Goal: Task Accomplishment & Management: Manage account settings

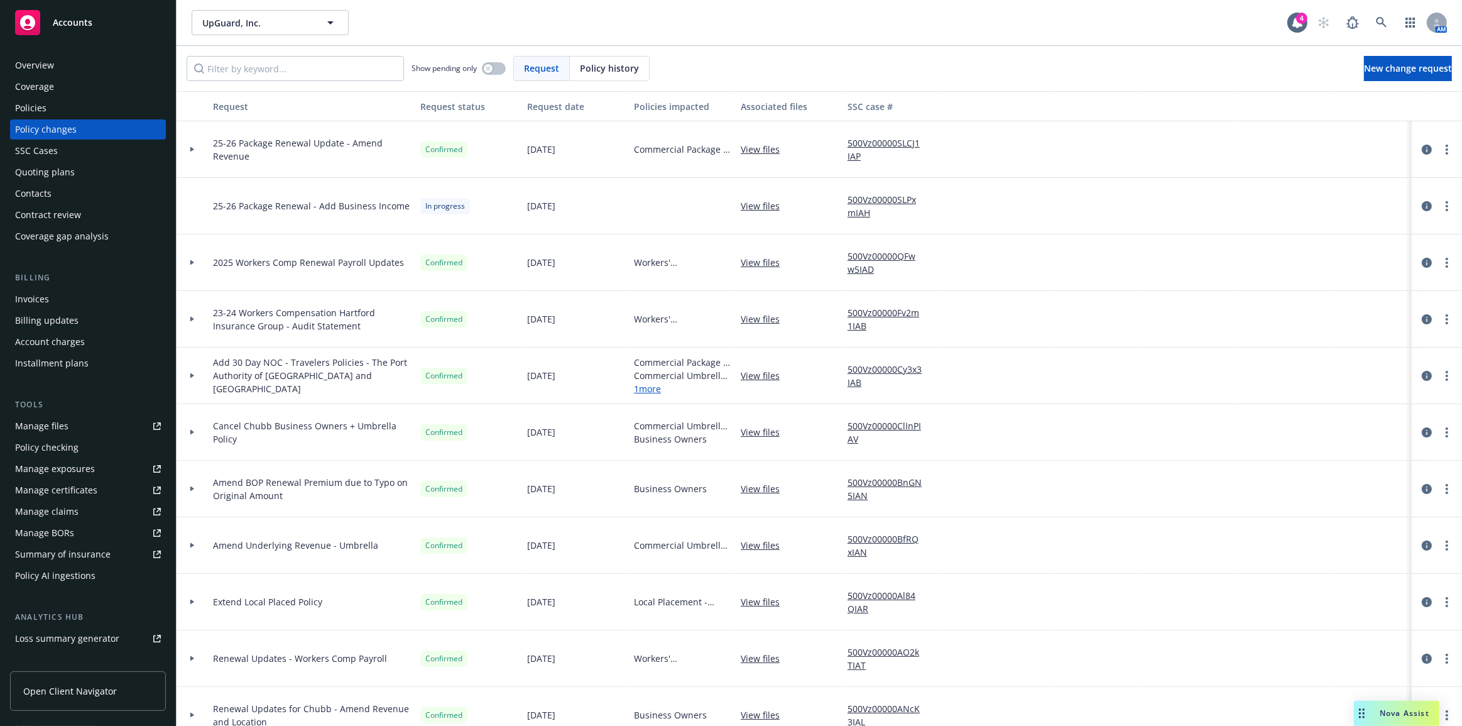
click at [104, 166] on div "Quoting plans" at bounding box center [88, 172] width 146 height 20
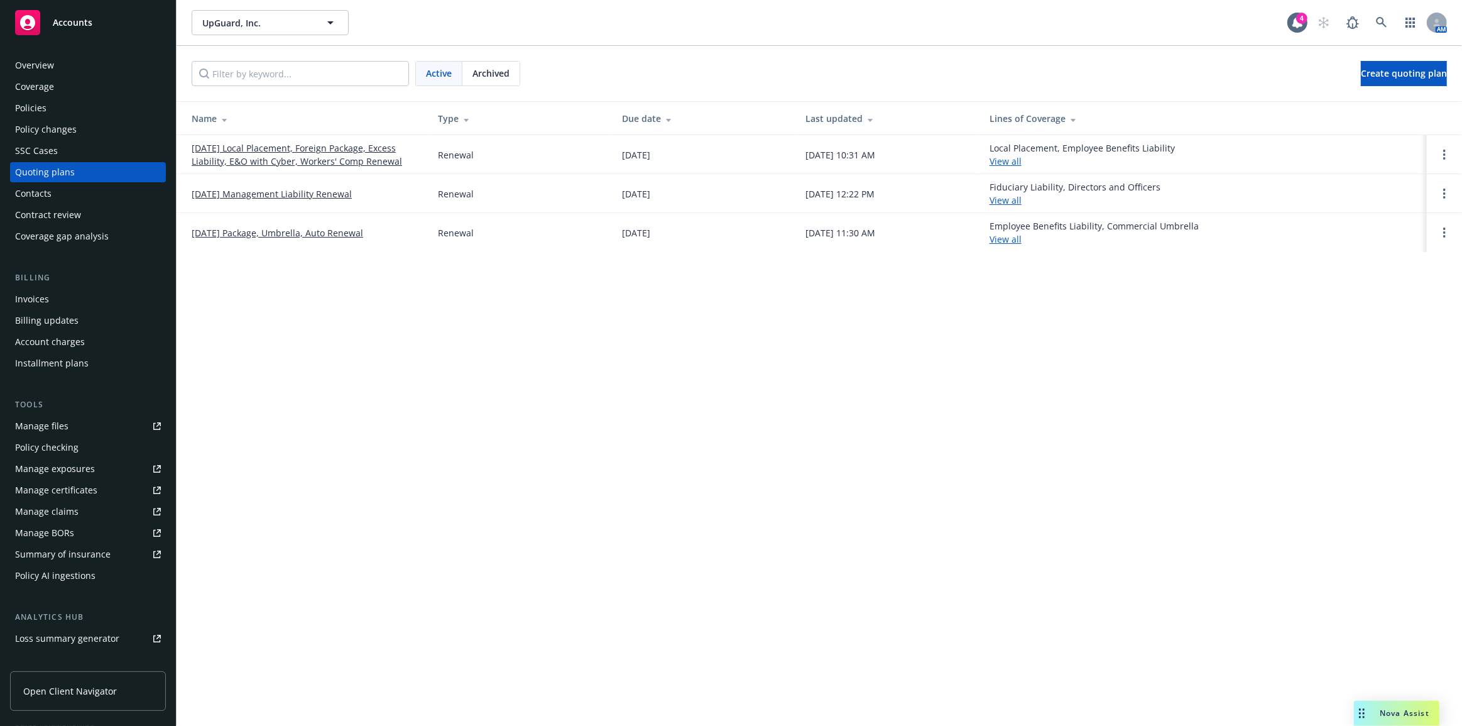
click at [325, 232] on link "10/04/25 Package, Umbrella, Auto Renewal" at bounding box center [278, 232] width 172 height 13
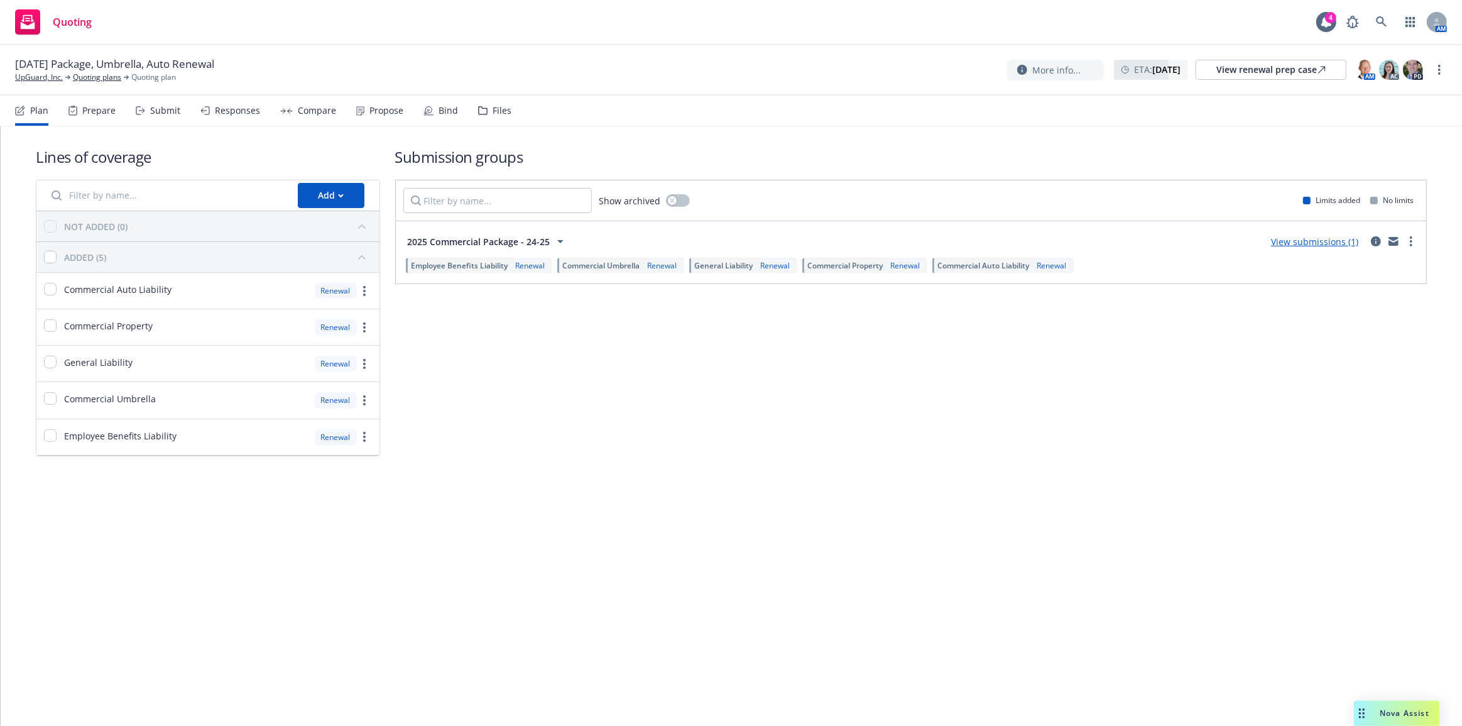
click at [160, 110] on div "Submit" at bounding box center [165, 111] width 30 height 10
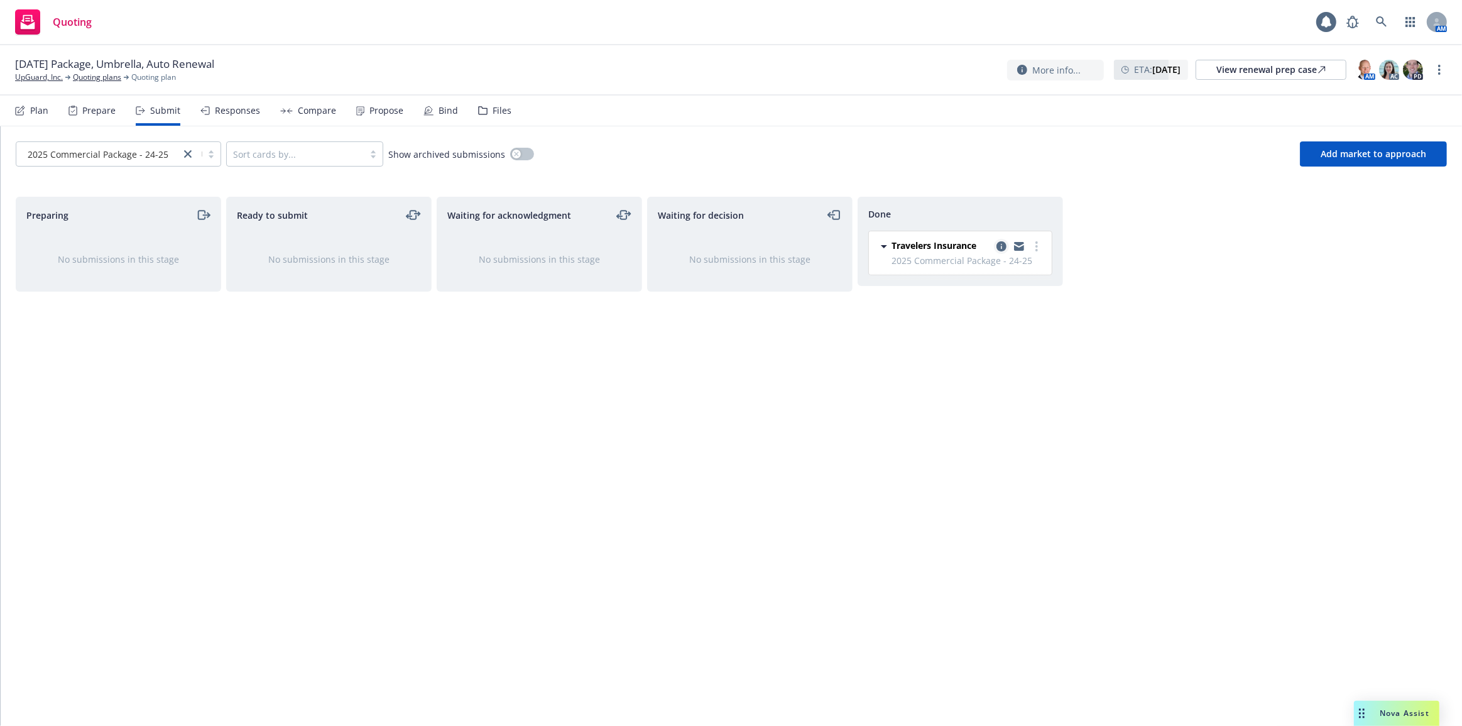
click at [998, 249] on icon "copy logging email" at bounding box center [1001, 246] width 10 height 10
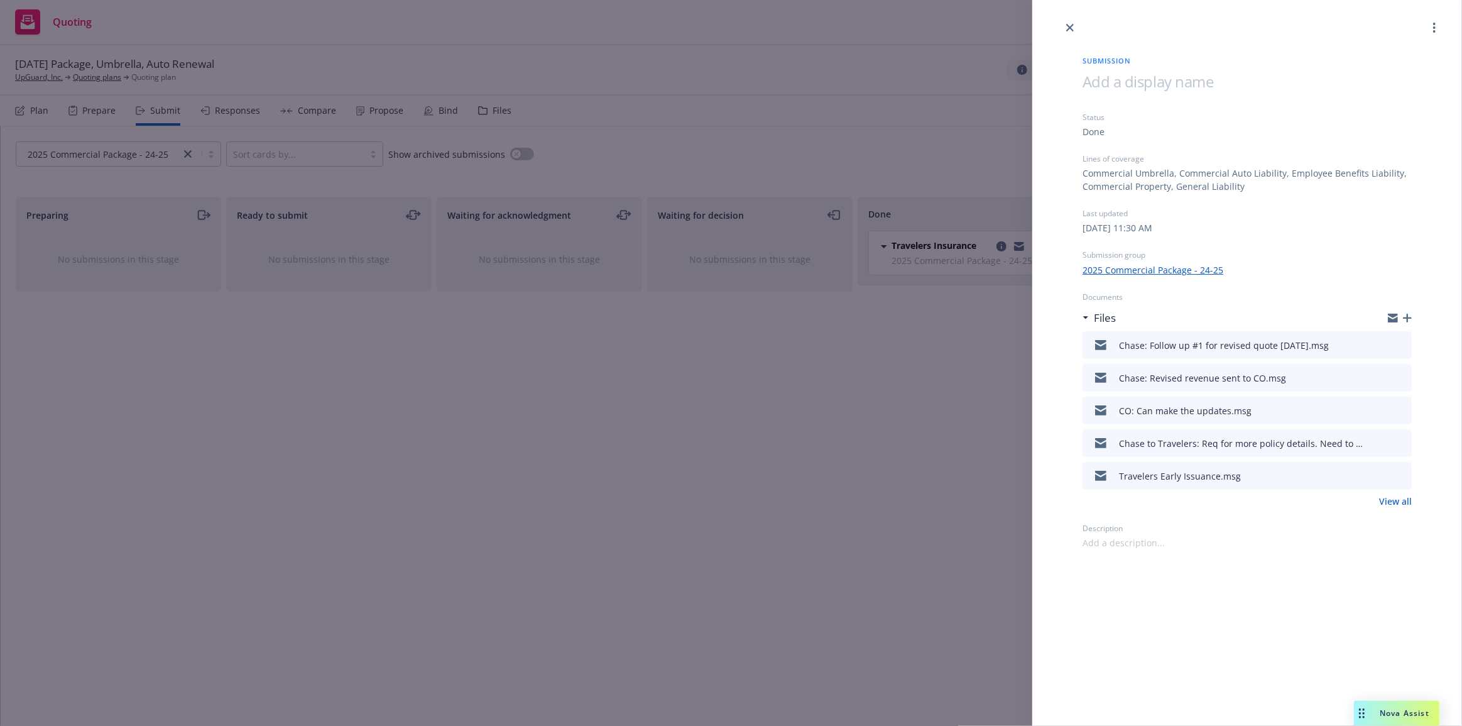
click at [743, 433] on div "Submission Status Done Lines of coverage Commercial Umbrella, Commercial Auto L…" at bounding box center [731, 363] width 1462 height 726
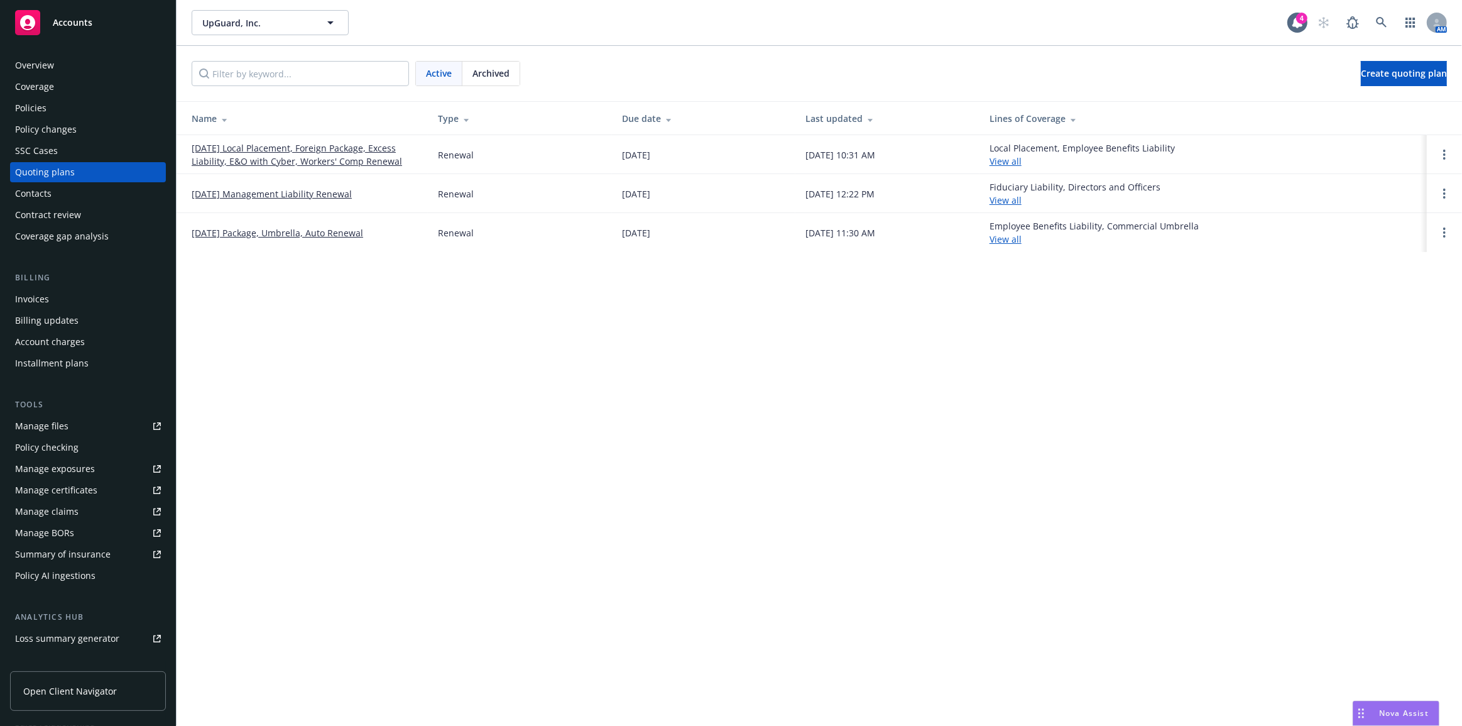
click at [513, 75] on div "Archived" at bounding box center [490, 74] width 57 height 24
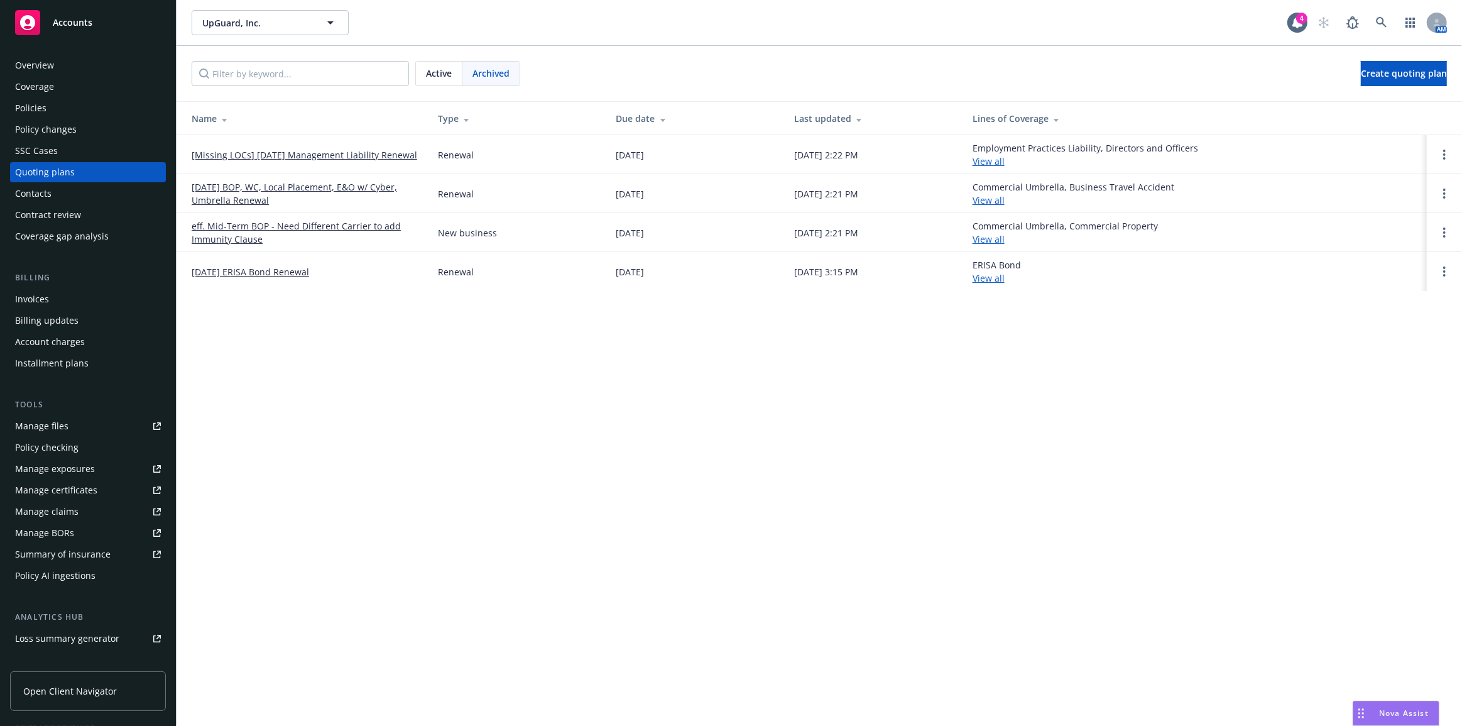
click at [386, 187] on link "09/05/24 BOP, WC, Local Placement, E&O w/ Cyber, Umbrella Renewal" at bounding box center [305, 193] width 226 height 26
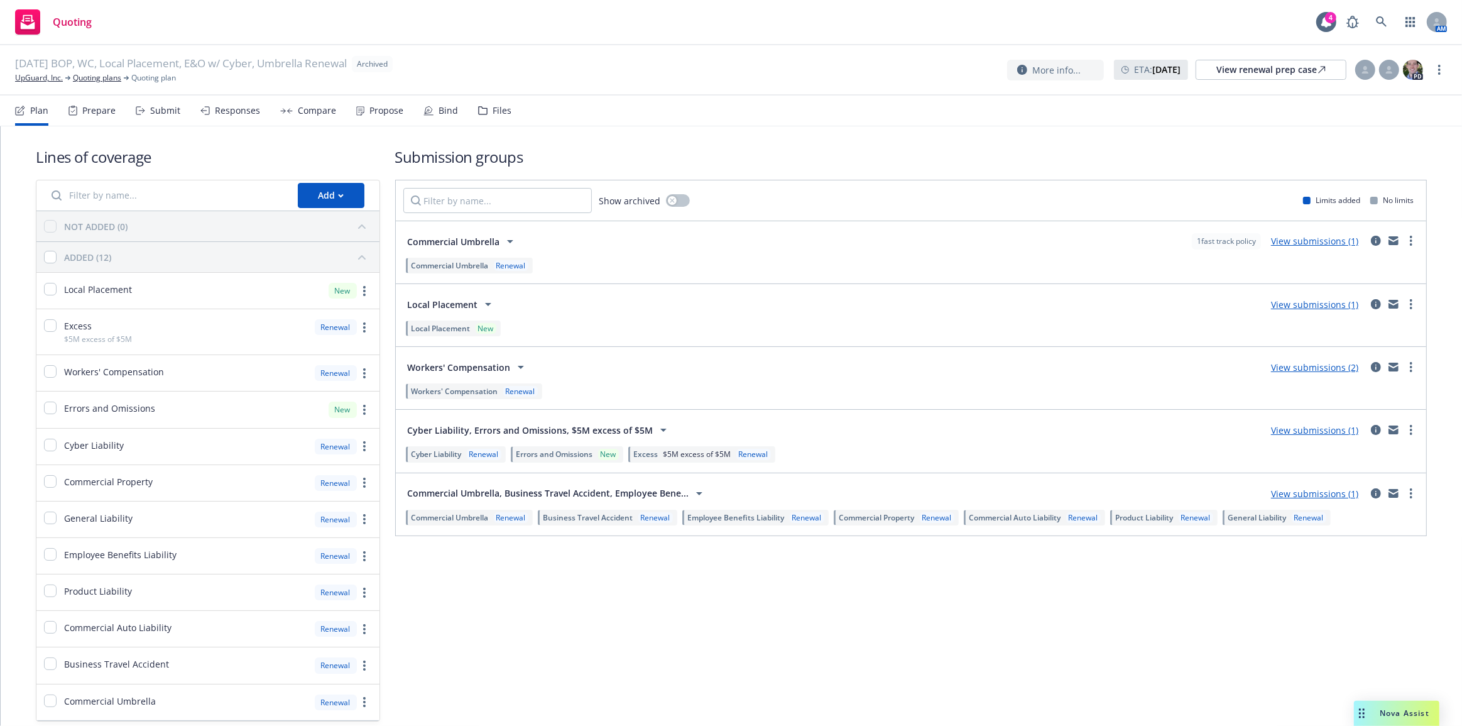
click at [1293, 496] on link "View submissions (1)" at bounding box center [1314, 494] width 87 height 12
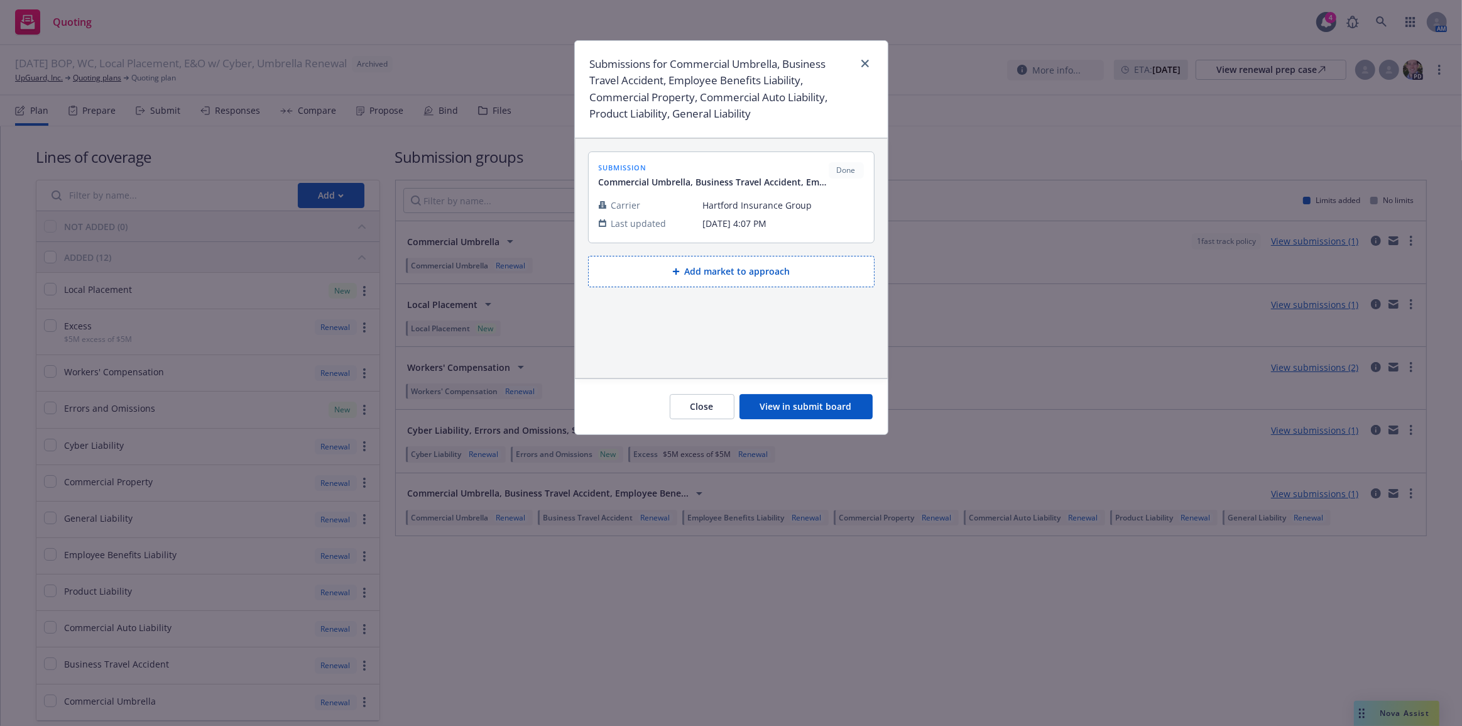
click at [822, 398] on button "View in submit board" at bounding box center [805, 406] width 133 height 25
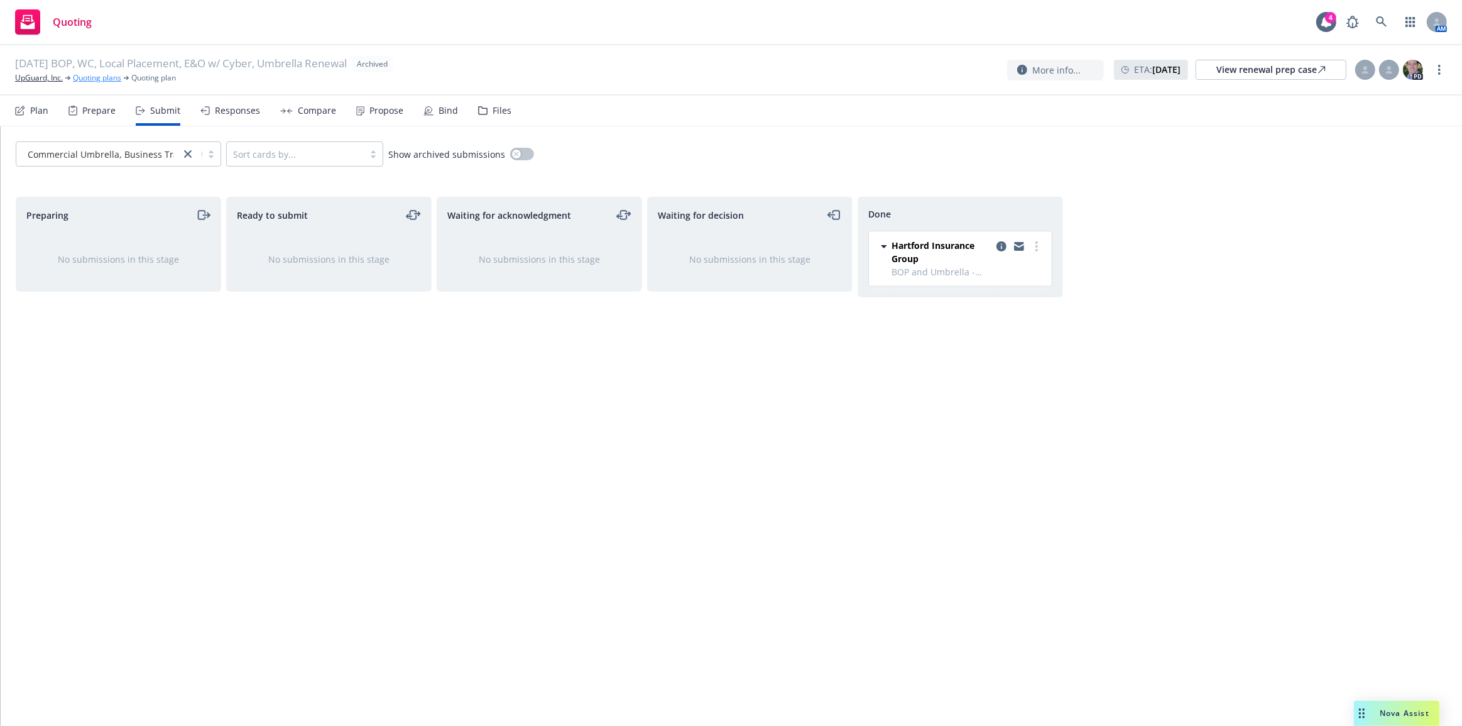
click at [75, 78] on link "Quoting plans" at bounding box center [97, 77] width 48 height 11
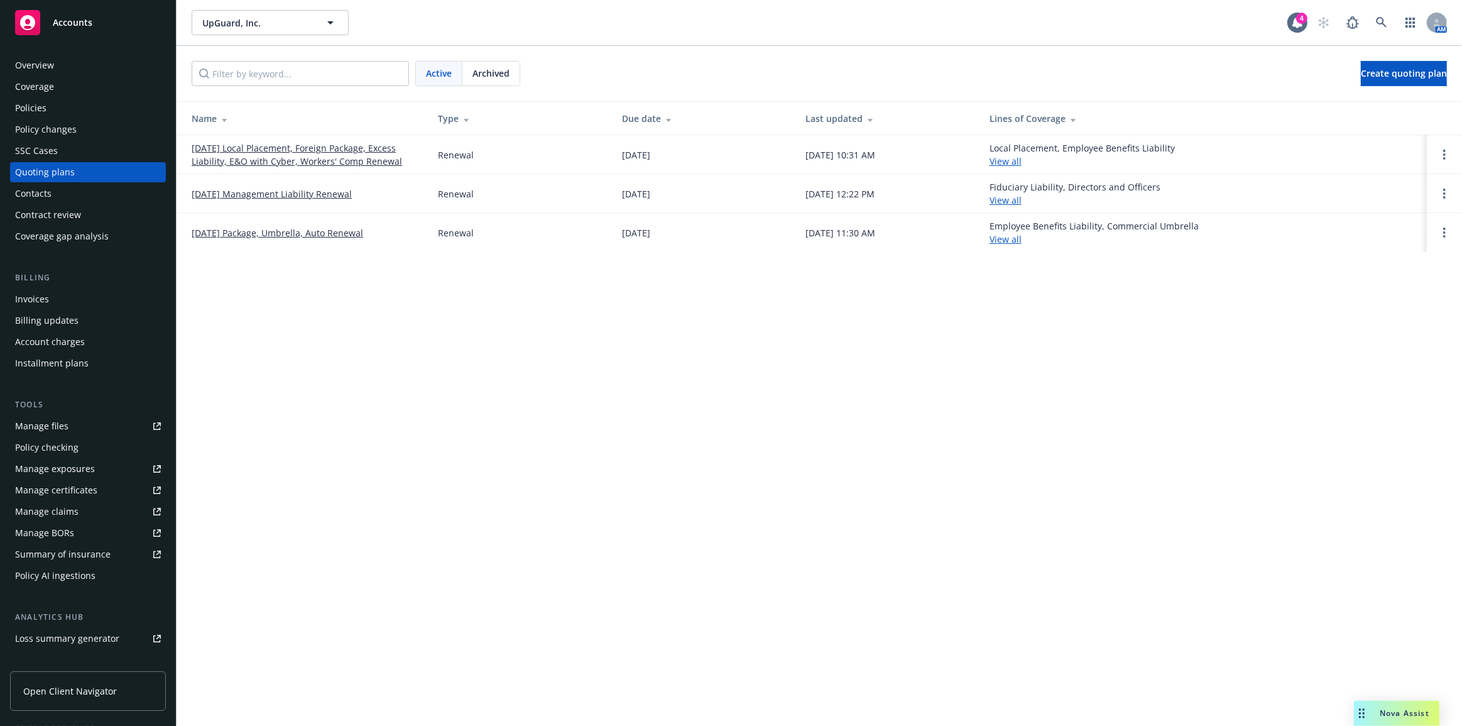
click at [510, 78] on div "Archived" at bounding box center [490, 74] width 57 height 24
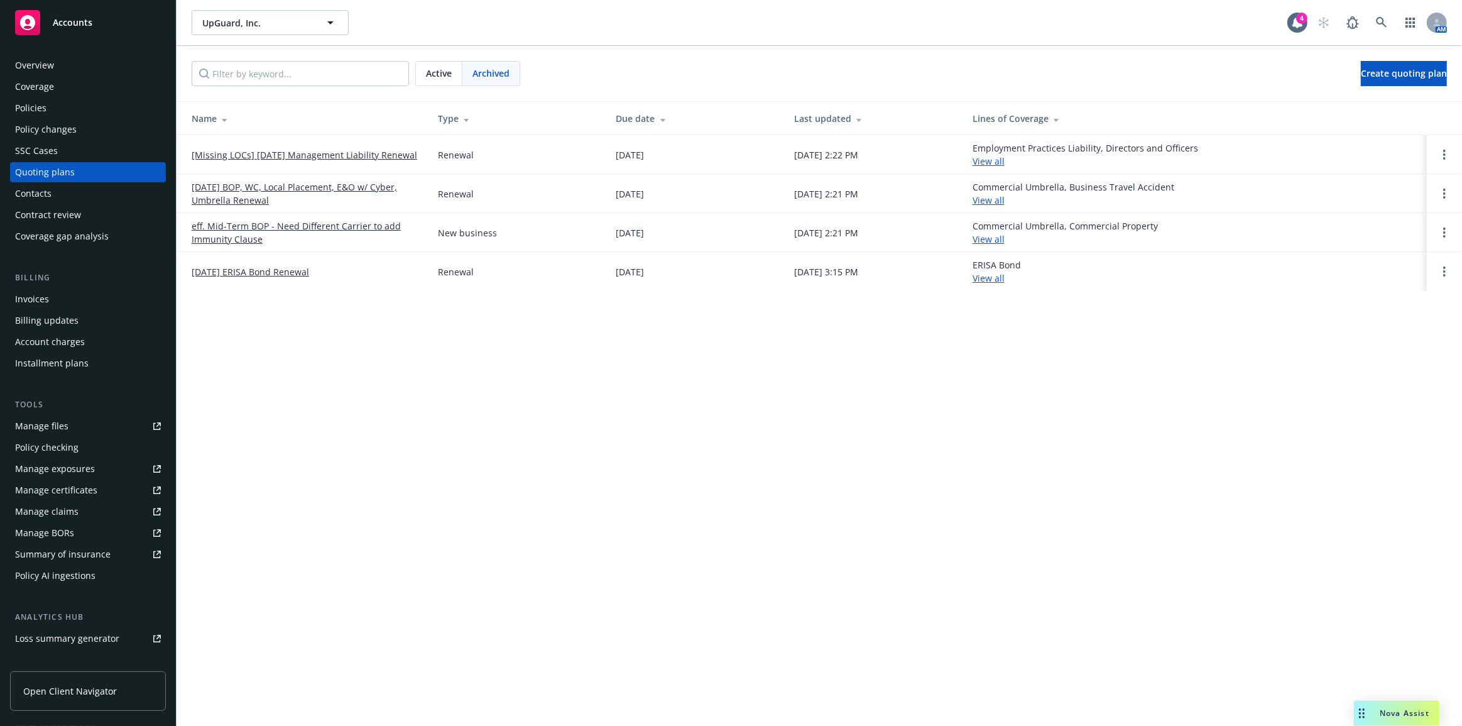
click at [510, 79] on div "Archived" at bounding box center [490, 74] width 57 height 24
click at [453, 77] on div "Active" at bounding box center [439, 74] width 46 height 24
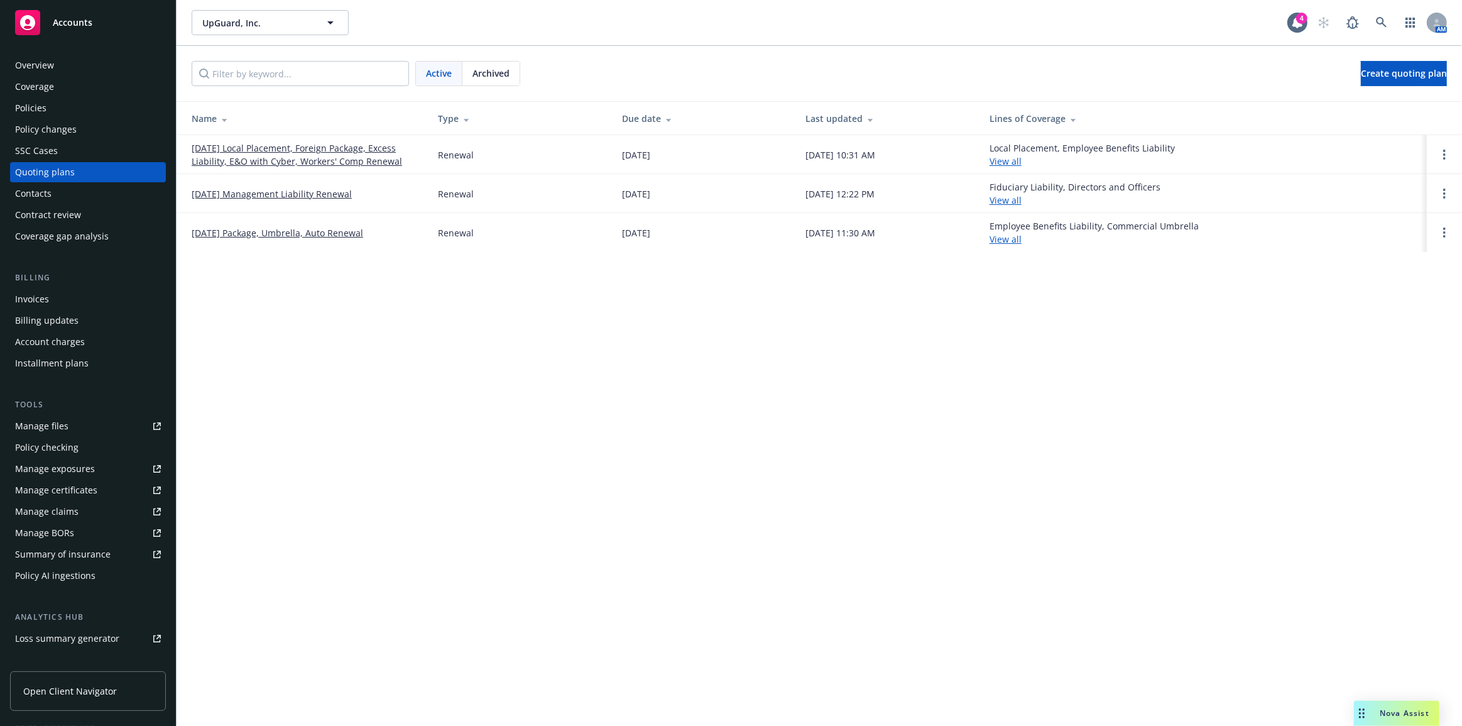
click at [488, 74] on span "Archived" at bounding box center [490, 73] width 37 height 13
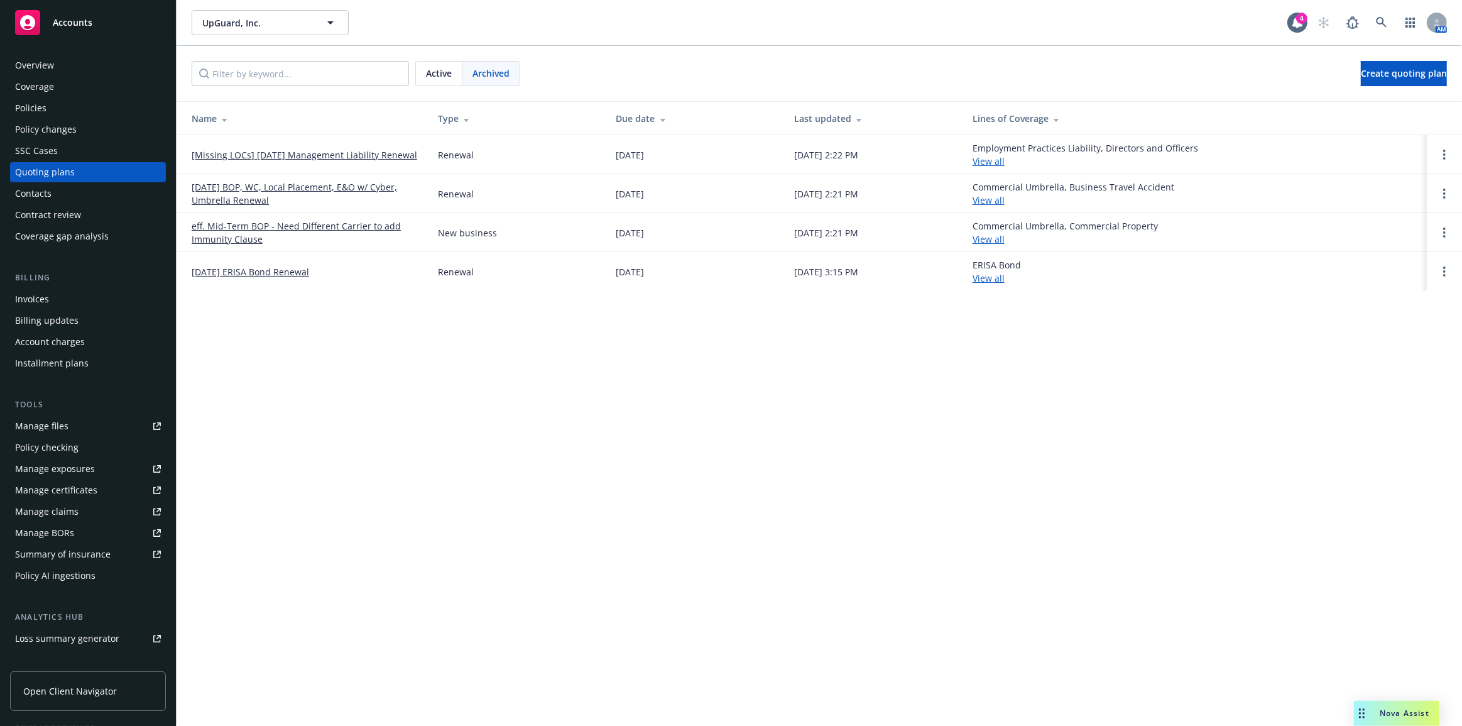
click at [290, 186] on link "[DATE] BOP, WC, Local Placement, E&O w/ Cyber, Umbrella Renewal" at bounding box center [305, 193] width 226 height 26
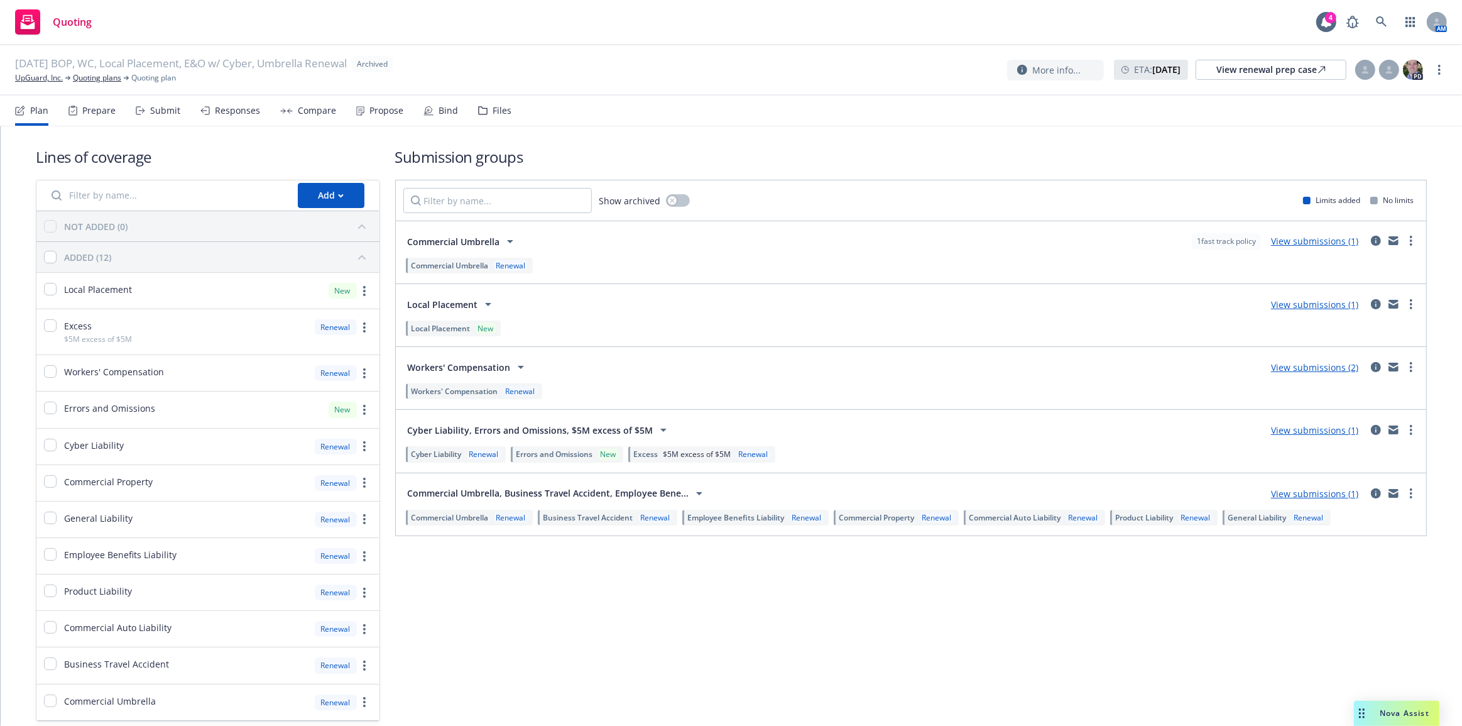
click at [1294, 242] on link "View submissions (1)" at bounding box center [1314, 241] width 87 height 12
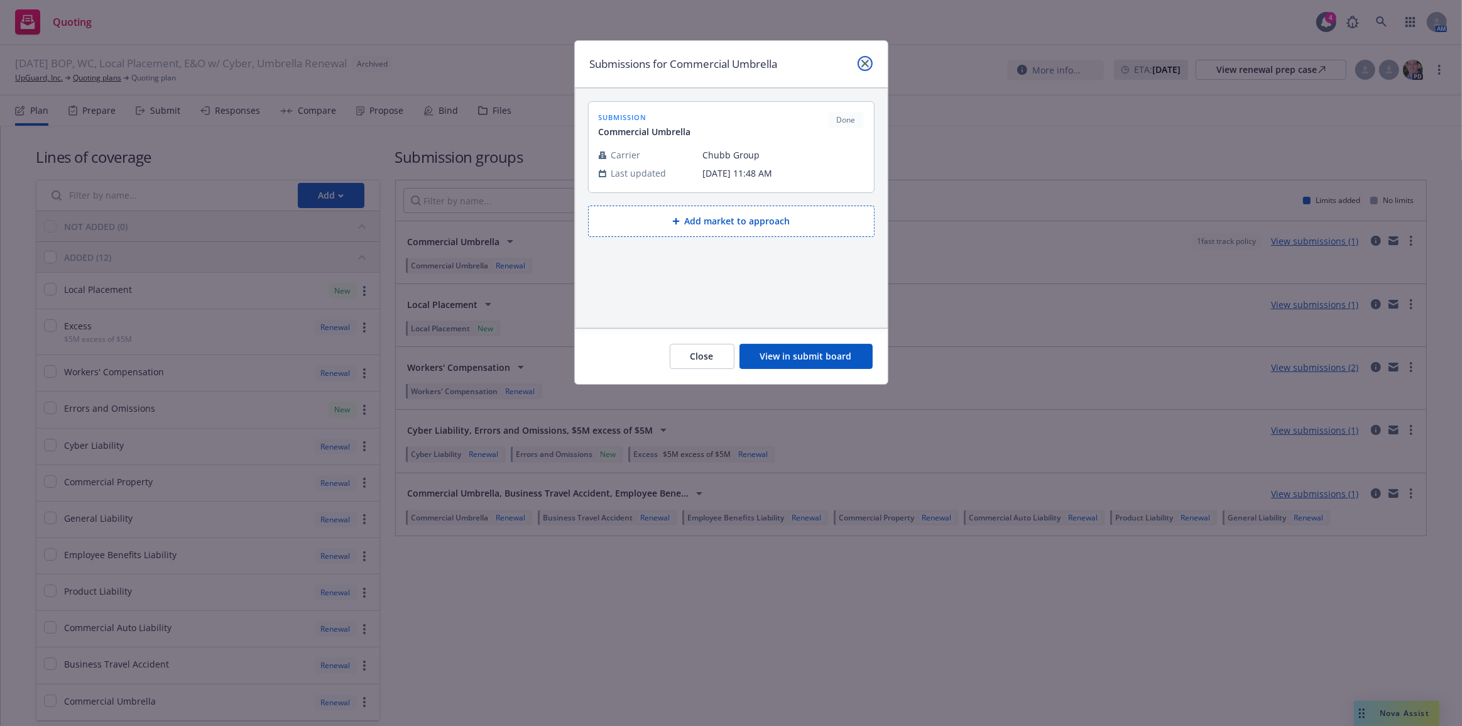
click at [859, 62] on link "close" at bounding box center [865, 63] width 15 height 15
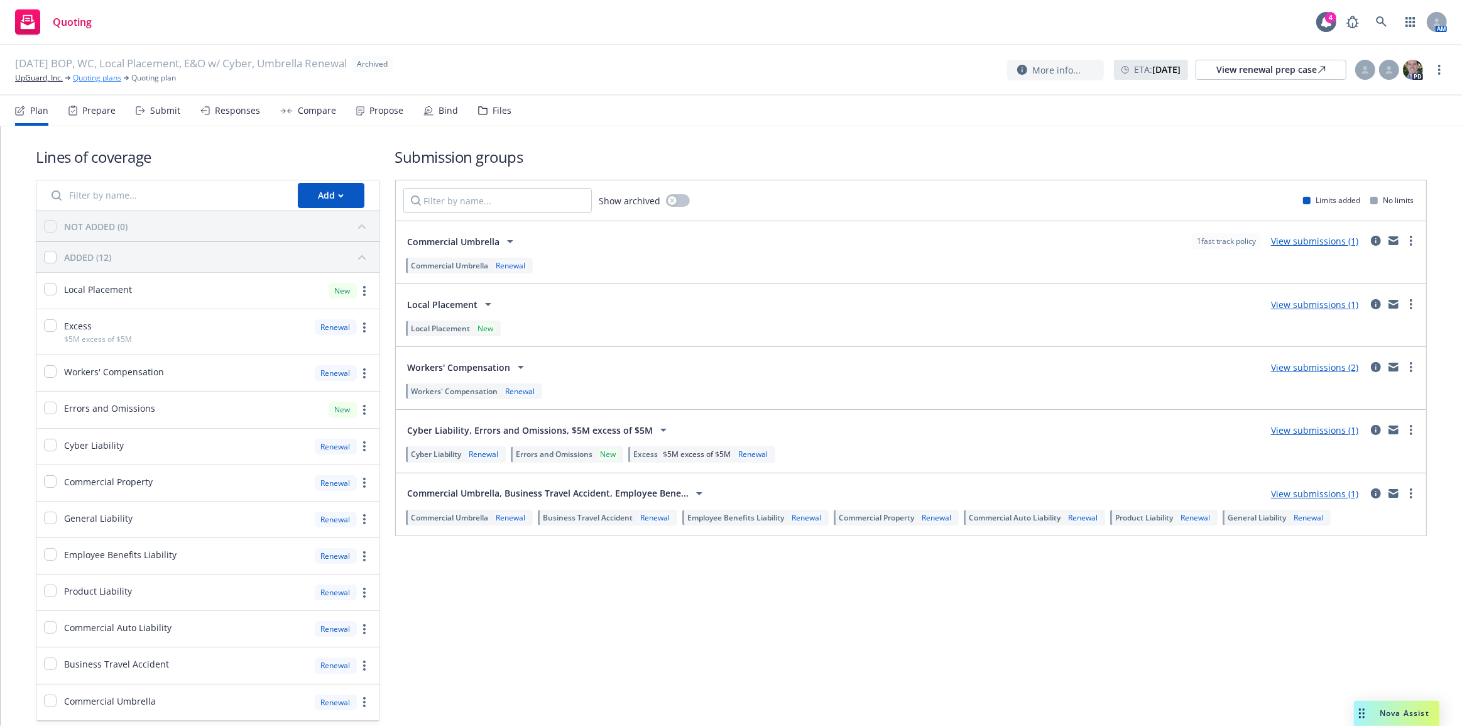
click at [113, 78] on link "Quoting plans" at bounding box center [97, 77] width 48 height 11
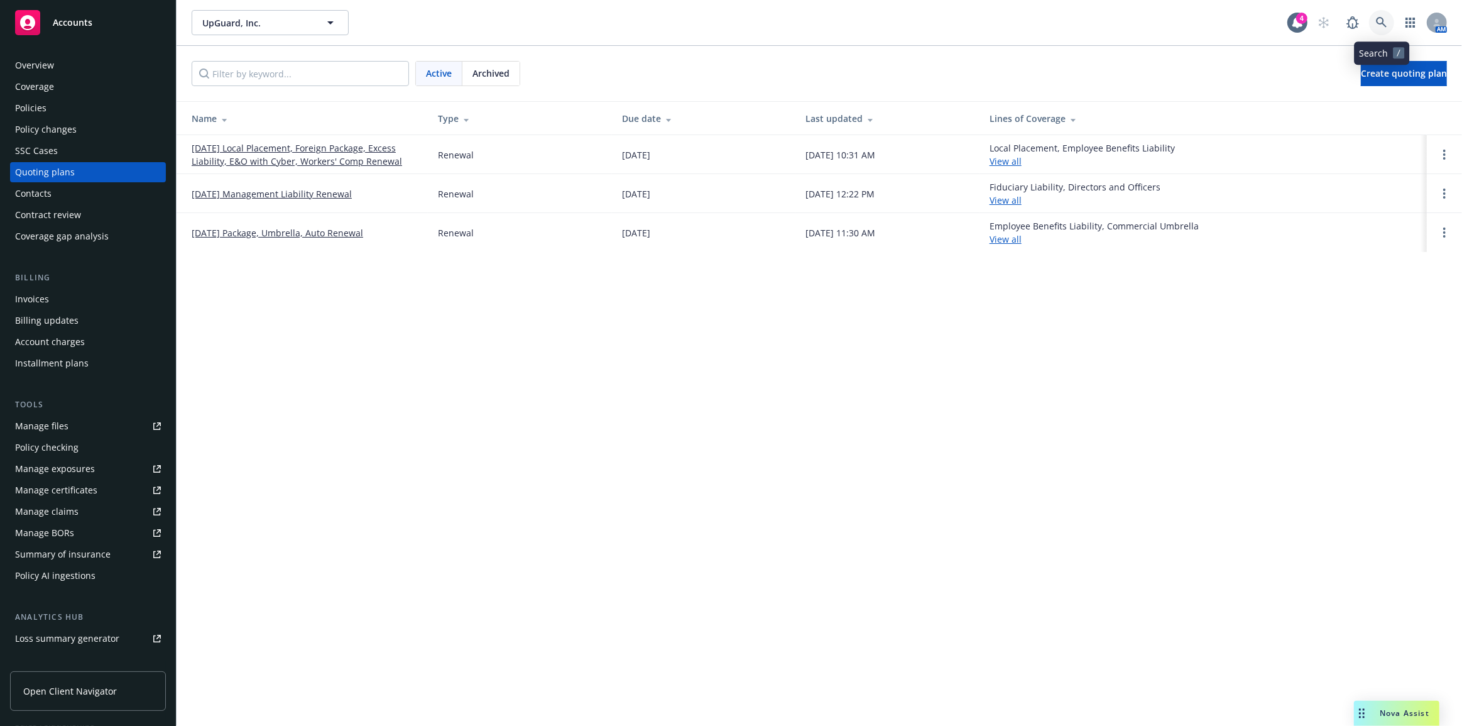
click at [1374, 28] on link at bounding box center [1381, 22] width 25 height 25
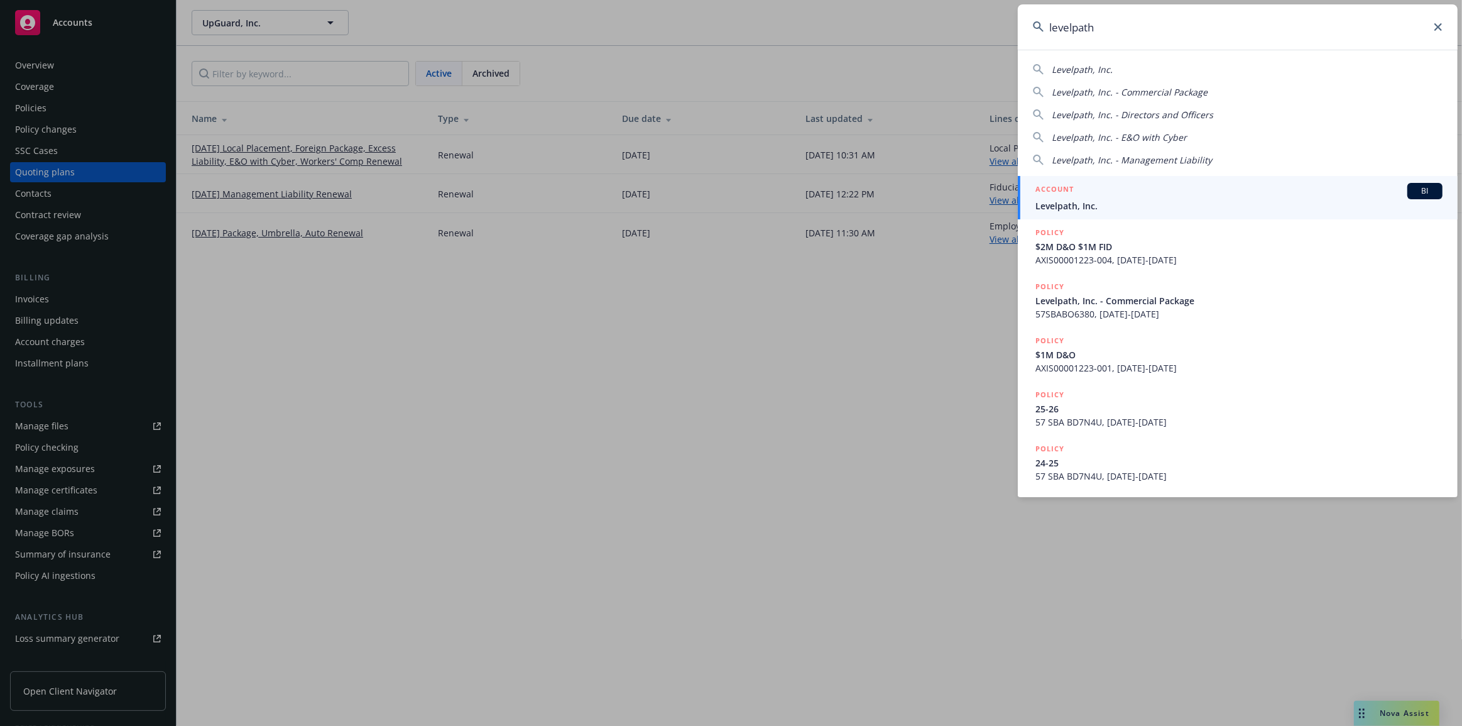
type input "levelpath"
click at [1337, 192] on div "ACCOUNT BI" at bounding box center [1238, 191] width 407 height 16
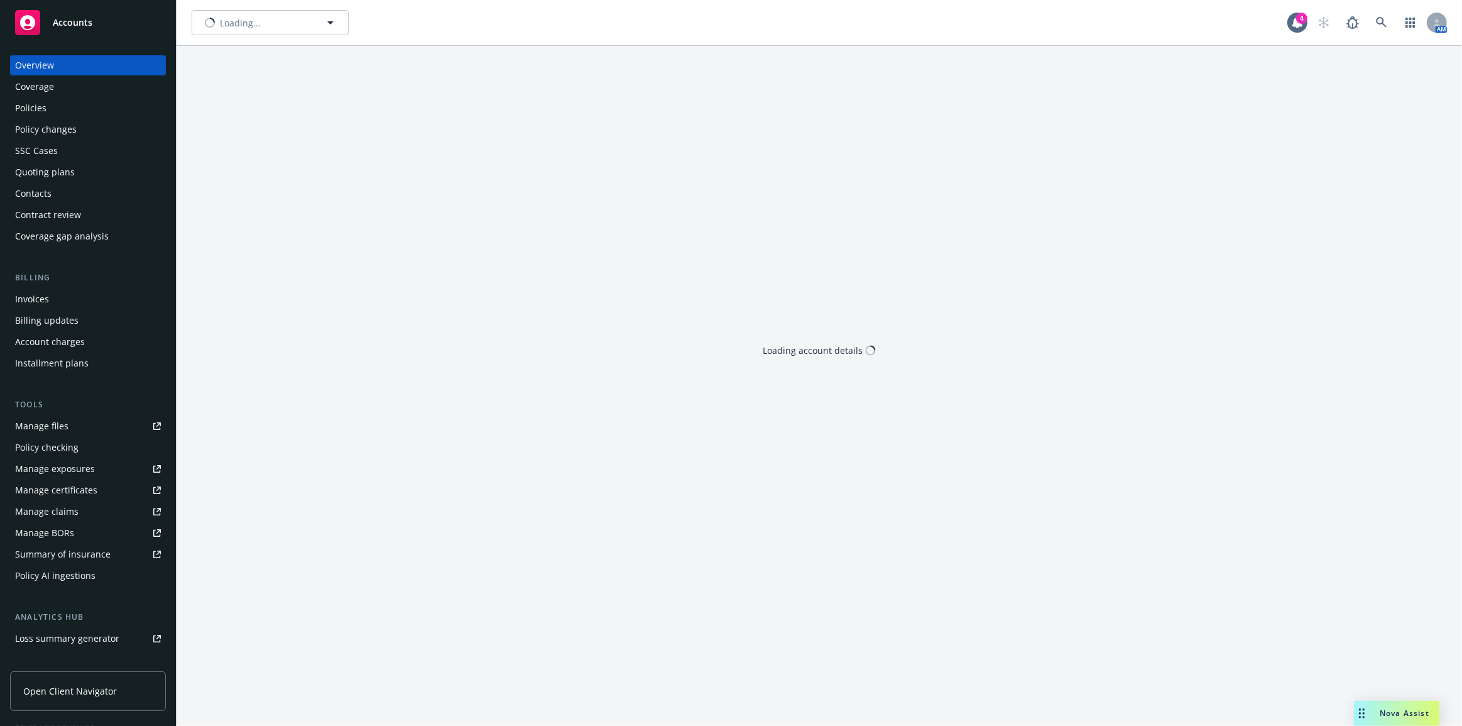
click at [112, 107] on div "Policies" at bounding box center [88, 108] width 146 height 20
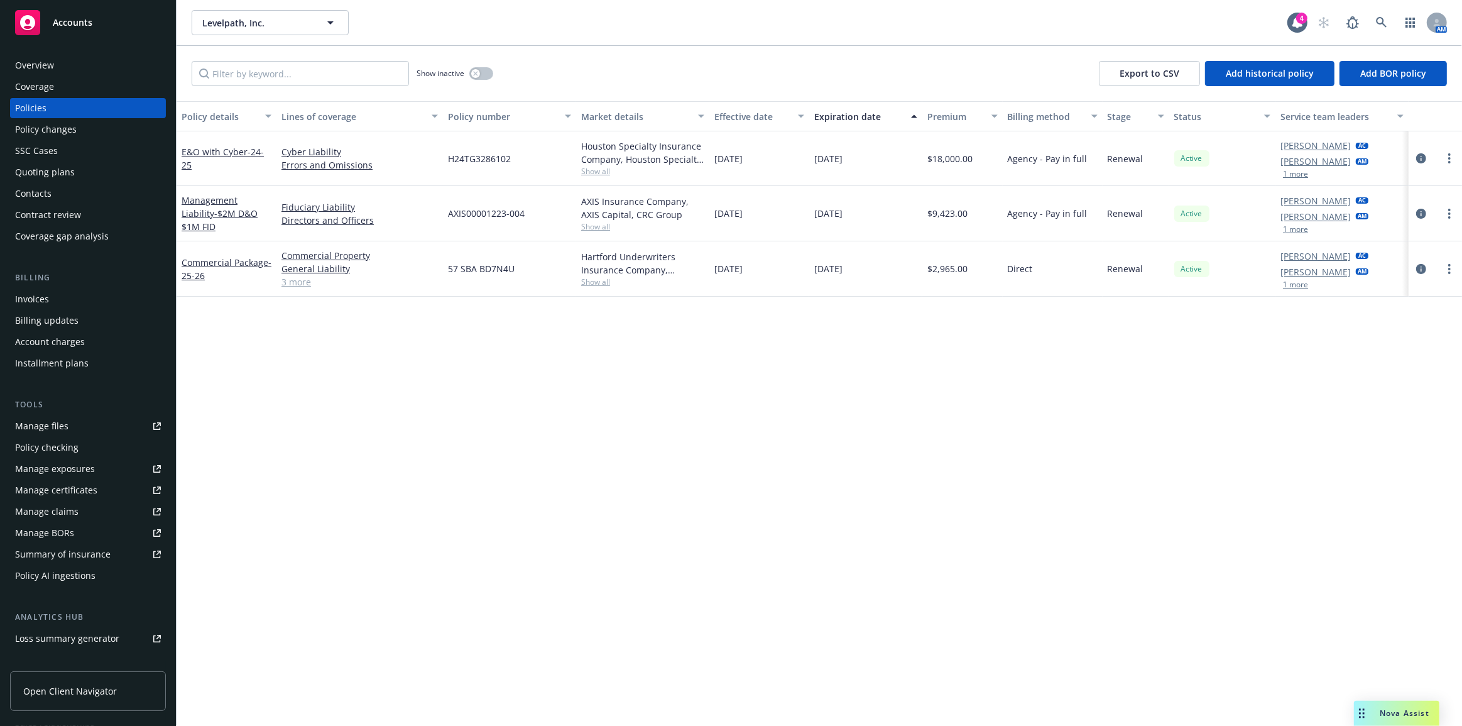
click at [119, 109] on div "Policies" at bounding box center [88, 108] width 146 height 20
drag, startPoint x: 388, startPoint y: 372, endPoint x: 518, endPoint y: 504, distance: 185.2
click at [390, 372] on div "Policy details Lines of coverage Policy number Market details Effective date Ex…" at bounding box center [819, 413] width 1285 height 625
click at [923, 655] on div "Policy details Lines of coverage Policy number Market details Effective date Ex…" at bounding box center [819, 413] width 1285 height 625
click at [1385, 20] on icon at bounding box center [1381, 22] width 11 height 11
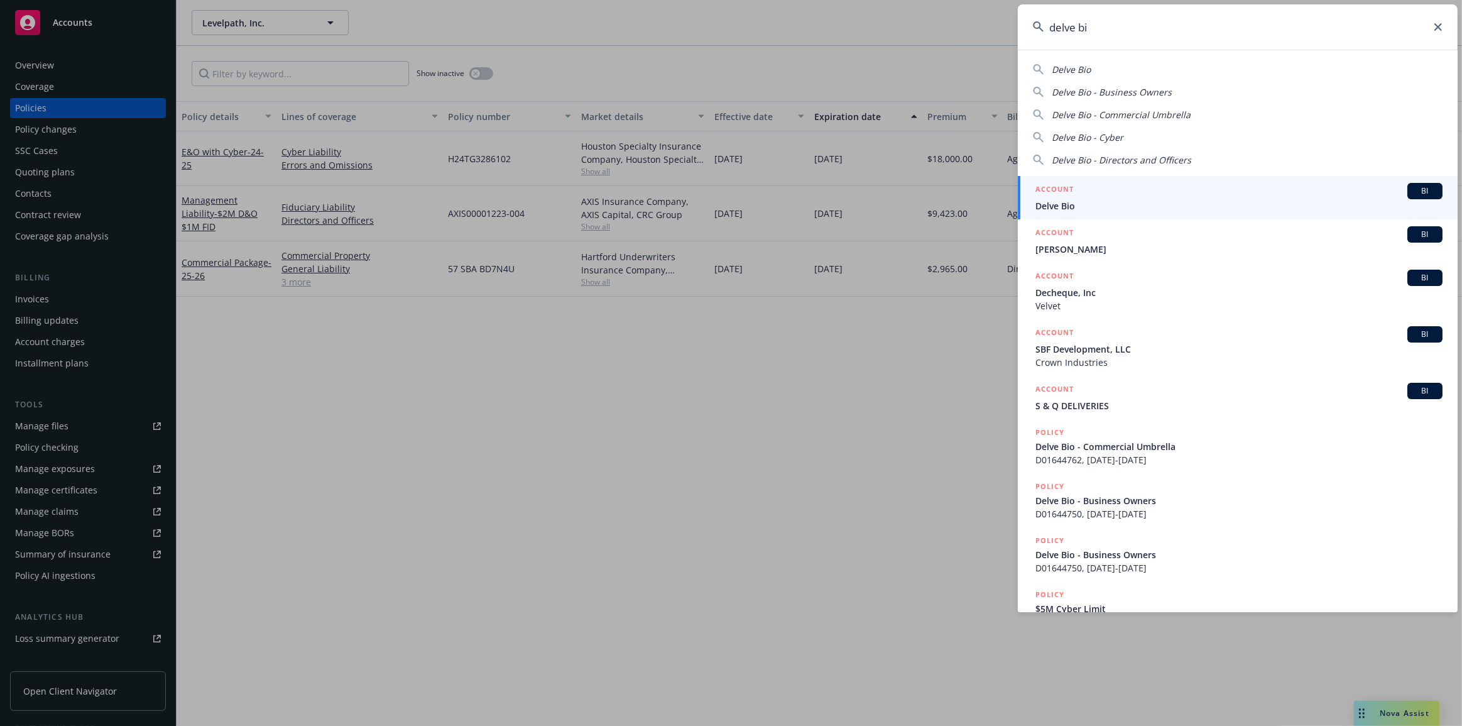
type input "delve bio"
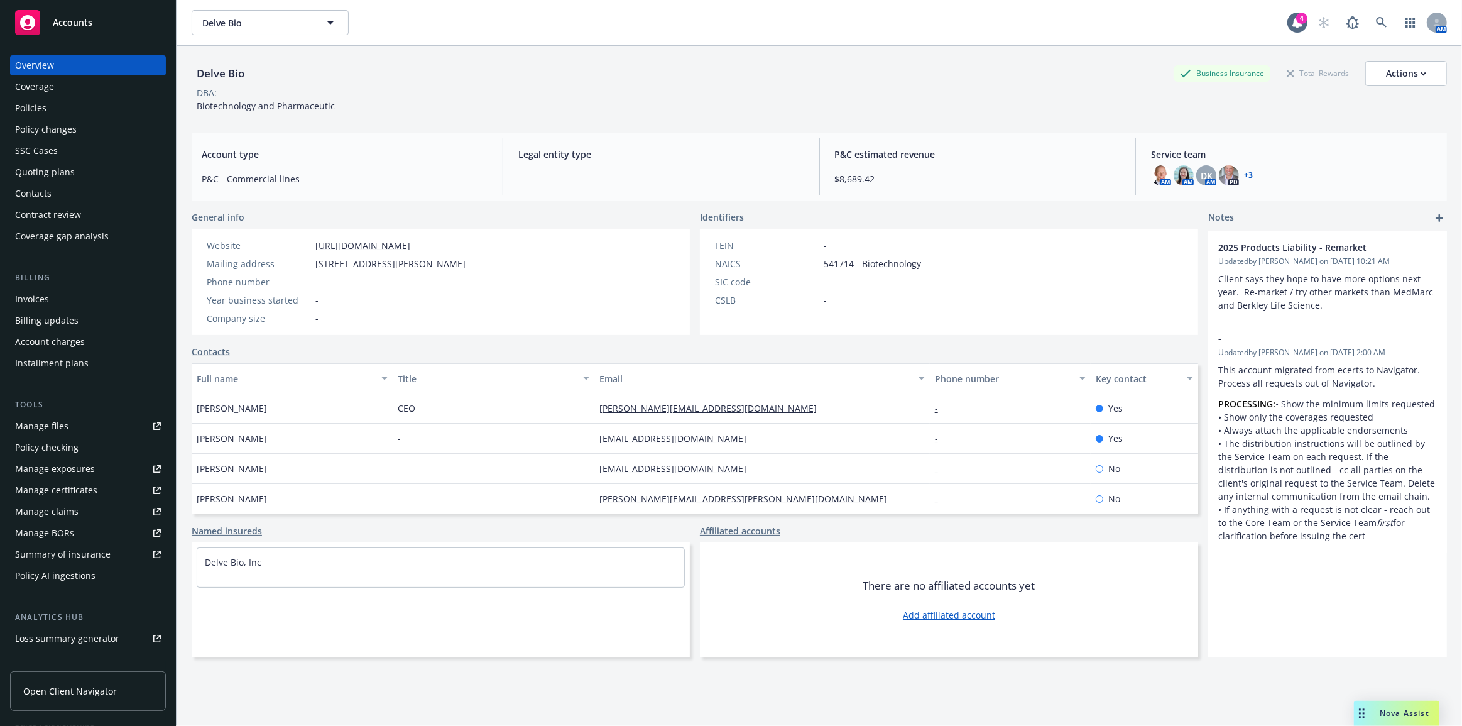
click link "Policies" at bounding box center [88, 108] width 156 height 20
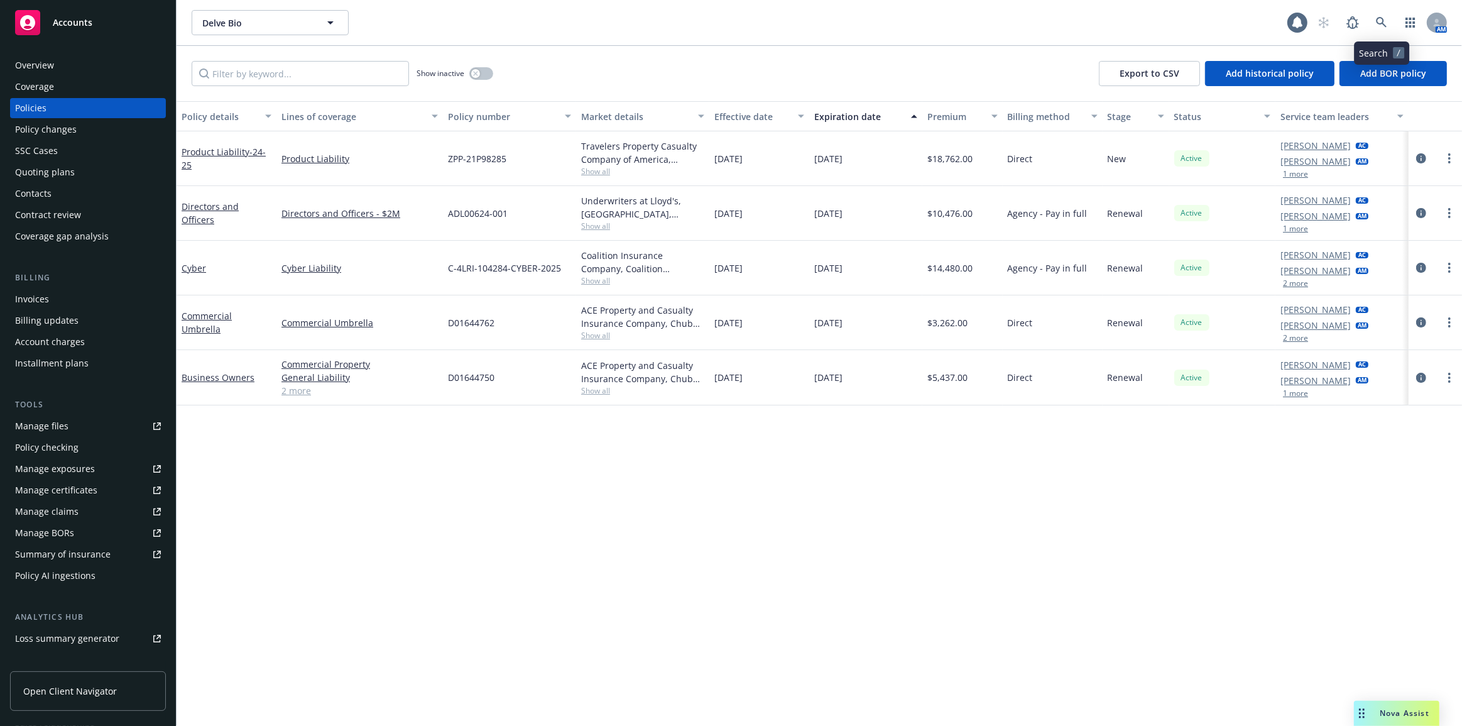
click link "Quoting plans" at bounding box center [88, 172] width 156 height 20
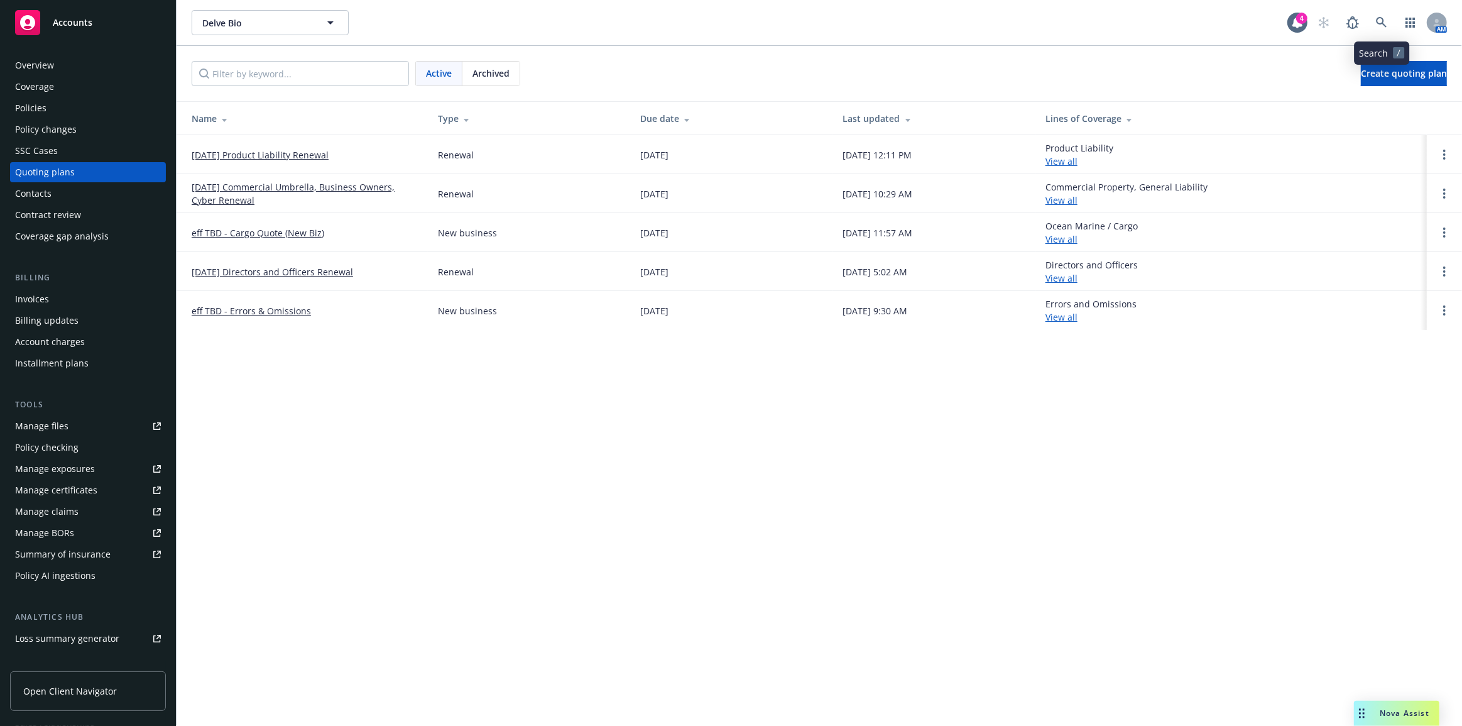
click link "Policies" at bounding box center [88, 108] width 156 height 20
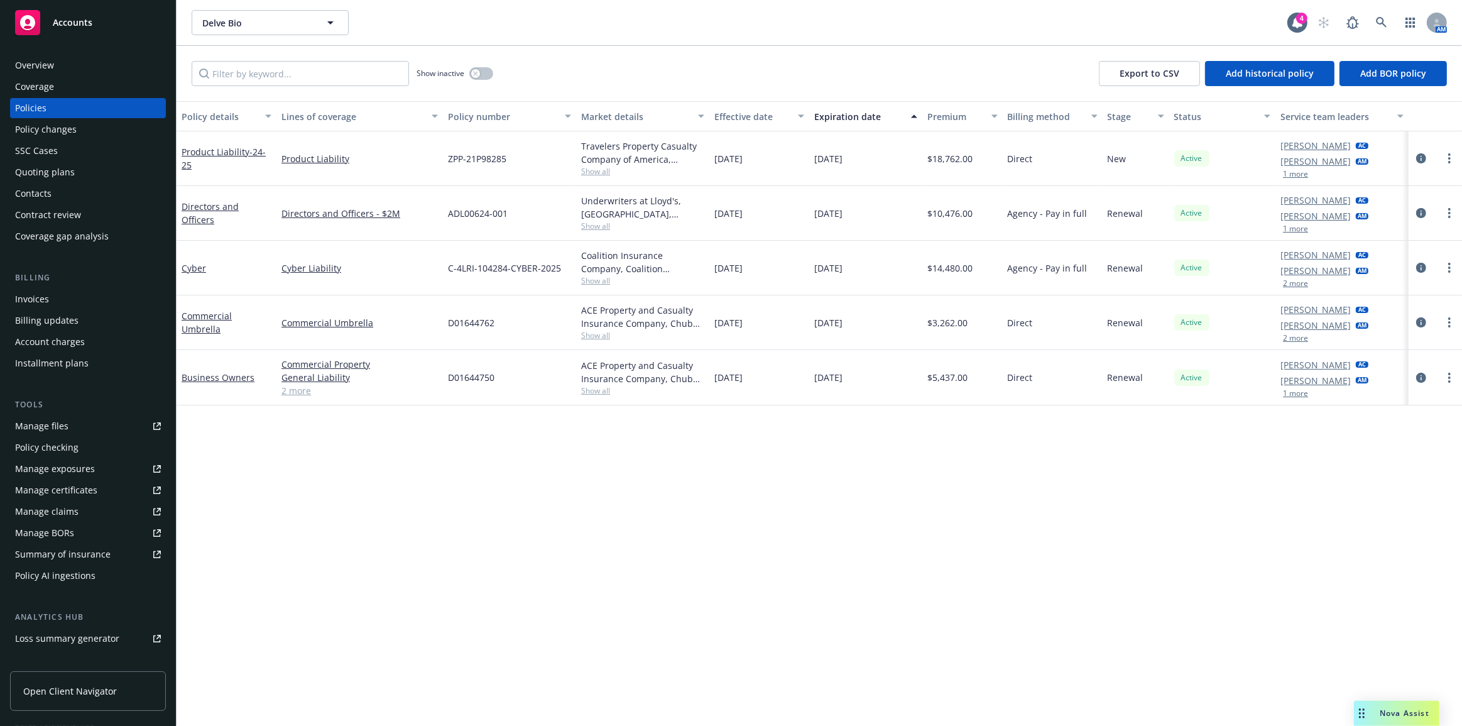
click at [129, 172] on div "Quoting plans" at bounding box center [88, 172] width 146 height 20
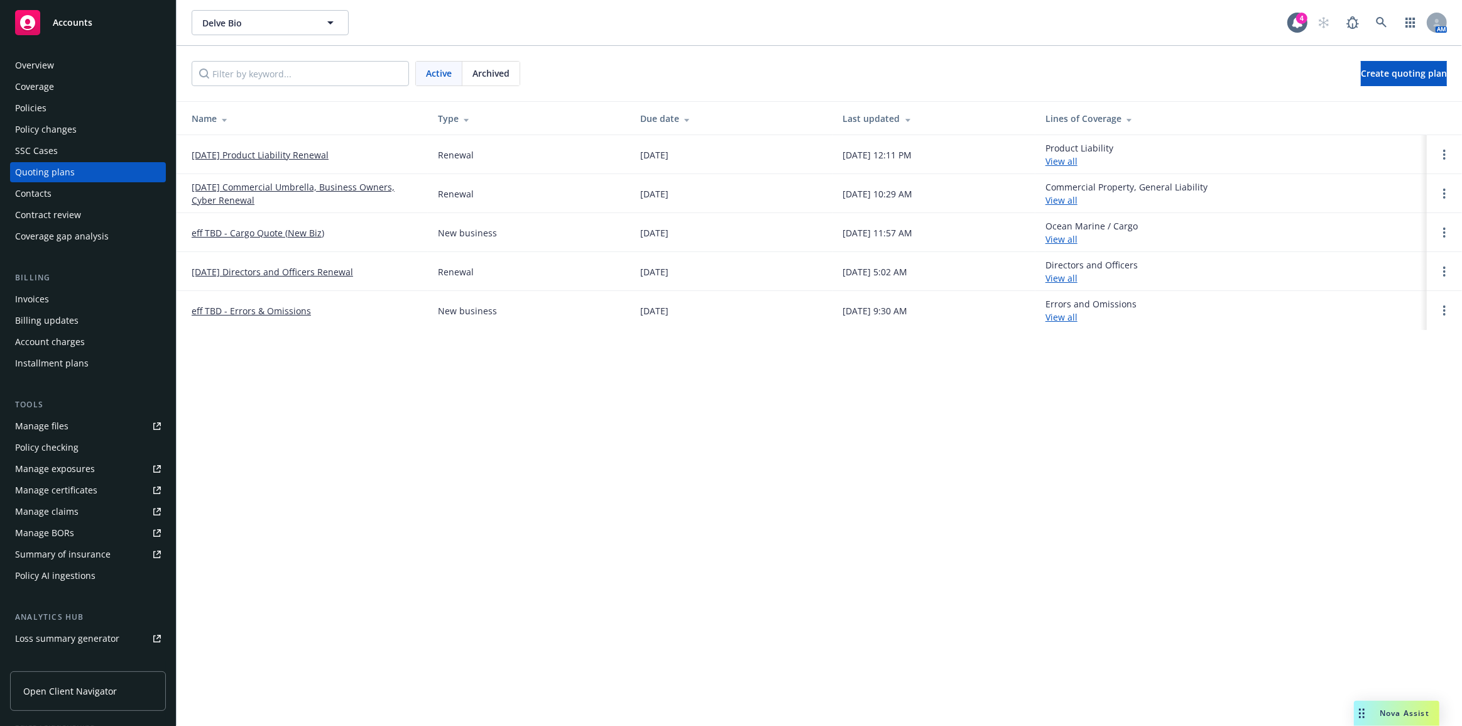
click at [206, 155] on link "[DATE] Product Liability Renewal" at bounding box center [260, 154] width 137 height 13
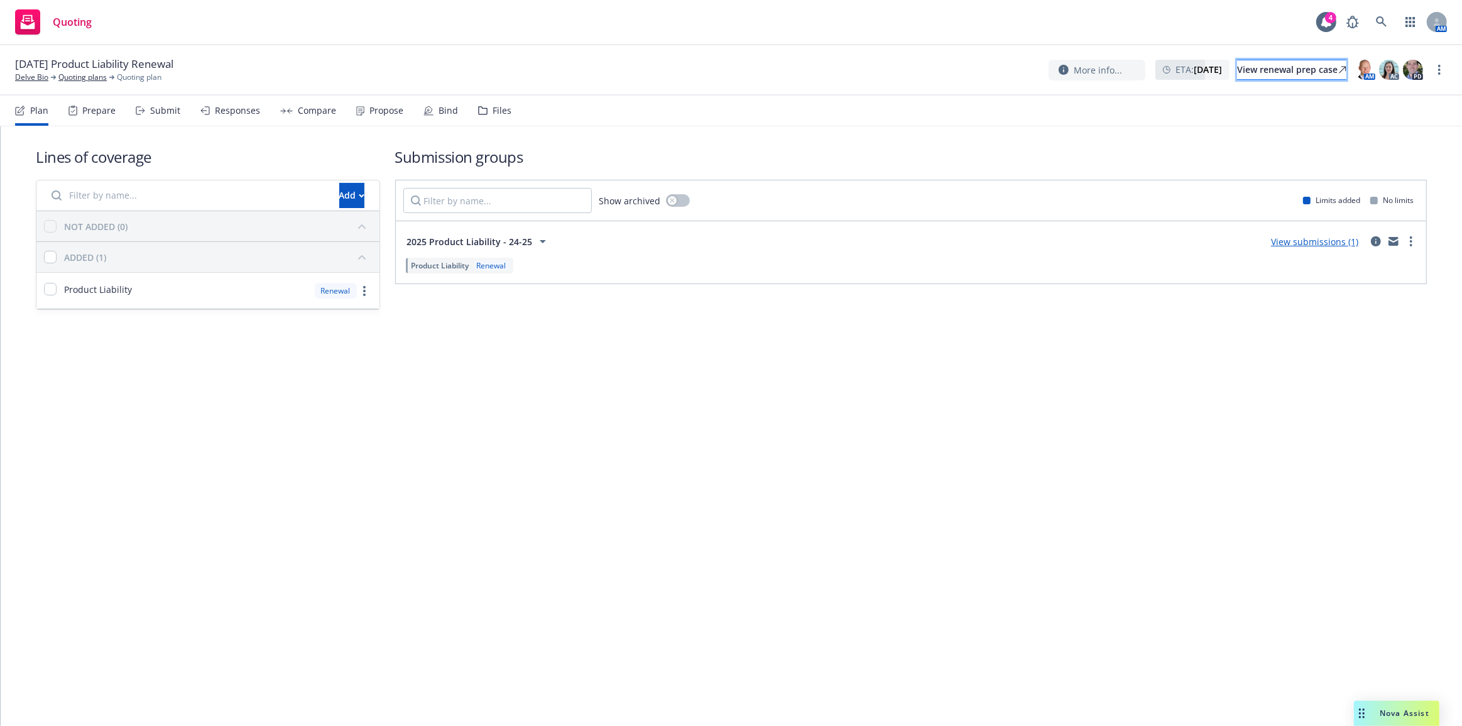
click at [1326, 75] on link "View renewal prep case" at bounding box center [1291, 70] width 109 height 20
click at [1281, 238] on link "View submissions (1)" at bounding box center [1314, 242] width 87 height 12
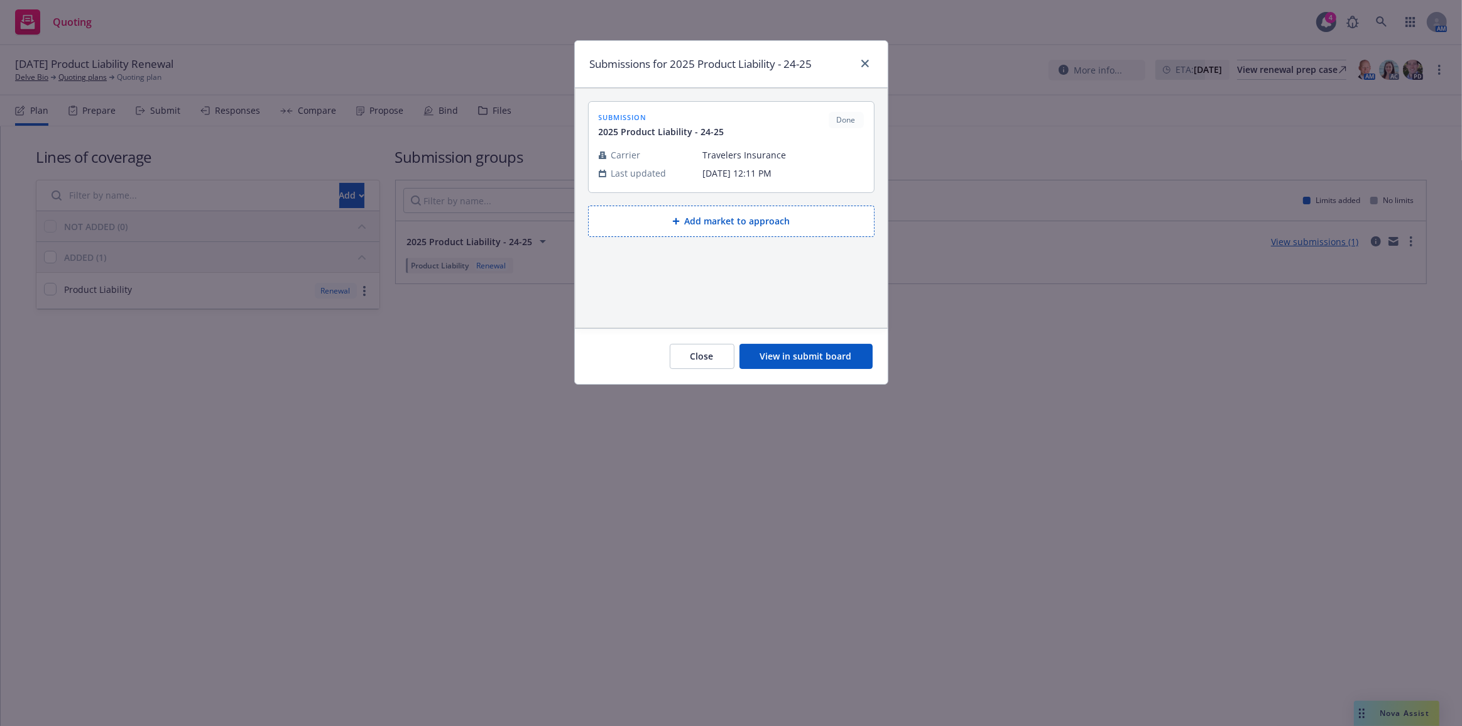
click at [862, 352] on button "View in submit board" at bounding box center [805, 356] width 133 height 25
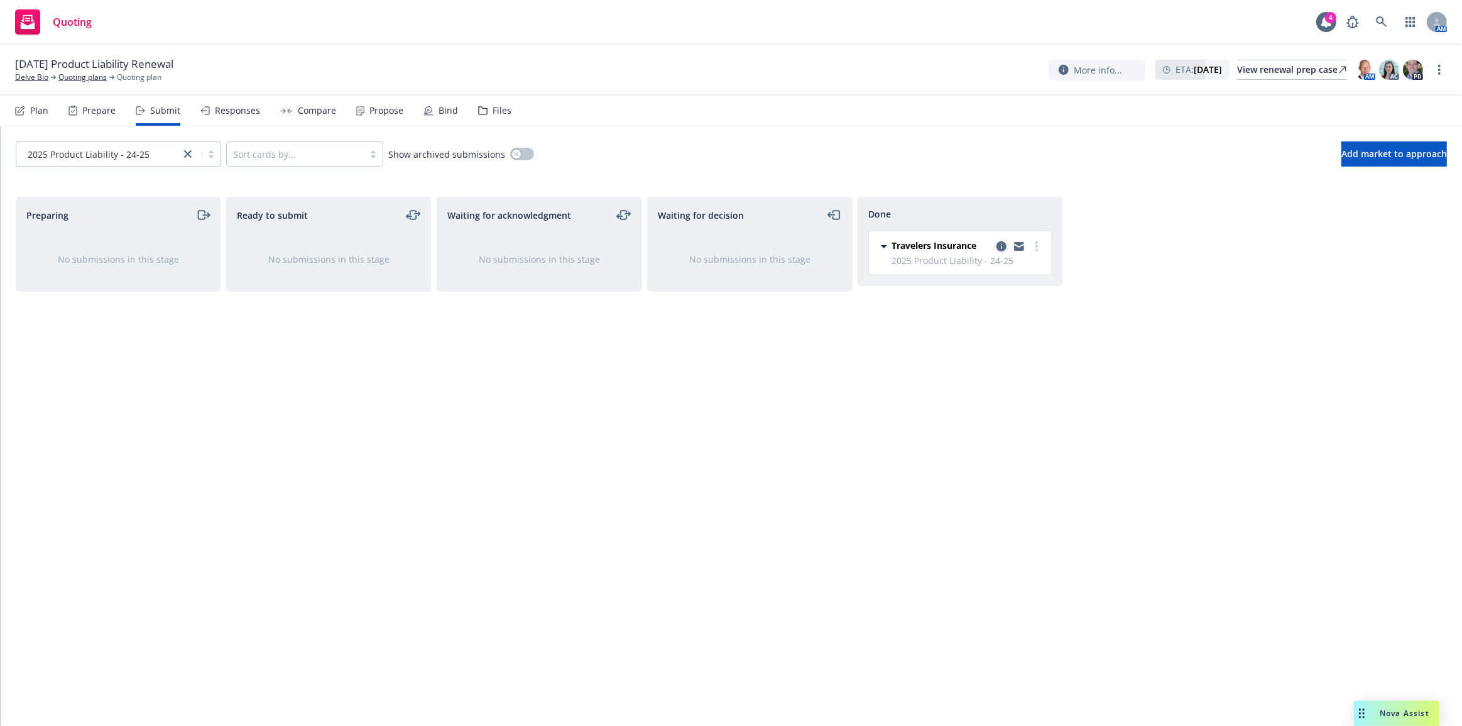
click at [1006, 245] on icon "copy logging email" at bounding box center [1001, 246] width 10 height 10
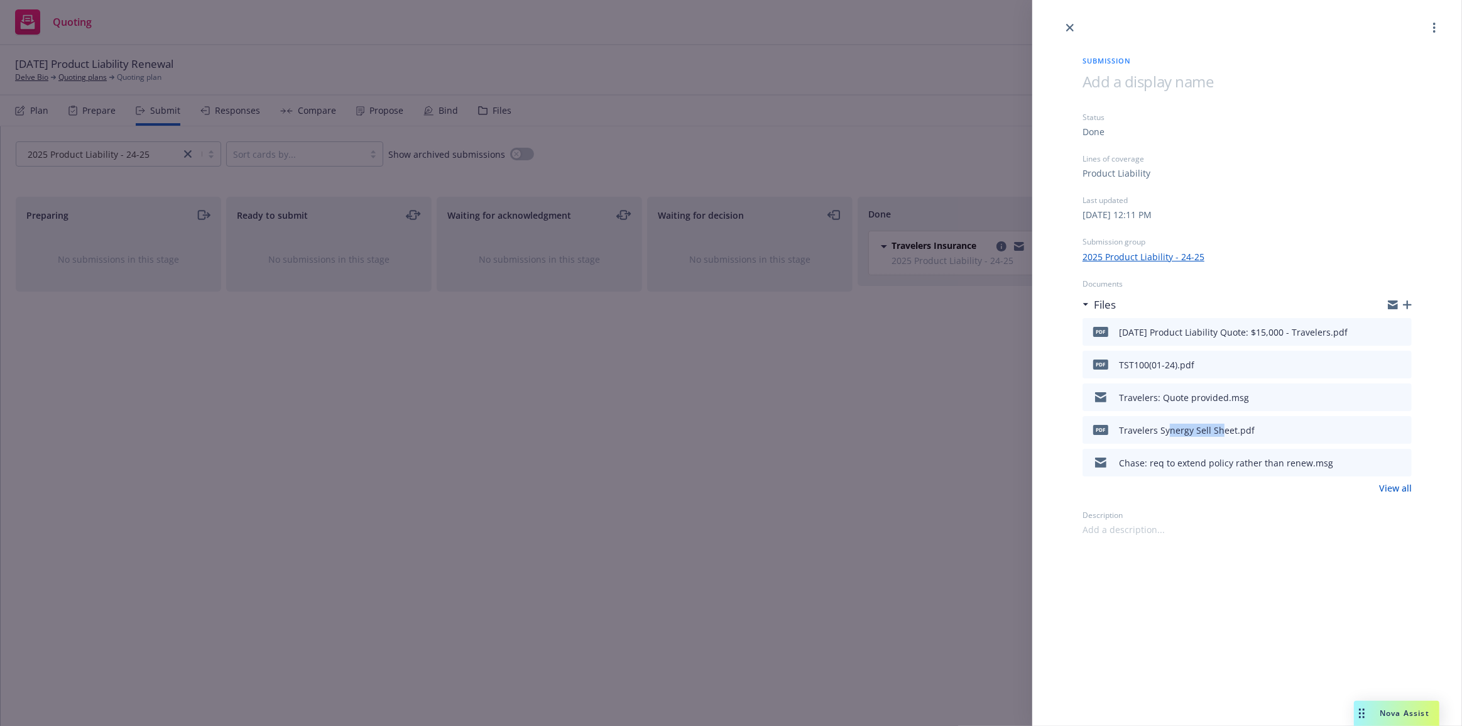
click at [1166, 423] on div "Travelers Synergy Sell Sheet.pdf" at bounding box center [1187, 429] width 136 height 13
click at [1226, 426] on div "Travelers Synergy Sell Sheet.pdf" at bounding box center [1187, 429] width 136 height 13
click at [1405, 487] on link "View all" at bounding box center [1395, 487] width 33 height 13
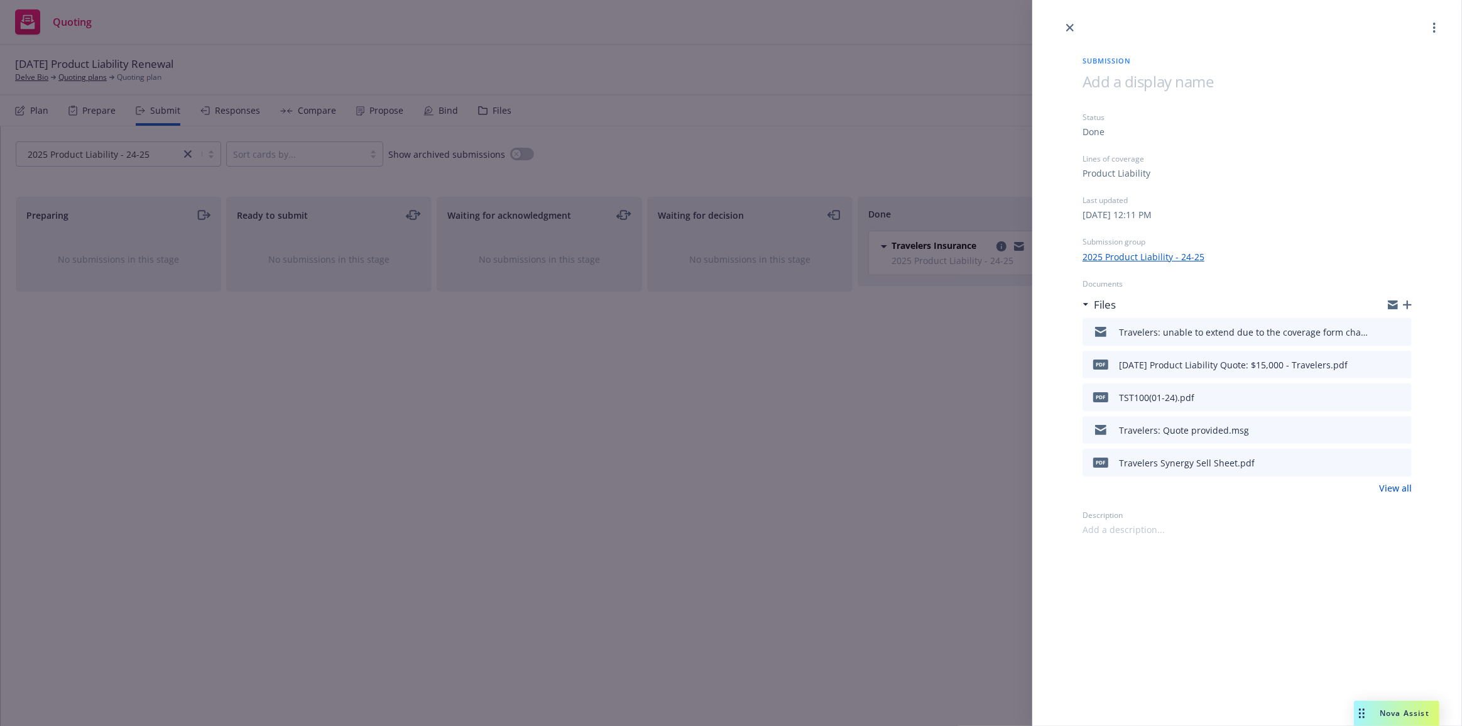
click at [694, 469] on div "Submission Status Done Lines of coverage Product Liability Last updated Thursda…" at bounding box center [731, 363] width 1462 height 726
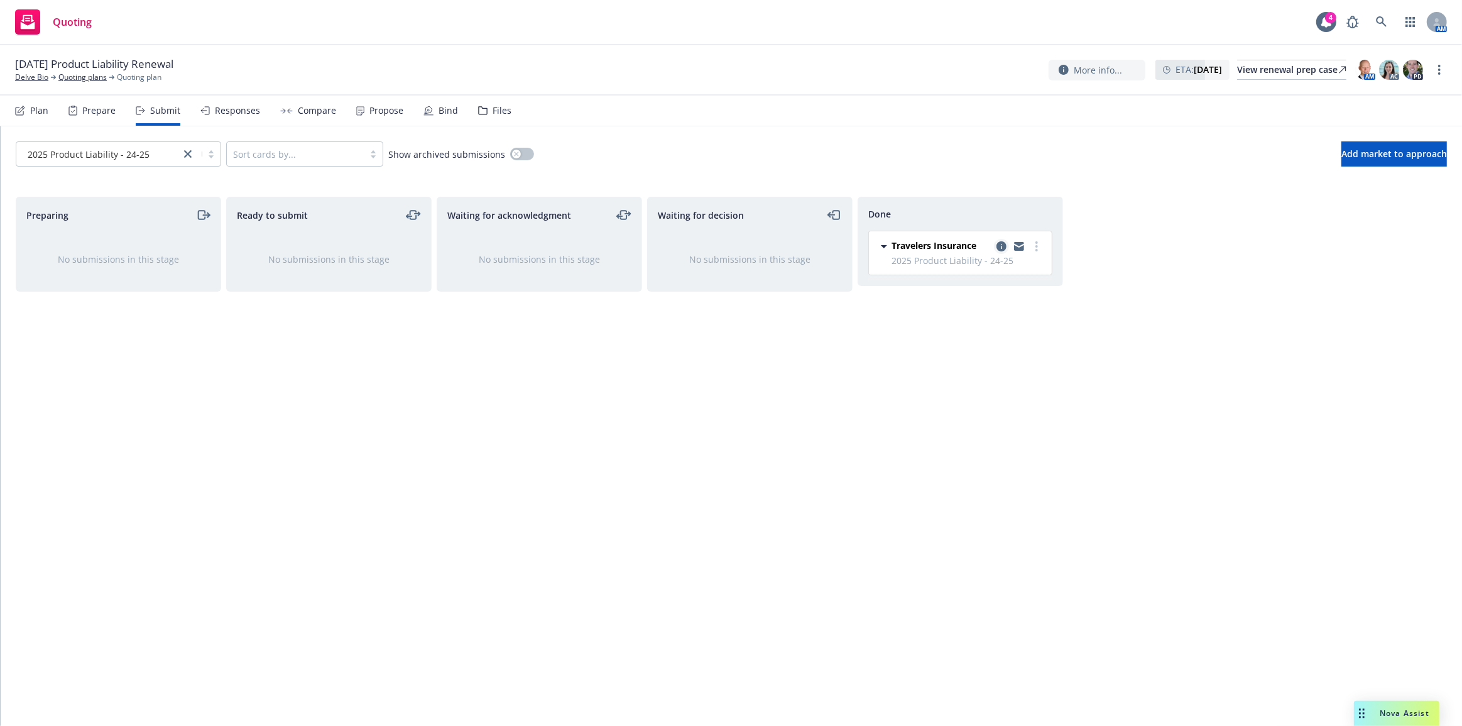
click at [1003, 244] on icon "copy logging email" at bounding box center [1001, 246] width 10 height 10
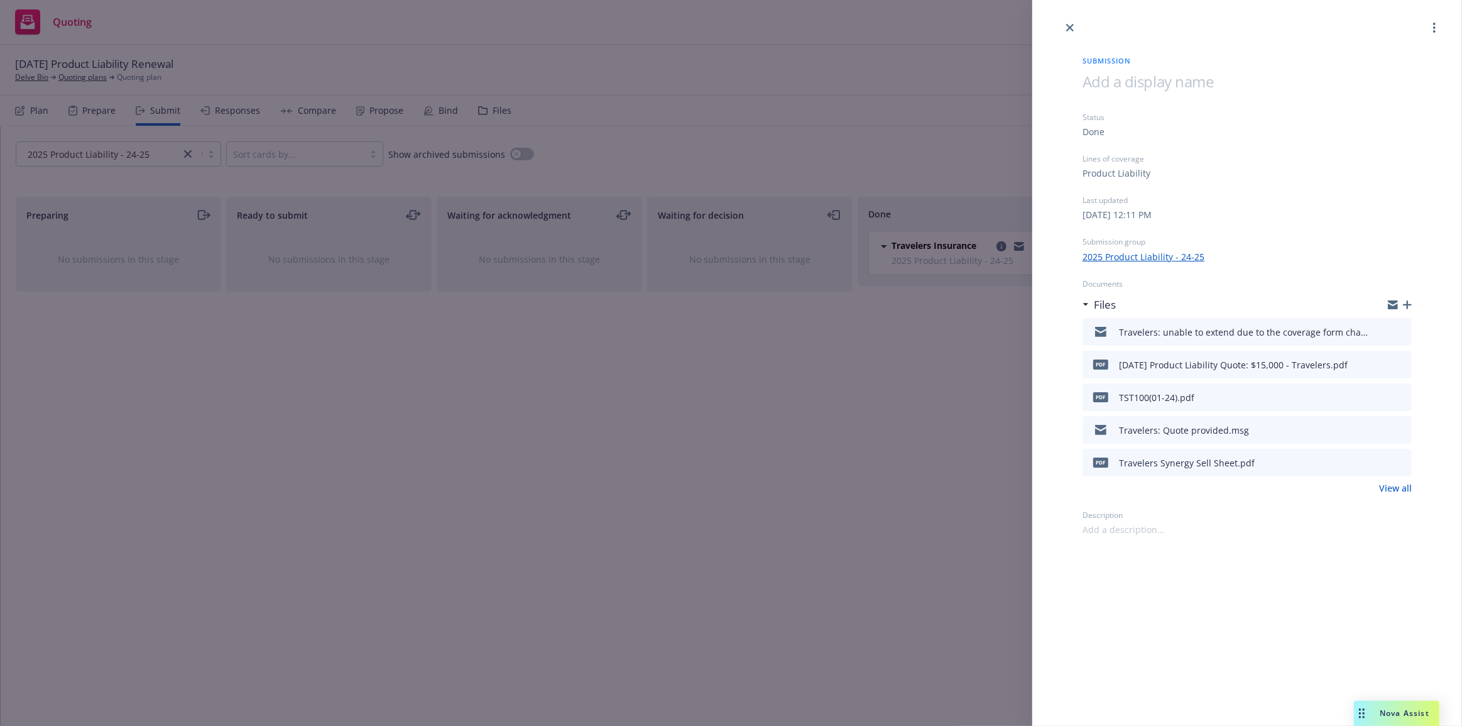
drag, startPoint x: 1002, startPoint y: 329, endPoint x: 1005, endPoint y: 322, distance: 7.6
click at [1002, 329] on div "Submission Status Done Lines of coverage Product Liability Last updated Thursda…" at bounding box center [731, 363] width 1462 height 726
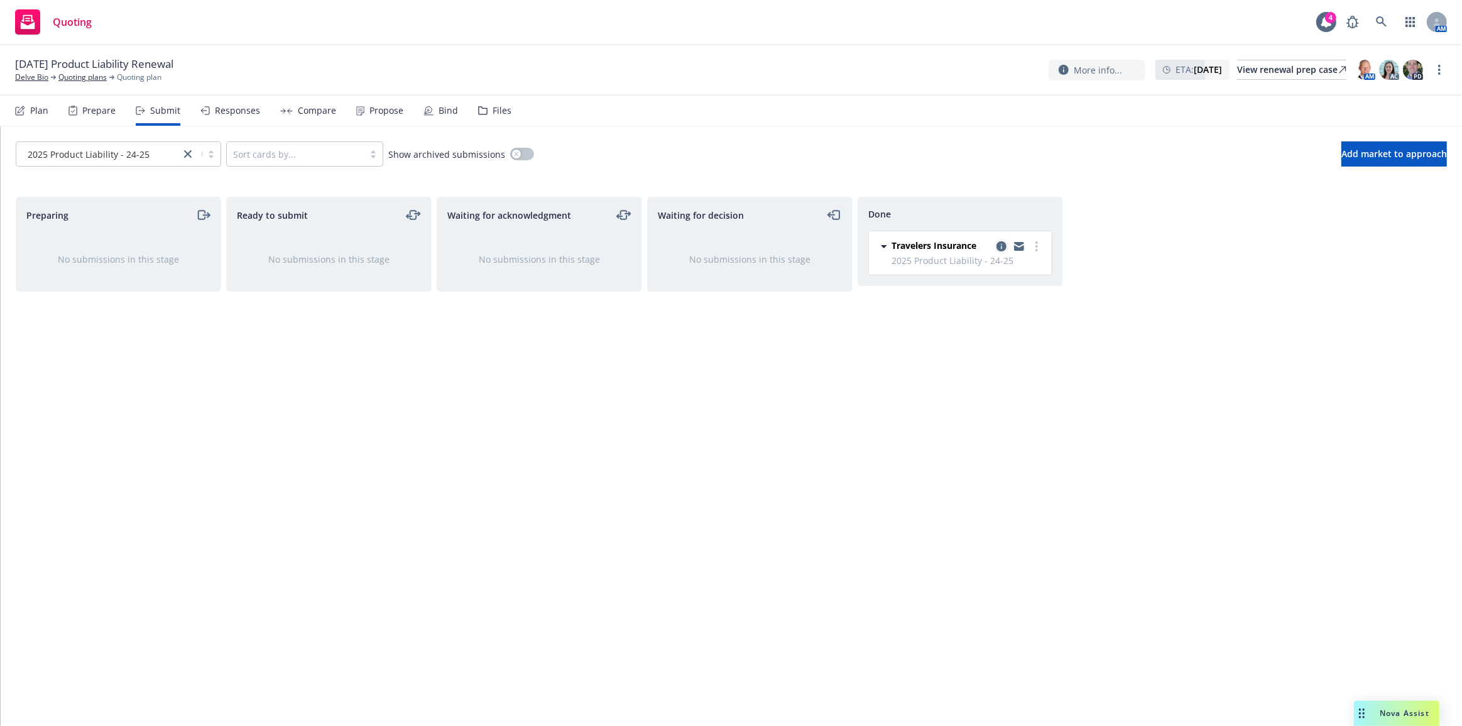
click at [1004, 247] on icon "copy logging email" at bounding box center [1001, 246] width 10 height 10
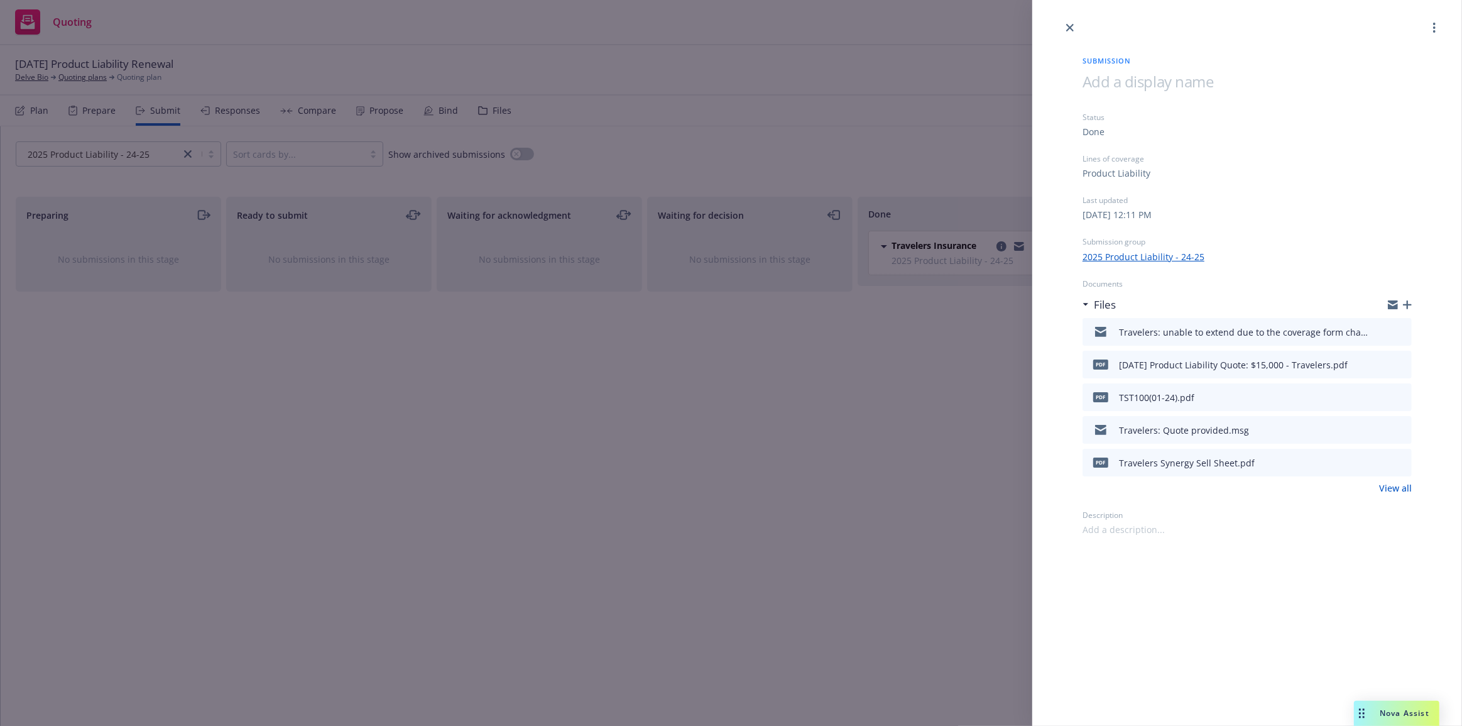
click at [1243, 329] on div "Travelers: unable to extend due to the coverage form change.msg" at bounding box center [1244, 331] width 251 height 13
click at [857, 315] on div "Submission Status Done Lines of coverage Product Liability Last updated Thursda…" at bounding box center [731, 363] width 1462 height 726
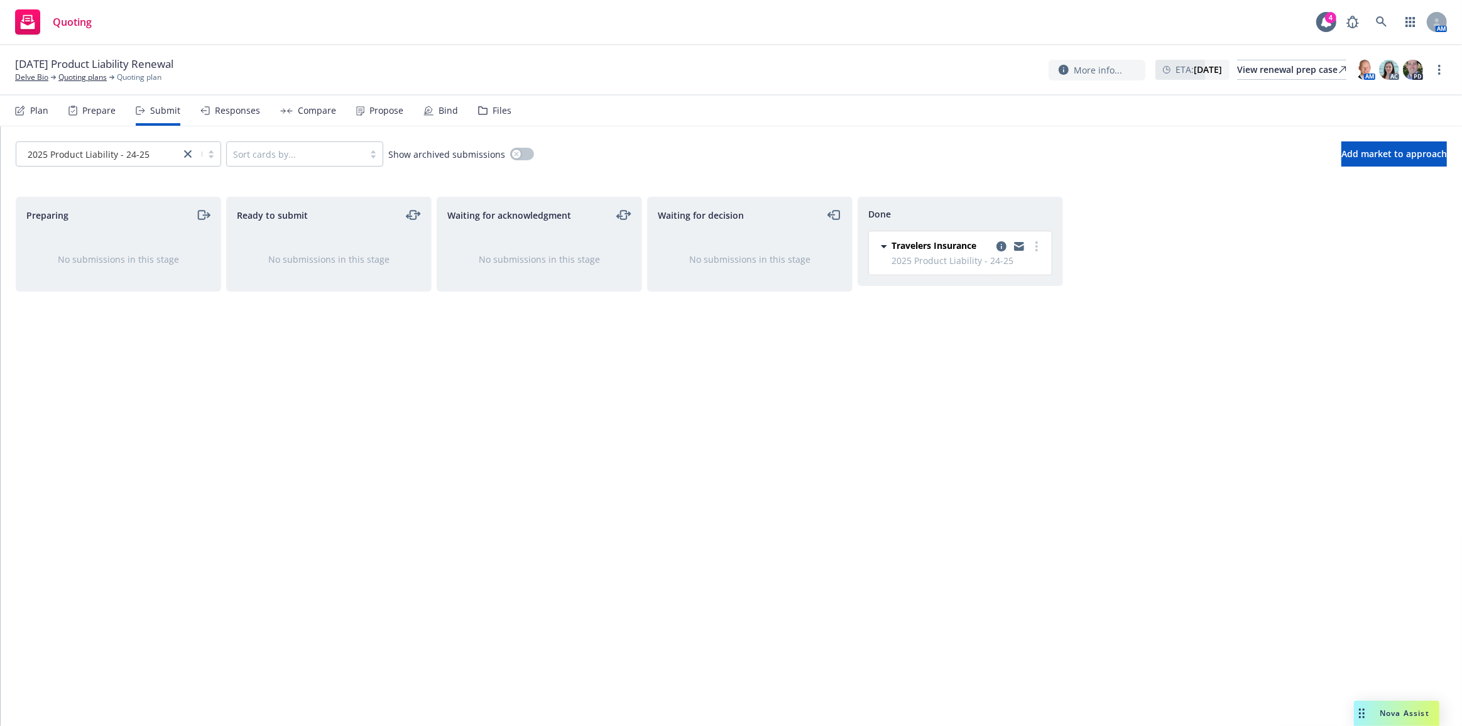
click at [249, 123] on div "Responses" at bounding box center [230, 110] width 60 height 30
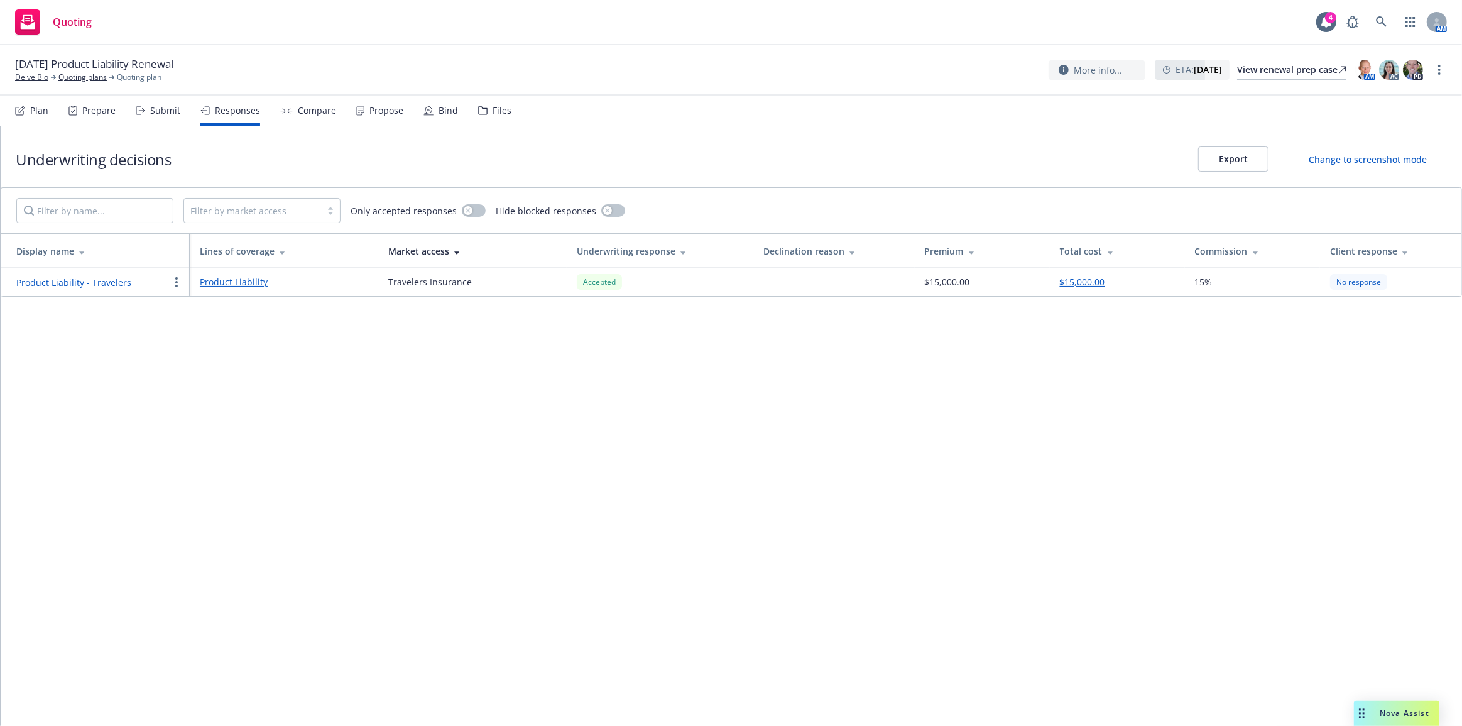
click at [101, 283] on button "Product Liability - Travelers" at bounding box center [73, 282] width 115 height 13
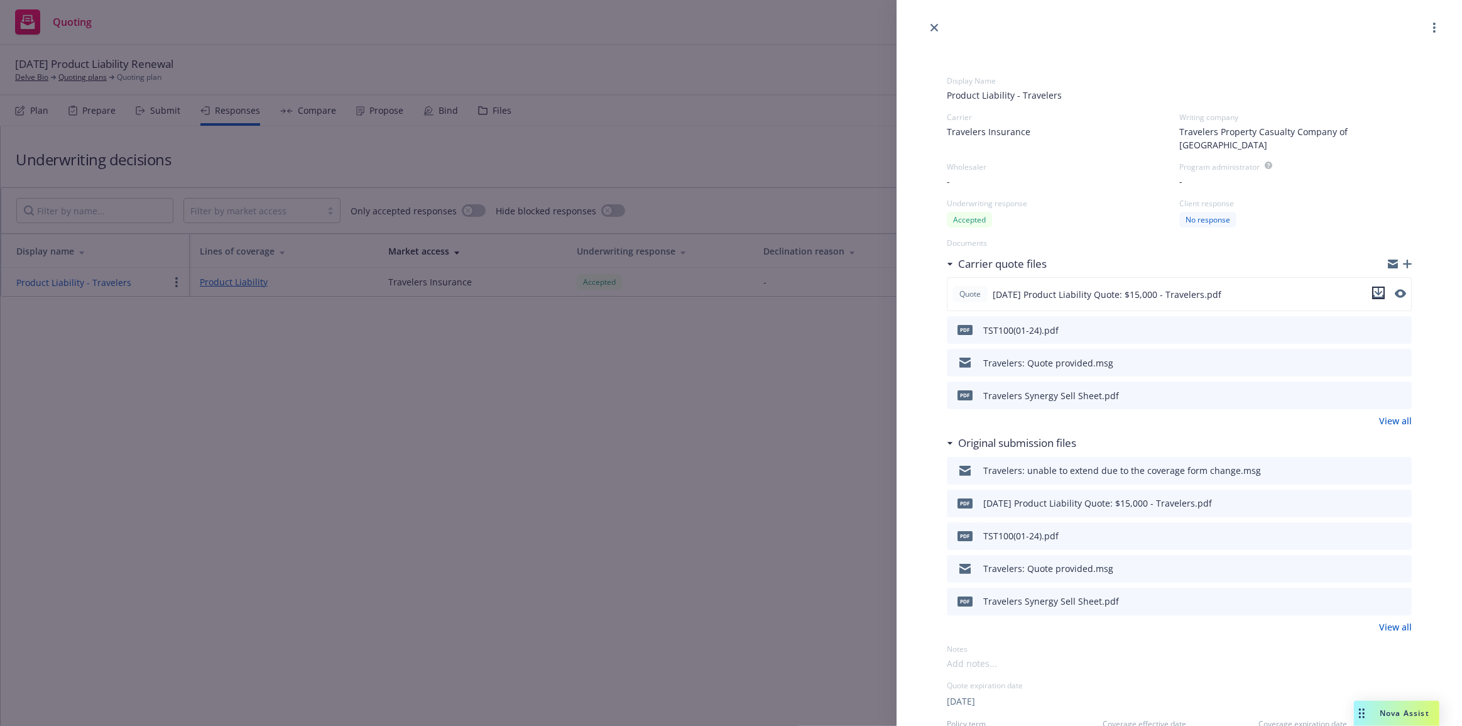
click at [1373, 288] on icon "download file" at bounding box center [1378, 293] width 10 height 10
click at [1374, 324] on icon "download file" at bounding box center [1379, 329] width 10 height 10
click at [1374, 356] on icon "download file" at bounding box center [1379, 361] width 10 height 10
click at [1375, 389] on icon "download file" at bounding box center [1379, 393] width 8 height 8
click at [857, 375] on div "Display Name Product Liability - Travelers Carrier Travelers Insurance Writing …" at bounding box center [731, 363] width 1462 height 726
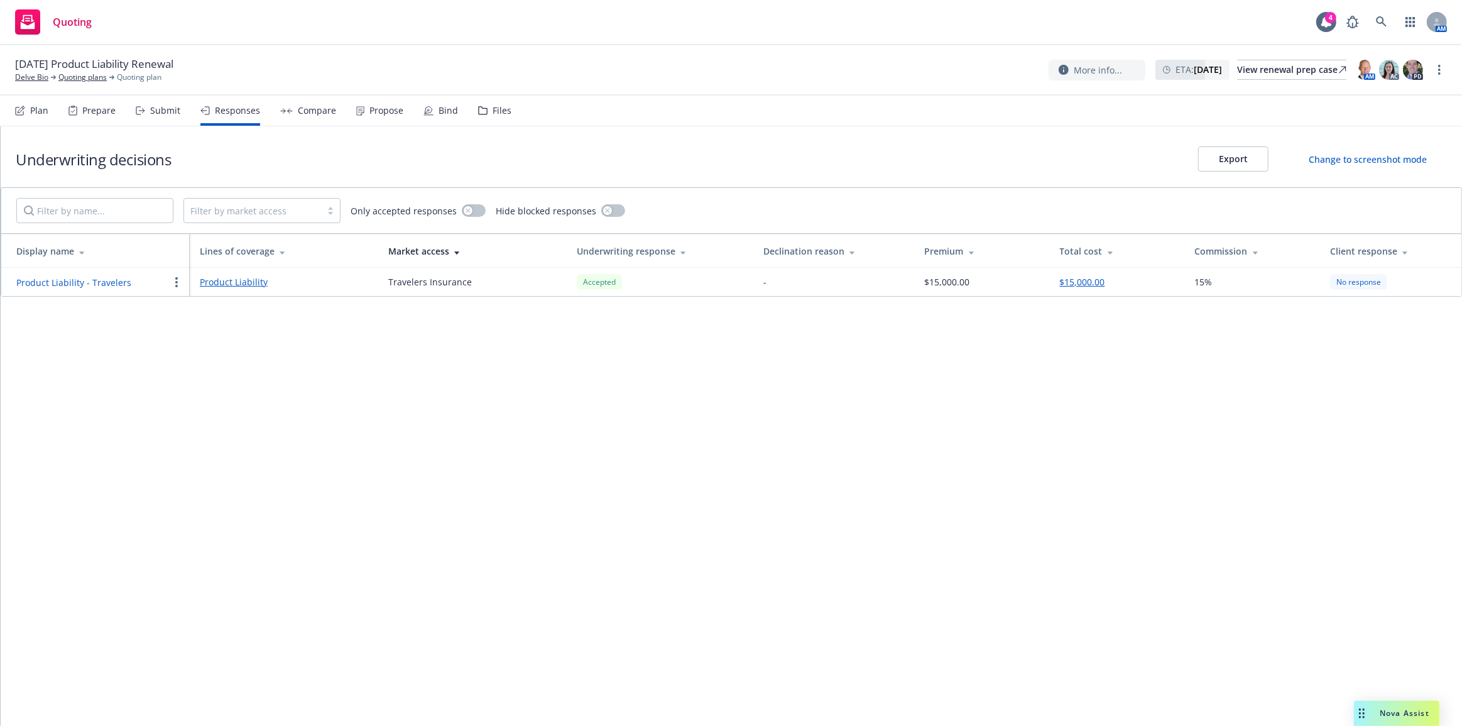
click at [825, 373] on div "Underwriting decisions Export Change to screenshot mode Filter by market access…" at bounding box center [731, 425] width 1461 height 599
click at [540, 340] on div "Underwriting decisions Export Change to screenshot mode Filter by market access…" at bounding box center [731, 425] width 1461 height 599
click at [773, 668] on div "Underwriting decisions Export Change to screenshot mode Filter by market access…" at bounding box center [731, 425] width 1461 height 599
click at [38, 77] on link "Delve Bio" at bounding box center [31, 77] width 33 height 11
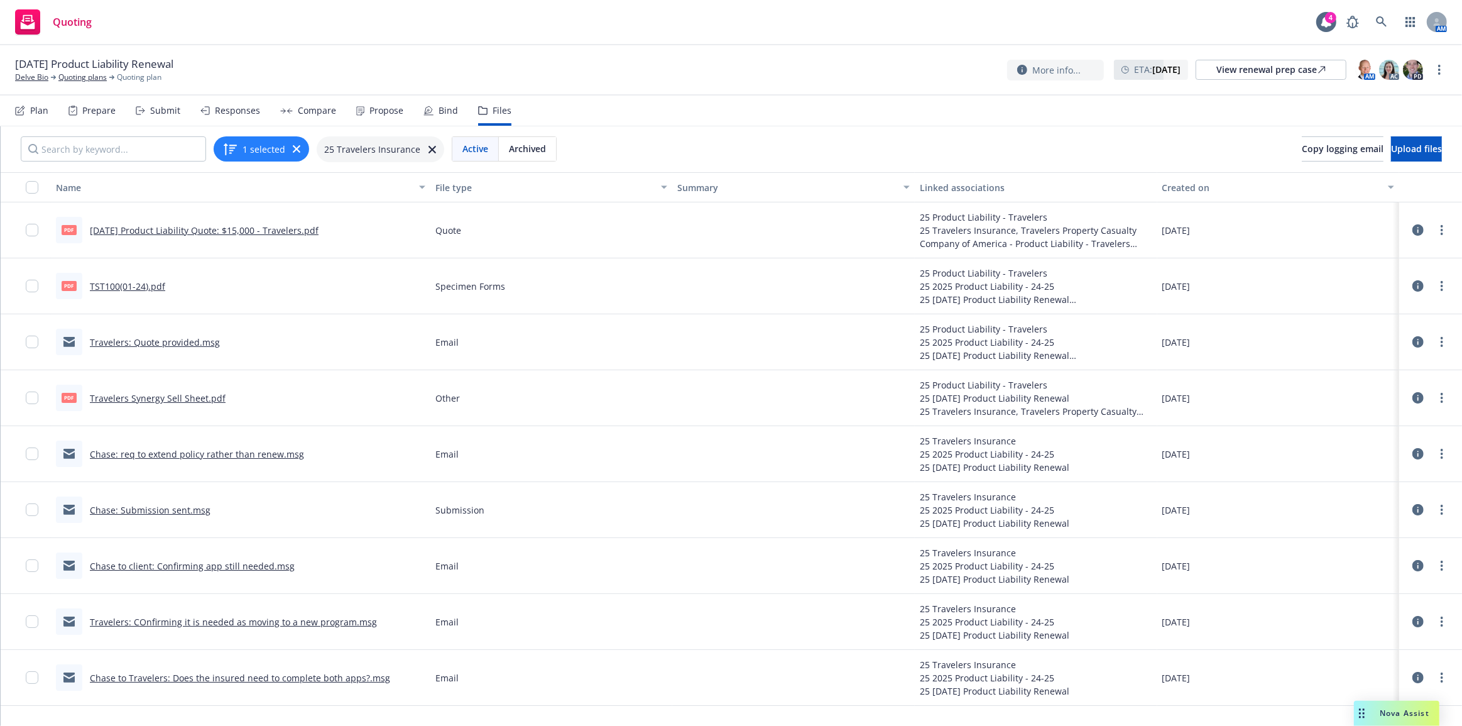
click at [172, 452] on link "Chase: req to extend policy rather than renew.msg" at bounding box center [197, 454] width 214 height 12
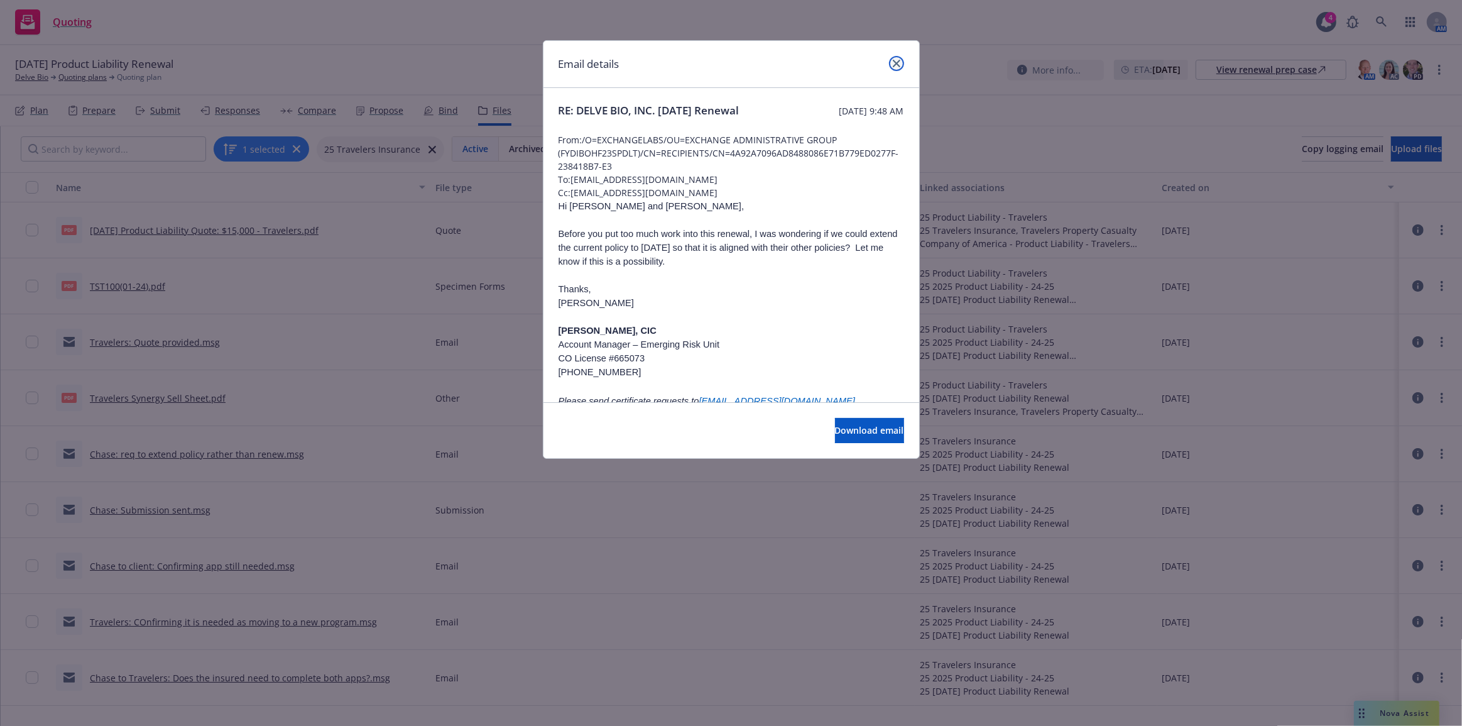
click at [897, 58] on link "close" at bounding box center [896, 63] width 15 height 15
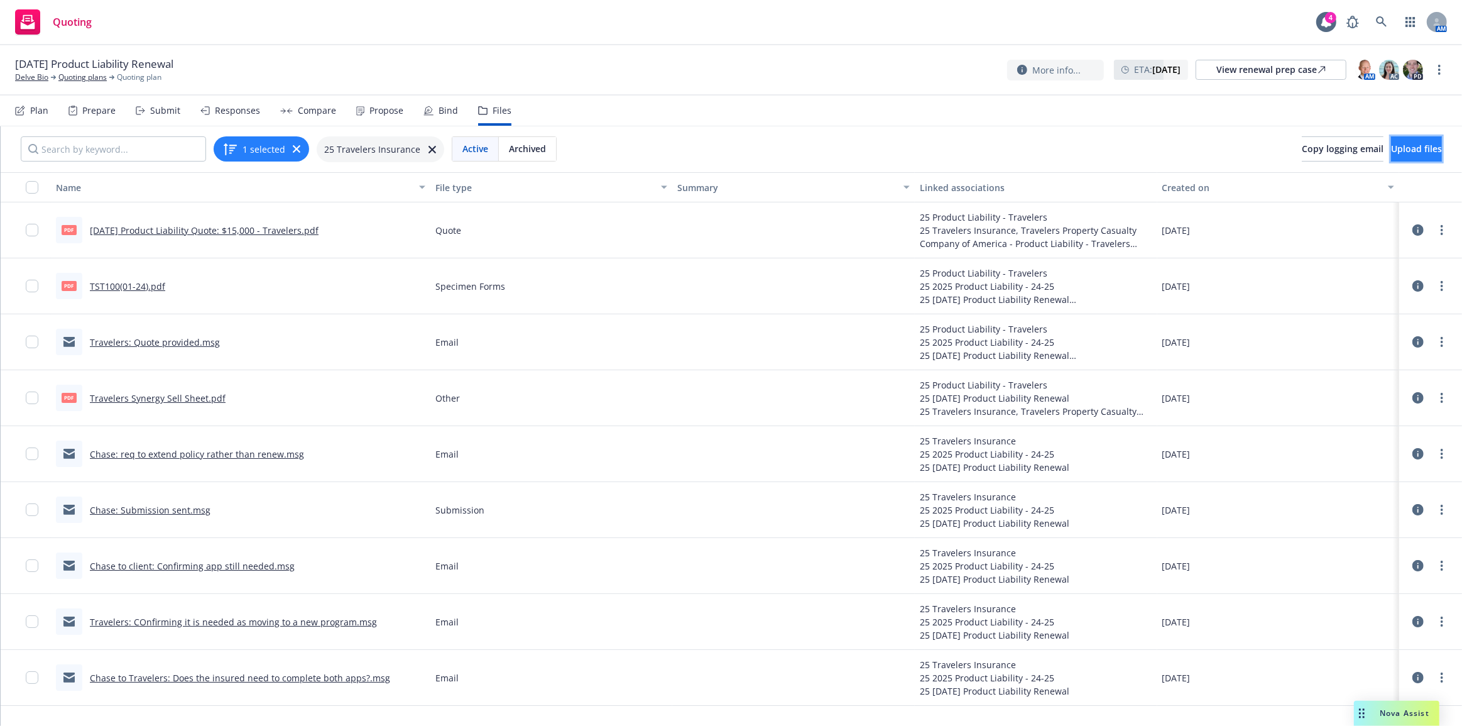
click at [1391, 160] on button "Upload files" at bounding box center [1416, 148] width 51 height 25
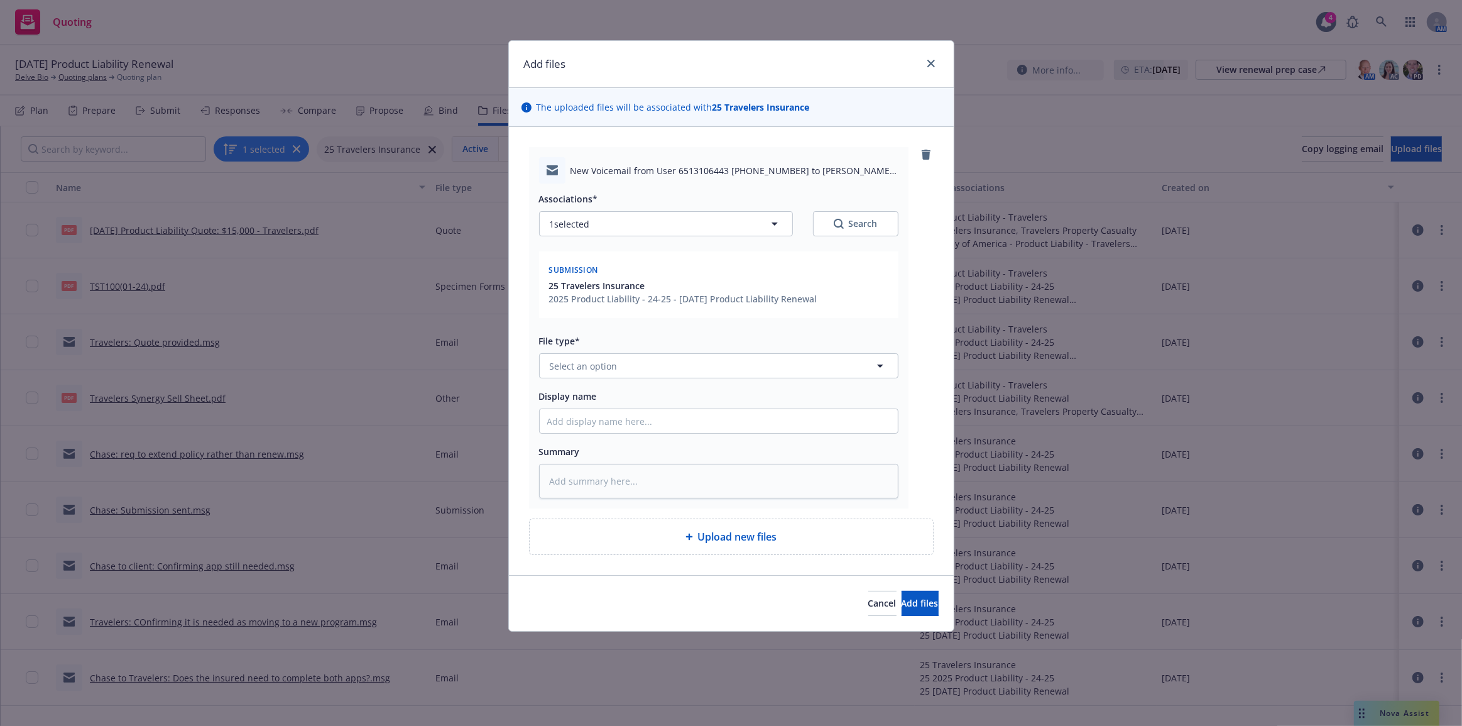
type textarea "x"
click at [670, 376] on button "Select an option" at bounding box center [718, 365] width 359 height 25
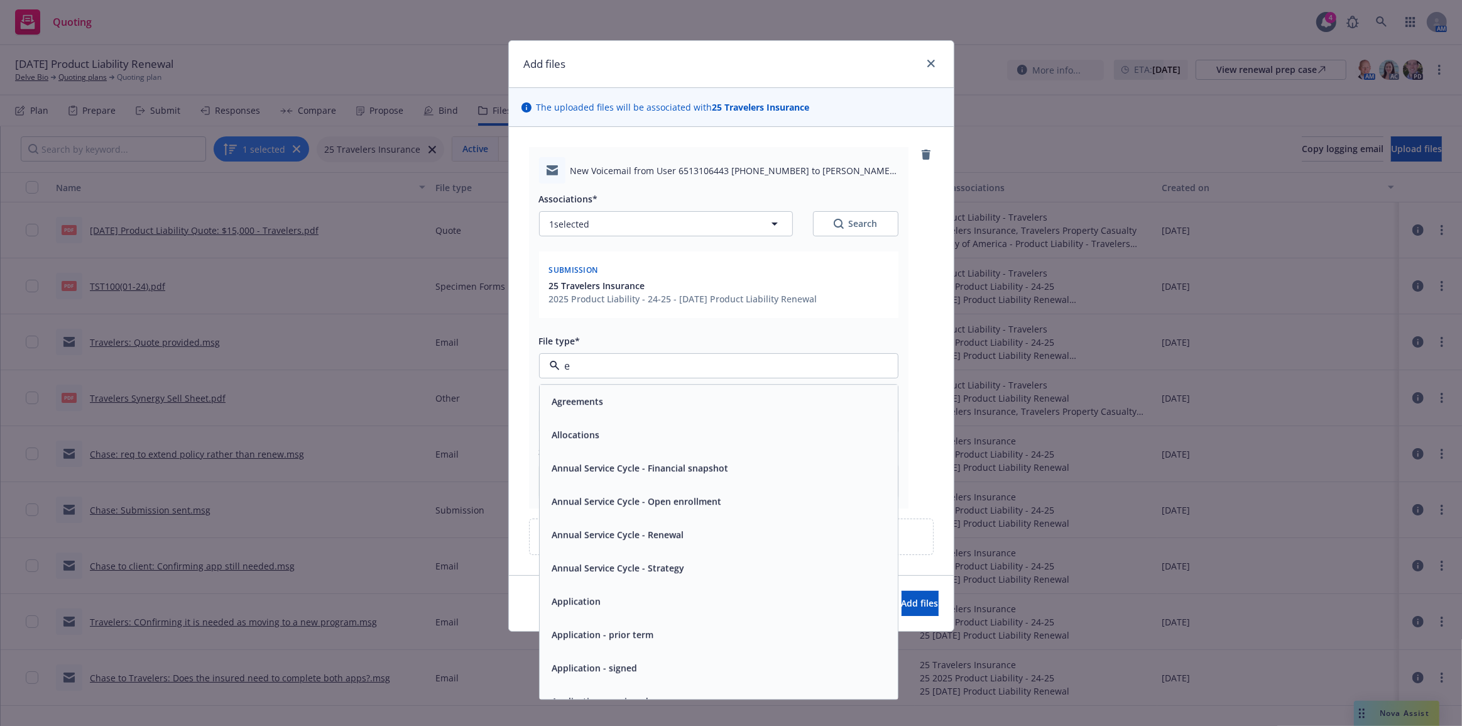
type input "em"
click at [678, 418] on div "Email" at bounding box center [719, 434] width 358 height 33
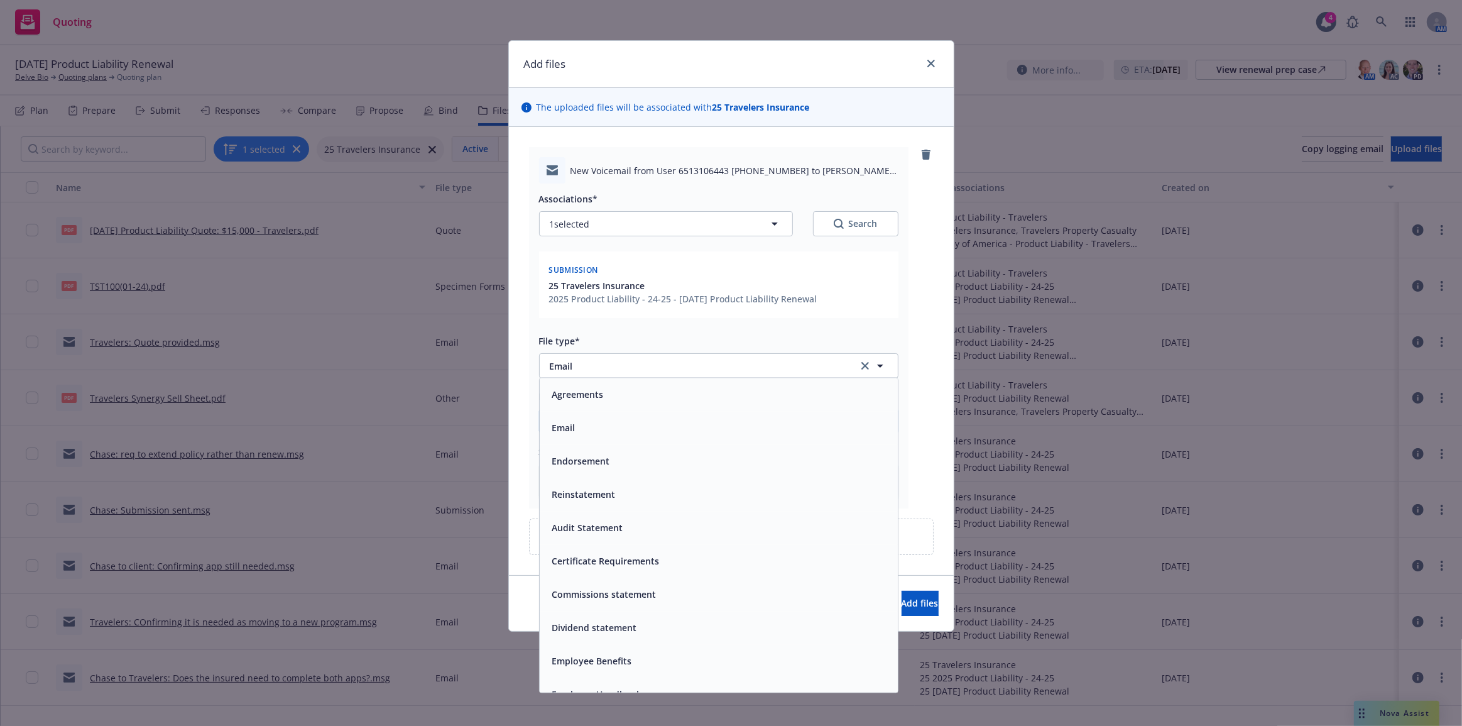
click at [673, 418] on input "Display name" at bounding box center [719, 421] width 358 height 24
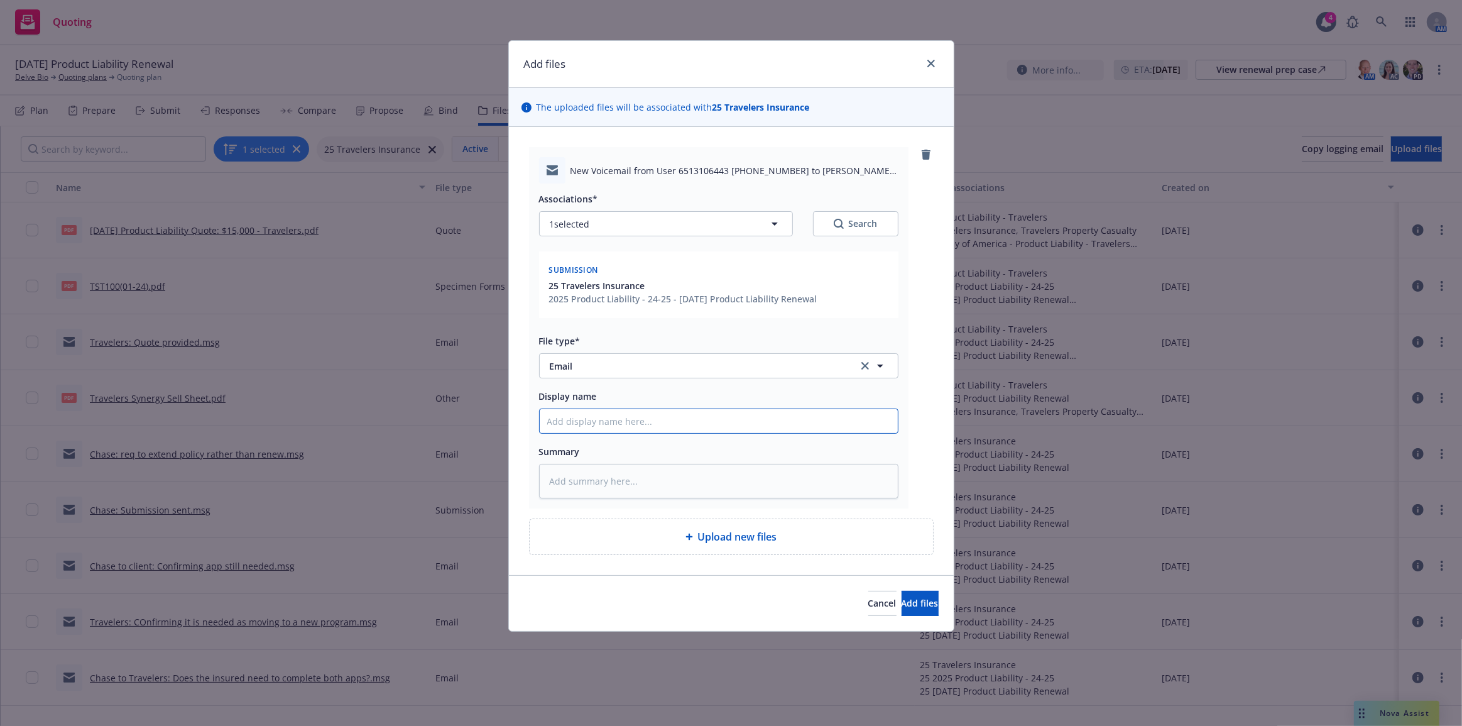
click at [673, 419] on input "Display name" at bounding box center [719, 421] width 358 height 24
type textarea "x"
type input "T"
type textarea "x"
type input "Tr"
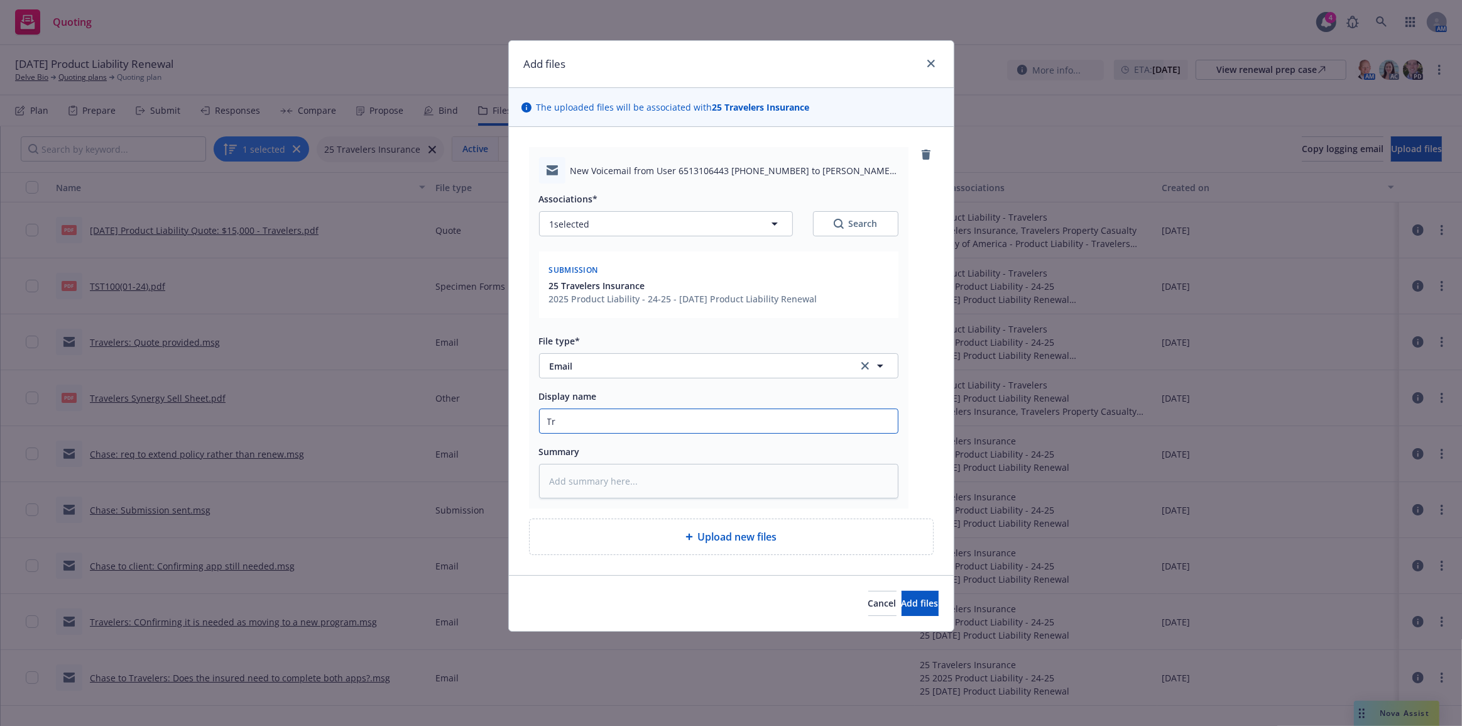
type textarea "x"
type input "Tra"
type textarea "x"
type input "Trav"
type textarea "x"
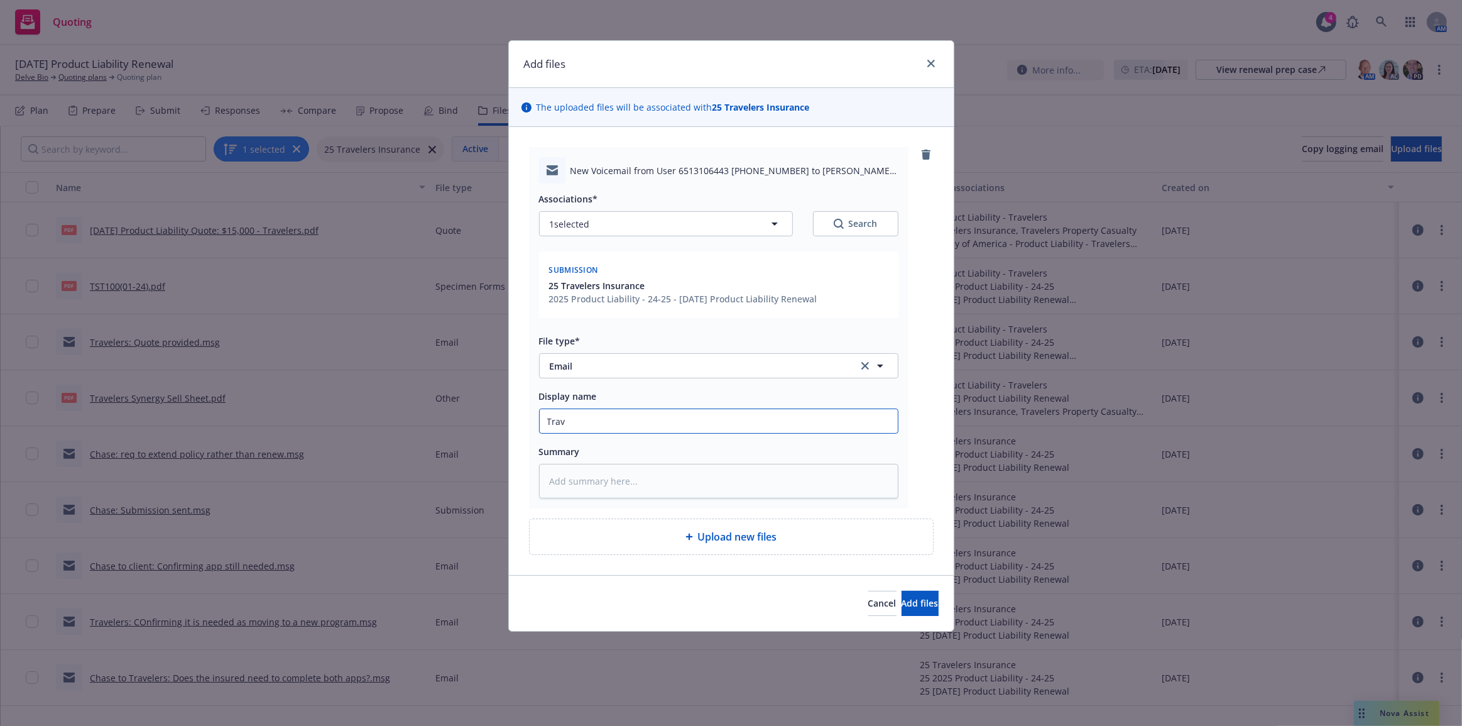
type input "Trave"
type textarea "x"
type input "Travel"
type textarea "x"
type input "Travele"
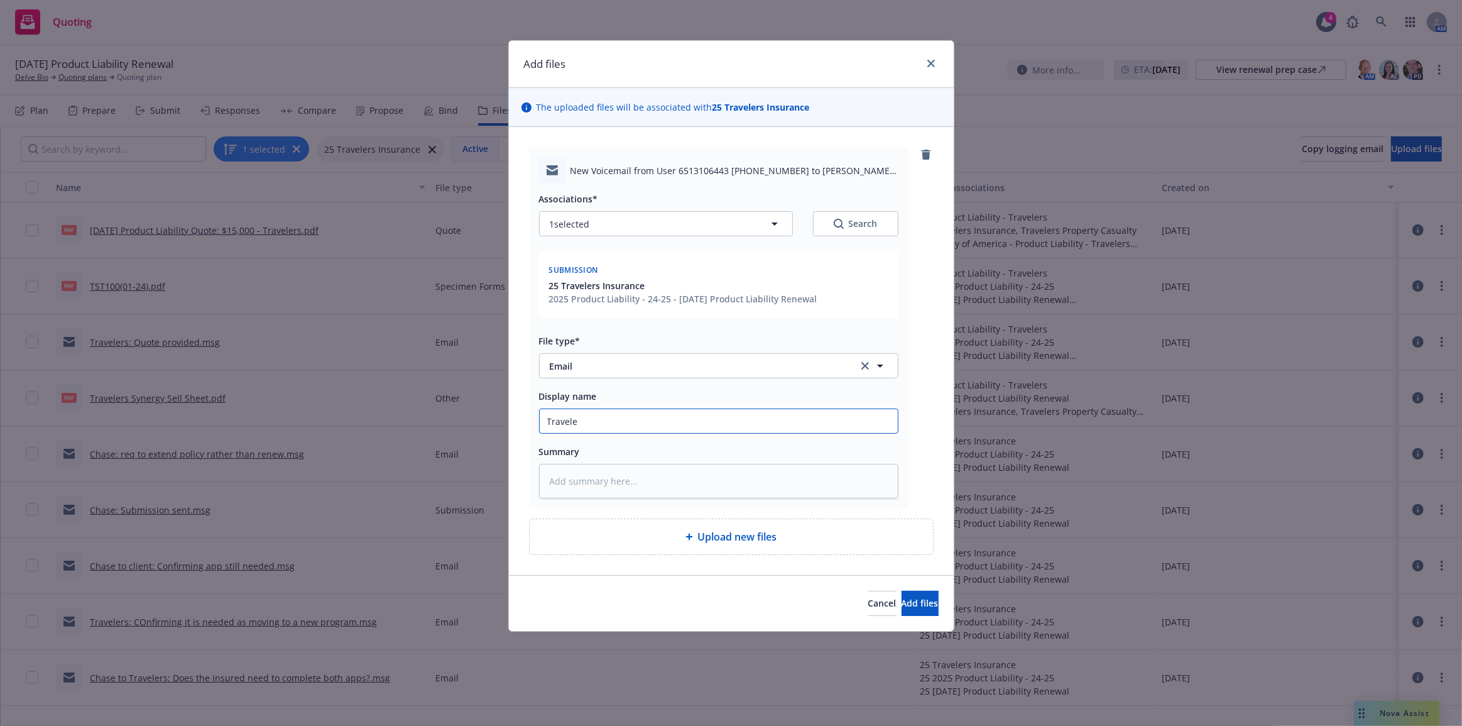
type textarea "x"
type input "Traveler"
type textarea "x"
type input "Travelers"
type textarea "x"
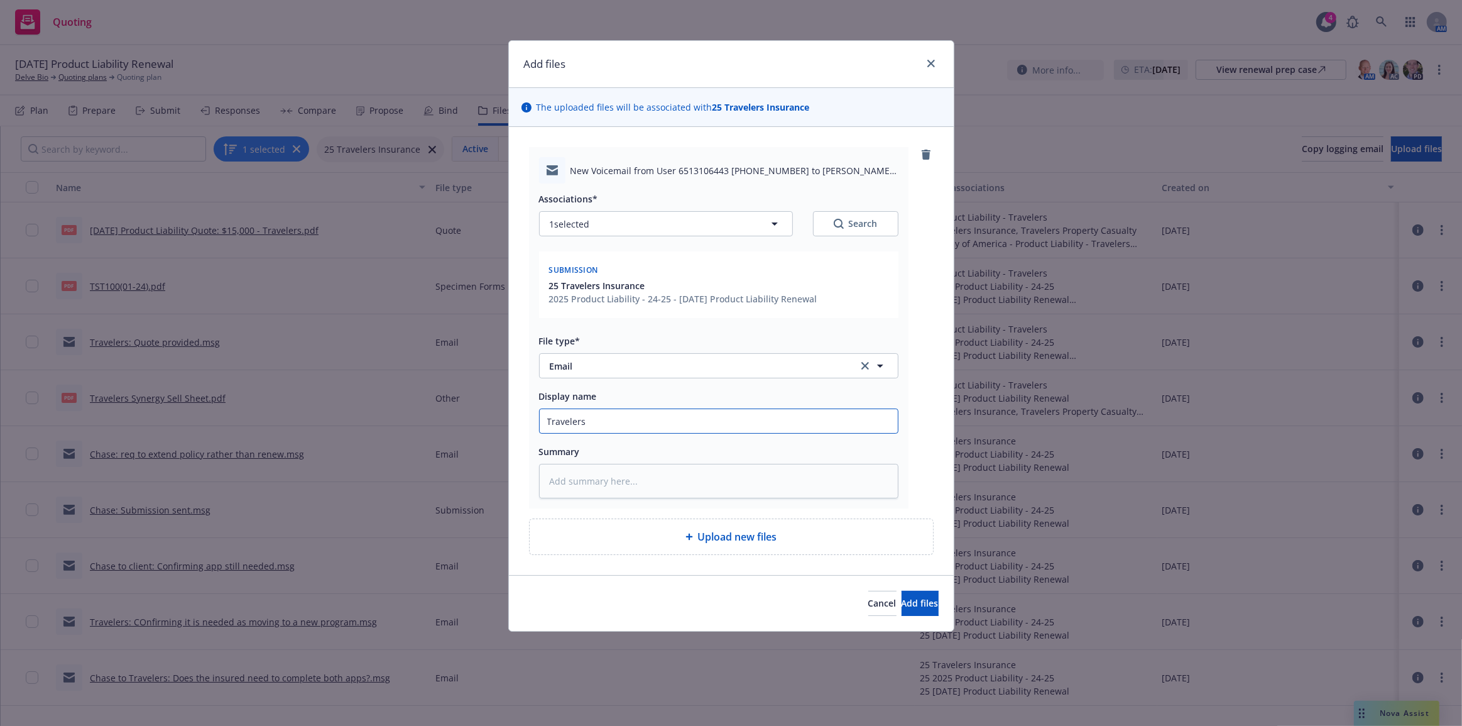
type input "Travelers:"
type textarea "x"
type input "Travelers:"
type textarea "x"
type input "Travelers: U"
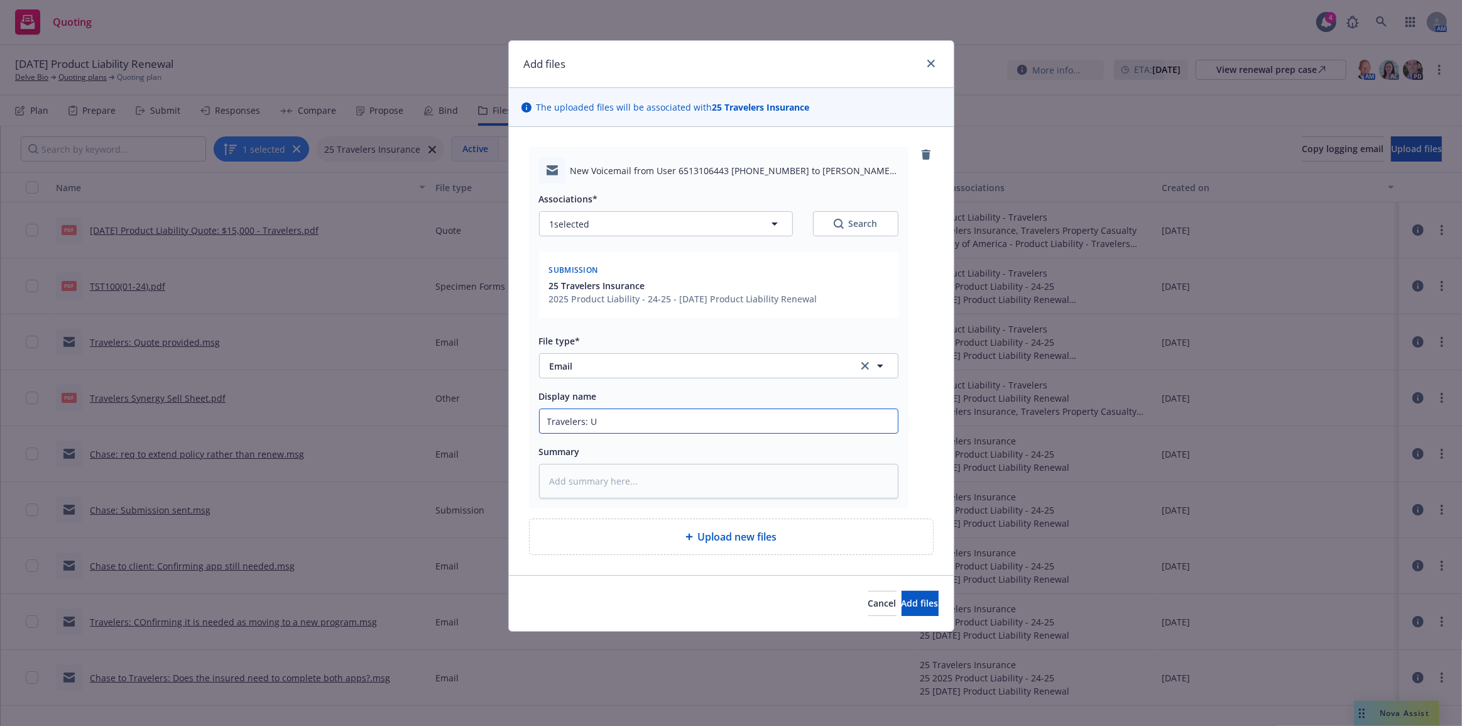
type textarea "x"
type input "Travelers: UN"
type textarea "x"
type input "Travelers: UNa"
type textarea "x"
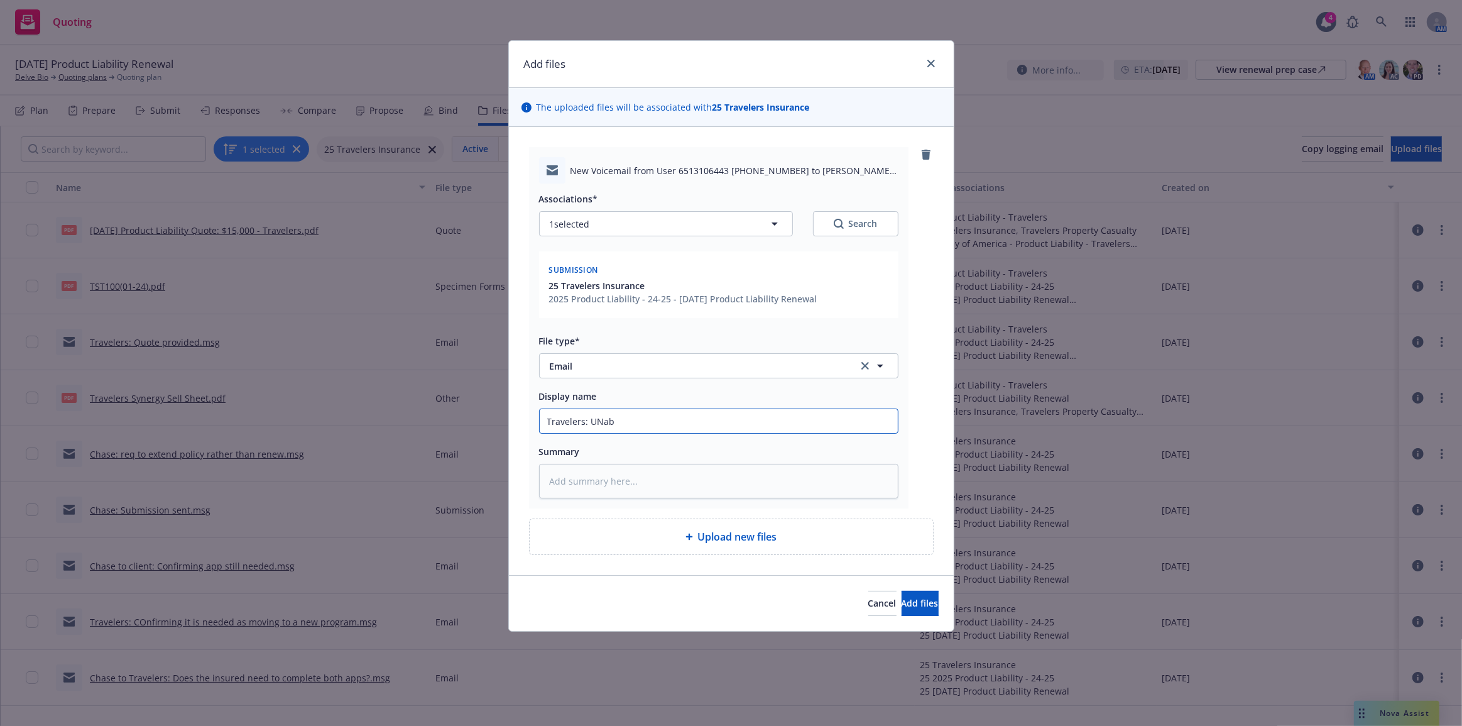
type input "Travelers: UNabl"
type textarea "x"
type input "Travelers: UNable"
type textarea "x"
type input "Travelers: UNable"
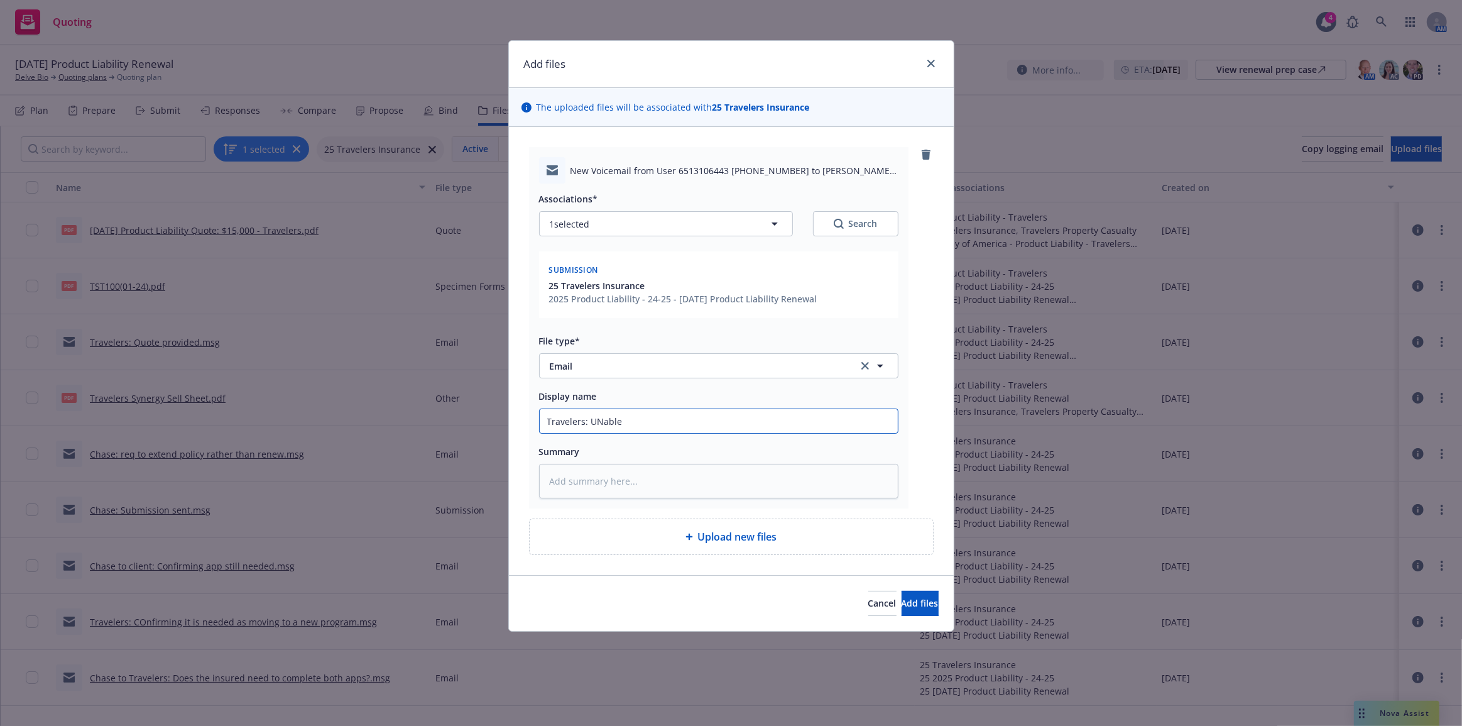
type textarea "x"
type input "Travelers:"
type textarea "x"
type input "Travelers: u"
type textarea "x"
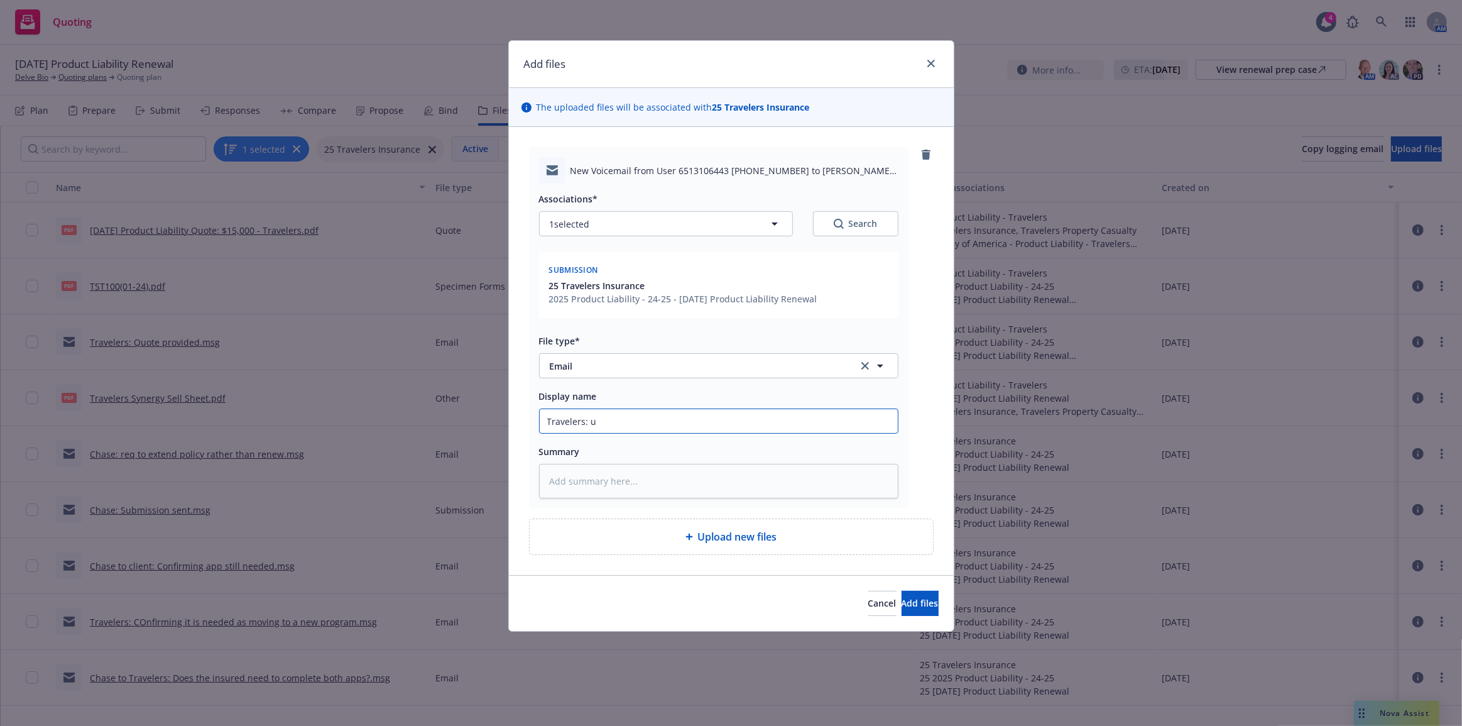
type input "Travelers: un"
type textarea "x"
type input "Travelers: una"
type textarea "x"
type input "Travelers: unab"
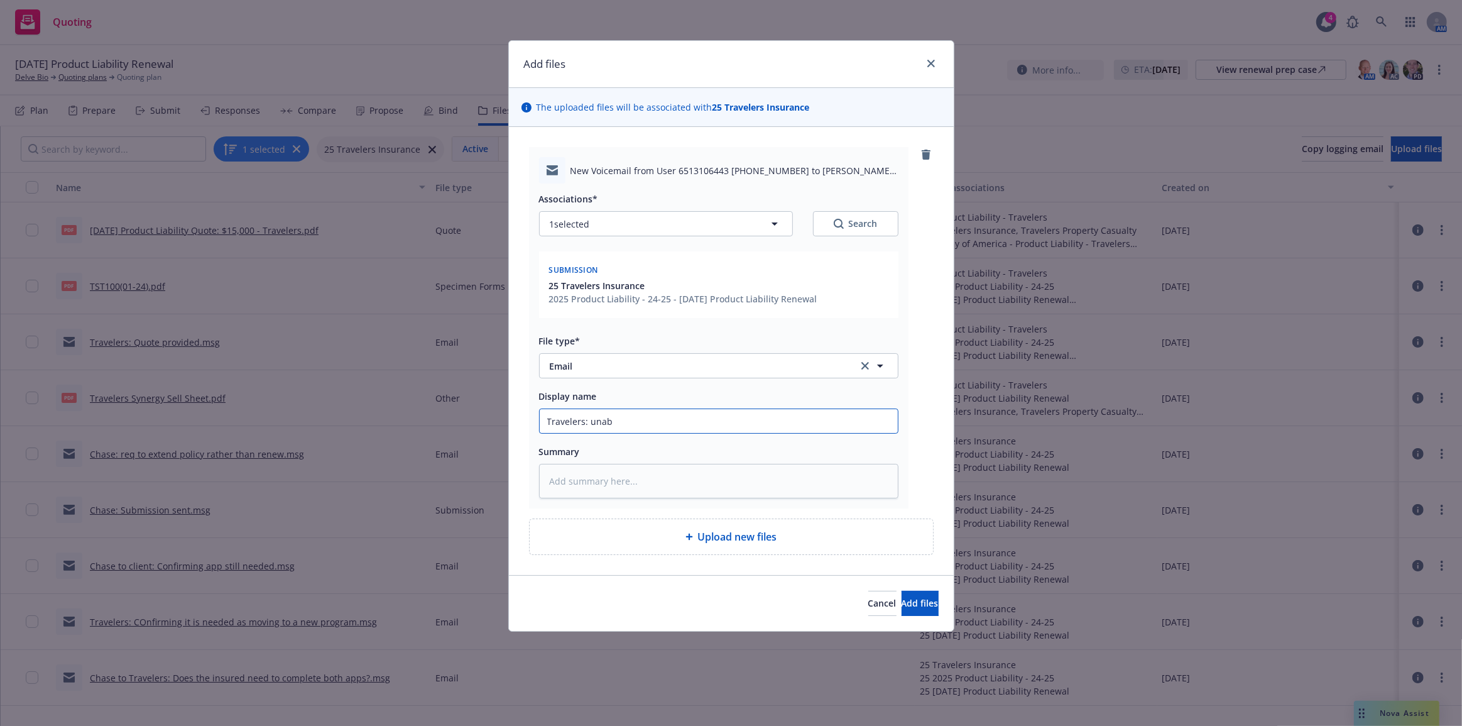
type textarea "x"
type input "Travelers: unabl"
type textarea "x"
type input "Travelers: unable"
type textarea "x"
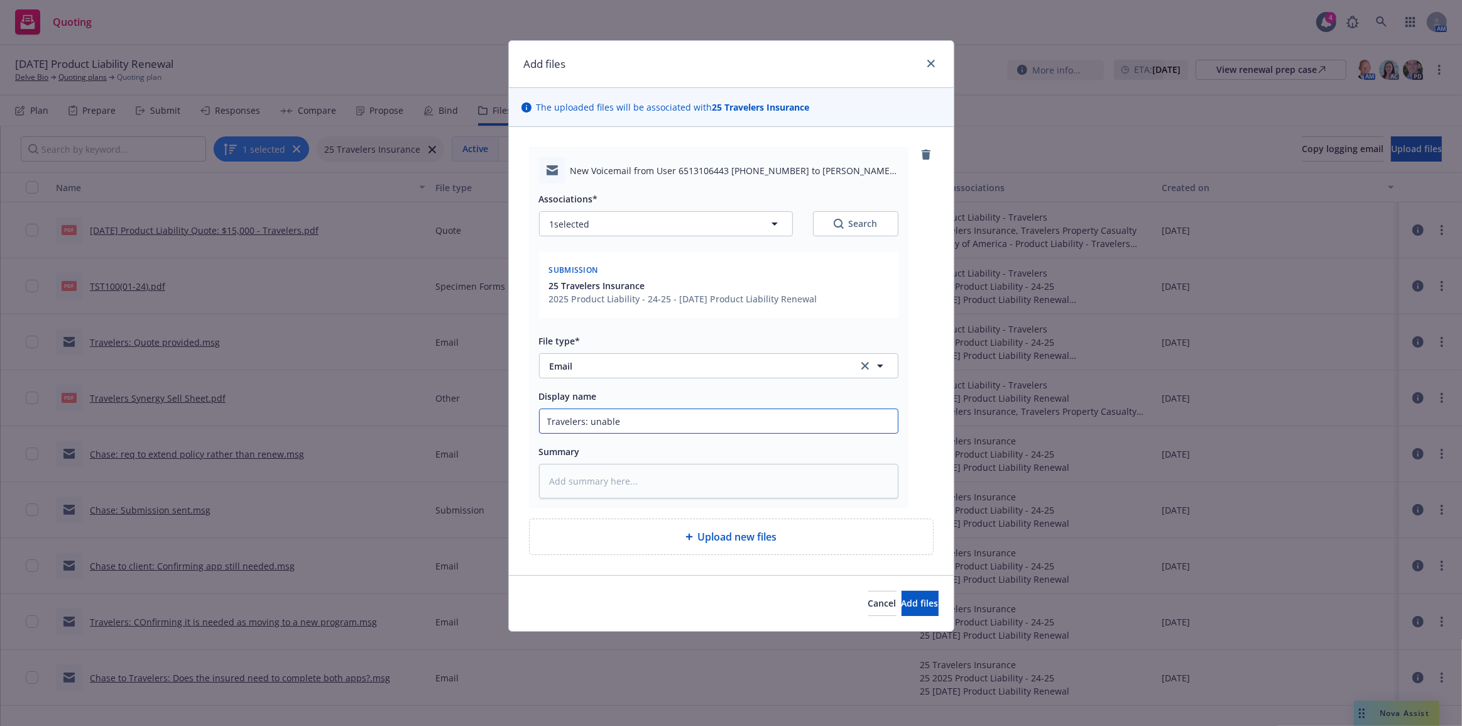
type input "Travelers: unable"
type textarea "x"
type input "Travelers: unable t"
type textarea "x"
type input "Travelers: unable to"
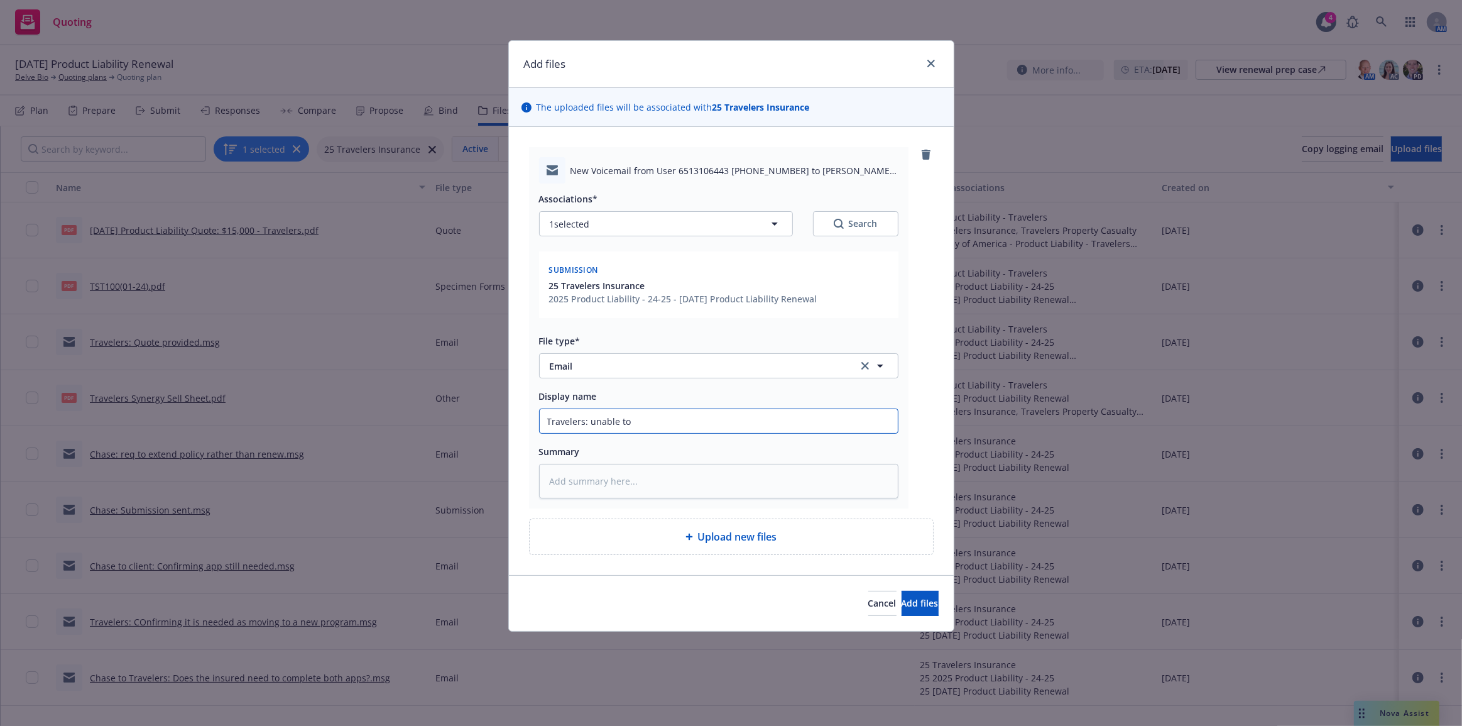
type textarea "x"
type input "Travelers: unable to"
type textarea "x"
type input "Travelers: unable to e"
type textarea "x"
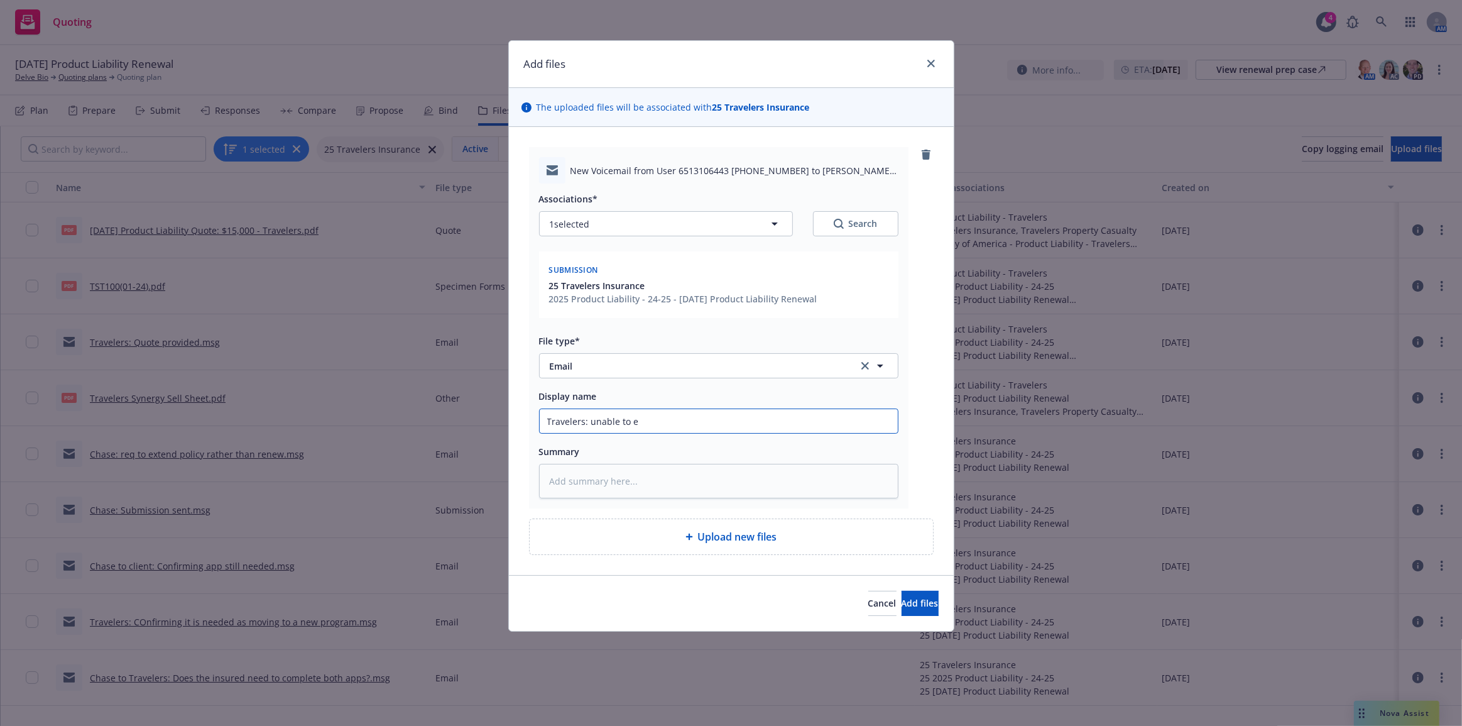
type input "Travelers: unable to ex"
type textarea "x"
type input "Travelers: unable to ext"
type textarea "x"
type input "Travelers: unable to exte"
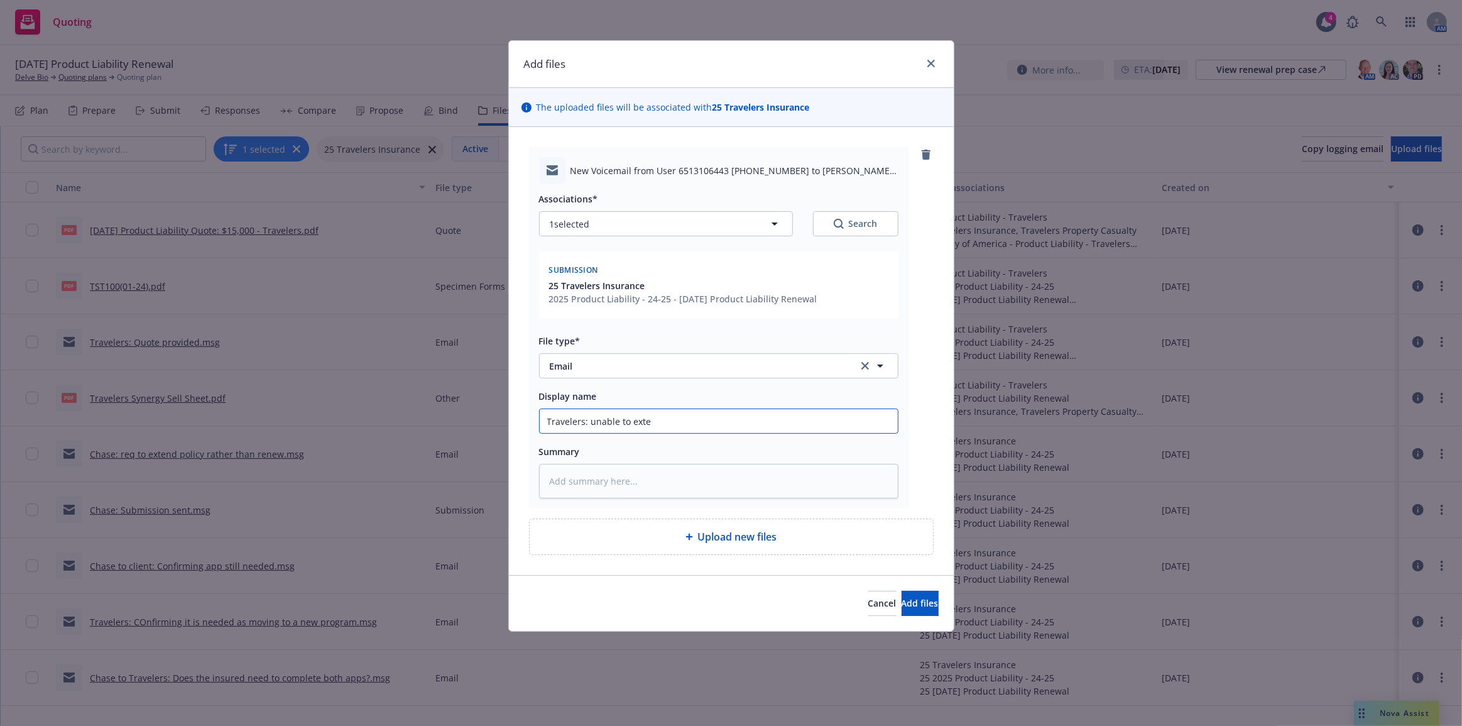
type textarea "x"
type input "Travelers: unable to exten"
type textarea "x"
type input "Travelers: unable to extend"
type textarea "x"
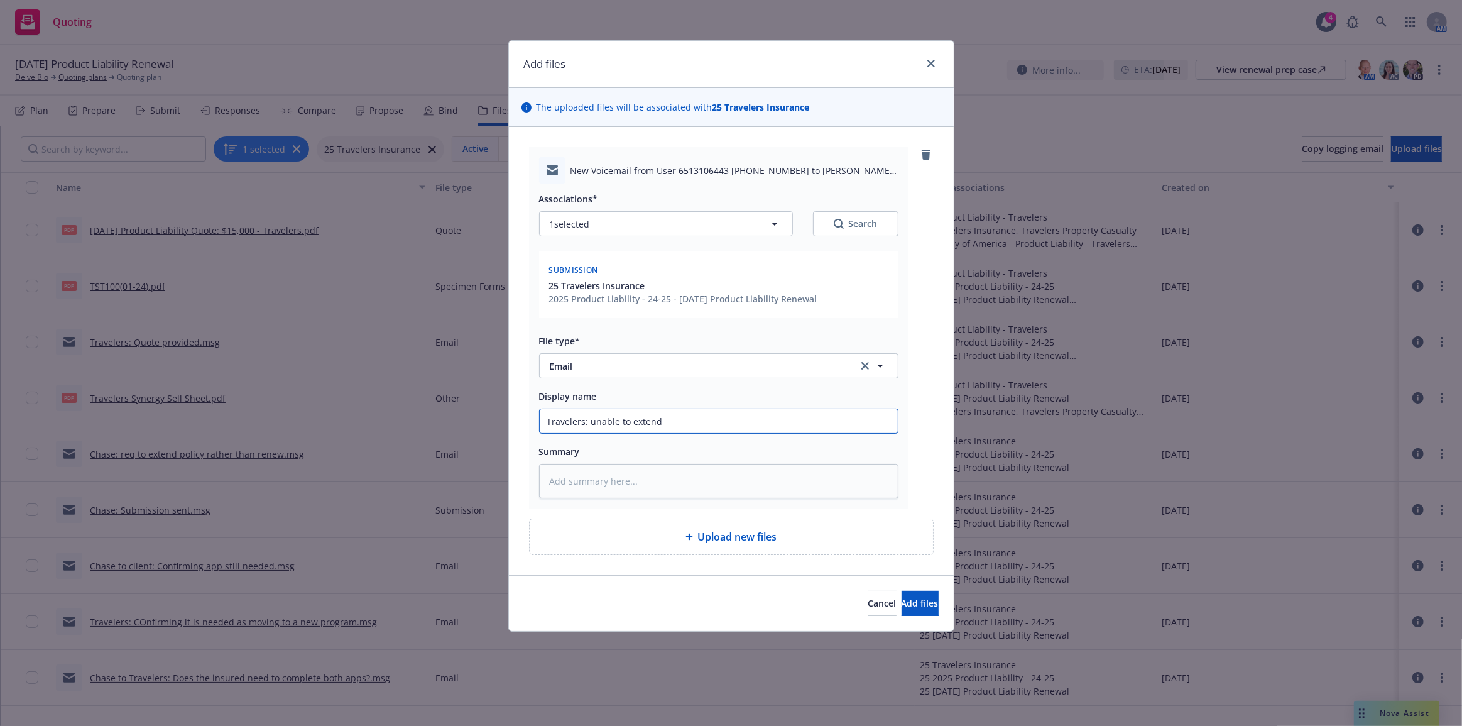
type input "Travelers: unable to extend t"
type textarea "x"
type input "Travelers: unable to extend"
type textarea "x"
type input "Travelers: unable to extend d"
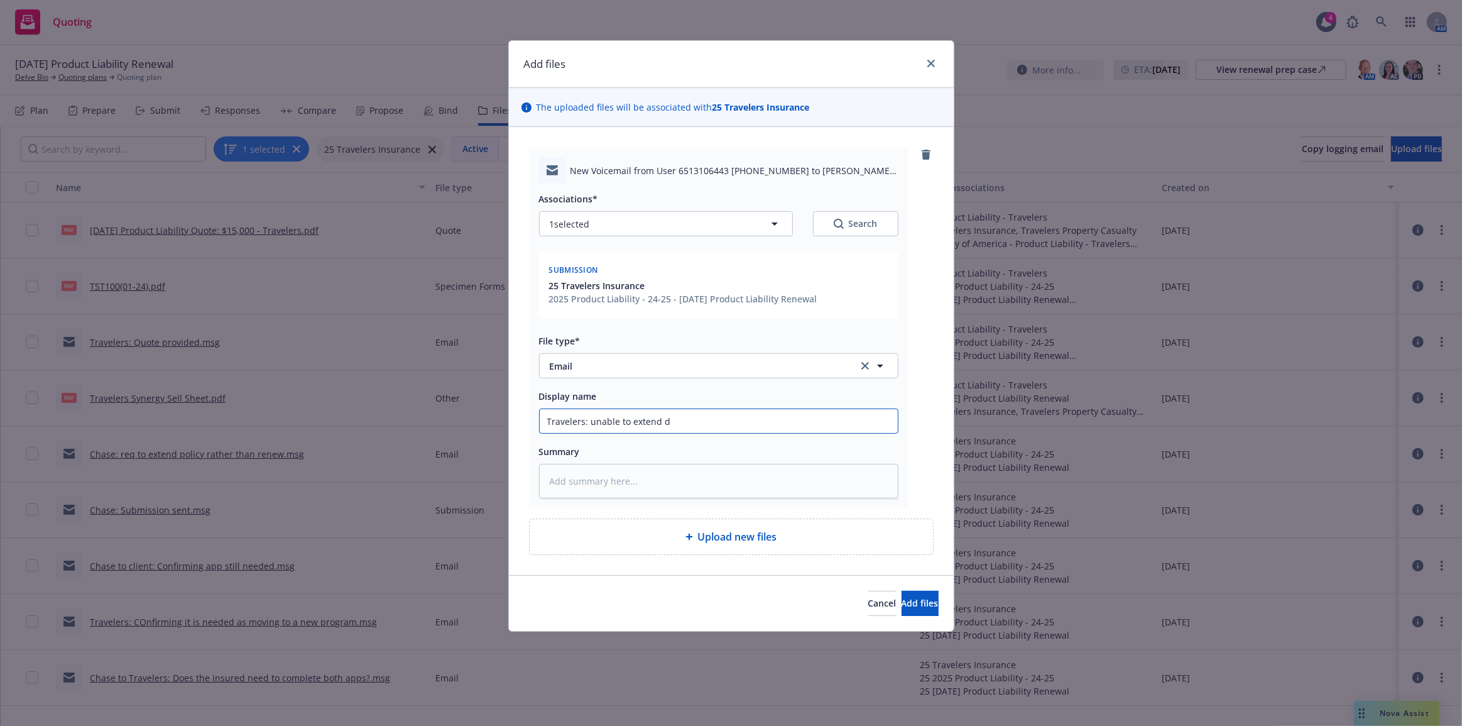
type textarea "x"
type input "Travelers: unable to extend du"
type textarea "x"
type input "Travelers: unable to extend due"
type textarea "x"
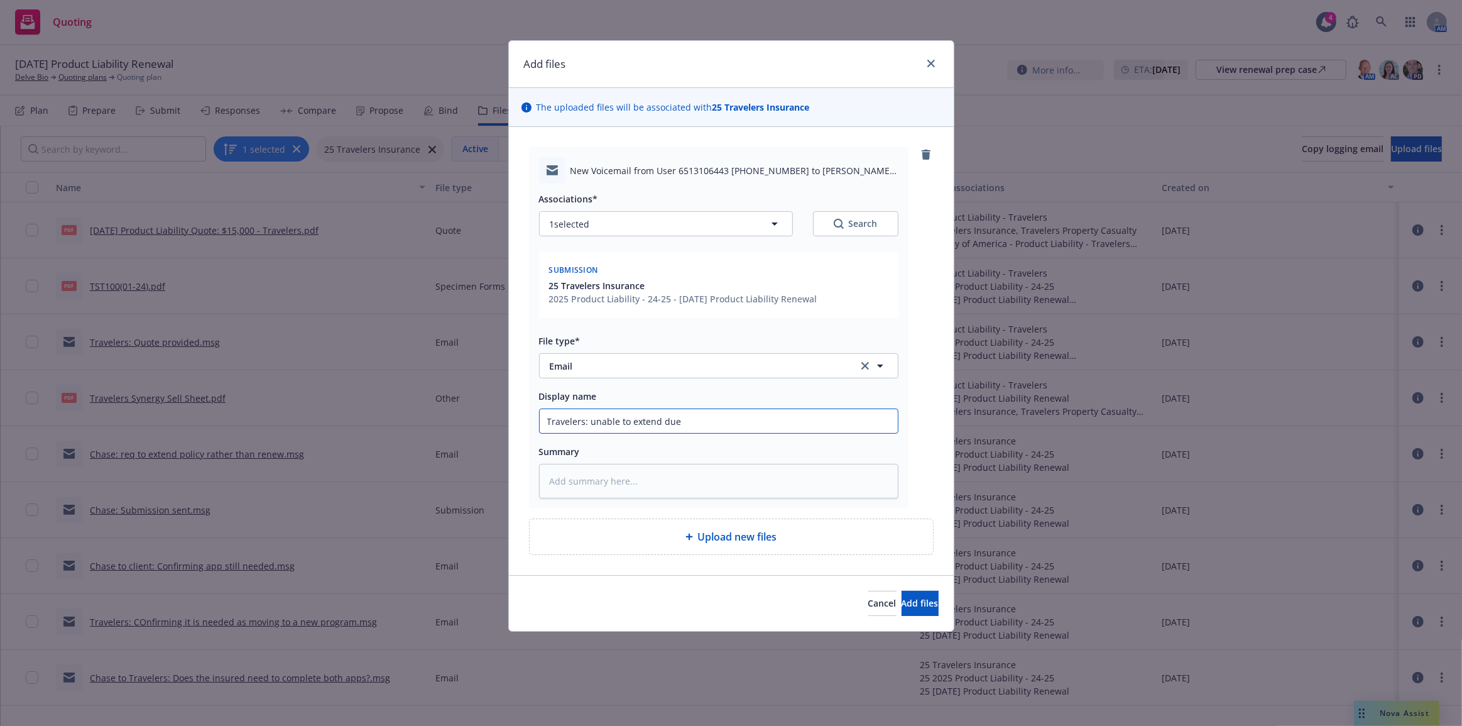
type input "Travelers: unable to extend due t"
type textarea "x"
type input "Travelers: unable to extend due t"
type textarea "x"
type input "Travelers: unable to extend due t"
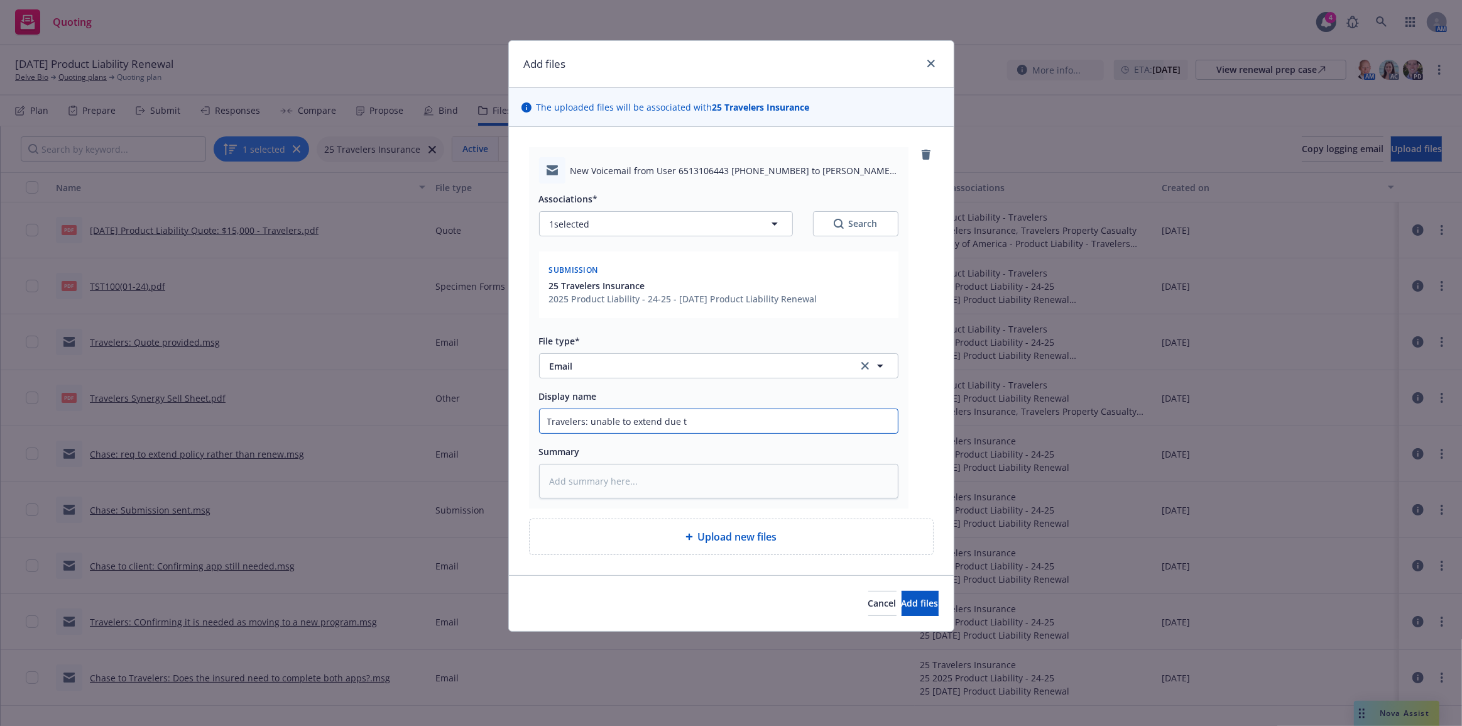
type textarea "x"
type input "Travelers: unable to extend due to"
type textarea "x"
type input "Travelers: unable to extend due to"
type textarea "x"
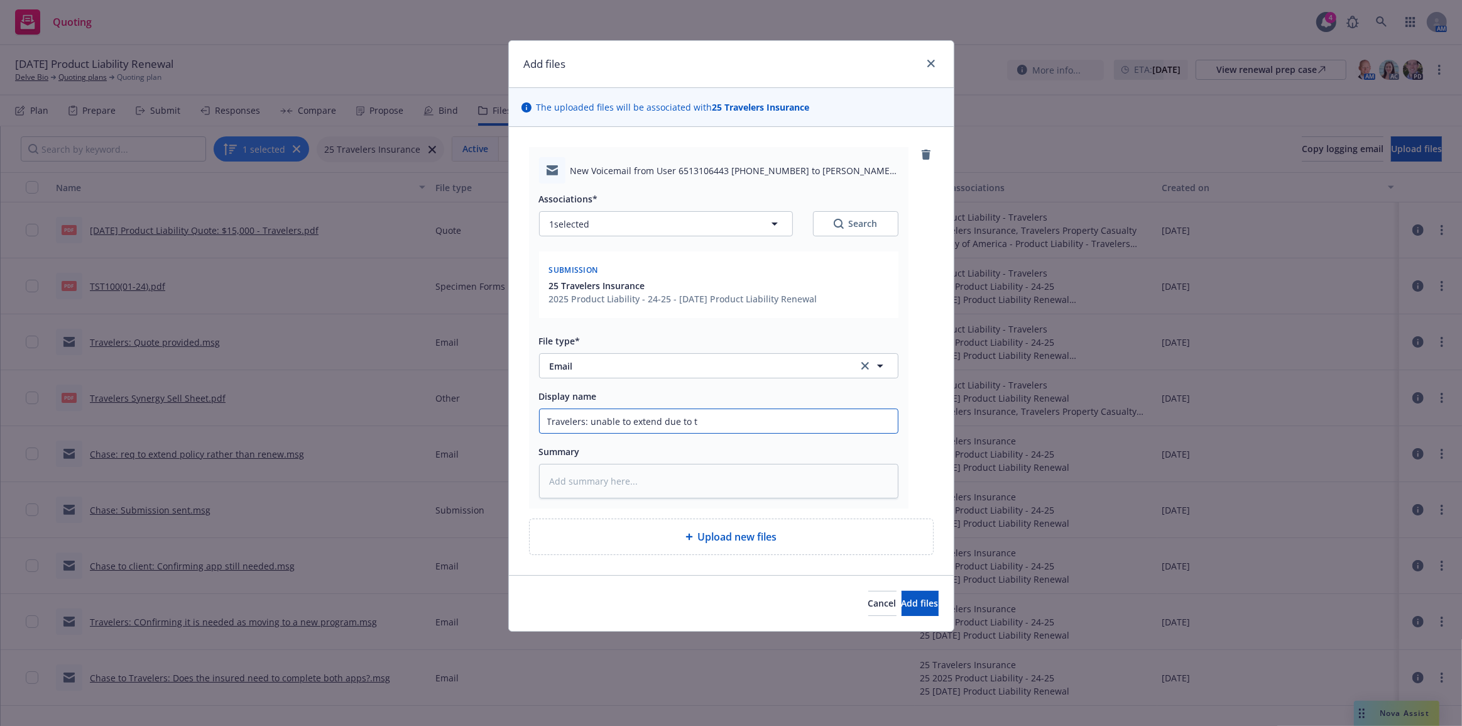
type input "Travelers: unable to extend due to th"
type textarea "x"
type input "Travelers: unable to extend due to the"
type textarea "x"
type input "Travelers: unable to extend due to the"
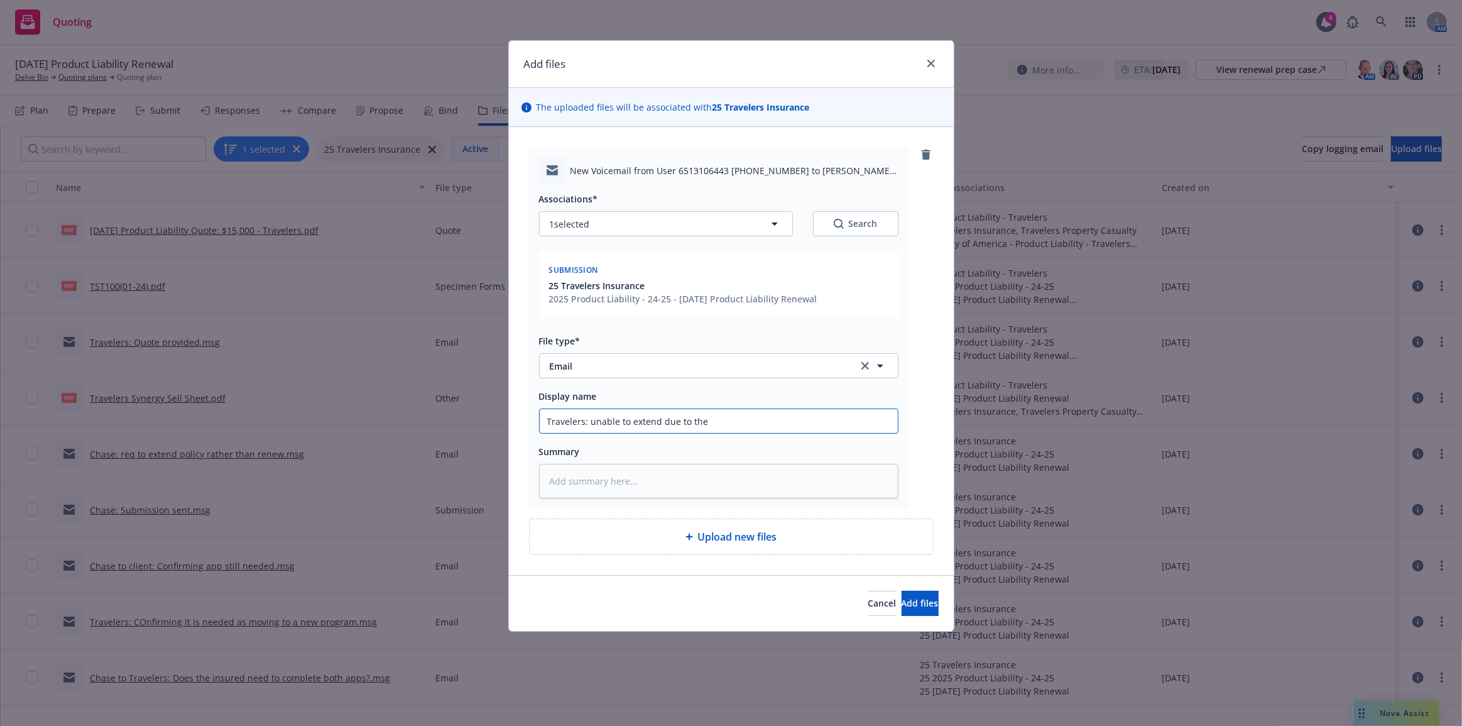
type textarea "x"
type input "Travelers: unable to extend due to the co"
type textarea "x"
type input "Travelers: unable to extend due to the cov"
type textarea "x"
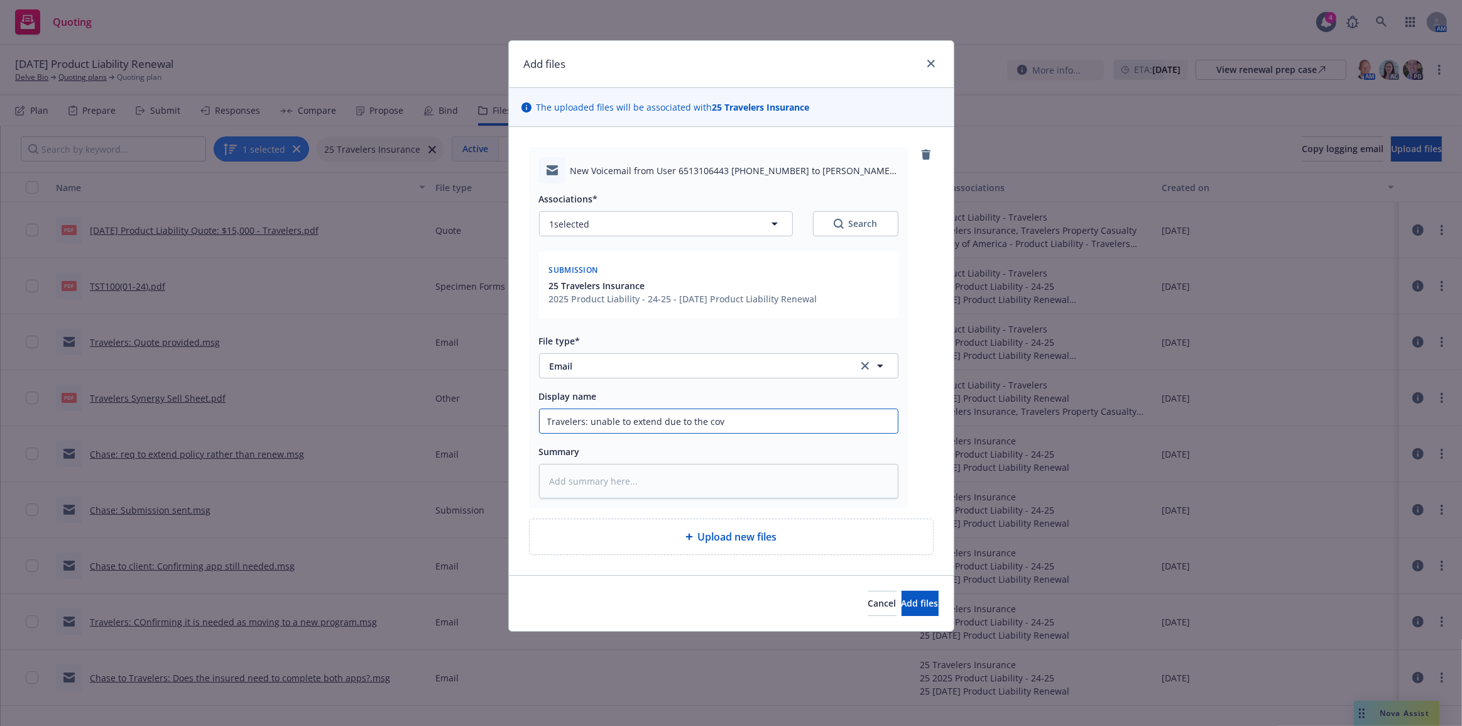
type input "Travelers: unable to extend due to the cove"
type textarea "x"
type input "Travelers: unable to extend due to the cover"
type textarea "x"
type input "Travelers: unable to extend due to the covera"
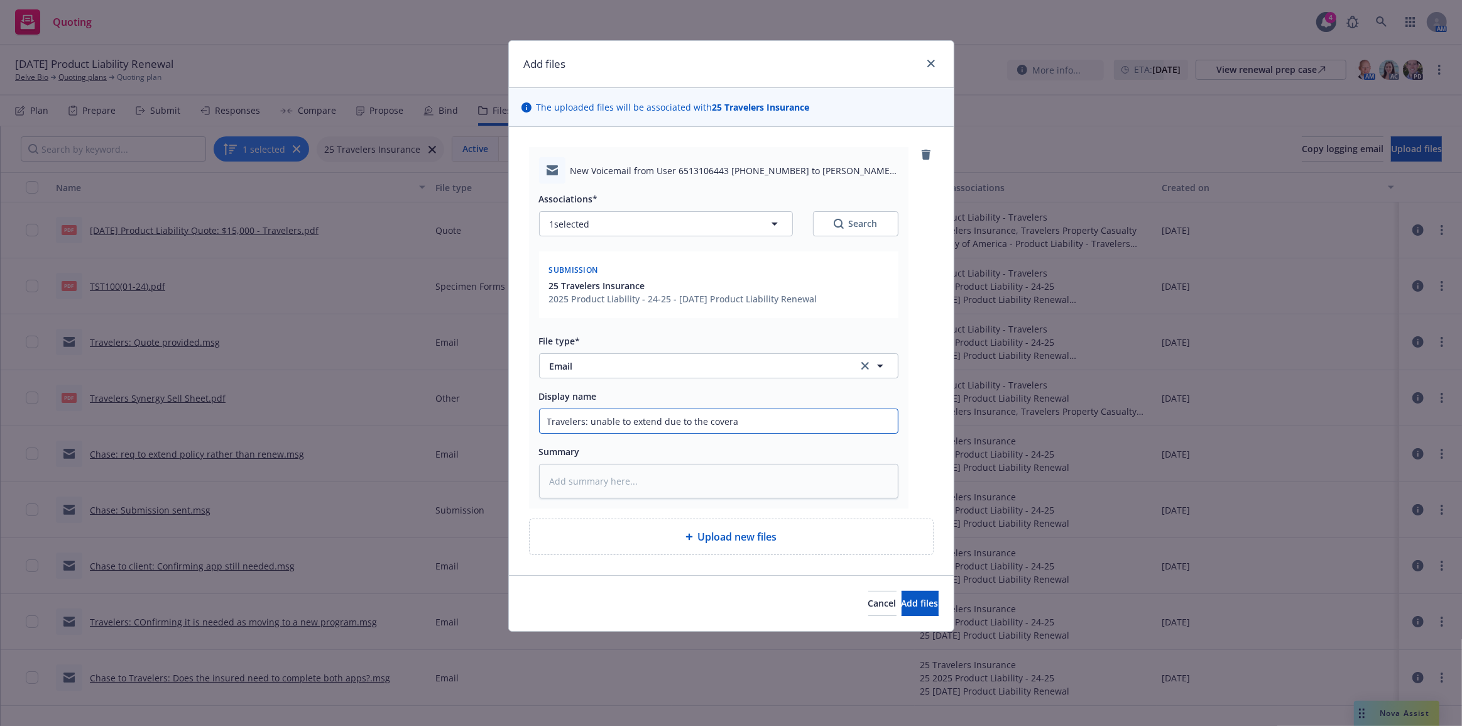
type textarea "x"
type input "Travelers: unable to extend due to the coverage"
type textarea "x"
type input "Travelers: unable to extend due to the coverage"
type textarea "x"
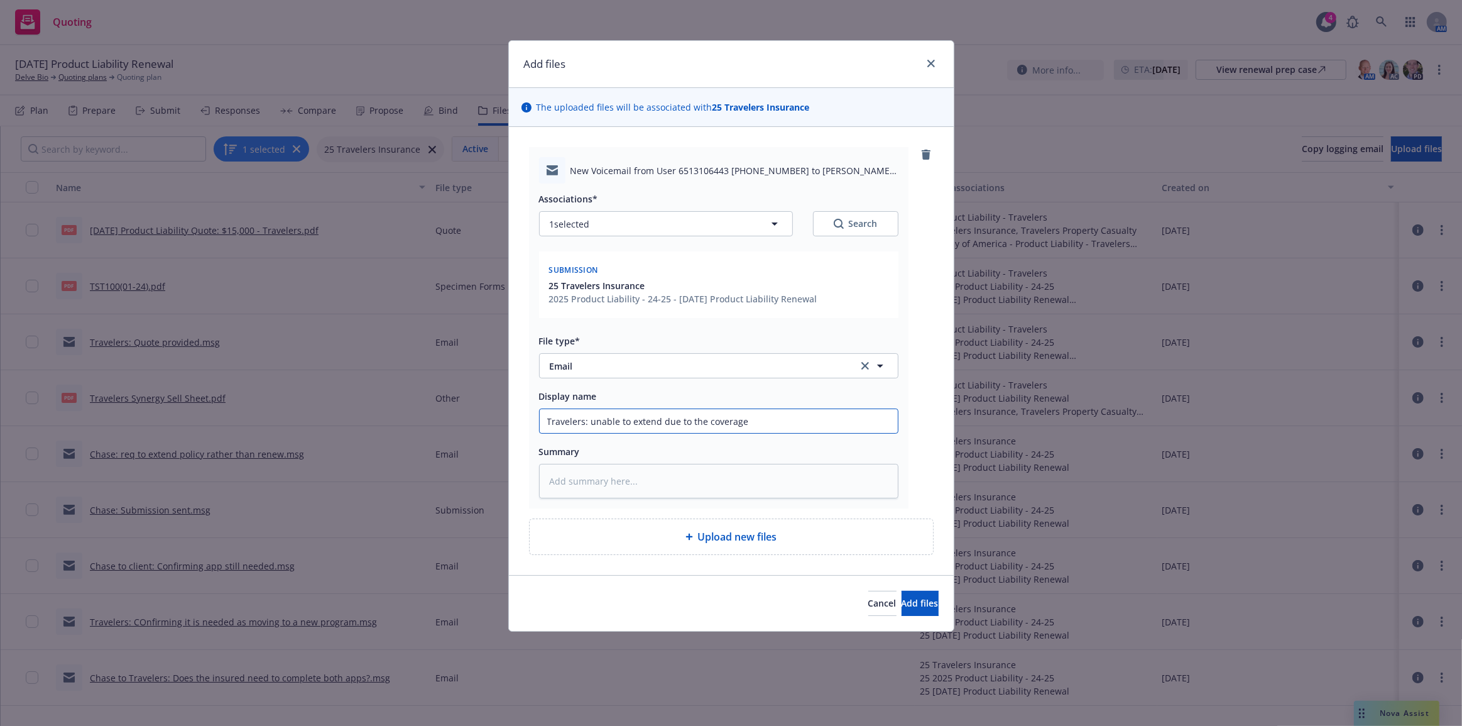
type input "Travelers: unable to extend due to the coverage f"
type textarea "x"
type input "Travelers: unable to extend due to the coverage fo"
type textarea "x"
type input "Travelers: unable to extend due to the coverage form"
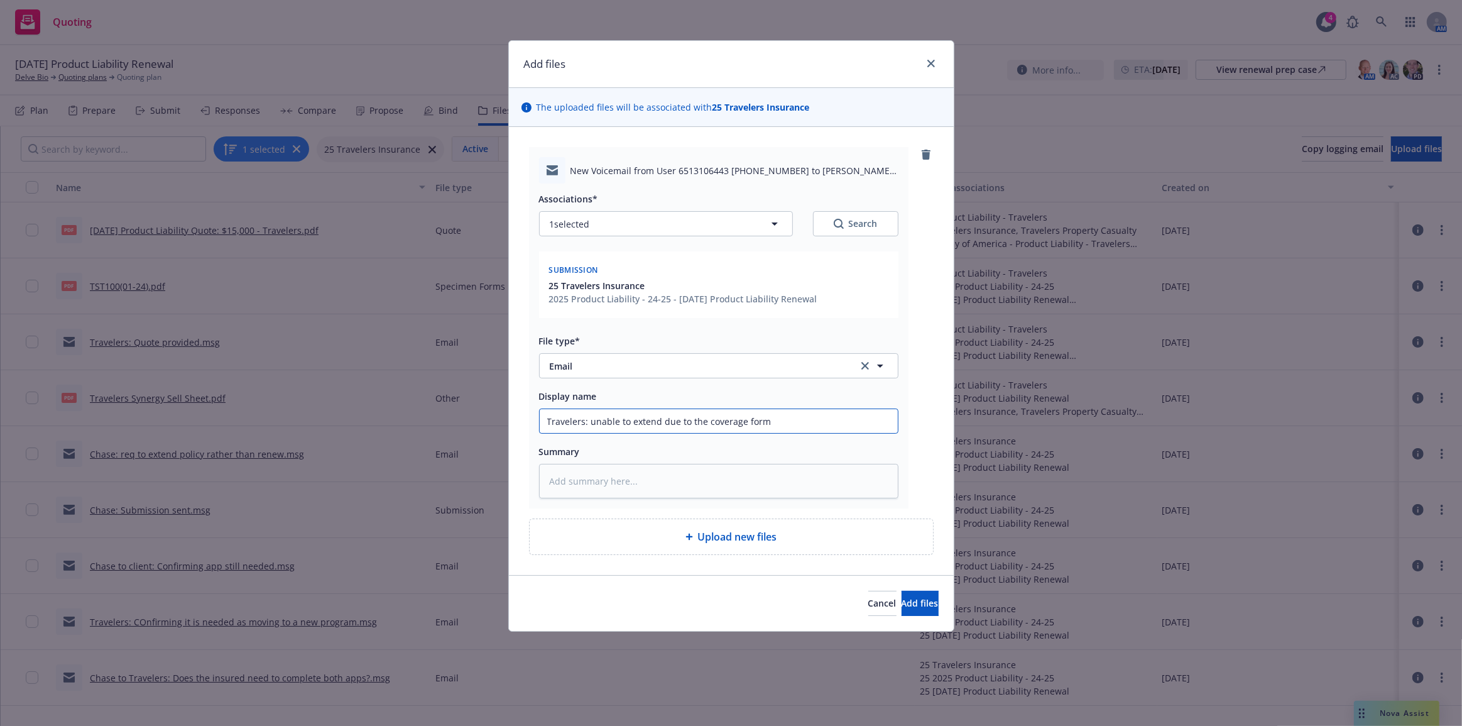
type textarea "x"
type input "Travelers: unable to extend due to the coverage form"
type textarea "x"
type input "Travelers: unable to extend due to the coverage form ch"
type textarea "x"
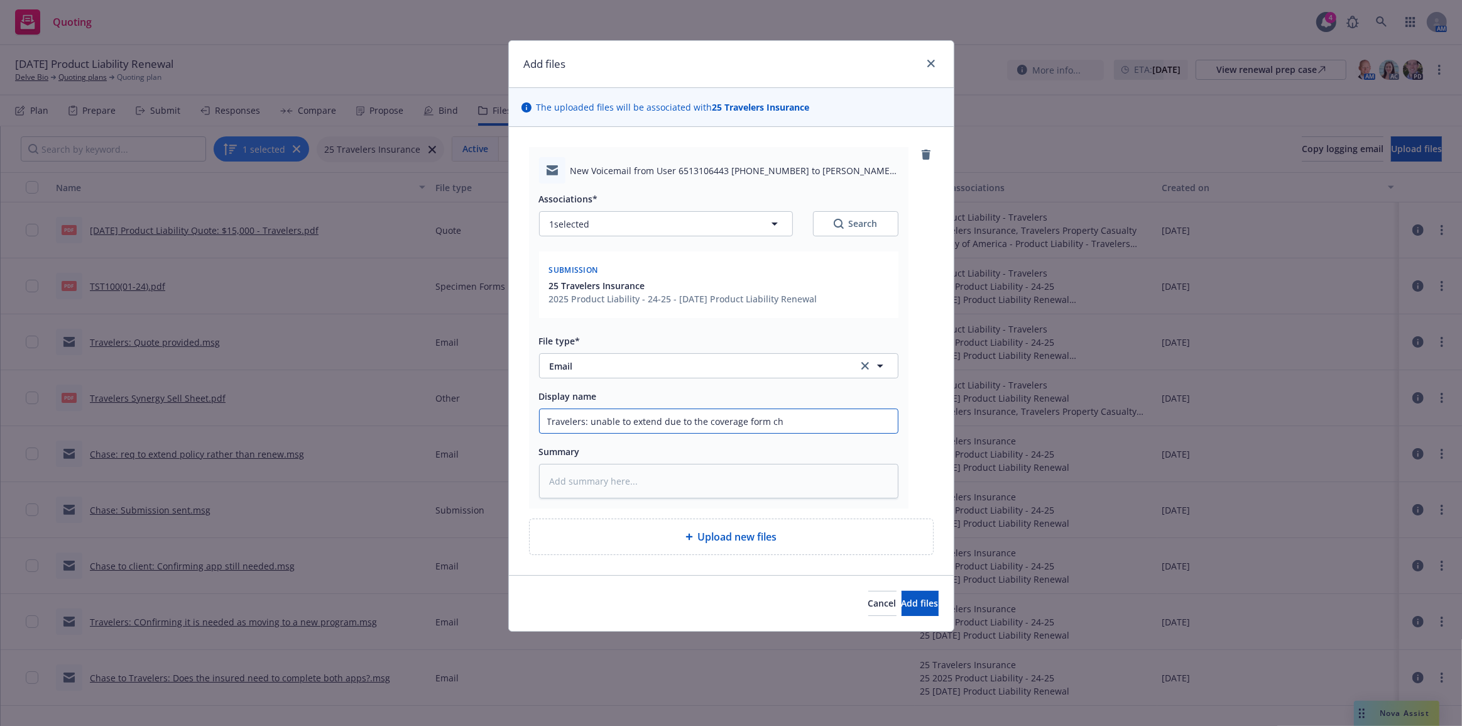
type input "Travelers: unable to extend due to the coverage form cha"
type textarea "x"
type input "Travelers: unable to extend due to the coverage form chan"
type textarea "x"
type input "Travelers: unable to extend due to the coverage form chang"
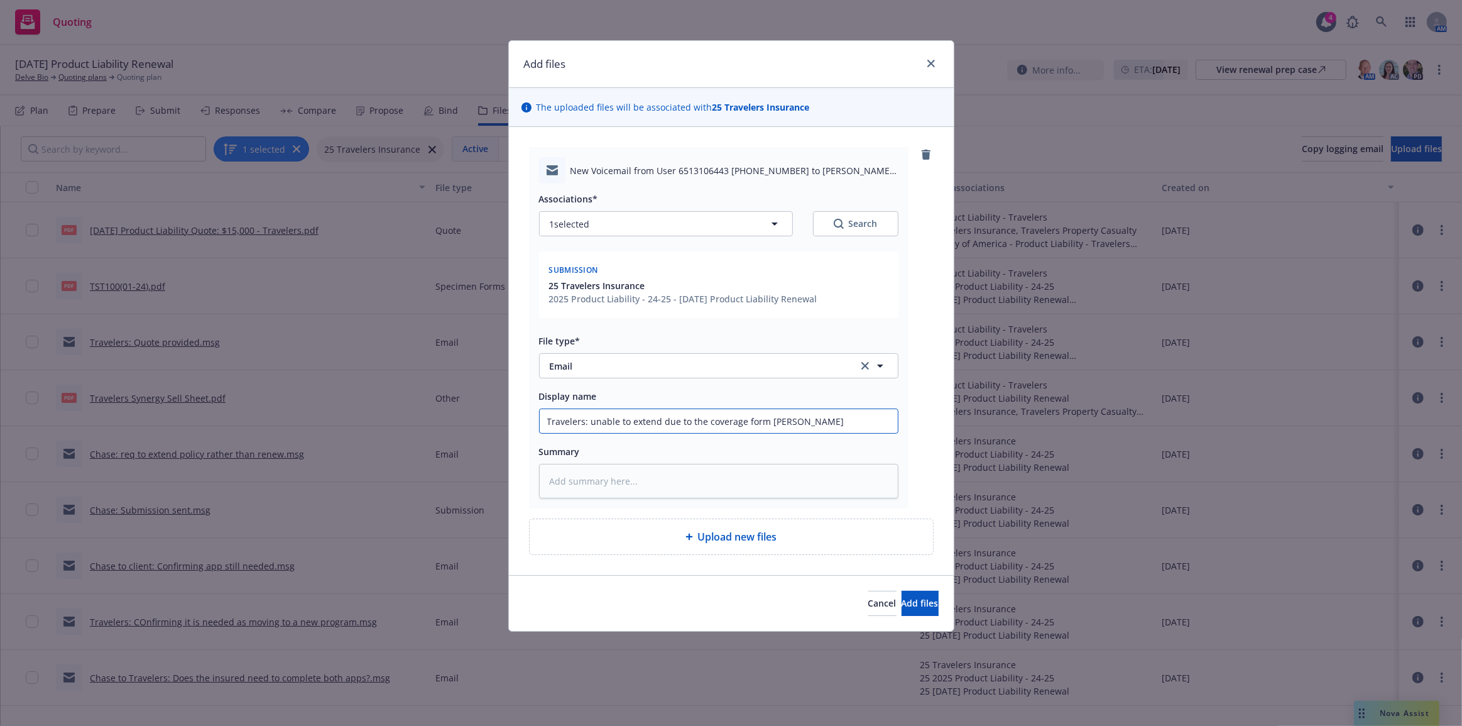
type textarea "x"
type input "Travelers: unable to extend due to the coverage form change"
click at [902, 591] on button "Add files" at bounding box center [920, 603] width 37 height 25
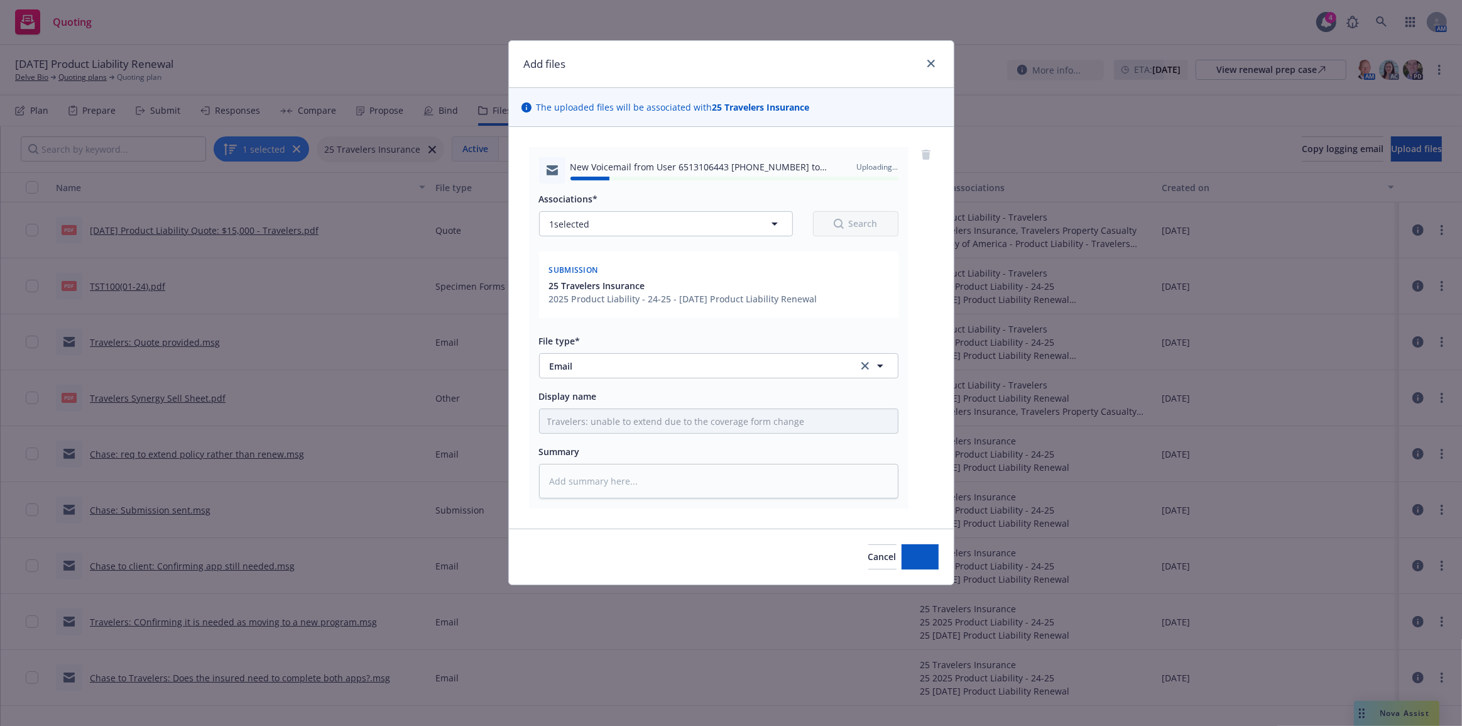
type textarea "x"
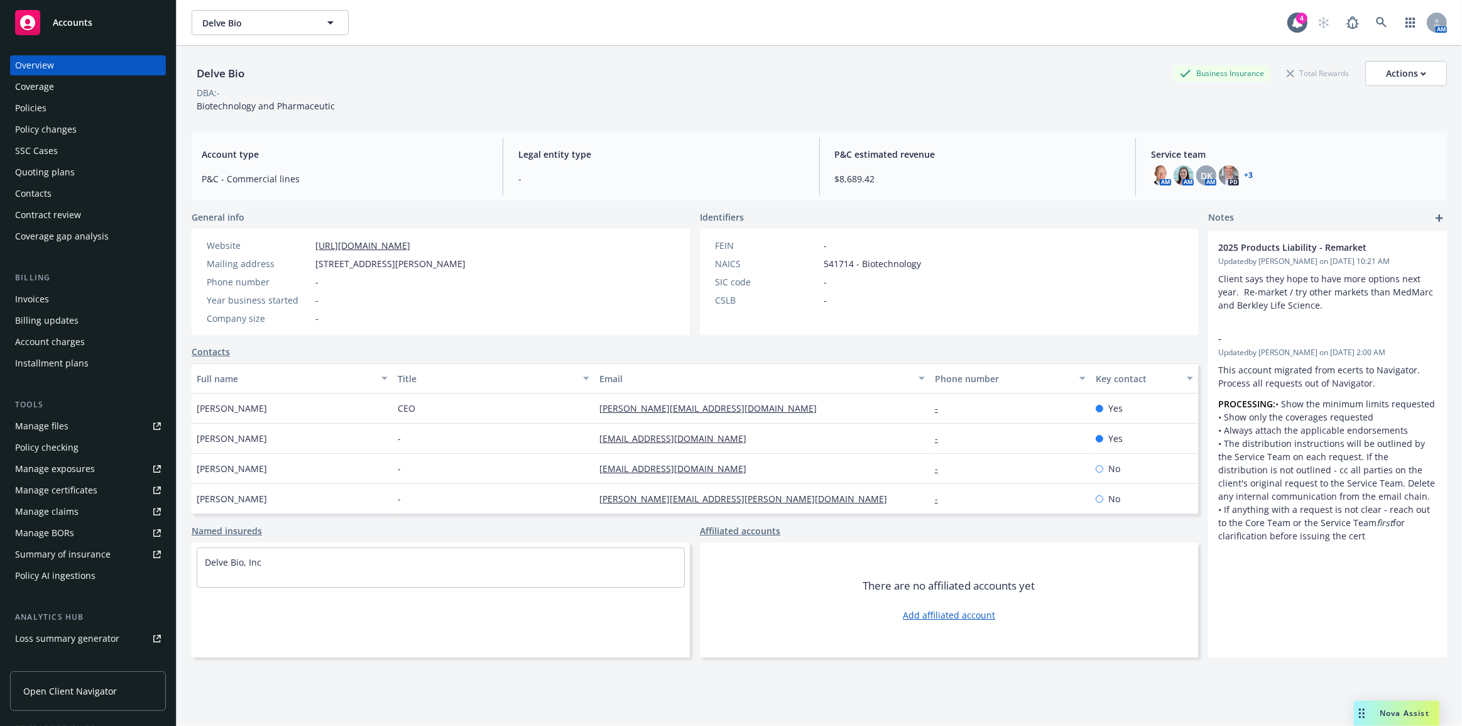
click at [49, 425] on div "Manage files" at bounding box center [41, 426] width 53 height 20
click at [92, 101] on div "Policies" at bounding box center [88, 108] width 146 height 20
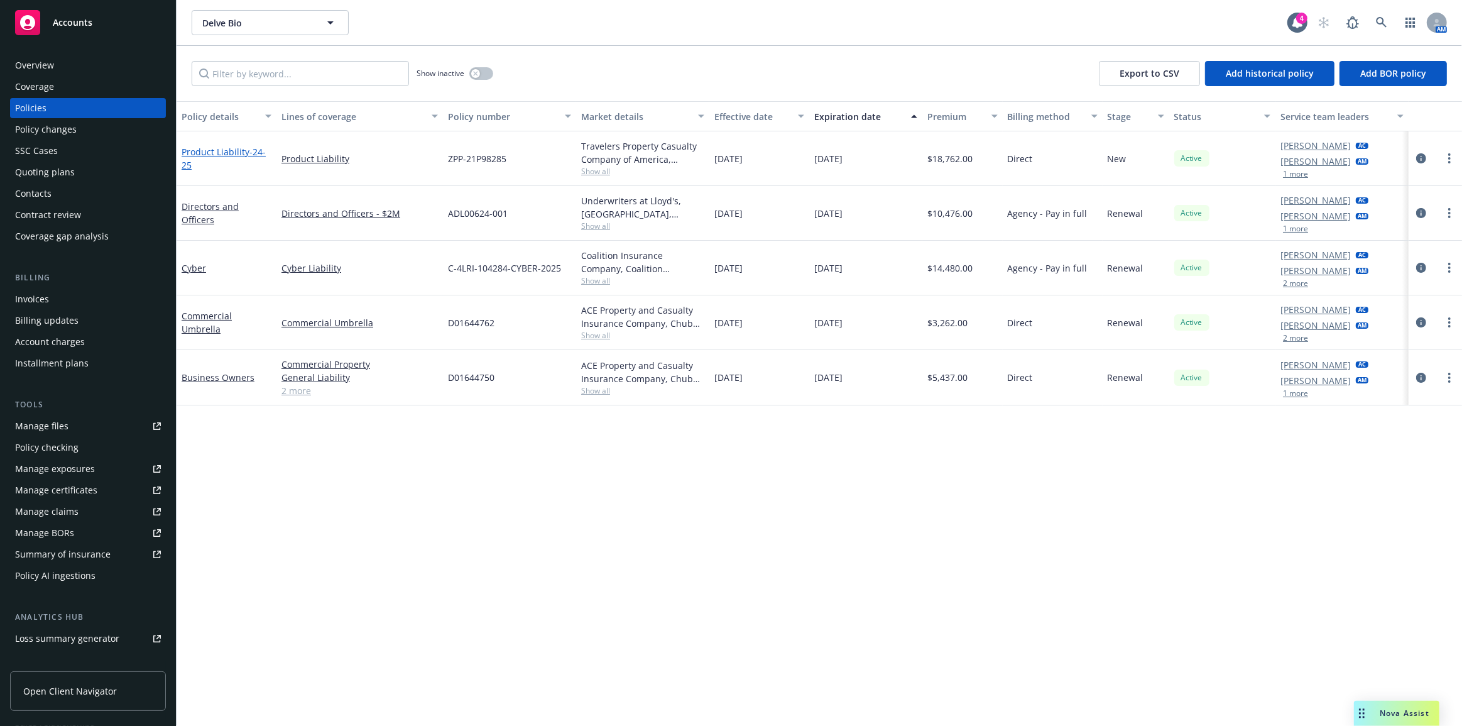
click at [228, 154] on link "Product Liability - 24-25" at bounding box center [224, 158] width 84 height 25
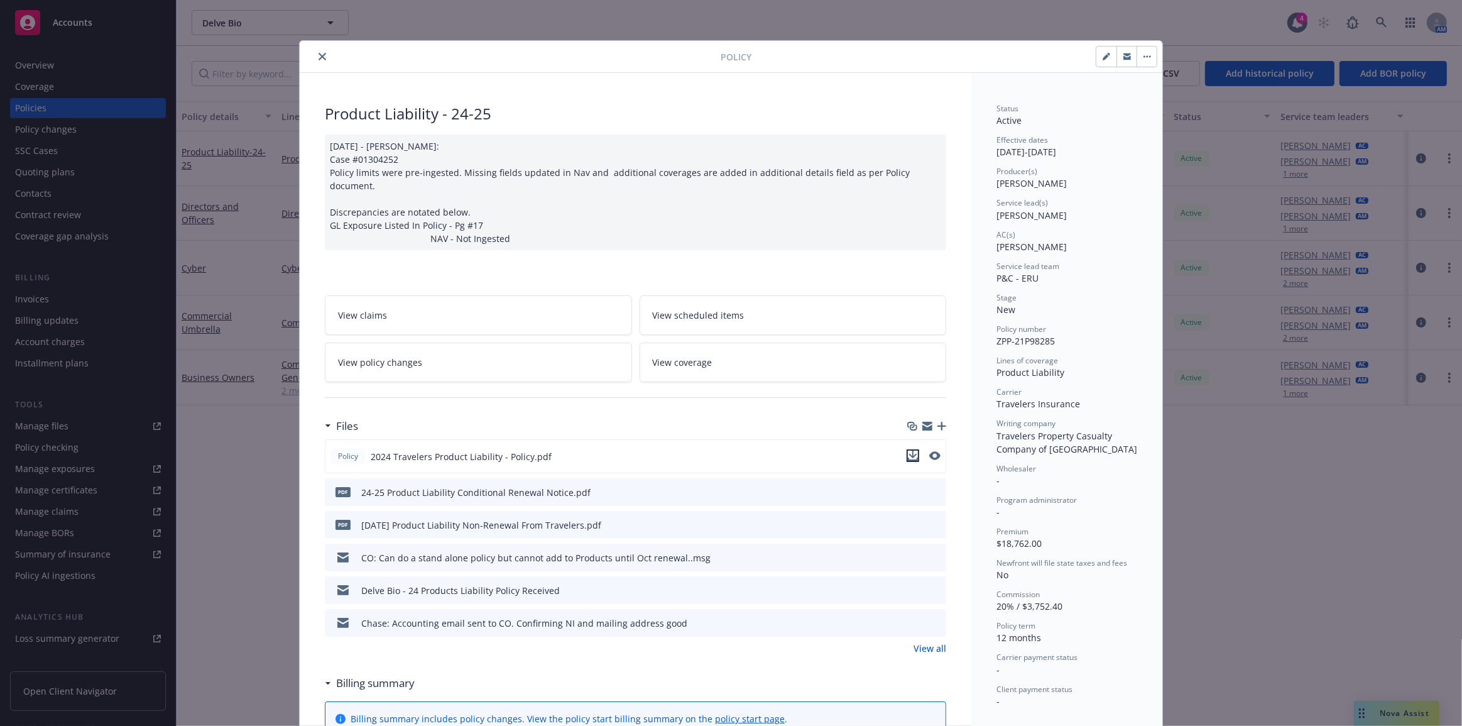
click at [908, 450] on icon "download file" at bounding box center [913, 455] width 10 height 10
drag, startPoint x: 1216, startPoint y: 475, endPoint x: 1226, endPoint y: 479, distance: 10.7
click at [1216, 475] on div "Policy Product Liability - 24-25 [DATE] - [PERSON_NAME]: Case #01304252 Policy …" at bounding box center [731, 363] width 1462 height 726
click at [1155, 376] on div "Status Active Effective dates [DATE] - [DATE] Producer(s) [PERSON_NAME] Service…" at bounding box center [1066, 659] width 191 height 1173
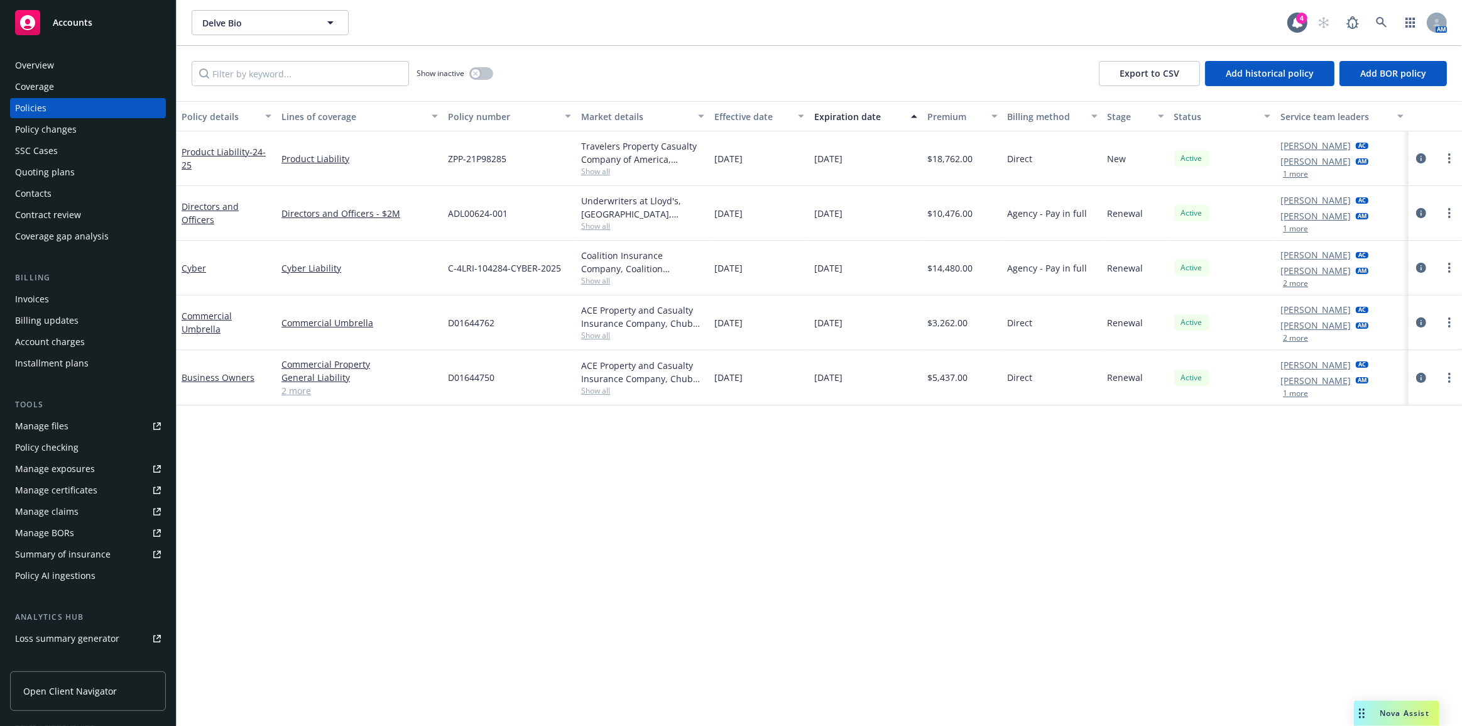
click at [1365, 703] on div "Drag to move" at bounding box center [1362, 712] width 16 height 25
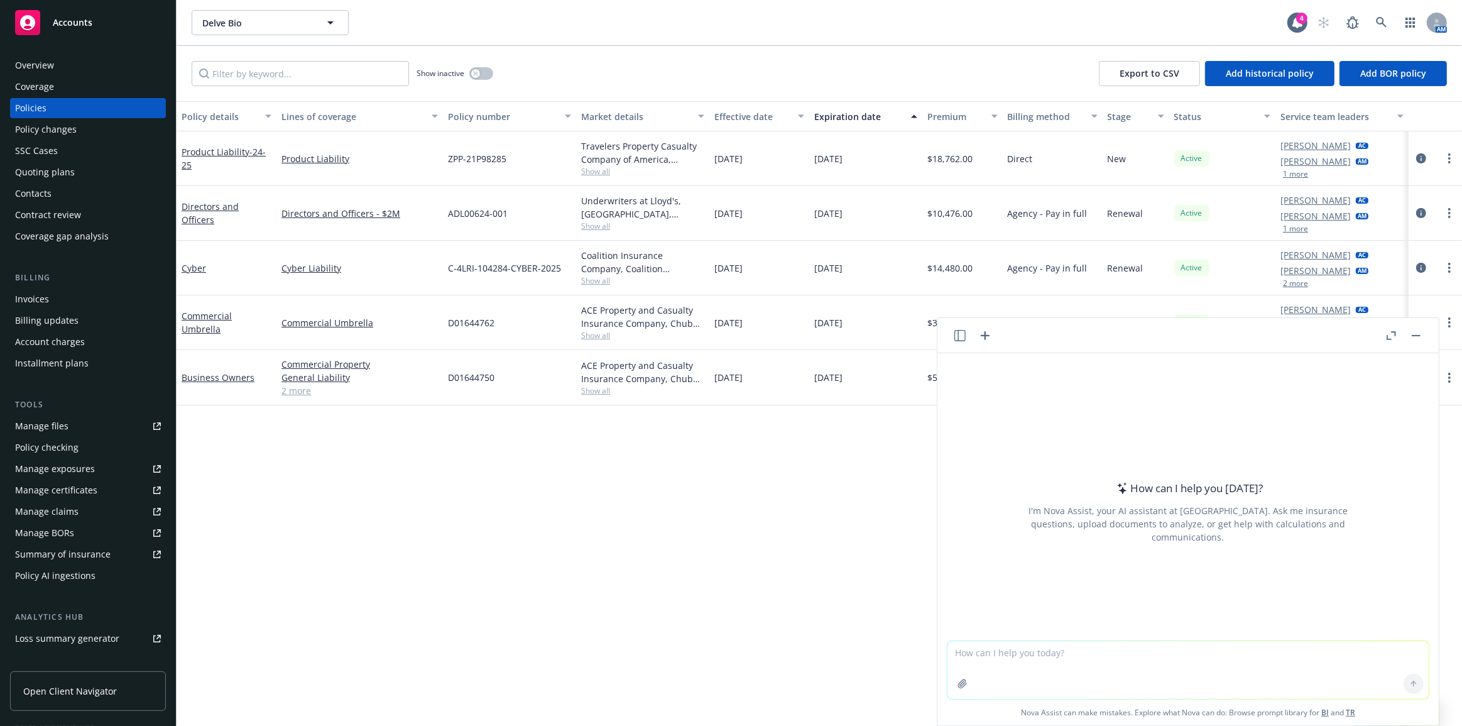
click at [1359, 661] on textarea at bounding box center [1187, 670] width 481 height 58
type textarea "can you help me find the differences between two coverage forms?"
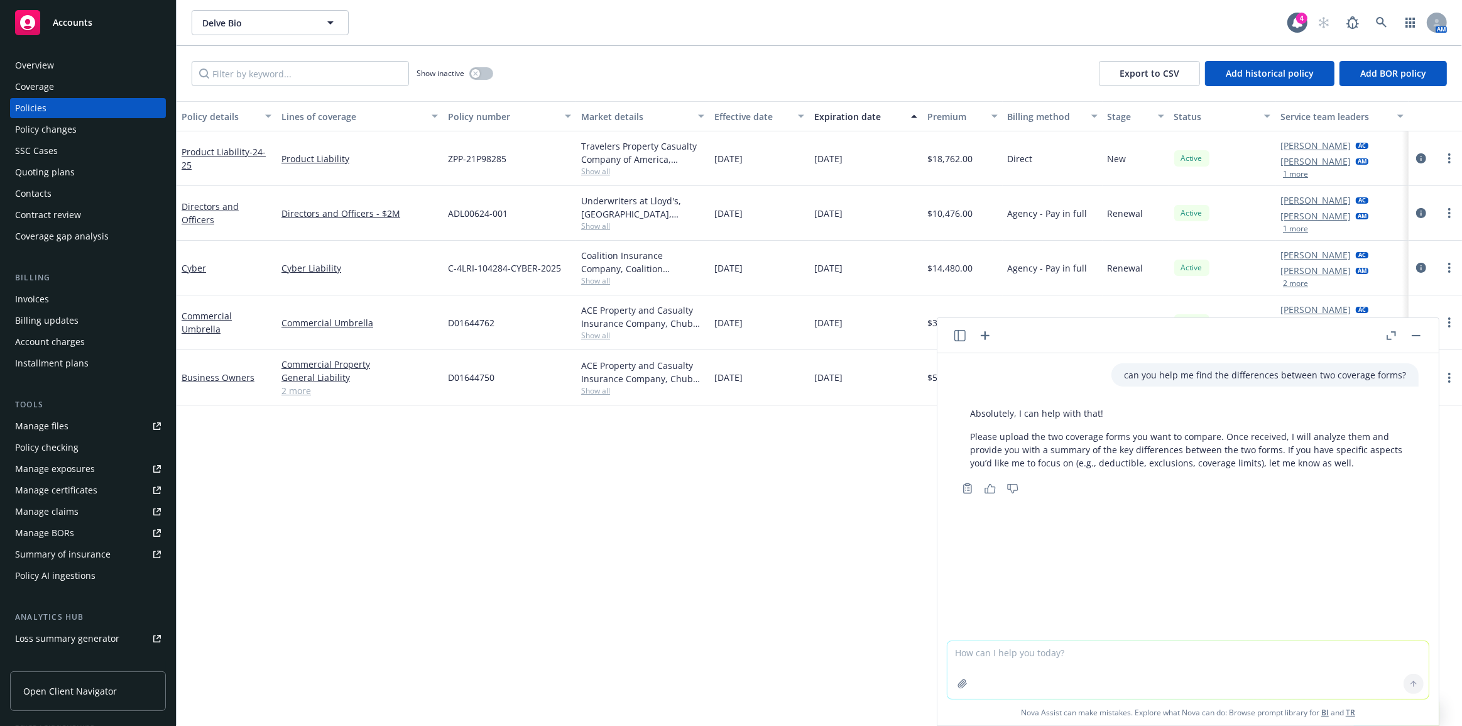
click at [957, 687] on icon "button" at bounding box center [962, 683] width 10 height 10
click at [958, 601] on icon "button" at bounding box center [962, 599] width 10 height 10
click at [1410, 601] on div at bounding box center [1413, 599] width 30 height 30
click at [1363, 589] on textarea at bounding box center [1187, 585] width 481 height 58
click at [1408, 599] on div at bounding box center [1413, 599] width 30 height 30
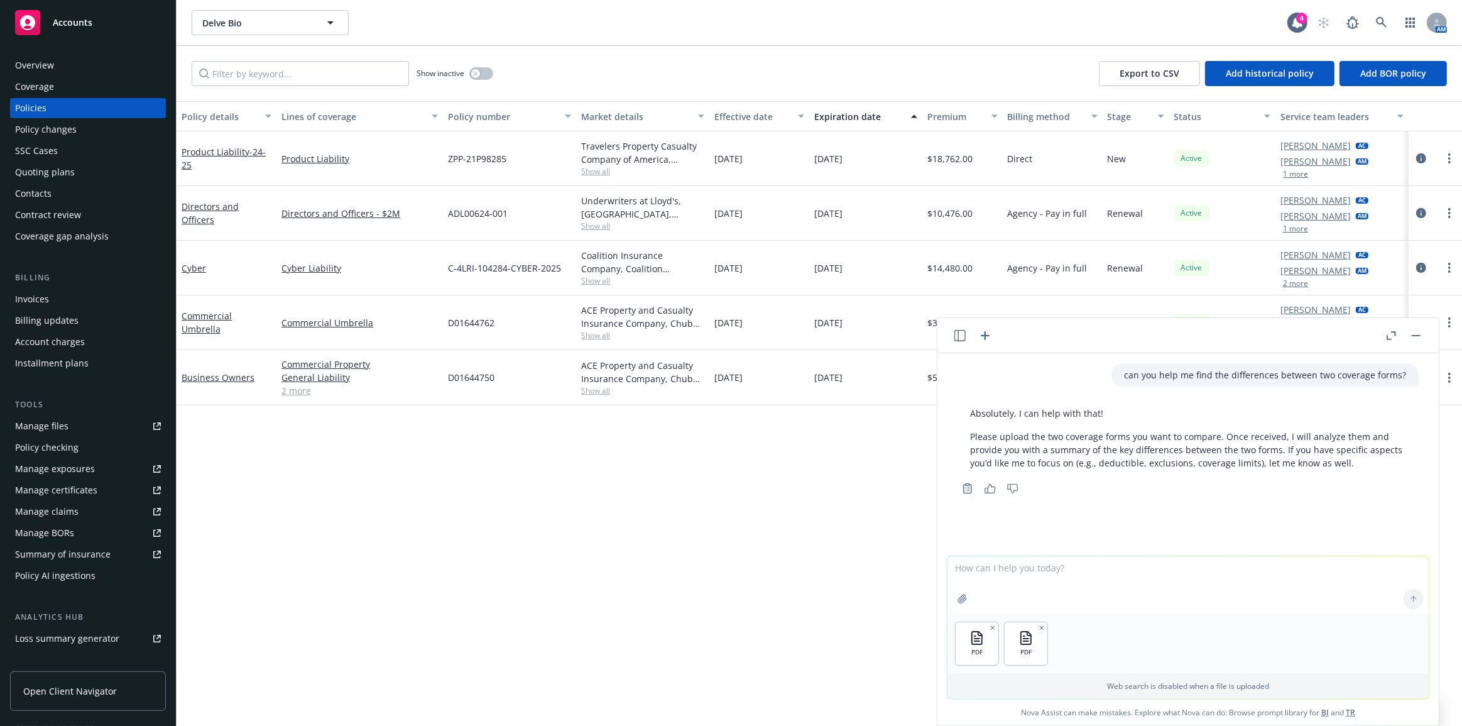
click at [1344, 575] on textarea at bounding box center [1187, 585] width 481 height 58
type textarea "Compare these two for changes"
click at [1286, 575] on div "Processing files..." at bounding box center [1187, 570] width 461 height 13
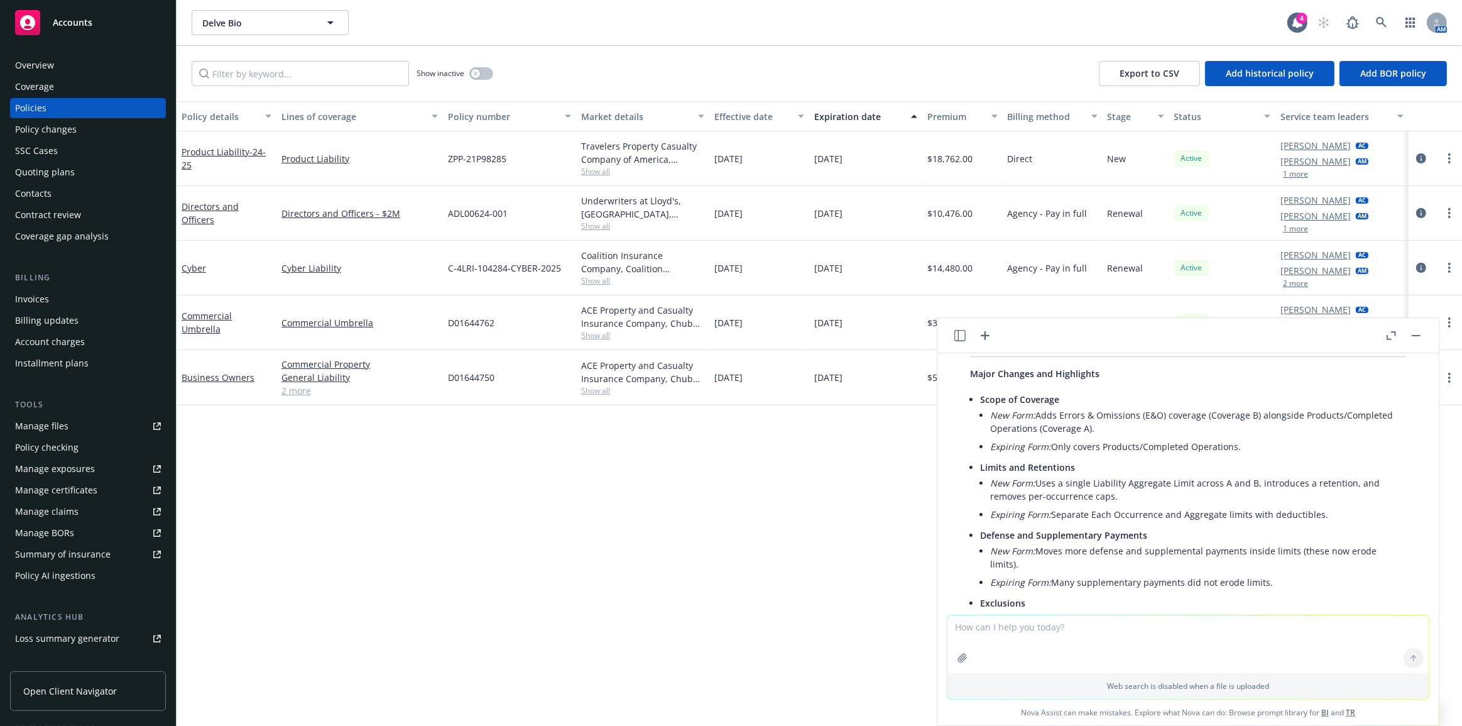
scroll to position [342, 0]
click at [1163, 484] on li "New Form: Uses a single Liability Aggregate Limit across A and B, introduces a …" at bounding box center [1198, 488] width 416 height 31
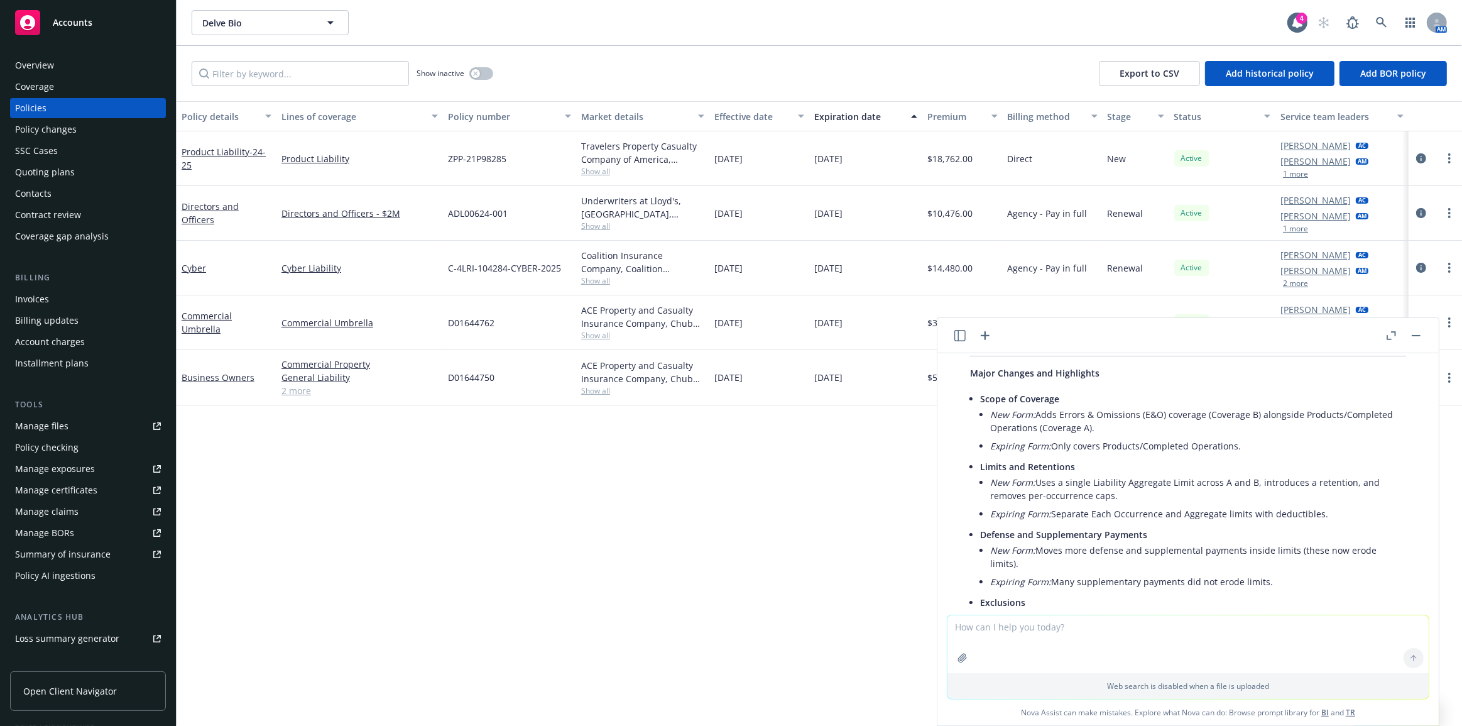
drag, startPoint x: 1109, startPoint y: 492, endPoint x: 984, endPoint y: 493, distance: 125.0
click at [984, 493] on li "Limits and Retentions New Form: Uses a single Liability Aggregate Limit across …" at bounding box center [1193, 491] width 426 height 68
drag, startPoint x: 1058, startPoint y: 513, endPoint x: 1253, endPoint y: 515, distance: 194.8
click at [1253, 515] on li "Expiring Form: Separate Each Occurrence and Aggregate limits with deductibles." at bounding box center [1198, 513] width 416 height 18
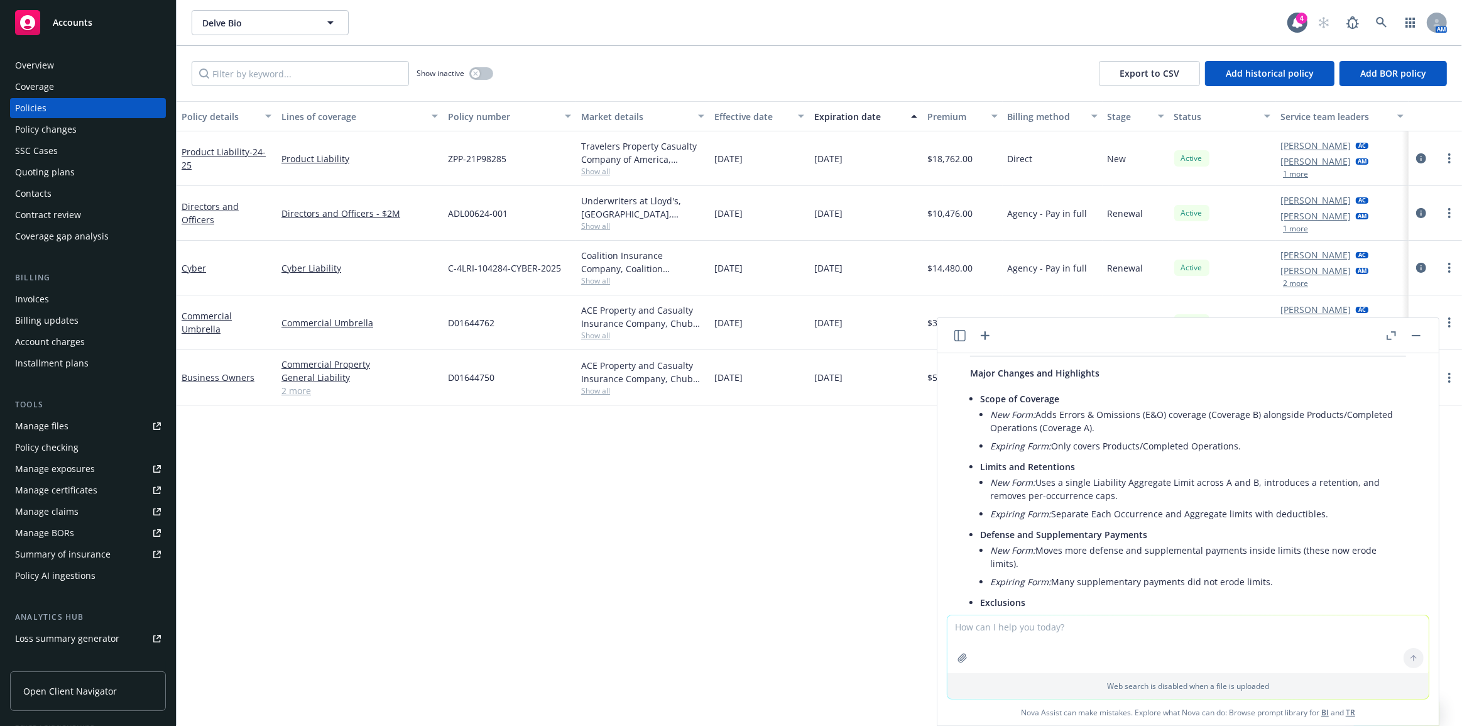
click at [1253, 515] on li "Expiring Form: Separate Each Occurrence and Aggregate limits with deductibles." at bounding box center [1198, 513] width 416 height 18
click at [1252, 515] on li "Expiring Form: Separate Each Occurrence and Aggregate limits with deductibles." at bounding box center [1198, 513] width 416 height 18
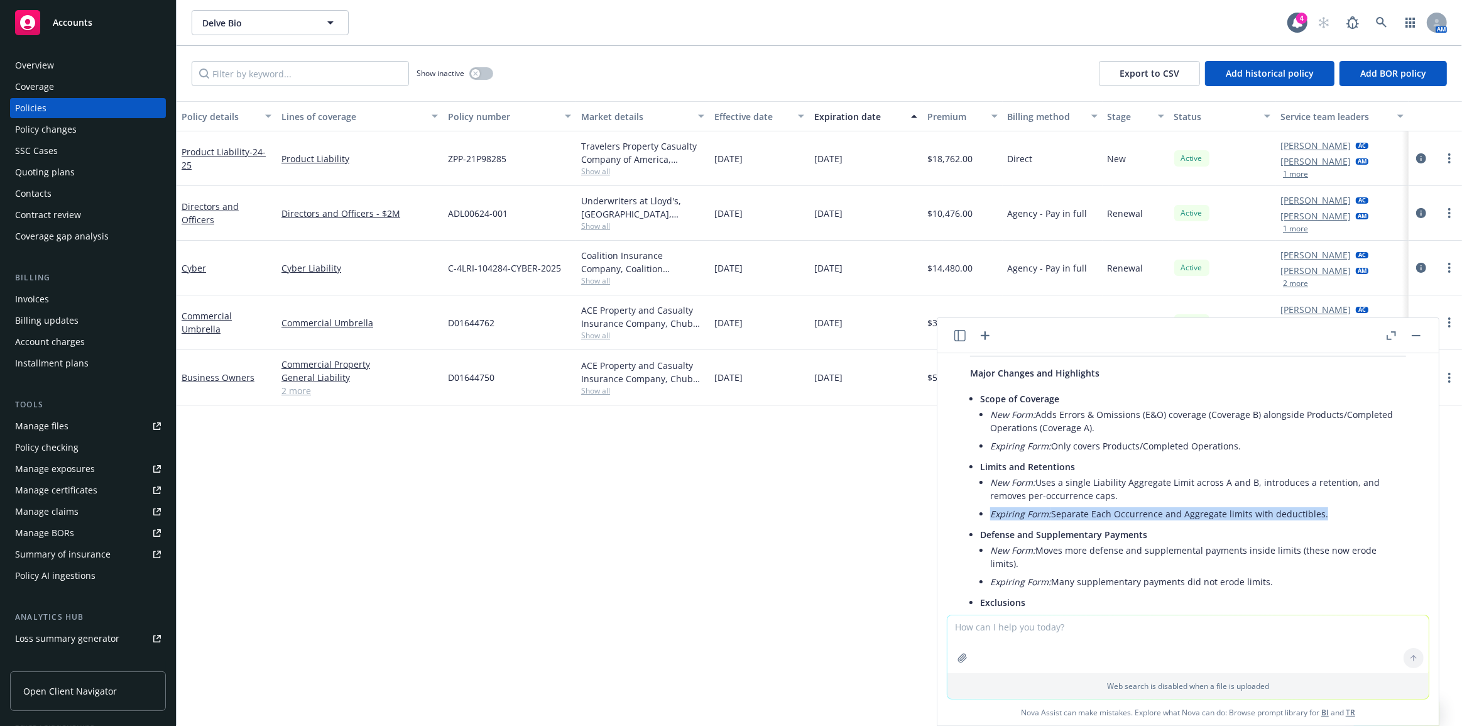
click at [1252, 515] on li "Expiring Form: Separate Each Occurrence and Aggregate limits with deductibles." at bounding box center [1198, 513] width 416 height 18
click at [1253, 515] on li "Expiring Form: Separate Each Occurrence and Aggregate limits with deductibles." at bounding box center [1198, 513] width 416 height 18
click at [1244, 555] on li "New Form: Moves more defense and supplemental payments inside limits (these now…" at bounding box center [1198, 556] width 416 height 31
click at [1193, 548] on li "New Form: Moves more defense and supplemental payments inside limits (these now…" at bounding box center [1198, 556] width 416 height 31
click at [1193, 547] on li "New Form: Moves more defense and supplemental payments inside limits (these now…" at bounding box center [1198, 556] width 416 height 31
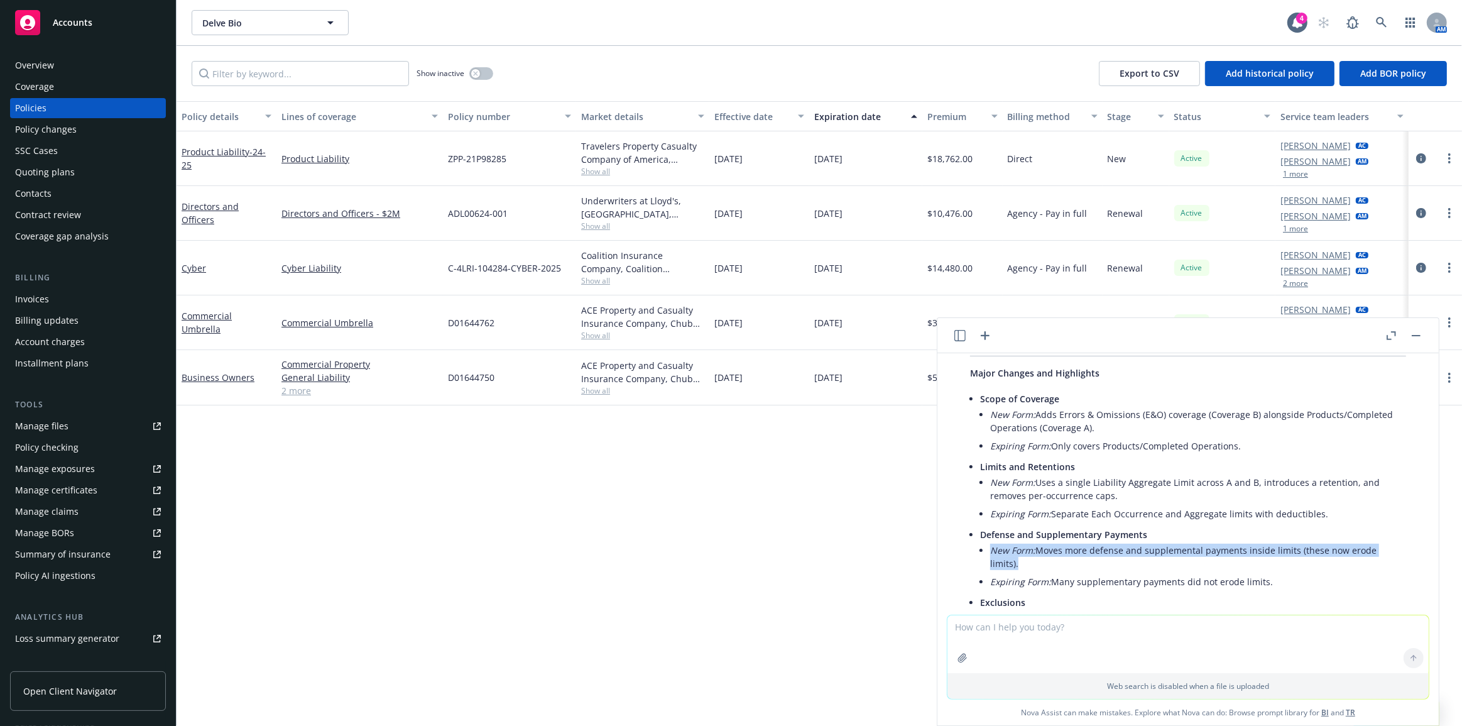
click at [1193, 547] on li "New Form: Moves more defense and supplemental payments inside limits (these now…" at bounding box center [1198, 556] width 416 height 31
click at [1054, 580] on li "Expiring Form: Many supplementary payments did not erode limits." at bounding box center [1198, 581] width 416 height 18
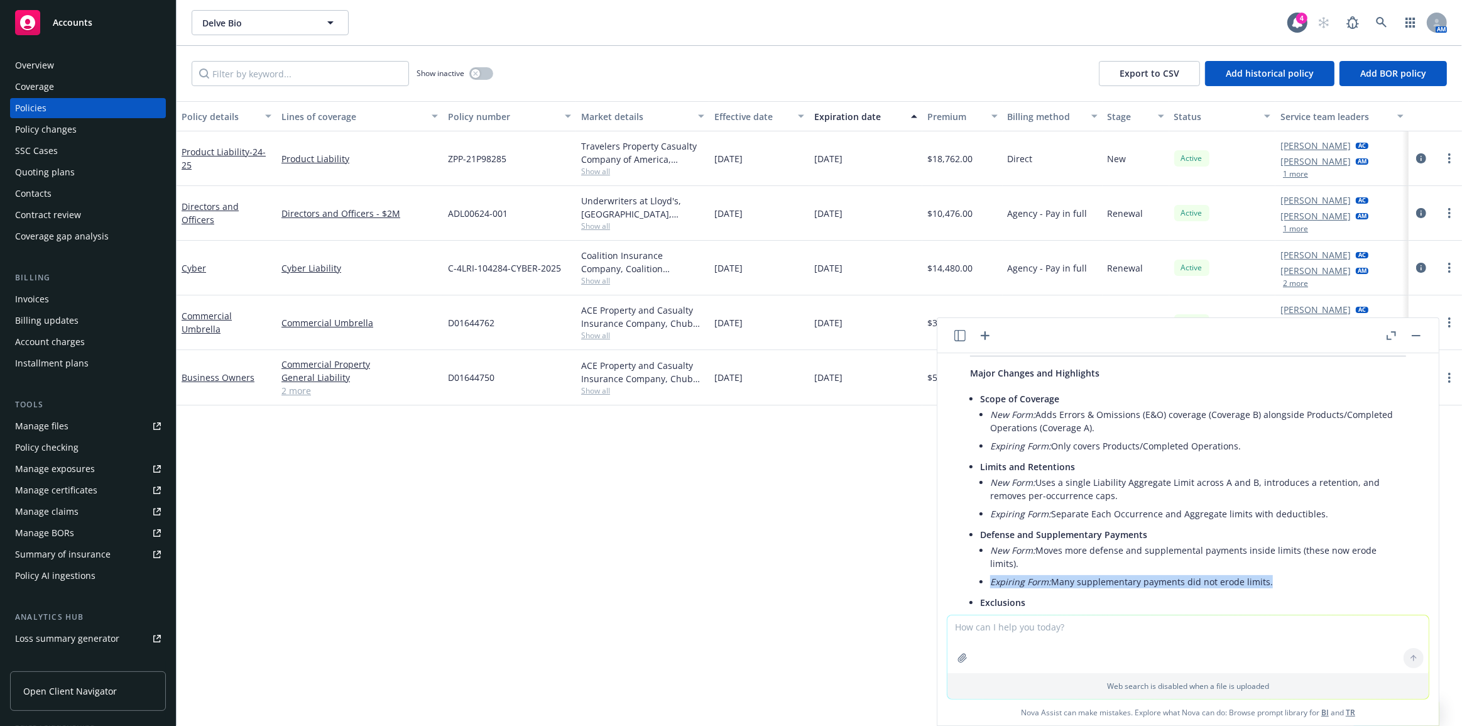
click at [1054, 580] on li "Expiring Form: Many supplementary payments did not erode limits." at bounding box center [1198, 581] width 416 height 18
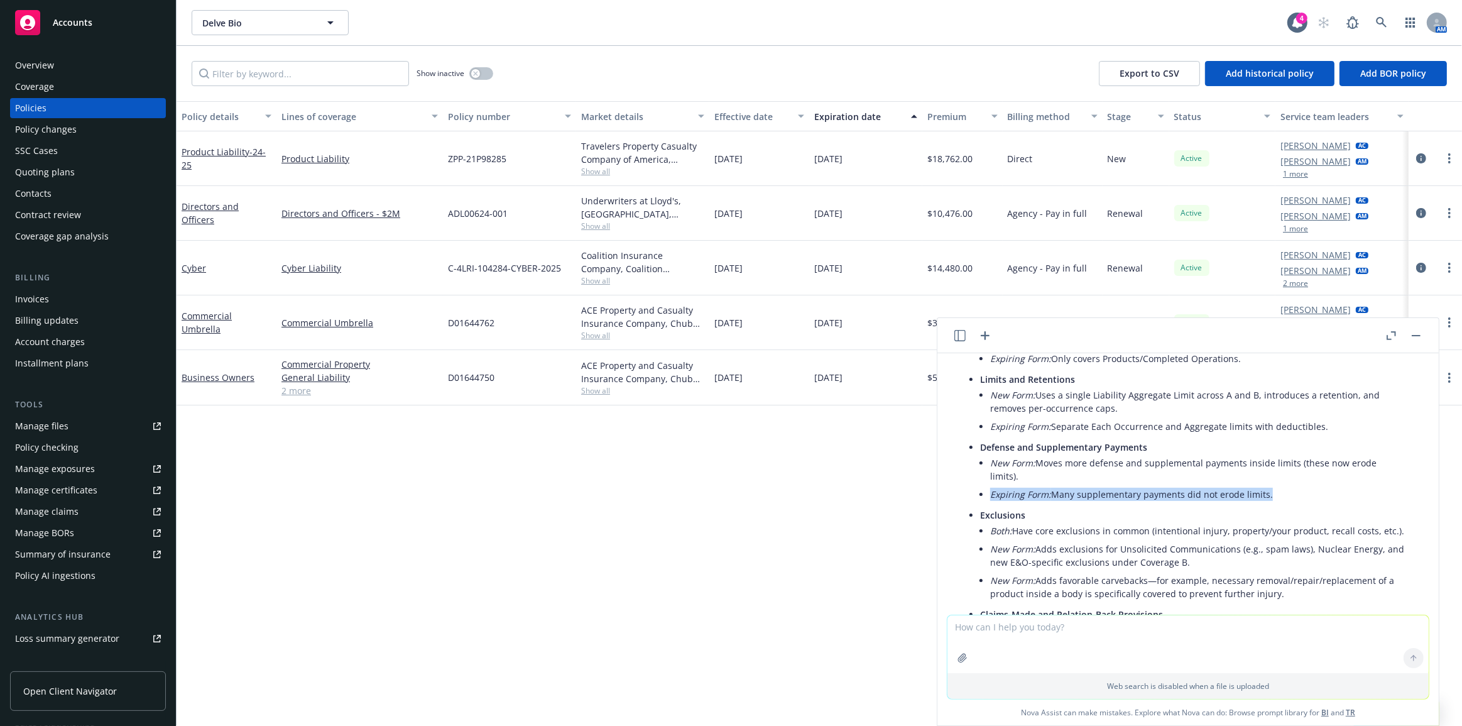
scroll to position [457, 0]
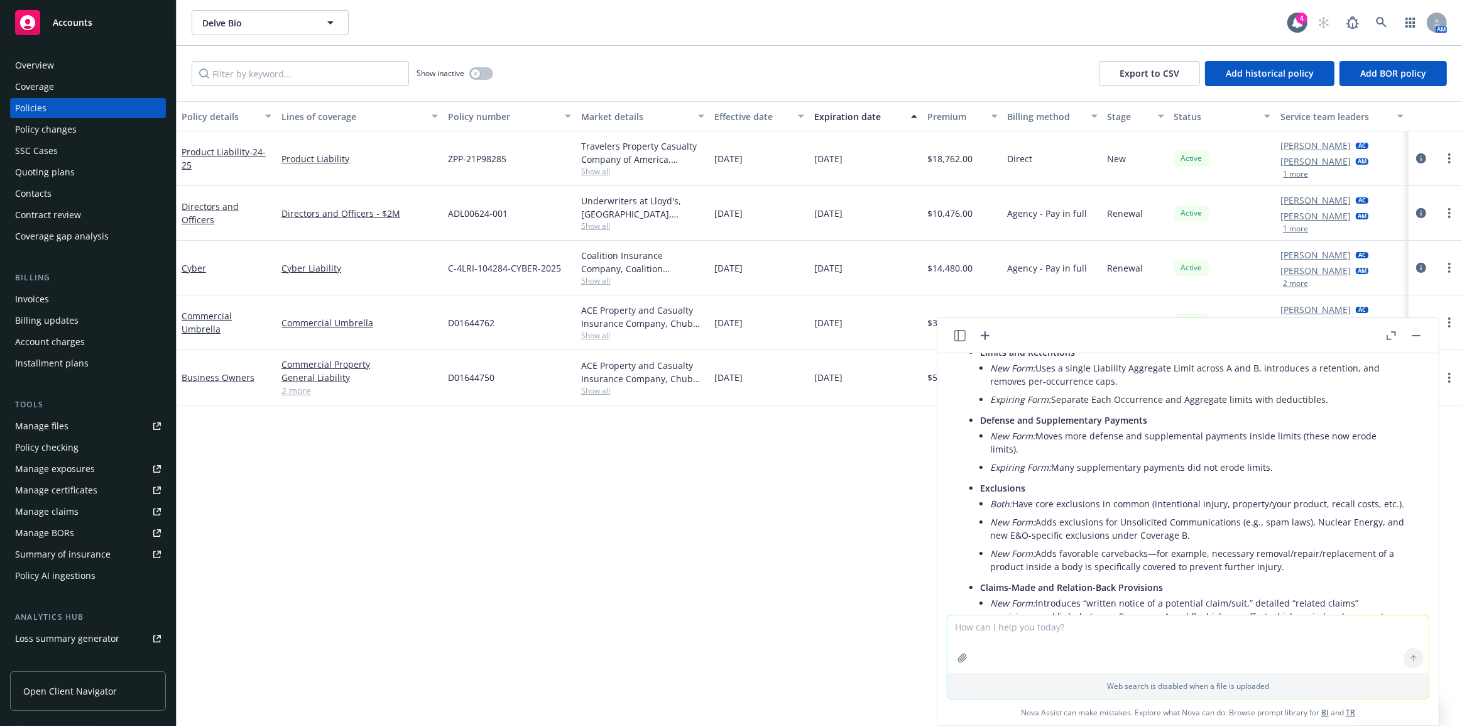
click at [1059, 434] on li "New Form: Moves more defense and supplemental payments inside limits (these now…" at bounding box center [1198, 442] width 416 height 31
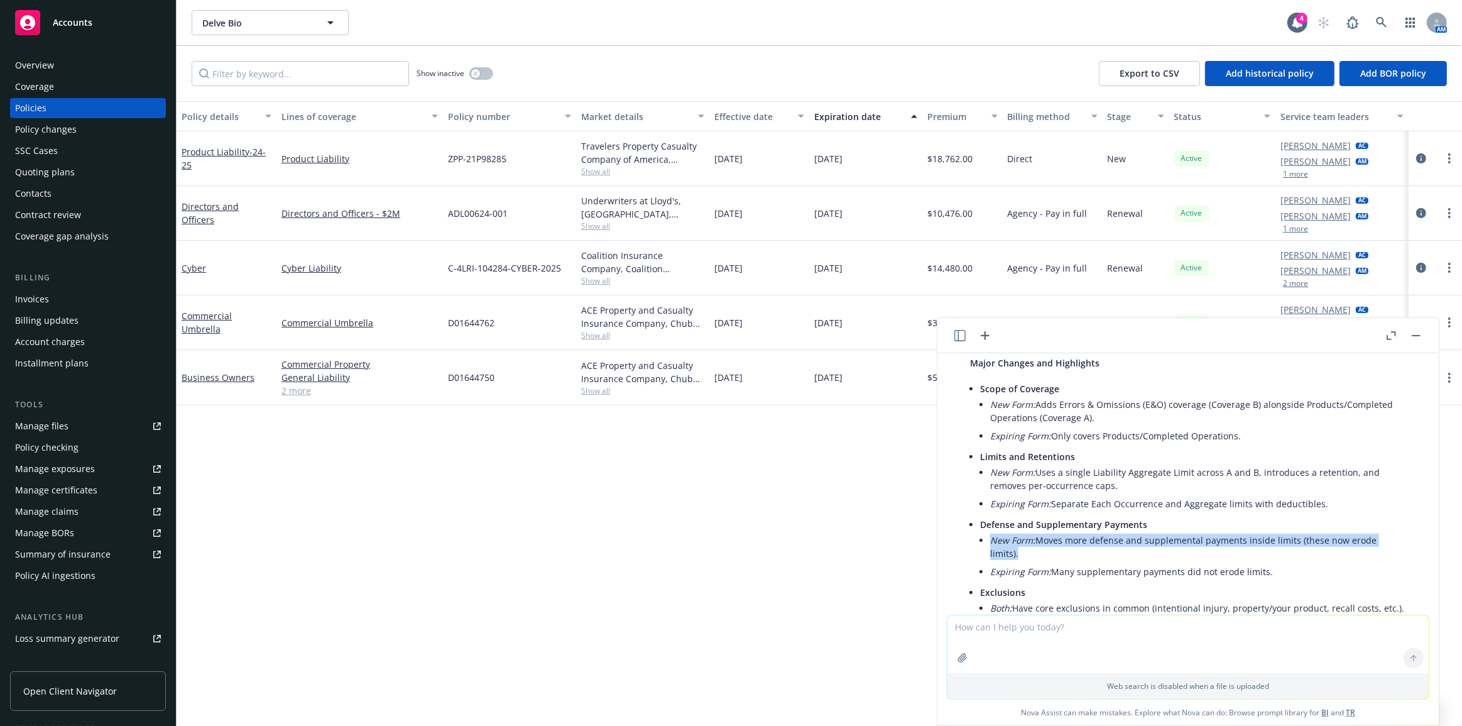
scroll to position [182, 0]
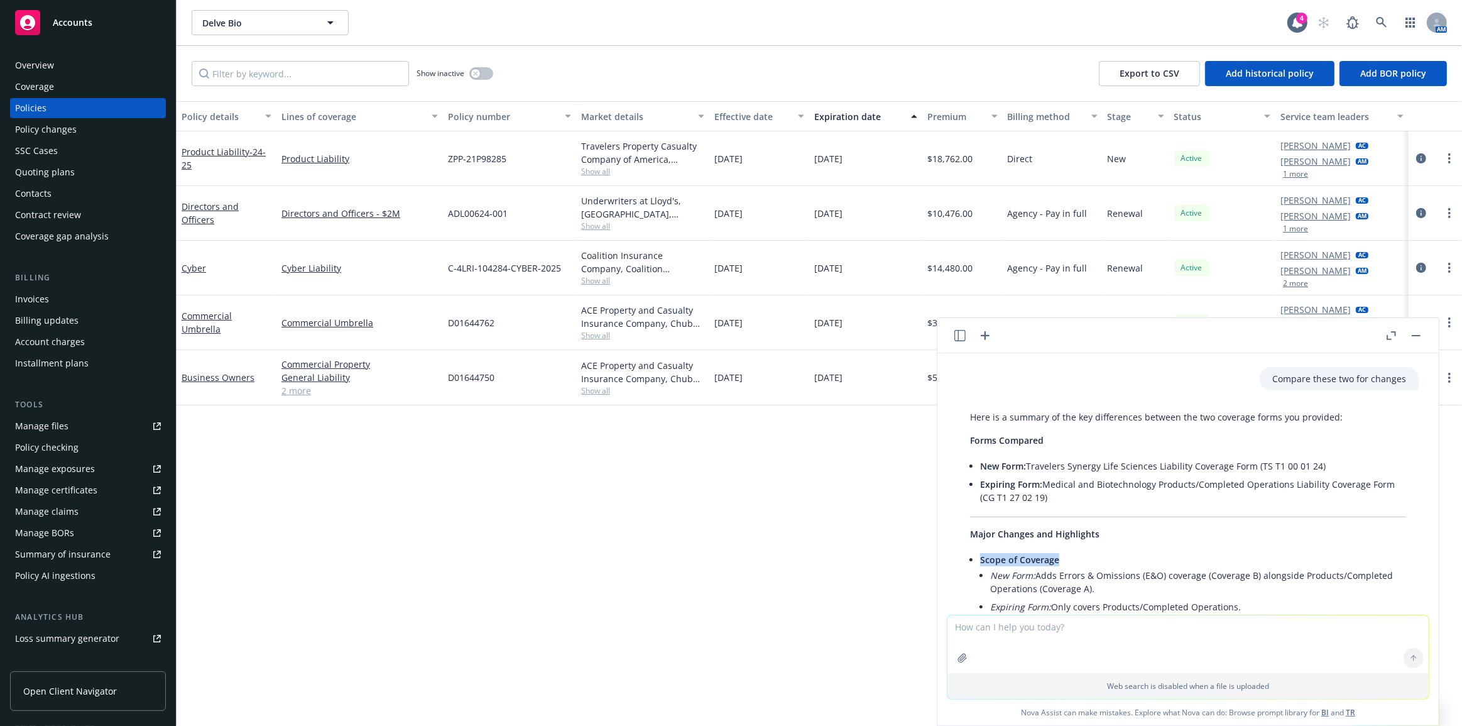
drag, startPoint x: 1055, startPoint y: 558, endPoint x: 1016, endPoint y: 552, distance: 40.1
click at [1008, 552] on li "Scope of Coverage New Form: Adds Errors & Omissions (E&O) coverage (Coverage B)…" at bounding box center [1193, 584] width 426 height 68
click at [1045, 558] on span "Scope of Coverage" at bounding box center [1019, 559] width 79 height 12
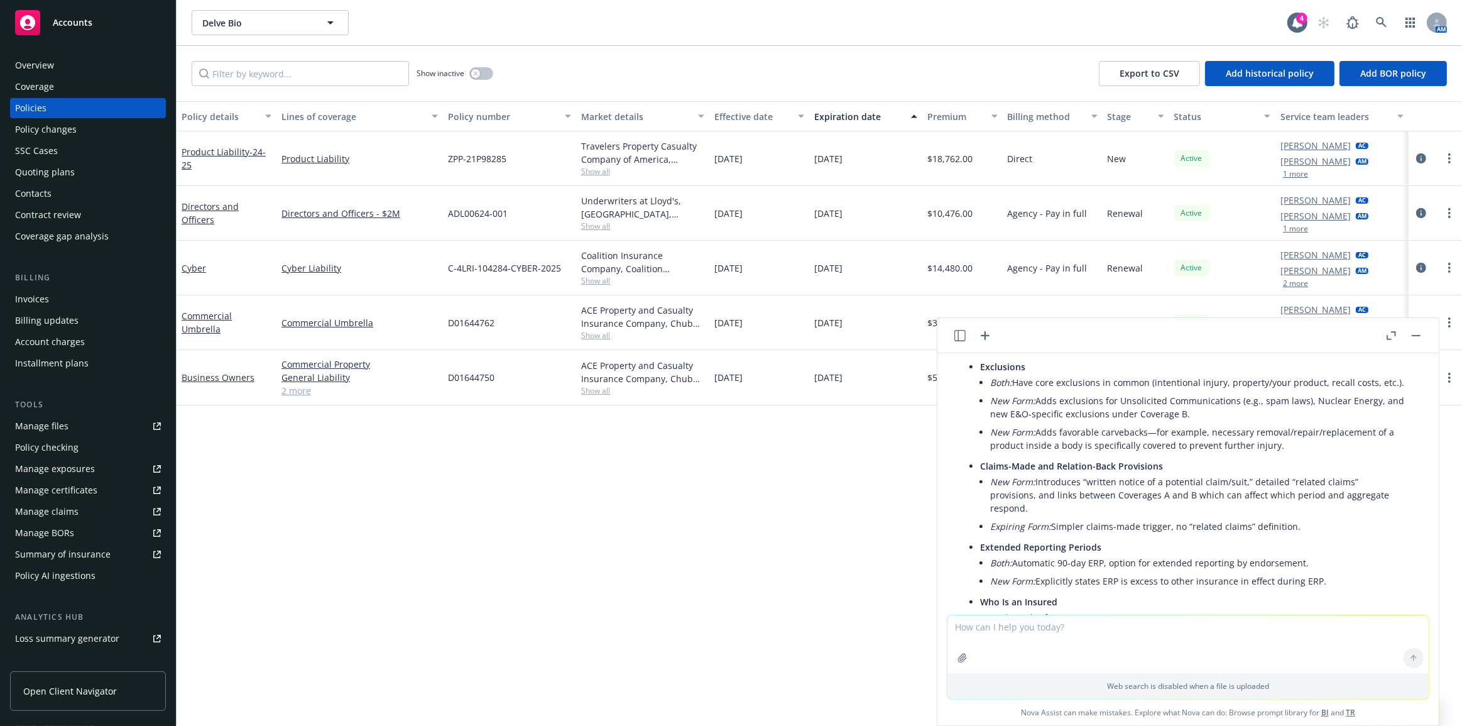
scroll to position [581, 0]
click at [1174, 439] on li "New Form: Adds favorable carvebacks—for example, necessary removal/repair/repla…" at bounding box center [1198, 435] width 416 height 31
click at [1172, 439] on li "New Form: Adds favorable carvebacks—for example, necessary removal/repair/repla…" at bounding box center [1198, 435] width 416 height 31
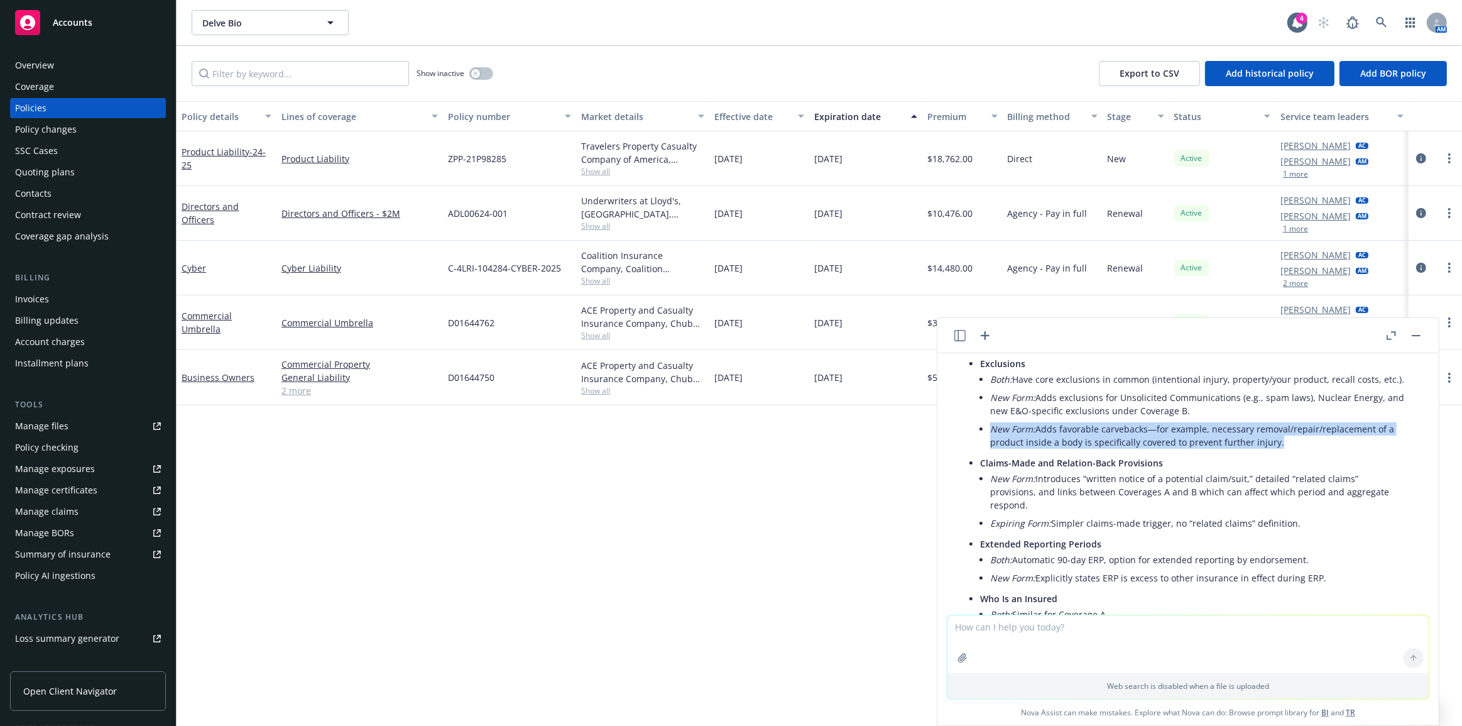
click at [1172, 439] on li "New Form: Adds favorable carvebacks—for example, necessary removal/repair/repla…" at bounding box center [1198, 435] width 416 height 31
click at [1169, 439] on li "New Form: Adds favorable carvebacks—for example, necessary removal/repair/repla…" at bounding box center [1198, 435] width 416 height 31
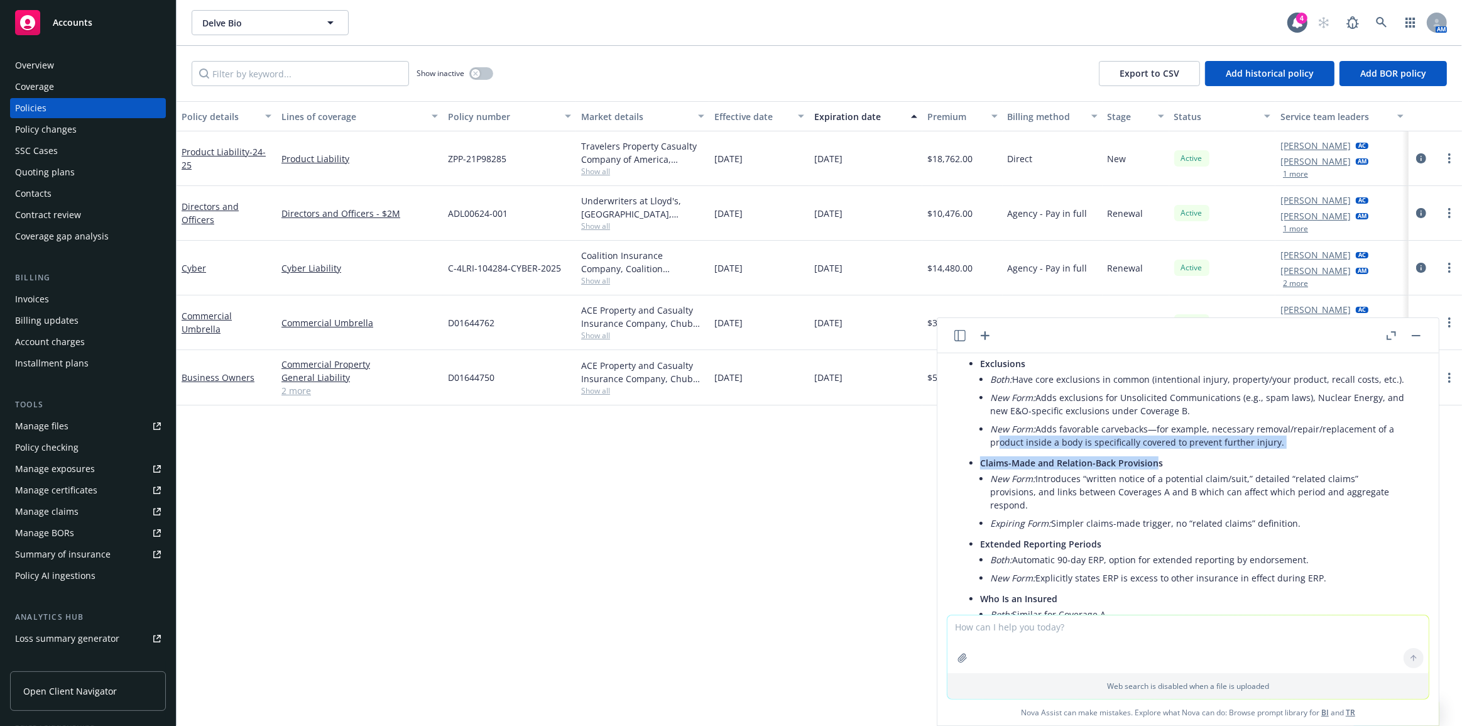
drag, startPoint x: 1099, startPoint y: 467, endPoint x: 996, endPoint y: 465, distance: 102.4
click at [996, 465] on ul "Scope of Coverage New Form: Adds Errors & Omissions (E&O) coverage (Coverage B)…" at bounding box center [1193, 472] width 426 height 642
click at [1001, 454] on li "Exclusions Both: Have core exclusions in common (intentional injury, property/y…" at bounding box center [1193, 403] width 426 height 99
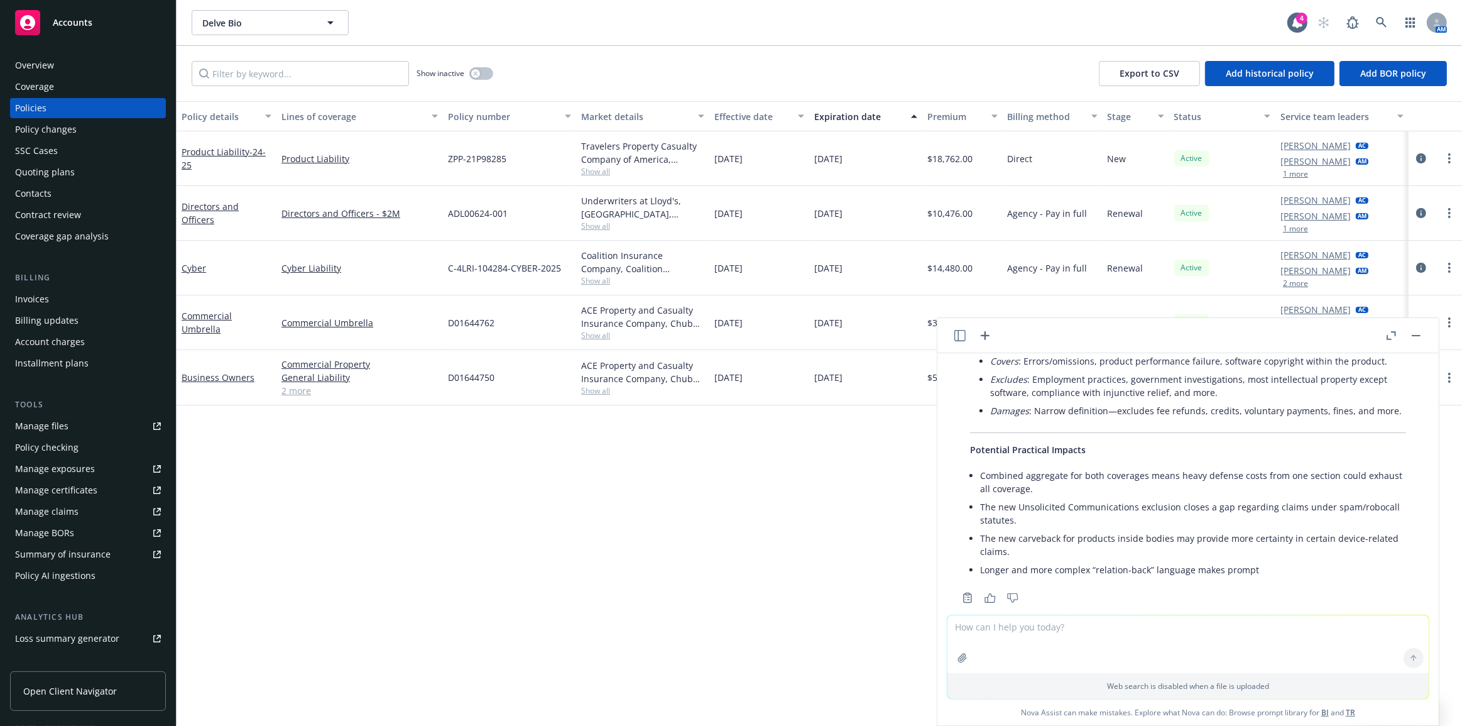
scroll to position [923, 0]
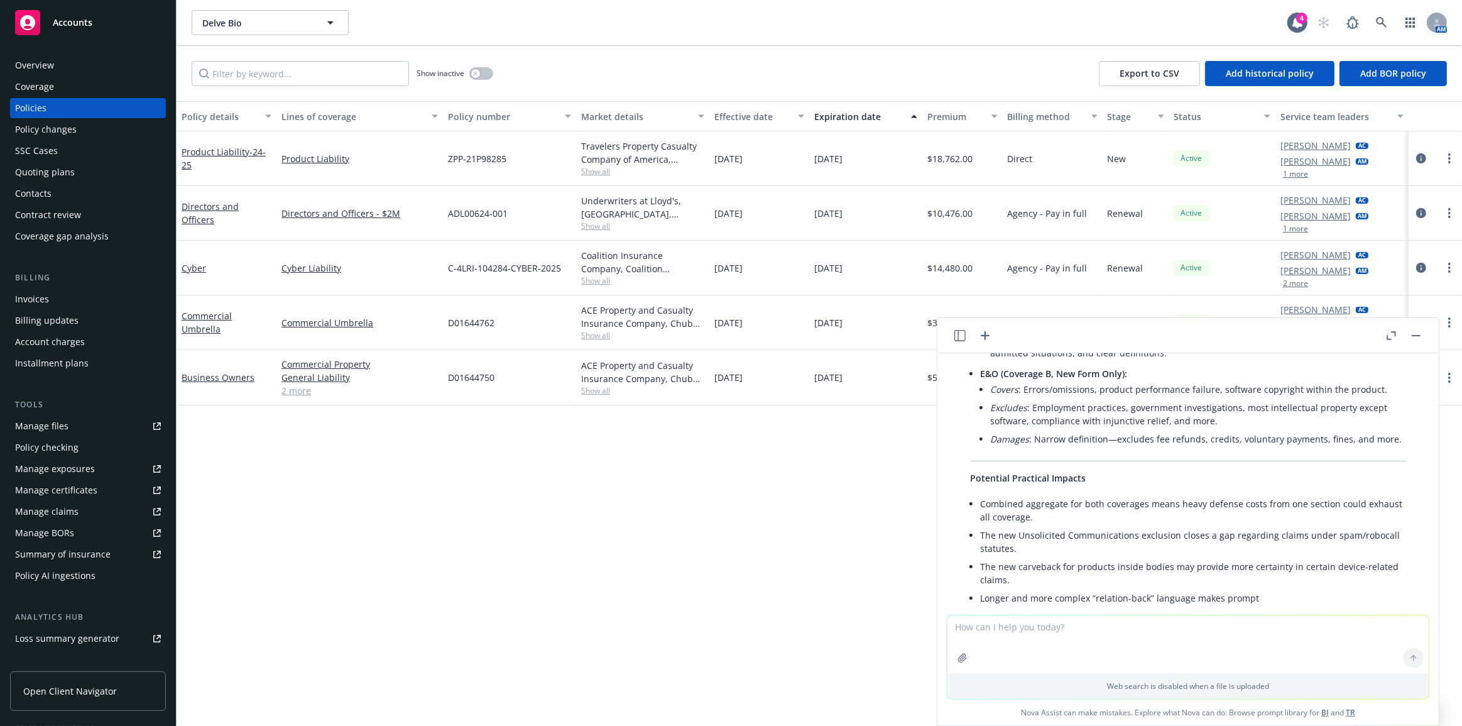
click at [916, 553] on div "Policy details Lines of coverage Policy number Market details Effective date Ex…" at bounding box center [819, 413] width 1285 height 625
click at [1415, 342] on button "button" at bounding box center [1415, 335] width 15 height 15
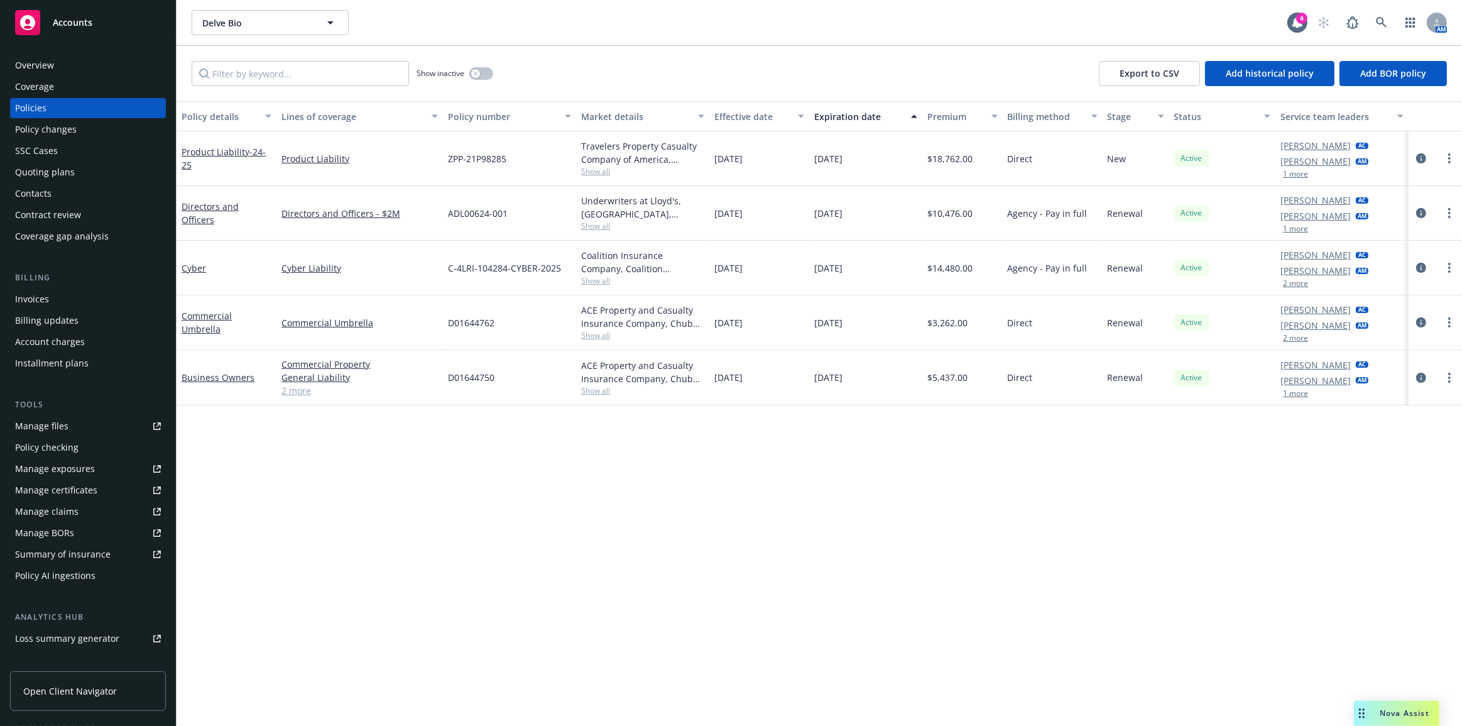
click at [68, 170] on div "Quoting plans" at bounding box center [45, 172] width 60 height 20
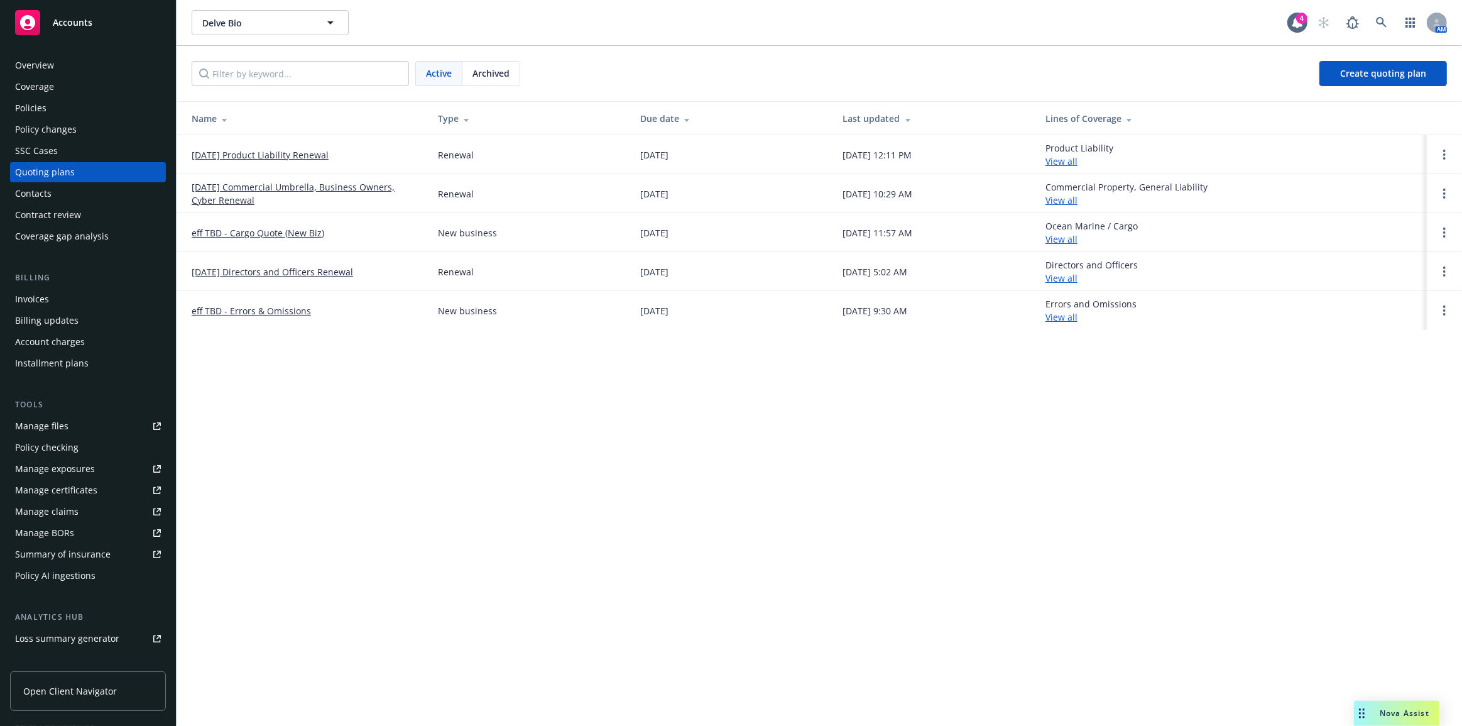
click at [290, 158] on link "[DATE] Product Liability Renewal" at bounding box center [260, 154] width 137 height 13
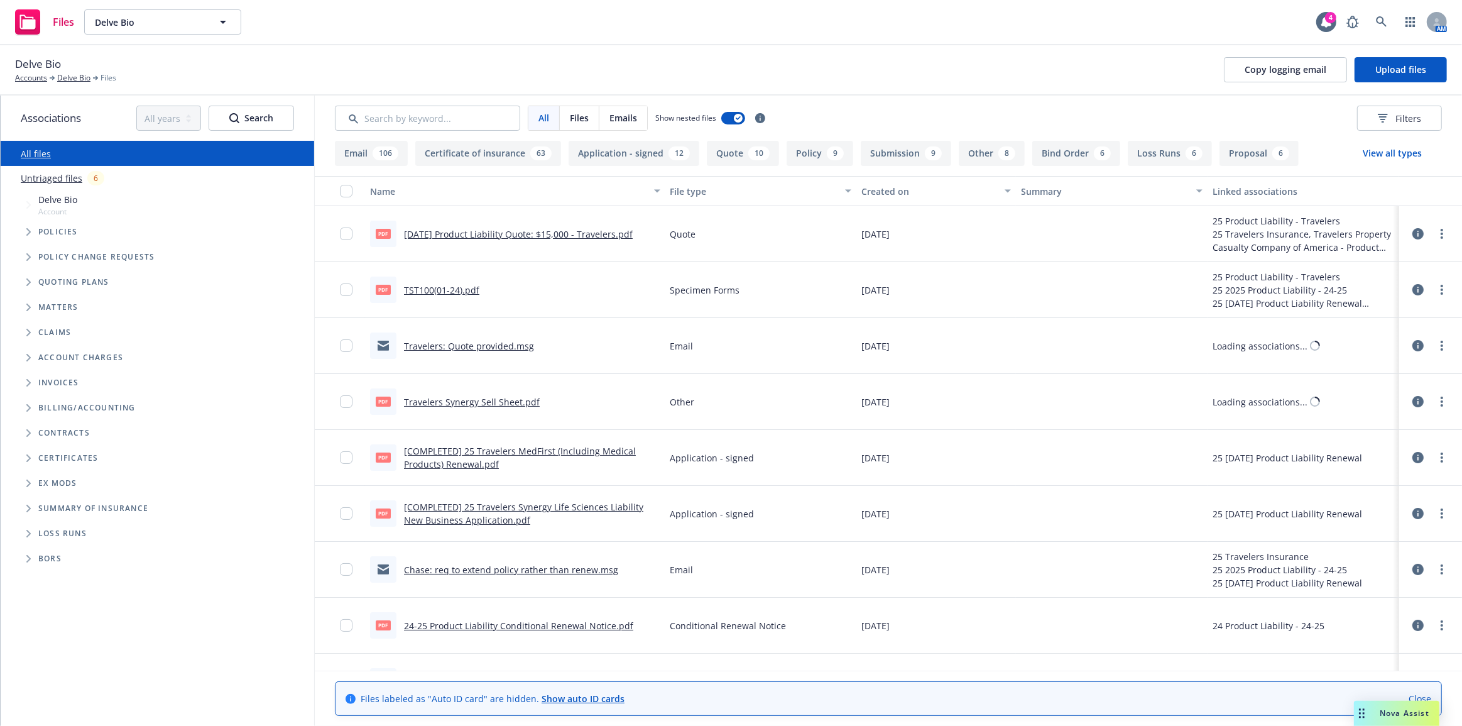
click at [787, 191] on div "File type" at bounding box center [754, 191] width 168 height 13
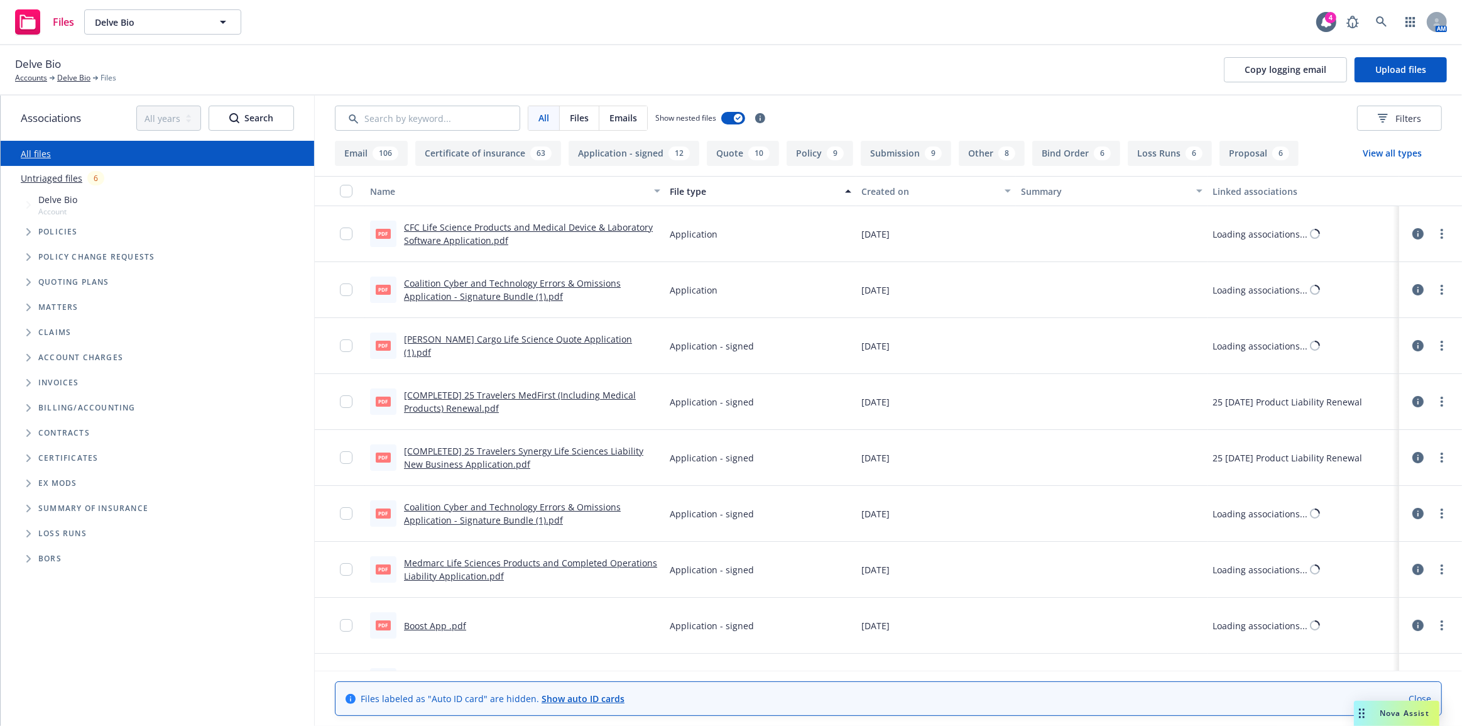
click at [787, 191] on div "File type" at bounding box center [754, 191] width 168 height 13
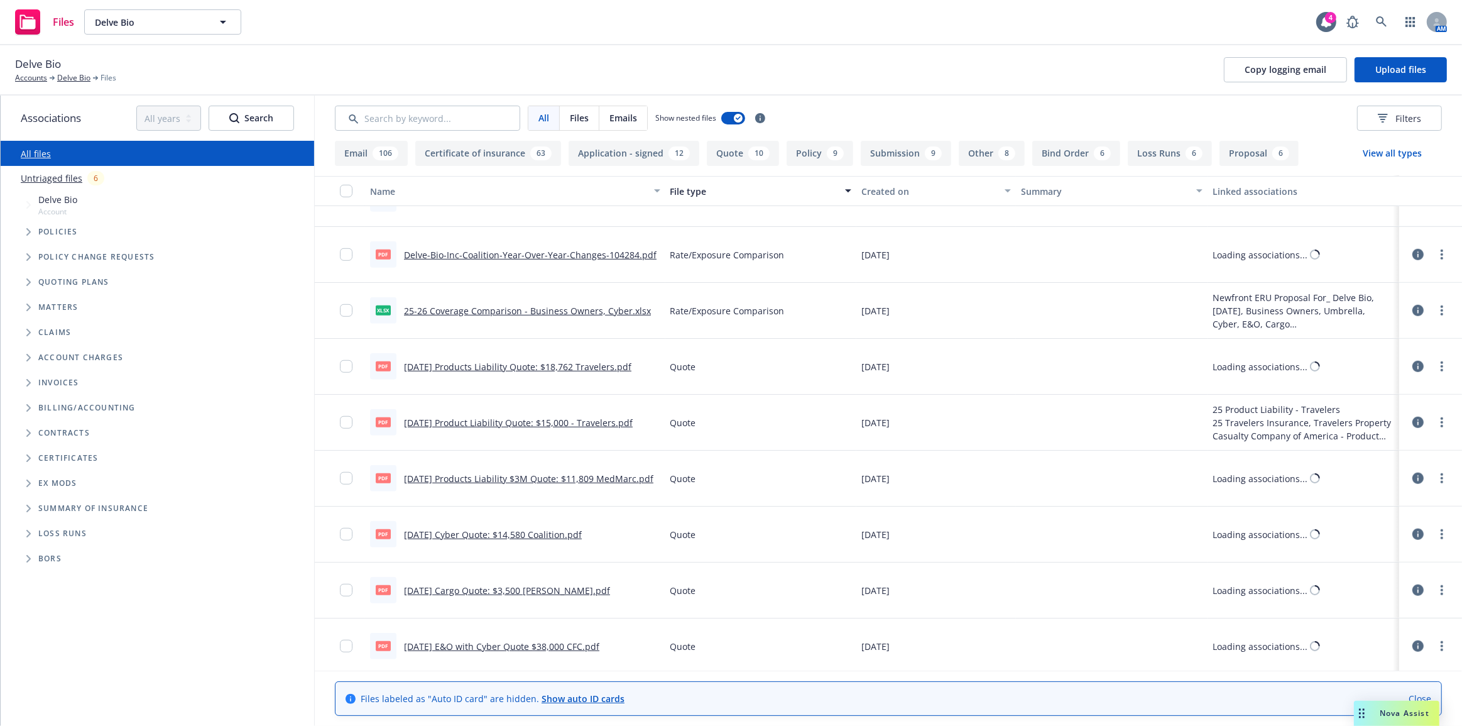
scroll to position [1028, 0]
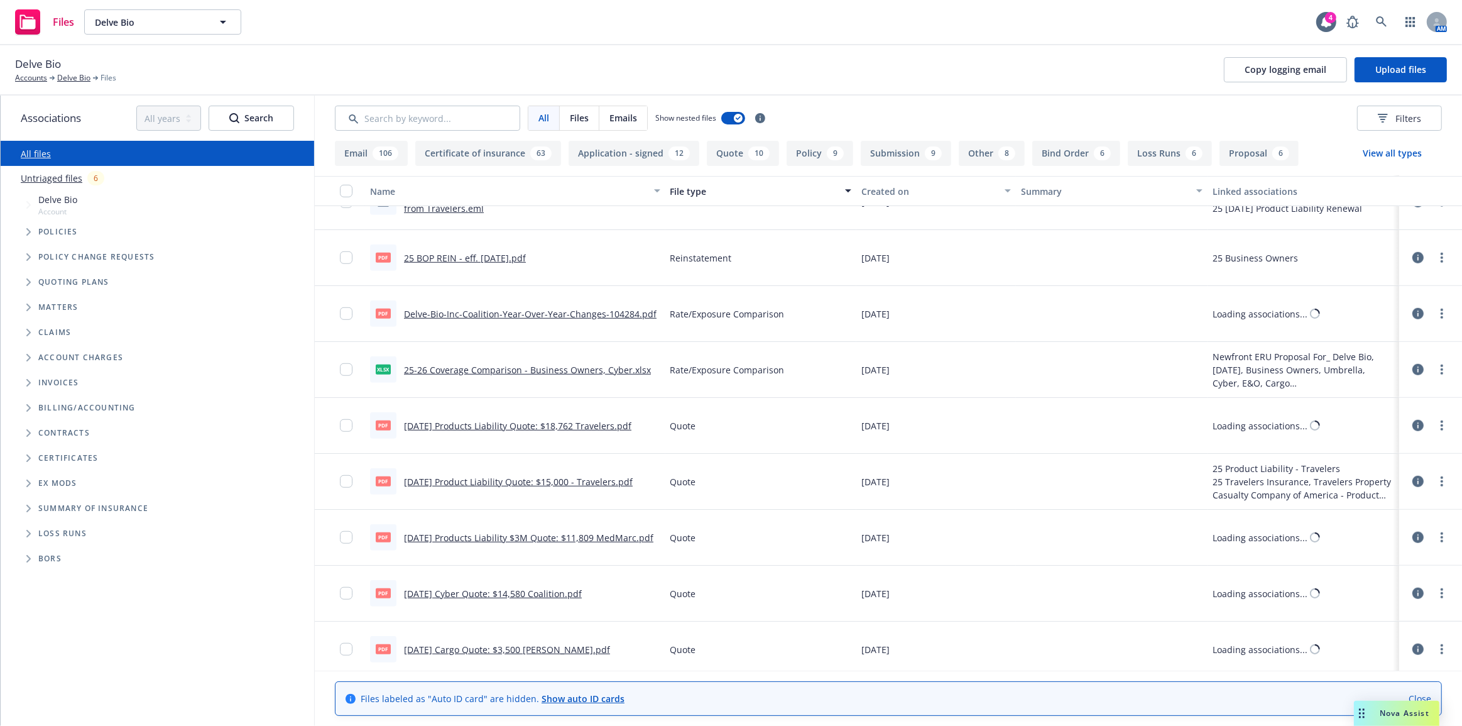
click at [638, 371] on link "25-26 Coverage Comparison - Business Owners, Cyber.xlsx" at bounding box center [527, 370] width 247 height 12
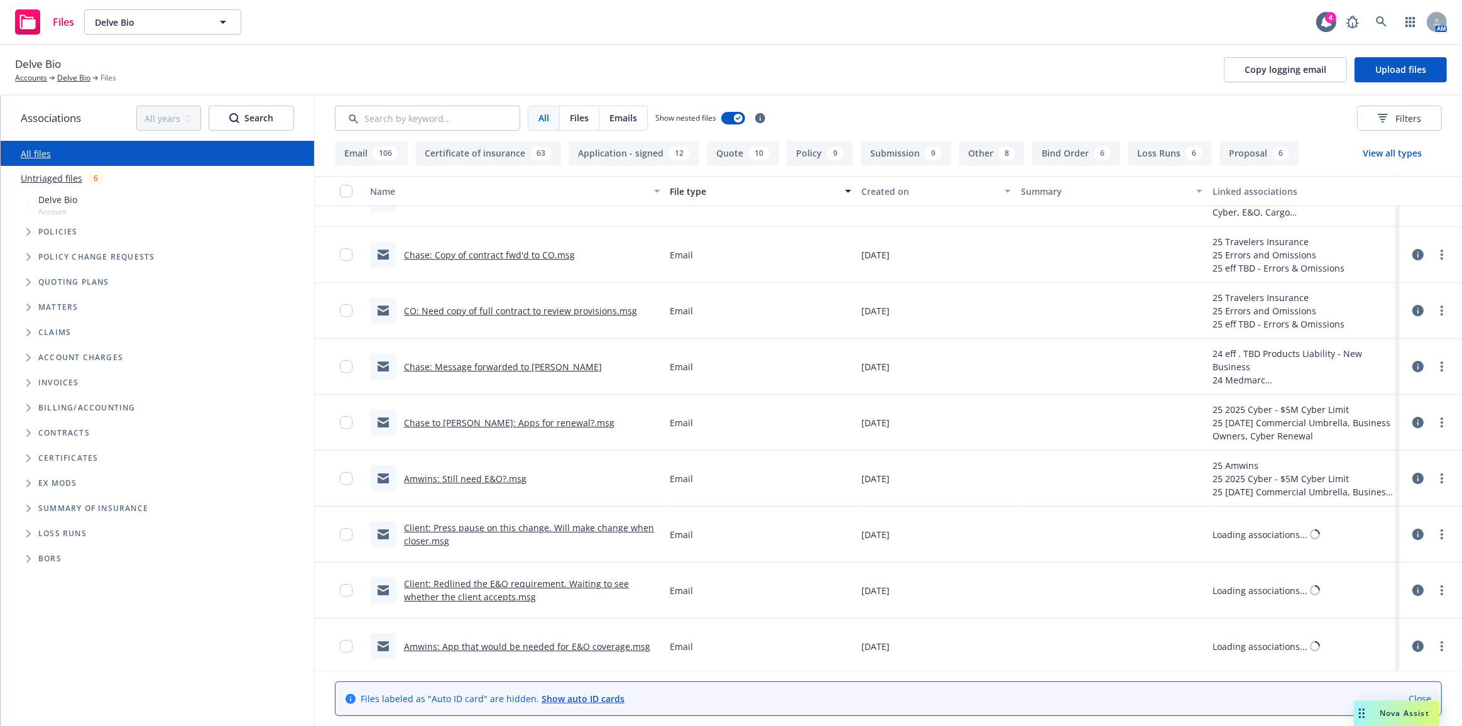
scroll to position [4683, 0]
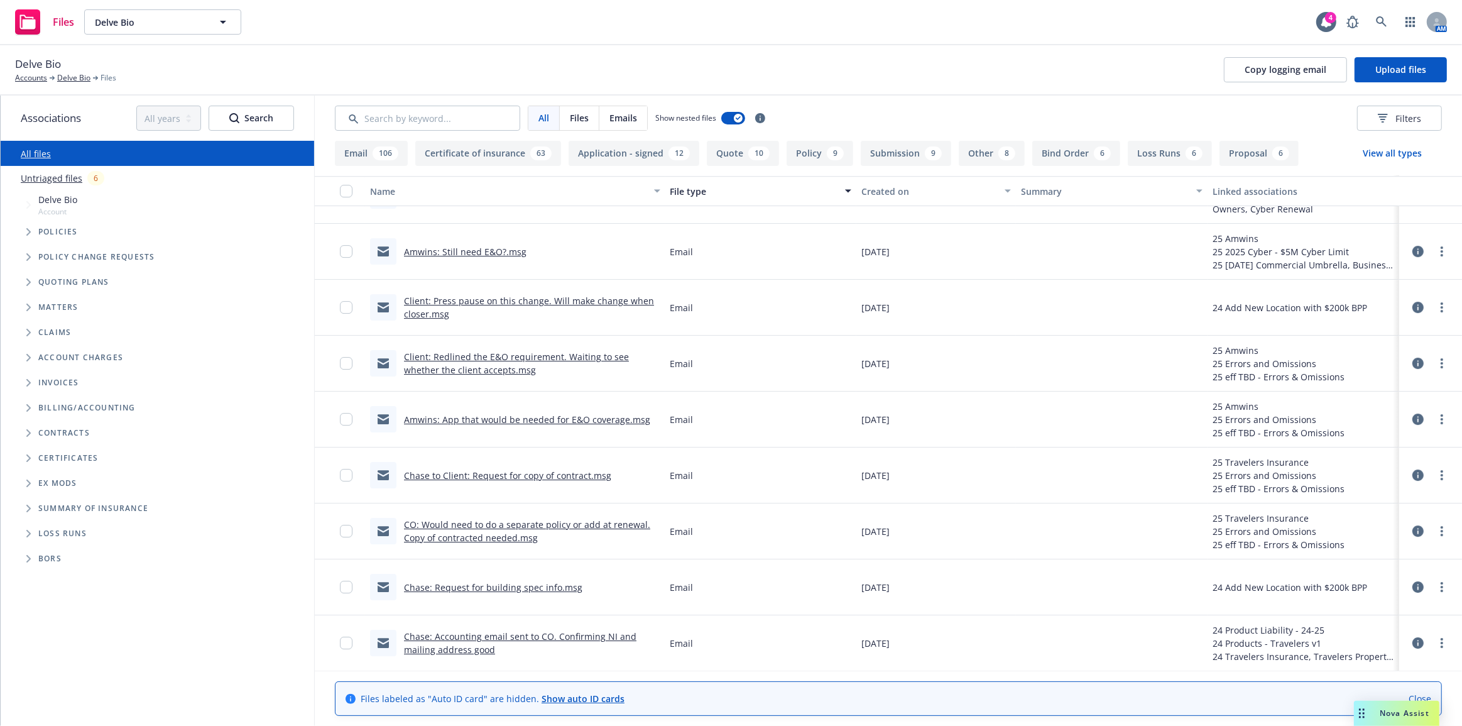
click at [694, 181] on button "File type" at bounding box center [761, 191] width 192 height 30
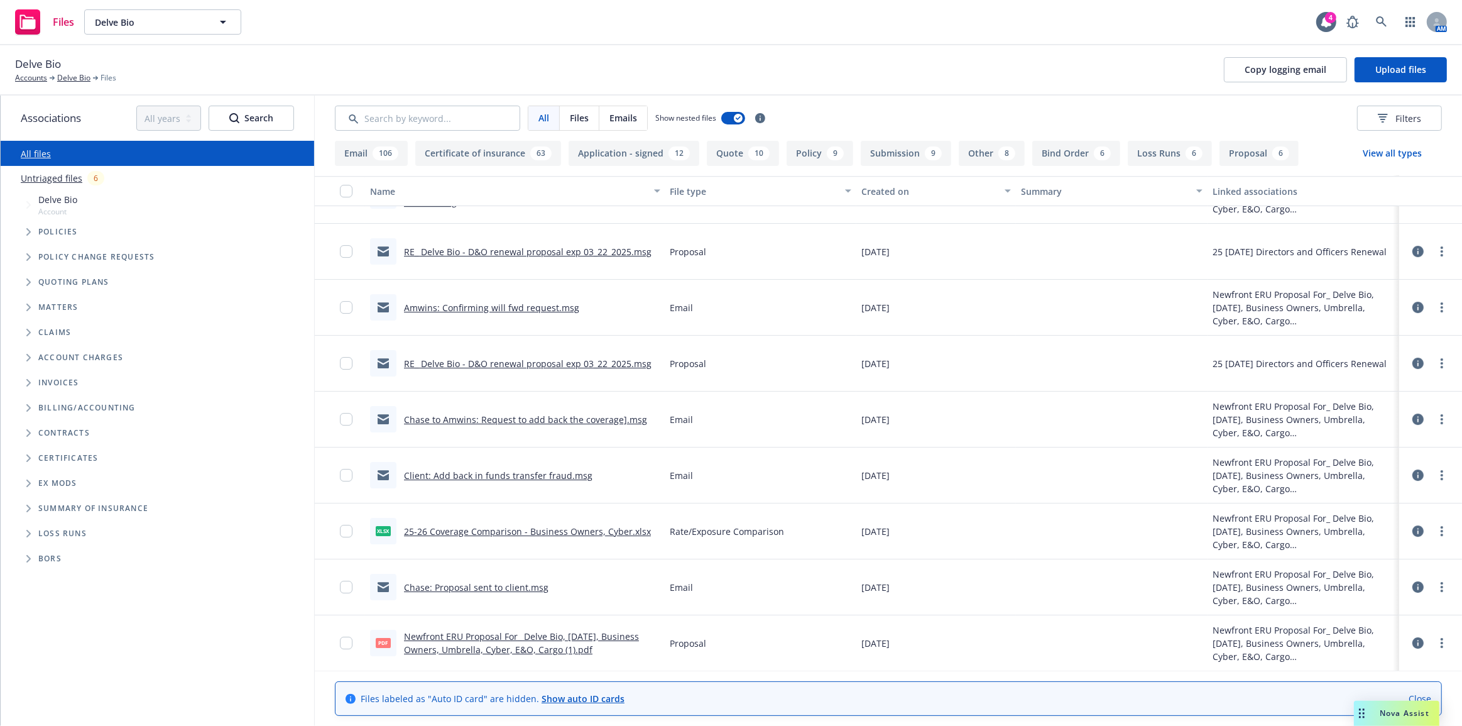
click at [695, 185] on div "File type" at bounding box center [754, 191] width 168 height 13
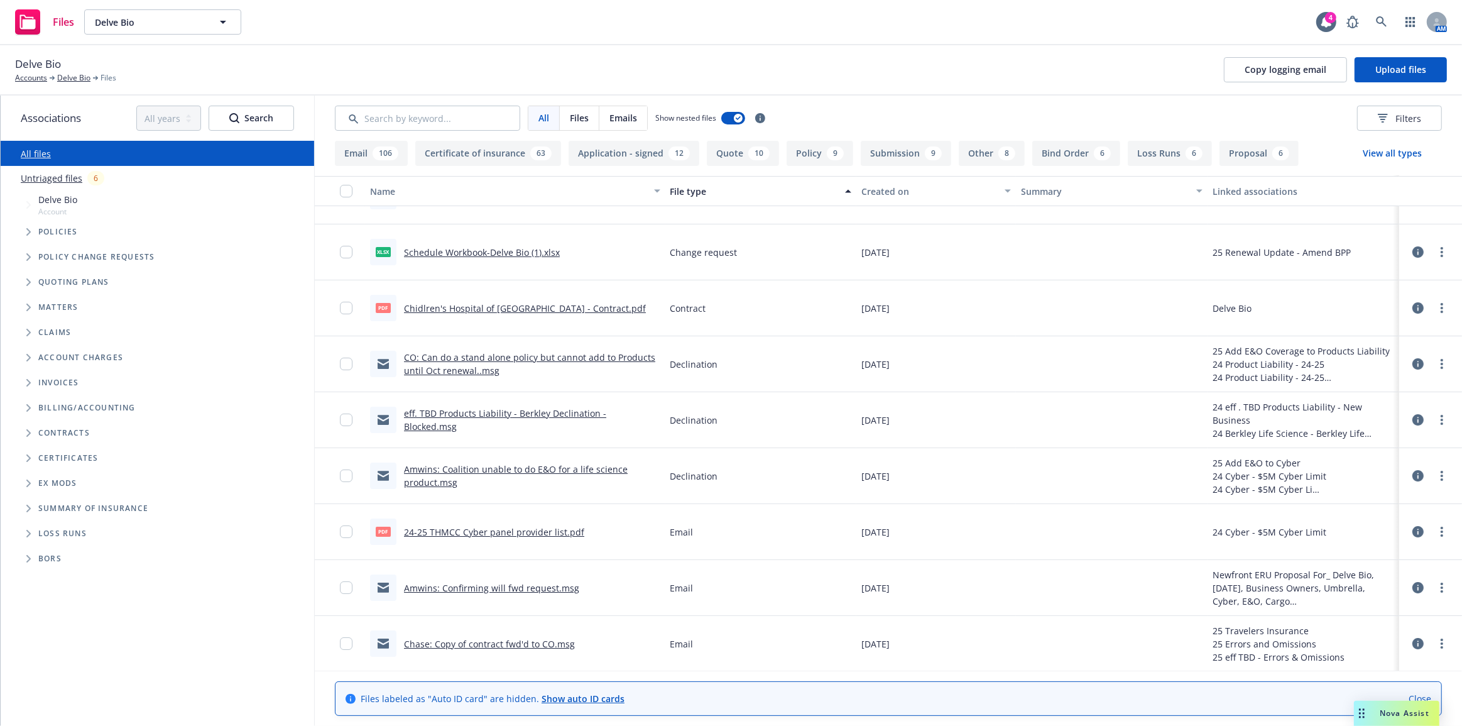
scroll to position [5069, 0]
click at [705, 195] on div "File type" at bounding box center [754, 191] width 168 height 13
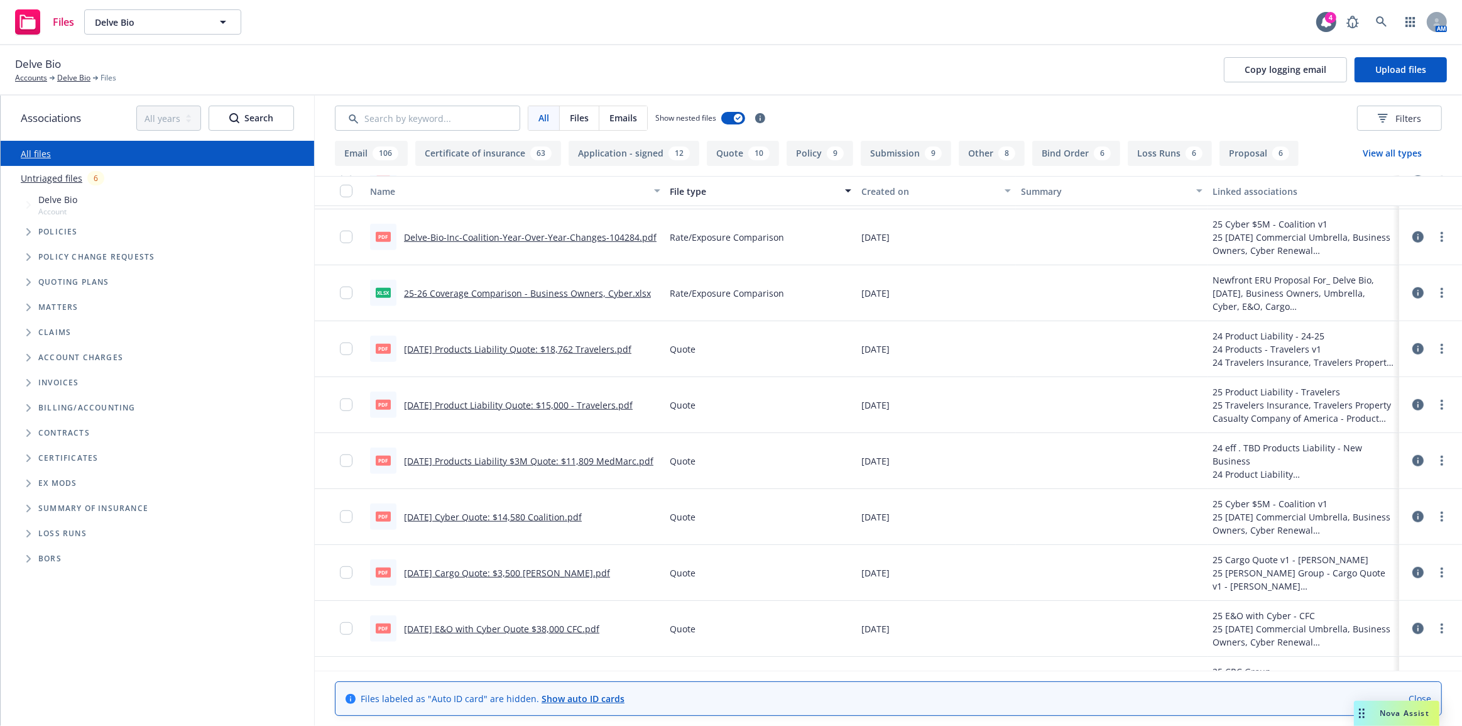
scroll to position [1050, 0]
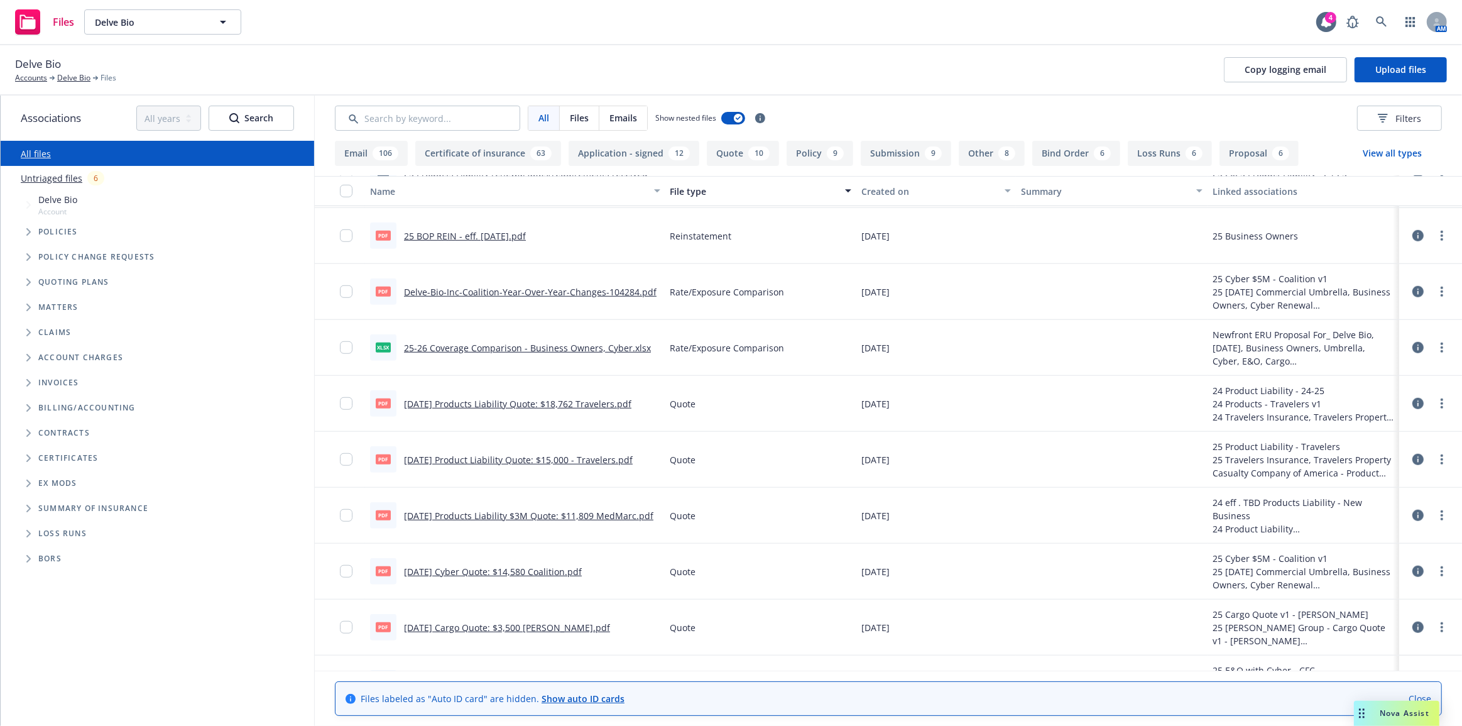
click at [614, 293] on link "Delve-Bio-Inc-Coalition-Year-Over-Year-Changes-104284.pdf" at bounding box center [530, 292] width 253 height 12
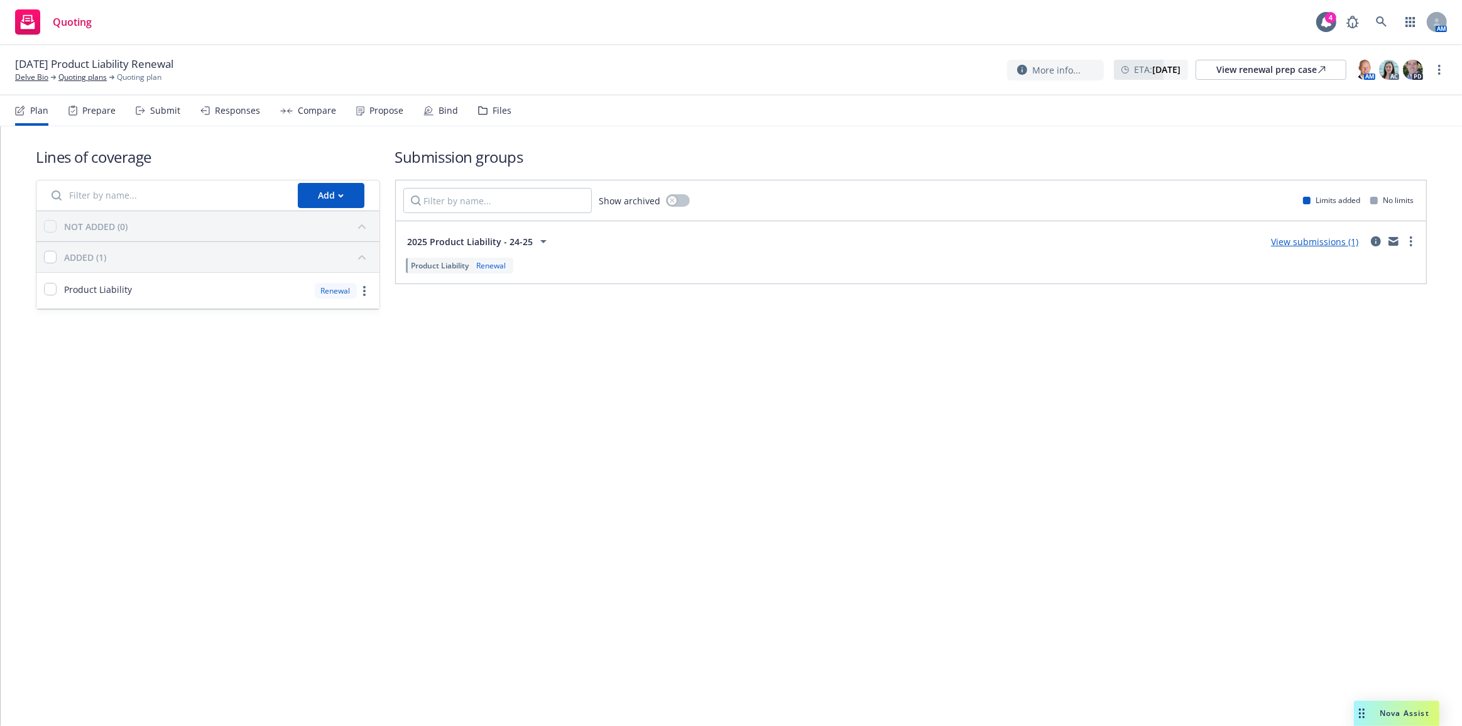
click at [165, 114] on div "Submit" at bounding box center [165, 111] width 30 height 10
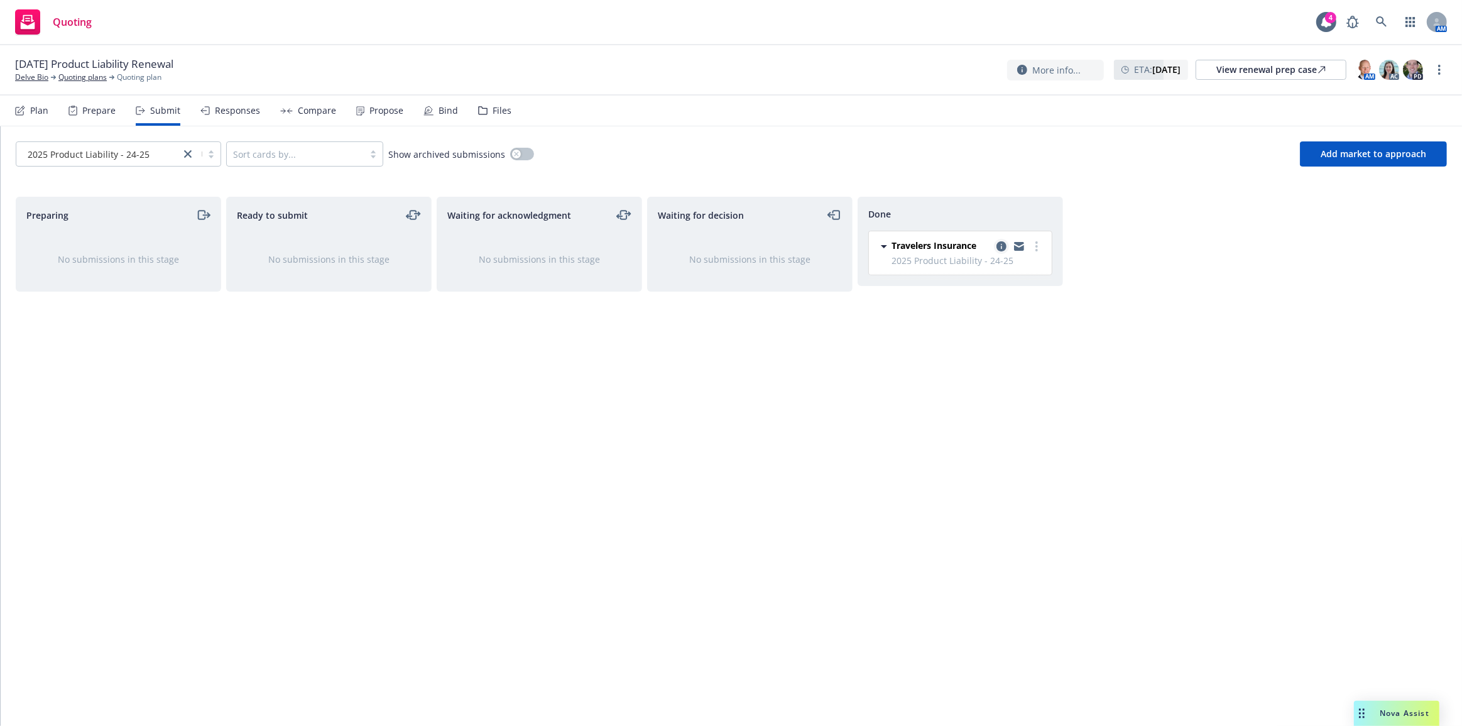
click at [1001, 246] on icon "copy logging email" at bounding box center [1001, 246] width 10 height 10
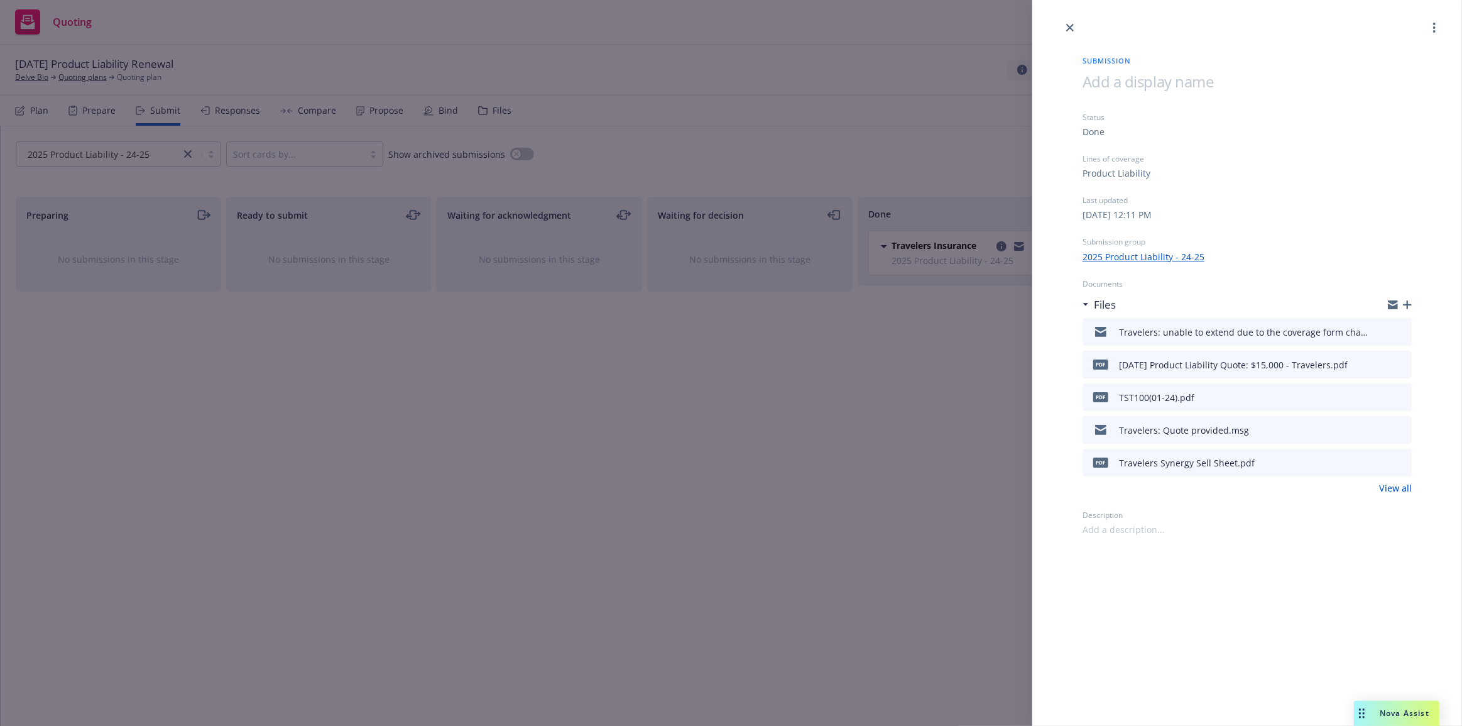
click at [1407, 301] on icon "button" at bounding box center [1407, 304] width 9 height 9
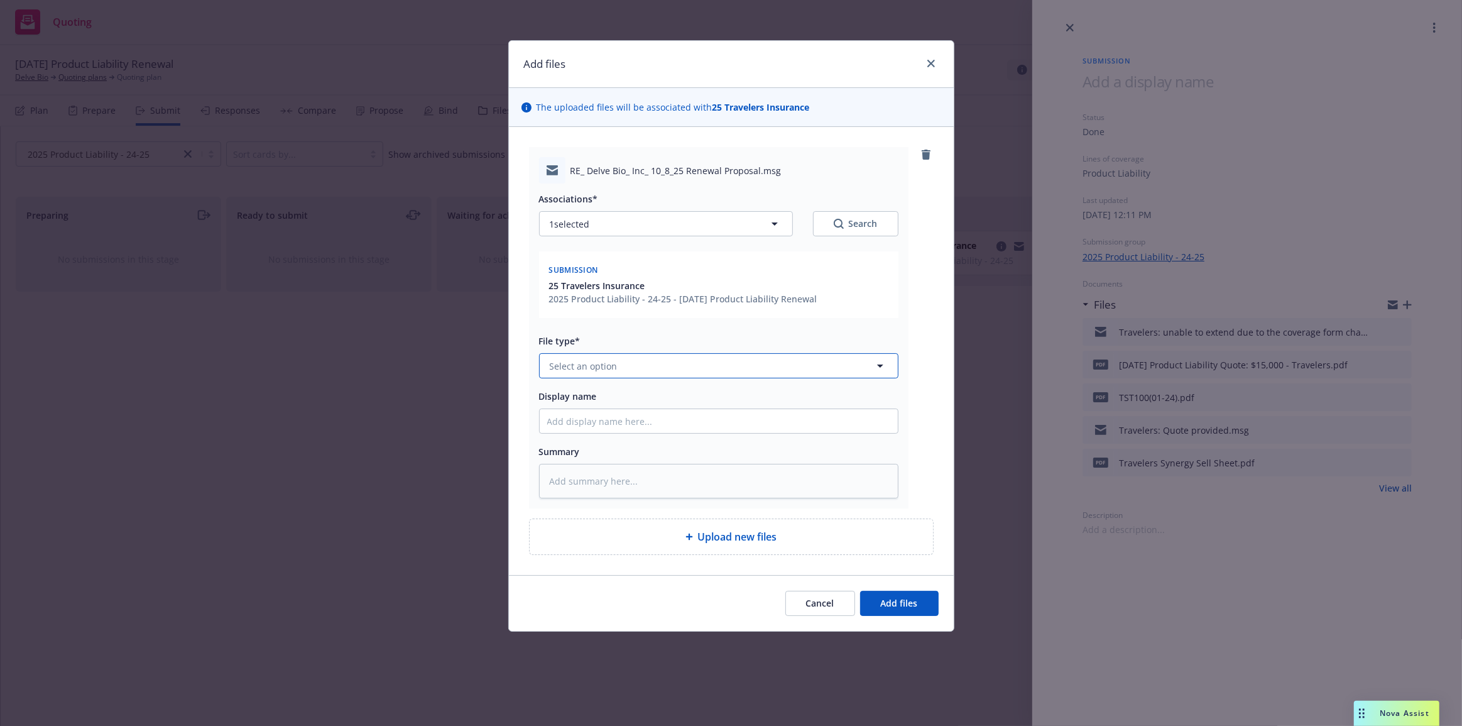
click at [721, 364] on button "Select an option" at bounding box center [718, 365] width 359 height 25
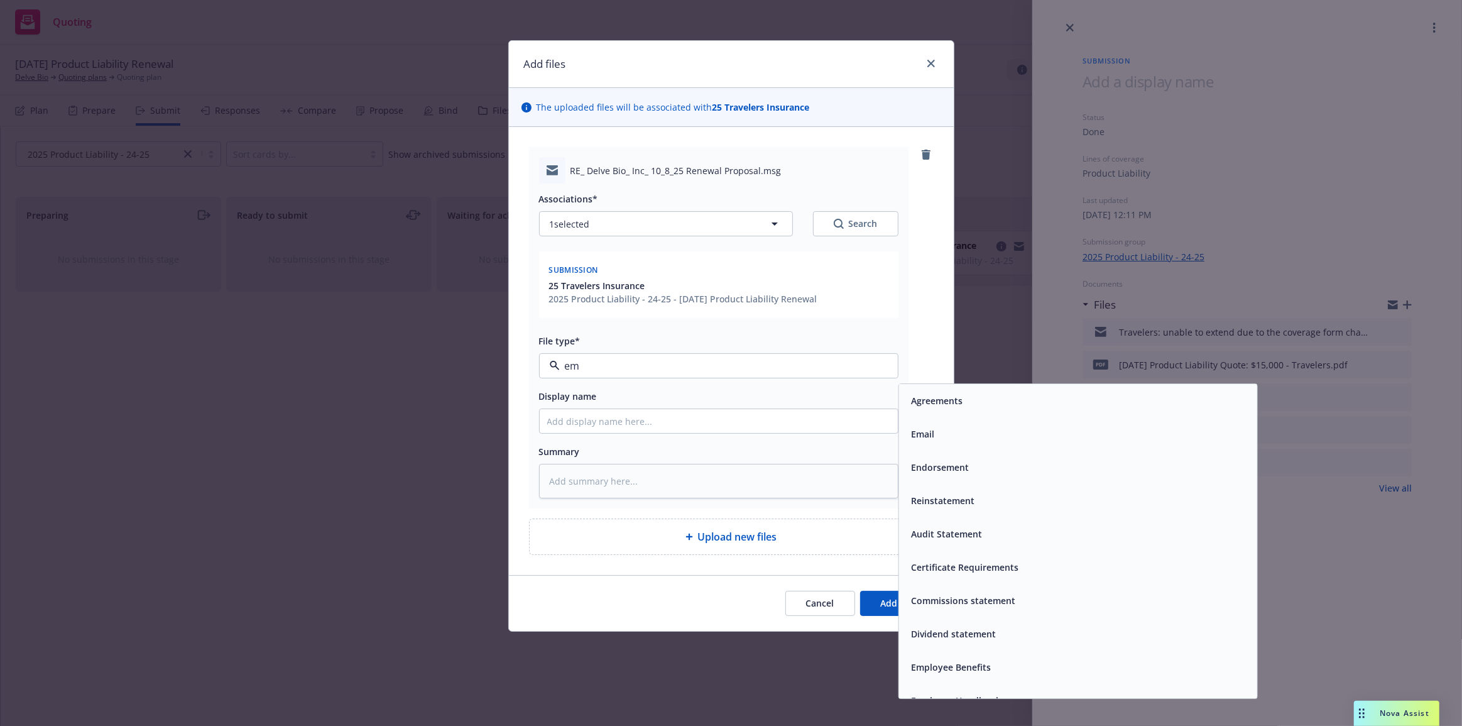
type input "ema"
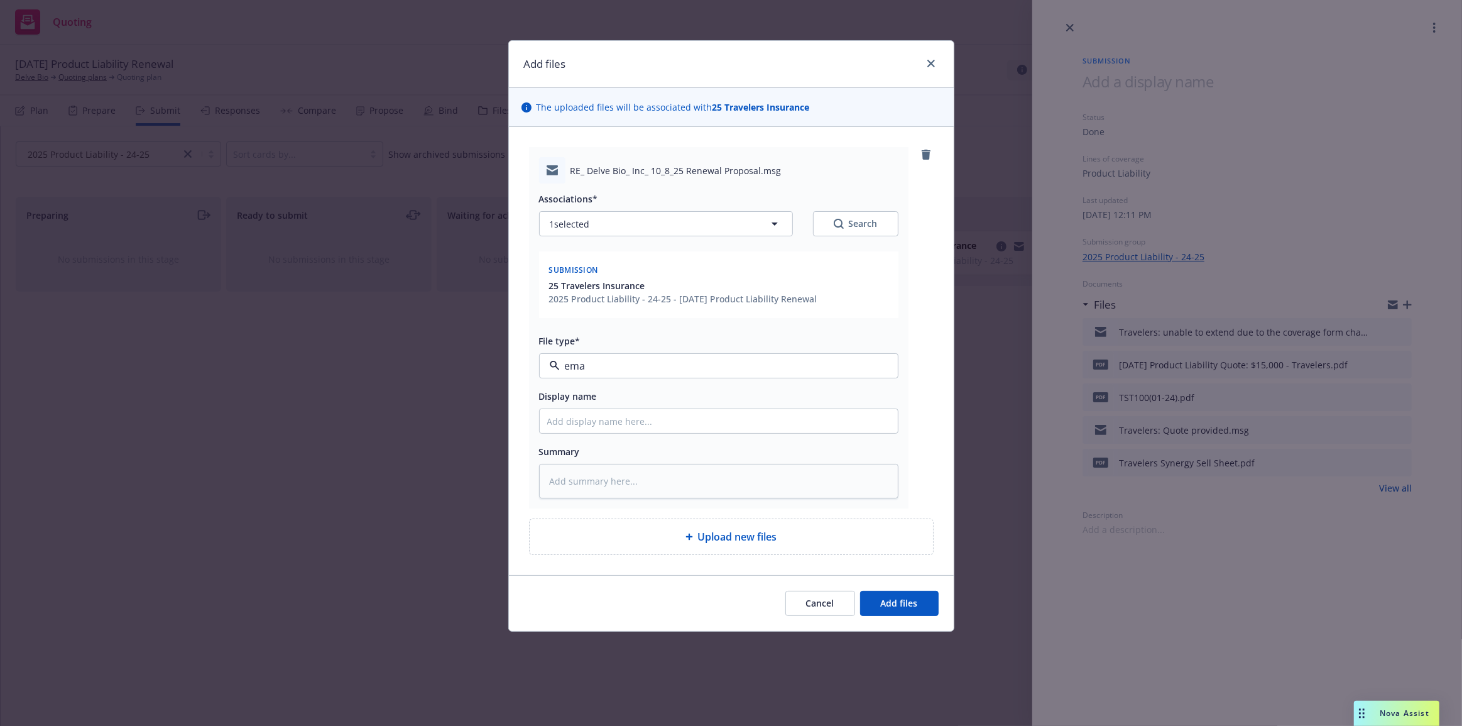
type textarea "x"
type input "Ch"
type textarea "x"
type input "Cha"
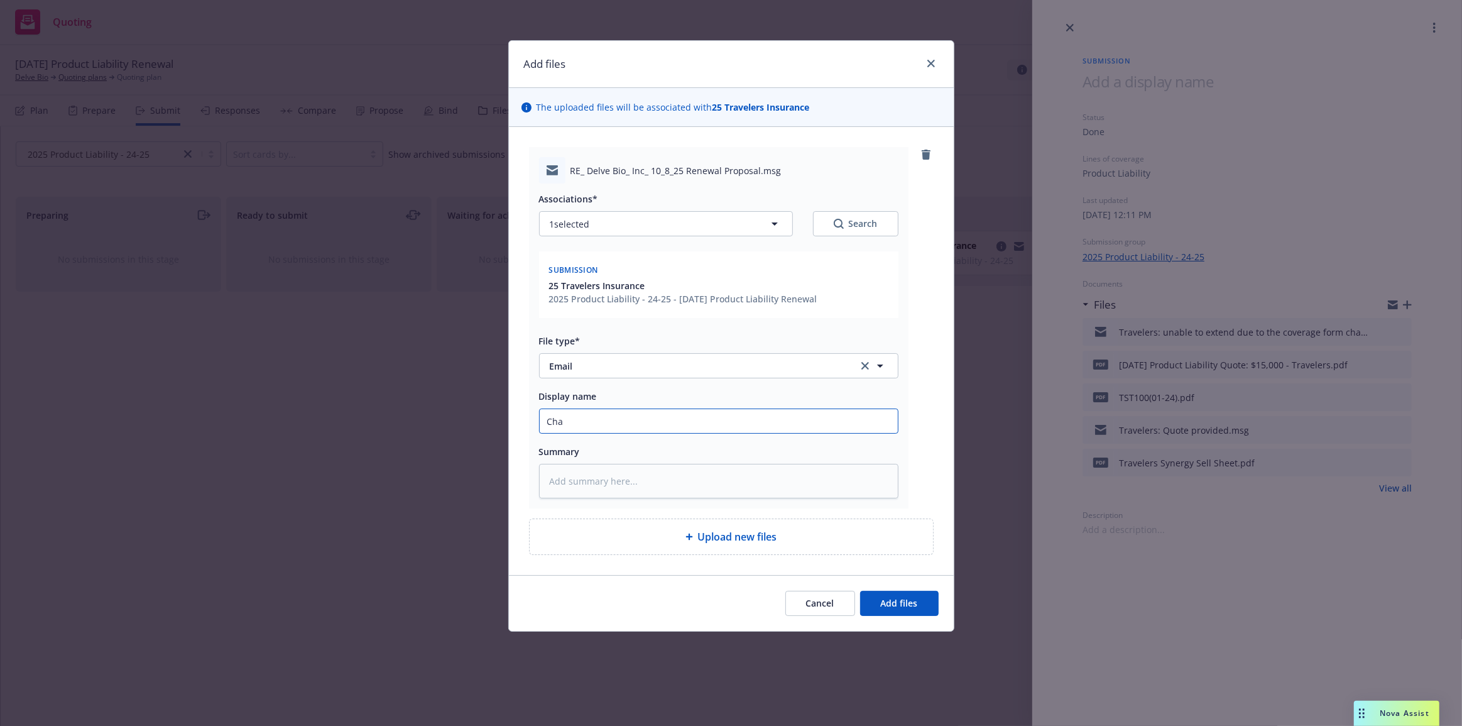
type textarea "x"
type input "Chase"
type textarea "x"
type input "Chase:"
type textarea "x"
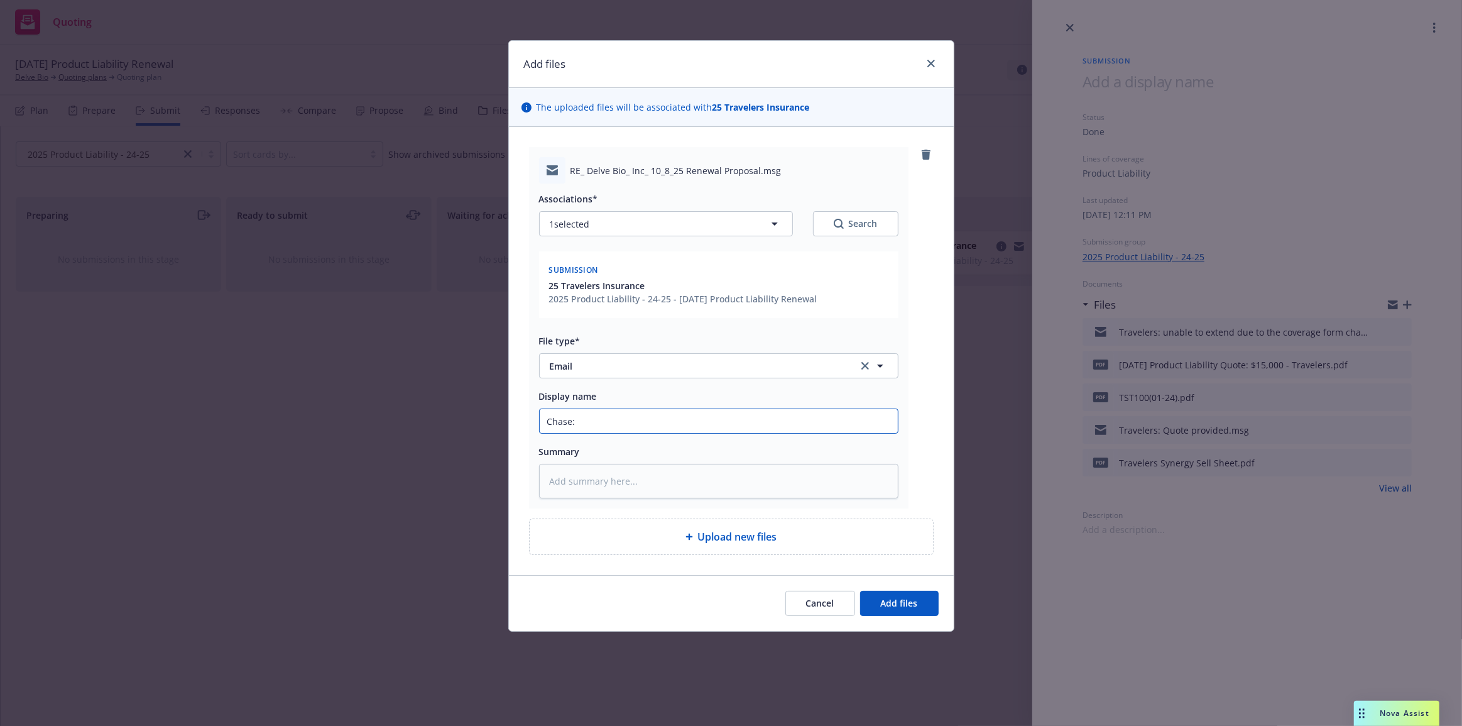
type input "Chase:"
type textarea "x"
type input "Chase: R"
type textarea "x"
type input "Chase: Re"
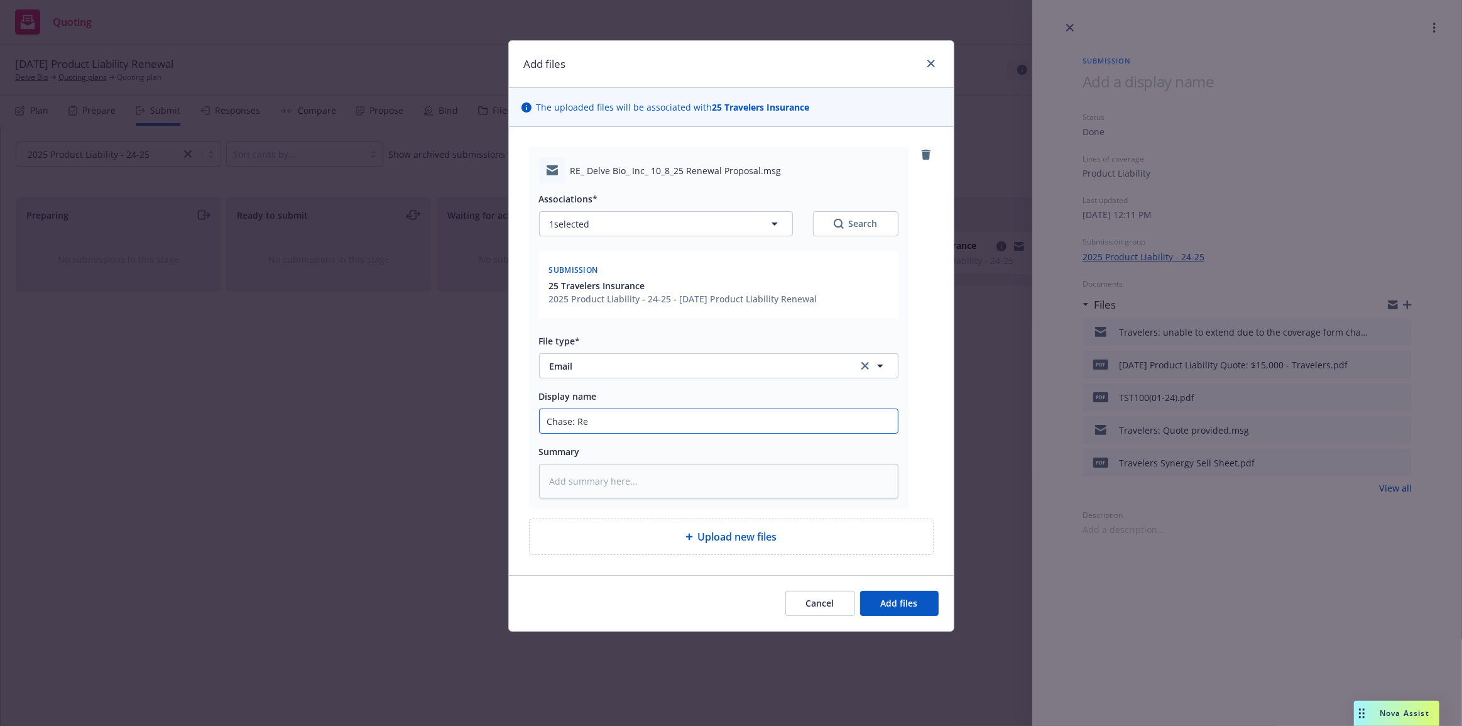
type textarea "x"
type input "Chase: Req"
type textarea "x"
type input "Chase: Requ"
type textarea "x"
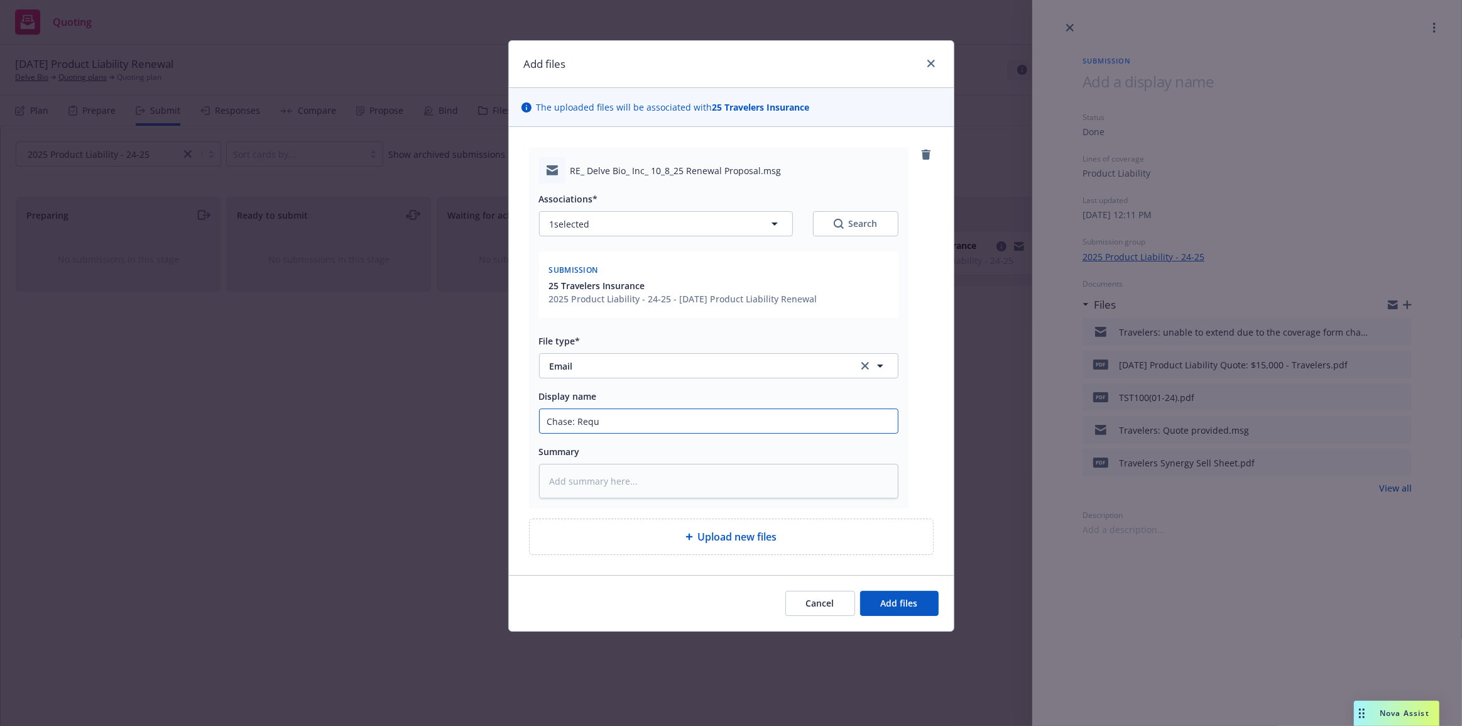
type input "Chase: Reque"
type textarea "x"
type input "Chase: Reques"
type textarea "x"
type input "Chase: Request"
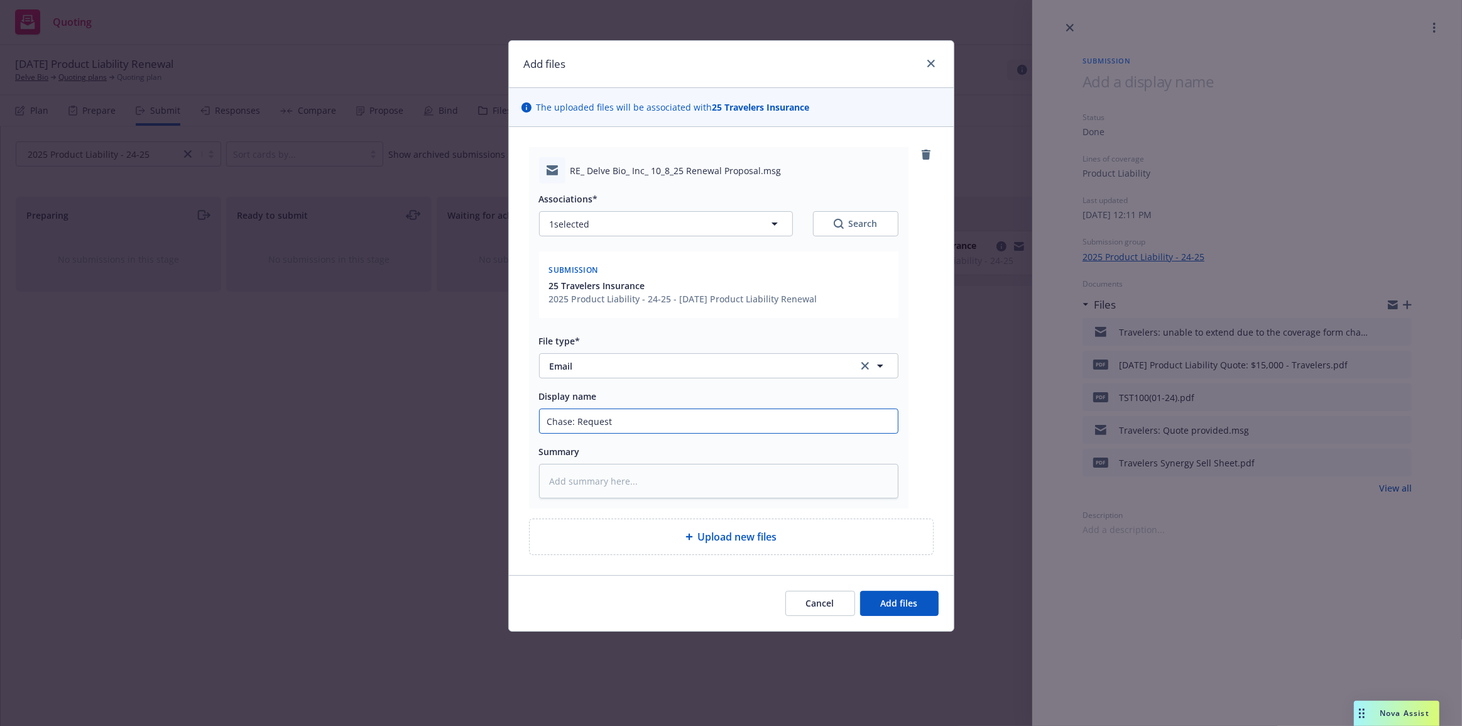
type textarea "x"
type input "Chase: Request f"
type textarea "x"
type input "Chase: Request fo"
type textarea "x"
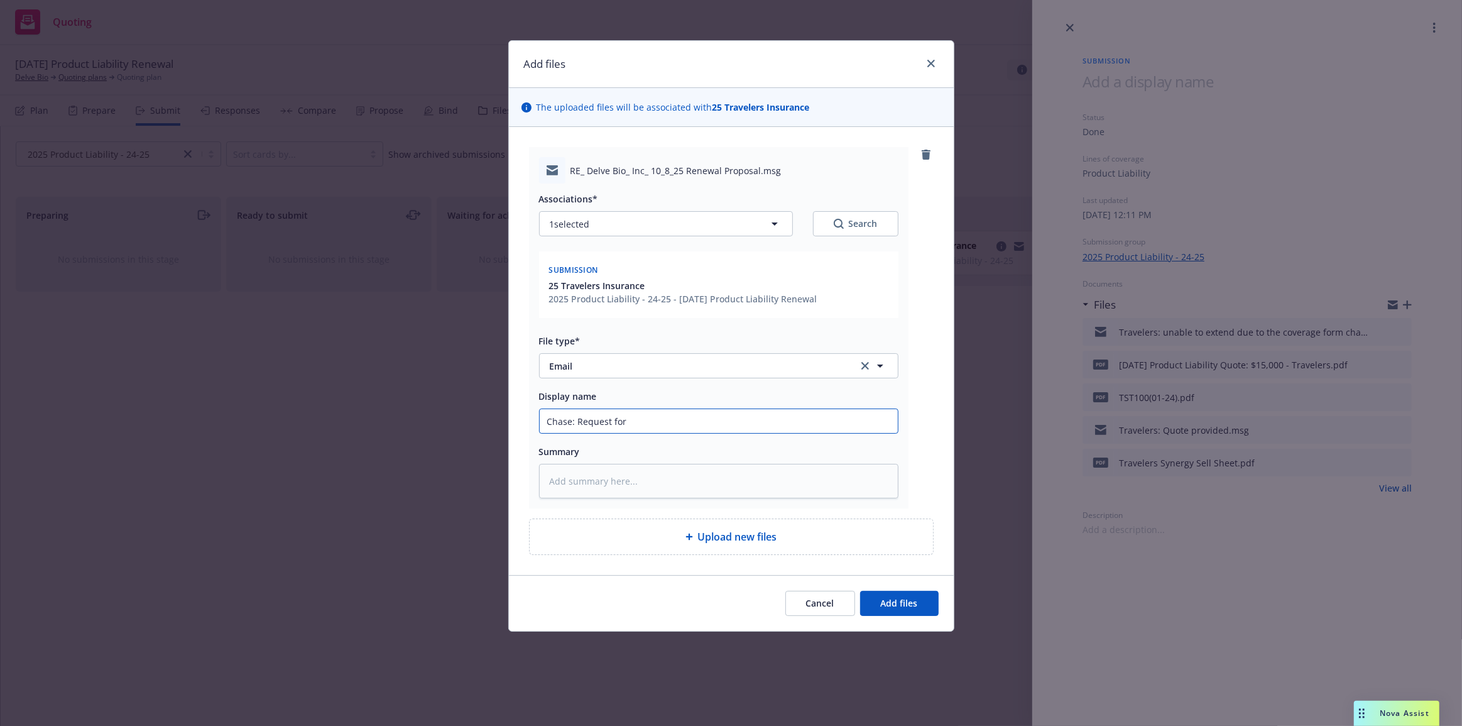
type input "Chase: Request for"
type textarea "x"
type input "Chase: Request for d"
type textarea "x"
type input "Chase: Request for do"
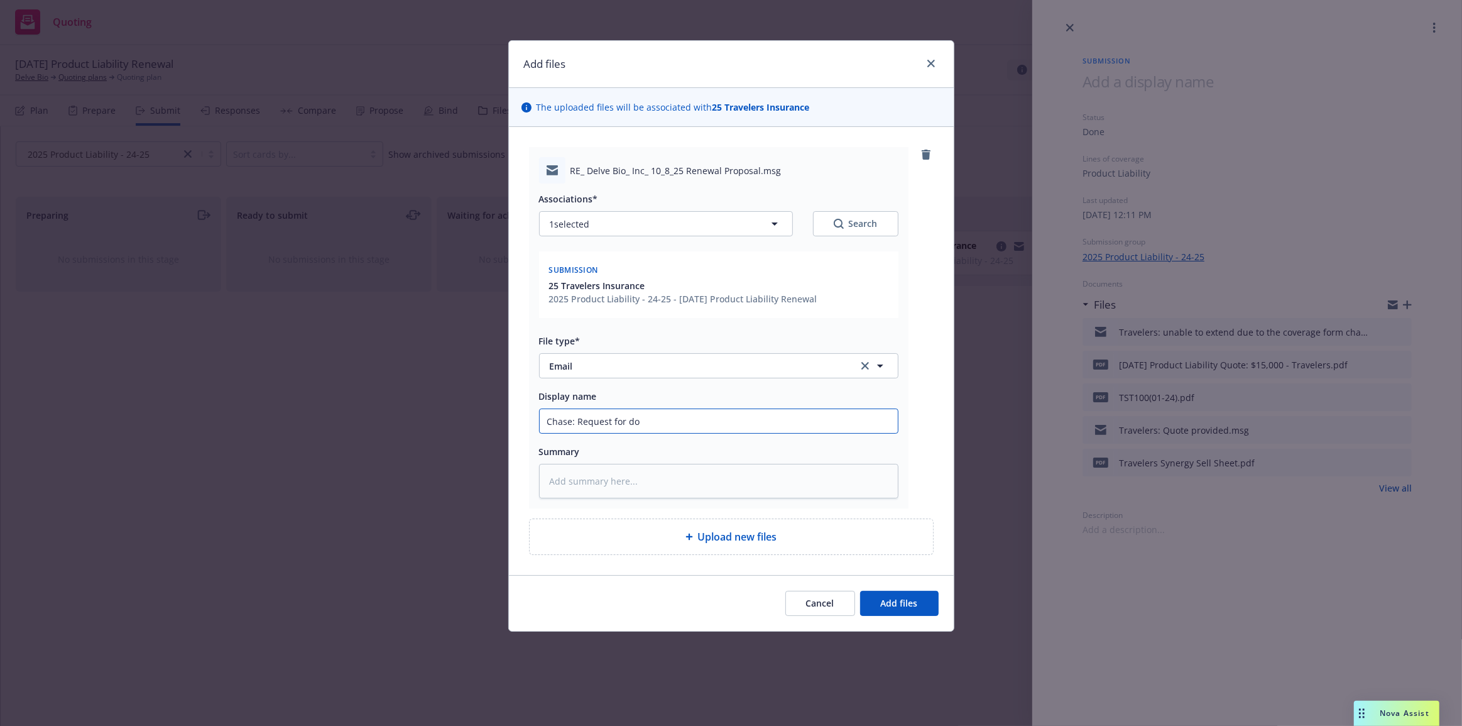
type textarea "x"
type input "Chase: Request for doc"
type textarea "x"
type input "Chase: Request for doc"
type textarea "x"
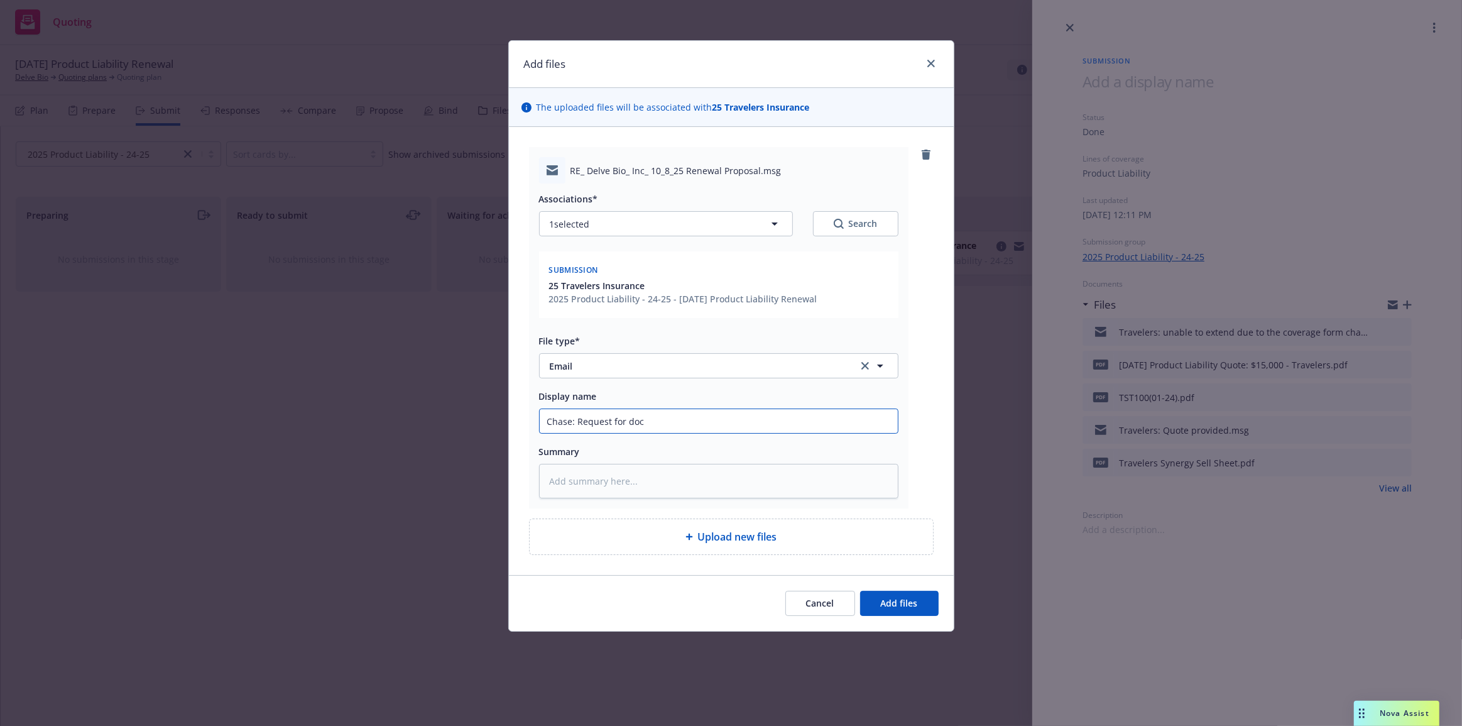
type input "Chase: Request for doc s"
type textarea "x"
type input "Chase: Request for doc sho"
type textarea "x"
type input "Chase: Request for doc show"
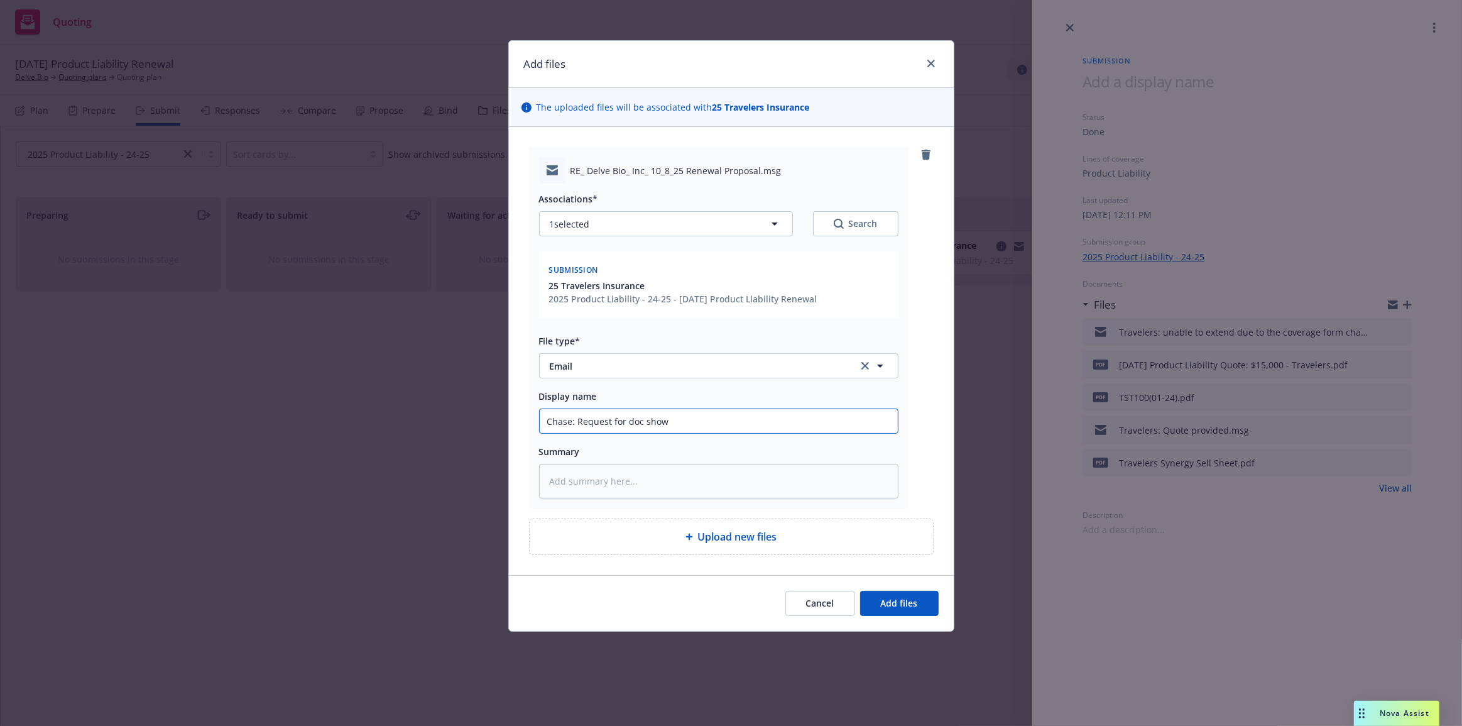
type textarea "x"
type input "Chase: Request for doc showi"
type textarea "x"
type input "Chase: Request for doc showin"
type textarea "x"
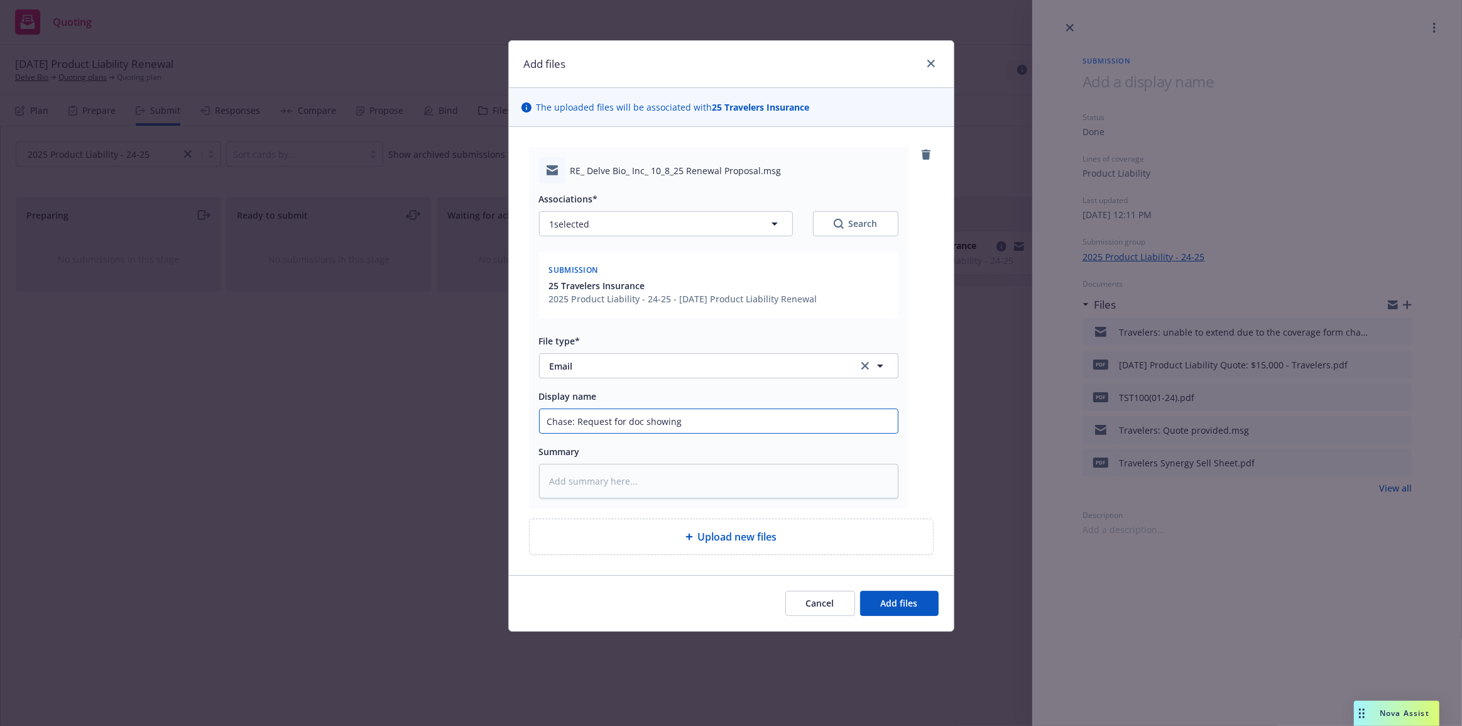
type input "Chase: Request for doc showing"
type textarea "x"
type input "Chase: Request for doc showing e"
type textarea "x"
type input "Chase: Request for doc showing ex"
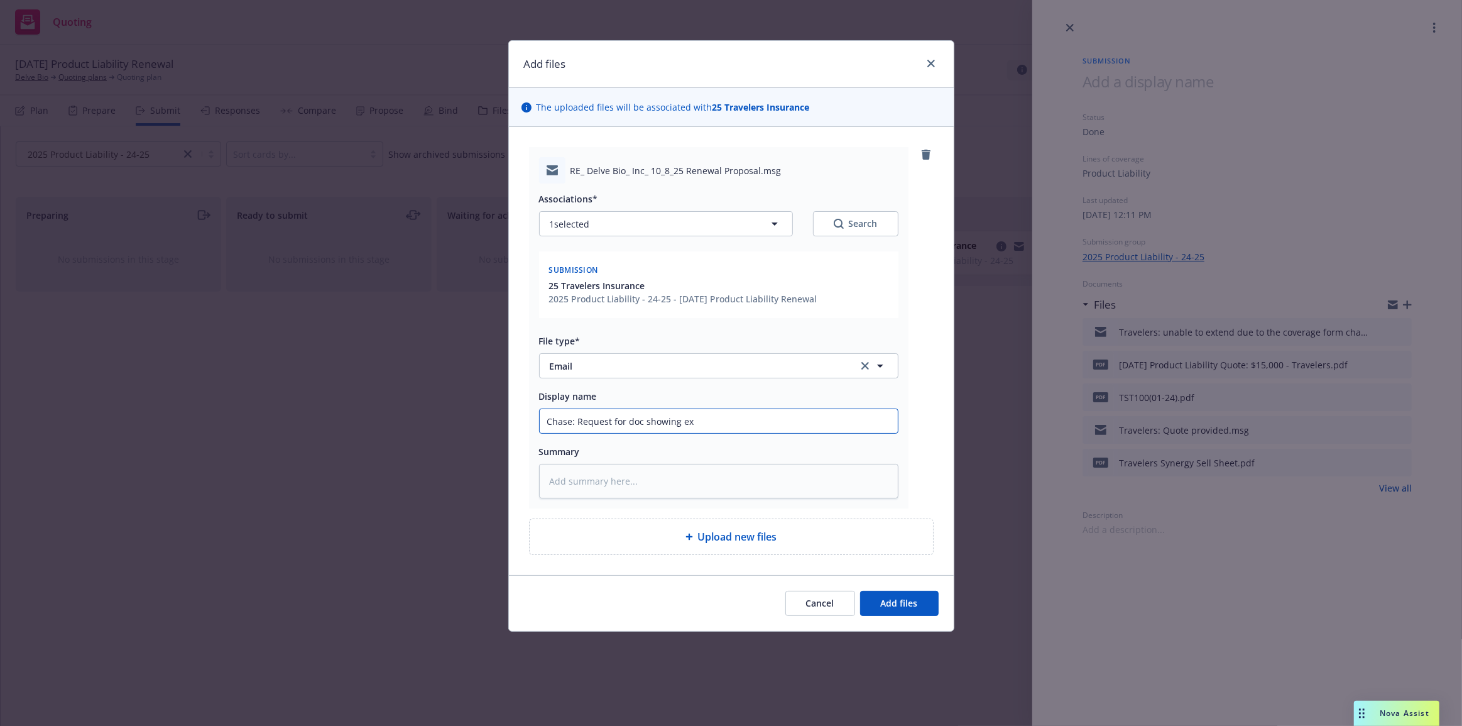
type textarea "x"
type input "Chase: Request for doc showing exp"
type textarea "x"
type input "Chase: Request for doc showing expi"
type textarea "x"
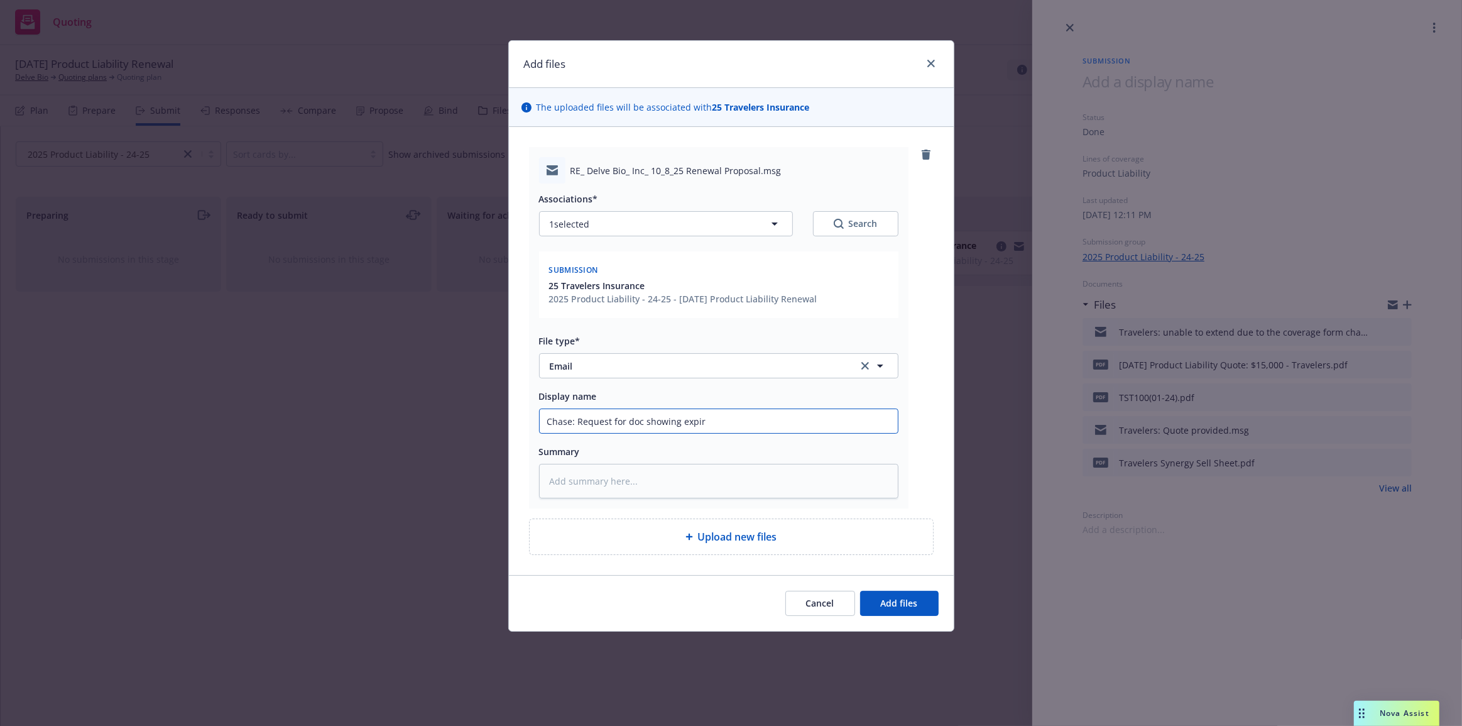
type input "Chase: Request for doc showing expiri"
type textarea "x"
type input "Chase: Request for doc showing expirin"
type textarea "x"
type input "Chase: Request for doc showing expiring"
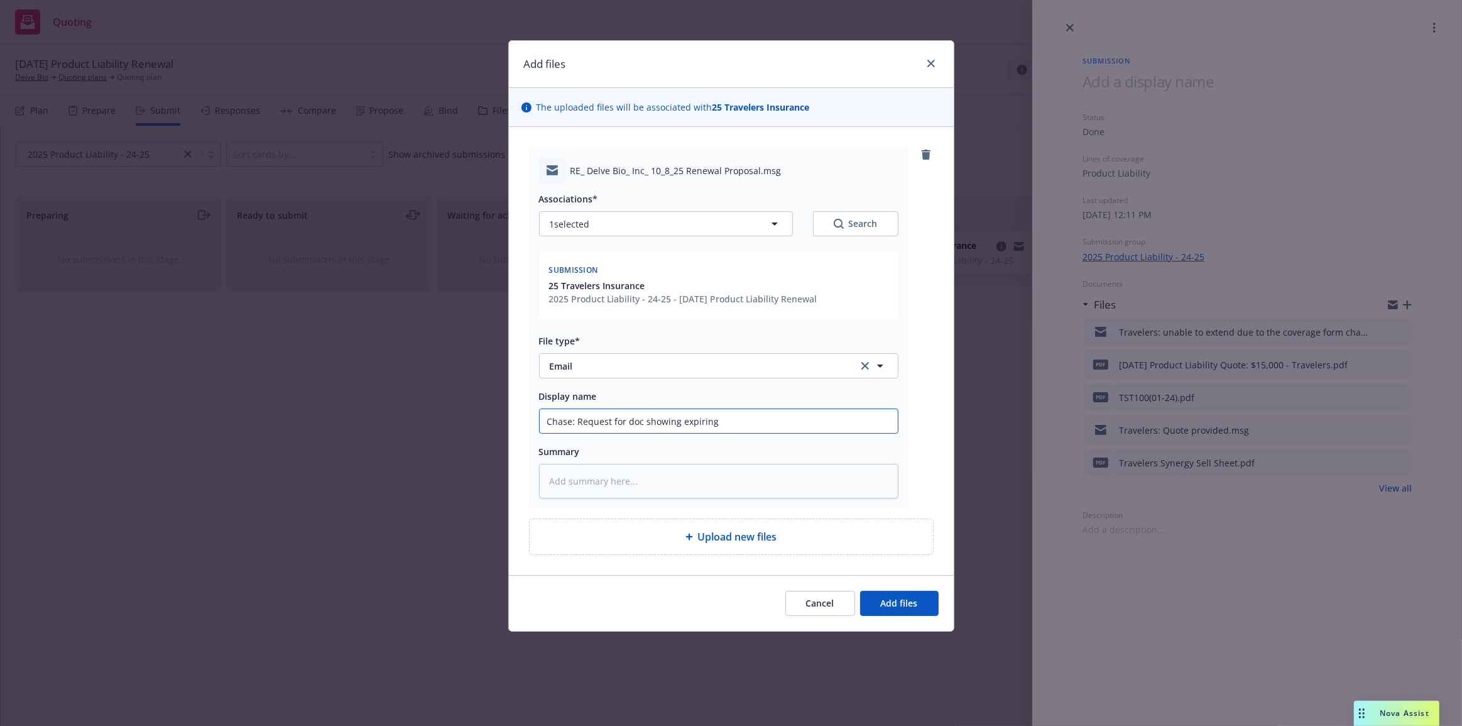
type textarea "x"
type input "Chase: Request for doc showing expiring fo"
type textarea "x"
type input "Chase: Request for doc showing expiring for"
type textarea "x"
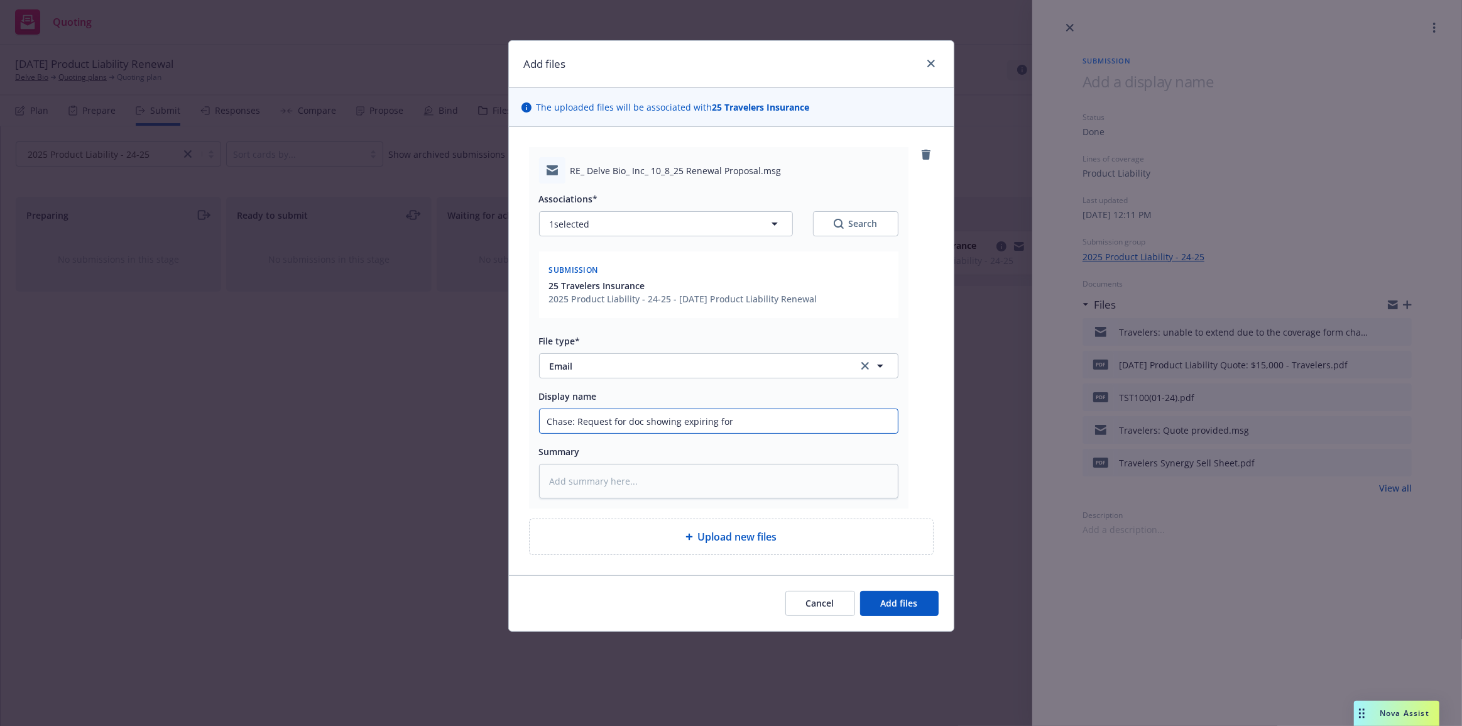
type input "Chase: Request for doc showing expiring form"
type textarea "x"
type input "Chase: Request for doc showing expiring forms"
type textarea "x"
type input "Chase: Request for doc showing expiring forms"
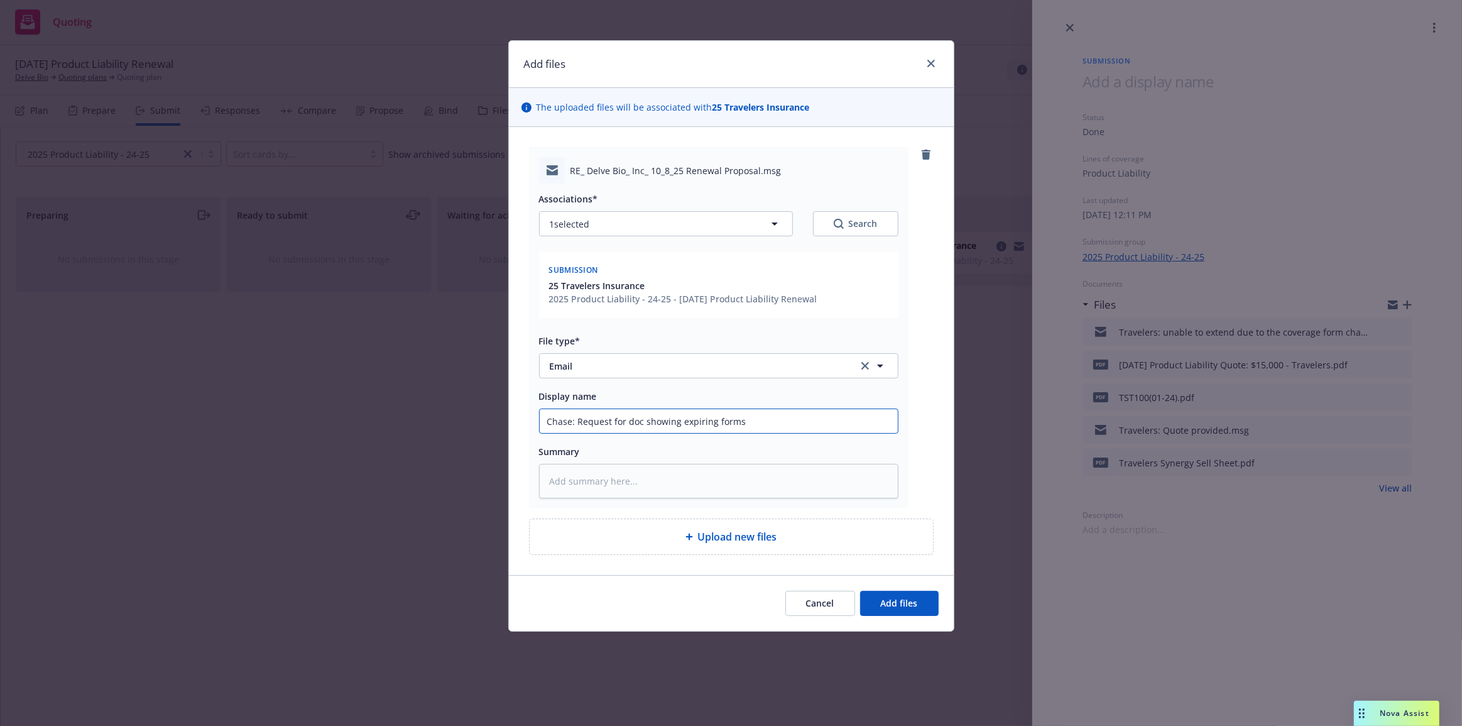
type textarea "x"
type input "Chase: Request for doc showing expiring forms c"
type textarea "x"
type input "Chase: Request for doc showing expiring forms co"
type textarea "x"
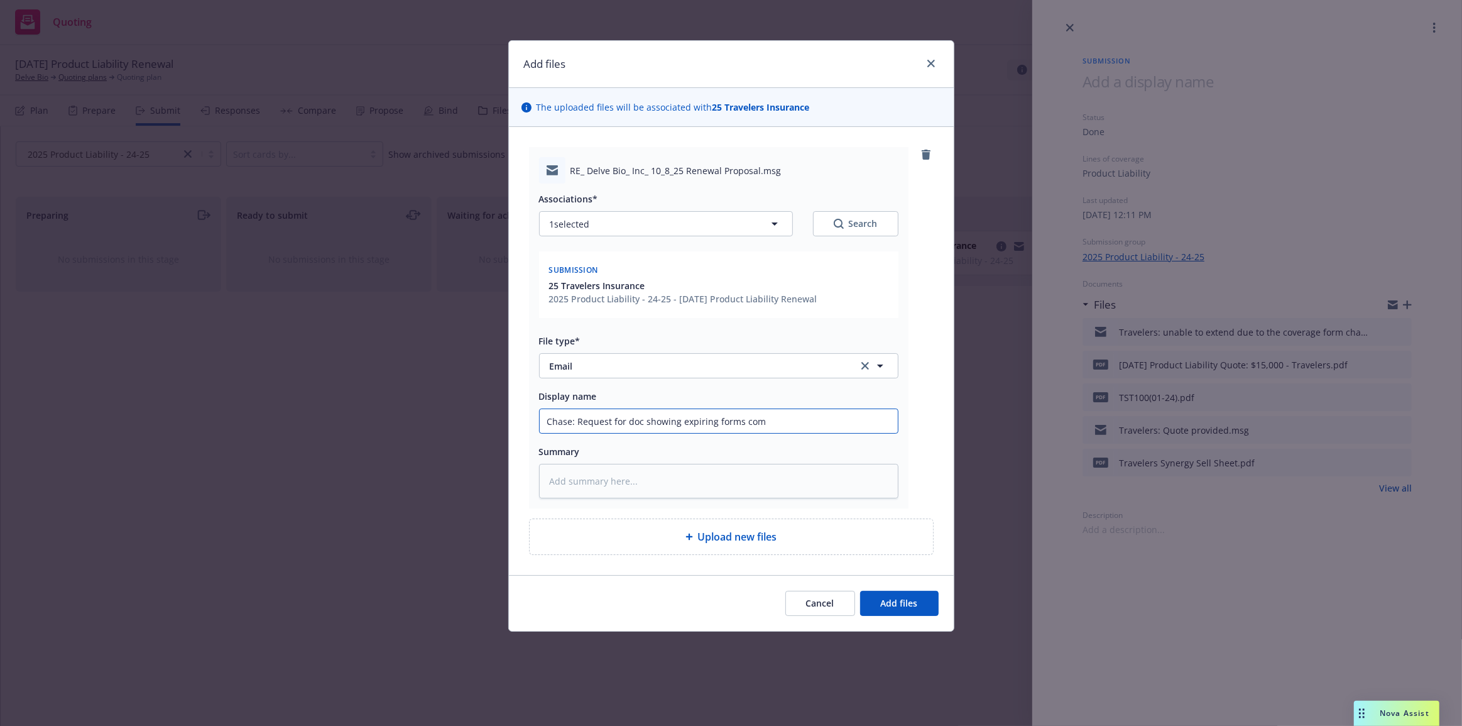
type input "Chase: Request for doc showing expiring forms comp"
type textarea "x"
type input "Chase: Request for doc showing expiring forms compa"
type textarea "x"
type input "Chase: Request for doc showing expiring forms compar"
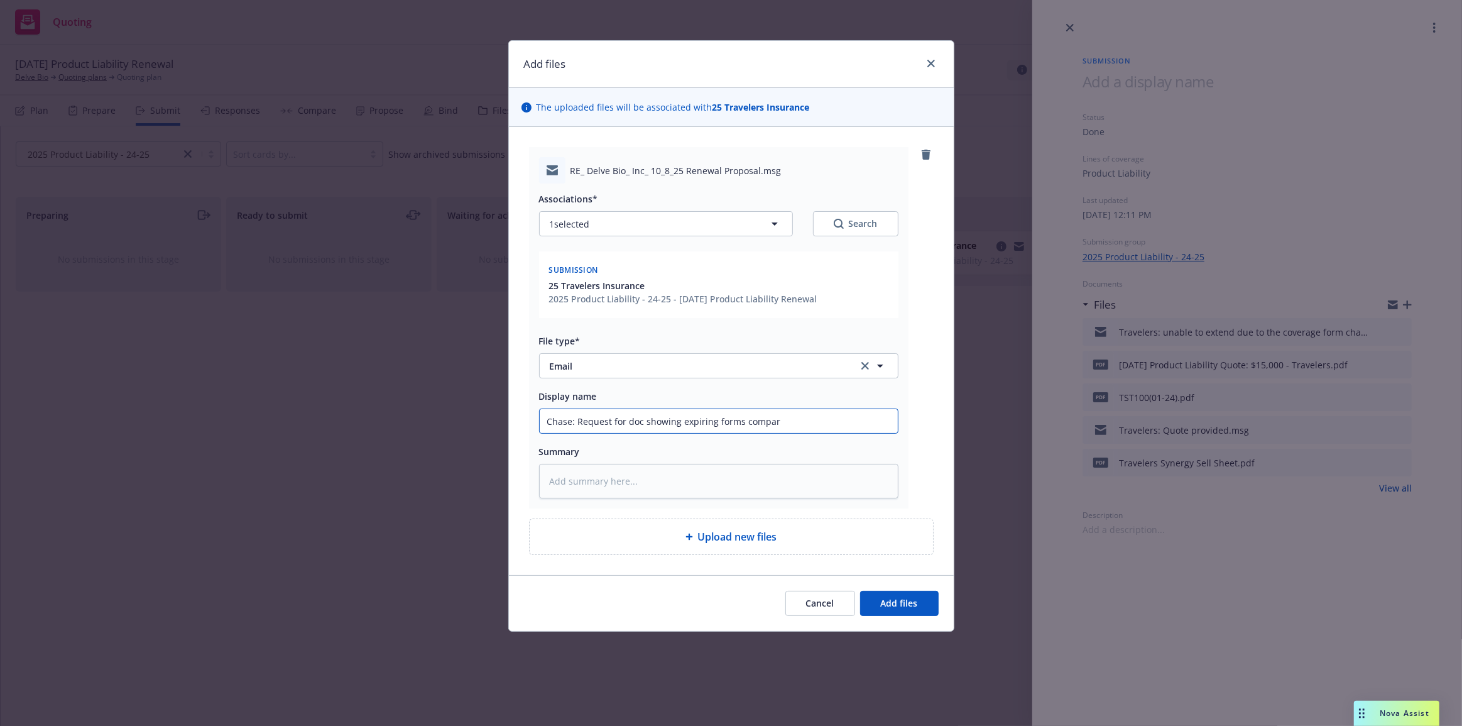
type textarea "x"
type input "Chase: Request for doc showing expiring forms compare"
type textarea "x"
type input "Chase: Request for doc showing expiring forms compared"
type textarea "x"
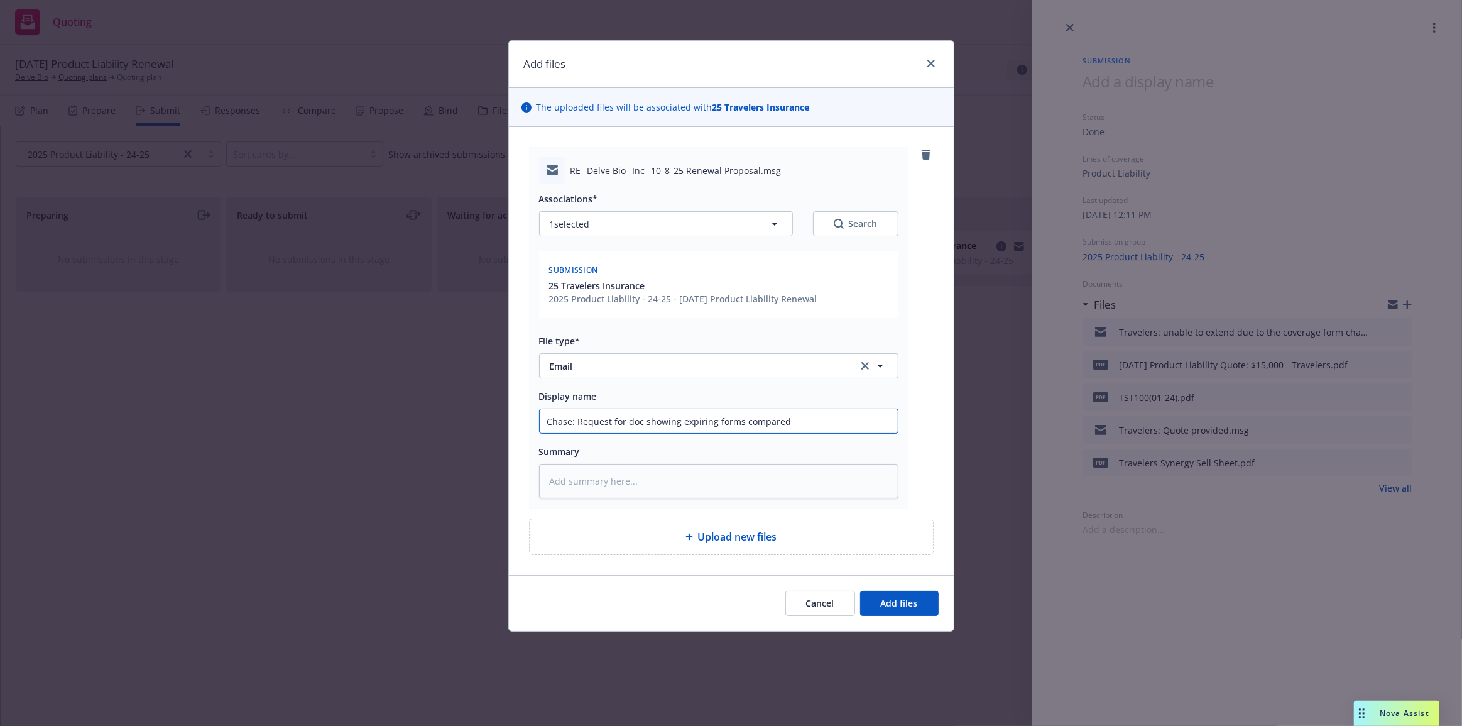
type input "Chase: Request for doc showing expiring forms compared"
type textarea "x"
type input "Chase: Request for doc showing expiring forms compared t"
type textarea "x"
type input "Chase: Request for doc showing expiring forms compared to"
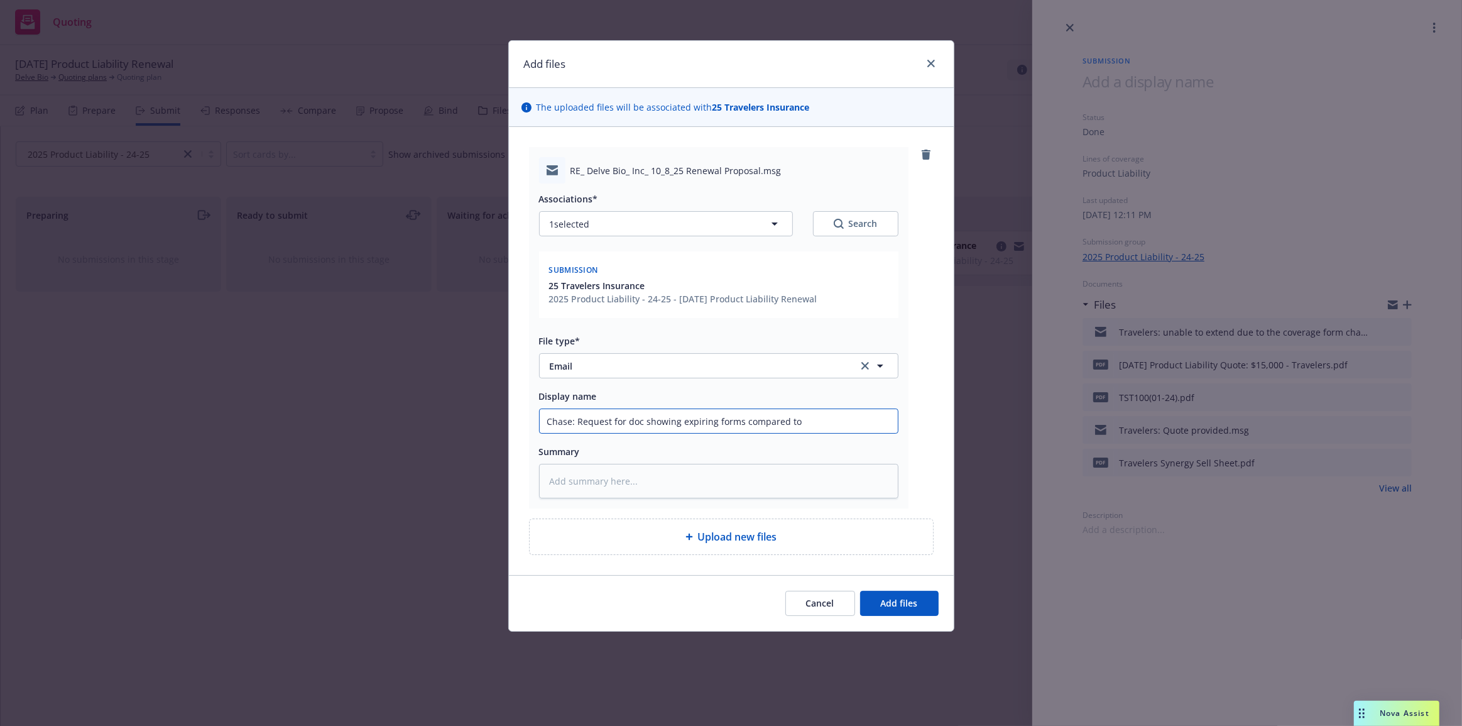
type textarea "x"
type input "Chase: Request for doc showing expiring forms compared to n"
type textarea "x"
type input "Chase: Request for doc showing expiring forms compared to ne"
type textarea "x"
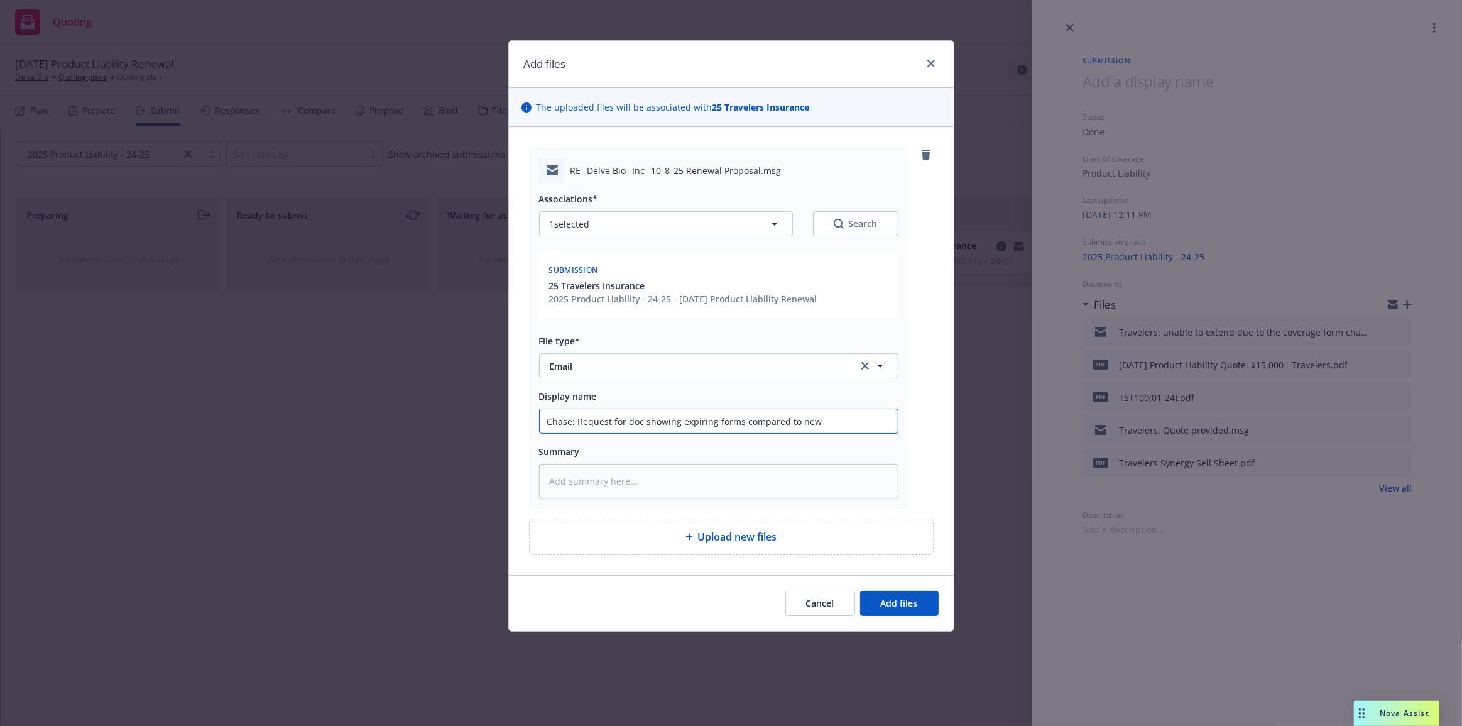
type input "Chase: Request for doc showing expiring forms compared to new"
type textarea "x"
type input "Chase: Request for doc showing expiring forms compared to new f"
type textarea "x"
type input "Chase: Request for doc showing expiring forms compared to new fo"
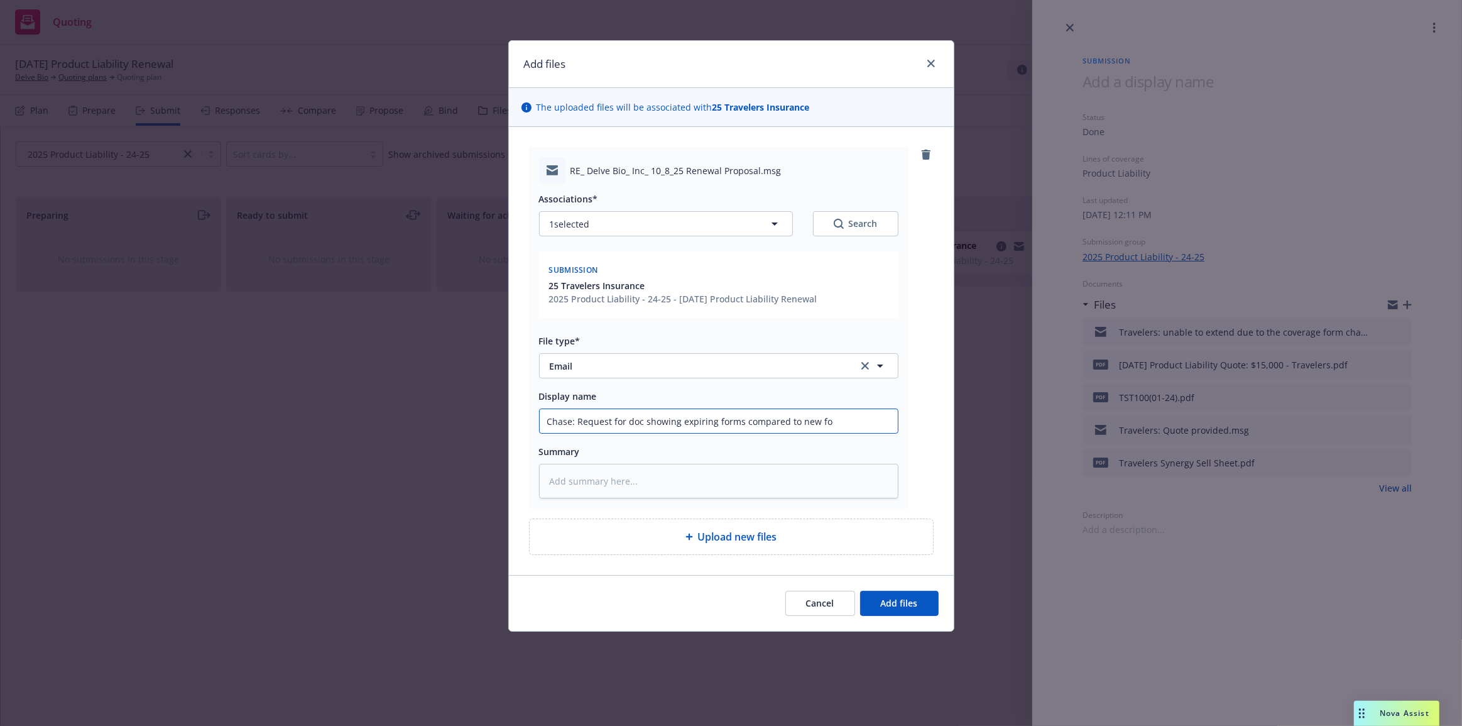
type textarea "x"
type input "Chase: Request for doc showing expiring forms compared to new for"
type textarea "x"
type input "Chase: Request for doc showing expiring forms compared to new form"
type textarea "x"
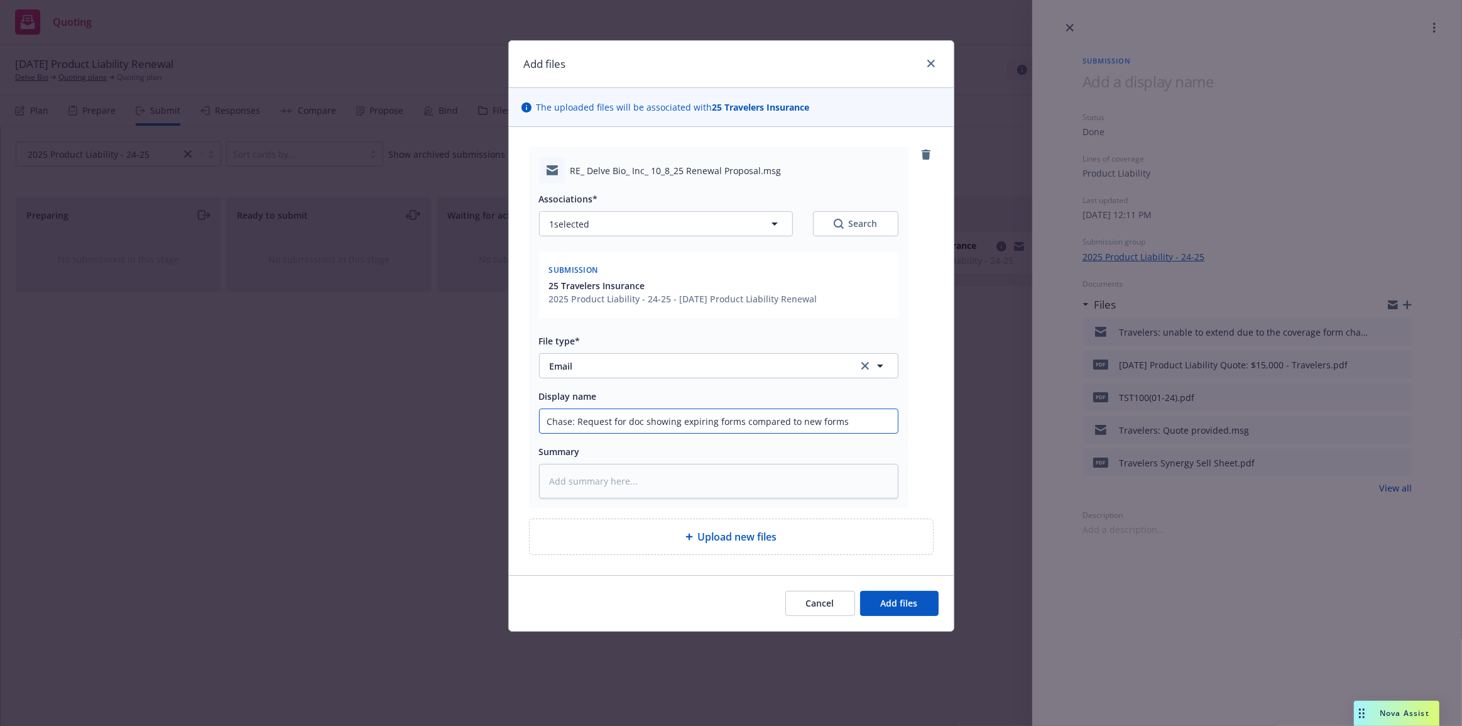
type input "Chase: Request for doc showing expiring forms compared to new forms"
click at [860, 591] on button "Add files" at bounding box center [899, 603] width 79 height 25
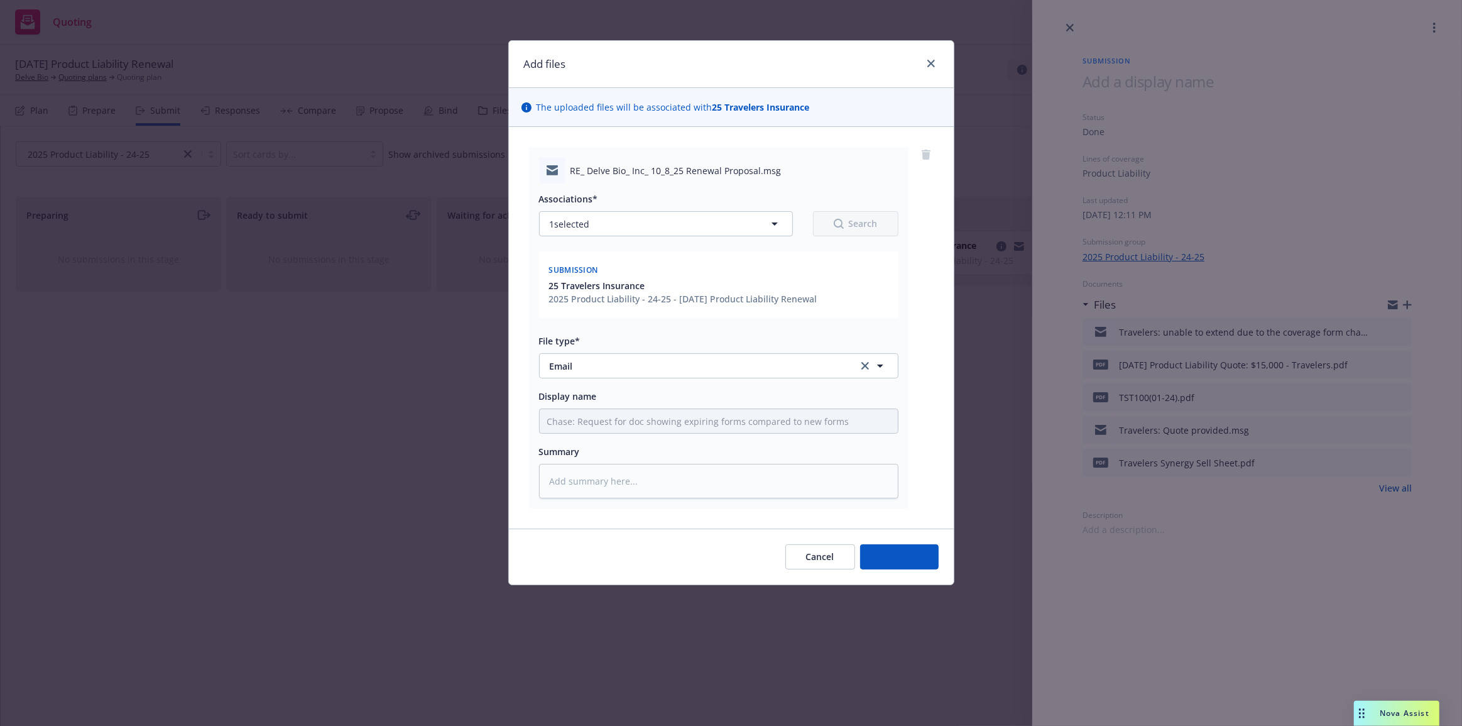
type textarea "x"
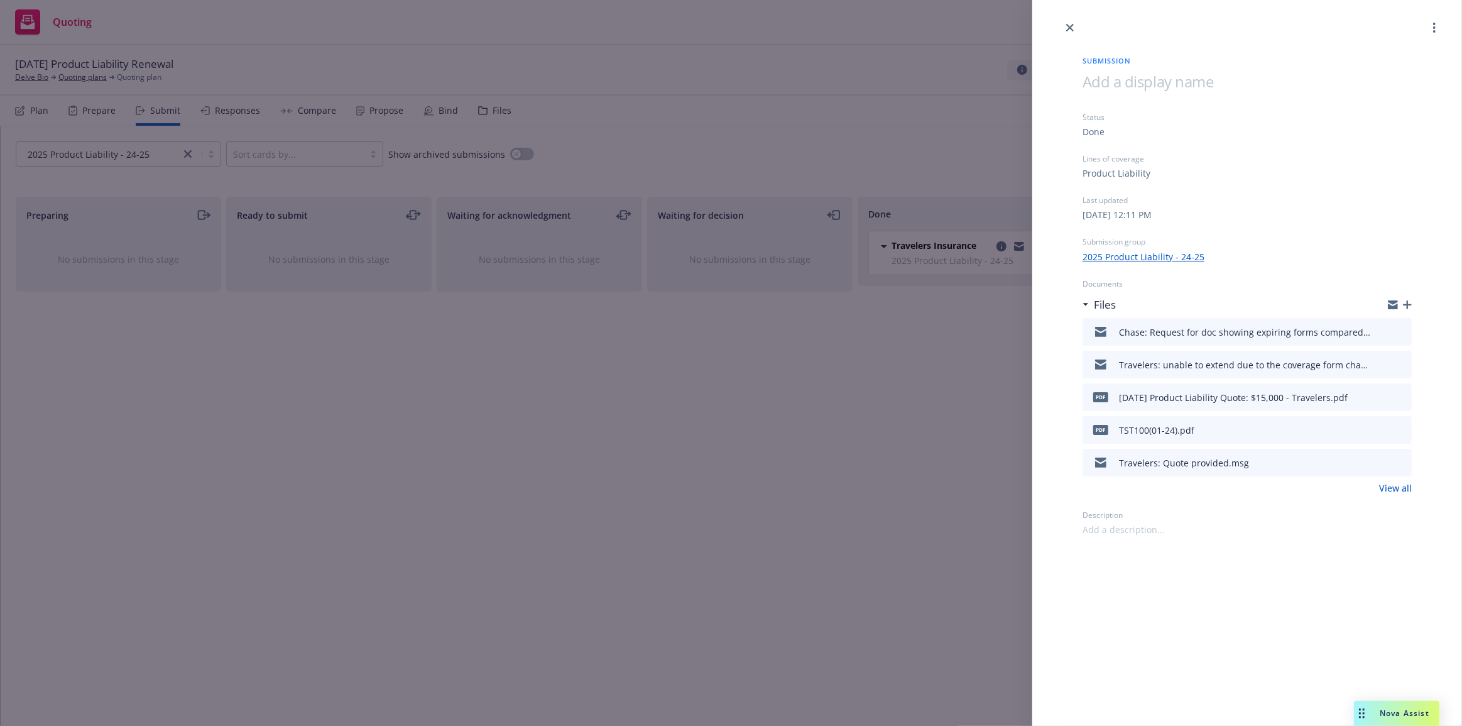
click at [694, 325] on div "Submission Status Done Lines of coverage Product Liability Last updated Thursda…" at bounding box center [731, 363] width 1462 height 726
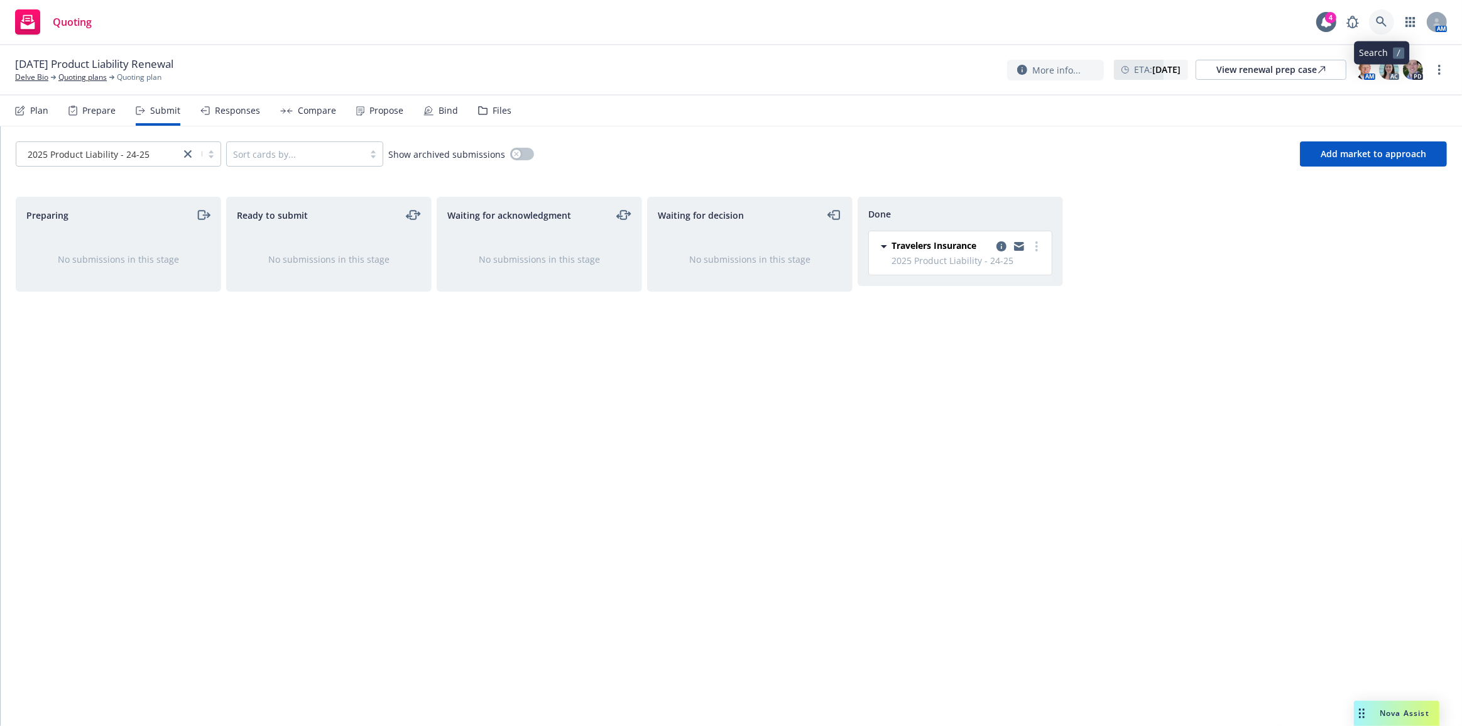
click at [1371, 18] on link at bounding box center [1381, 21] width 25 height 25
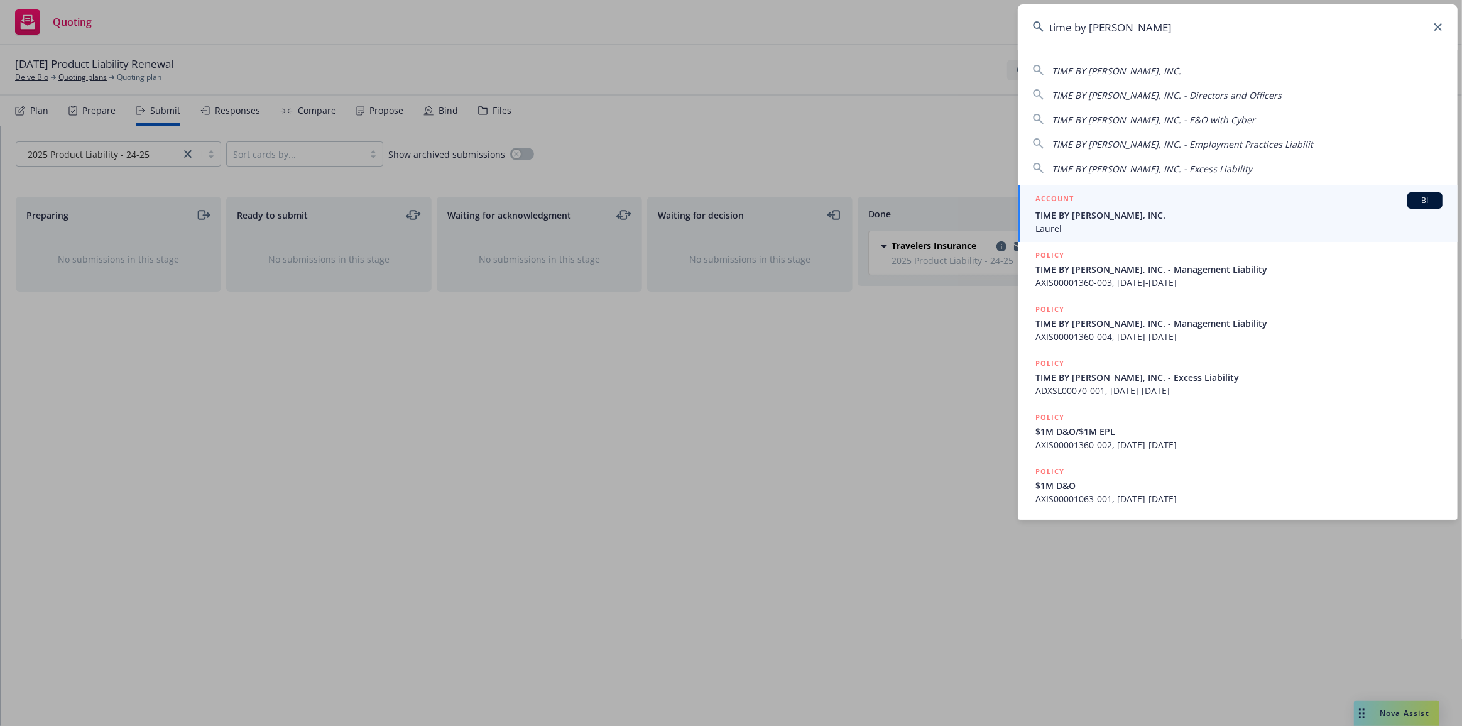
type input "time by ping"
click at [1309, 219] on span "TIME BY PING, INC." at bounding box center [1238, 215] width 407 height 13
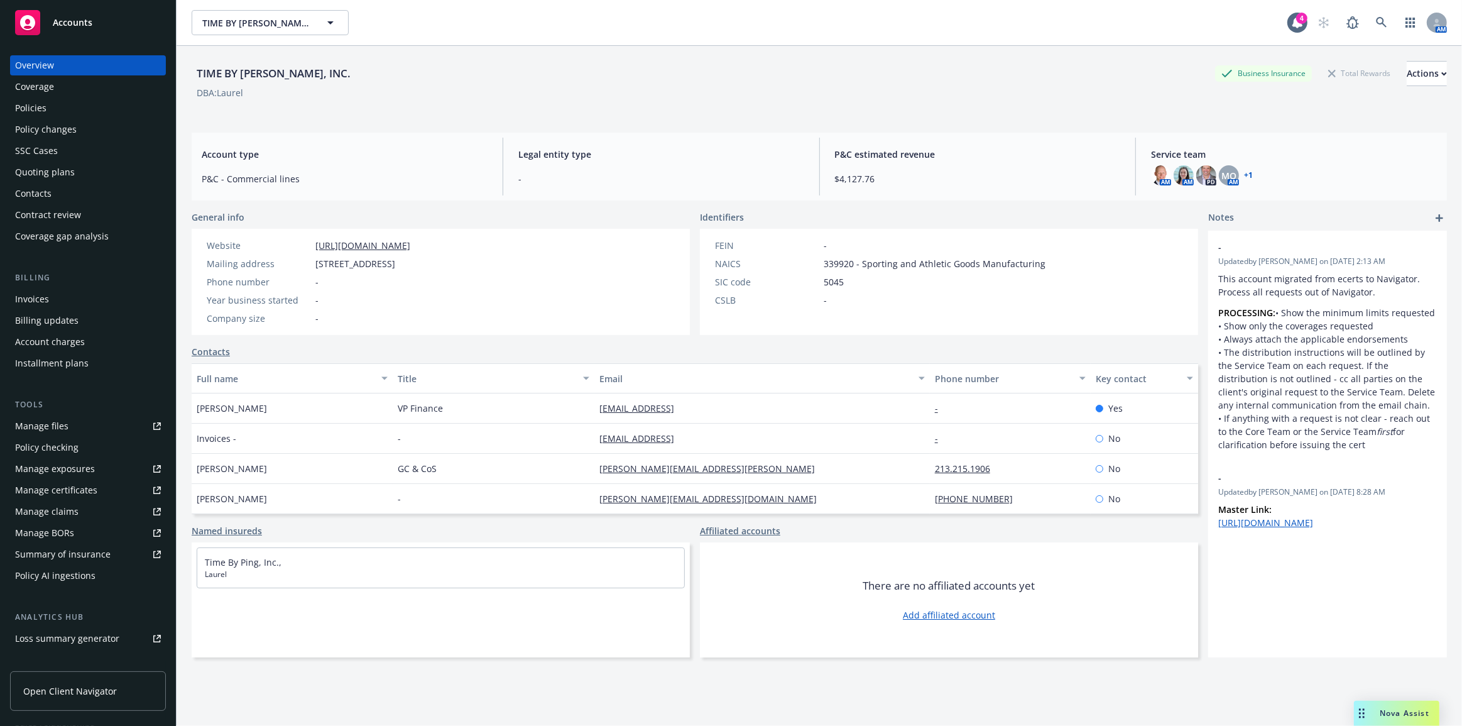
click at [111, 176] on div "Quoting plans" at bounding box center [88, 172] width 146 height 20
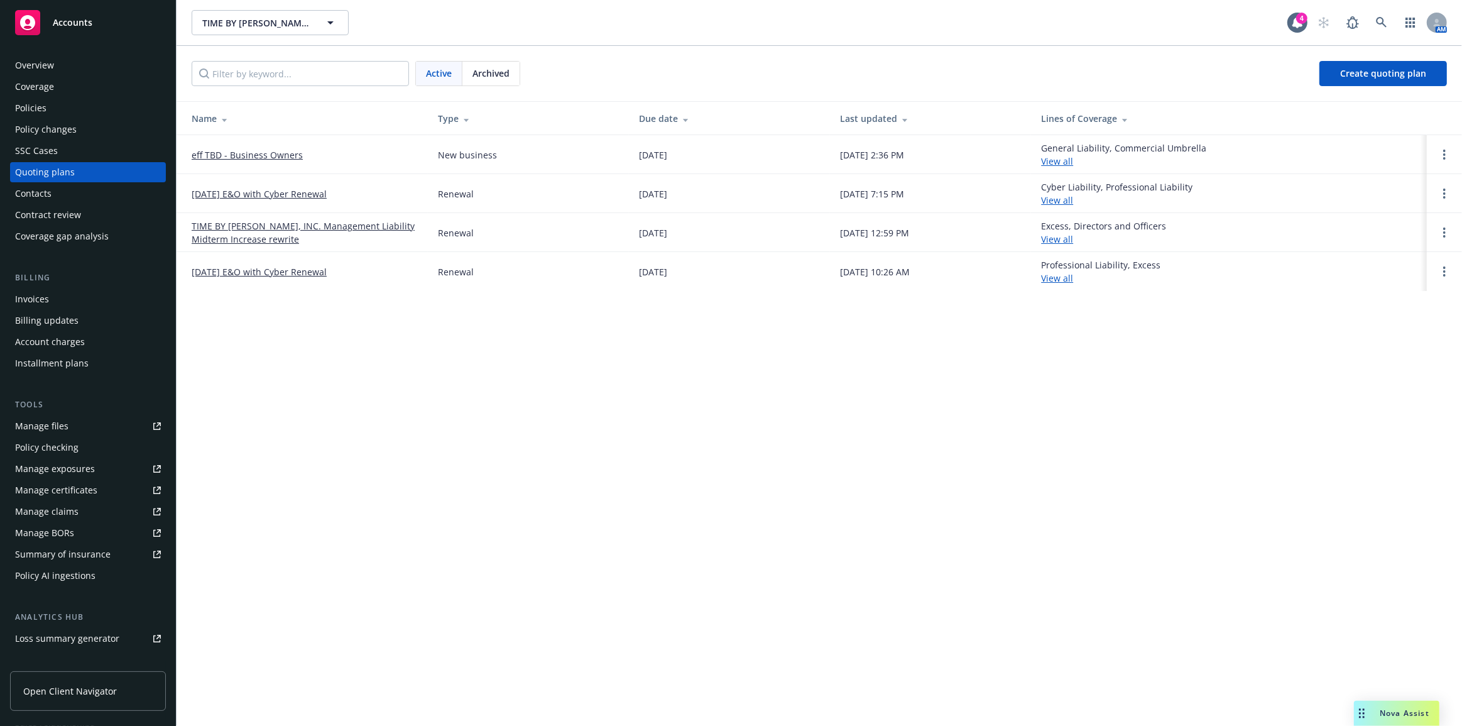
click at [211, 158] on link "eff TBD - Business Owners" at bounding box center [247, 154] width 111 height 13
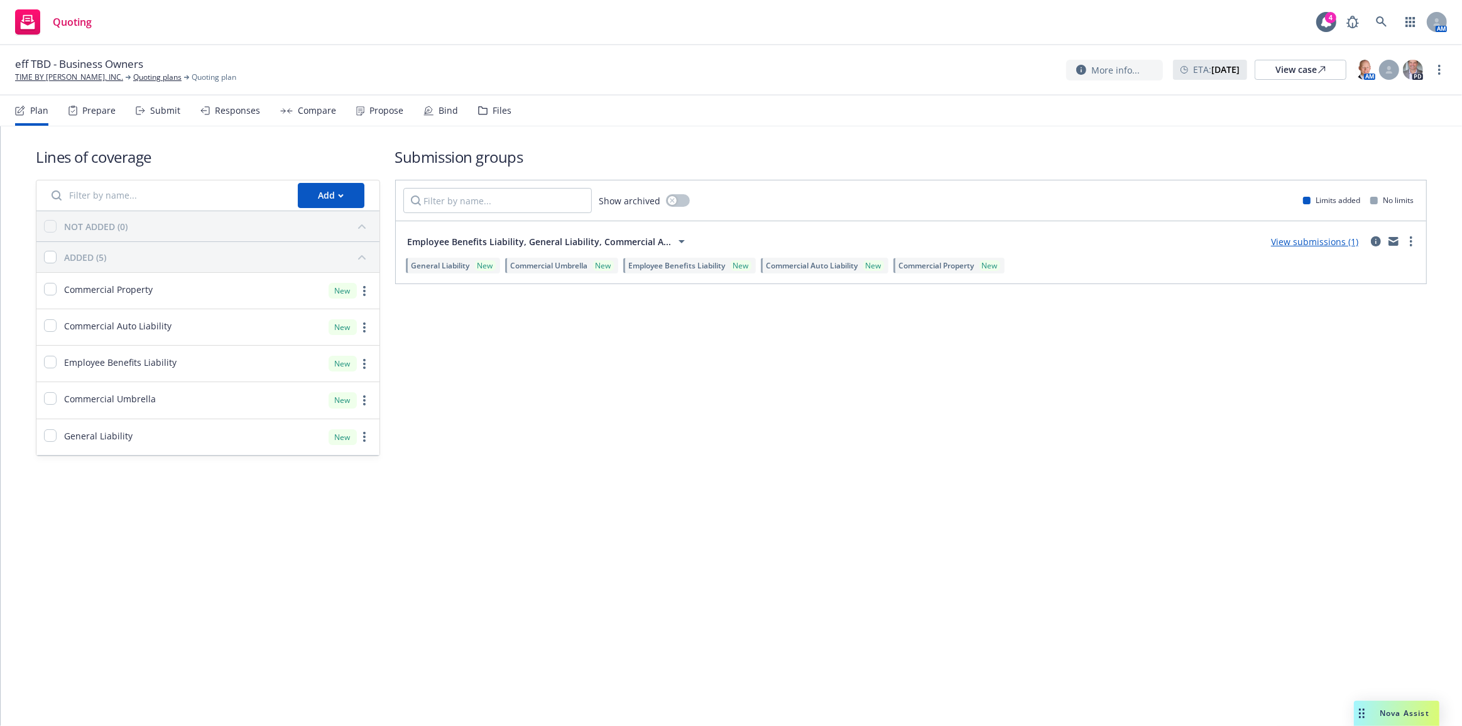
click at [376, 113] on div "Propose" at bounding box center [386, 111] width 34 height 10
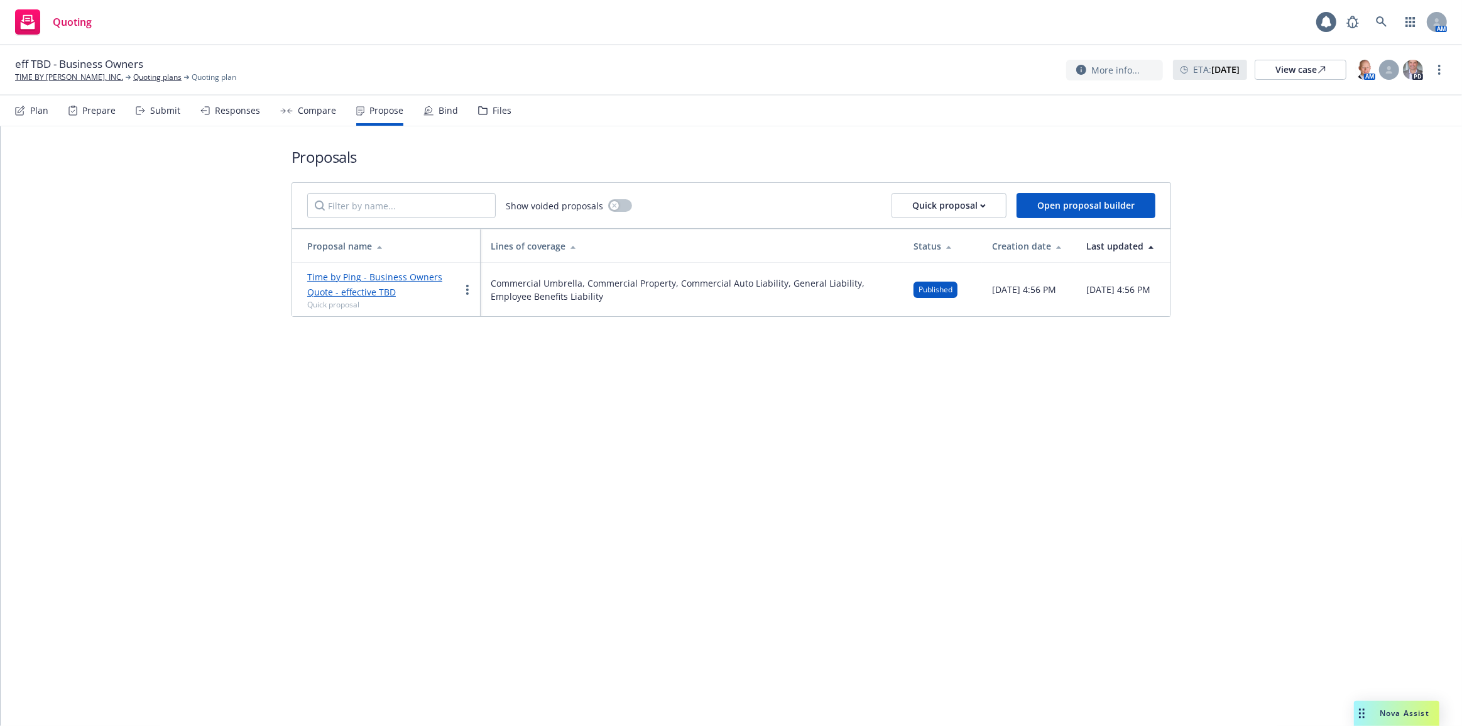
click at [362, 282] on link "Time by Ping - Business Owners Quote - effective TBD" at bounding box center [374, 284] width 135 height 27
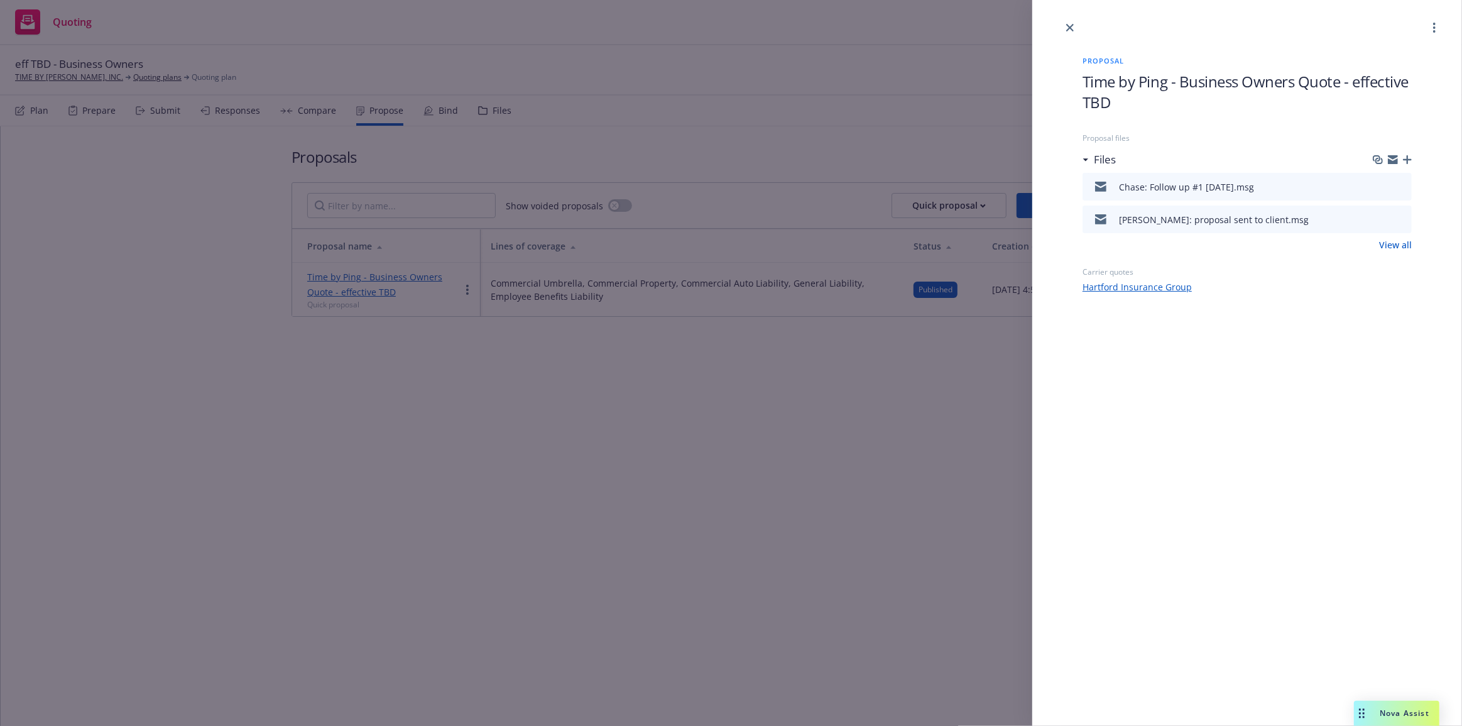
click at [1398, 188] on icon "preview file" at bounding box center [1399, 186] width 11 height 9
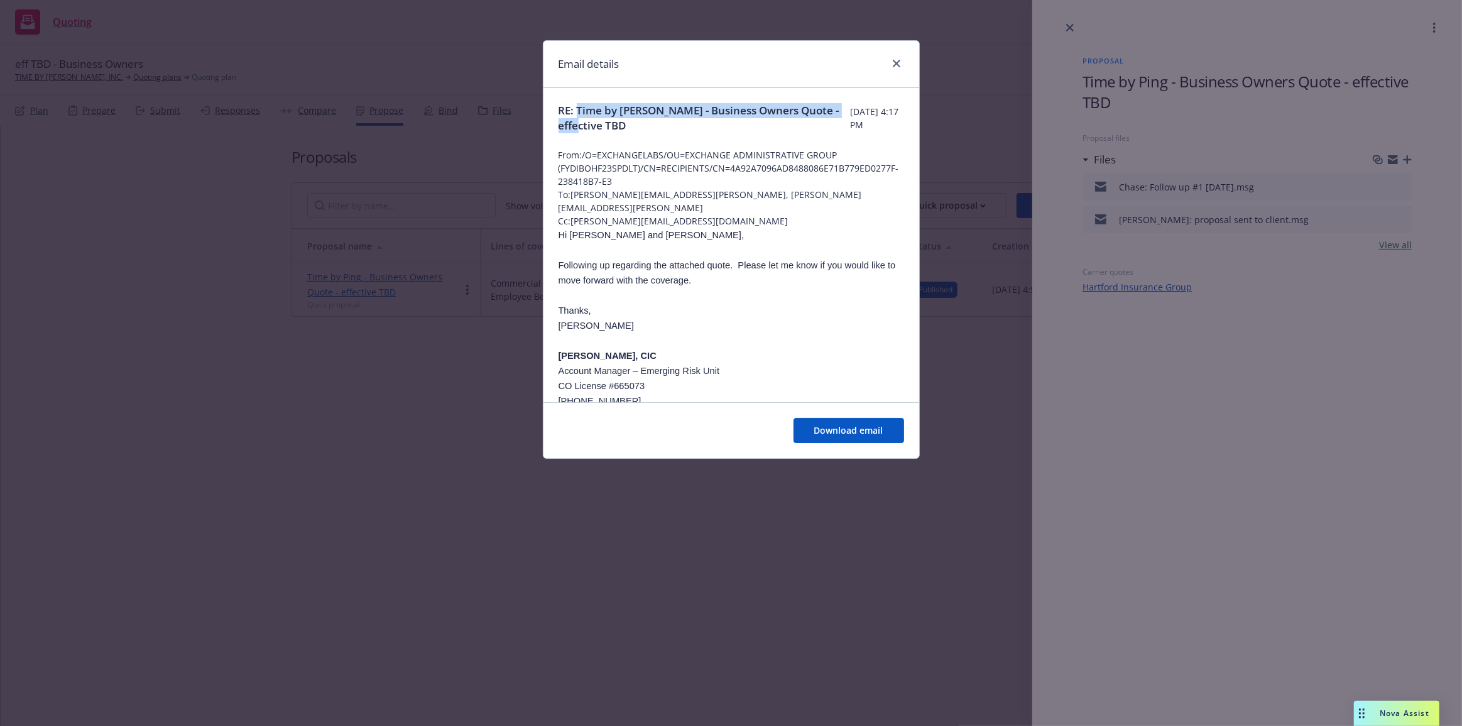
drag, startPoint x: 623, startPoint y: 110, endPoint x: 765, endPoint y: 126, distance: 142.2
click at [765, 126] on span "RE: Time by [PERSON_NAME] - Business Owners Quote - effective TBD" at bounding box center [704, 118] width 292 height 30
copy span "Time by Ping - Business Owners Quote - effective TBD"
click at [895, 62] on icon "close" at bounding box center [897, 64] width 8 height 8
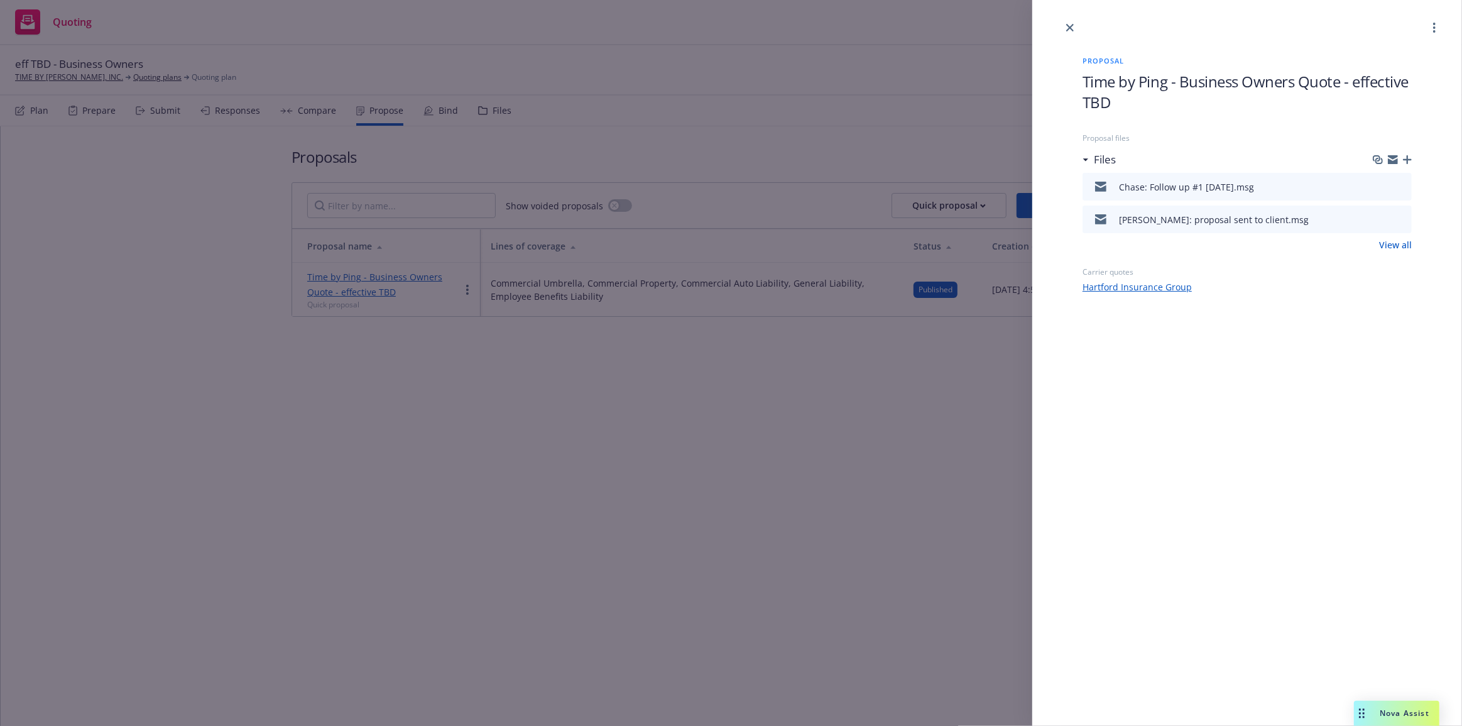
click at [442, 148] on div "Proposal Time by Ping - Business Owners Quote - effective TBD Proposal files Fi…" at bounding box center [731, 363] width 1462 height 726
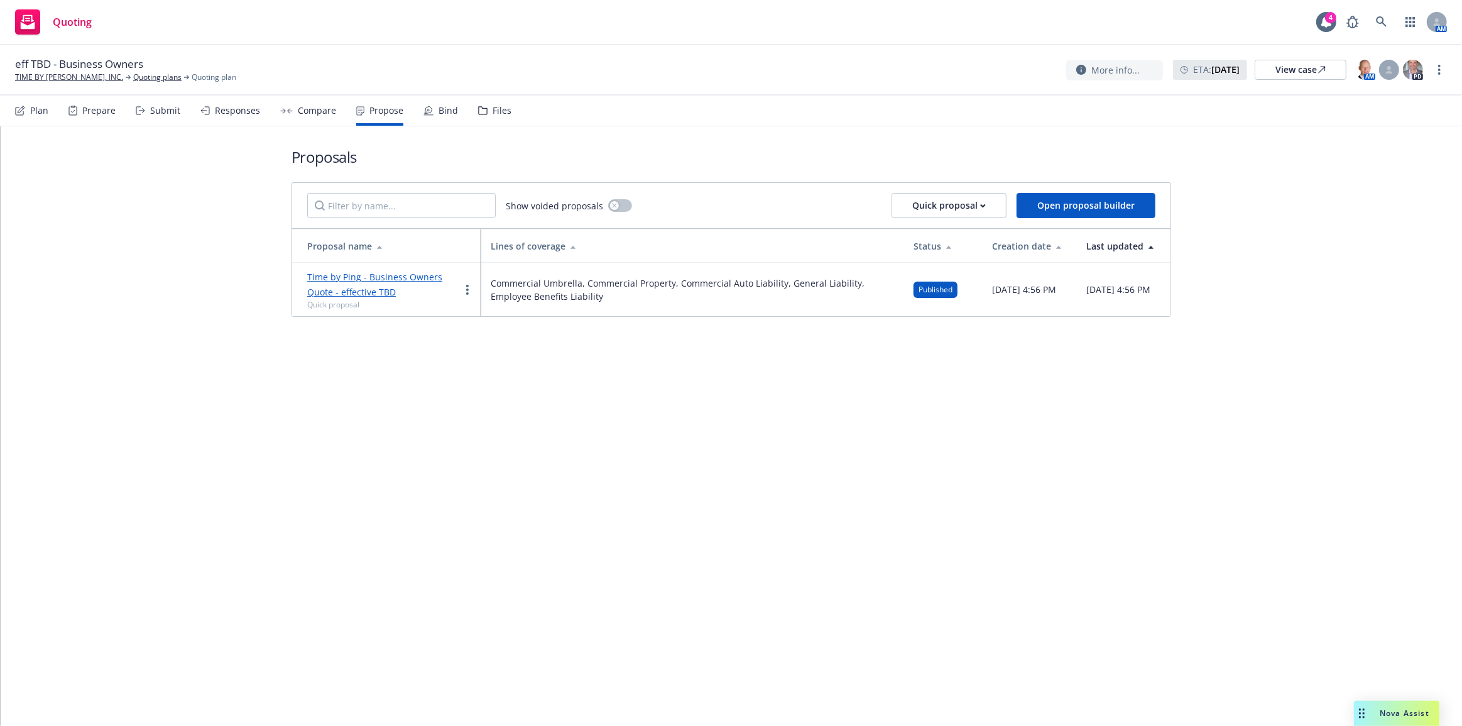
click at [414, 140] on div "Proposals Show voided proposals Quick proposal Open proposal builder Proposal n…" at bounding box center [731, 231] width 880 height 210
click at [381, 283] on div "Time by Ping - Business Owners Quote - effective TBD Quick proposal" at bounding box center [383, 289] width 153 height 41
click at [383, 274] on link "Time by Ping - Business Owners Quote - effective TBD" at bounding box center [374, 284] width 135 height 27
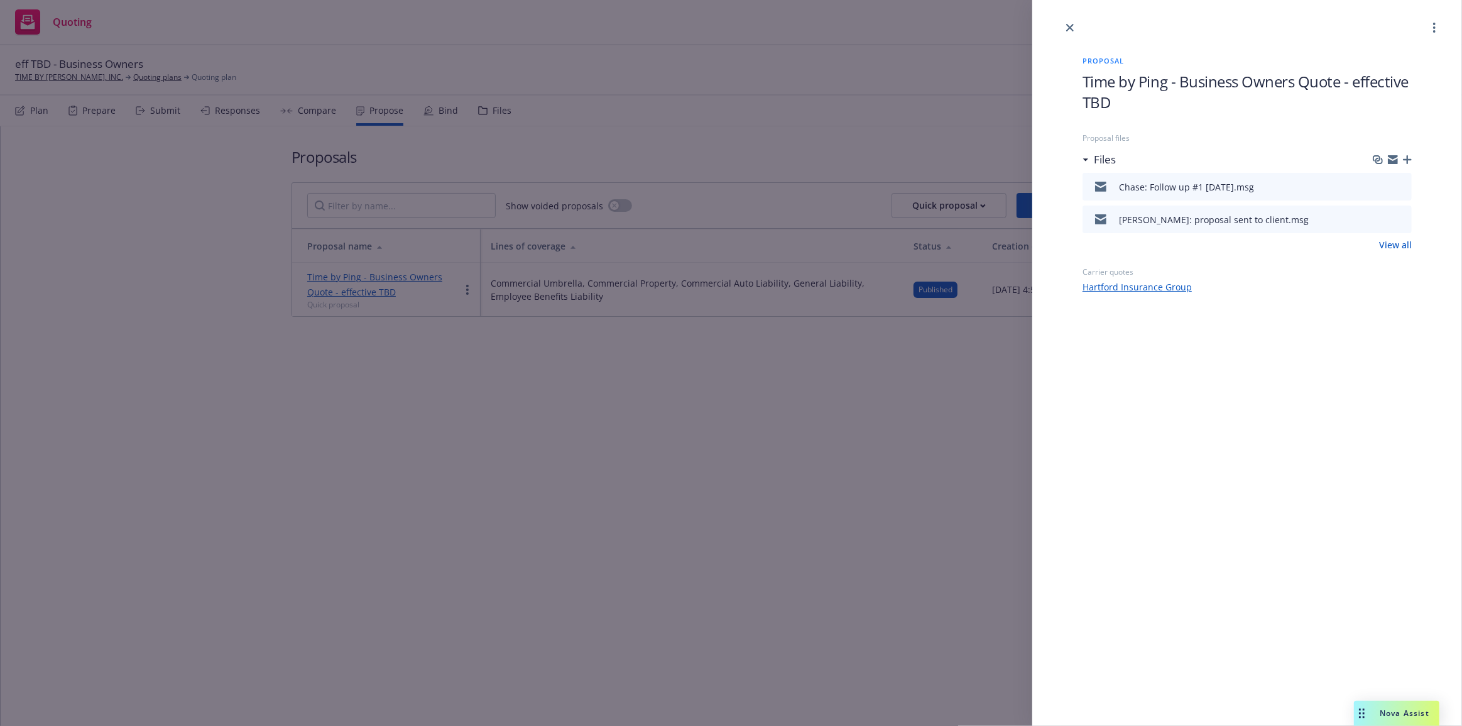
click at [1407, 156] on icon "button" at bounding box center [1407, 159] width 9 height 9
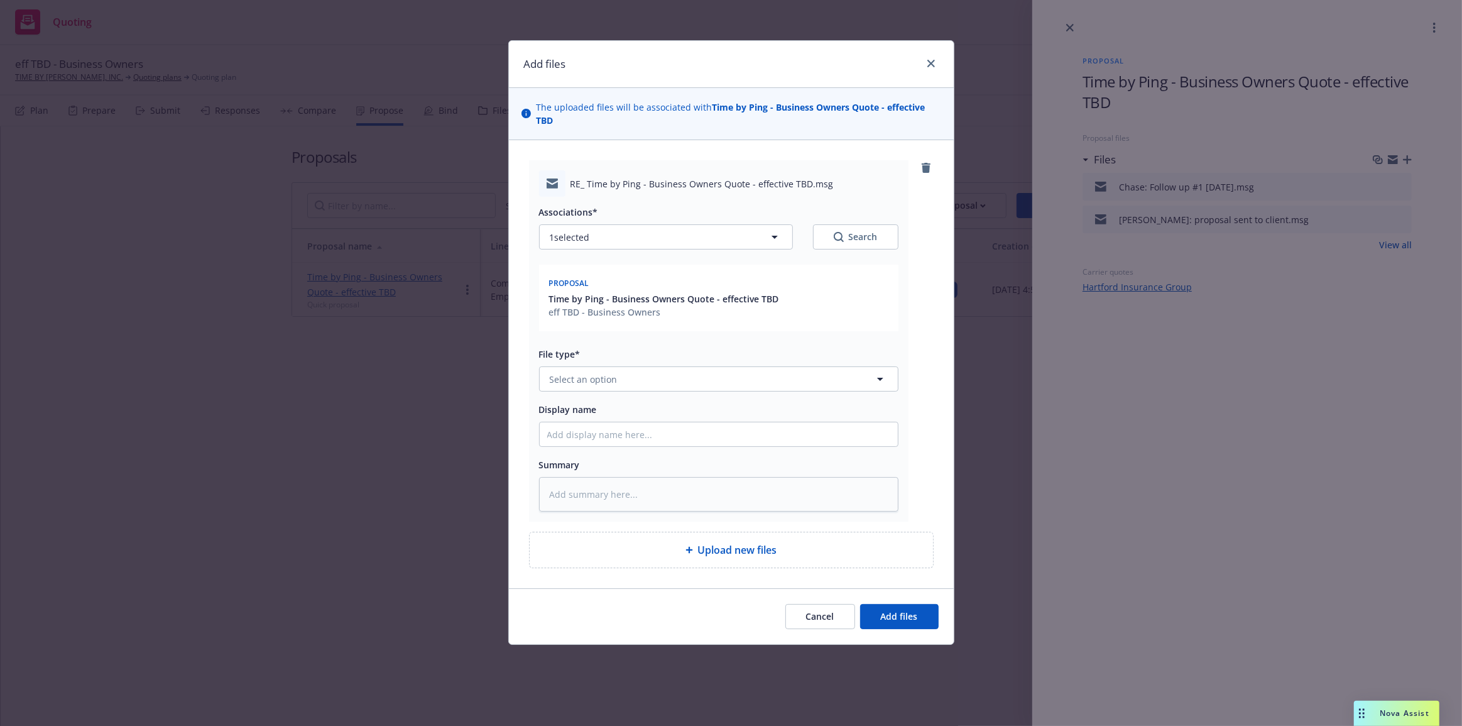
click at [702, 381] on div "Associations* 1 selected Search Proposal Time by Ping - Business Owners Quote -…" at bounding box center [718, 354] width 359 height 315
click at [708, 366] on button "Select an option" at bounding box center [718, 378] width 359 height 25
type input "em"
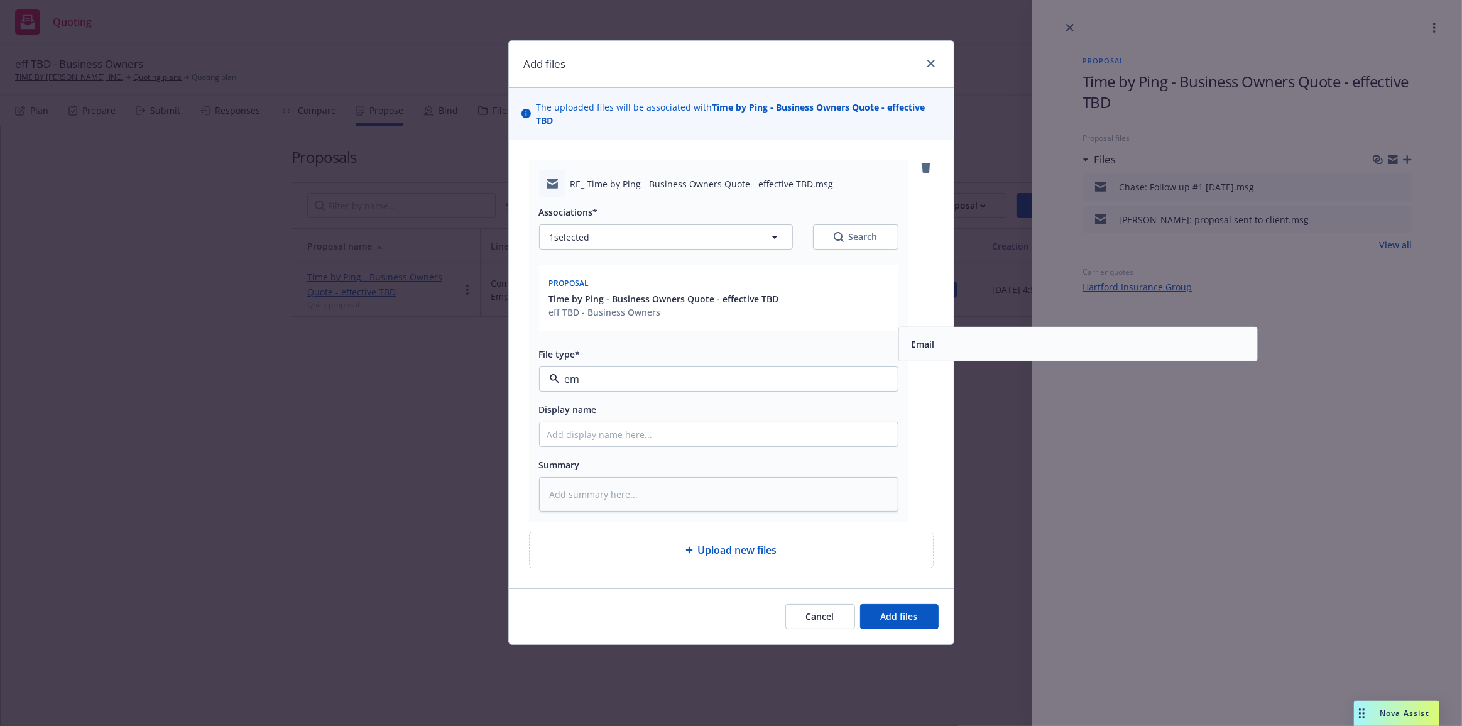
click at [911, 337] on span "Email" at bounding box center [922, 343] width 23 height 13
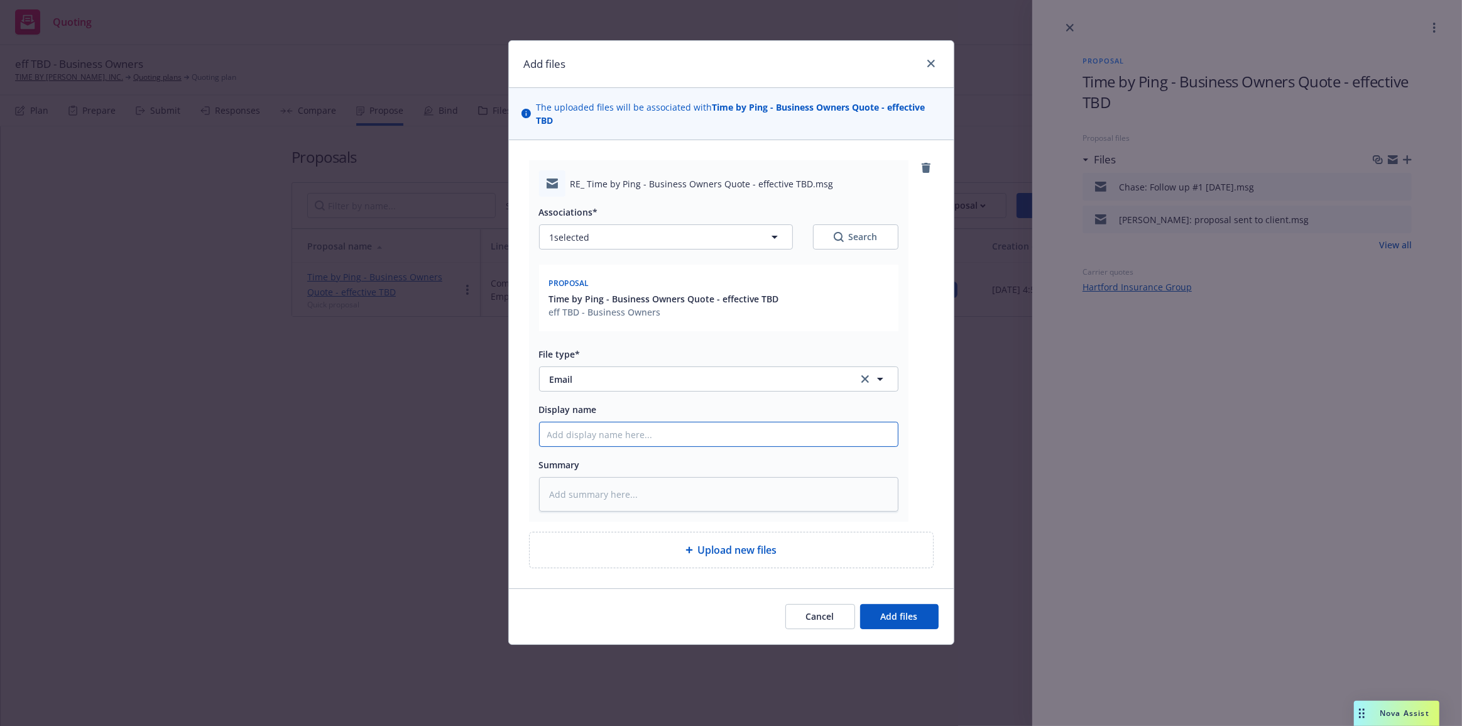
click at [813, 422] on input "Display name" at bounding box center [719, 434] width 358 height 24
type textarea "x"
type input "z"
type textarea "x"
type input "zf"
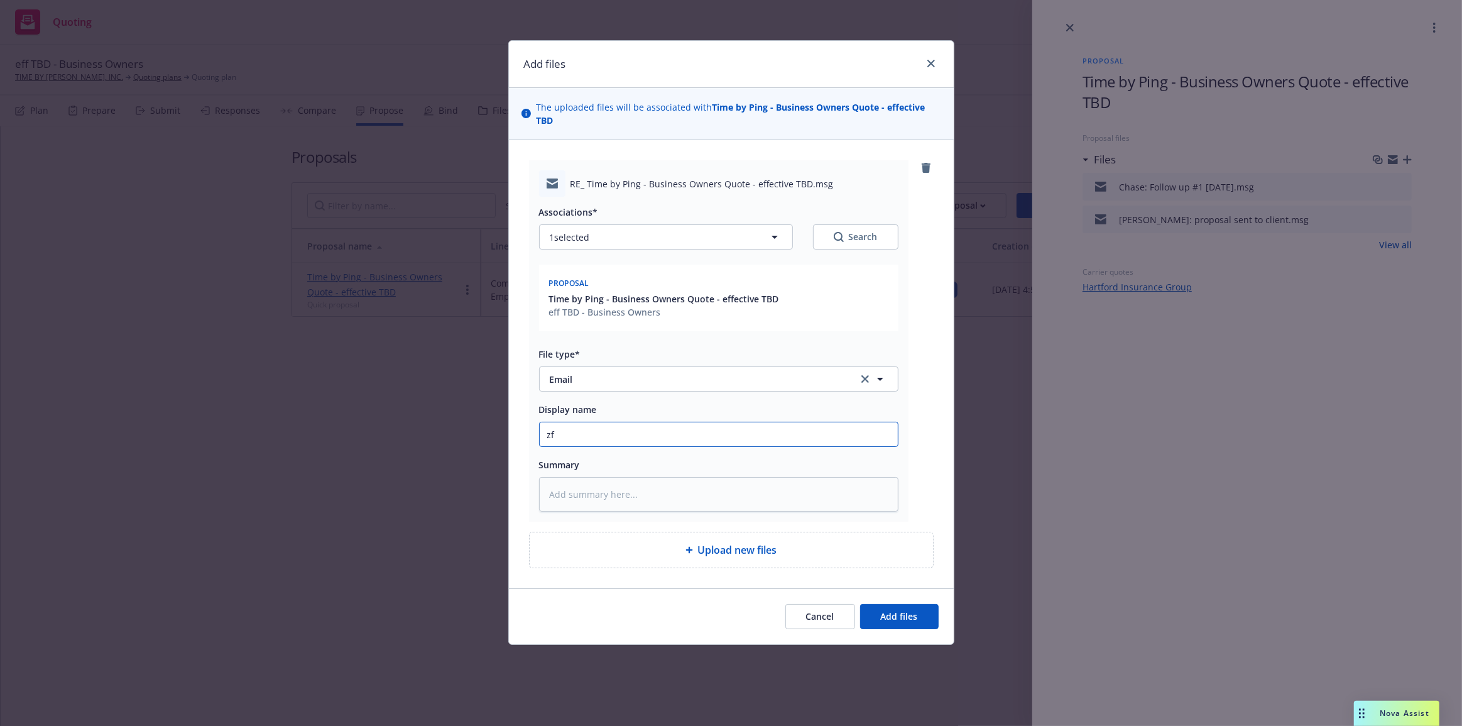
type textarea "x"
type input "z"
type textarea "x"
paste input "Chase: Follow up #2 [DATE]"
type input "Chase: Follow up #2 [DATE]"
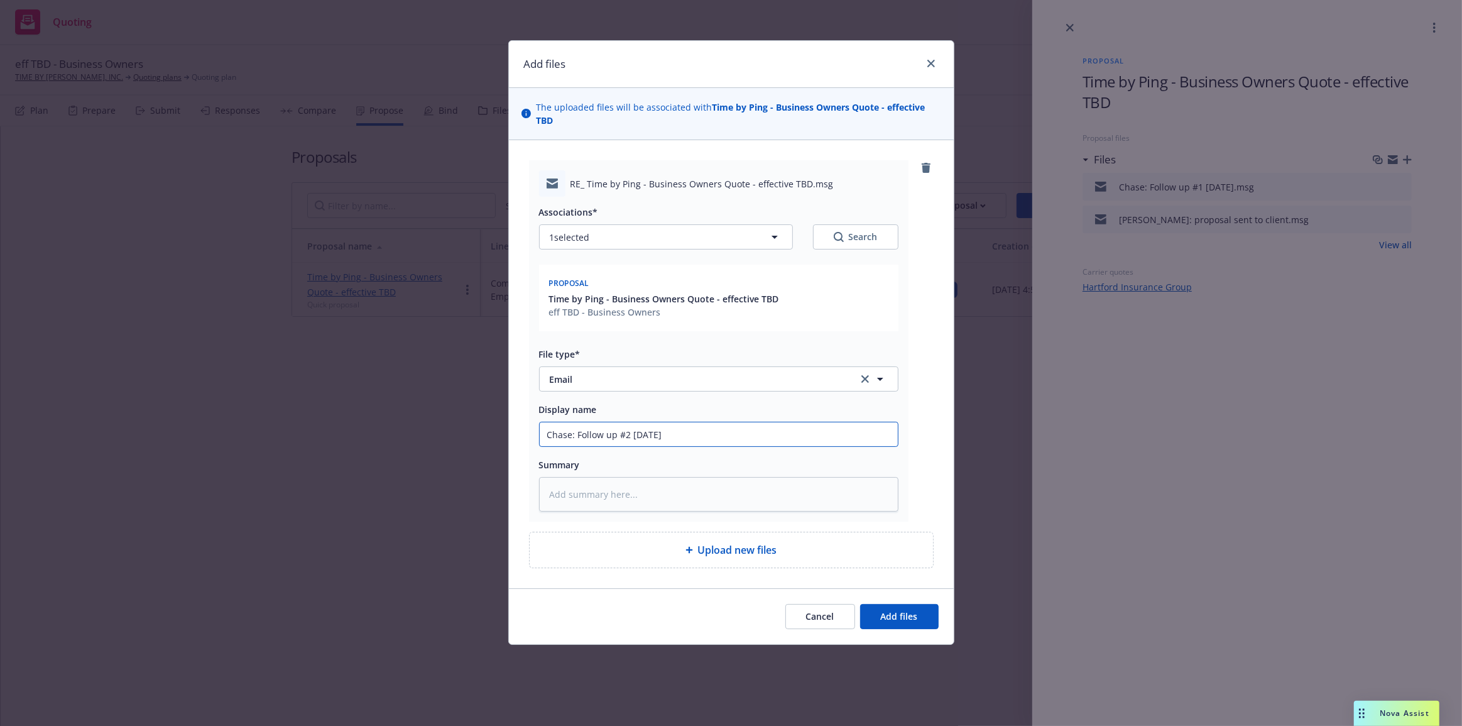
type textarea "x"
type input "Chase: Follow up #2 [DATE]"
click at [892, 604] on button "Add files" at bounding box center [899, 616] width 79 height 25
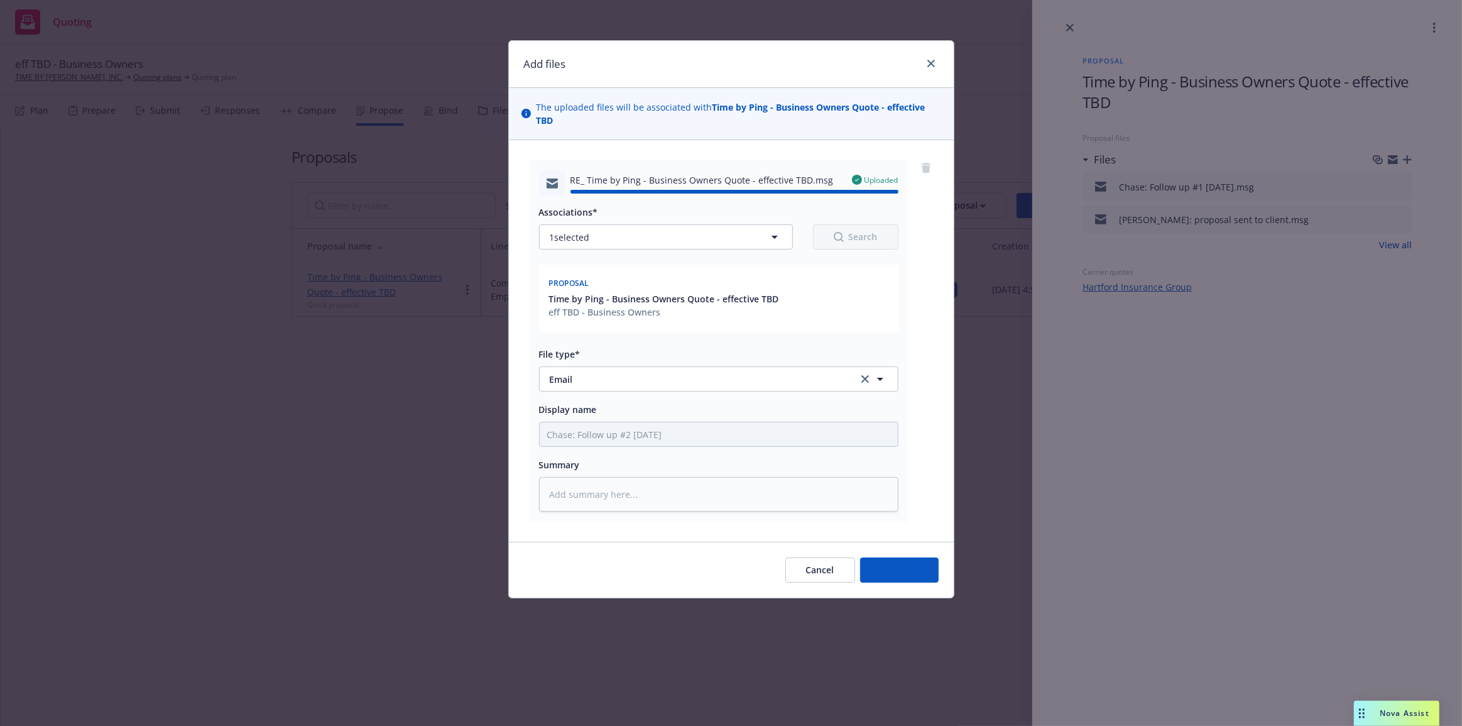
type textarea "x"
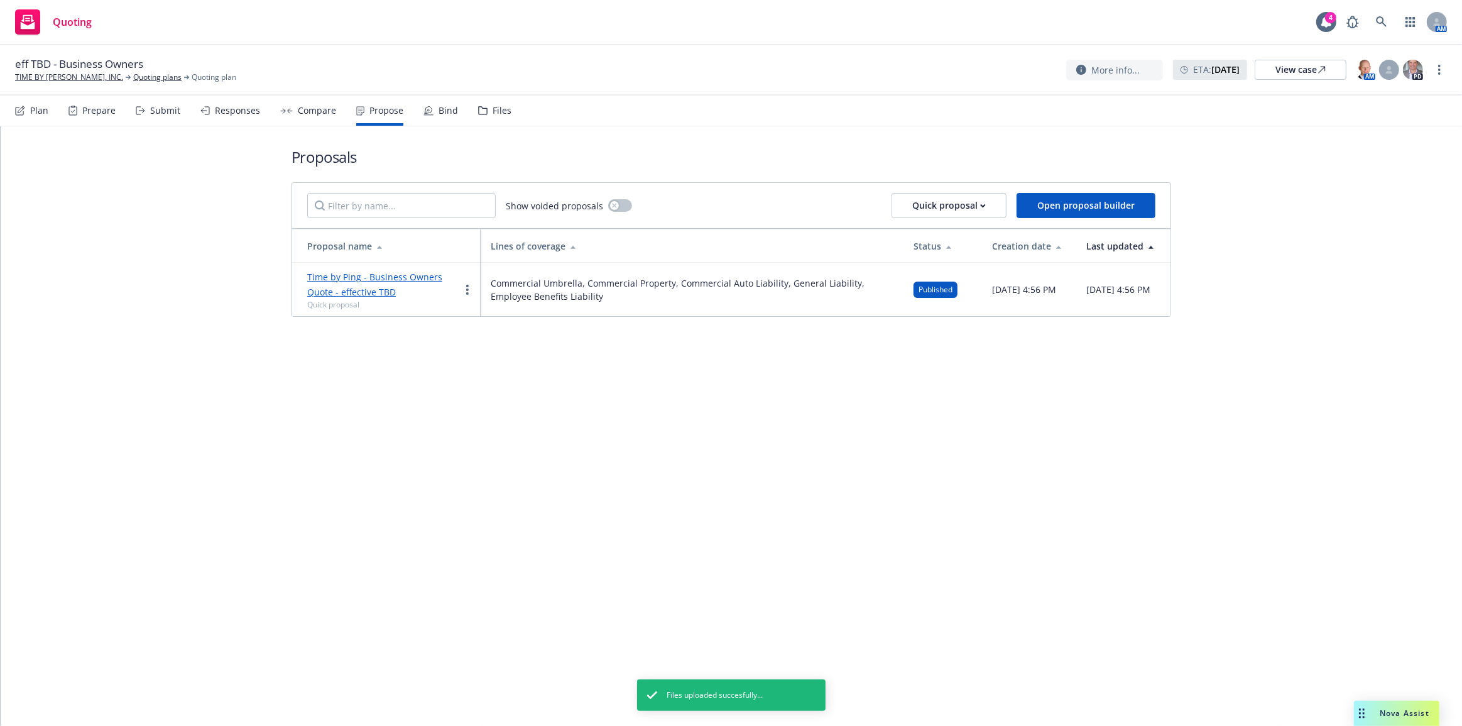
click at [869, 572] on div "Proposals Show voided proposals Quick proposal Open proposal builder Proposal n…" at bounding box center [731, 425] width 1461 height 599
click at [408, 277] on link "Time by Ping - Business Owners Quote - effective TBD" at bounding box center [374, 284] width 135 height 27
click at [420, 359] on div "Proposals Show voided proposals Quick proposal Open proposal builder Proposal n…" at bounding box center [731, 425] width 1461 height 599
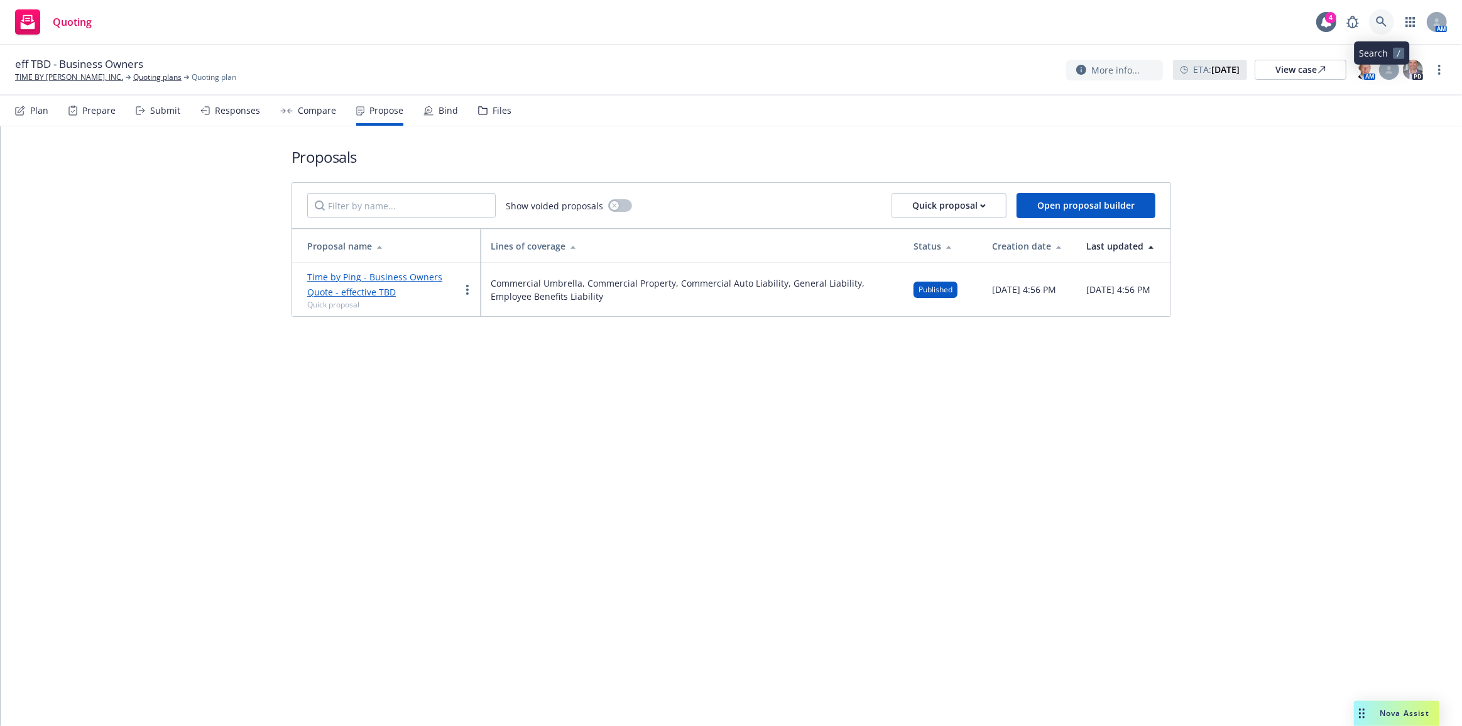
click at [1386, 23] on icon at bounding box center [1381, 21] width 11 height 11
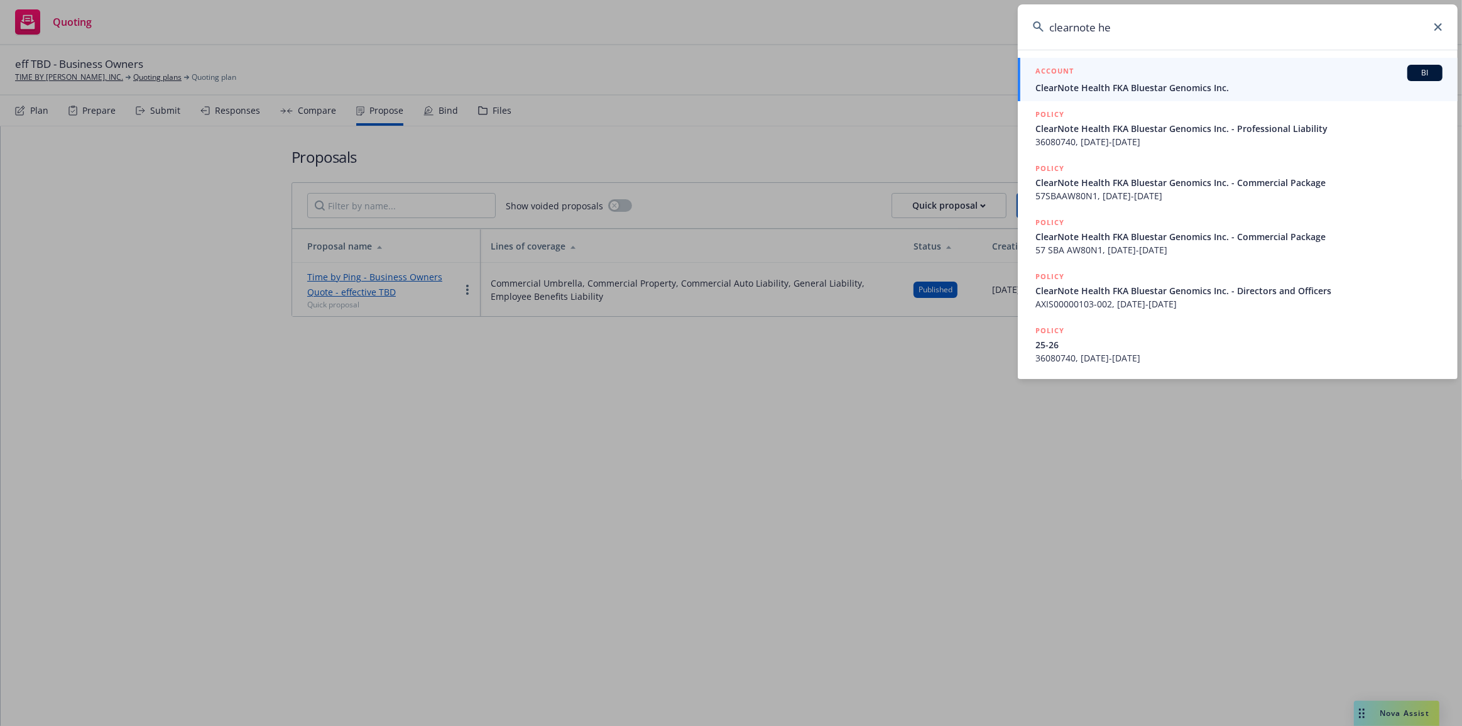
type input "clearnote hea"
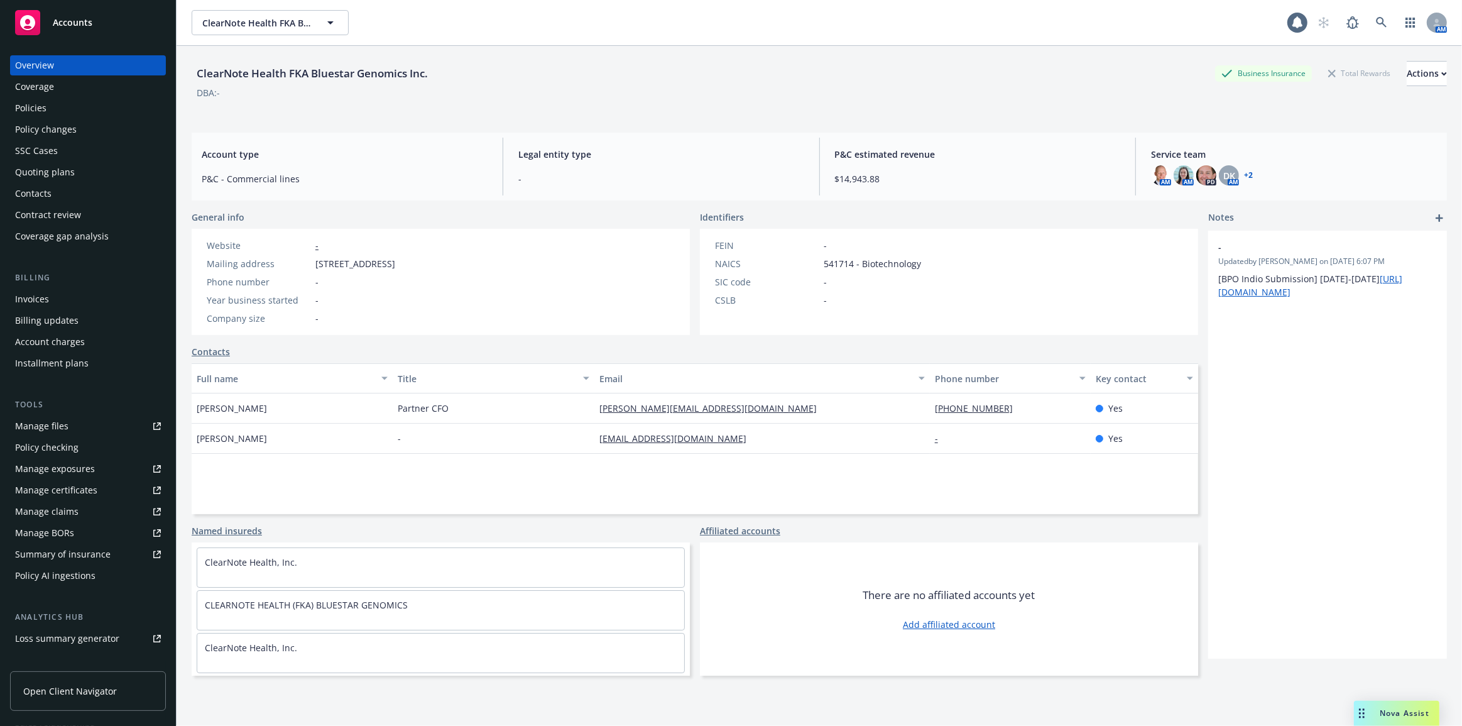
click at [10, 98] on link "Policies" at bounding box center [88, 108] width 156 height 20
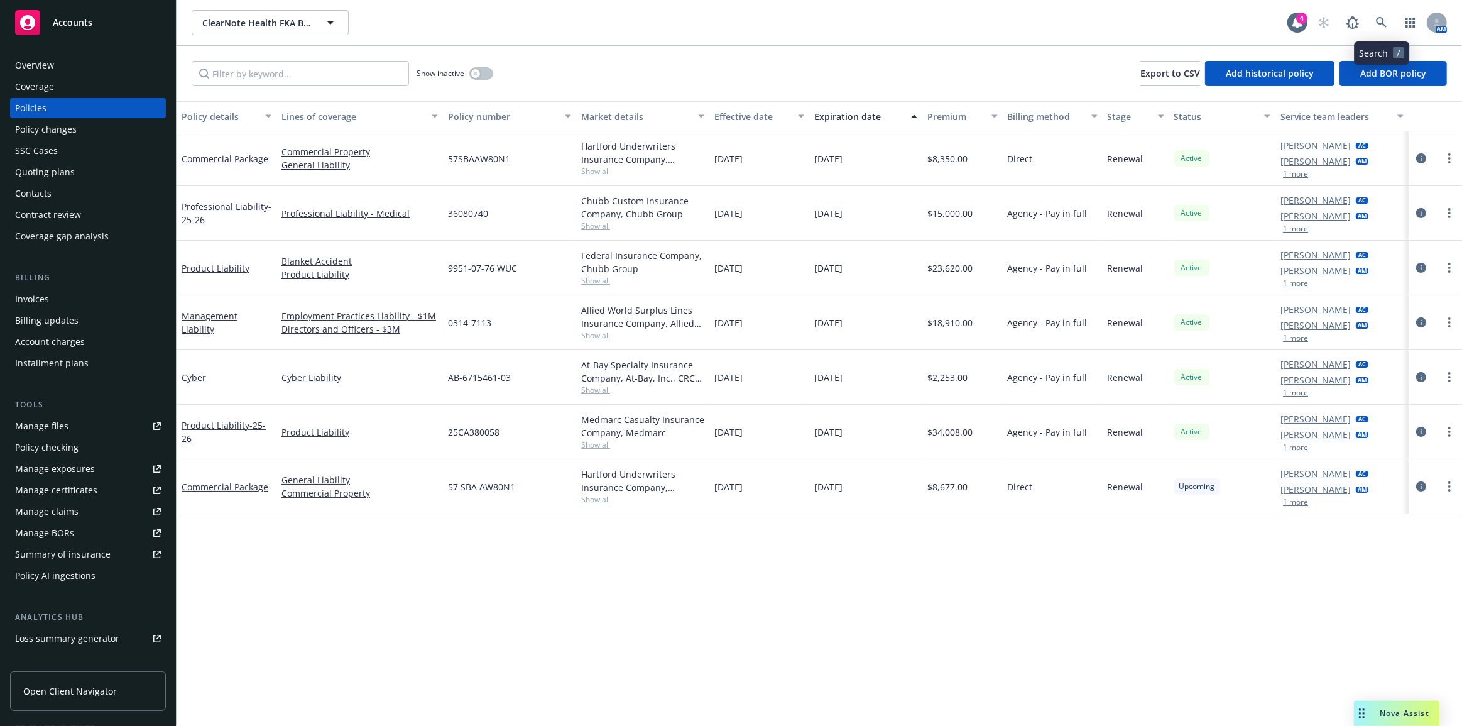
click link "Policy changes" at bounding box center [88, 129] width 156 height 20
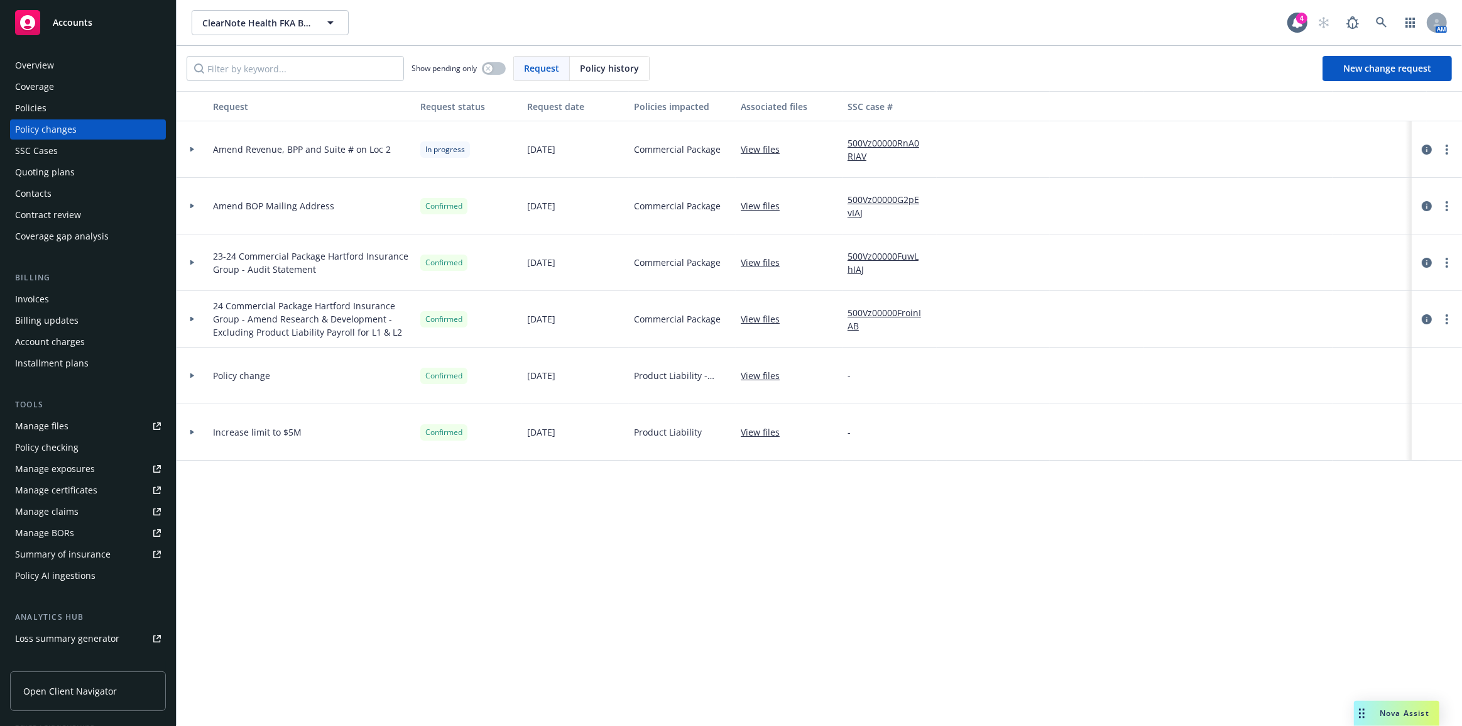
click at [194, 144] on div at bounding box center [192, 149] width 31 height 57
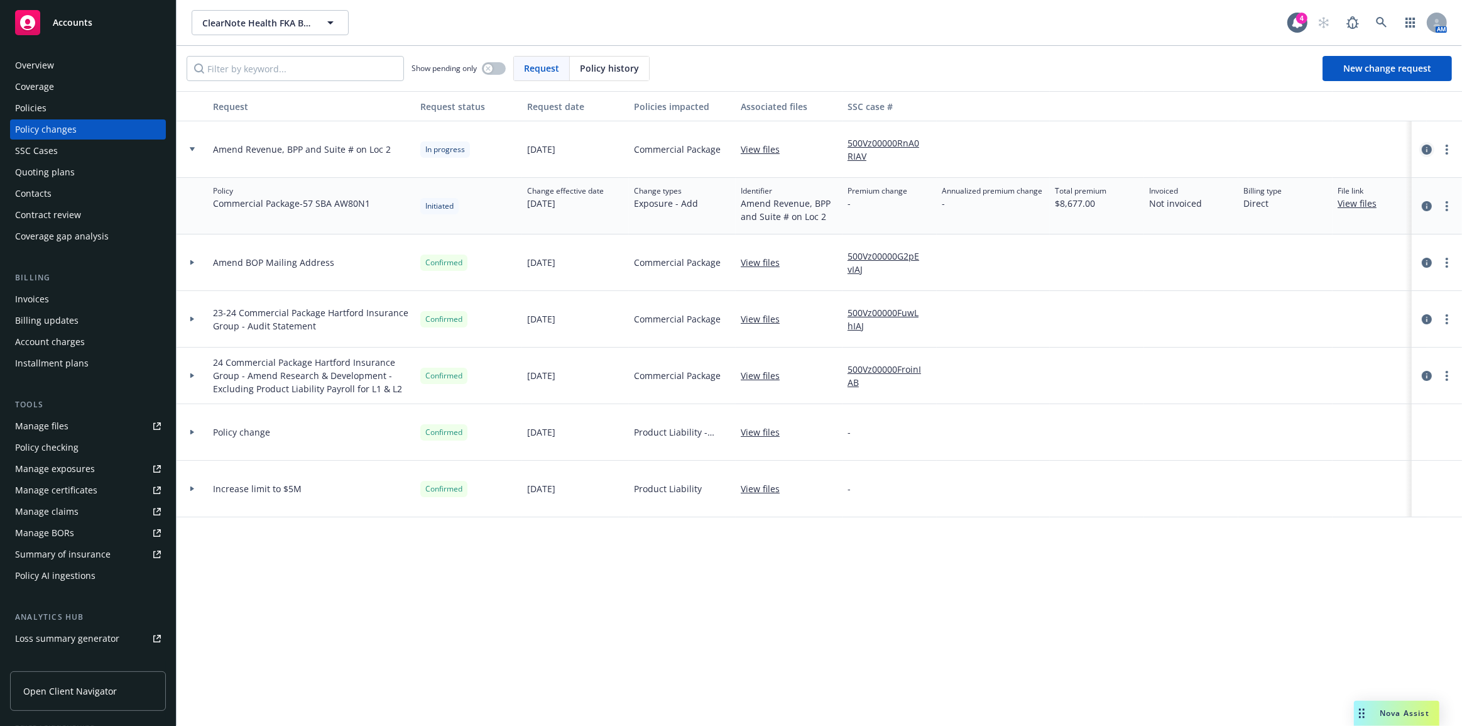
click at [1426, 149] on icon "circleInformation" at bounding box center [1427, 149] width 10 height 10
click at [93, 111] on div "Policies" at bounding box center [88, 108] width 146 height 20
click at [1356, 506] on div at bounding box center [1379, 488] width 94 height 57
click at [783, 670] on div "Request Request status Request date Policies impacted Associated files SSC case…" at bounding box center [819, 408] width 1285 height 635
click at [770, 666] on div "Request Request status Request date Policies impacted Associated files SSC case…" at bounding box center [819, 408] width 1285 height 635
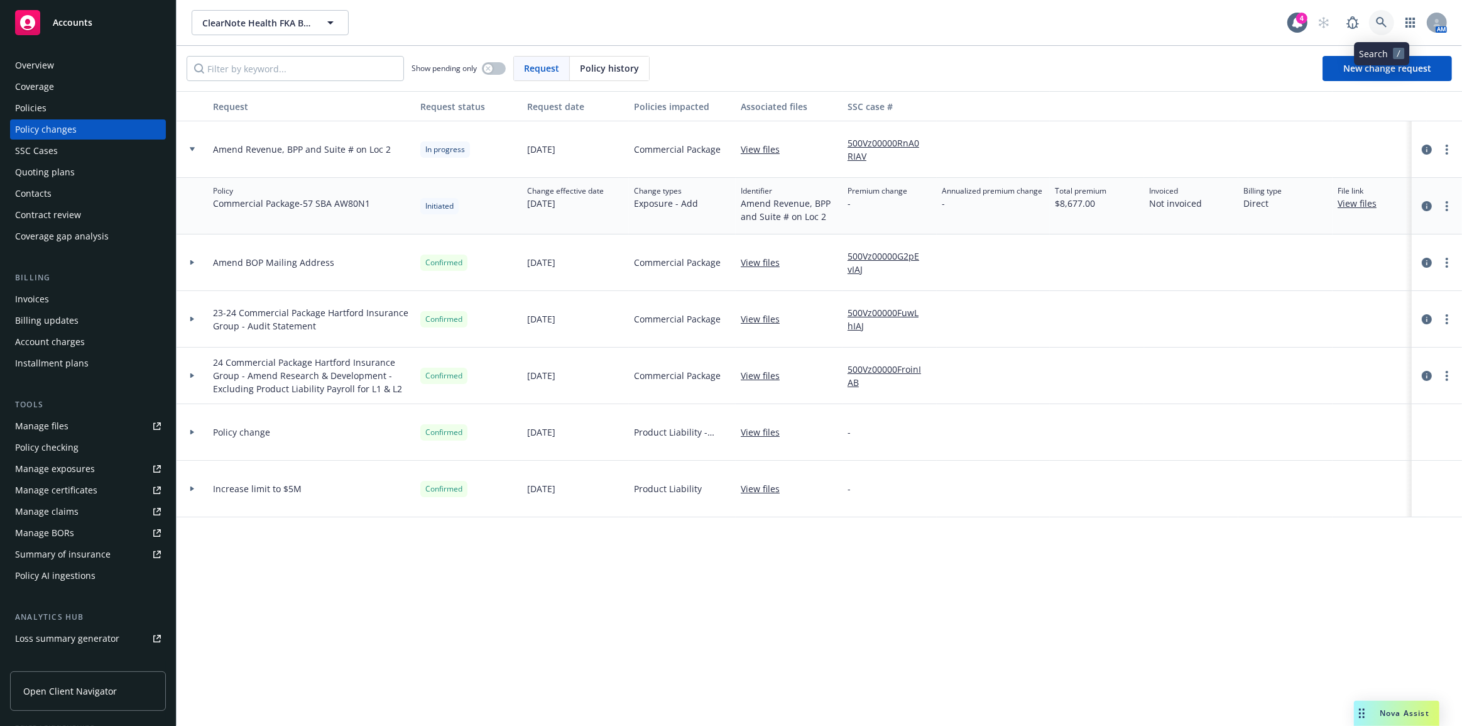
click at [1383, 25] on icon at bounding box center [1381, 22] width 11 height 11
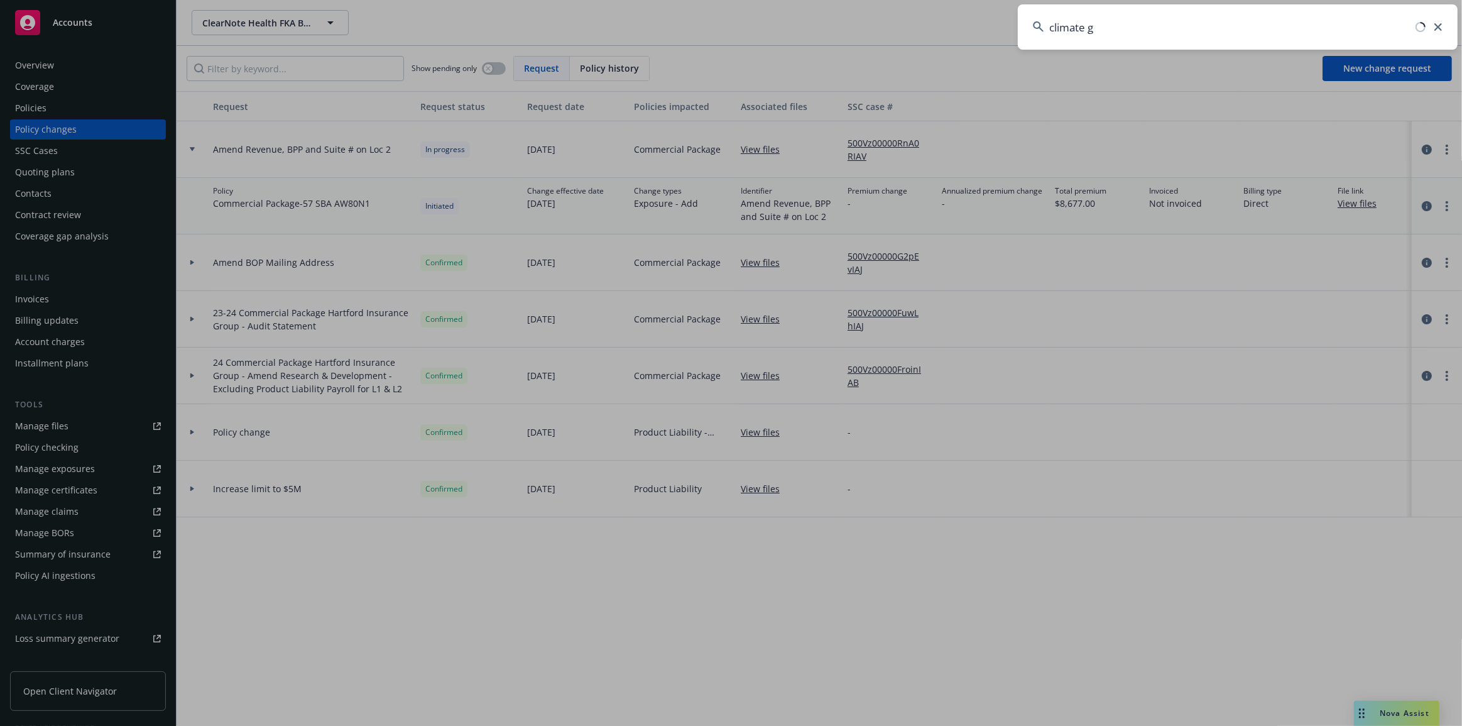
type input "climate gm"
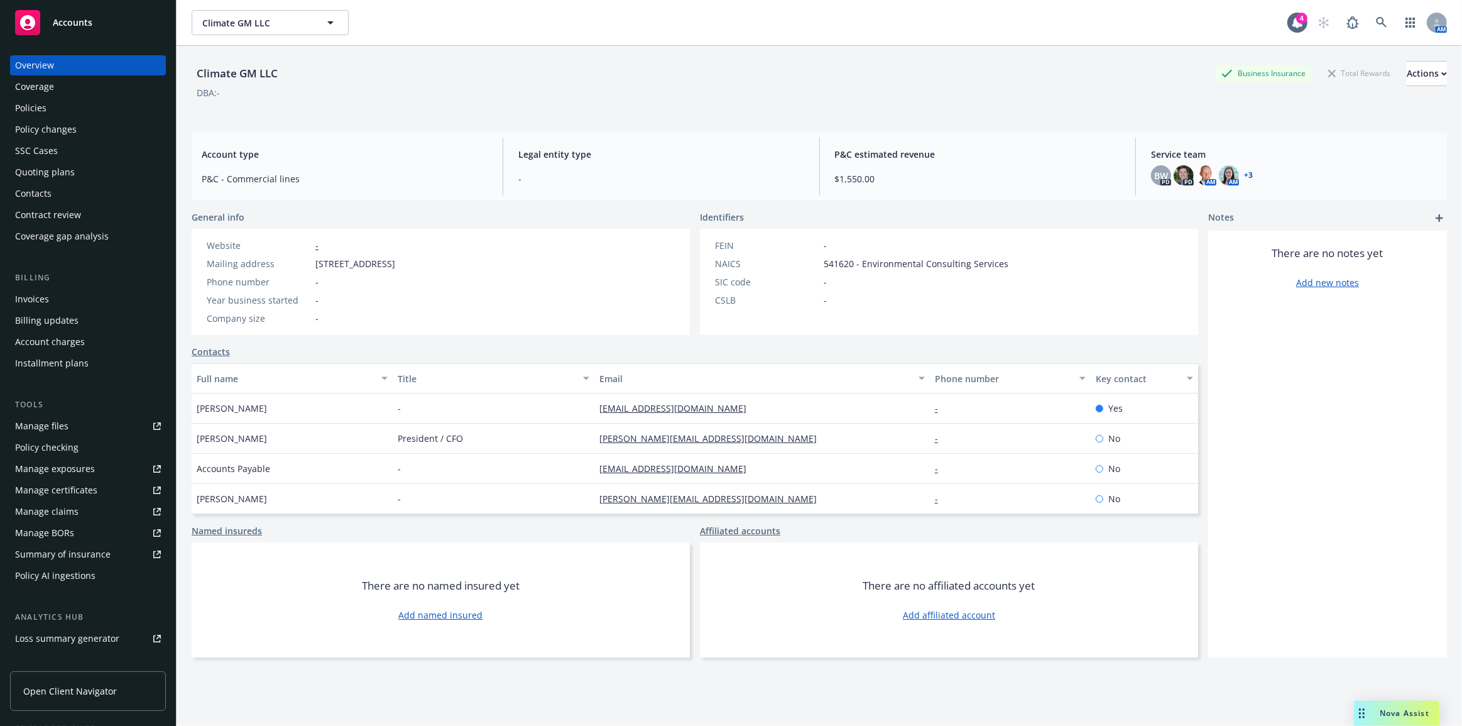
click at [89, 173] on div "Quoting plans" at bounding box center [88, 172] width 146 height 20
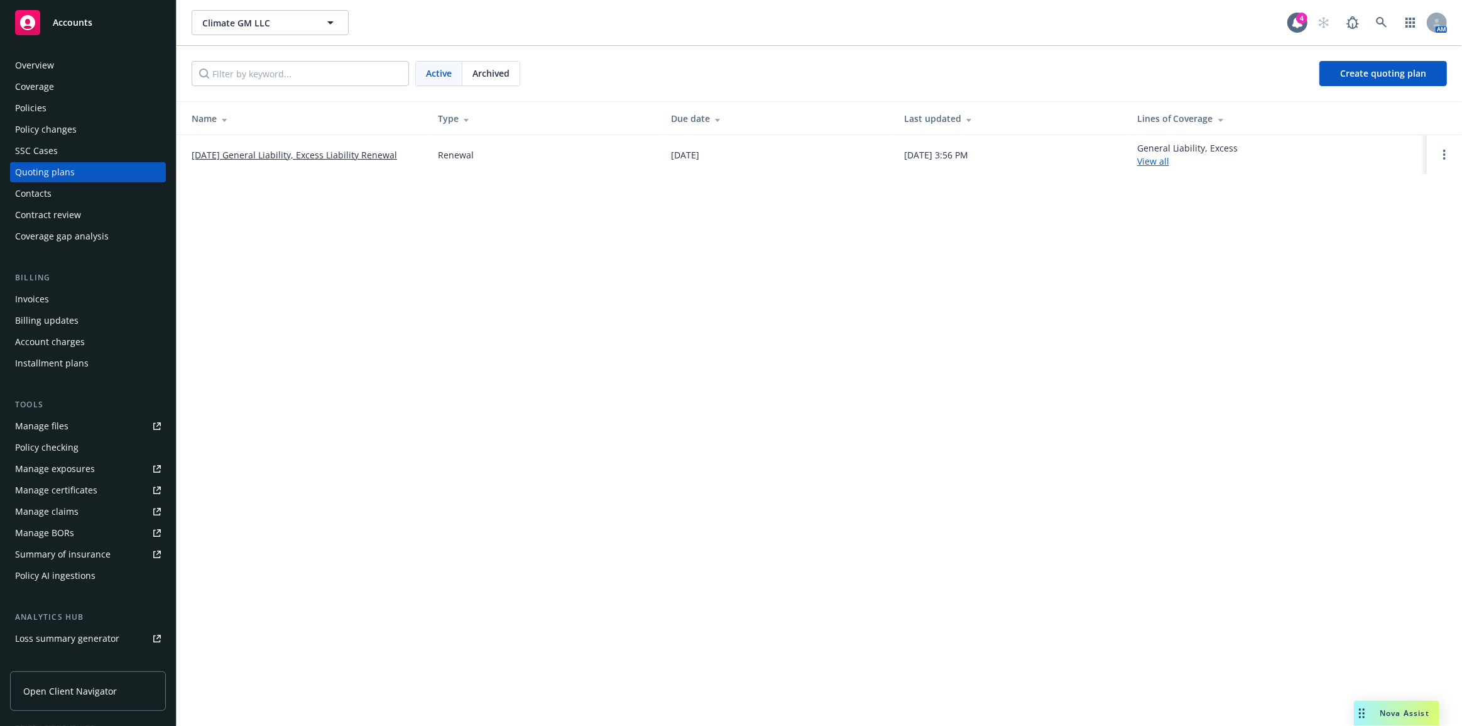
click at [327, 150] on link "[DATE] General Liability, Excess Liability Renewal" at bounding box center [294, 154] width 205 height 13
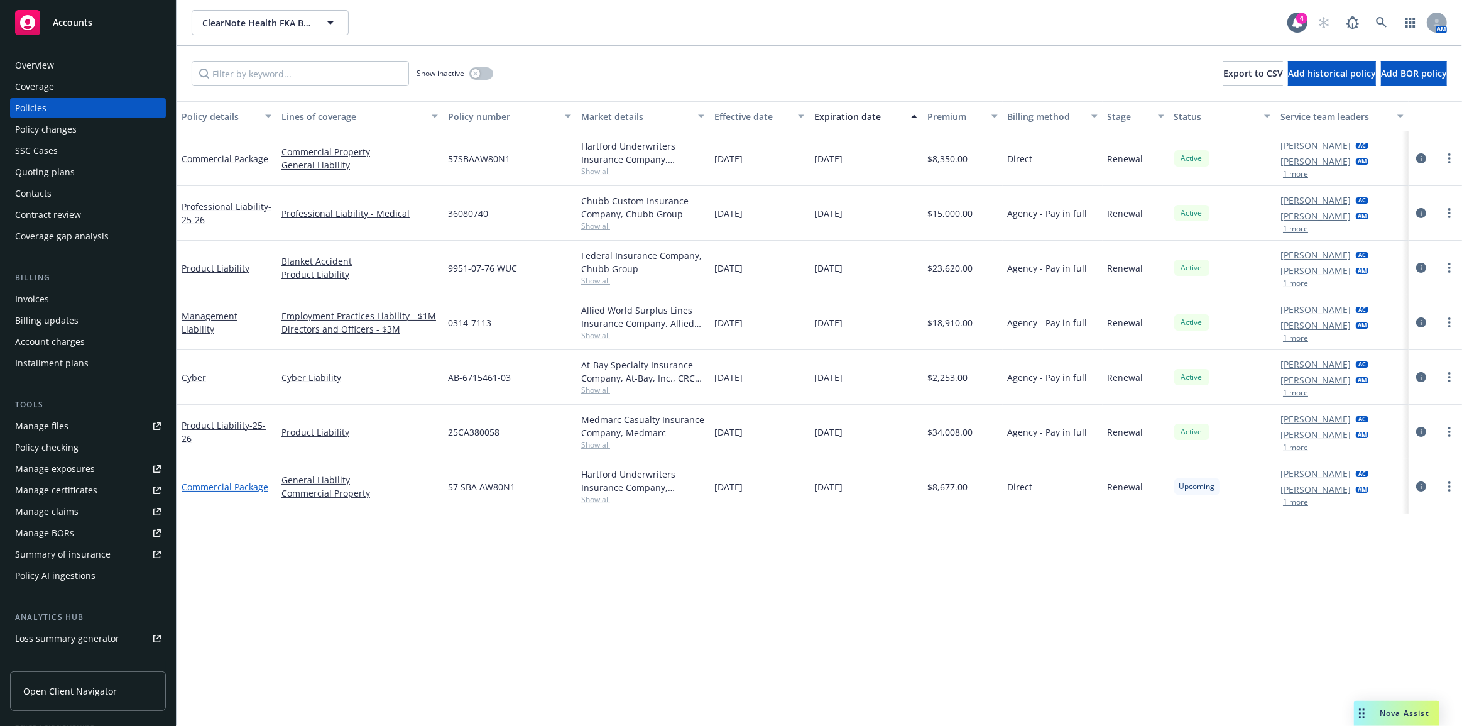
click at [253, 487] on link "Commercial Package" at bounding box center [225, 487] width 87 height 12
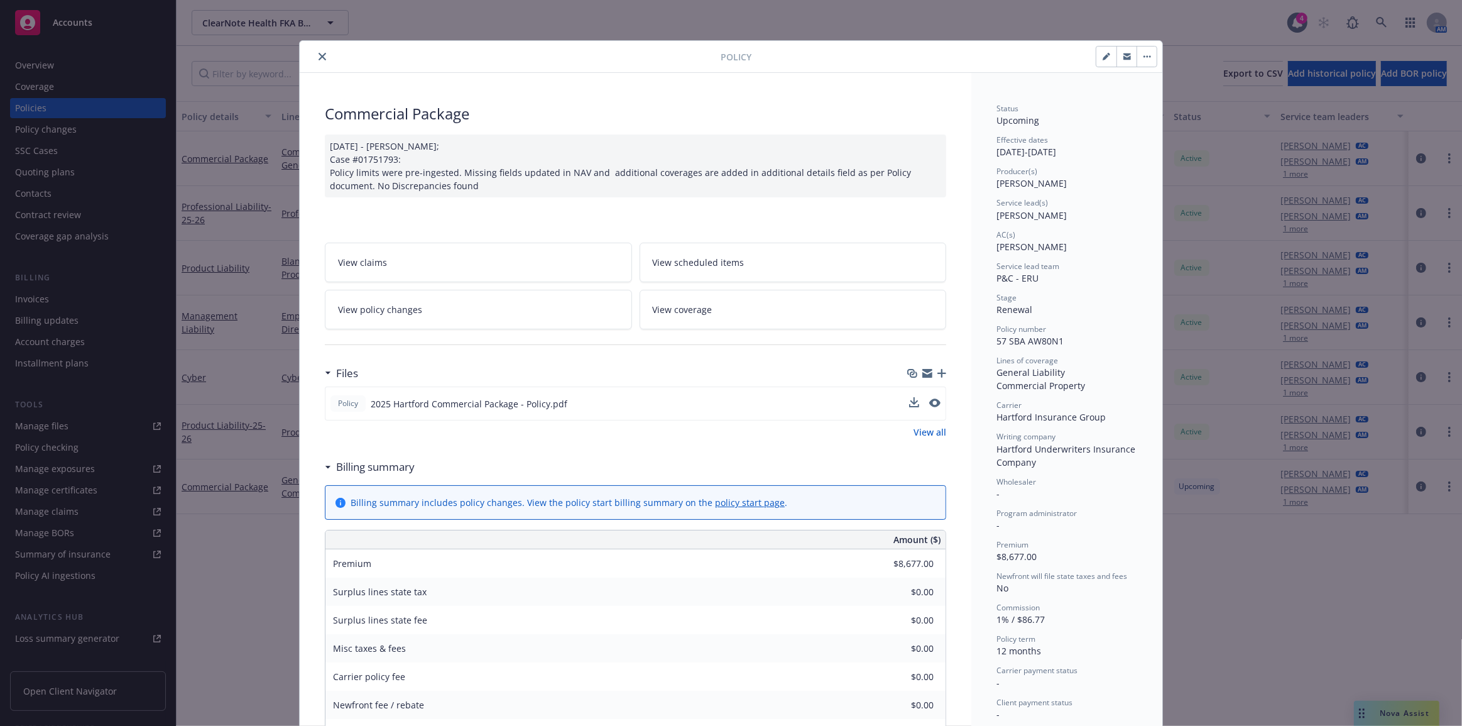
click at [926, 395] on div "Policy 2025 Hartford Commercial Package - Policy.pdf" at bounding box center [635, 403] width 621 height 34
click at [930, 399] on icon "preview file" at bounding box center [933, 402] width 11 height 9
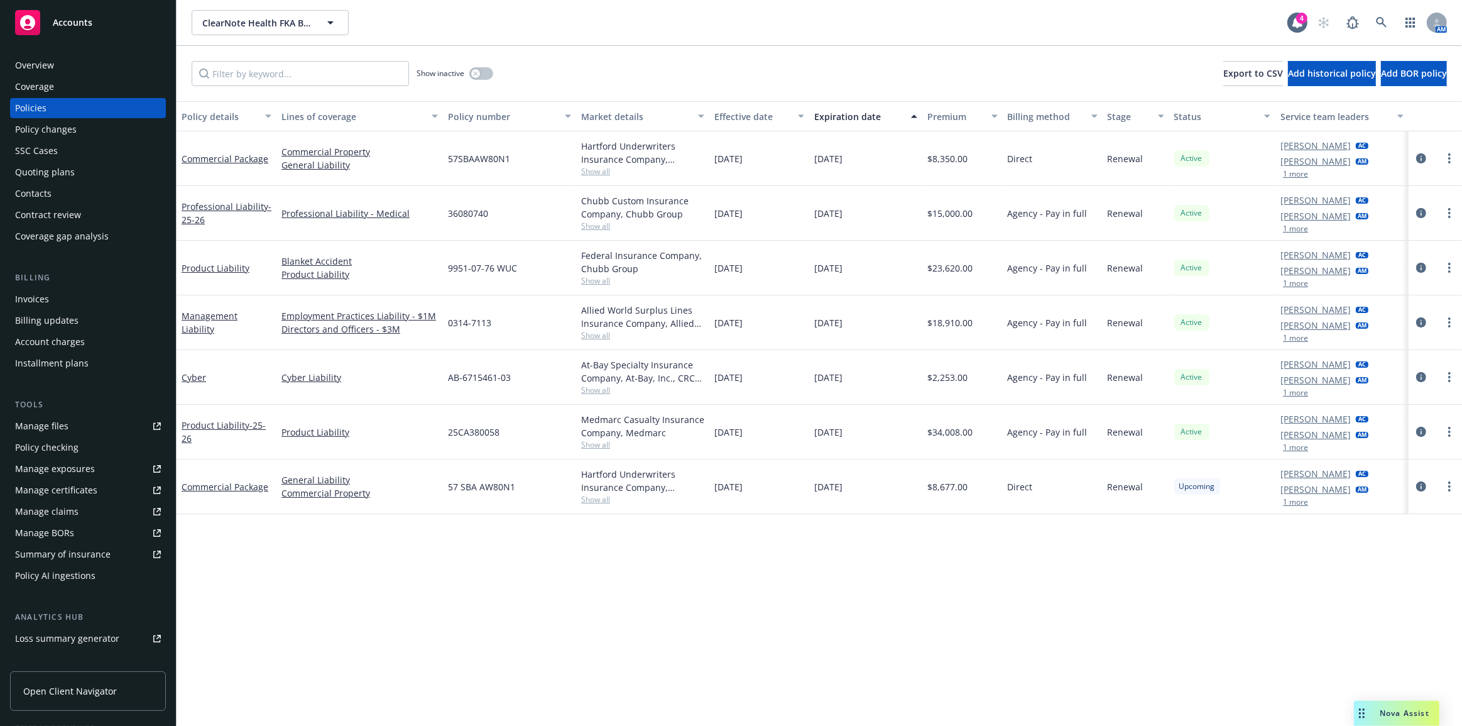
click at [126, 125] on div "Policy changes" at bounding box center [88, 129] width 146 height 20
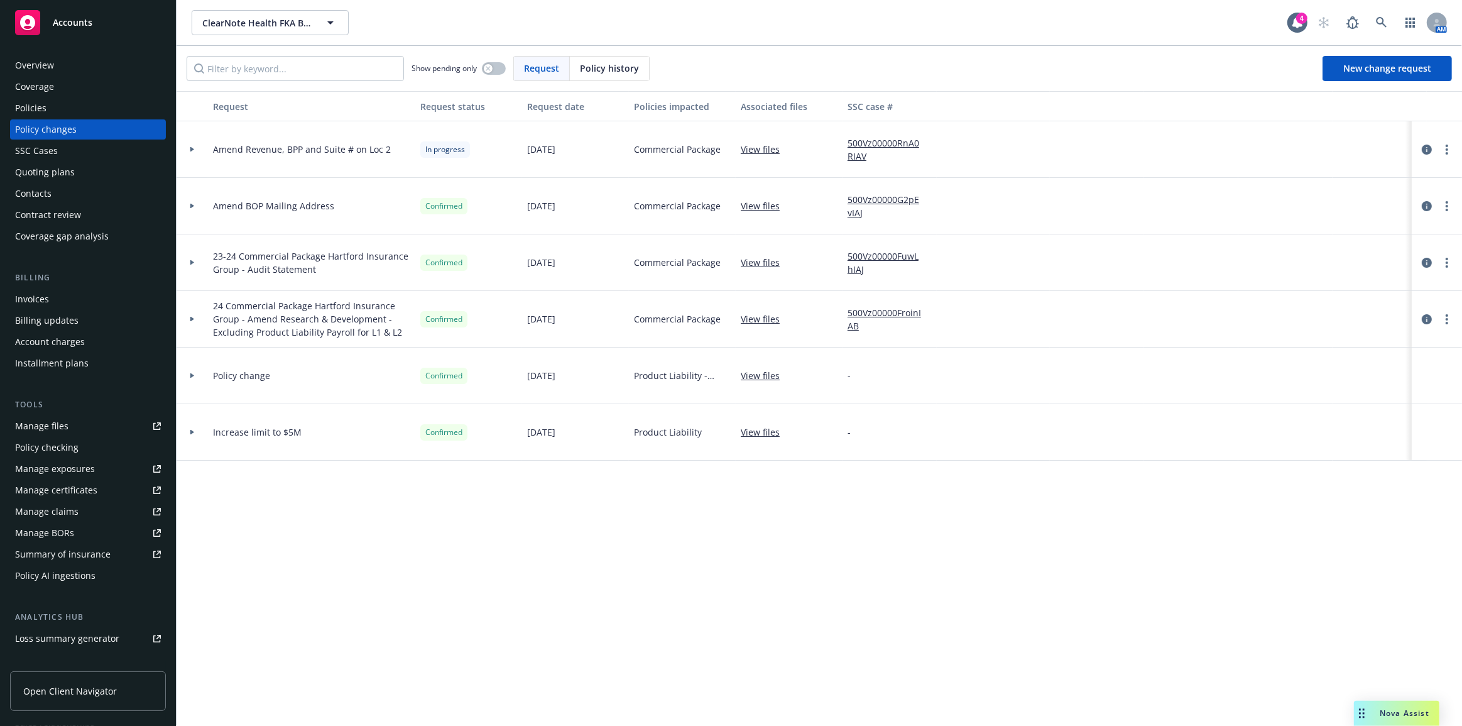
click at [190, 139] on div at bounding box center [192, 149] width 31 height 57
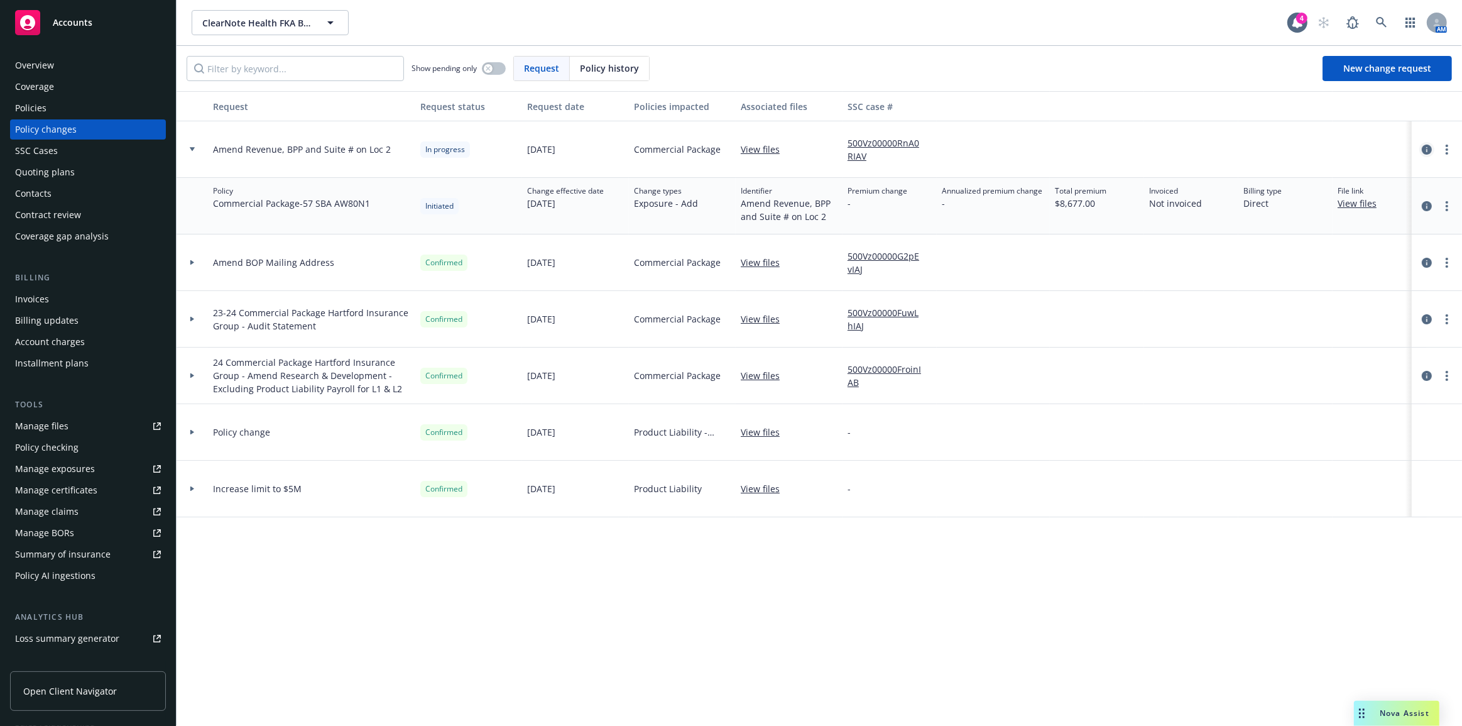
click at [1432, 146] on icon "circleInformation" at bounding box center [1427, 149] width 10 height 10
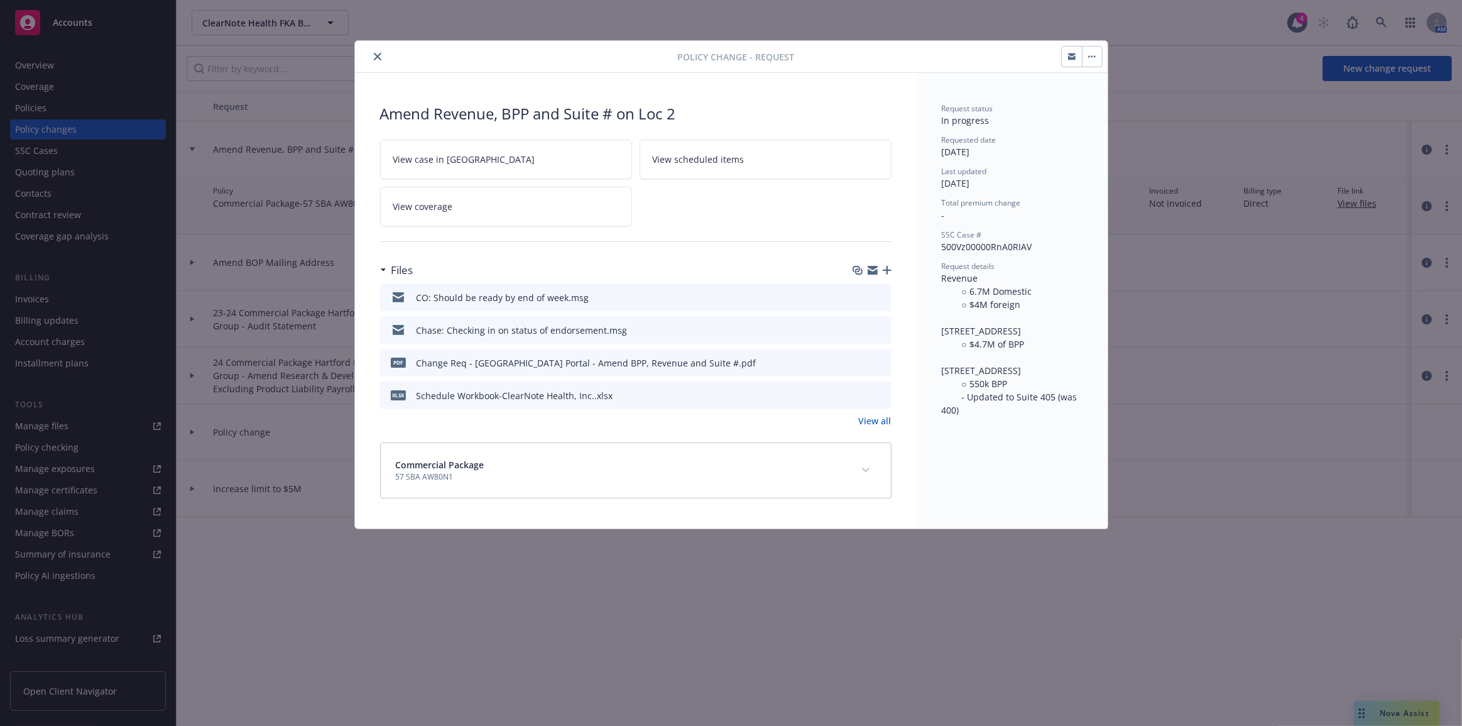
click at [887, 270] on icon "button" at bounding box center [887, 270] width 9 height 9
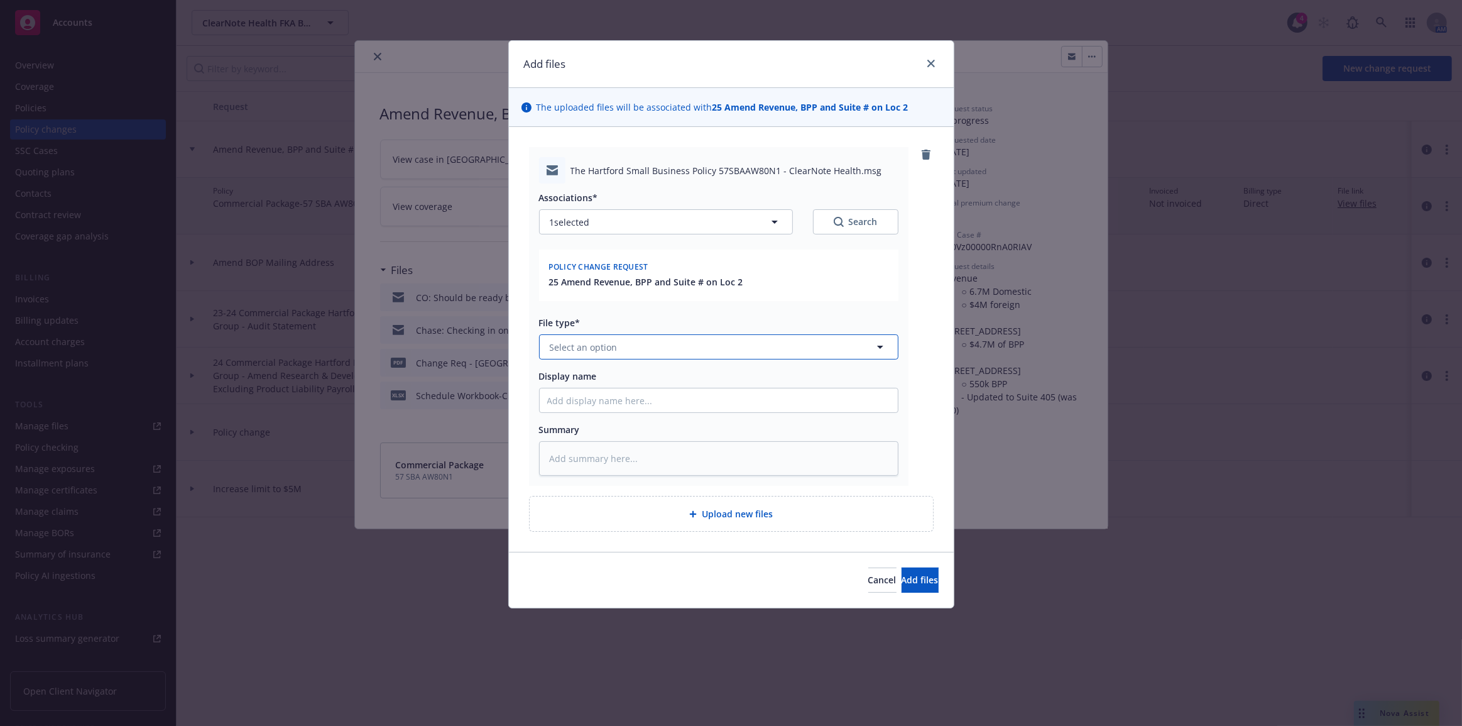
click at [700, 352] on button "Select an option" at bounding box center [718, 346] width 359 height 25
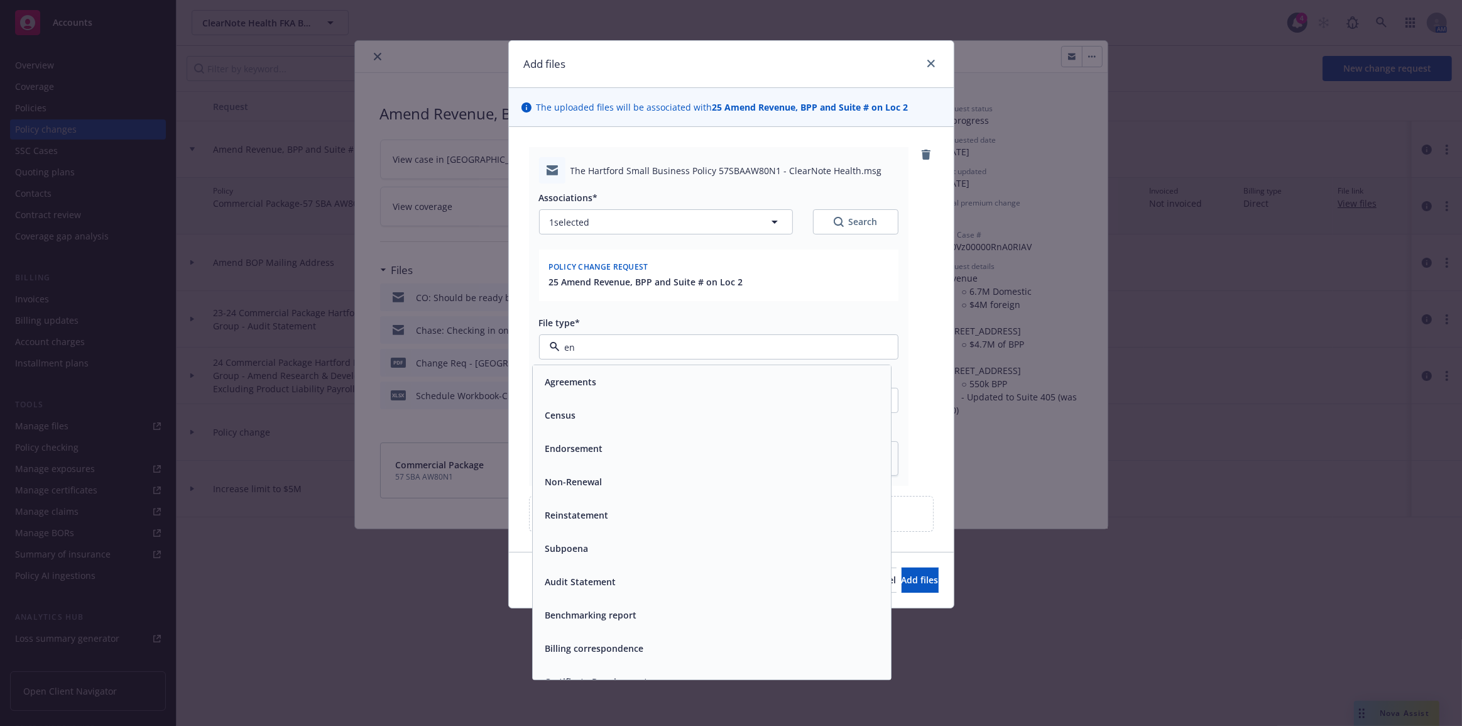
type input "en"
click at [704, 339] on div "en" at bounding box center [718, 346] width 359 height 25
click at [703, 346] on input "en" at bounding box center [716, 347] width 313 height 13
type input "em"
click at [707, 413] on div "Email" at bounding box center [711, 415] width 343 height 18
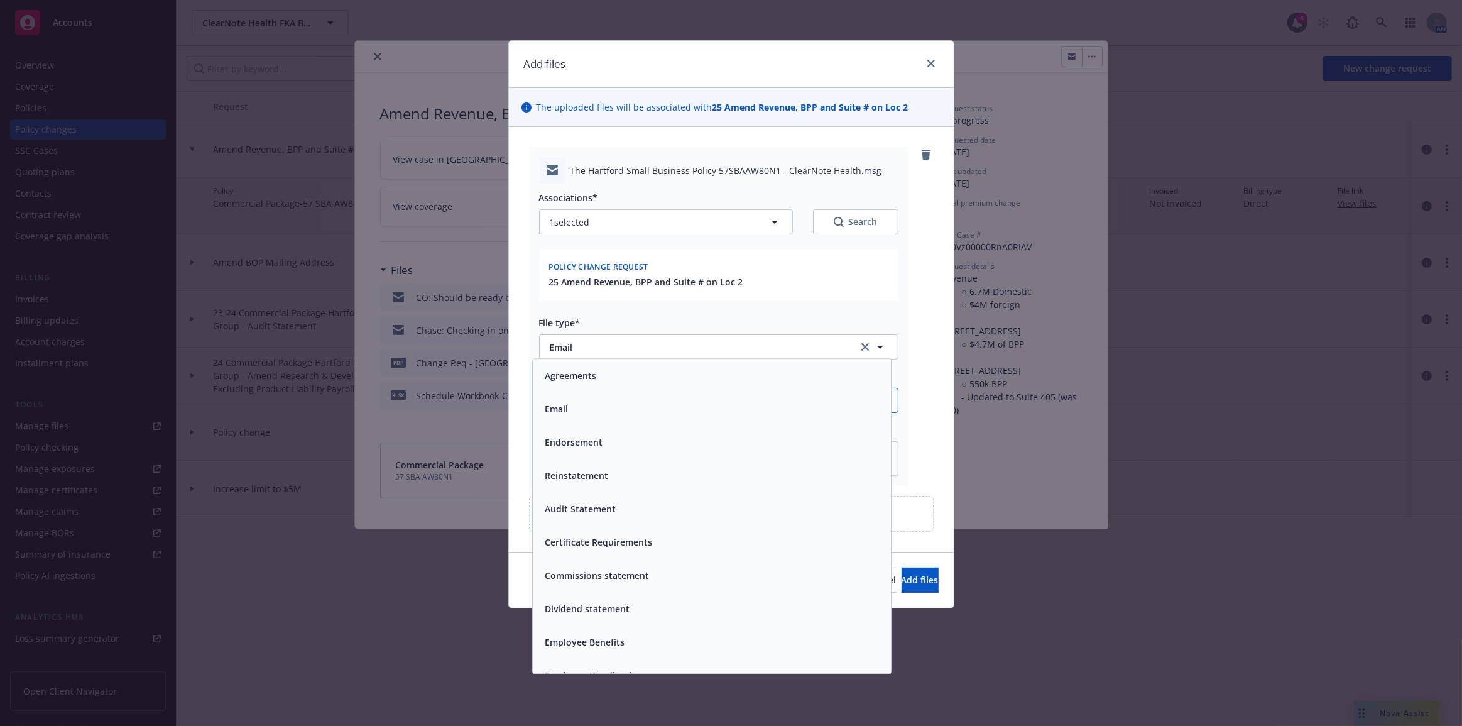
click at [709, 398] on input "Display name" at bounding box center [719, 400] width 358 height 24
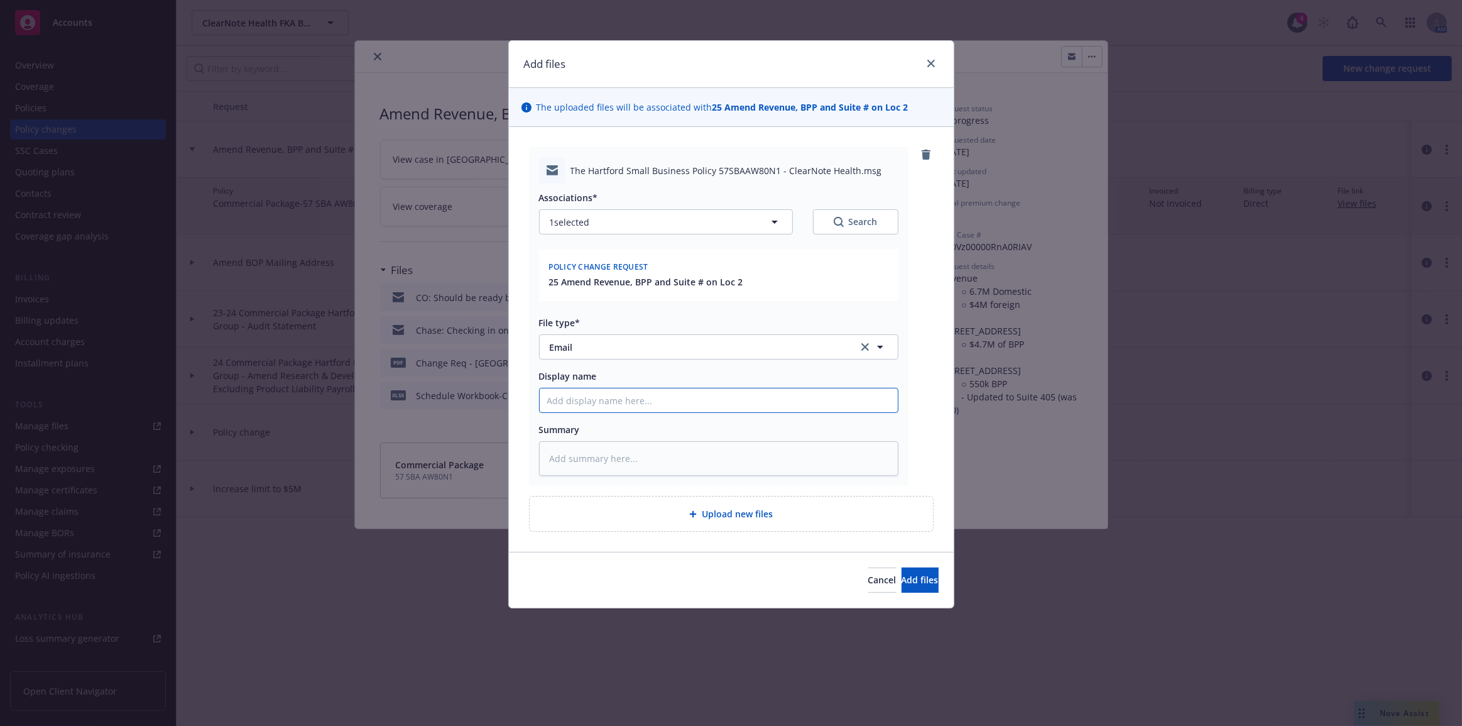
type textarea "x"
type input "C"
type textarea "x"
type input "CO"
type textarea "x"
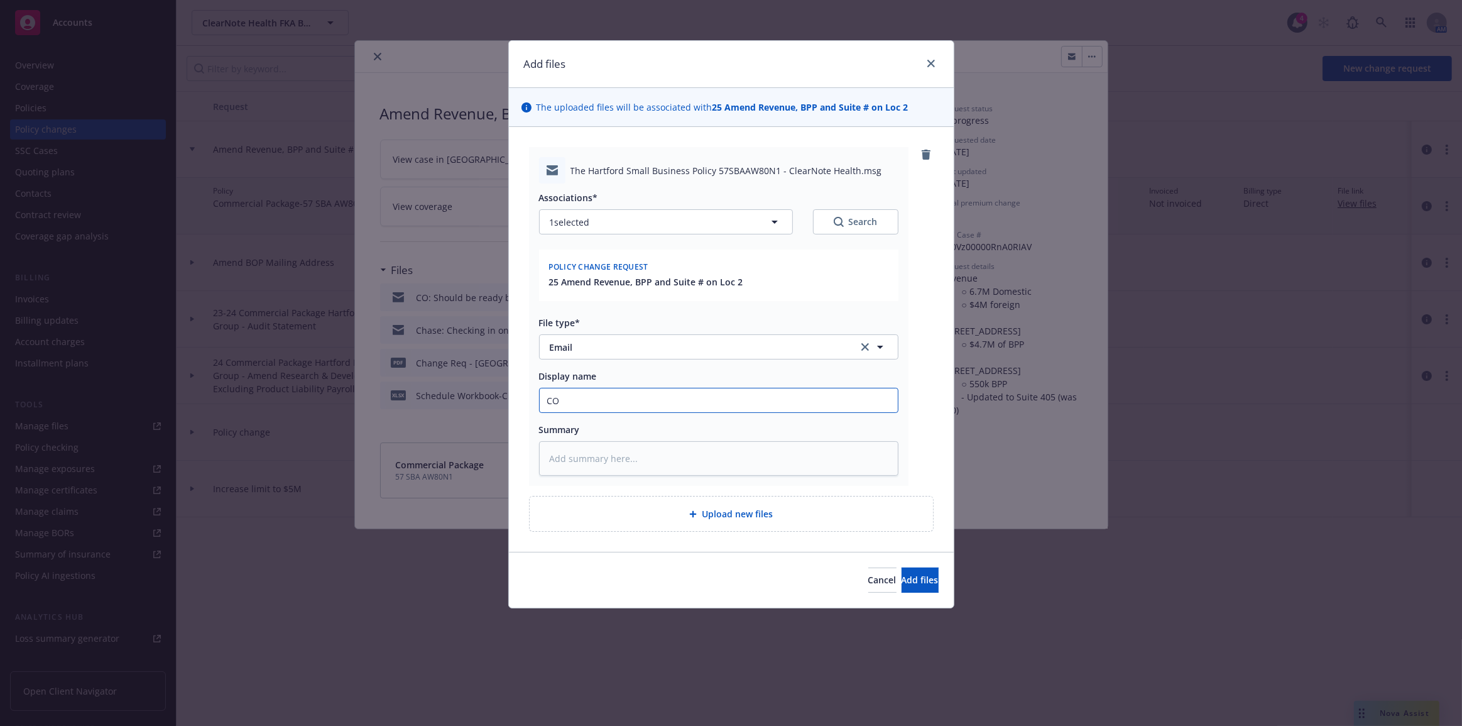
type input "CO:"
type textarea "x"
type input "CO:"
type textarea "x"
type input "CO: C"
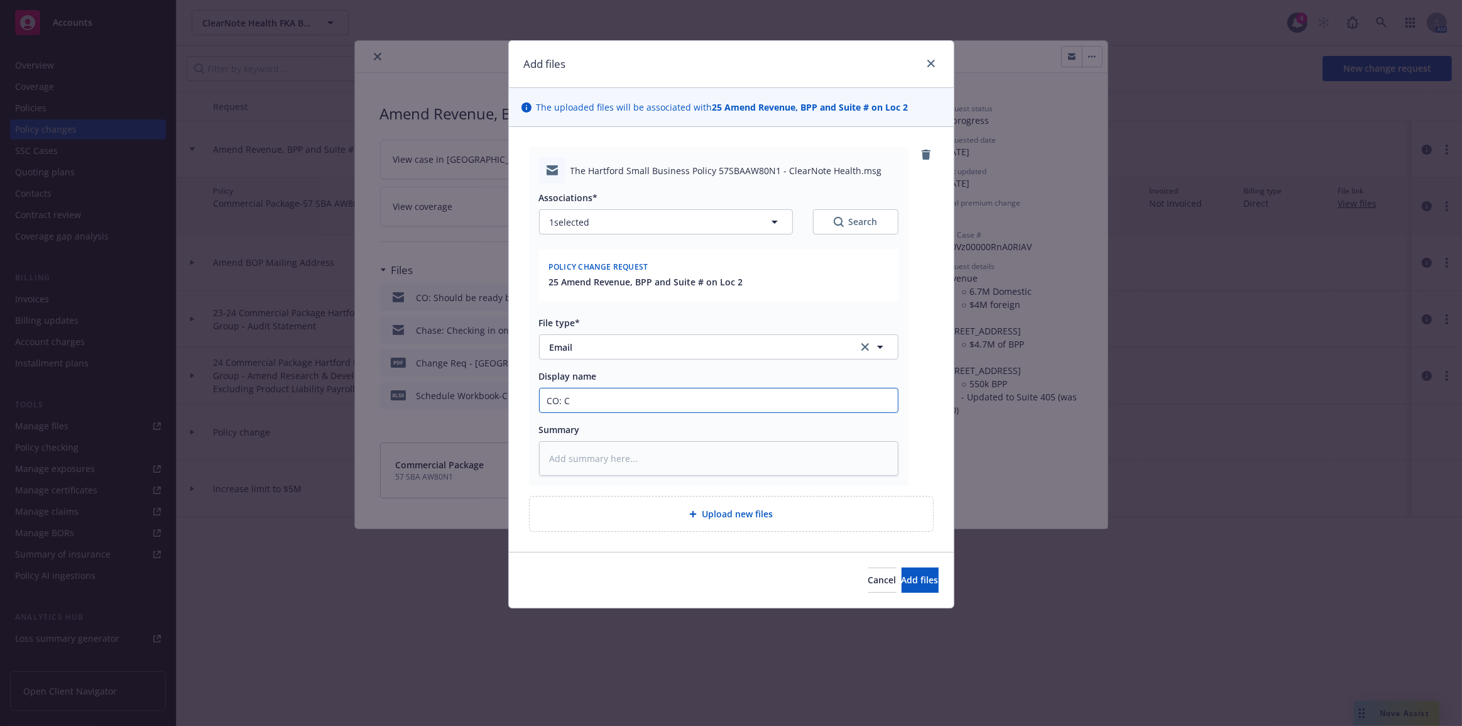
type textarea "x"
type input "CO: Ca"
type textarea "x"
type input "CO: Can"
type textarea "x"
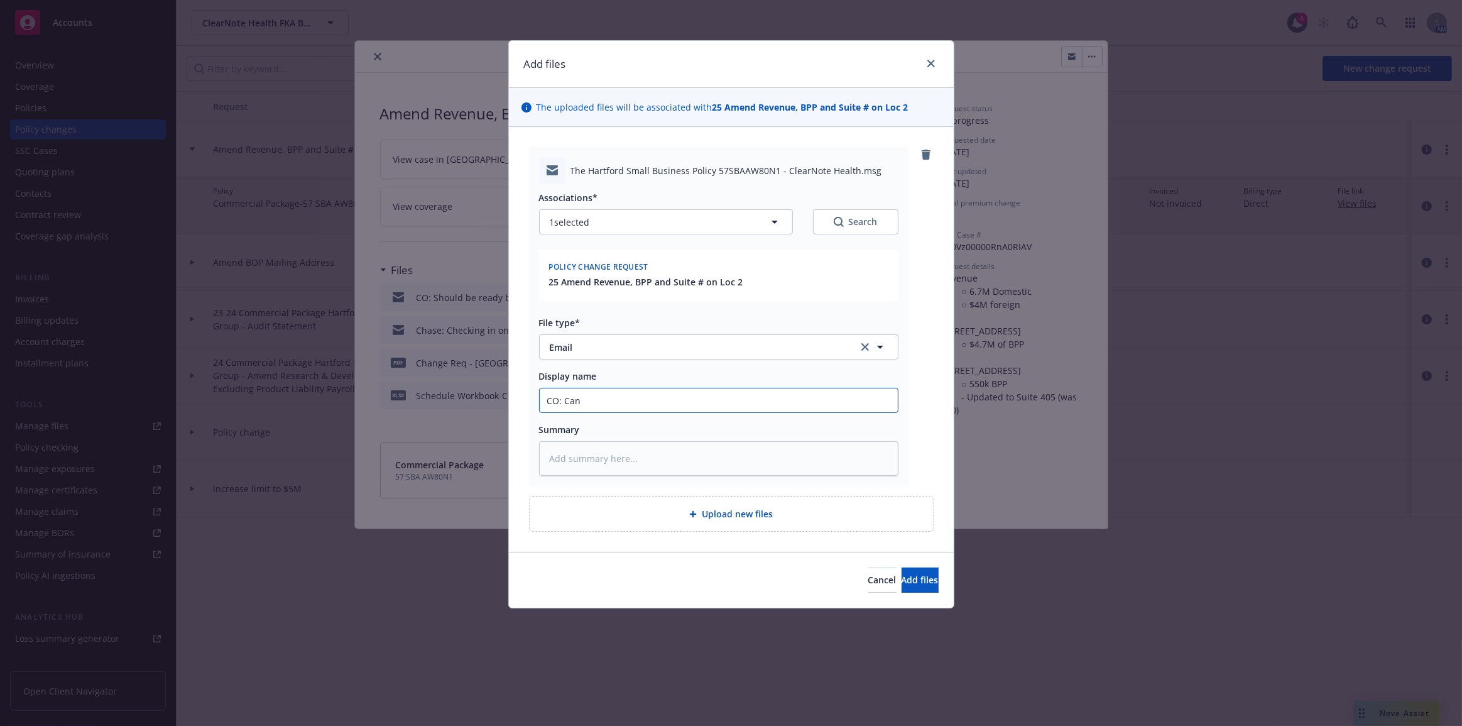
type input "CO: Can m"
type textarea "x"
type input "CO: Can ma"
type textarea "x"
type input "CO: Can mak"
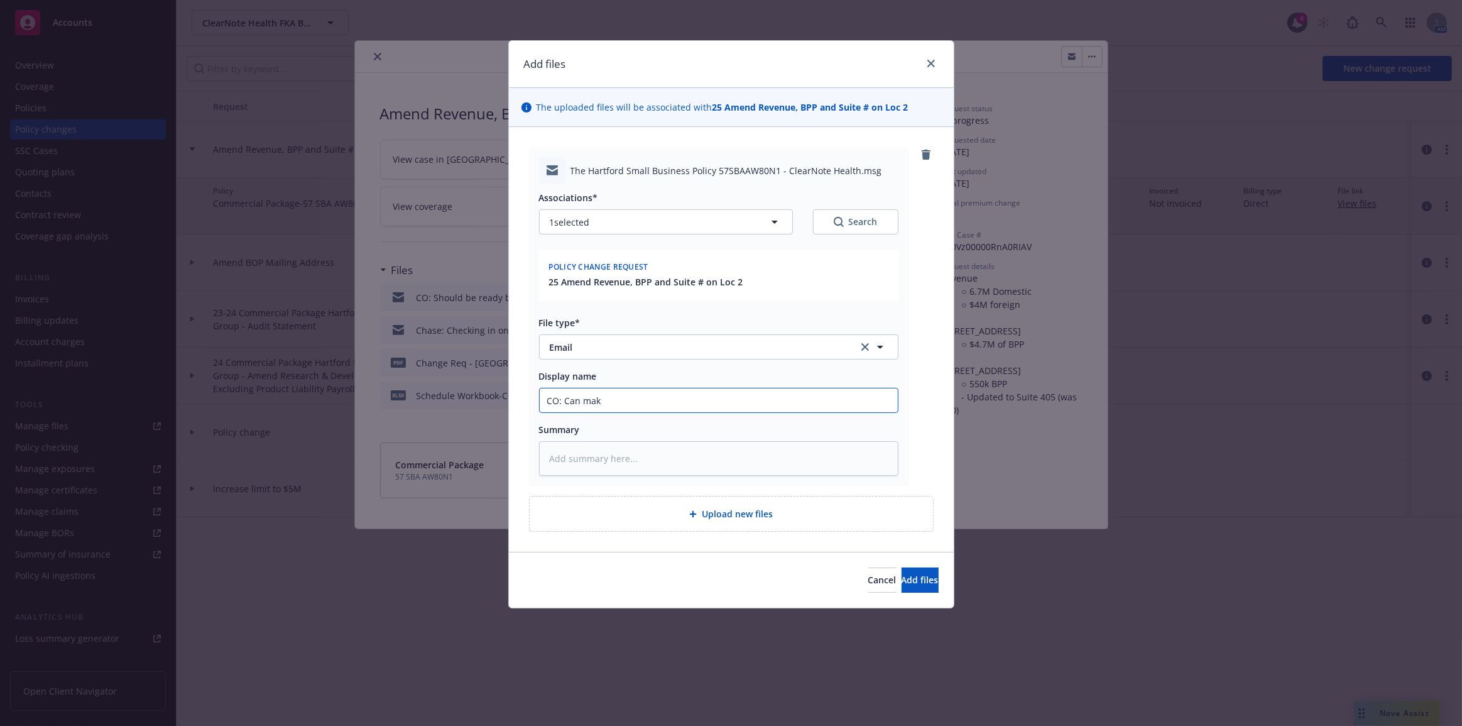
type textarea "x"
type input "CO: Can make"
type textarea "x"
type input "CO: Can make"
type textarea "x"
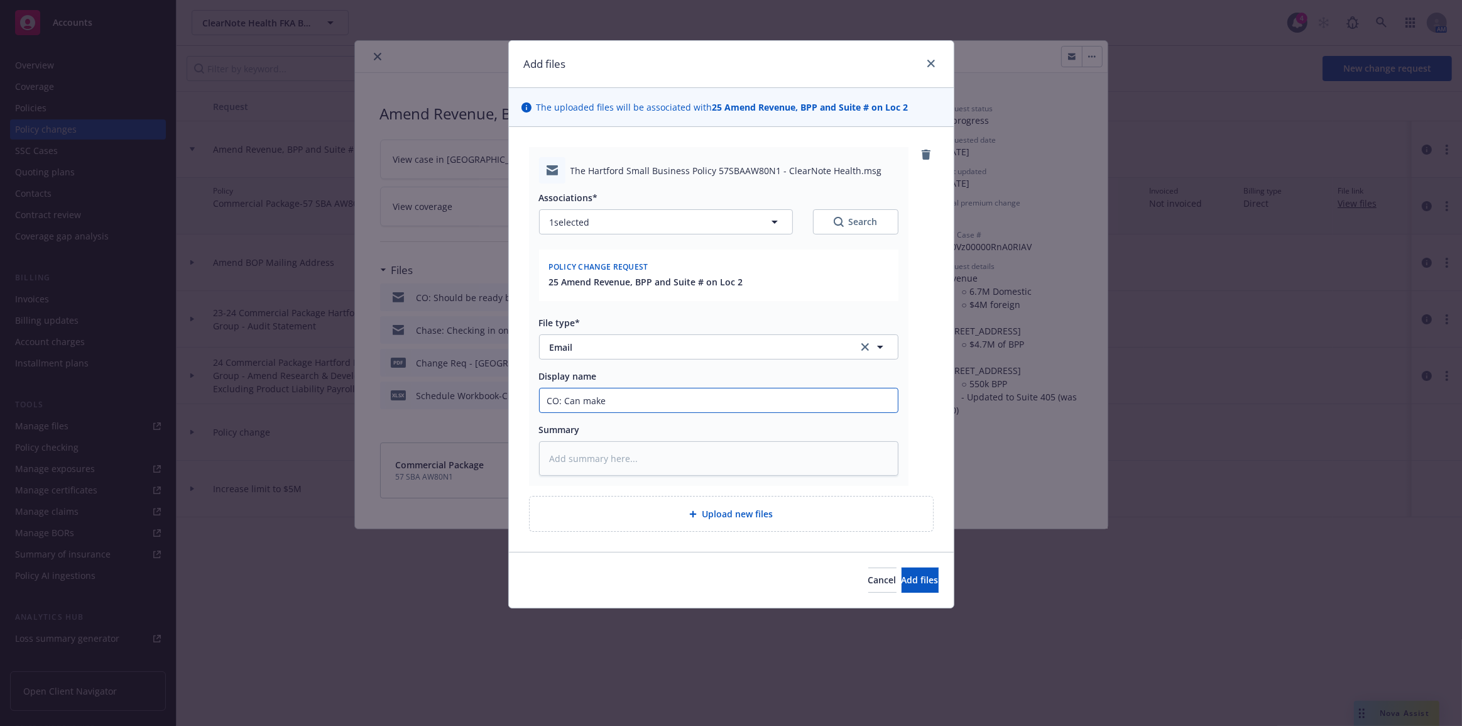
type input "CO: Can make t"
type textarea "x"
type input "CO: Can make th"
type textarea "x"
type input "CO: Can make the"
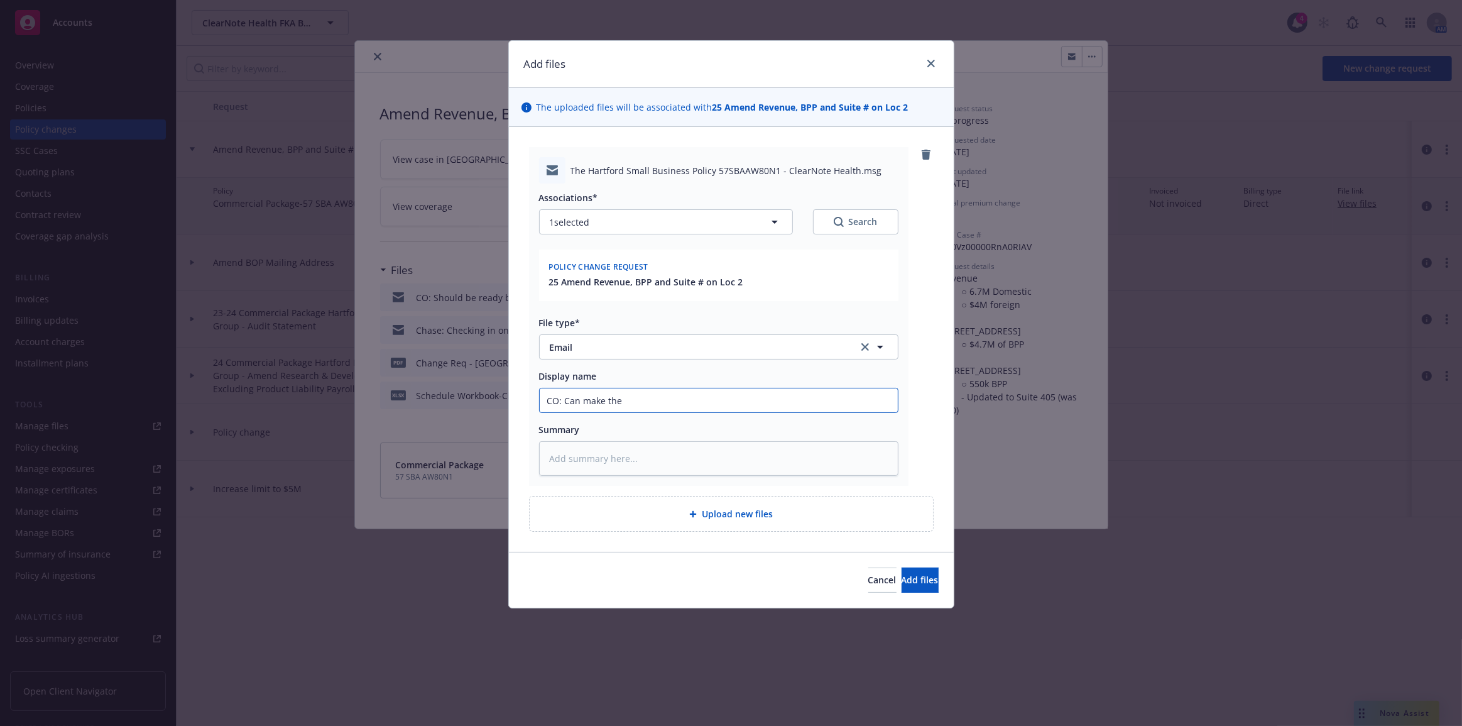
type textarea "x"
type input "CO: Can make the"
type textarea "x"
type input "CO: Can make the c"
type textarea "x"
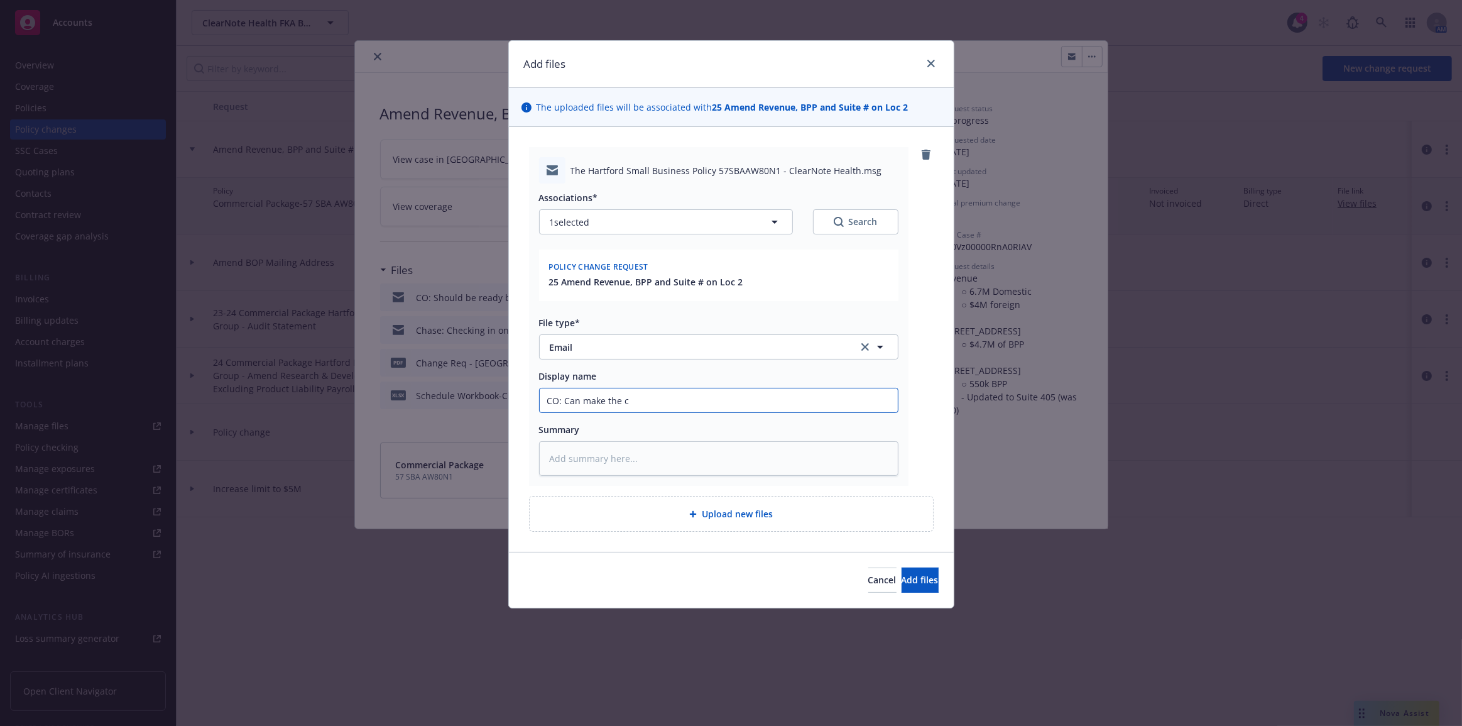
type input "CO: Can make the ch"
type textarea "x"
type input "CO: Can make the cha"
type textarea "x"
type input "CO: Can make the chan"
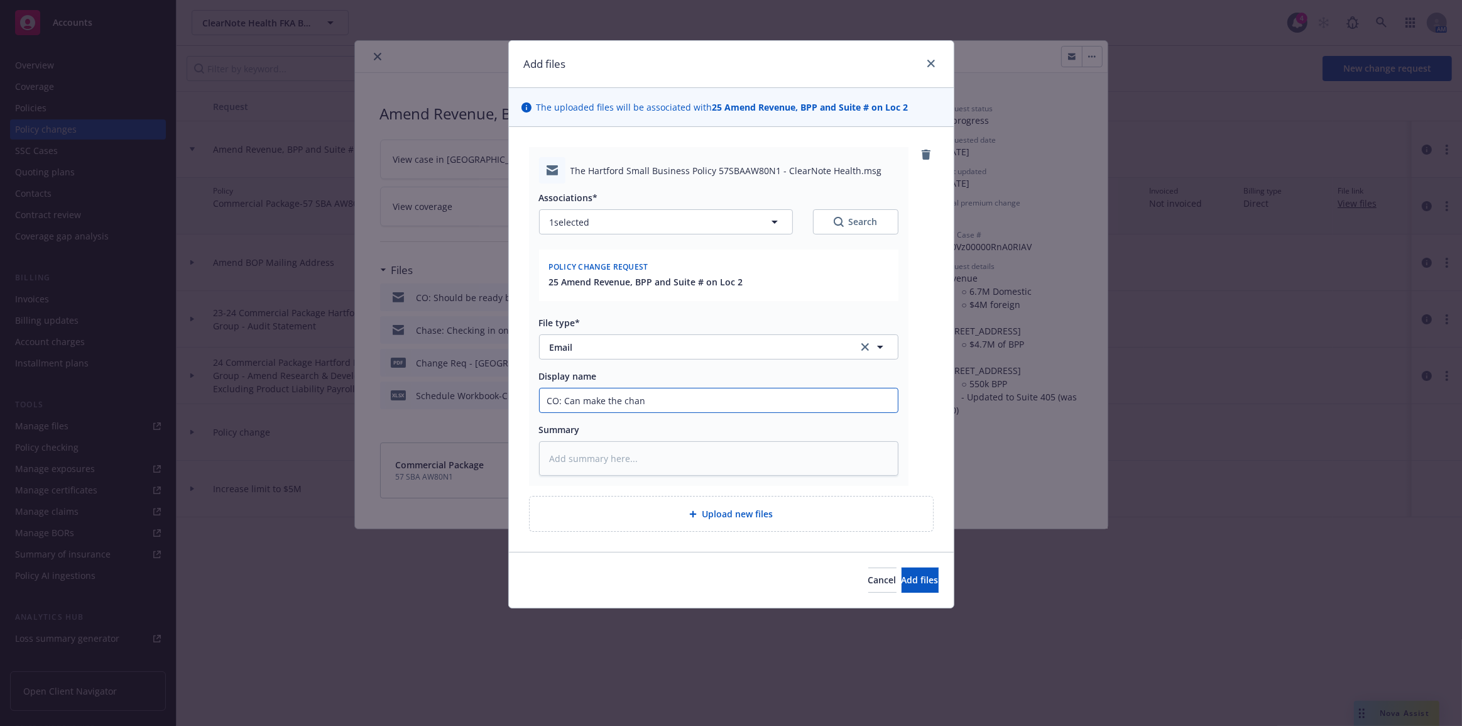
type textarea "x"
type input "CO: Can make the chang"
type textarea "x"
type input "CO: Can make the change"
type textarea "x"
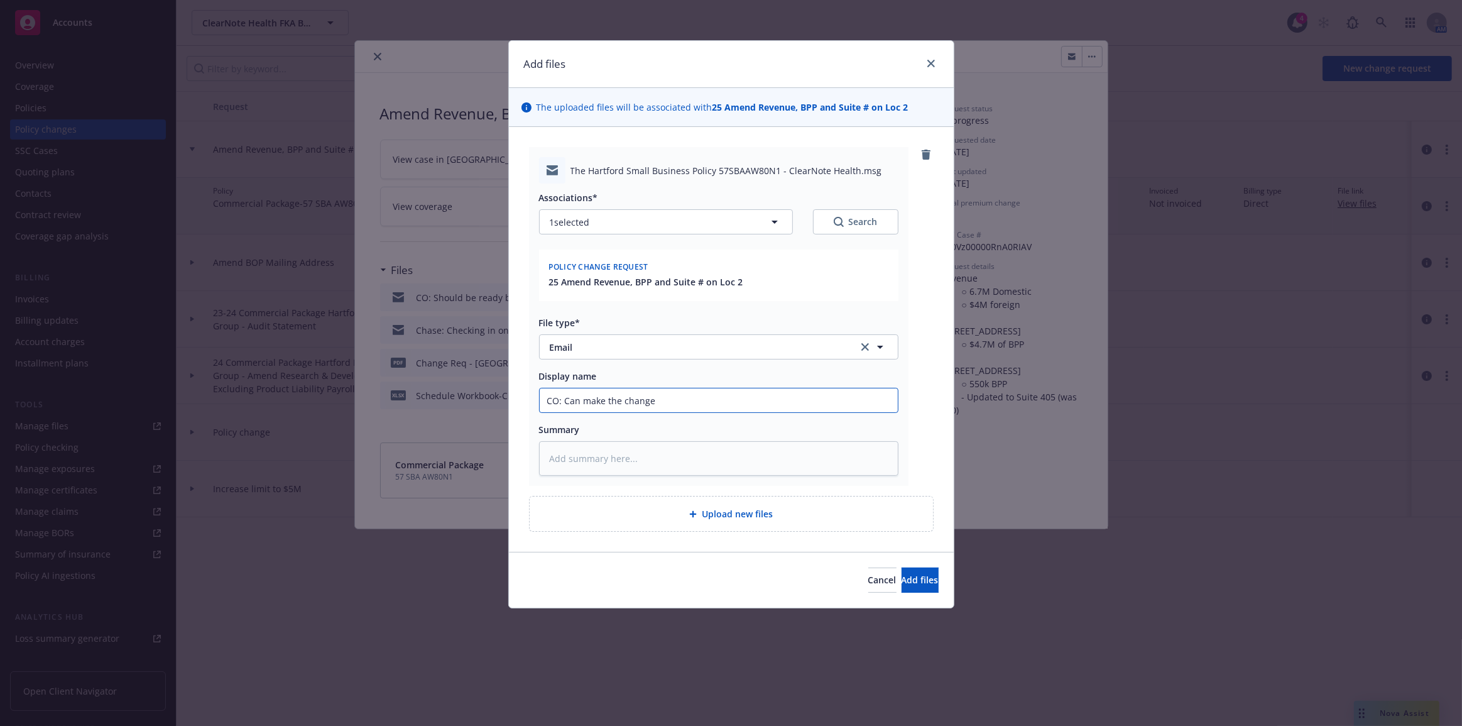
type input "CO: Can make the change"
type textarea "x"
type input "CO: Can make the change b"
type textarea "x"
type input "CO: Can make the change bu"
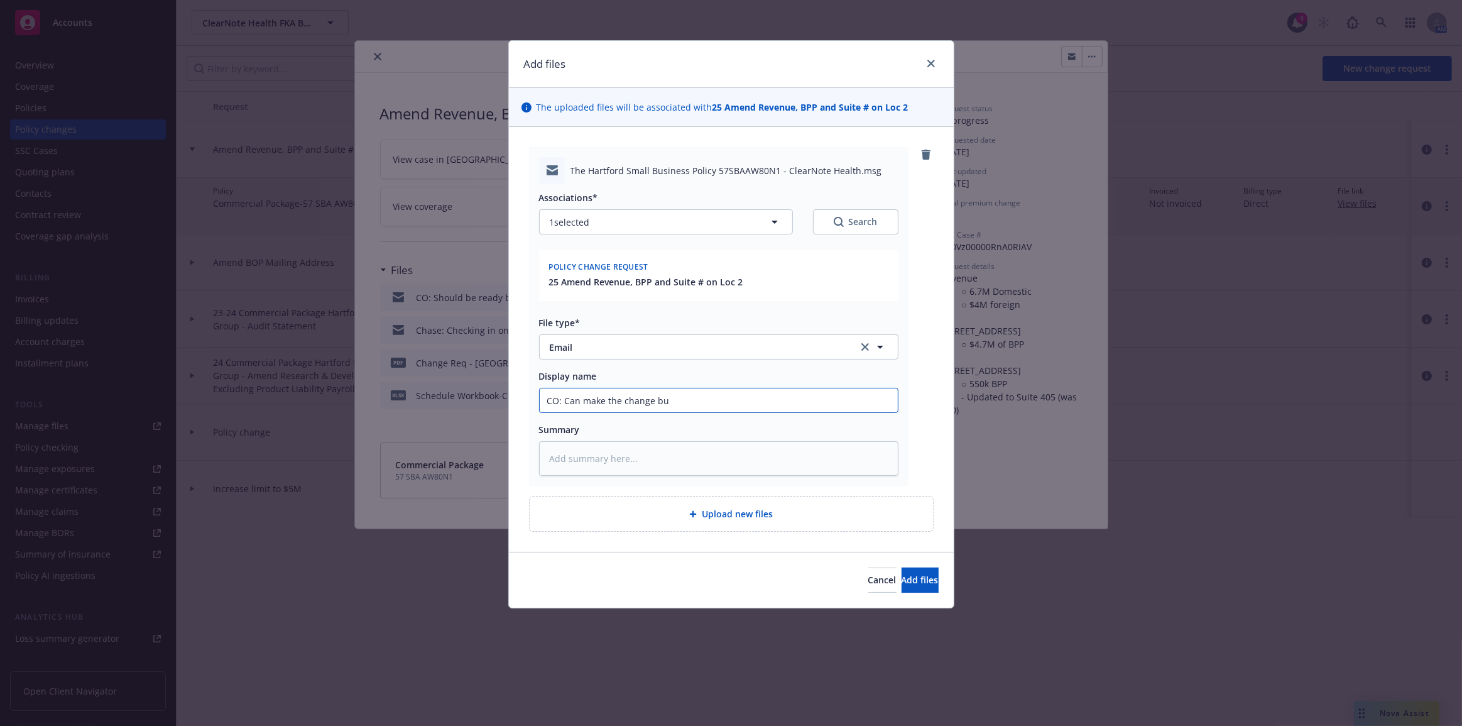
type textarea "x"
type input "CO: Can make the change but"
type textarea "x"
type input "CO: Can make the change but"
type textarea "x"
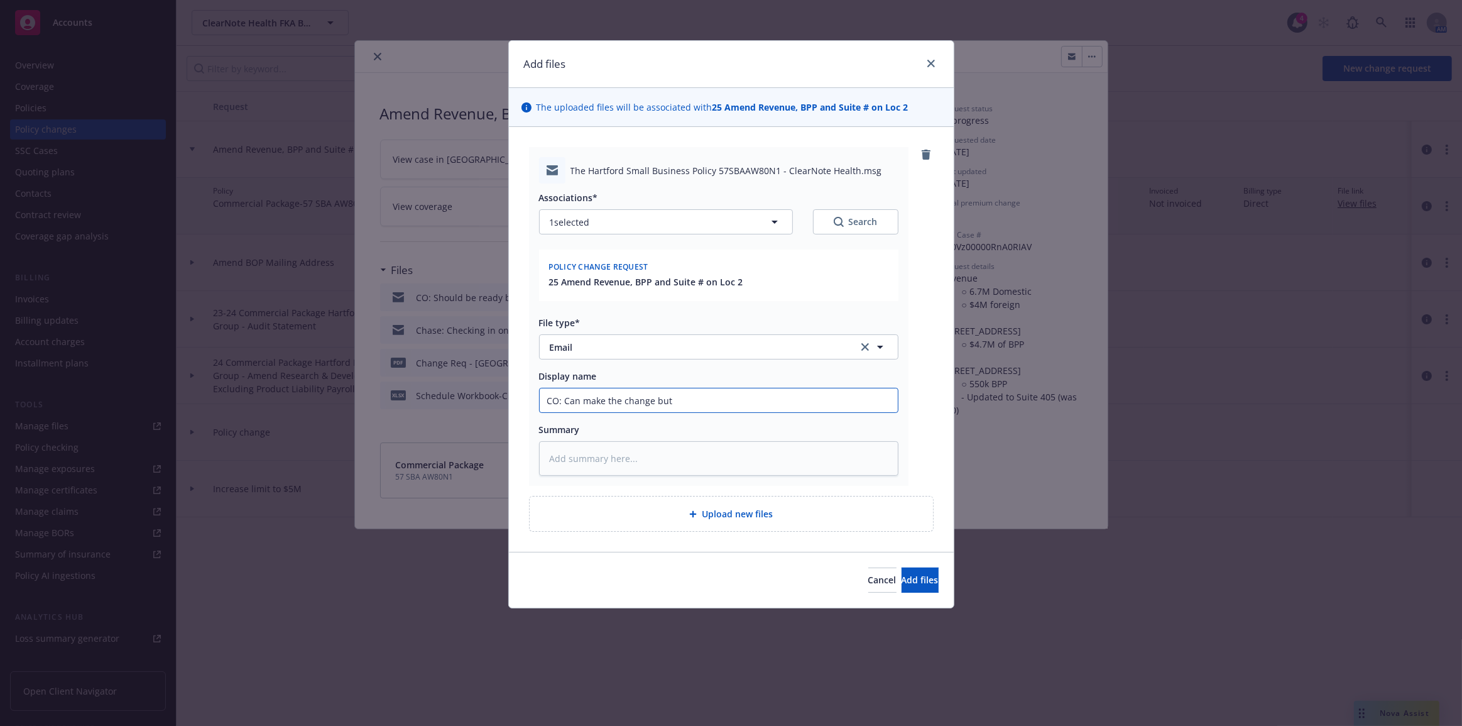
type input "CO: Can make the change but n"
type textarea "x"
type input "CO: Can make the change but ne"
type textarea "x"
type input "CO: Can make the change but nee"
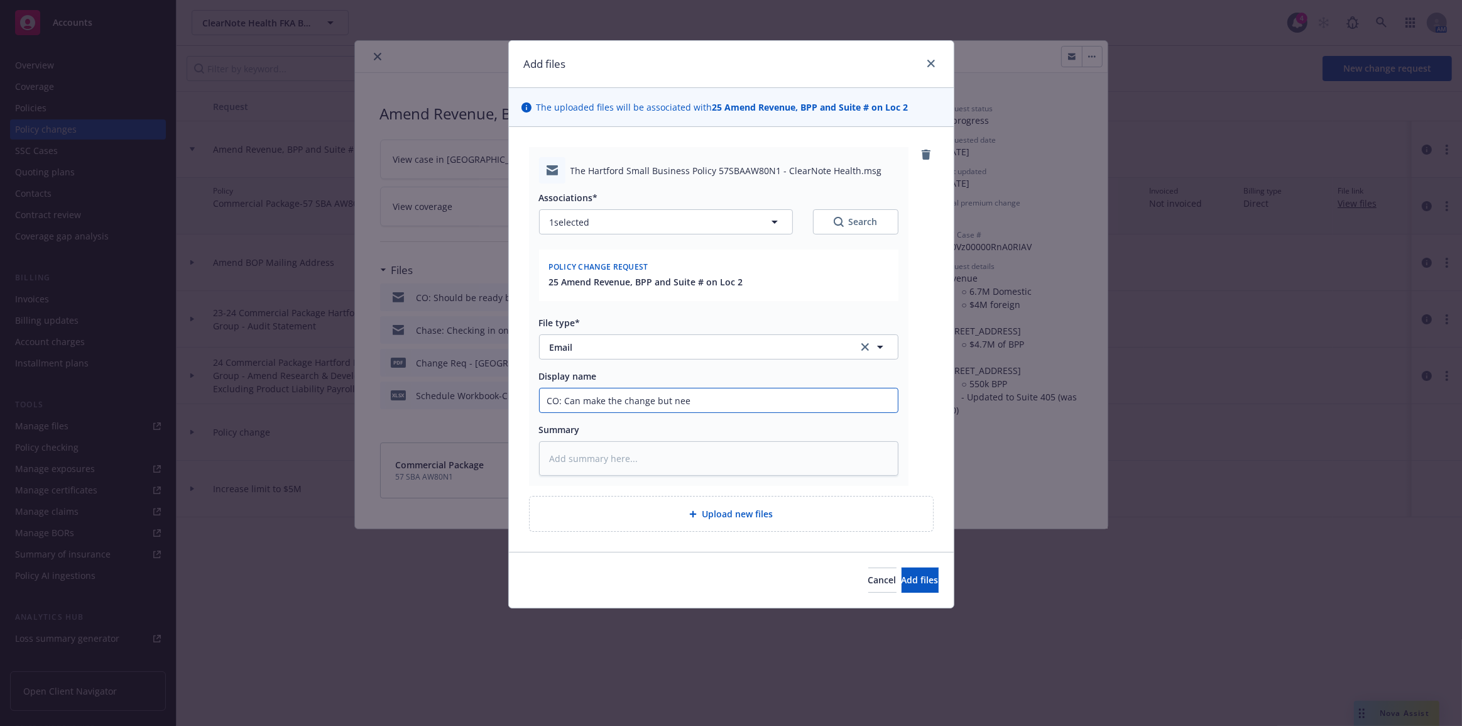
type textarea "x"
type input "CO: Can make the change but need"
type textarea "x"
type input "CO: Can make the change but need"
type textarea "x"
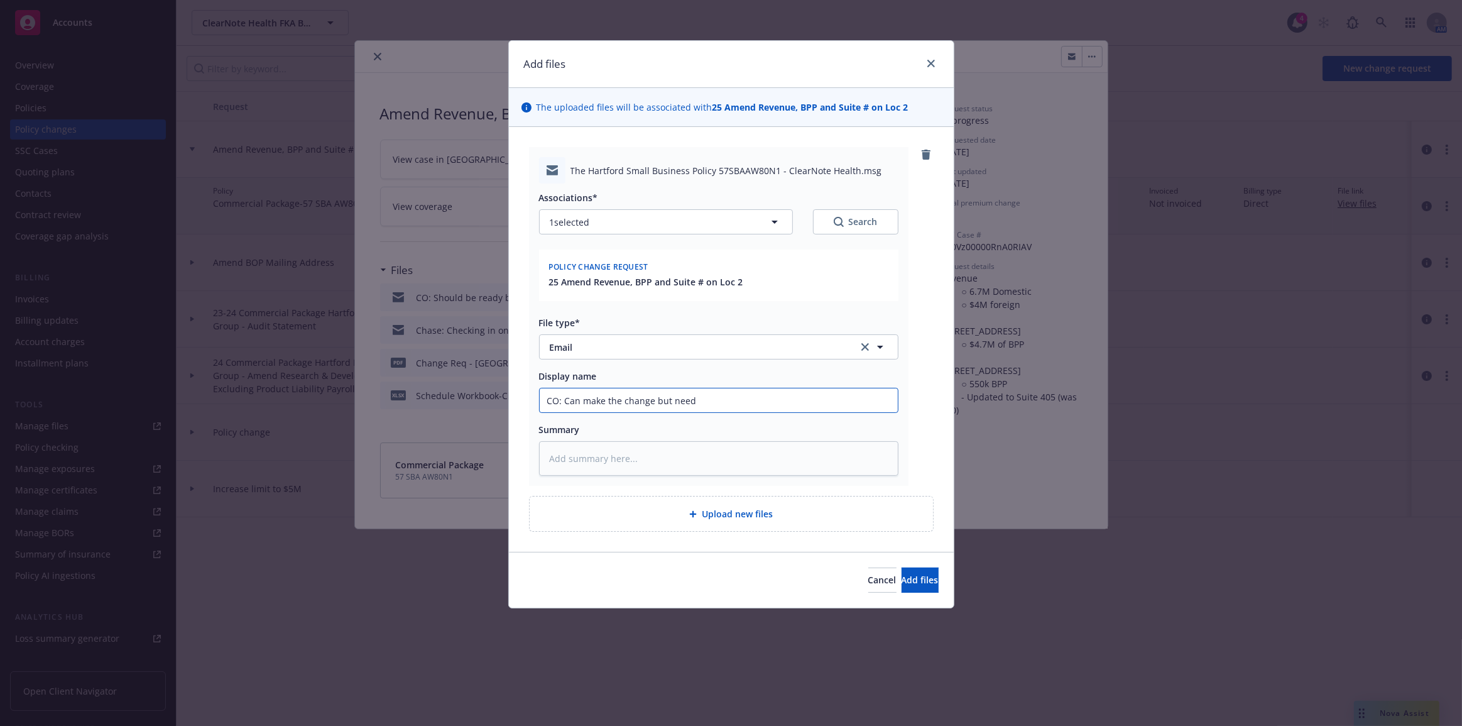
type input "CO: Can make the change but need t"
type textarea "x"
type input "CO: Can make the change but need to"
type textarea "x"
type input "CO: Can make the change but need to i"
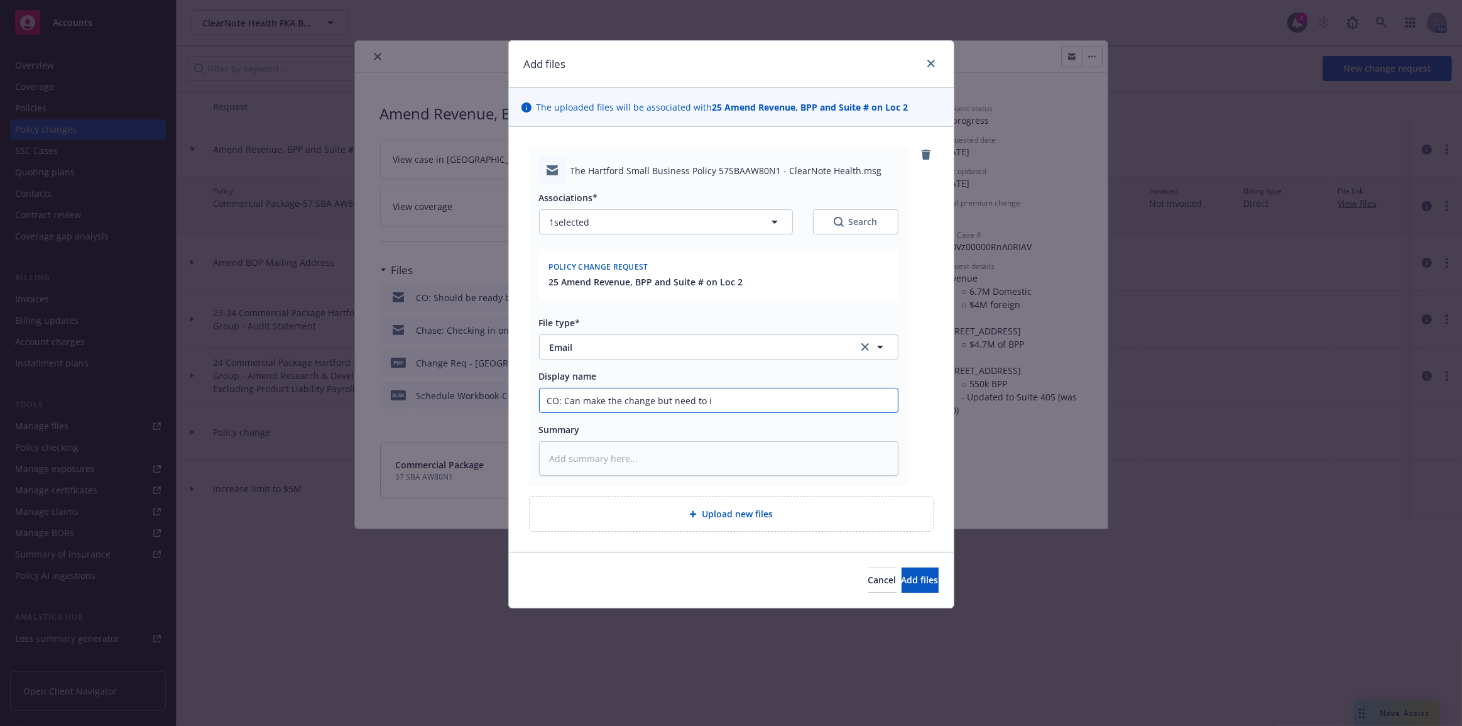
type textarea "x"
type input "CO: Can make the change but need to inc"
type textarea "x"
type input "CO: Can make the change but need to incf"
type textarea "x"
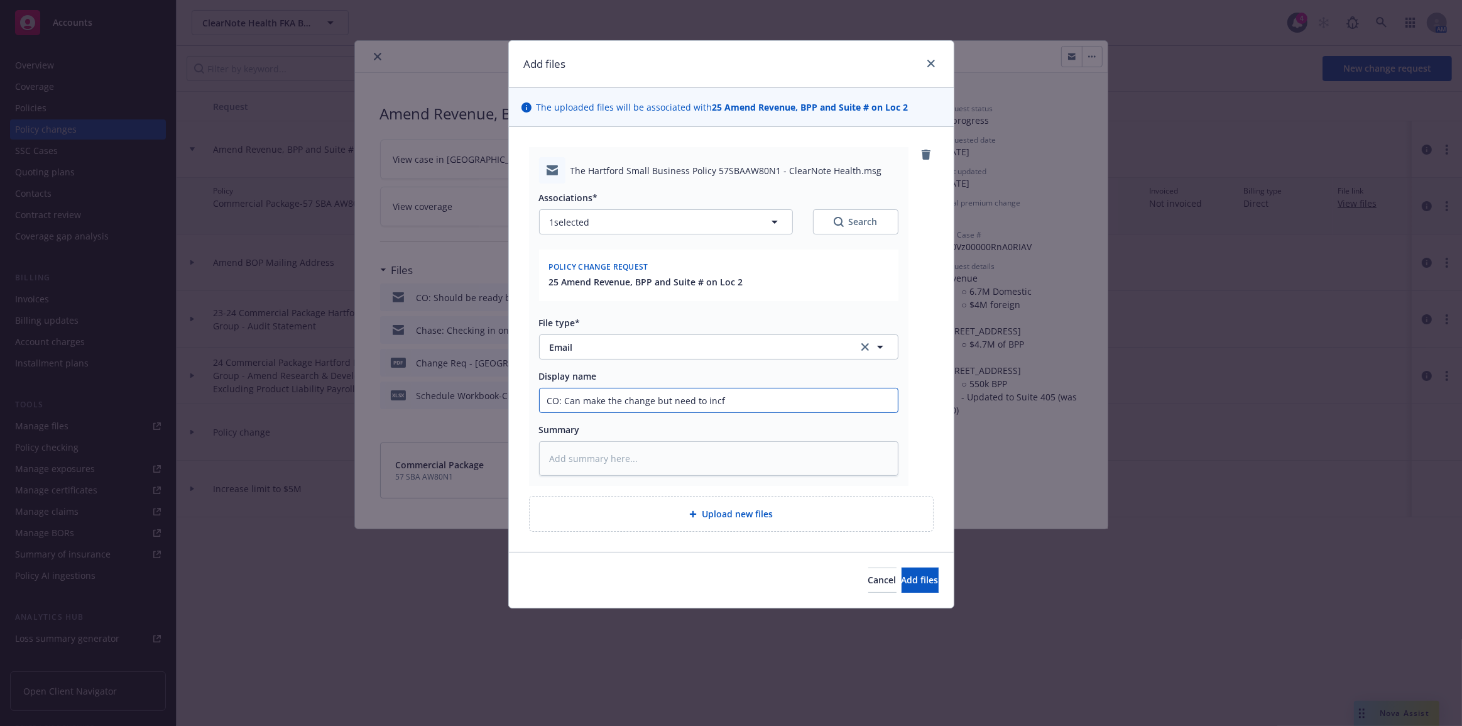
type input "CO: Can make the change but need to inc"
type textarea "x"
type input "CO: Can make the change but need to incre"
type textarea "x"
type input "CO: Can make the change but need to increa"
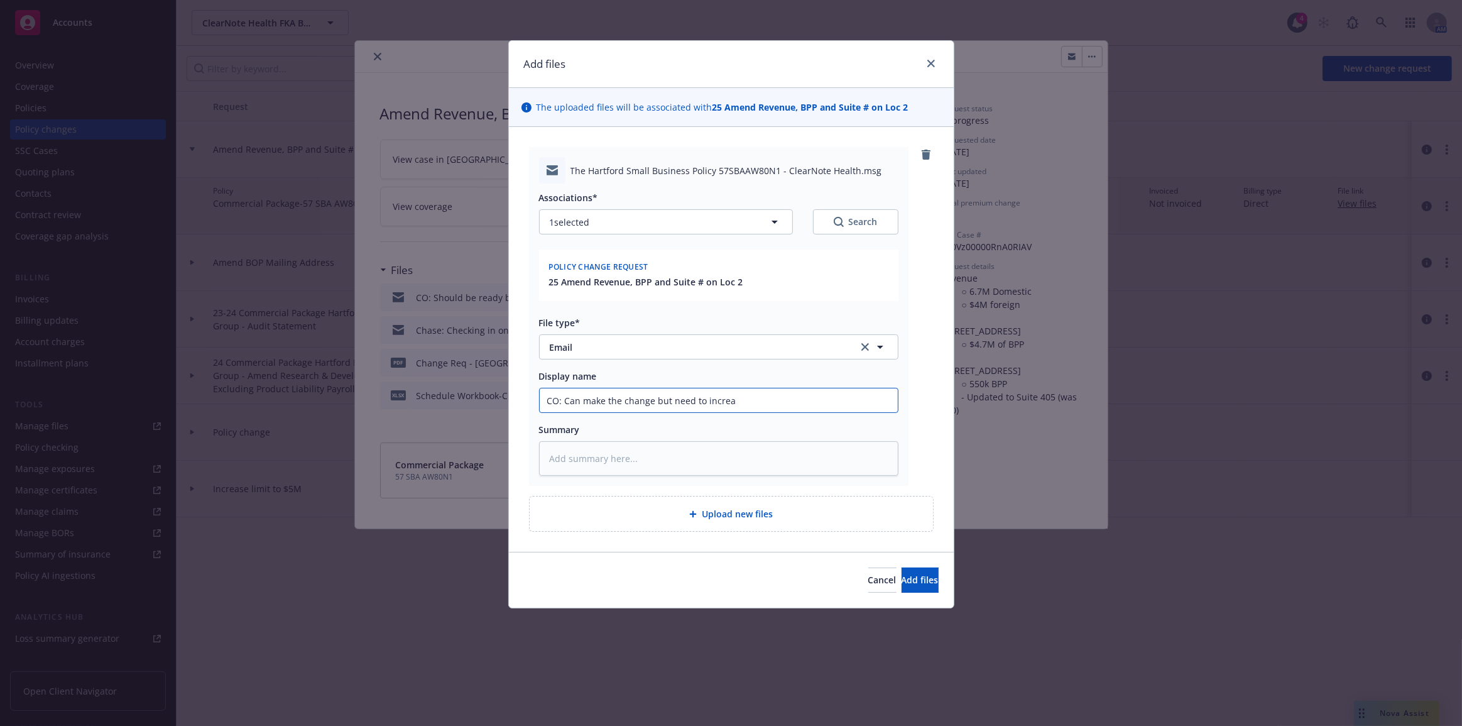
type textarea "x"
type input "CO: Can make the change but need to increas"
type textarea "x"
type input "CO: Can make the change but need to increase"
type textarea "x"
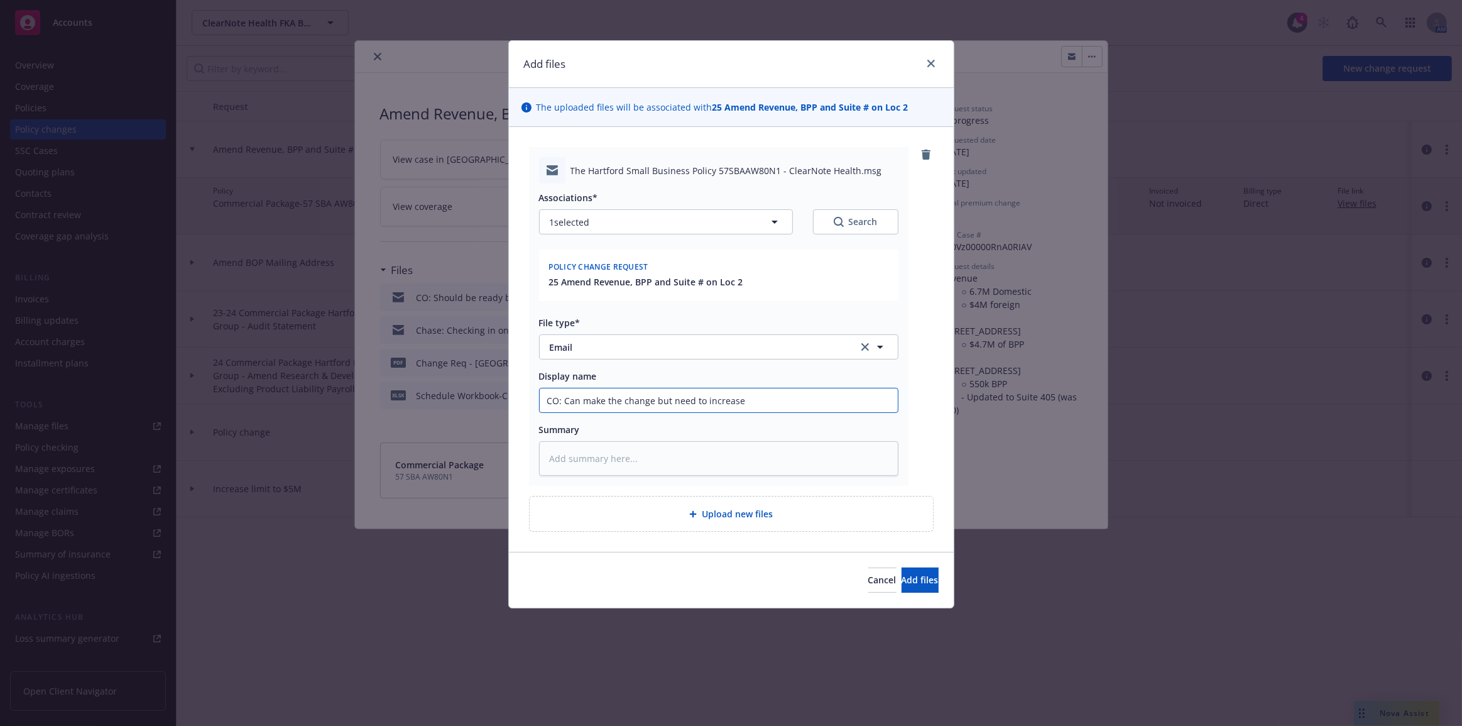
type input "CO: Can make the change but need to increase D"
type textarea "x"
type input "CO: Can make the change but need to increase"
type textarea "x"
type input "CO: Can make the change but need to increase d"
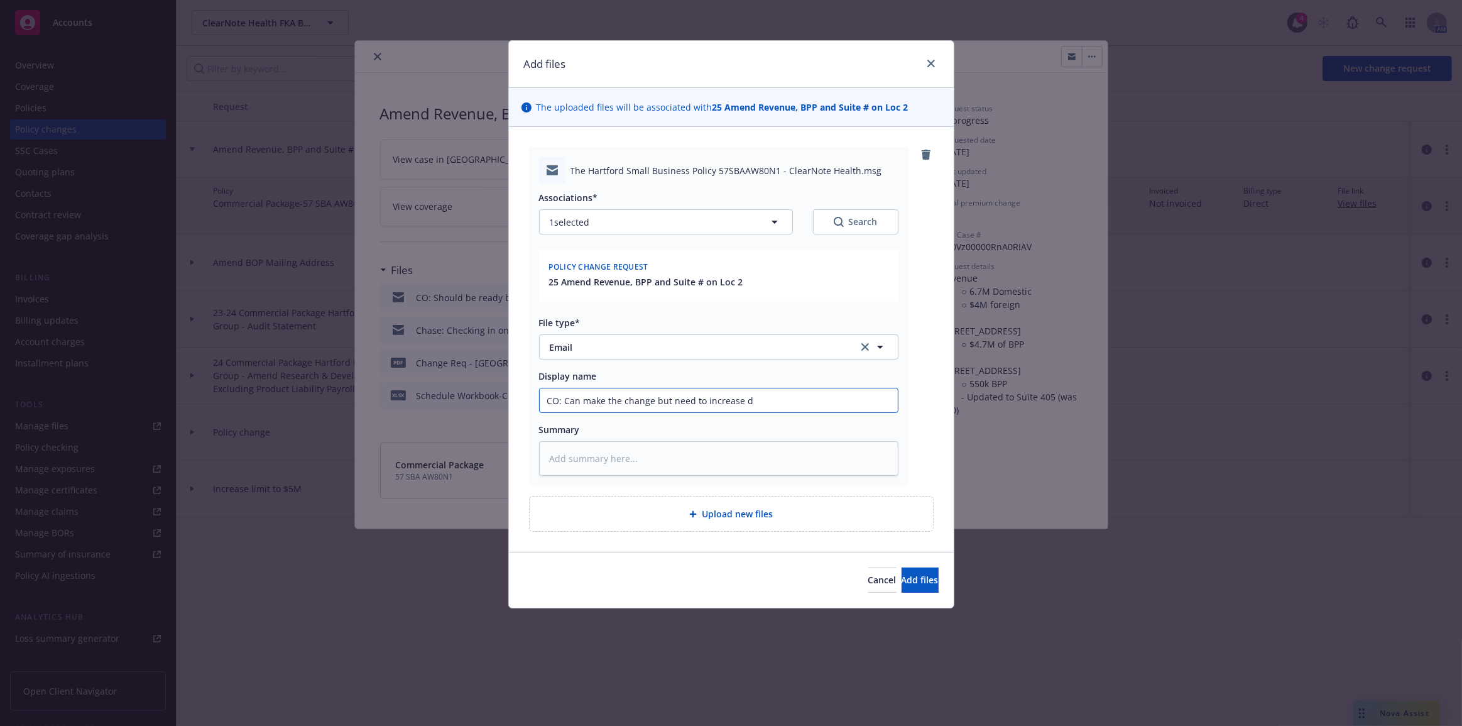
type textarea "x"
type input "CO: Can make the change but need to increase de"
type textarea "x"
type input "CO: Can make the change but need to increase ded"
type textarea "x"
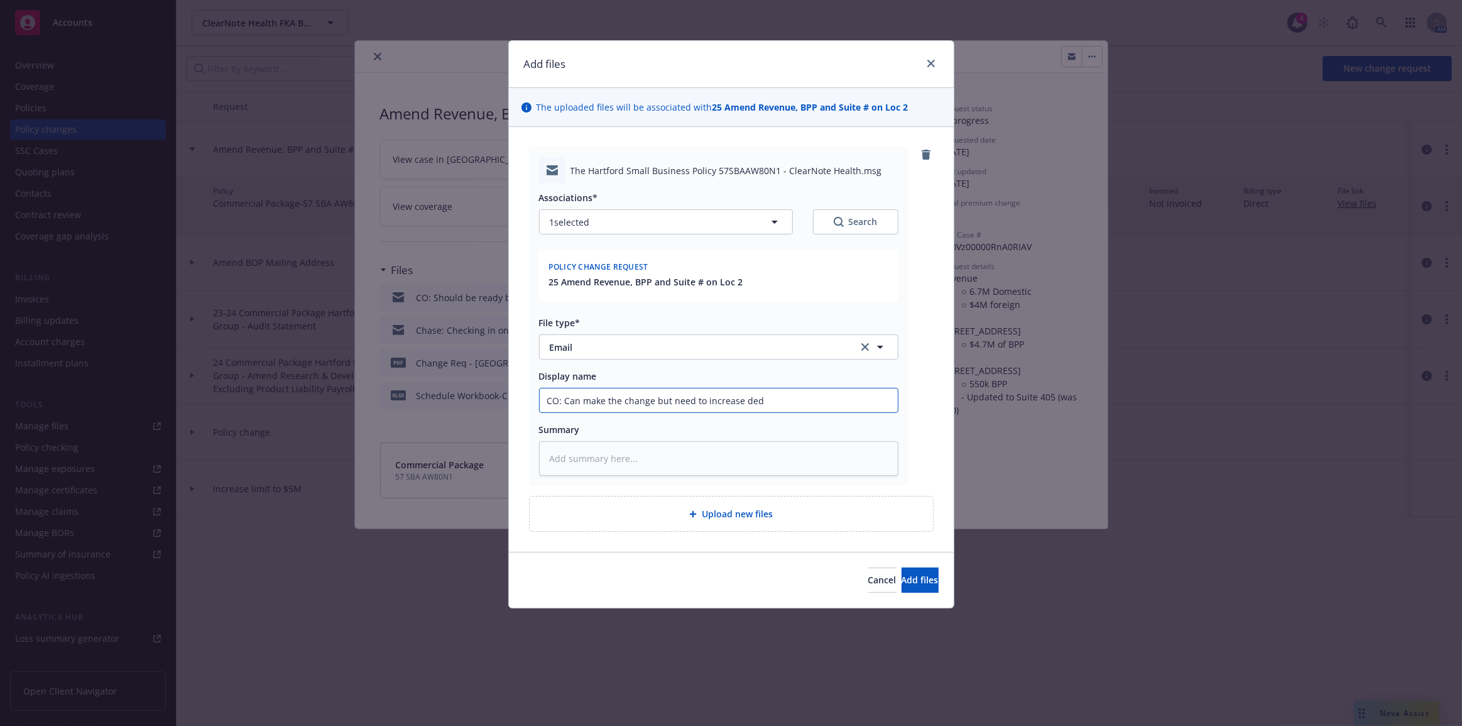
type input "CO: Can make the change but need to increase ded"
type textarea "x"
type input "CO: Can make the change but need to increase ded t"
type textarea "x"
type input "CO: Can make the change but need to increase ded to"
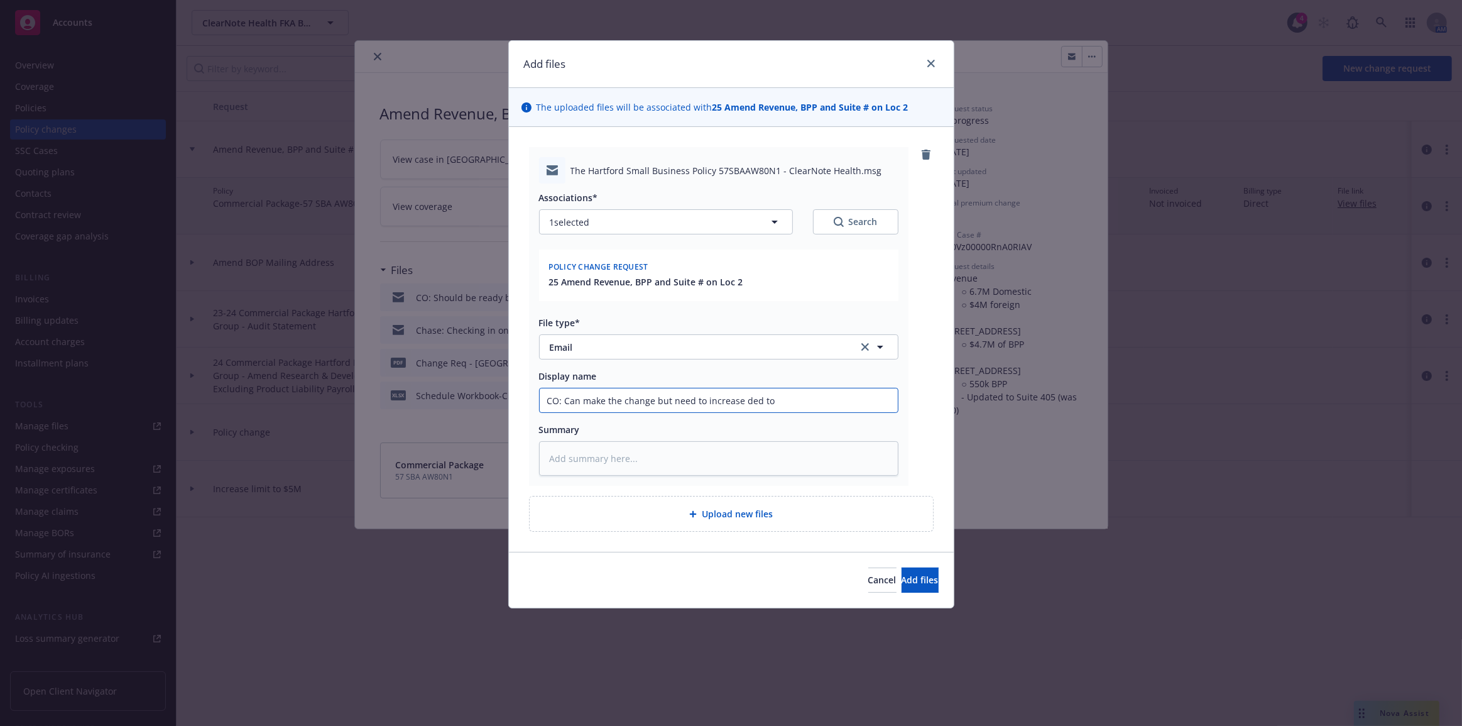
type textarea "x"
type input "CO: Can make the change but need to increase ded to $"
type textarea "x"
type input "CO: Can make the change but need to increase ded to $1"
type textarea "x"
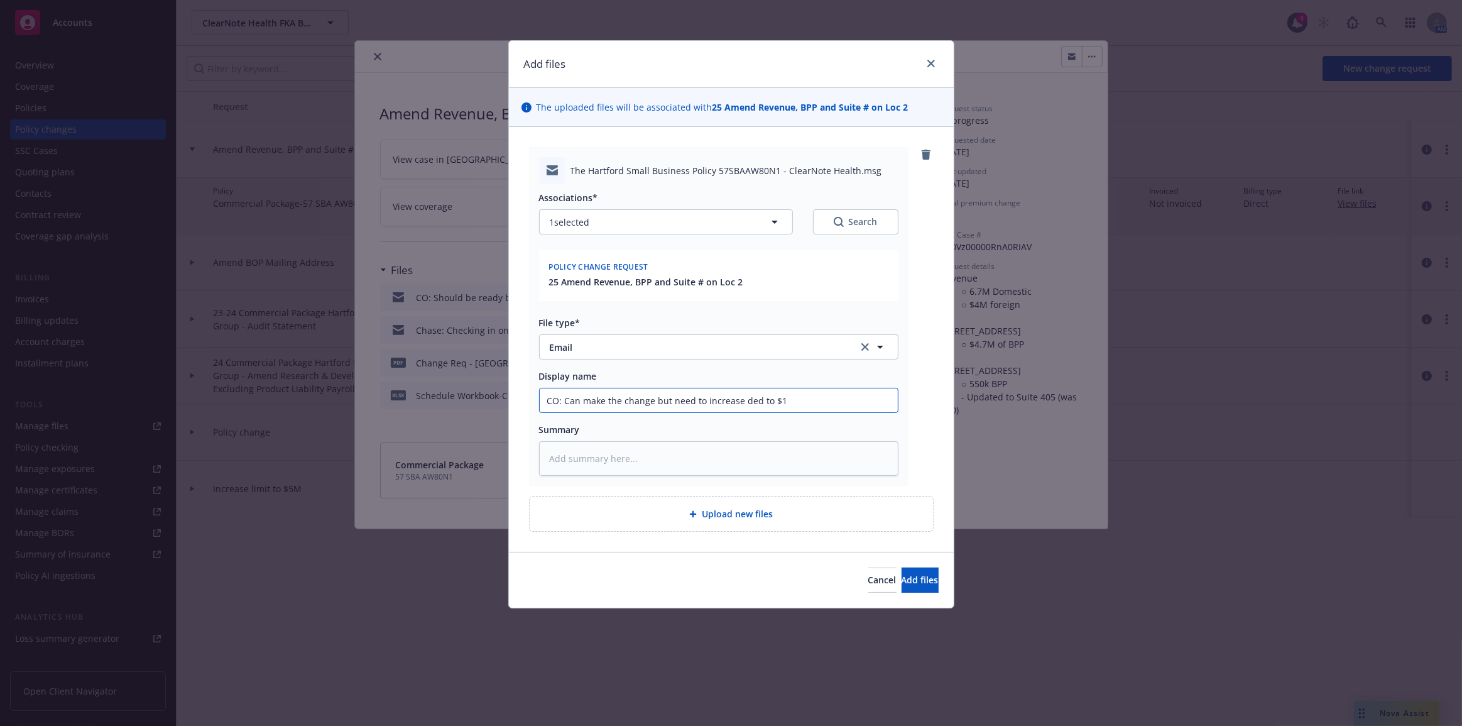
type input "CO: Can make the change but need to increase ded to $10"
type textarea "x"
type input "CO: Can make the change but need to increase ded to $10k"
click at [902, 567] on button "Add files" at bounding box center [920, 579] width 37 height 25
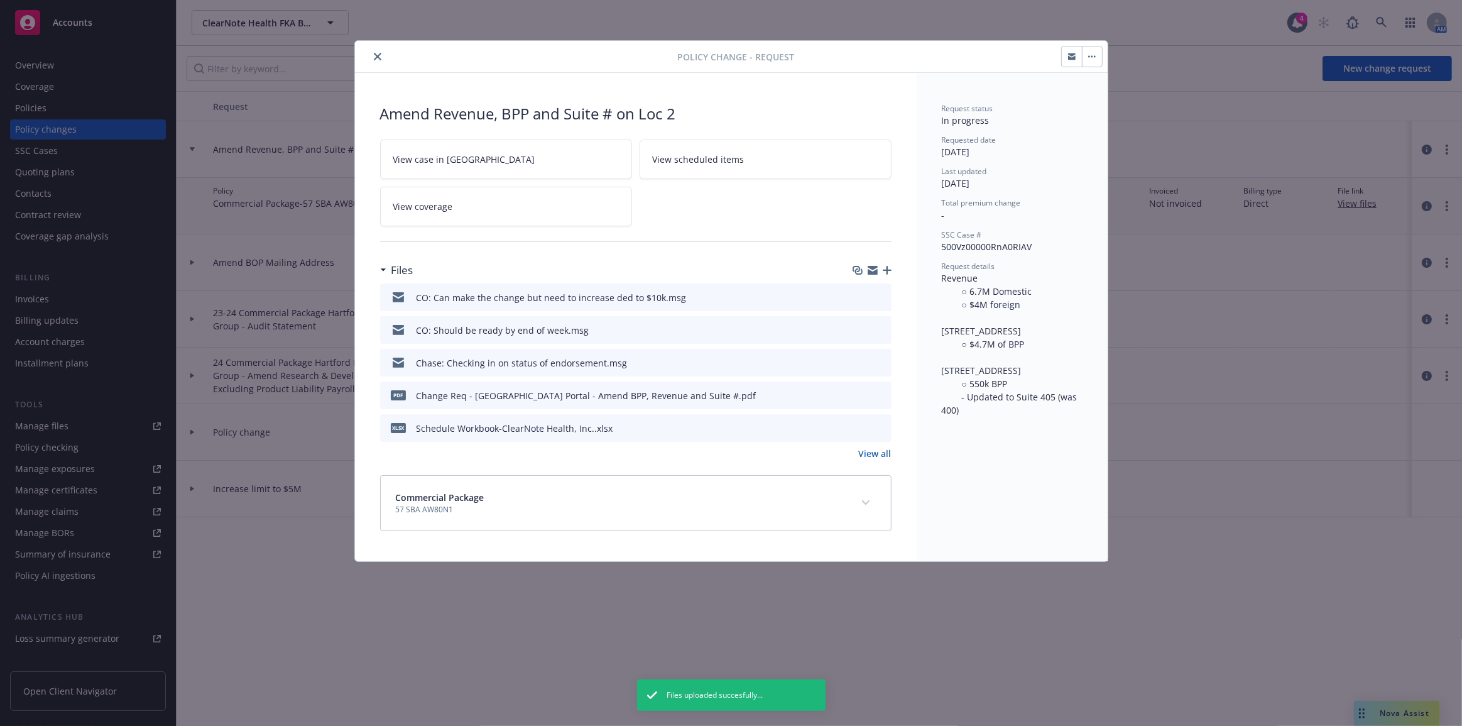
click at [889, 267] on icon "button" at bounding box center [887, 270] width 9 height 9
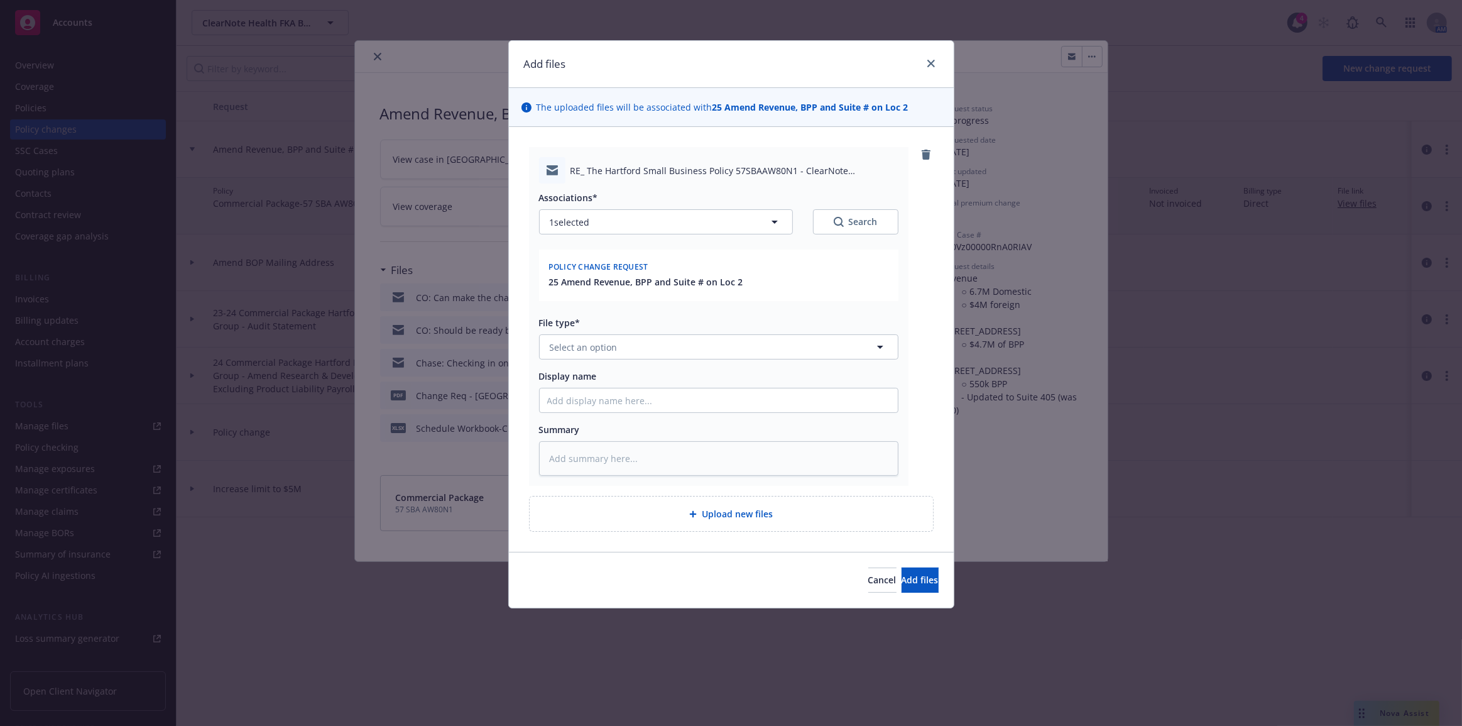
type textarea "x"
click at [749, 351] on button "Select an option" at bounding box center [718, 346] width 359 height 25
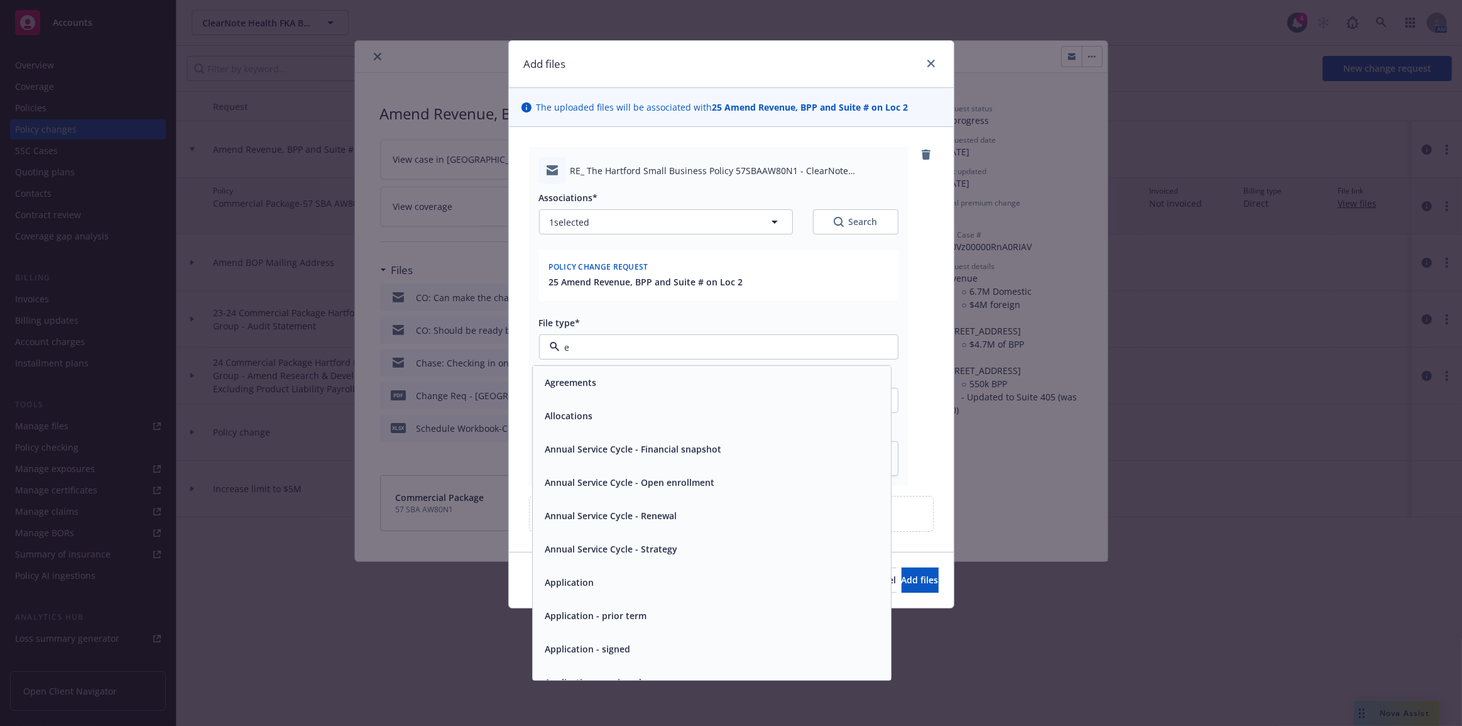
type input "em"
click at [745, 419] on div "Email" at bounding box center [711, 415] width 343 height 18
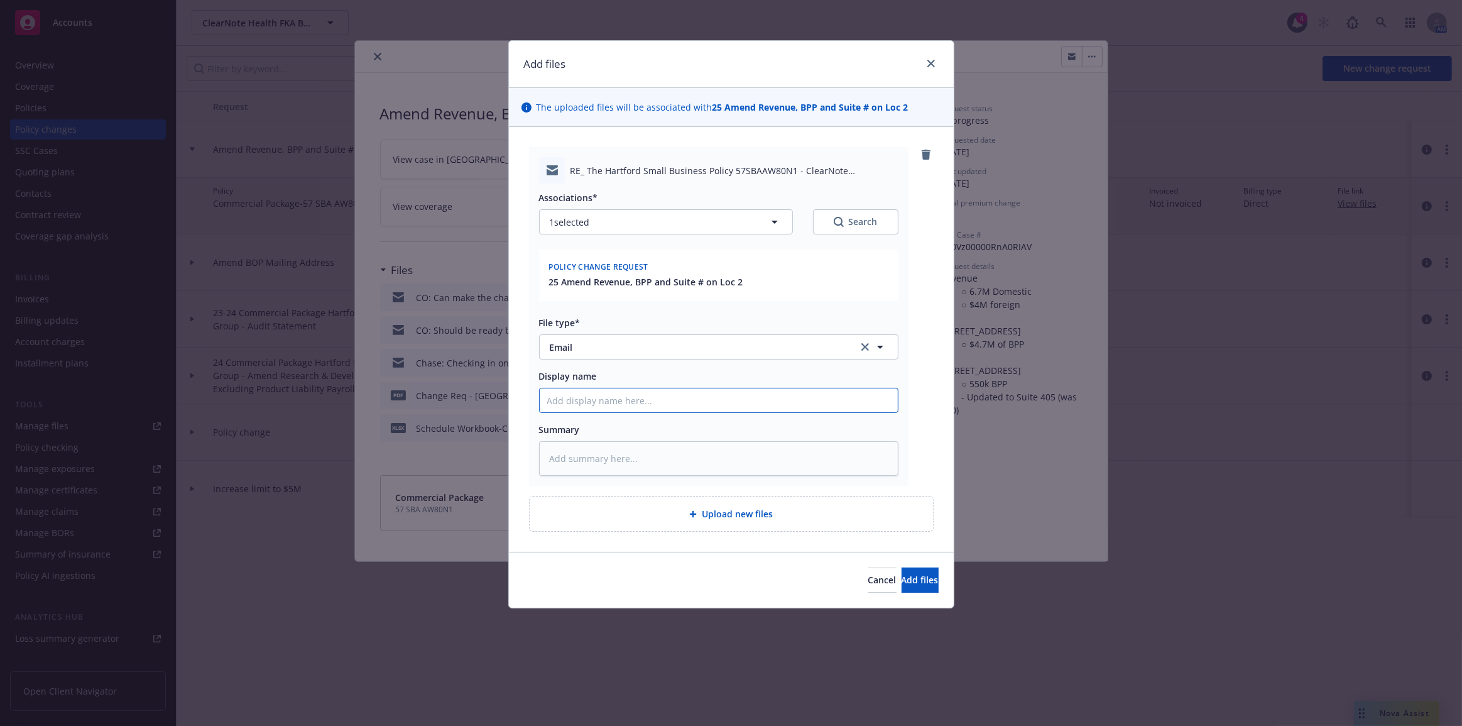
click at [745, 408] on input "Display name" at bounding box center [719, 400] width 358 height 24
type textarea "x"
type input "C"
type textarea "x"
type input "Ch"
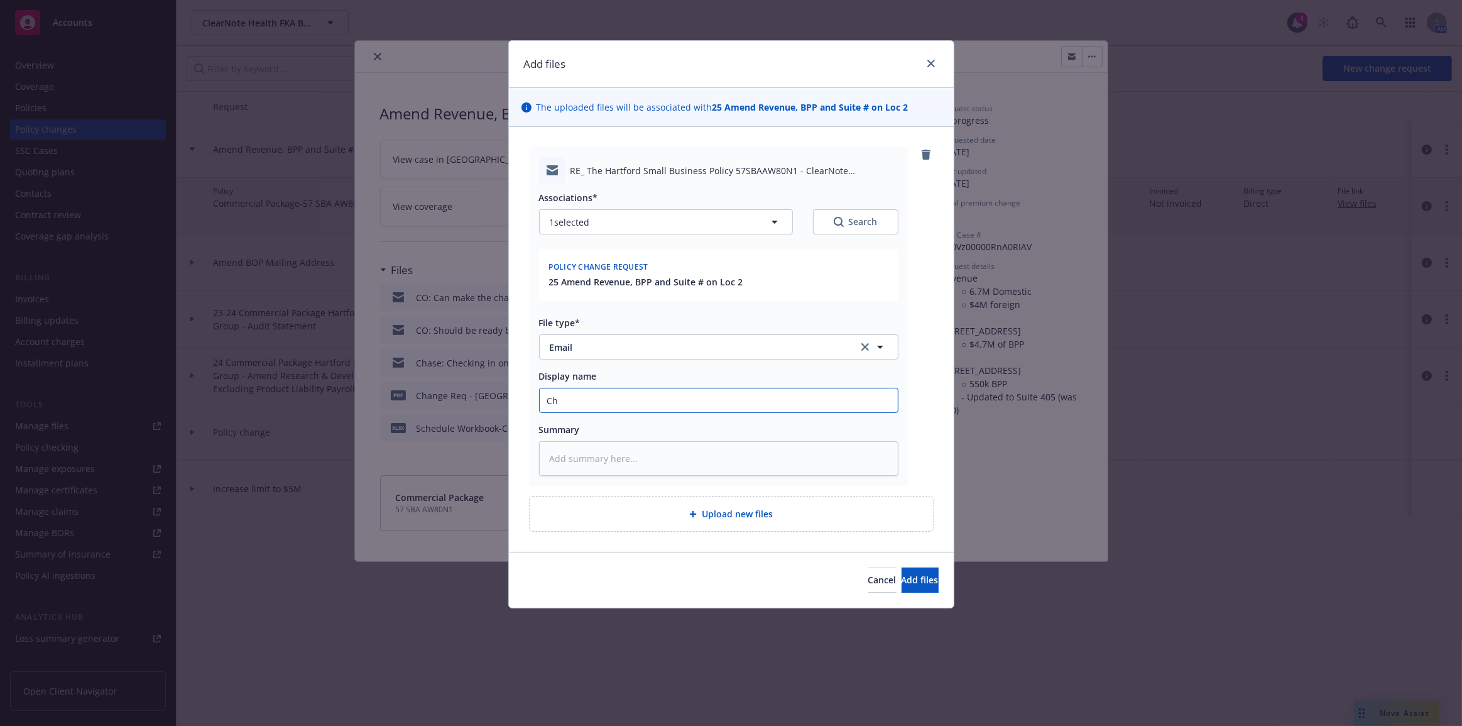
type textarea "x"
type input "Cha"
type textarea "x"
type input "Chas"
type textarea "x"
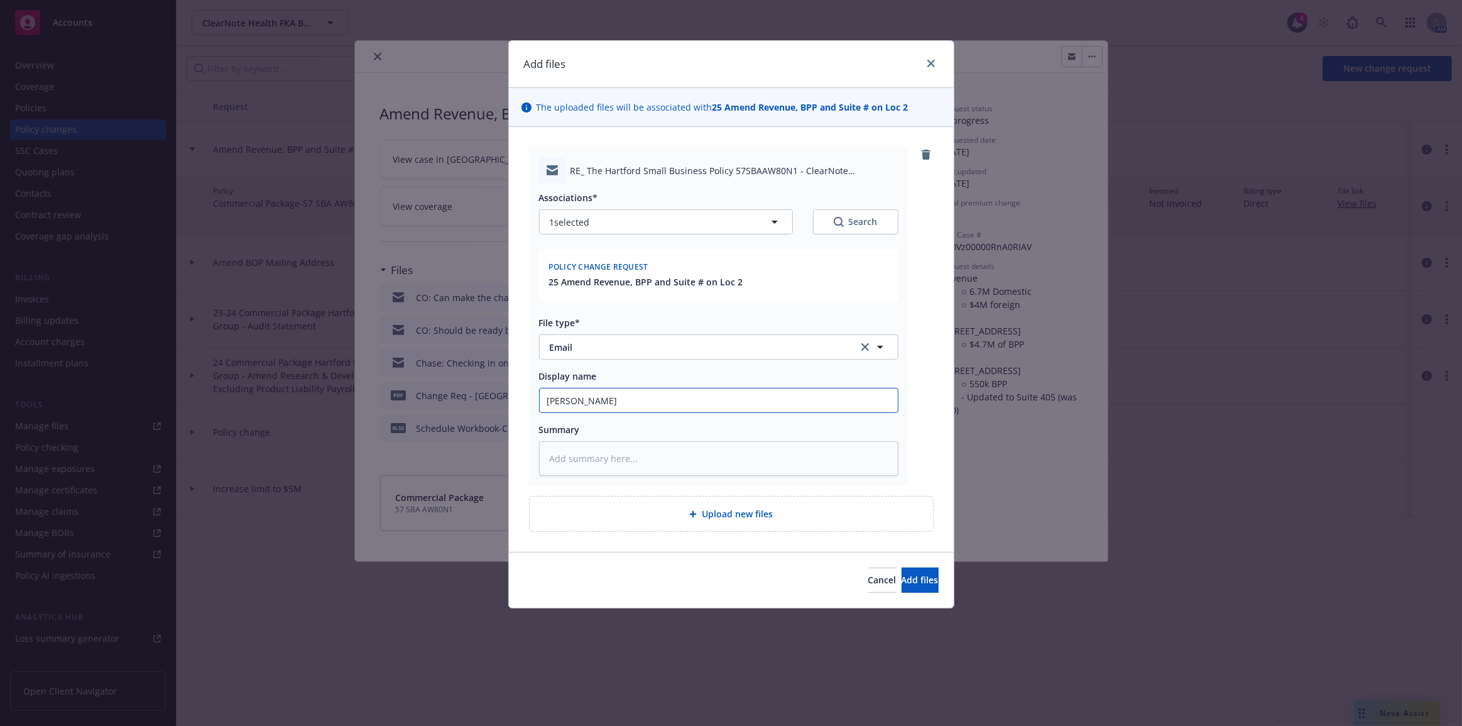
type input "Chase"
type textarea "x"
type input "Chase"
type textarea "x"
type input "Chase t"
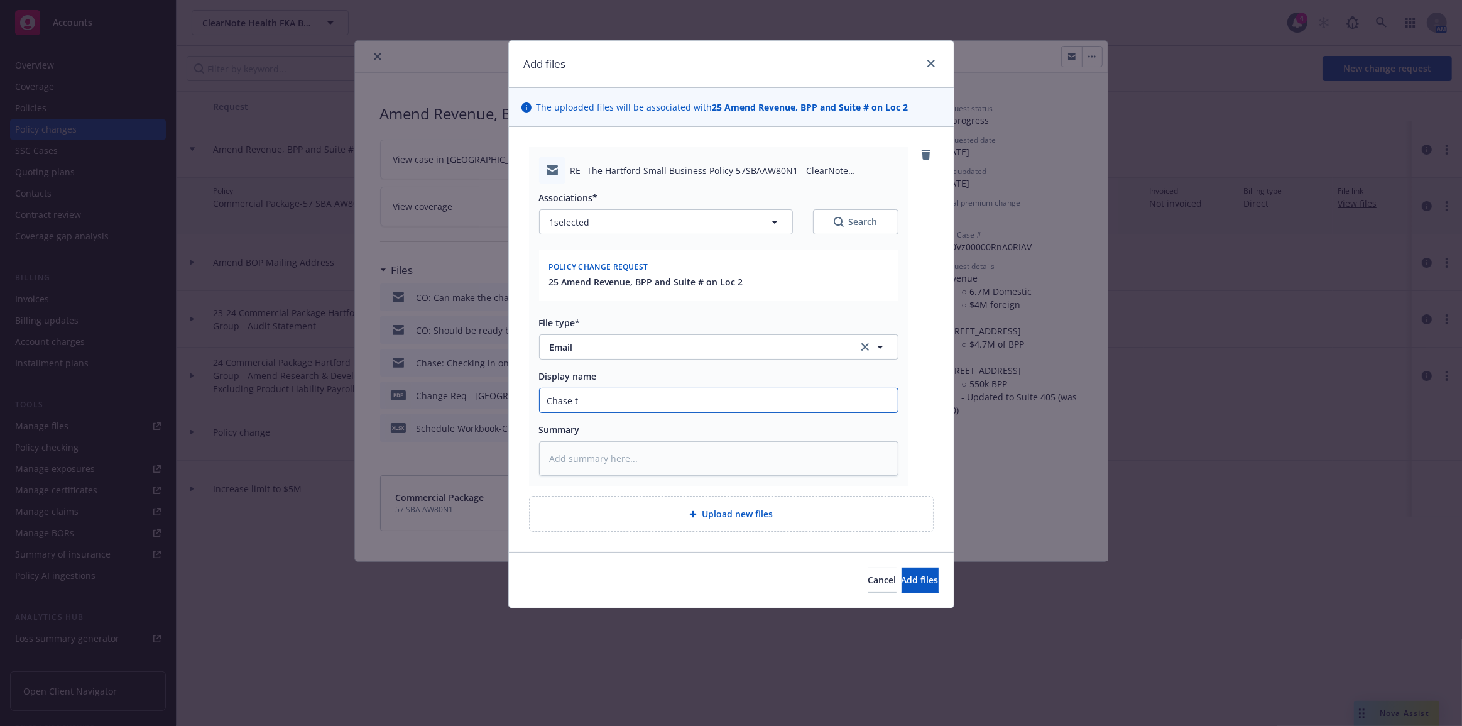
type textarea "x"
type input "Chase to"
type textarea "x"
type input "Chase to"
type textarea "x"
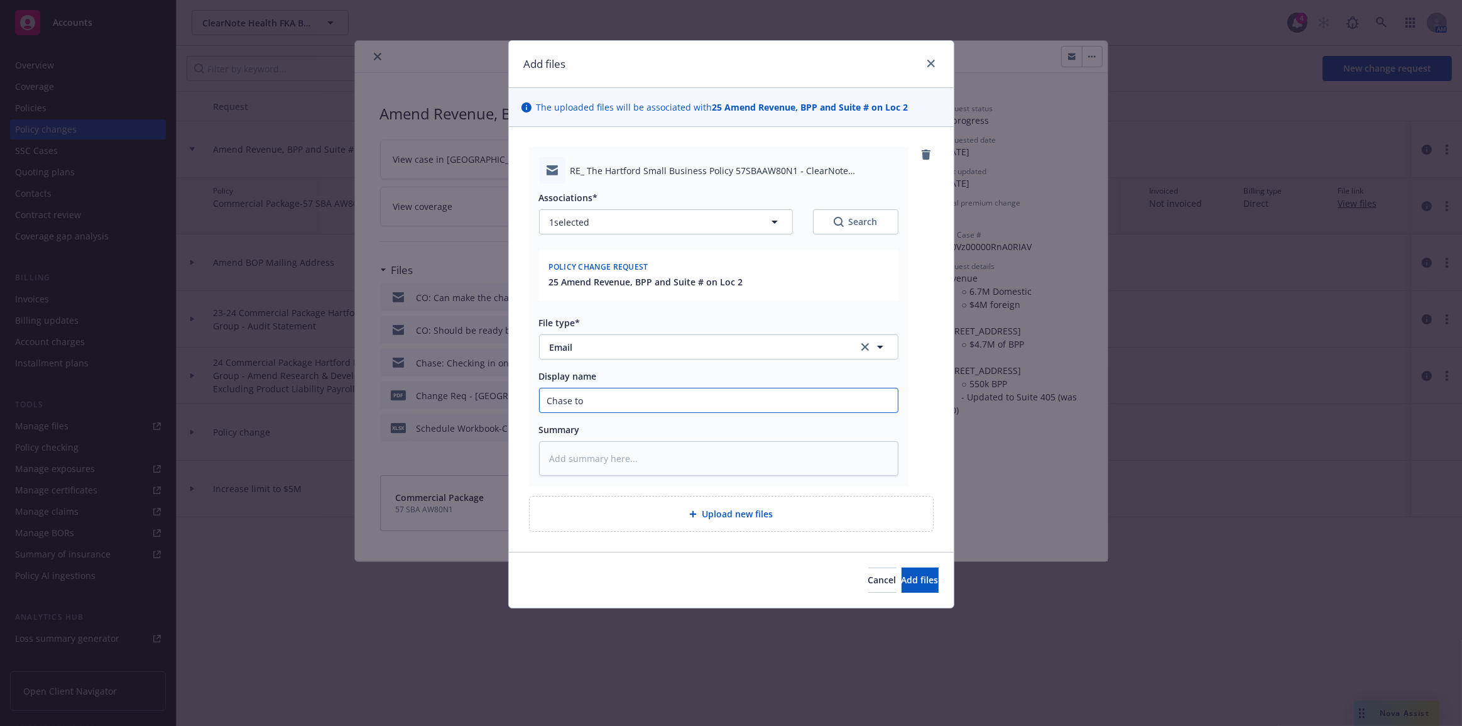
type input "Chase to C"
type textarea "x"
type input "Chase to CO"
type textarea "x"
type input "Chase to CO:"
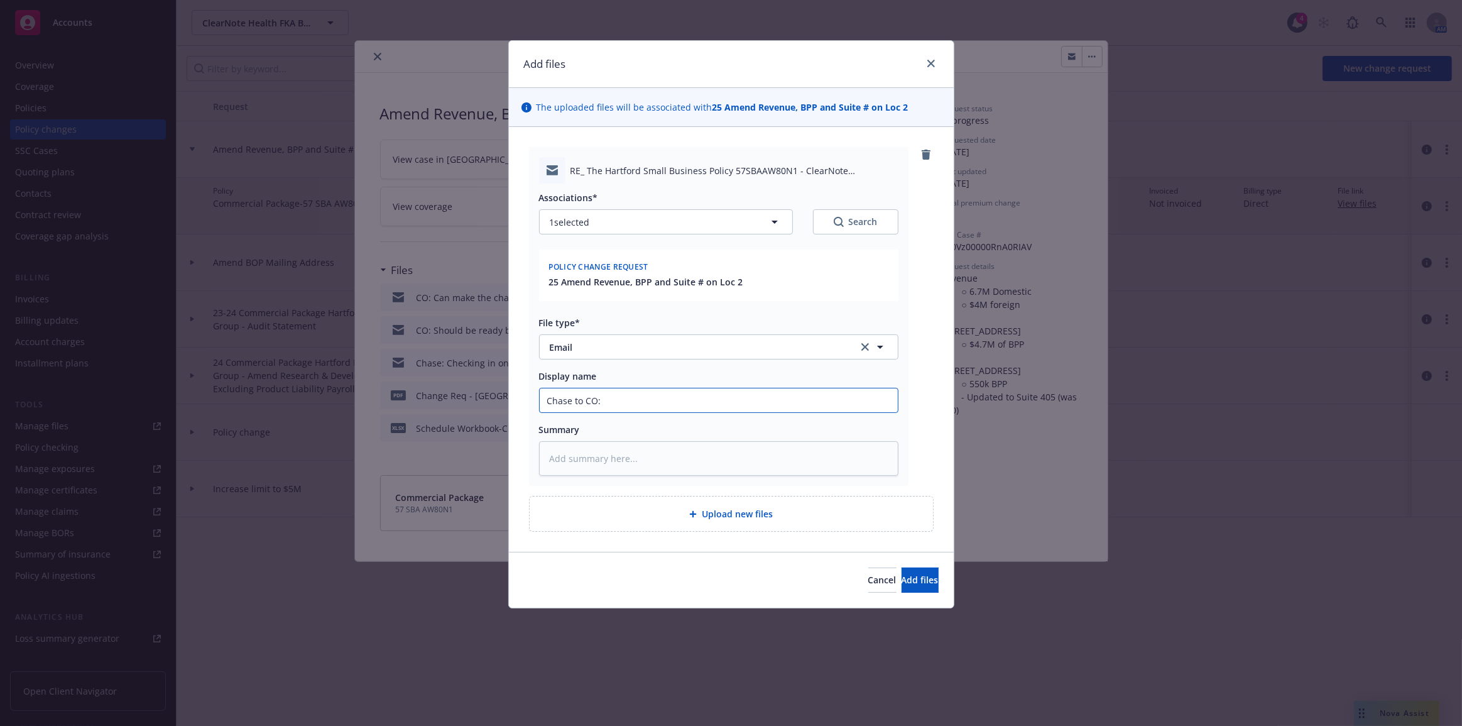
type textarea "x"
type input "Chase to CO:"
type textarea "x"
type input "Chase to CO: P"
type textarea "x"
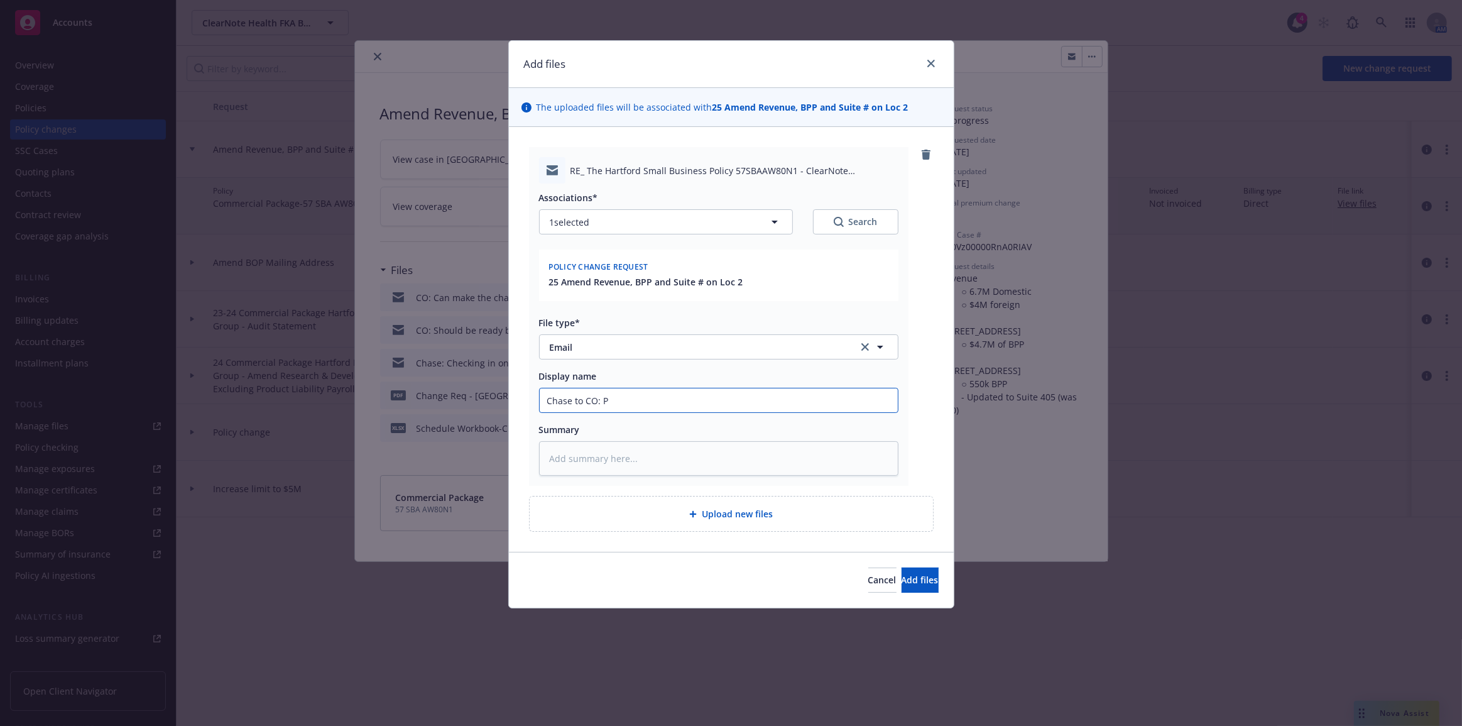
type input "Chase to CO: Pe"
type textarea "x"
type input "Chase to CO: Perm"
type textarea "x"
type input "Chase to CO: Permi"
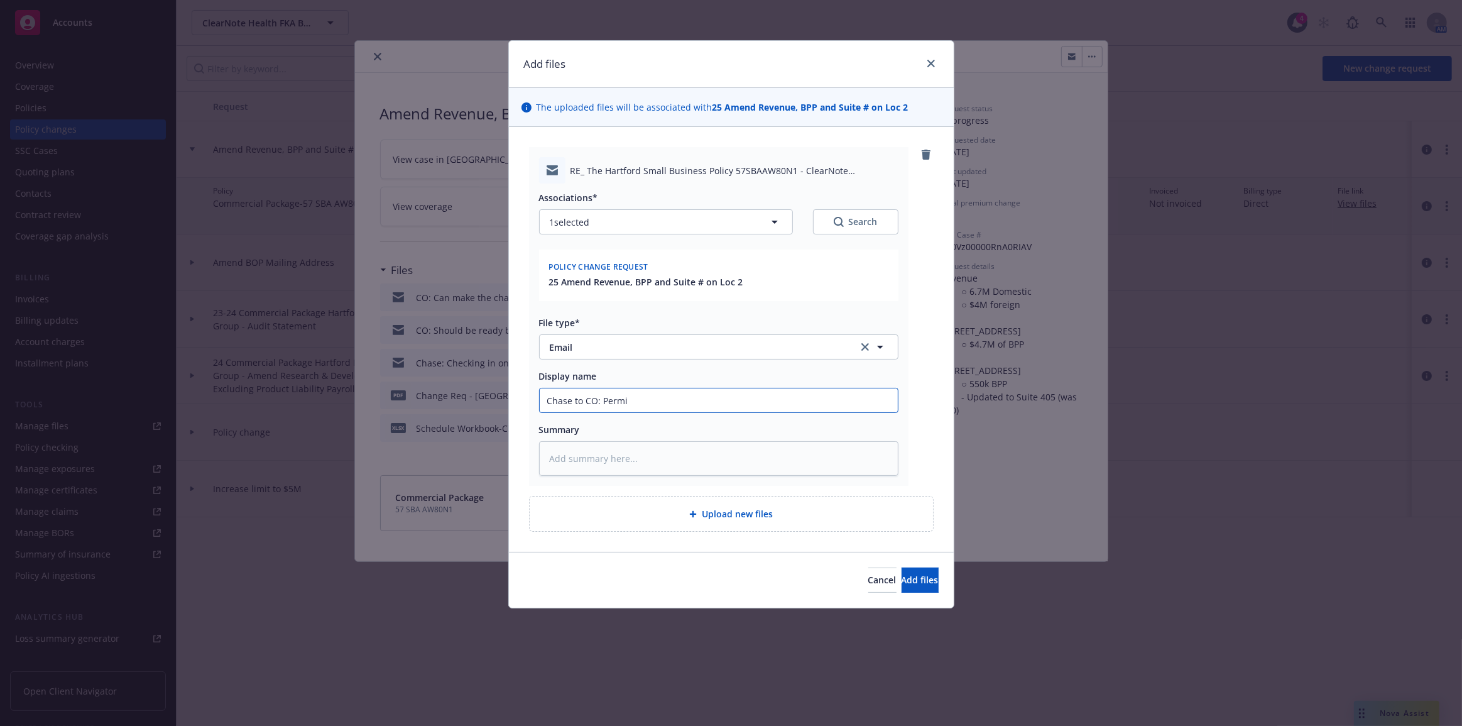
type textarea "x"
type input "Chase to CO: Permis"
type textarea "x"
type input "Chase to CO: Permissi"
type textarea "x"
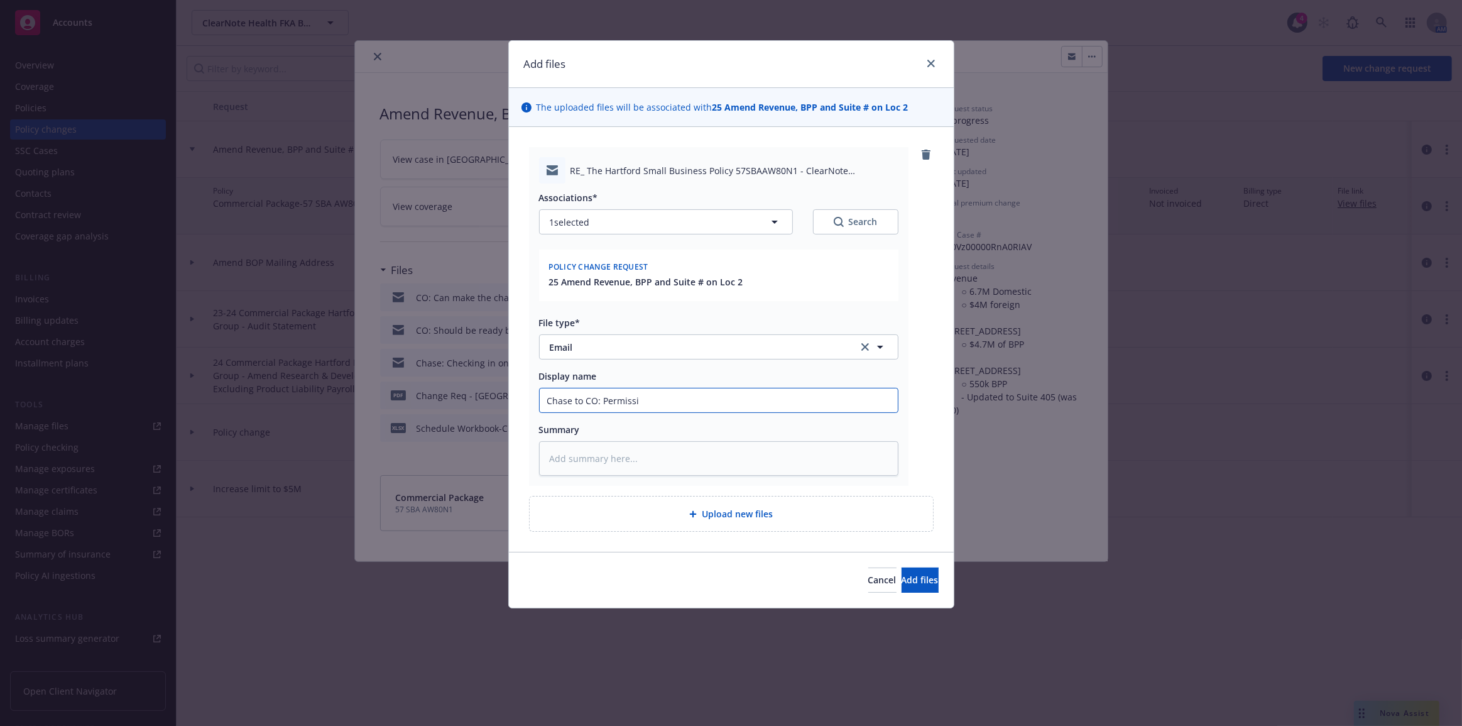
type input "Chase to CO: Permissio"
type textarea "x"
type input "Chase to CO: Permission"
type textarea "x"
type input "Chase to CO: Permission"
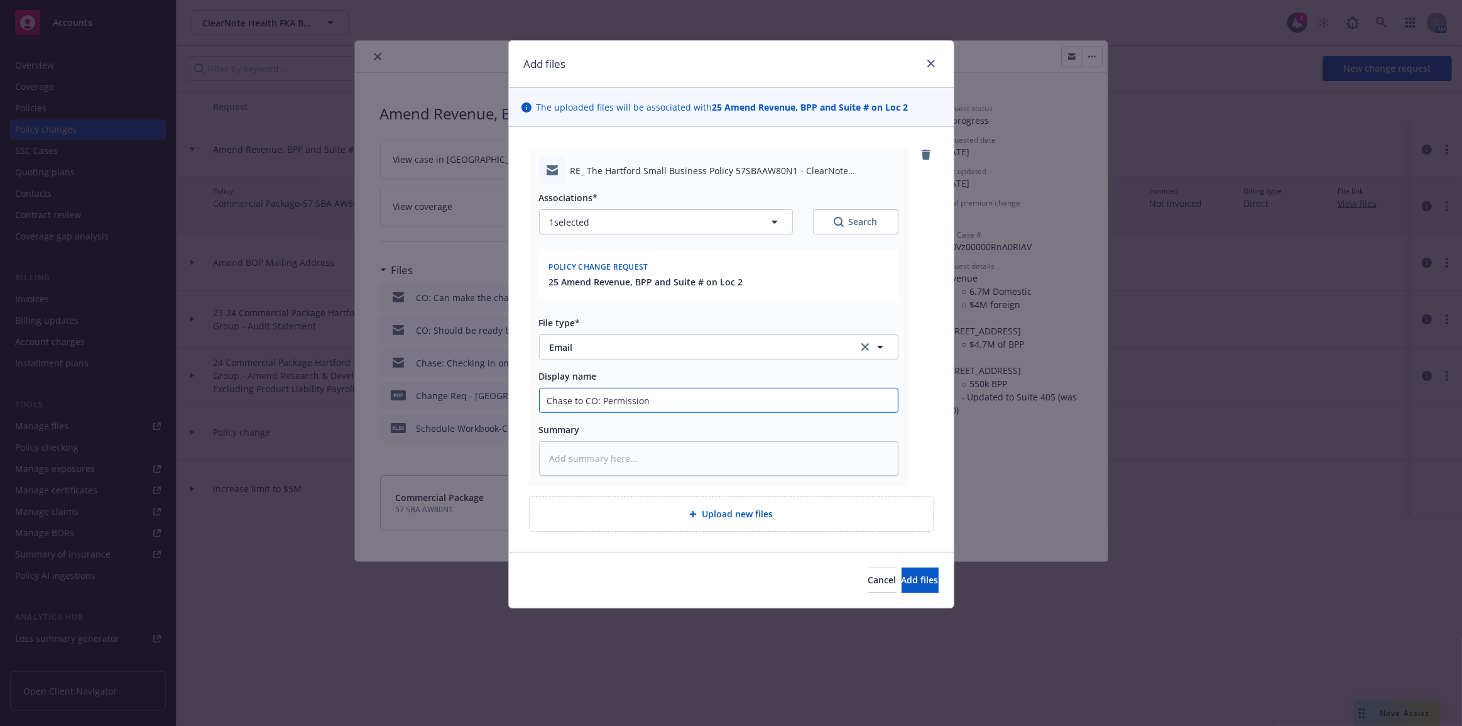
type textarea "x"
type input "Chase to CO: Permission t"
type textarea "x"
type input "Chase to CO: Permission to"
type textarea "x"
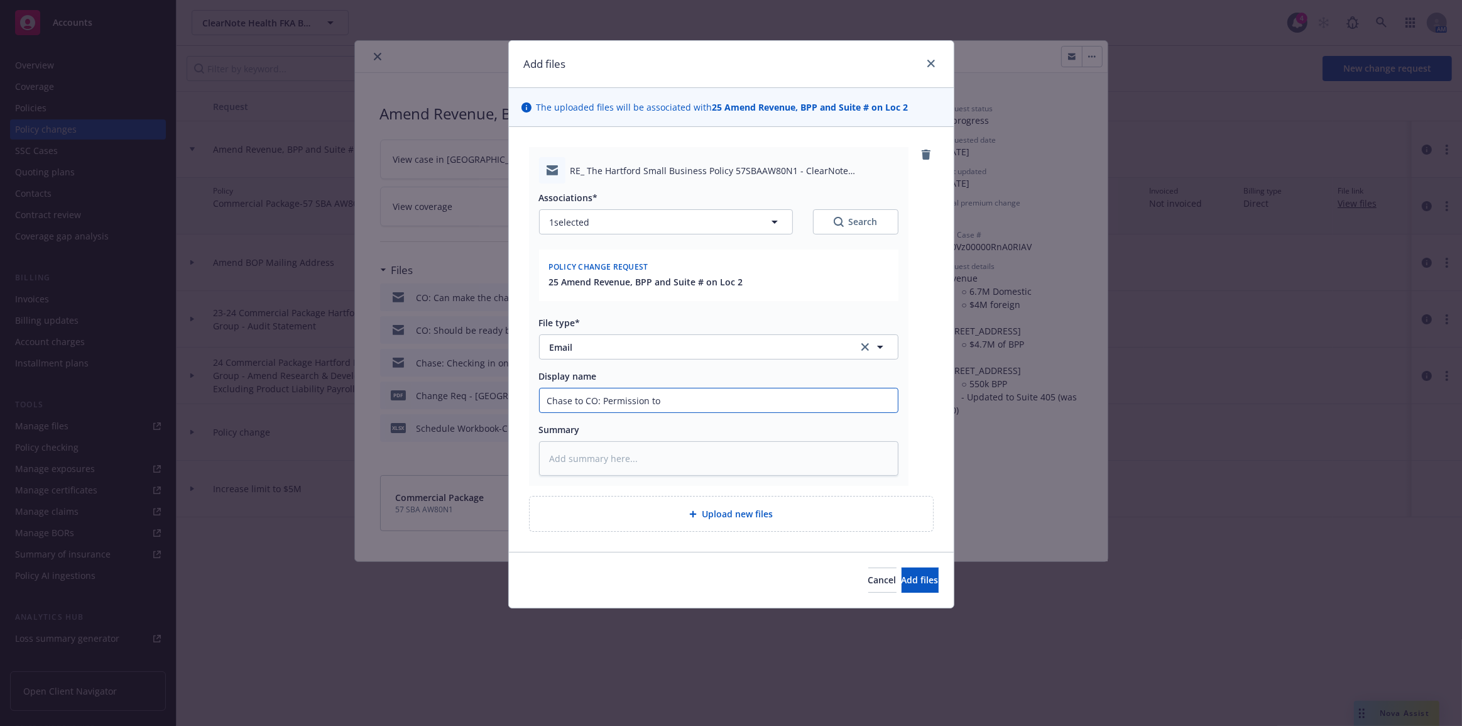
type input "Chase to CO: Permission to p"
type textarea "x"
type input "Chase to CO: Permission to pr"
type textarea "x"
type input "Chase to CO: Permission to pro"
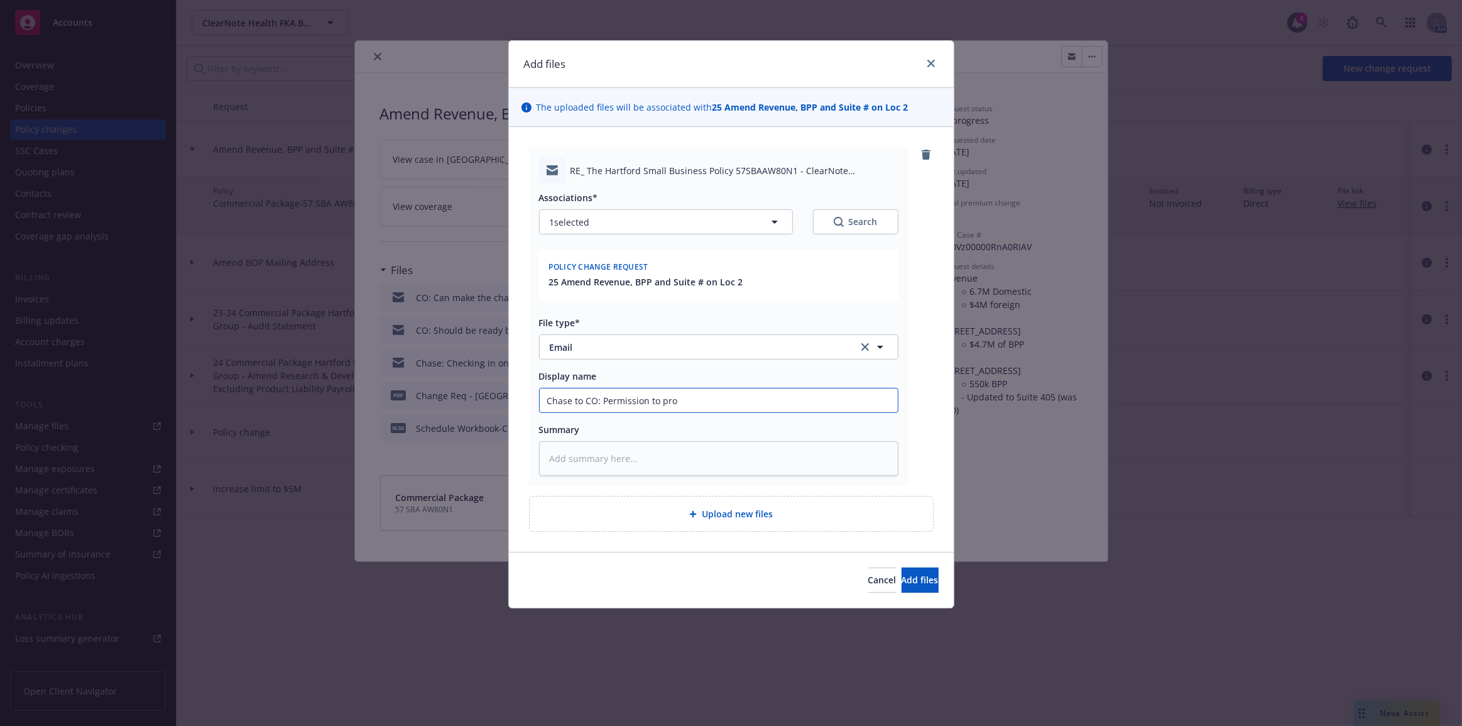
type textarea "x"
type input "Chase to CO: Permission to proc"
type textarea "x"
type input "Chase to CO: Permission to proce"
type textarea "x"
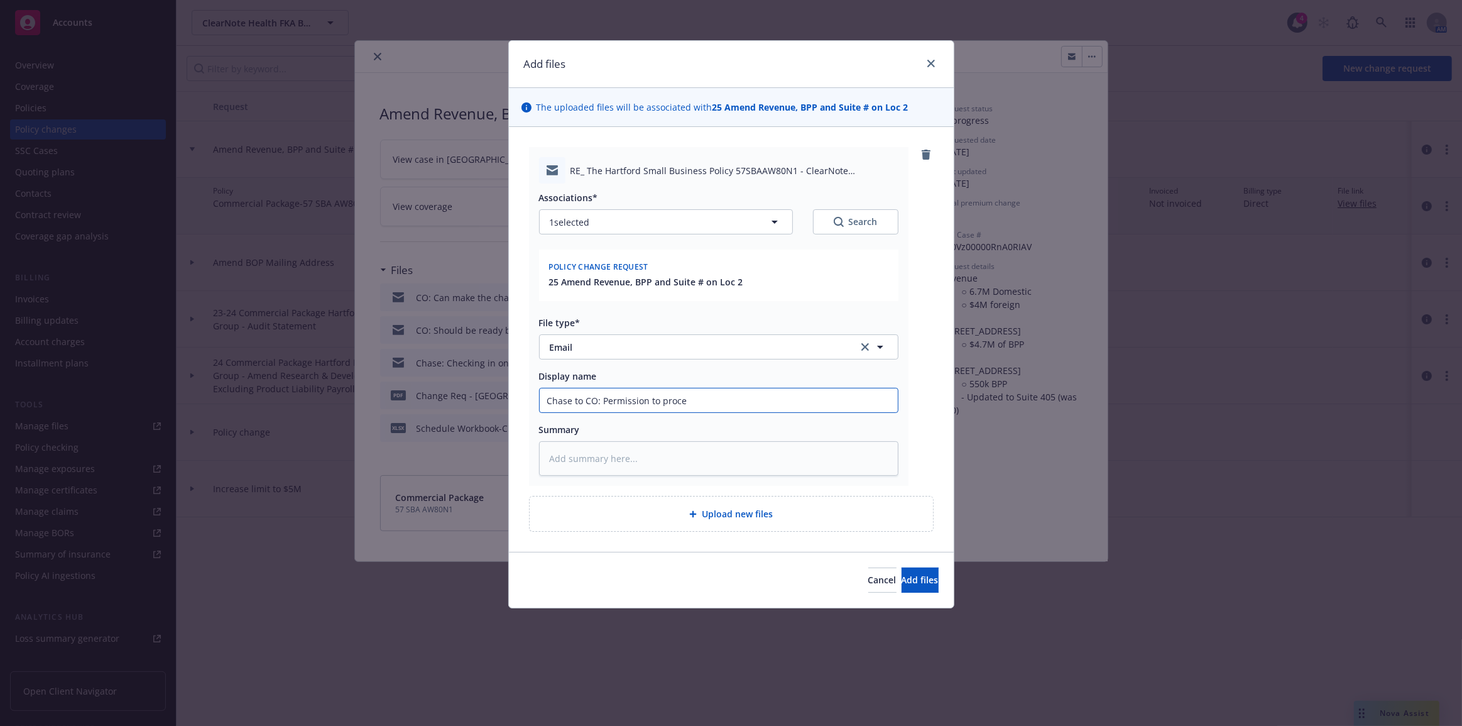
type input "Chase to CO: Permission to procee"
type textarea "x"
type input "Chase to CO: Permission to proceed"
click at [902, 567] on button "Add files" at bounding box center [920, 579] width 37 height 25
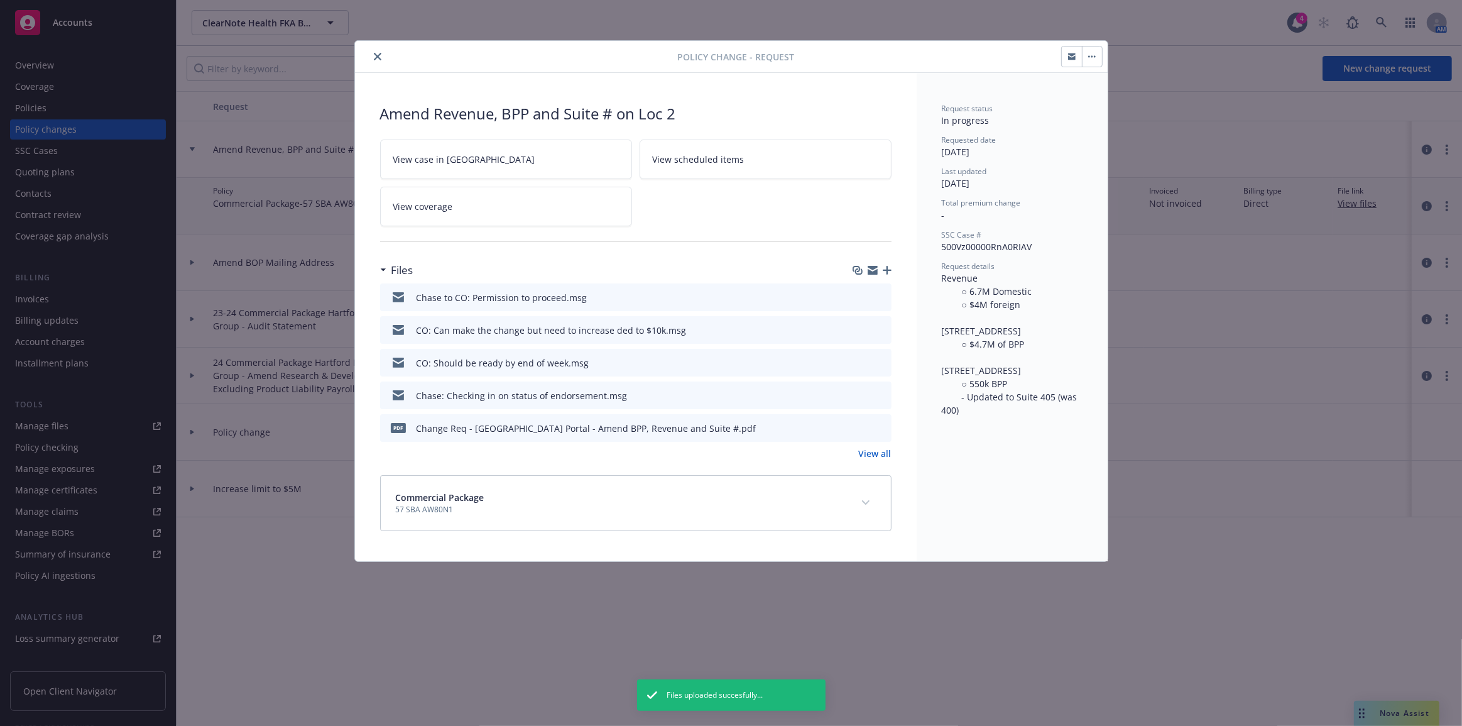
click at [1095, 56] on icon "button" at bounding box center [1095, 57] width 2 height 2
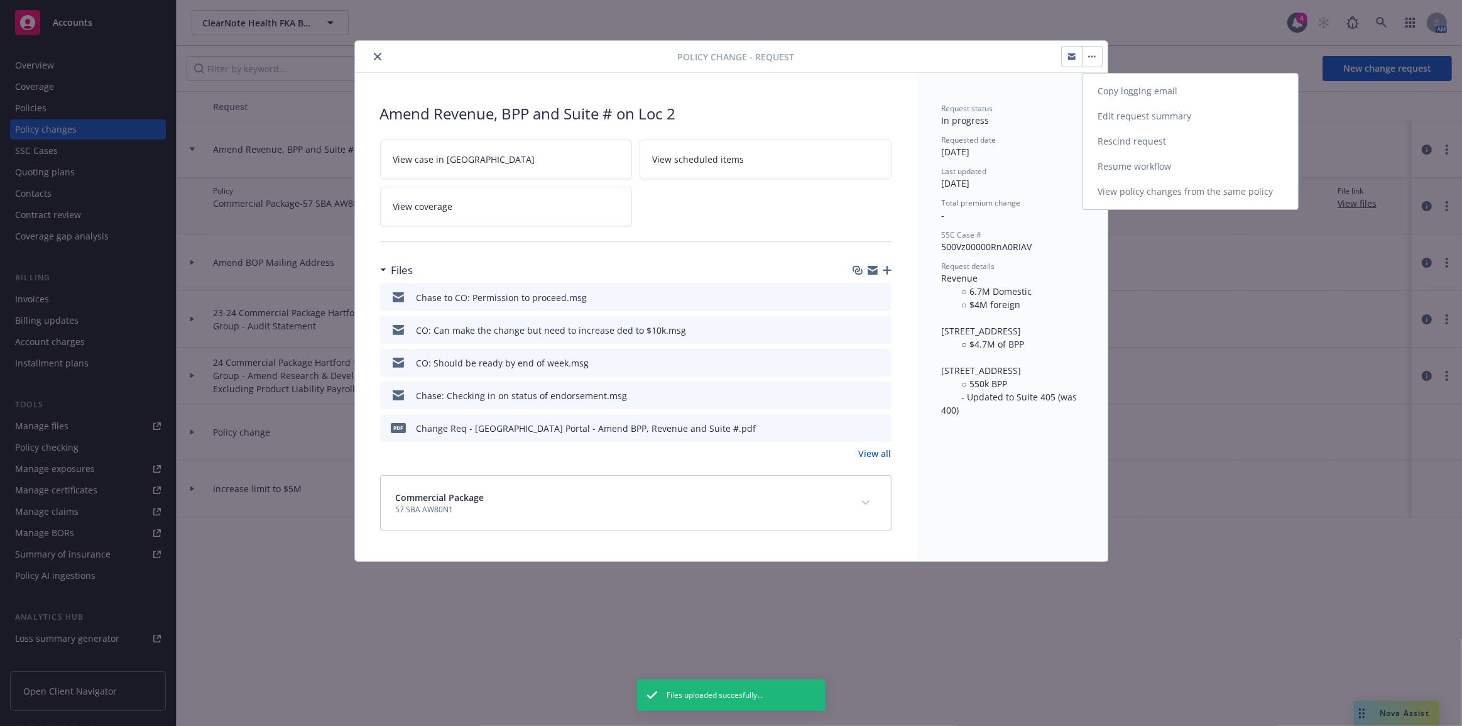
click at [1118, 121] on link "Edit request summary" at bounding box center [1189, 116] width 215 height 25
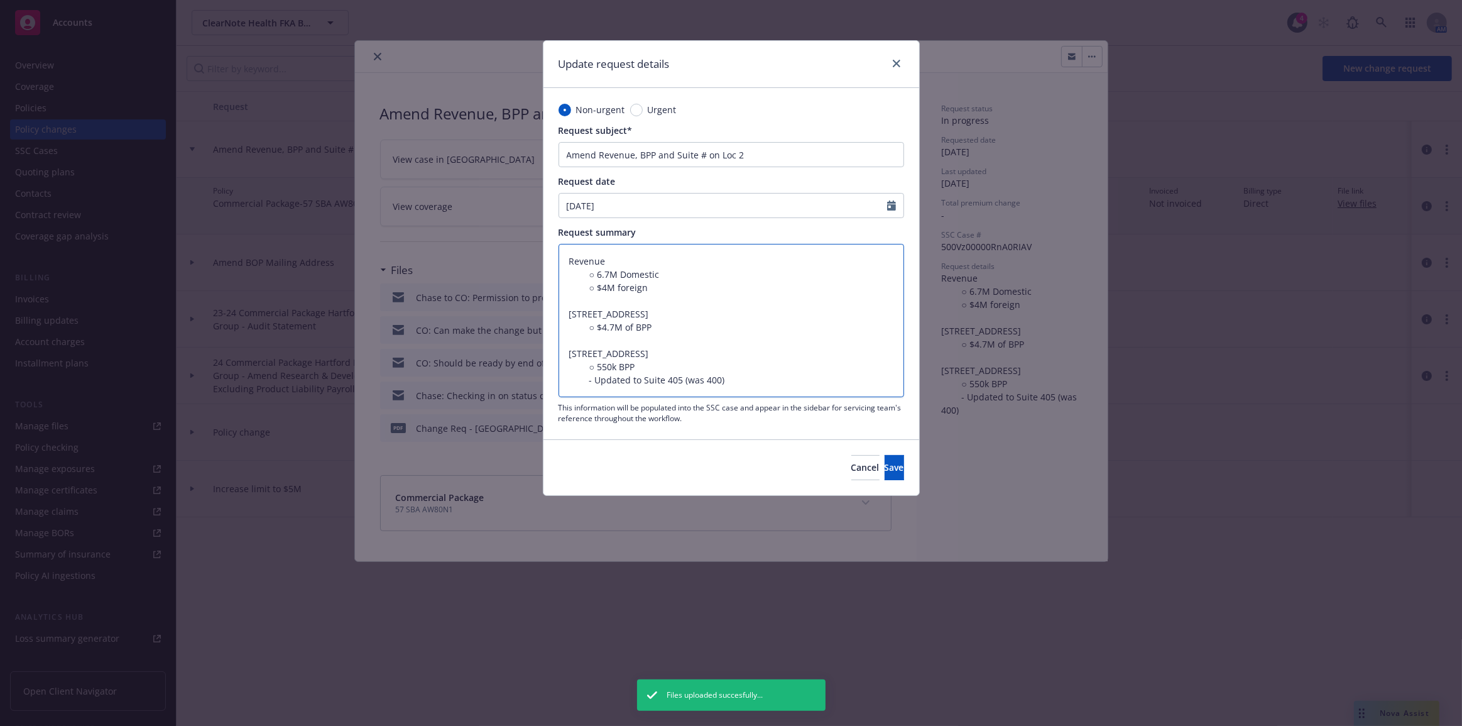
click at [781, 383] on textarea "Revenue ○ 6.7M Domestic ○ $4M foreign 10578 Science Center DR STE 210 San Diego…" at bounding box center [731, 320] width 346 height 153
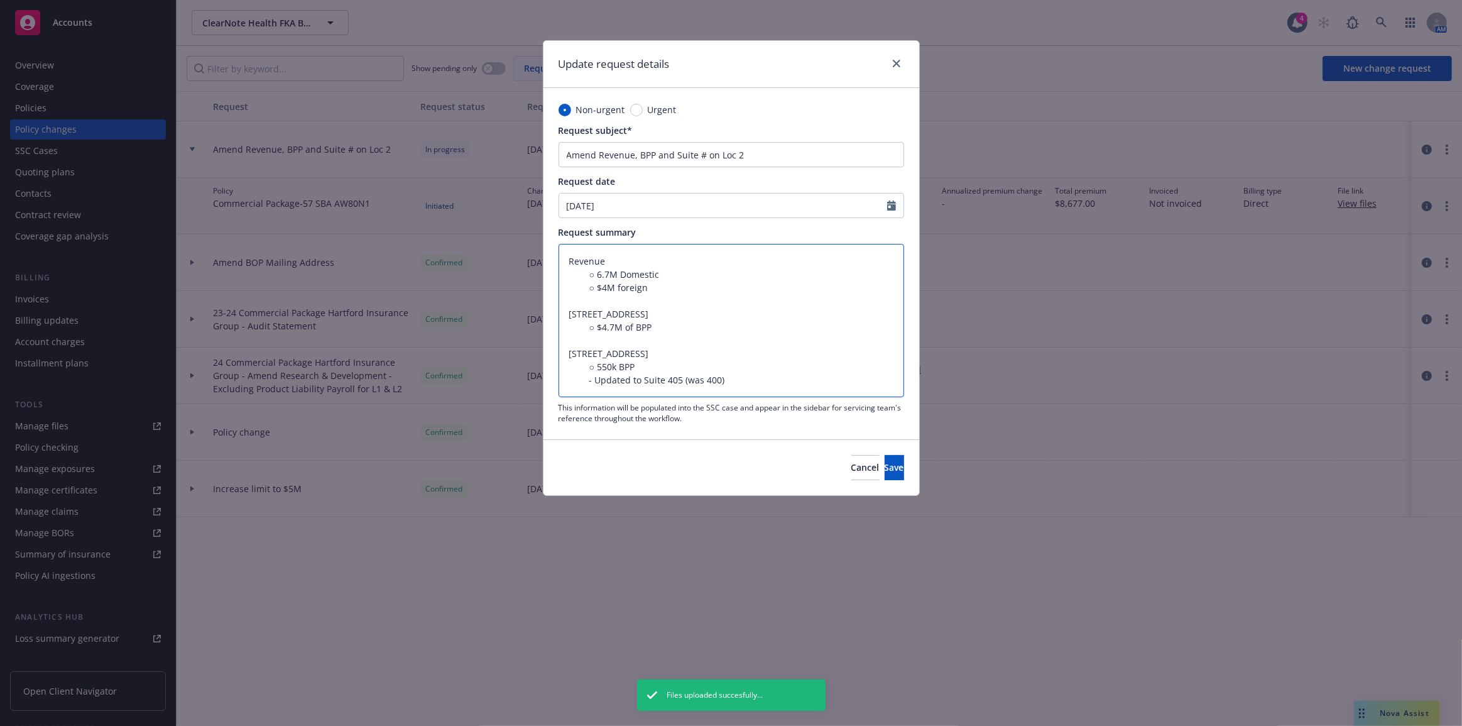
type textarea "x"
type textarea "Revenue ○ 6.7M Domestic ○ $4M foreign 10578 Science Center DR STE 210 San Diego…"
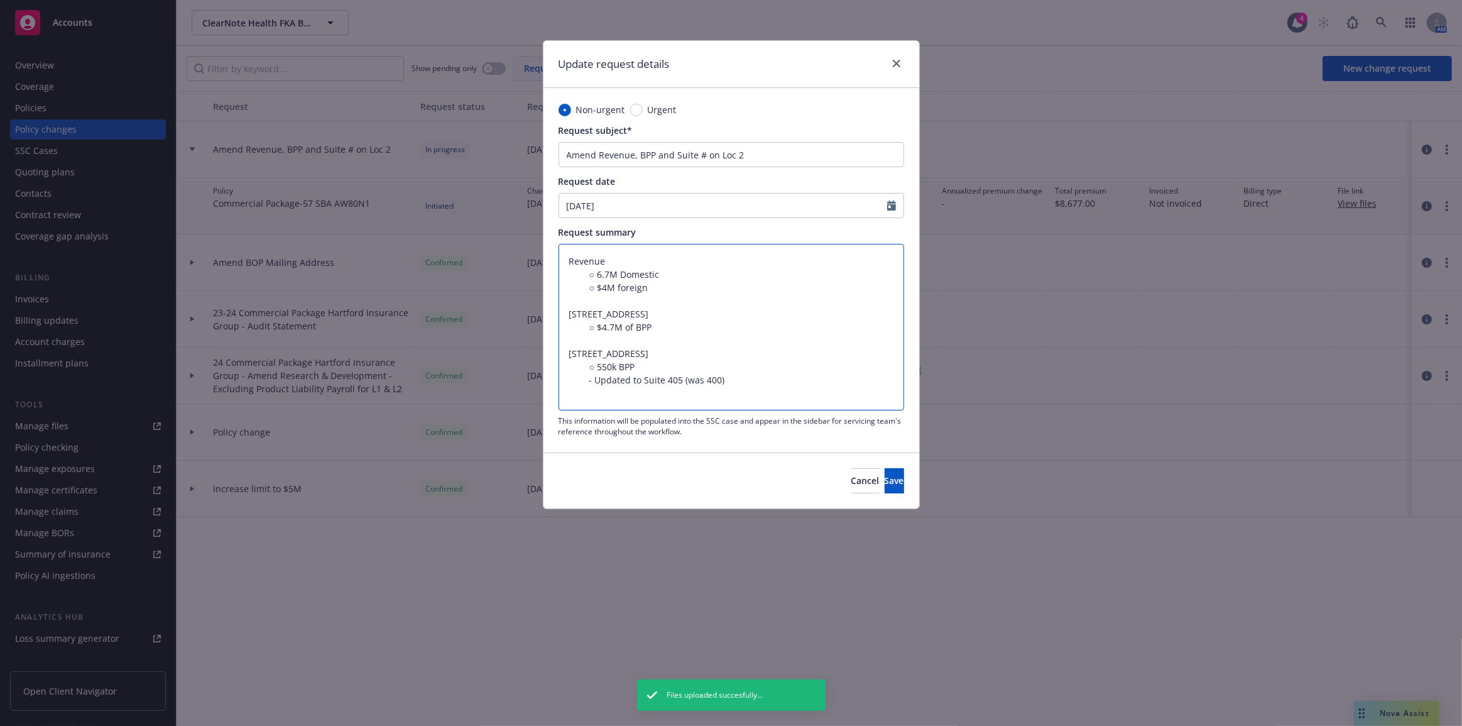
type textarea "x"
type textarea "Revenue ○ 6.7M Domestic ○ $4M foreign 10578 Science Center DR STE 210 San Diego…"
type textarea "x"
type textarea "Revenue ○ 6.7M Domestic ○ $4M foreign 10578 Science Center DR STE 210 San Diego…"
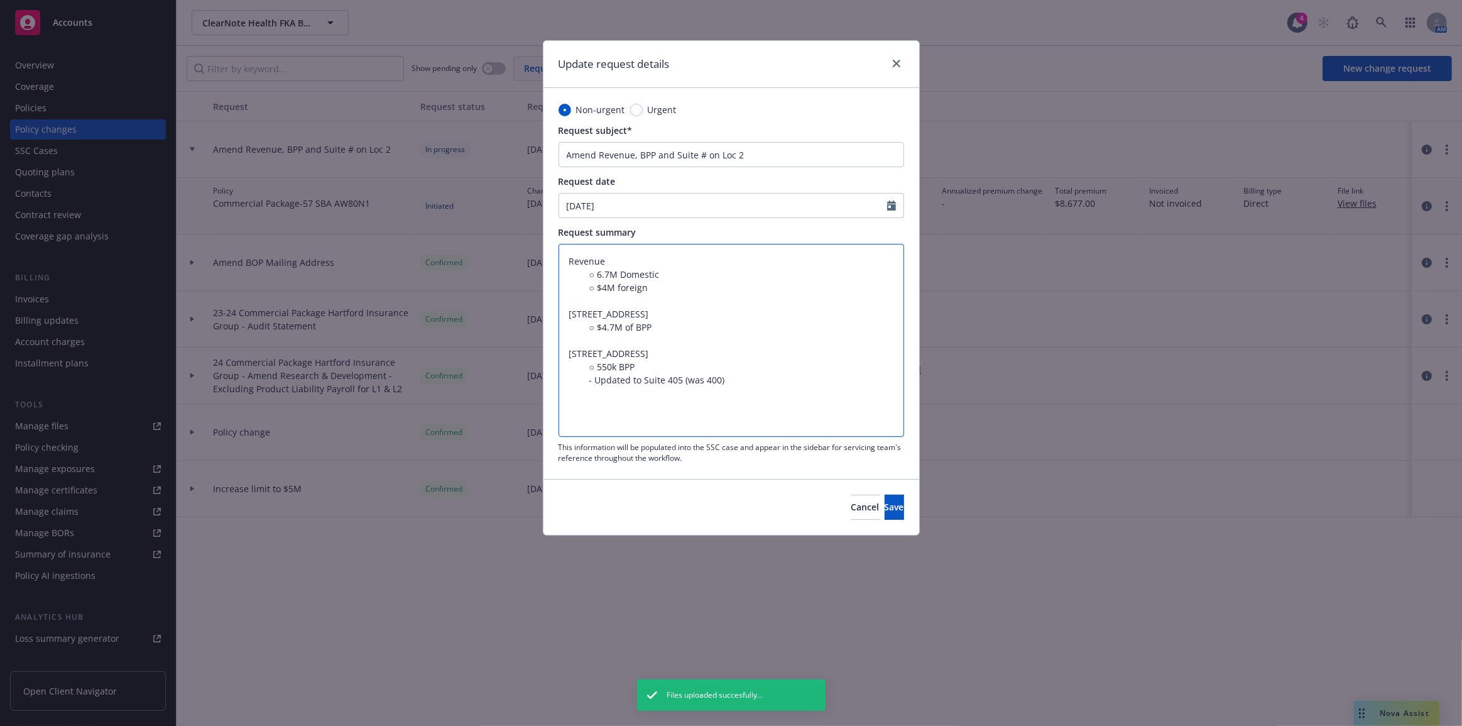
type textarea "x"
type textarea "Revenue ○ 6.7M Domestic ○ $4M foreign 10578 Science Center DR STE 210 San Diego…"
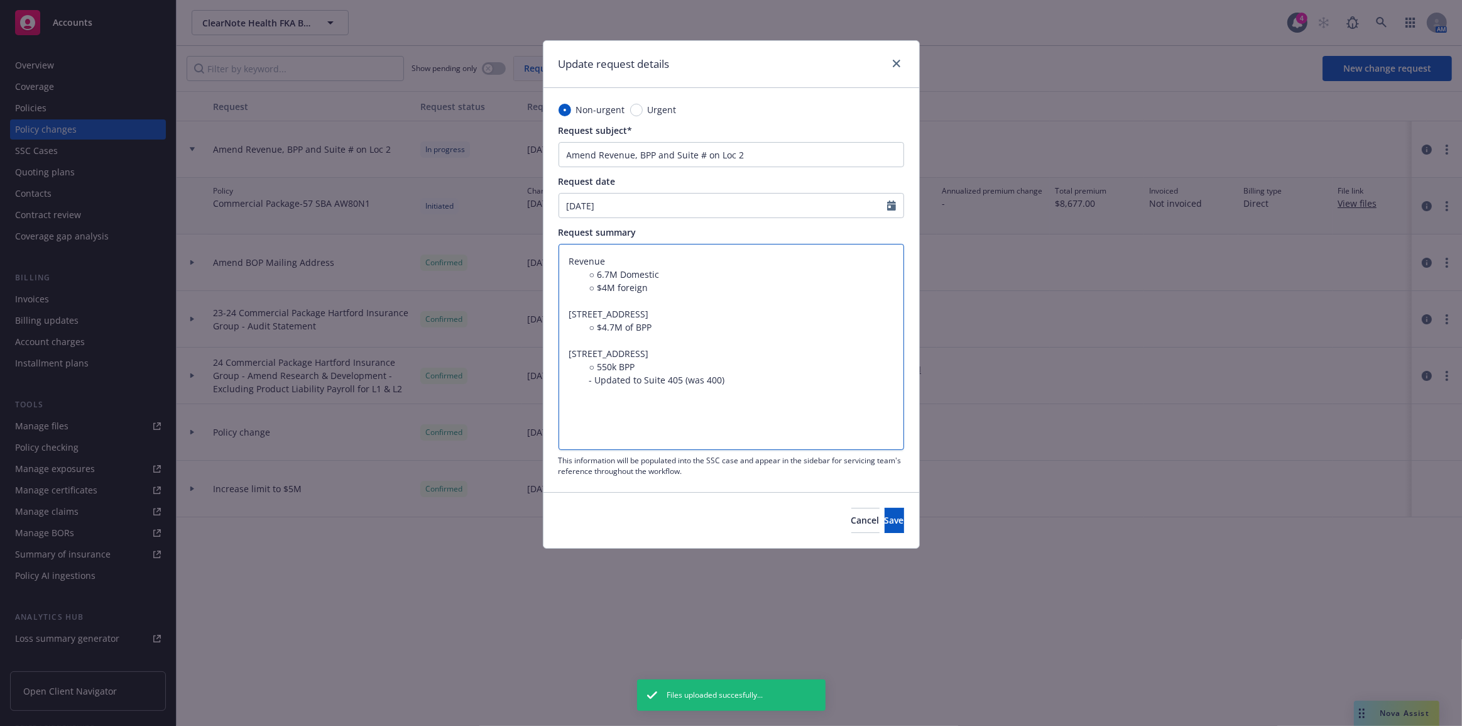
type textarea "x"
type textarea "Revenue ○ 6.7M Domestic ○ $4M foreign 10578 Science Center DR STE 210 San Diego…"
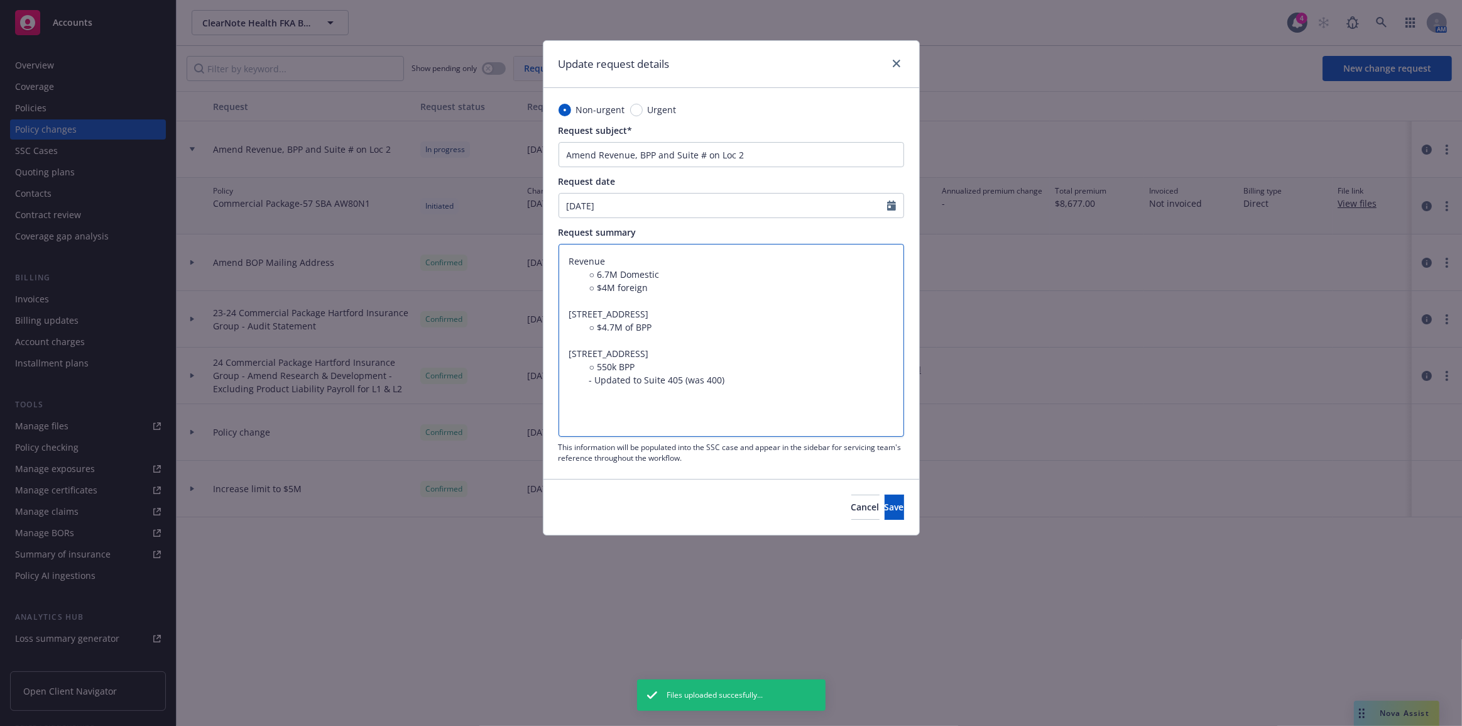
type textarea "x"
type textarea "Revenue ○ 6.7M Domestic ○ $4M foreign 10578 Science Center DR STE 210 San Diego…"
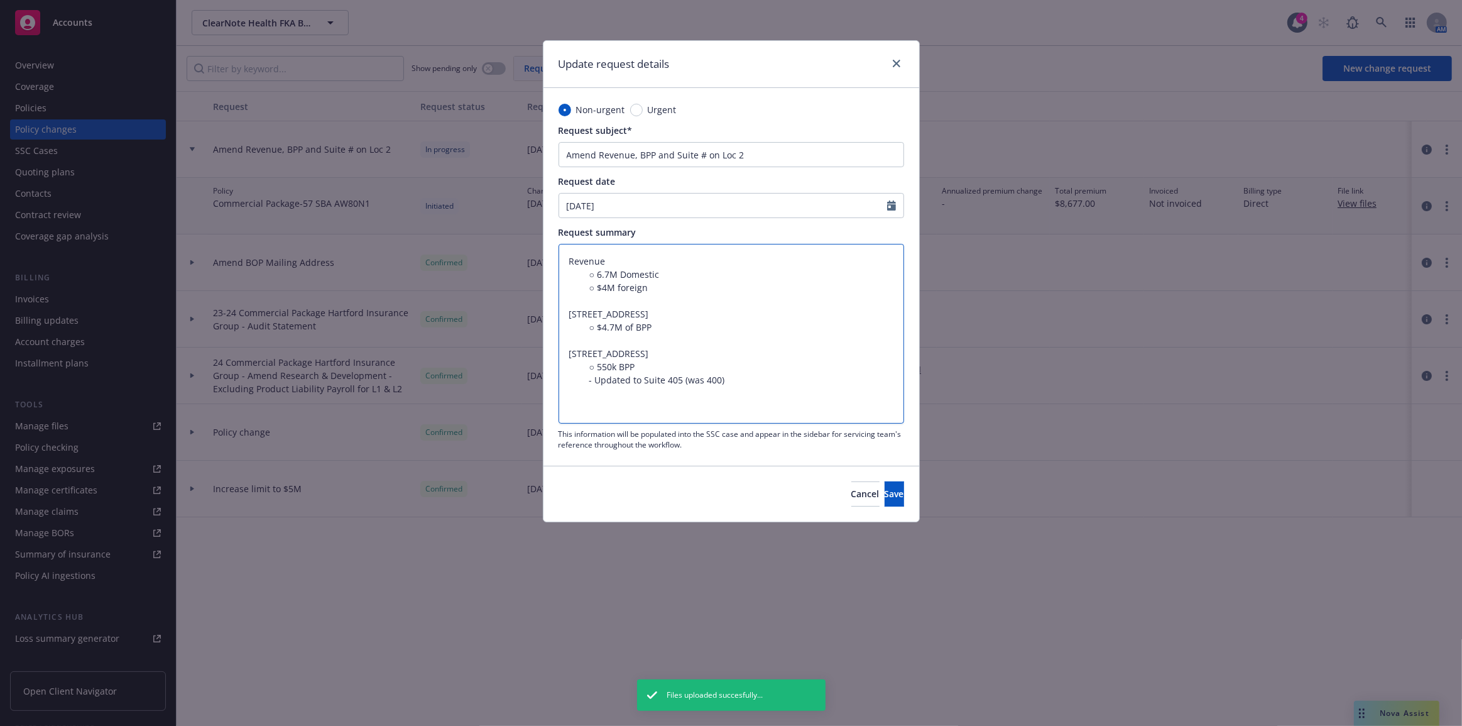
type textarea "x"
type textarea "Revenue ○ 6.7M Domestic ○ $4M foreign 10578 Science Center DR STE 210 San Diego…"
type textarea "x"
type textarea "Revenue ○ 6.7M Domestic ○ $4M foreign 10578 Science Center DR STE 210 San Diego…"
type textarea "x"
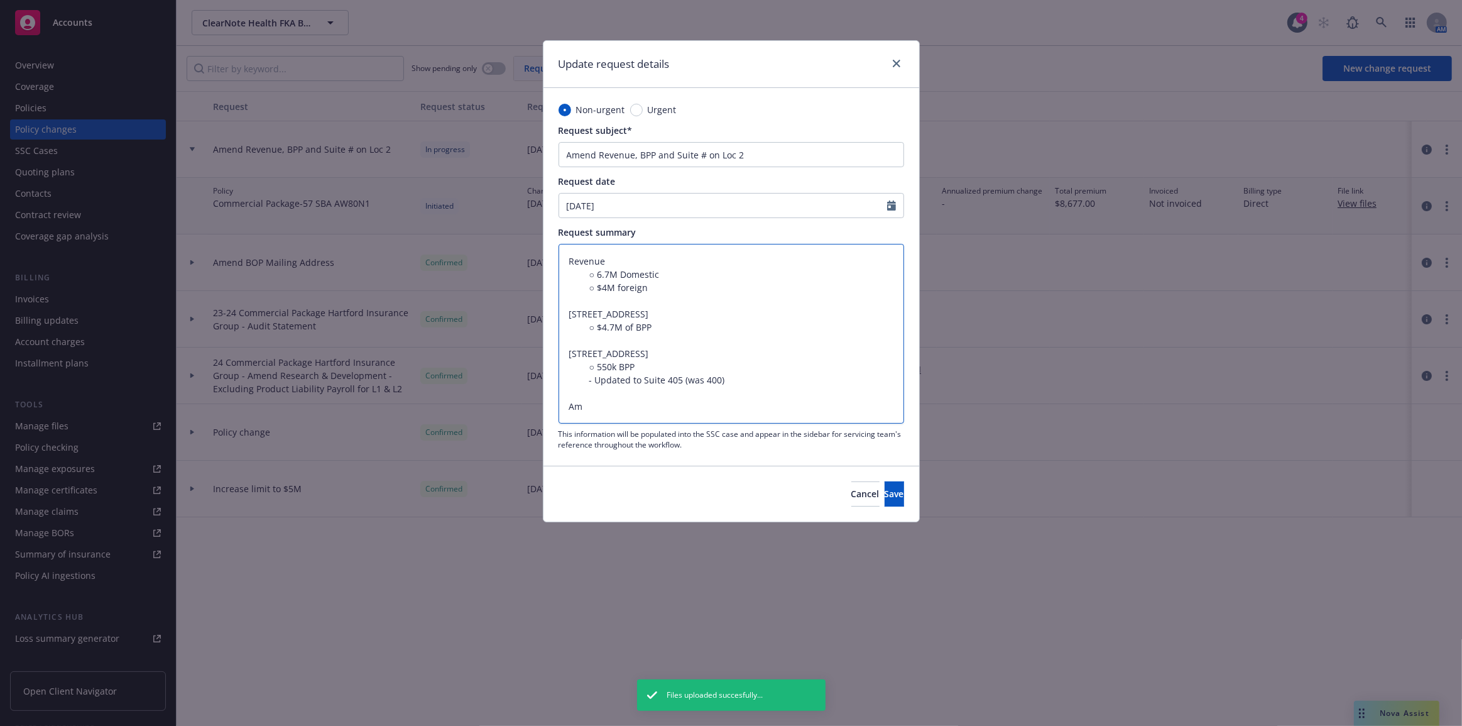
type textarea "Revenue ○ 6.7M Domestic ○ $4M foreign 10578 Science Center DR STE 210 San Diego…"
type textarea "x"
type textarea "Revenue ○ 6.7M Domestic ○ $4M foreign 10578 Science Center DR STE 210 San Diego…"
type textarea "x"
type textarea "Revenue ○ 6.7M Domestic ○ $4M foreign 10578 Science Center DR STE 210 San Diego…"
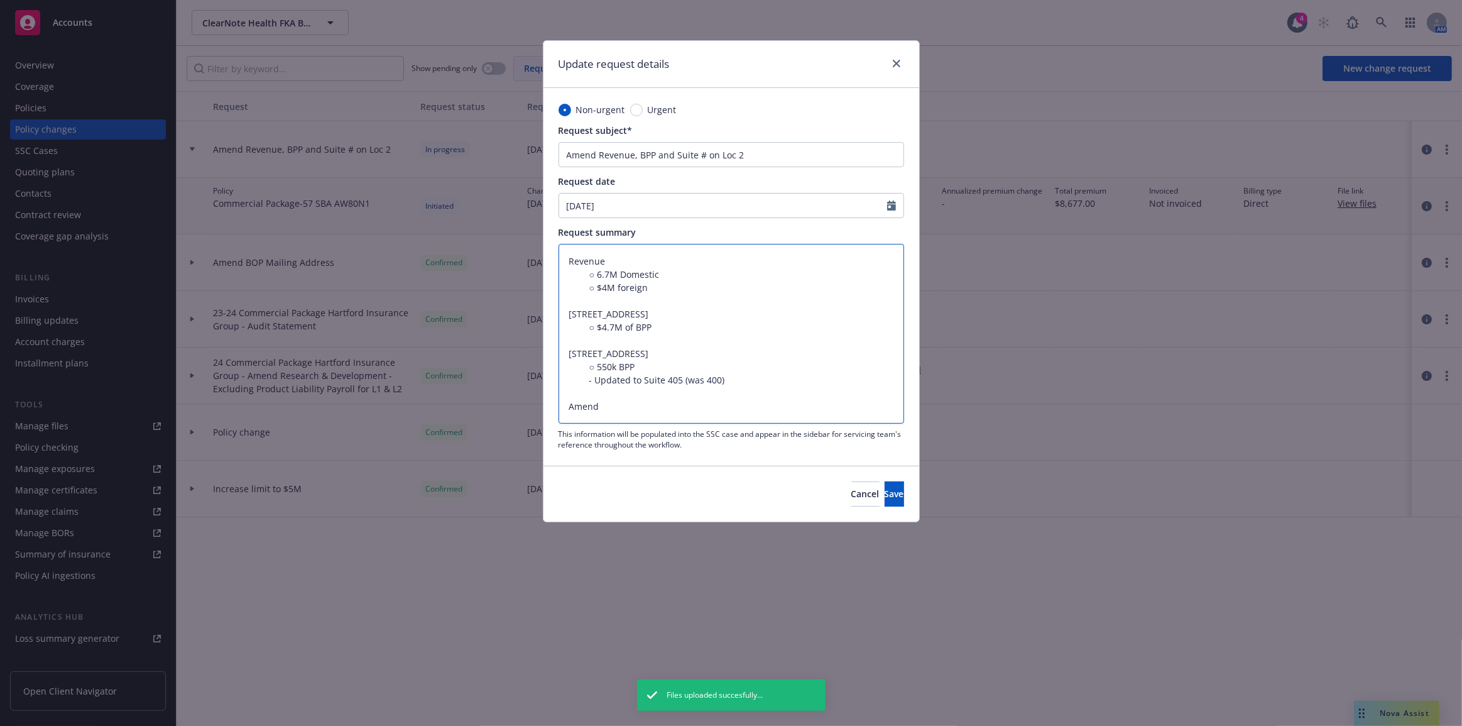
type textarea "x"
type textarea "Revenue ○ 6.7M Domestic ○ $4M foreign 10578 Science Center DR STE 210 San Diego…"
type textarea "x"
type textarea "Revenue ○ 6.7M Domestic ○ $4M foreign 10578 Science Center DR STE 210 San Diego…"
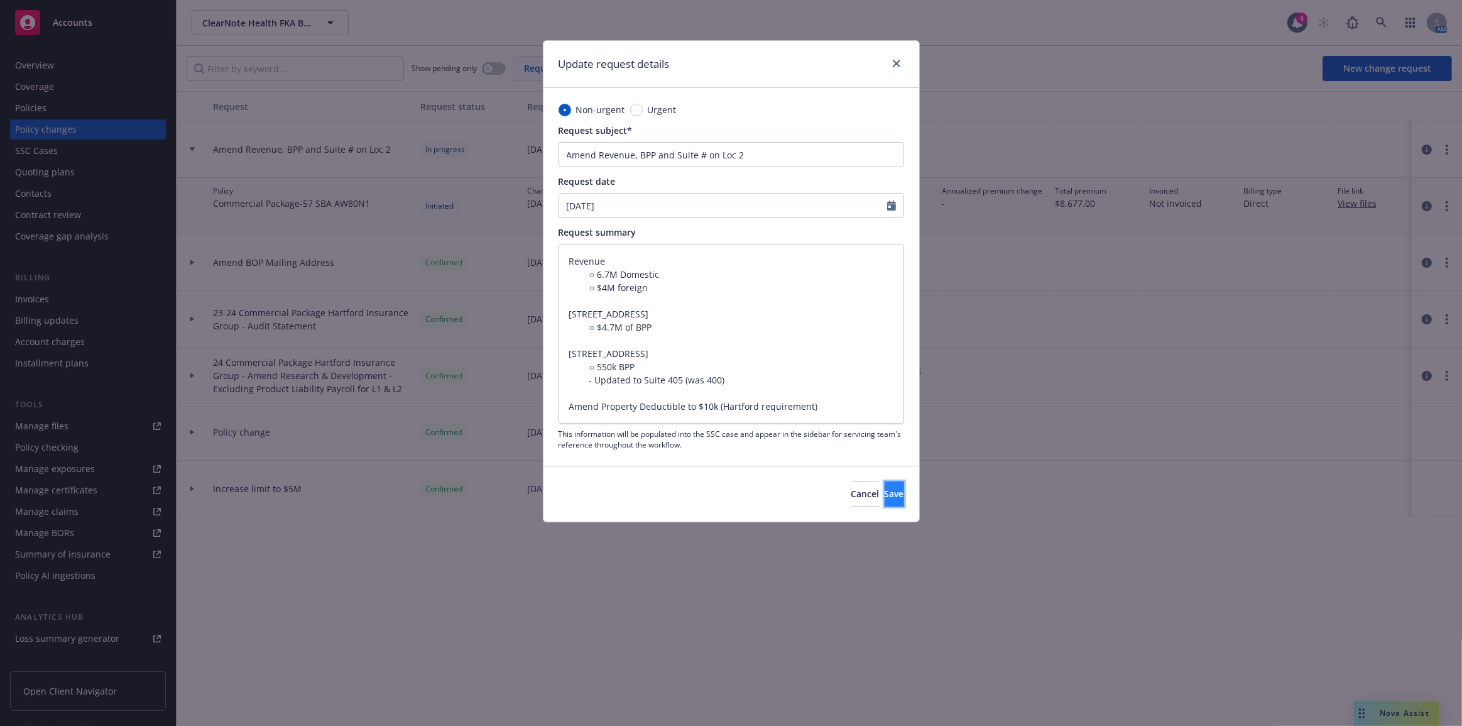
click at [885, 493] on span "Save" at bounding box center [894, 494] width 19 height 12
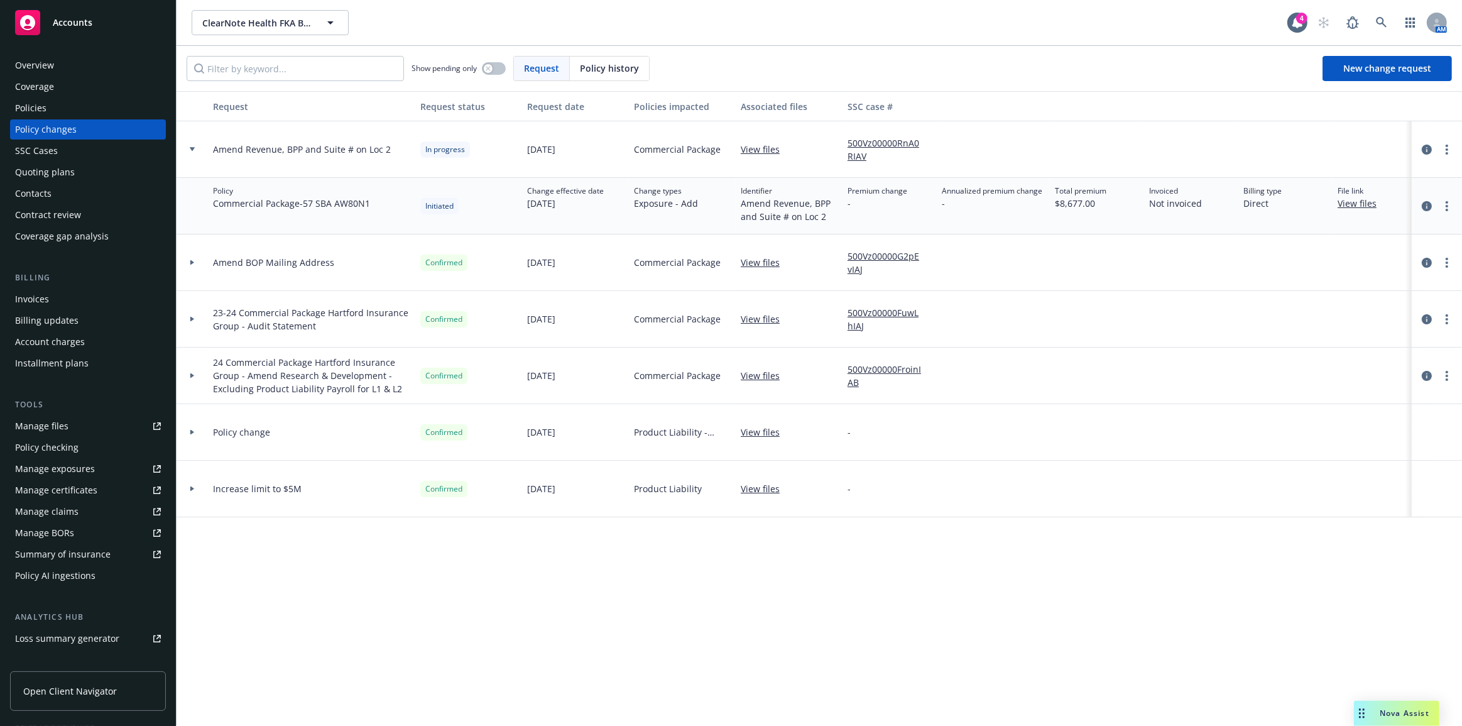
click at [868, 602] on div "Request Request status Request date Policies impacted Associated files SSC case…" at bounding box center [819, 408] width 1285 height 635
click at [825, 614] on div "Request Request status Request date Policies impacted Associated files SSC case…" at bounding box center [819, 408] width 1285 height 635
click at [231, 6] on div "ClearNote Health FKA Bluestar Genomics Inc. ClearNote Health FKA Bluestar Genom…" at bounding box center [819, 22] width 1285 height 45
click at [237, 23] on span "ClearNote Health FKA Bluestar Genomics Inc." at bounding box center [256, 22] width 109 height 13
click at [247, 57] on strong "SlashNext, Inc." at bounding box center [236, 58] width 63 height 12
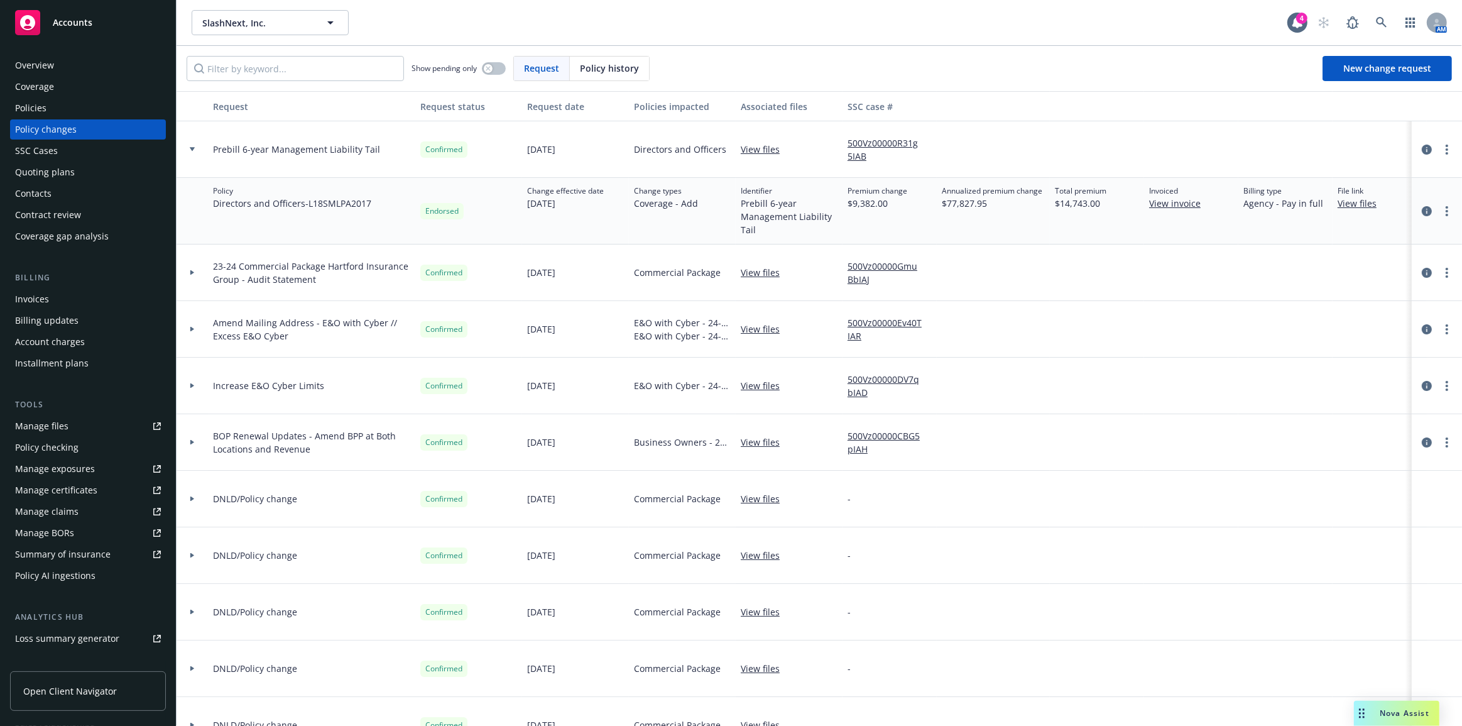
click at [111, 117] on div "Policies" at bounding box center [88, 108] width 146 height 20
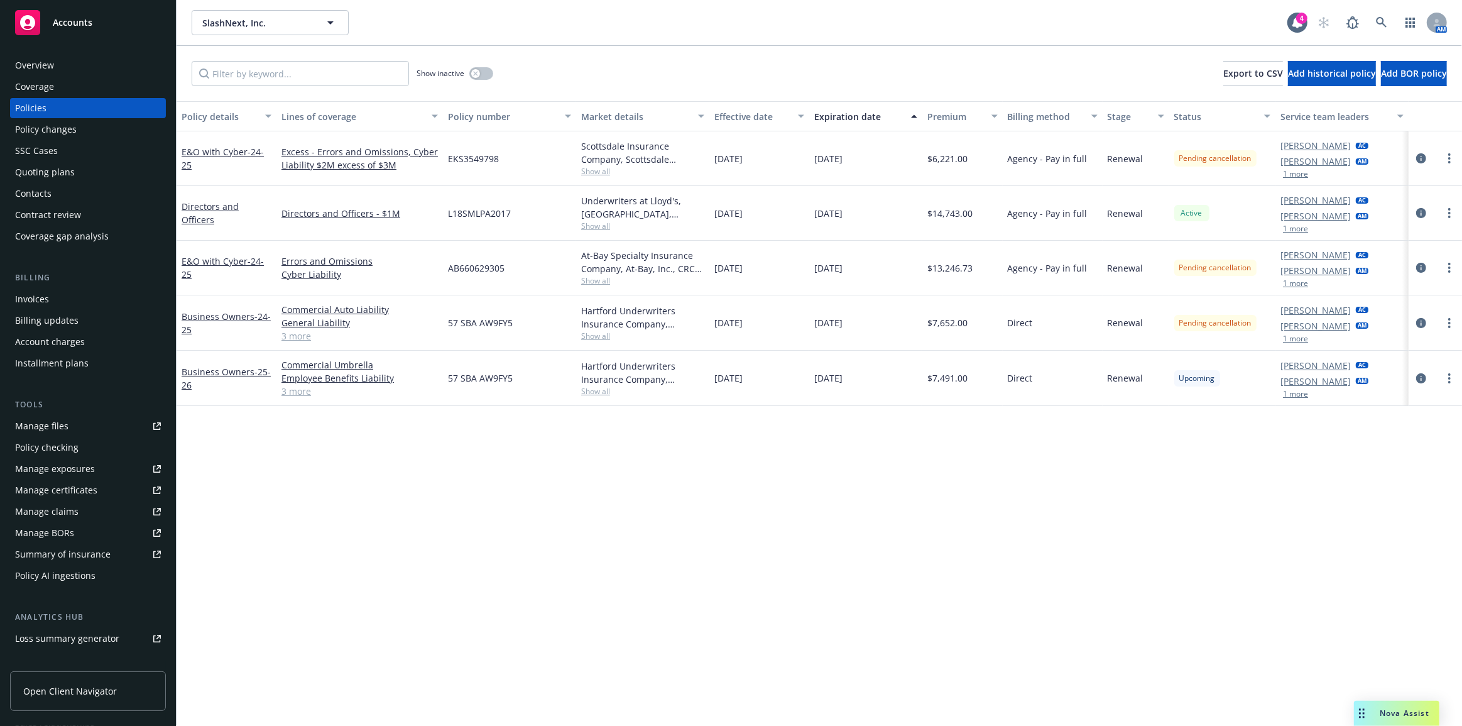
click at [785, 217] on div "10/04/2024" at bounding box center [759, 213] width 100 height 55
click at [976, 526] on div "Policy details Lines of coverage Policy number Market details Effective date Ex…" at bounding box center [819, 413] width 1285 height 625
click at [895, 618] on div "Policy details Lines of coverage Policy number Market details Effective date Ex…" at bounding box center [819, 413] width 1285 height 625
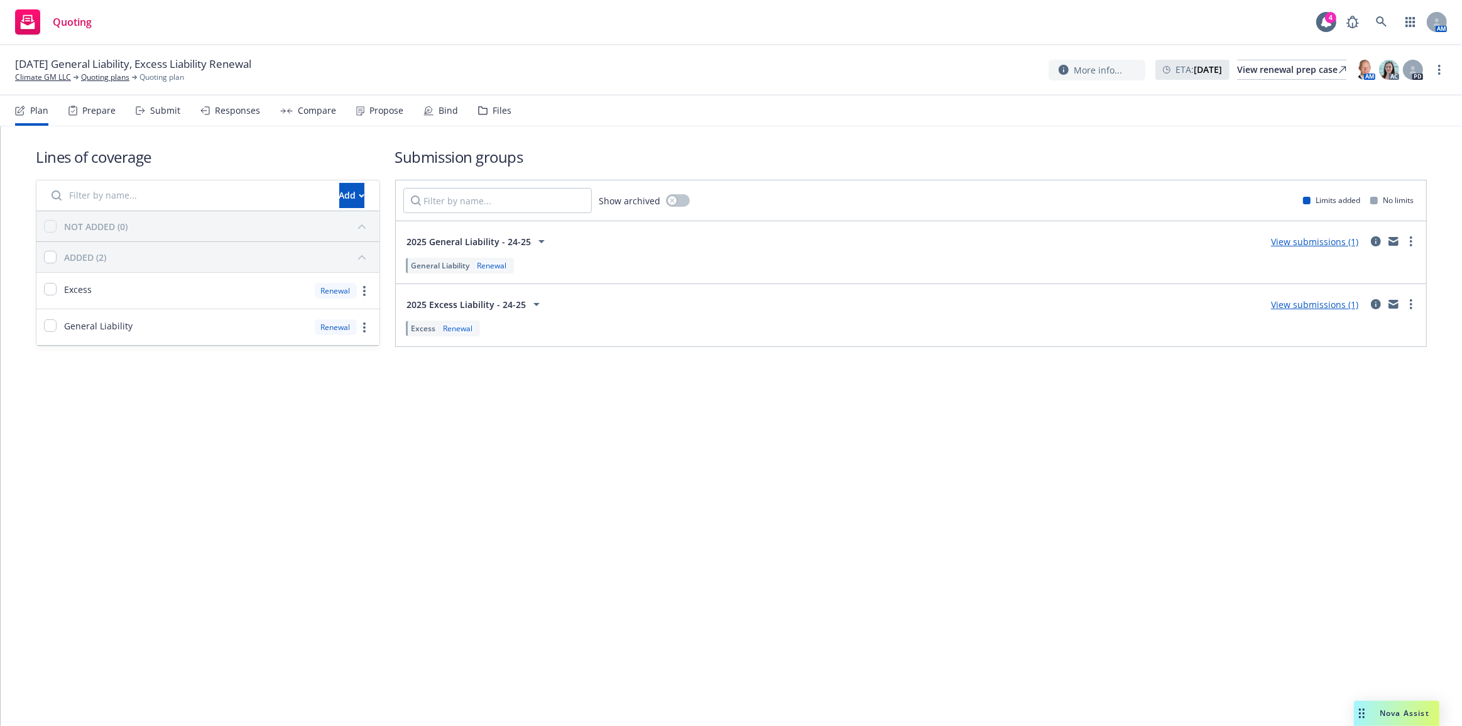
click at [392, 119] on div "Propose" at bounding box center [379, 110] width 47 height 30
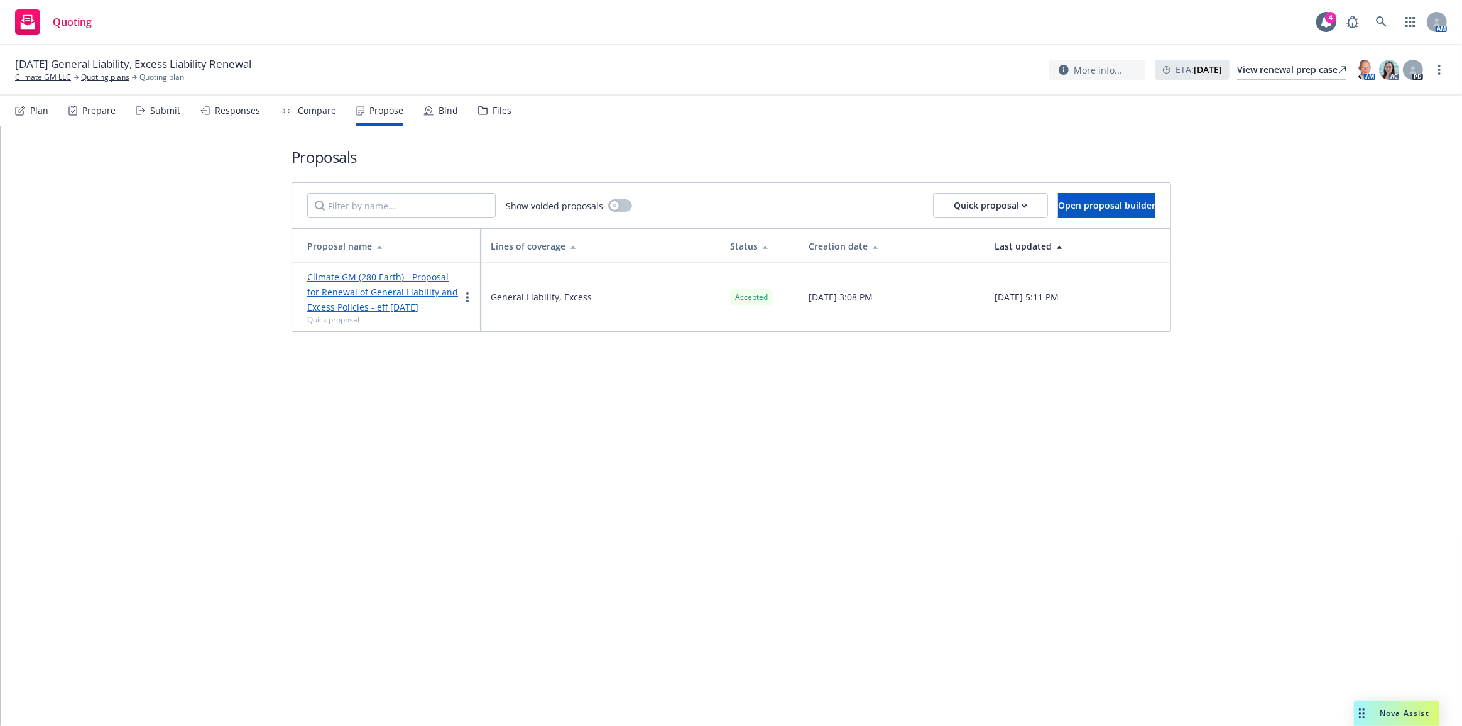
click at [440, 117] on div "Bind" at bounding box center [440, 110] width 35 height 30
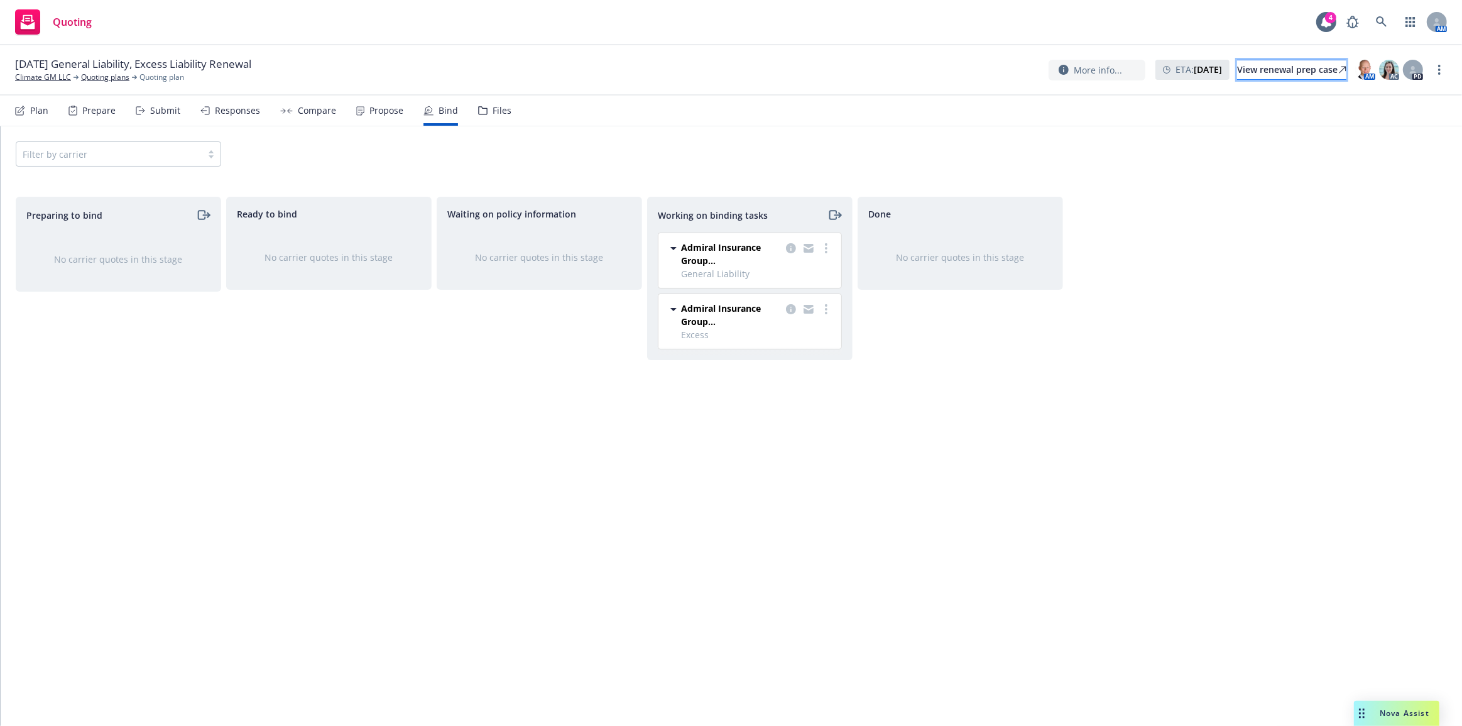
click at [1237, 70] on div "View renewal prep case" at bounding box center [1291, 69] width 109 height 19
click at [55, 75] on link "Climate GM LLC" at bounding box center [43, 77] width 56 height 11
click at [839, 215] on icon "moveRight" at bounding box center [837, 215] width 6 height 0
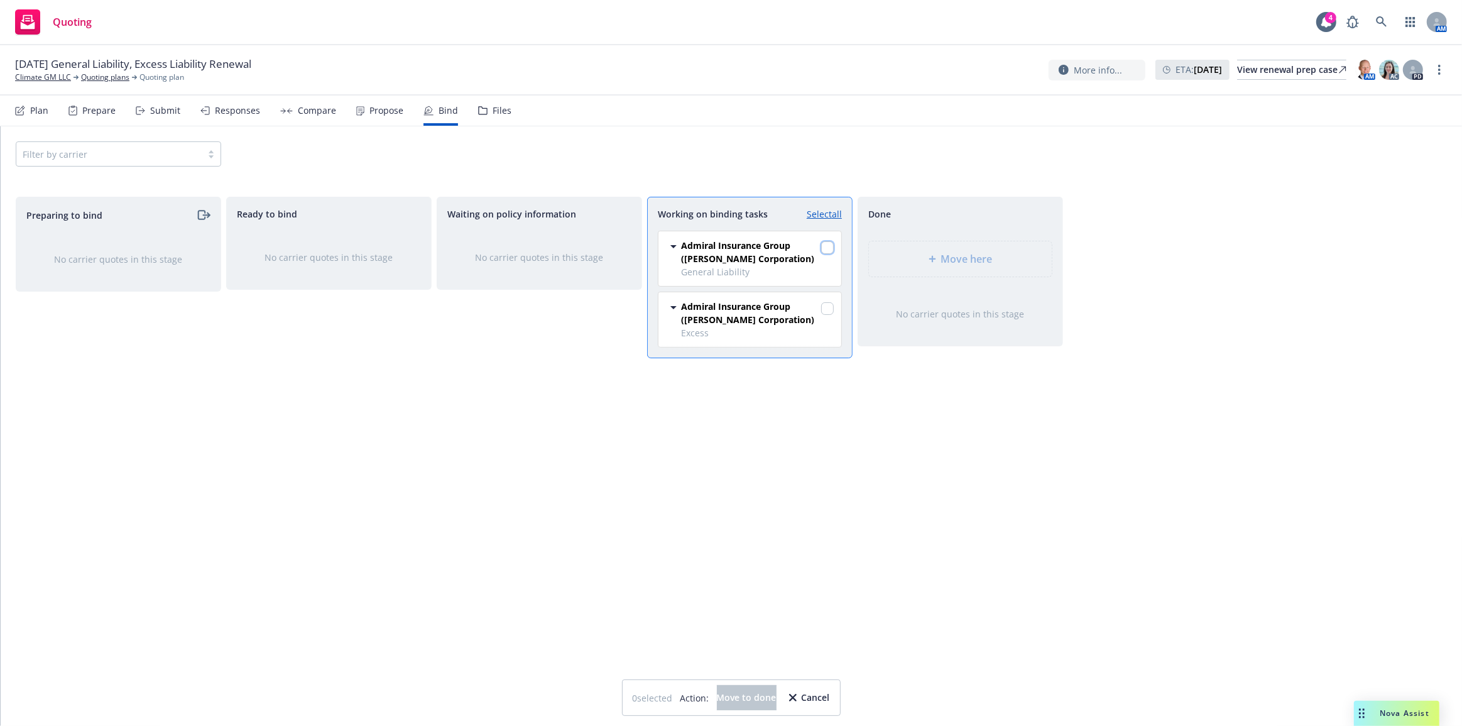
drag, startPoint x: 824, startPoint y: 248, endPoint x: 824, endPoint y: 256, distance: 8.2
click at [824, 251] on input "checkbox" at bounding box center [827, 247] width 13 height 13
checkbox input "true"
click at [827, 310] on input "checkbox" at bounding box center [827, 308] width 13 height 13
checkbox input "true"
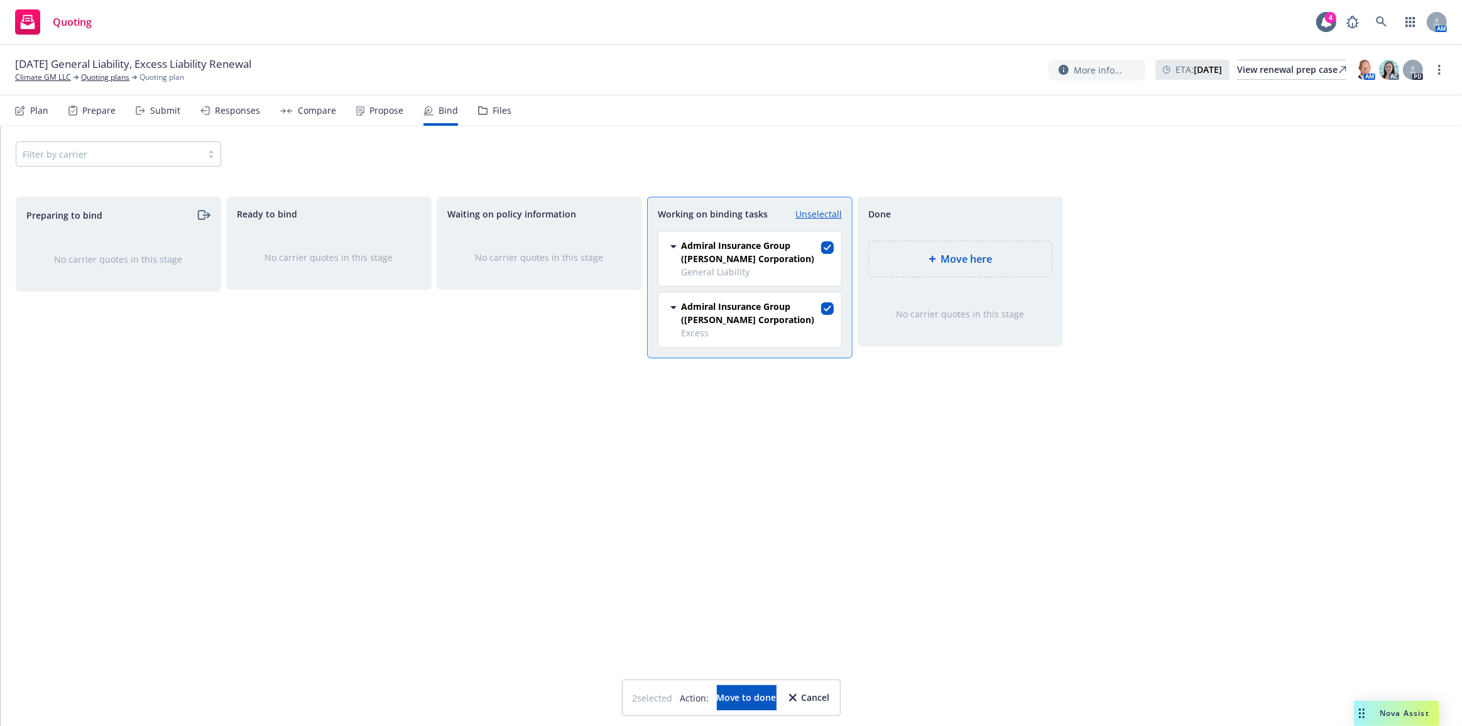
click at [929, 266] on div "Move here" at bounding box center [960, 258] width 163 height 15
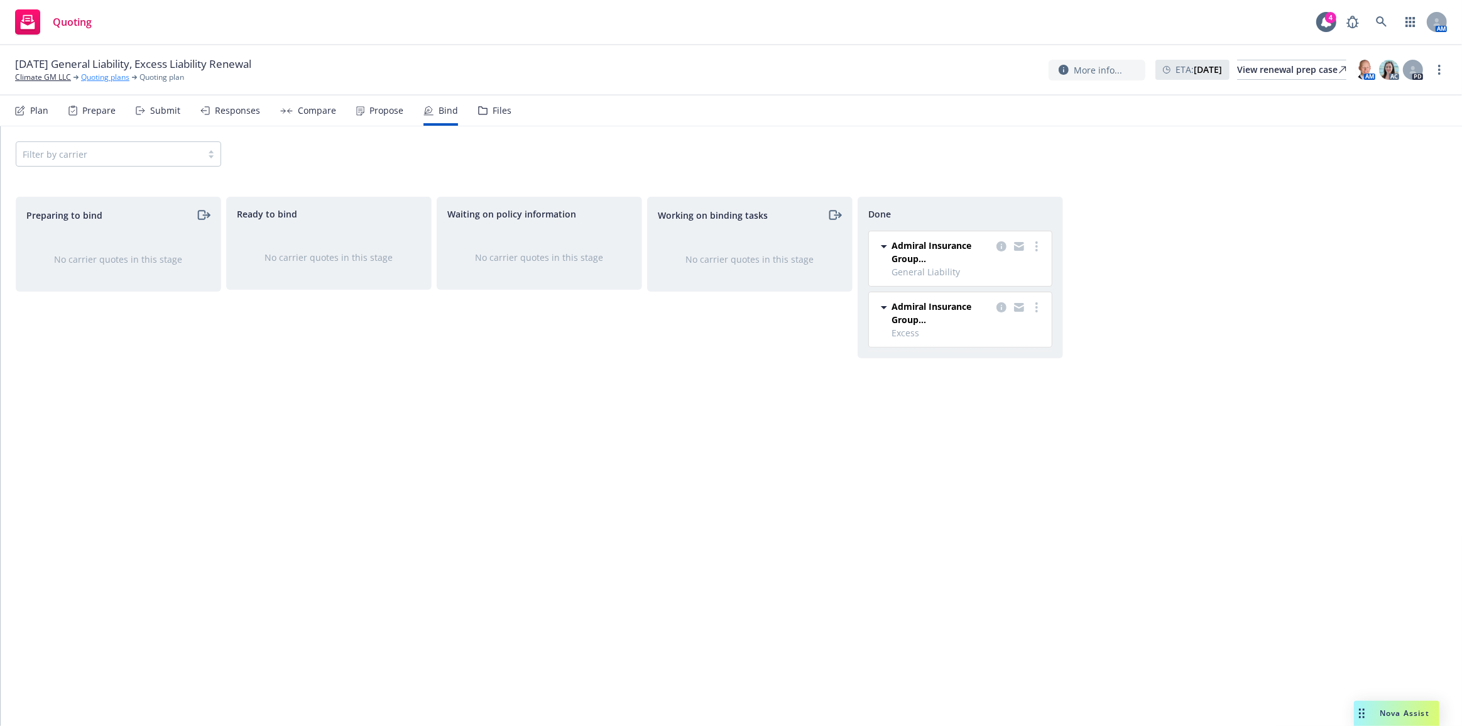
click at [116, 74] on link "Quoting plans" at bounding box center [105, 77] width 48 height 11
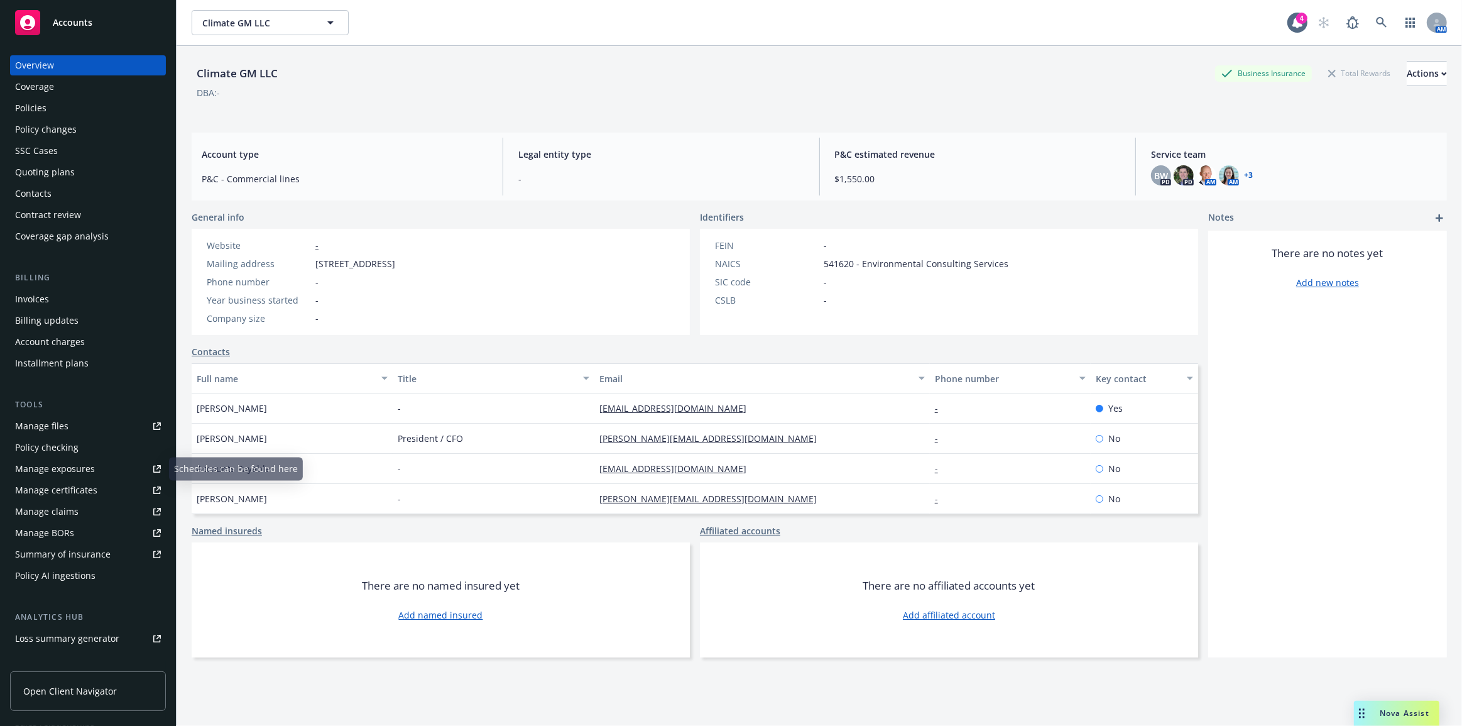
click at [116, 495] on link "Manage certificates" at bounding box center [88, 490] width 156 height 20
click at [46, 199] on div "Contacts" at bounding box center [33, 193] width 36 height 20
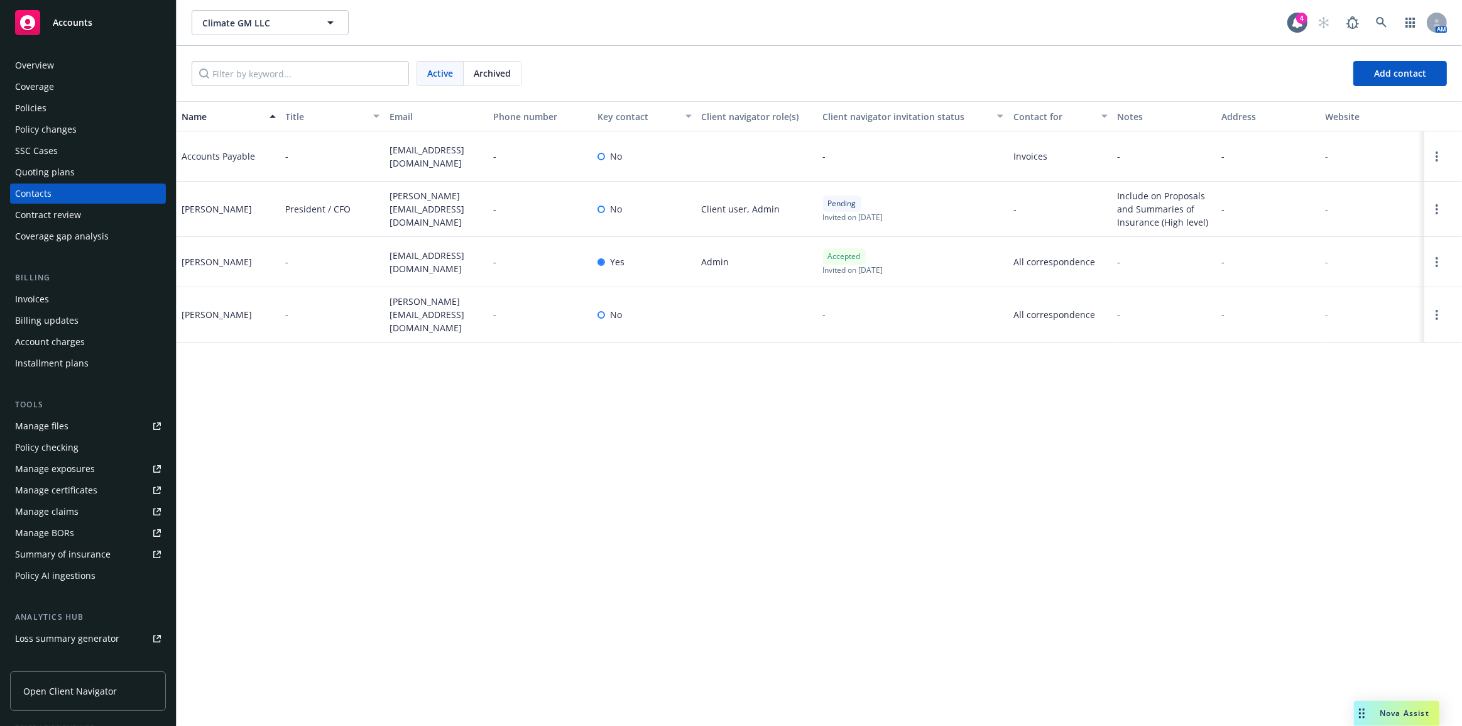
click at [138, 107] on div "Policies" at bounding box center [88, 108] width 146 height 20
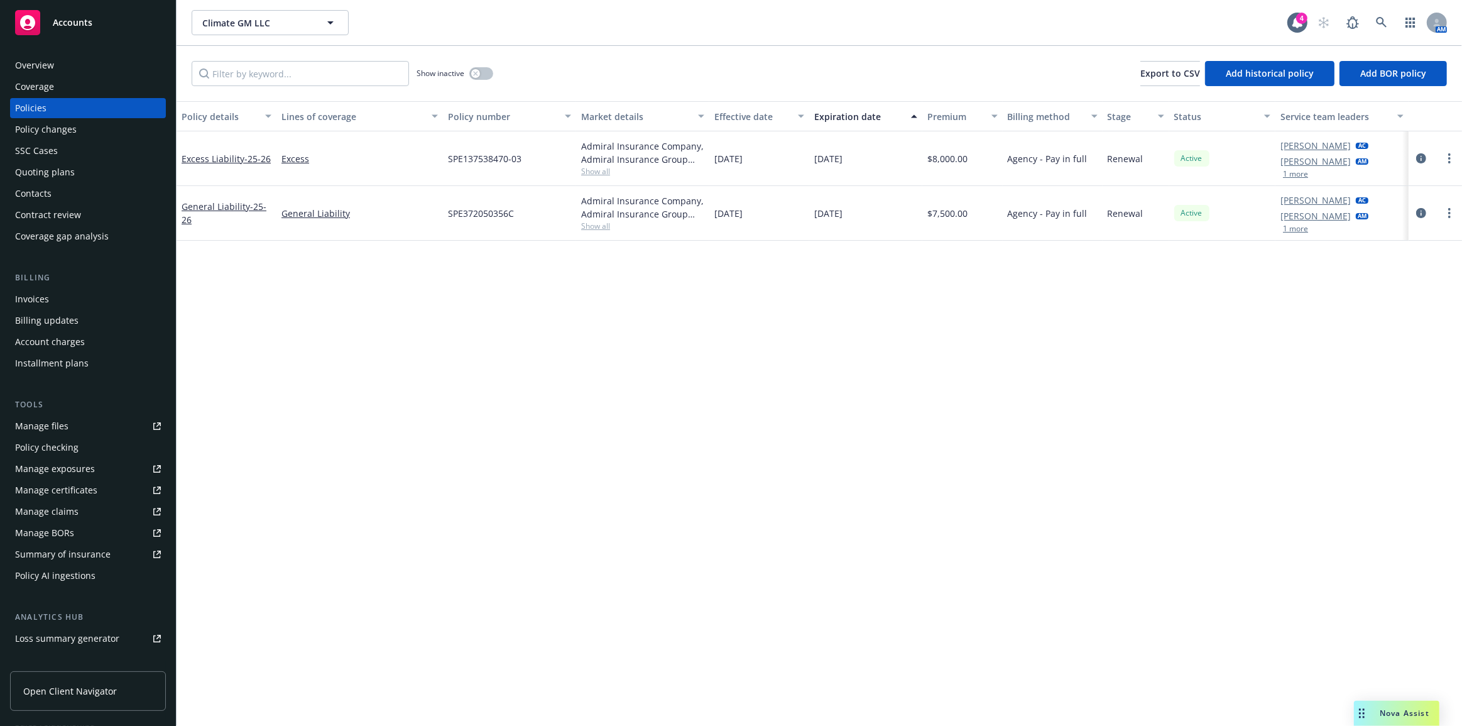
click at [729, 276] on div "Policy details Lines of coverage Policy number Market details Effective date Ex…" at bounding box center [819, 413] width 1285 height 625
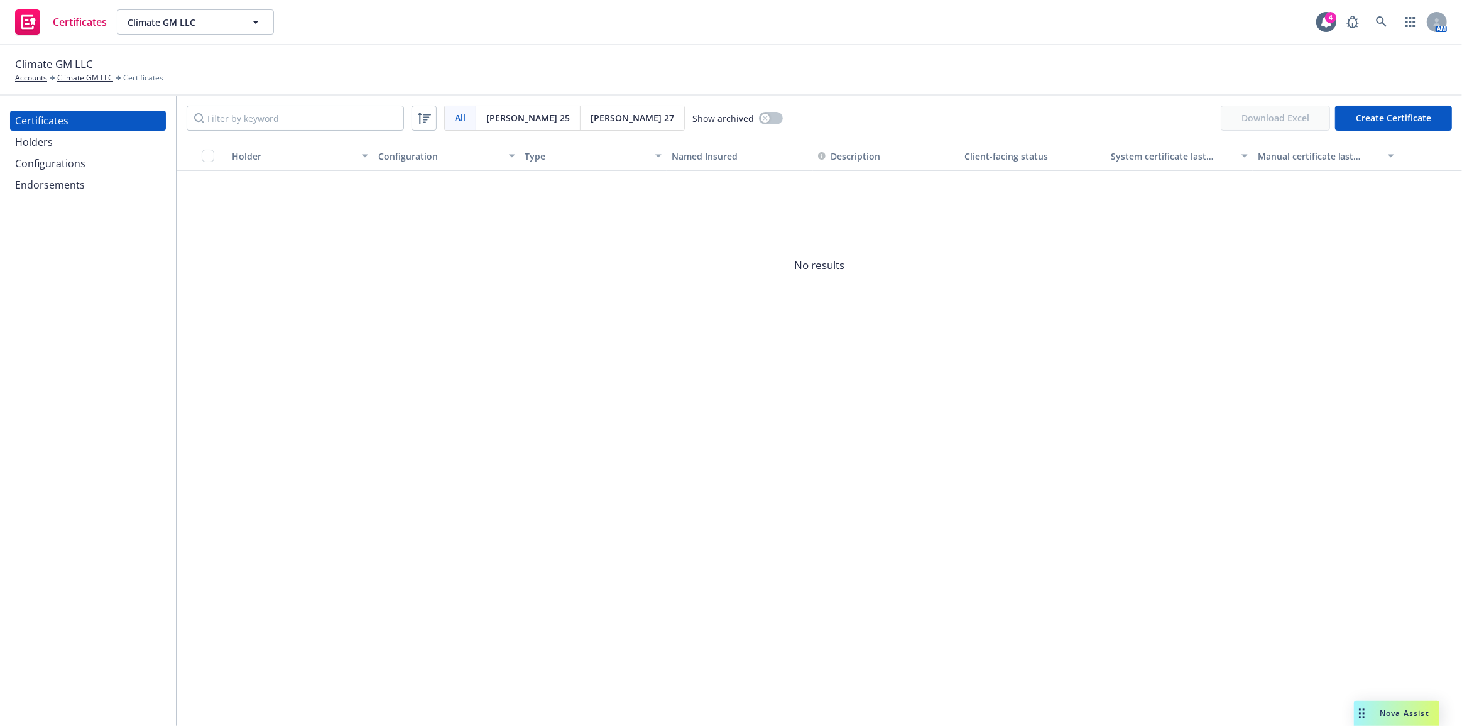
click at [119, 144] on div "Holders" at bounding box center [88, 142] width 146 height 20
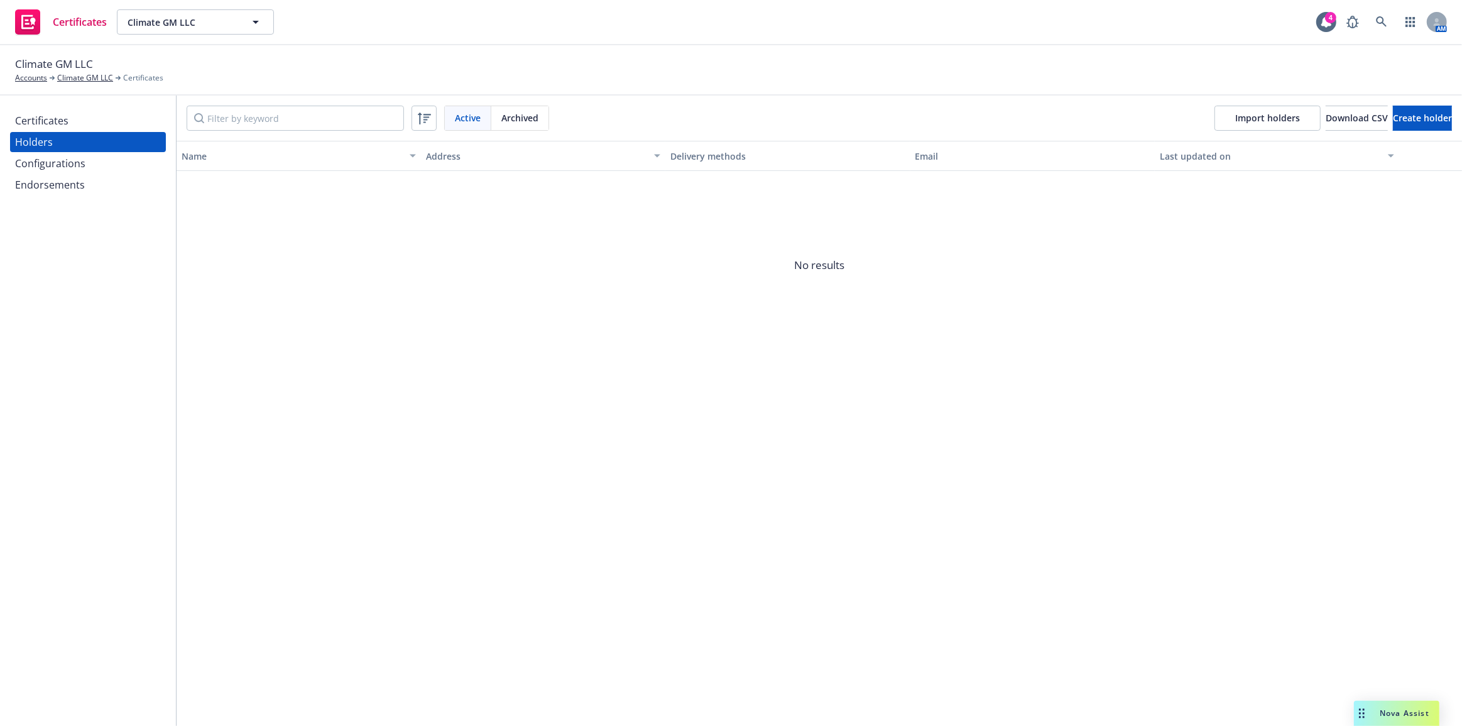
click at [119, 163] on div "Configurations" at bounding box center [88, 163] width 146 height 20
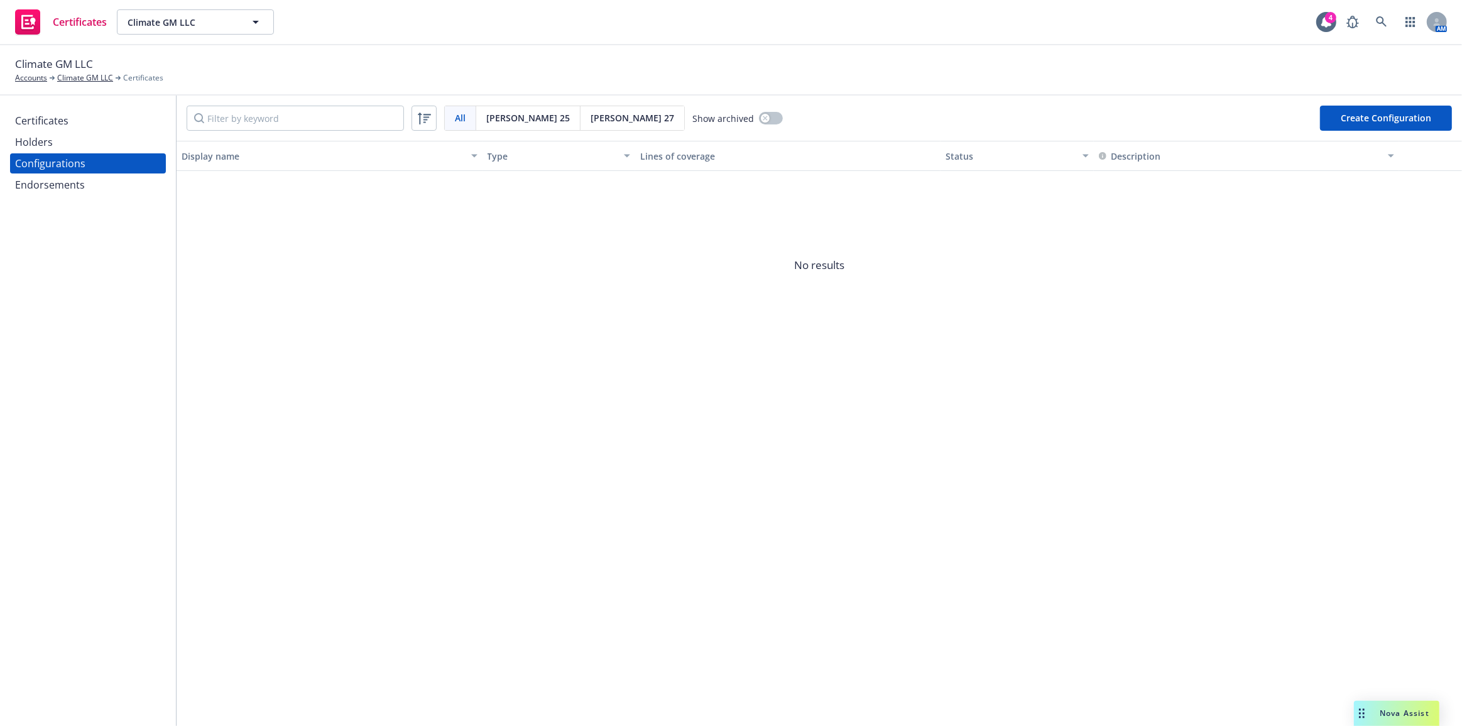
click at [119, 182] on div "Endorsements" at bounding box center [88, 185] width 146 height 20
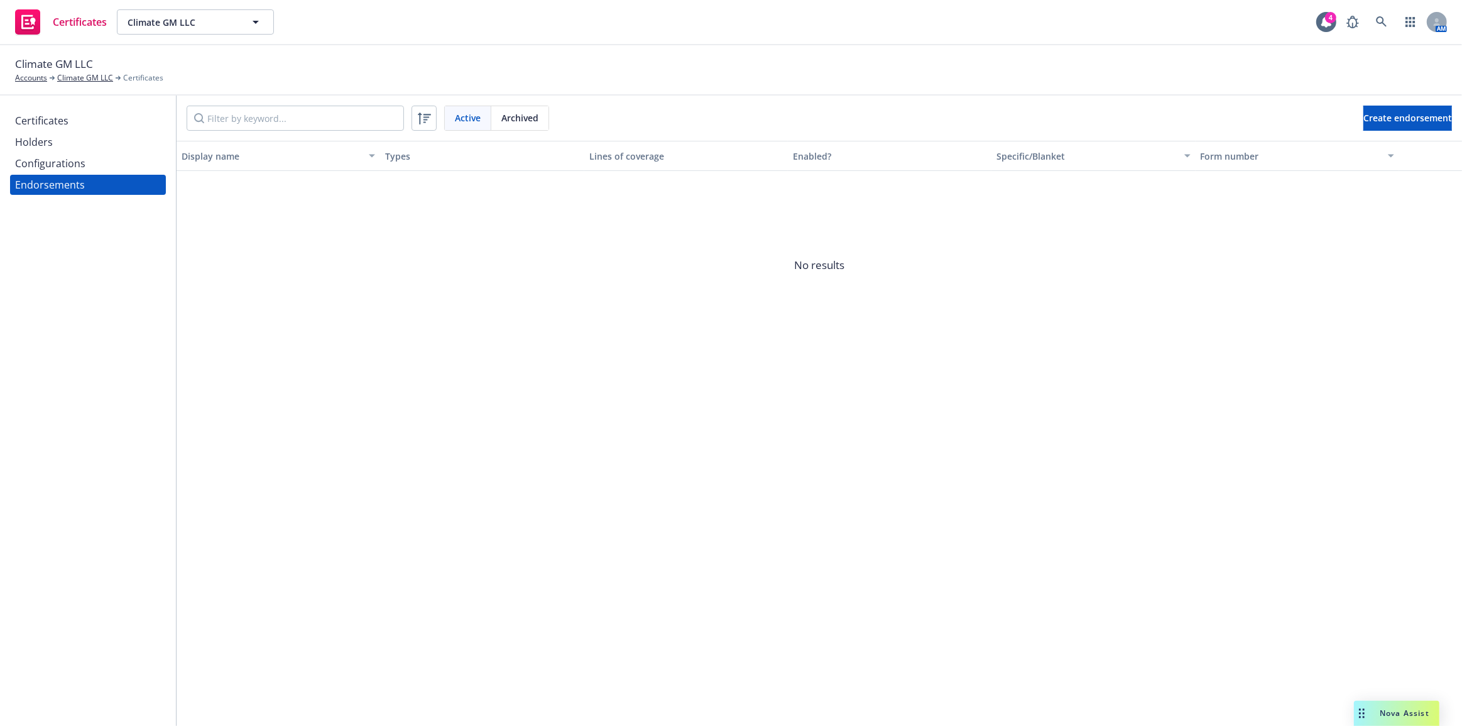
click at [112, 132] on div "Holders" at bounding box center [88, 142] width 146 height 20
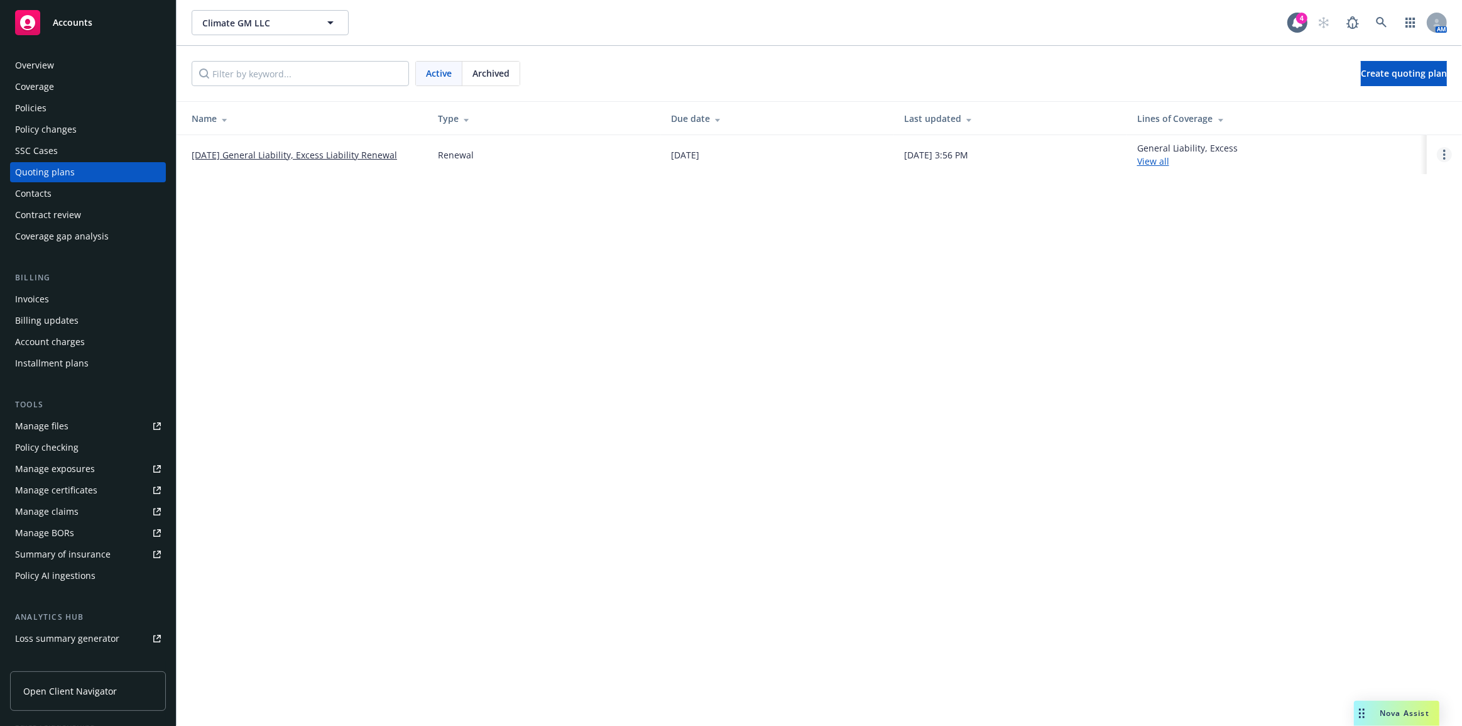
click at [1444, 153] on circle "Open options" at bounding box center [1444, 154] width 3 height 3
click at [1397, 146] on link "Archive" at bounding box center [1380, 145] width 110 height 25
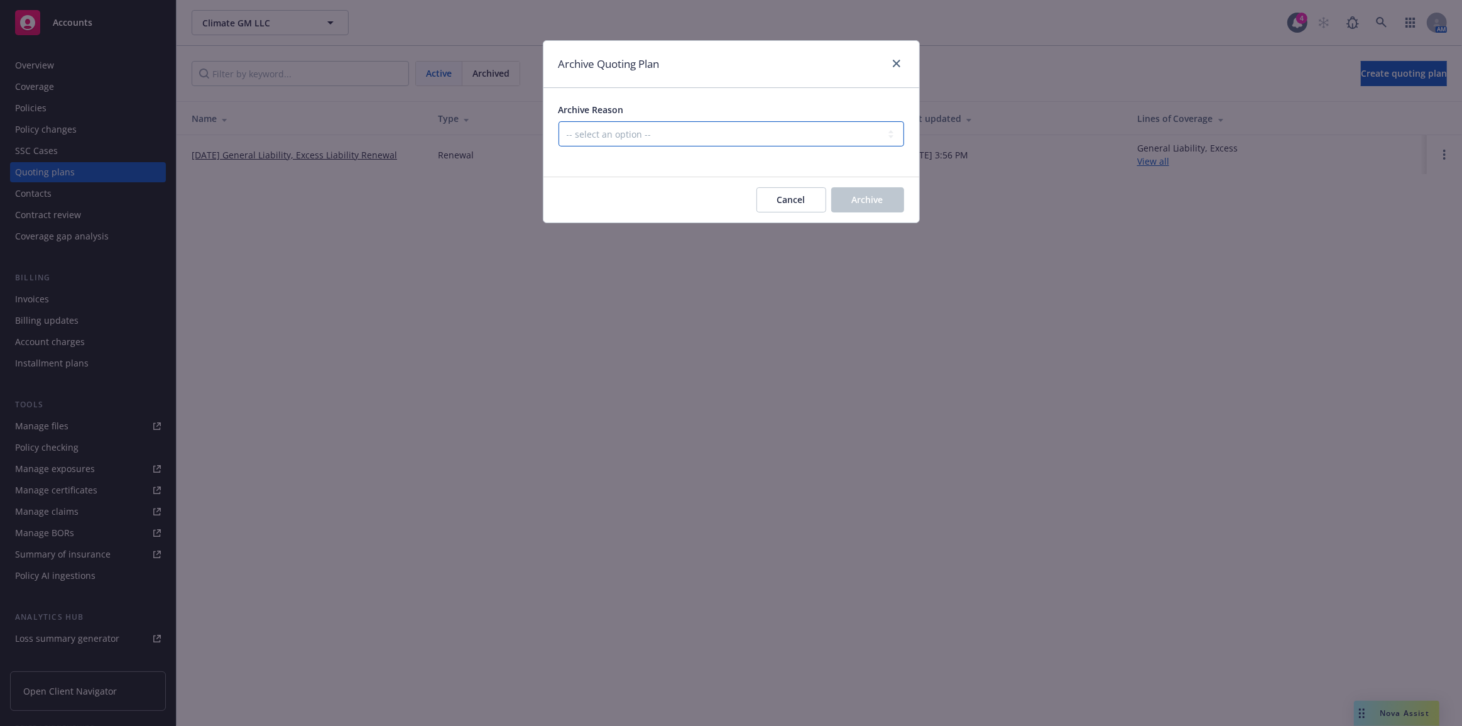
click at [687, 142] on select "-- select an option -- All policies in this renewal plan are auto-renewed Creat…" at bounding box center [731, 133] width 346 height 25
select select "ARCHIVED_RENEWAL_COMPLETED"
click at [558, 121] on select "-- select an option -- All policies in this renewal plan are auto-renewed Creat…" at bounding box center [731, 133] width 346 height 25
click at [886, 205] on button "Archive" at bounding box center [867, 199] width 73 height 25
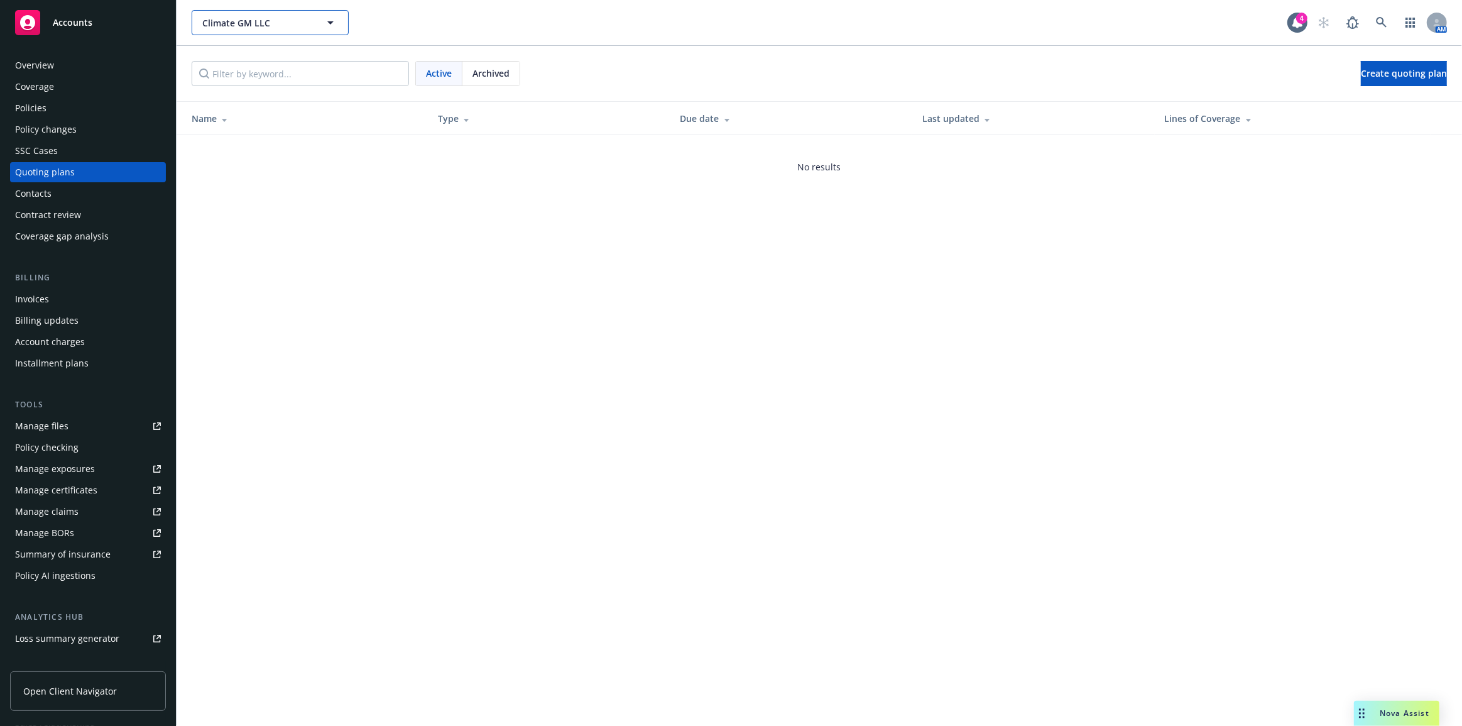
click at [276, 14] on button "Climate GM LLC" at bounding box center [270, 22] width 157 height 25
type input "time by ping"
click at [258, 78] on span "Laurel" at bounding box center [268, 84] width 127 height 13
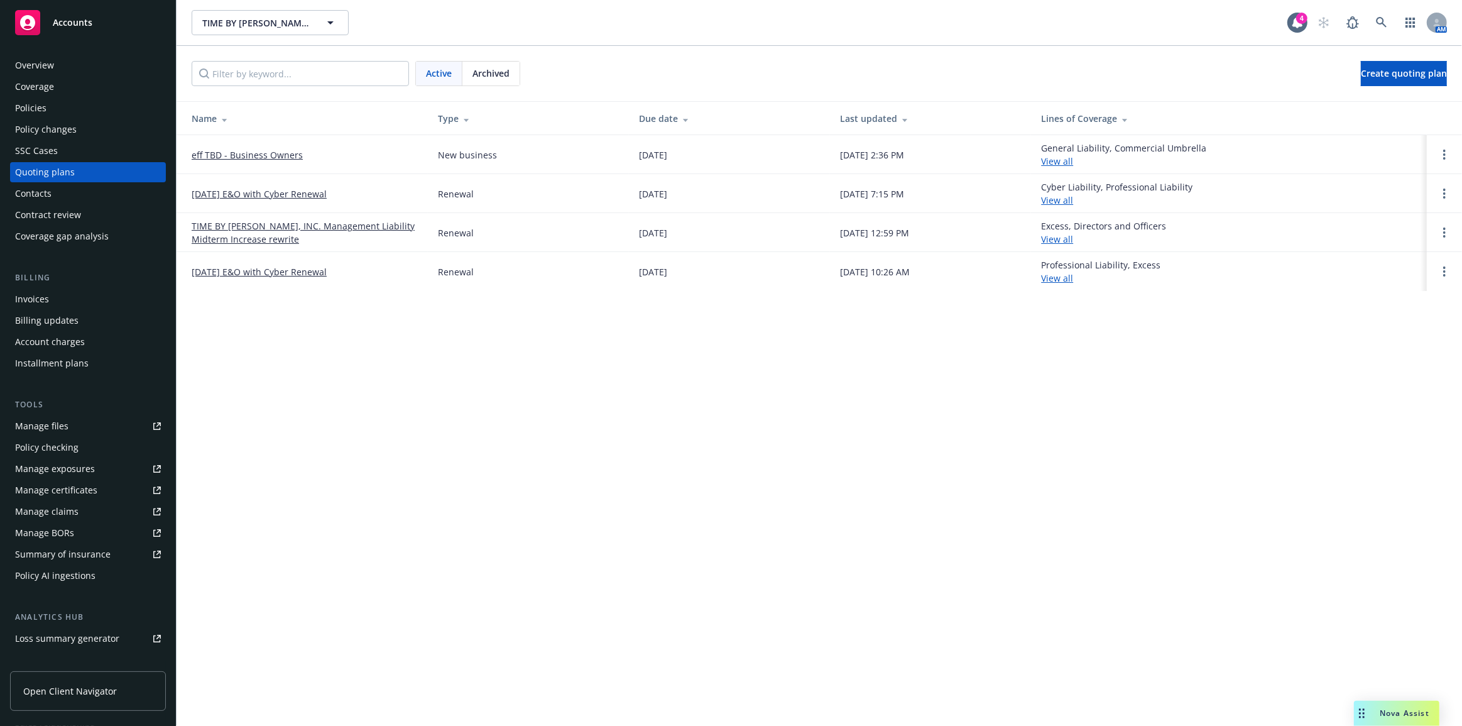
click at [198, 153] on link "eff TBD - Business Owners" at bounding box center [247, 154] width 111 height 13
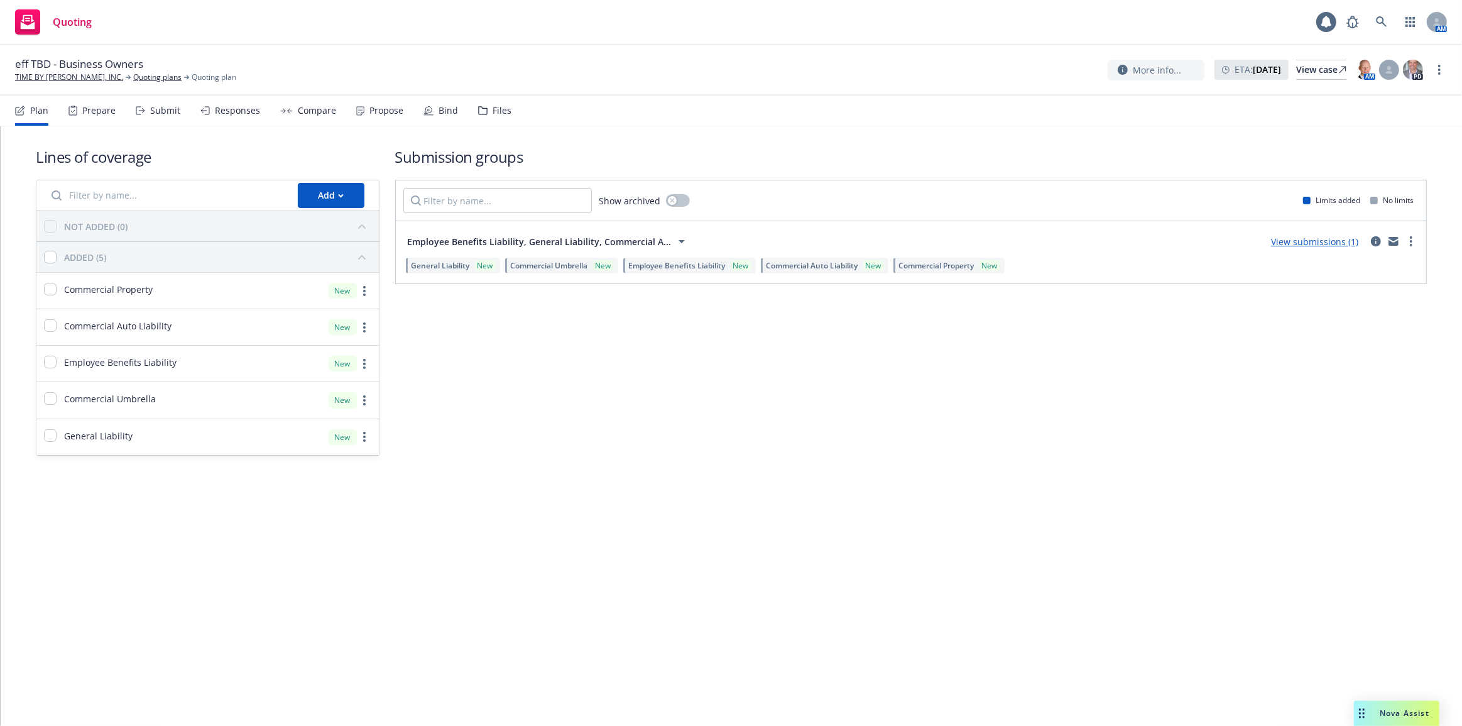
click at [405, 114] on div "Plan Prepare Submit Responses Compare Propose Bind Files" at bounding box center [263, 110] width 496 height 30
click at [391, 116] on div "Propose" at bounding box center [386, 111] width 34 height 10
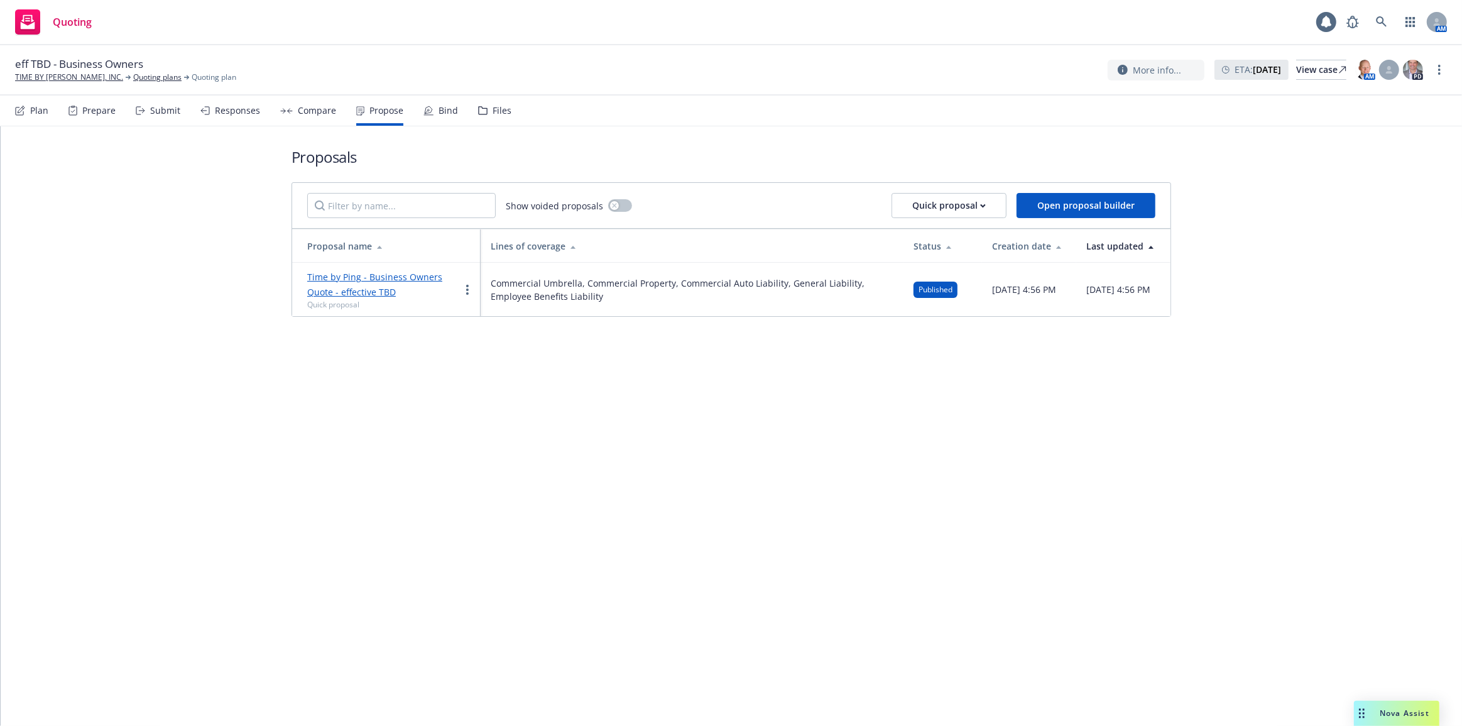
click at [403, 275] on link "Time by Ping - Business Owners Quote - effective TBD" at bounding box center [374, 284] width 135 height 27
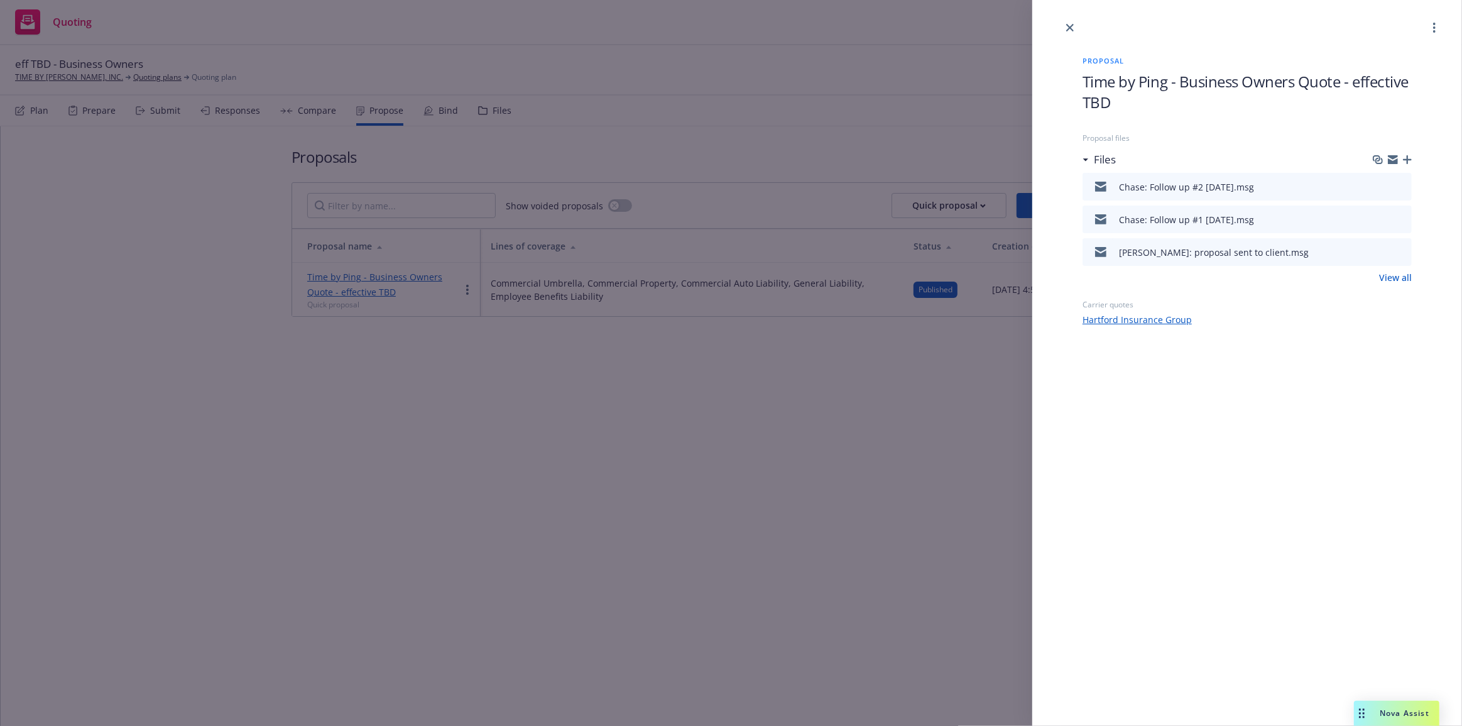
click at [1405, 160] on icon "button" at bounding box center [1407, 159] width 9 height 9
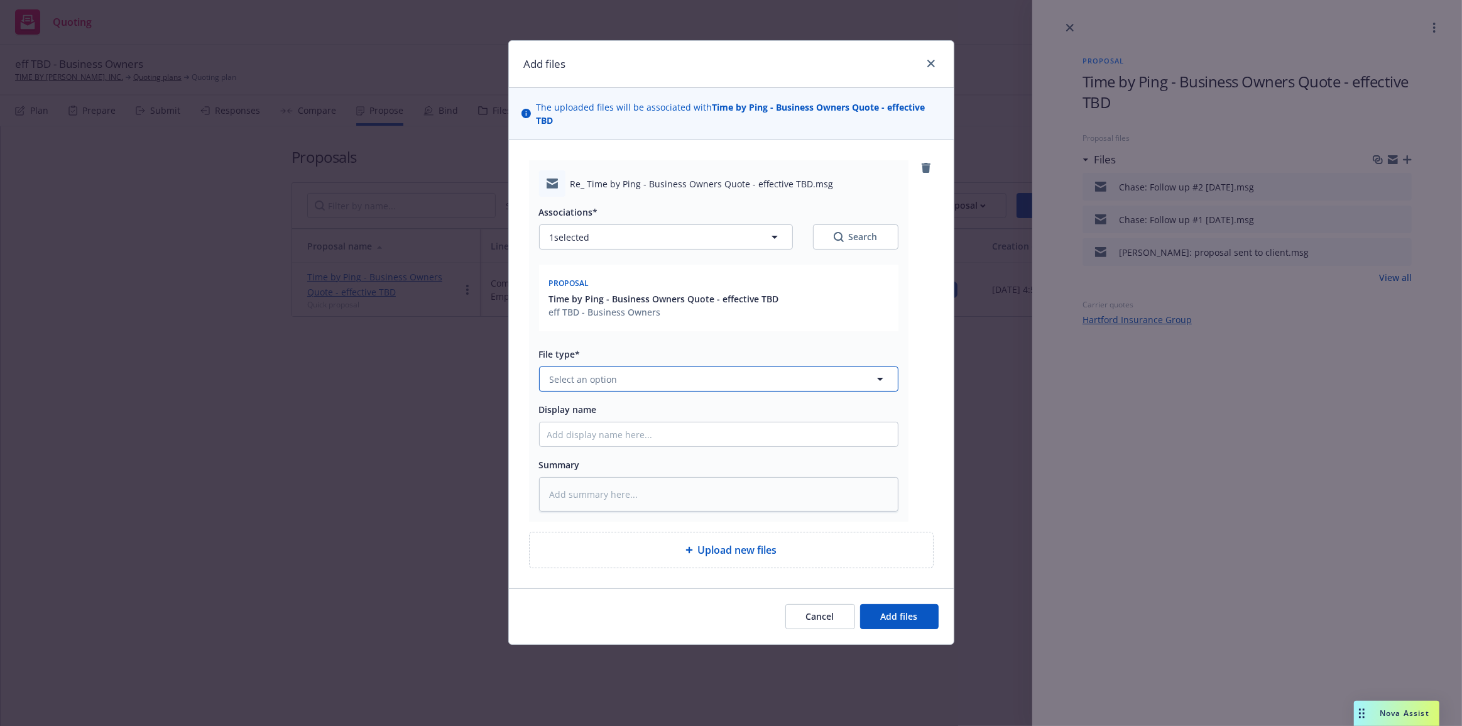
click at [685, 369] on button "Select an option" at bounding box center [718, 378] width 359 height 25
type input "em"
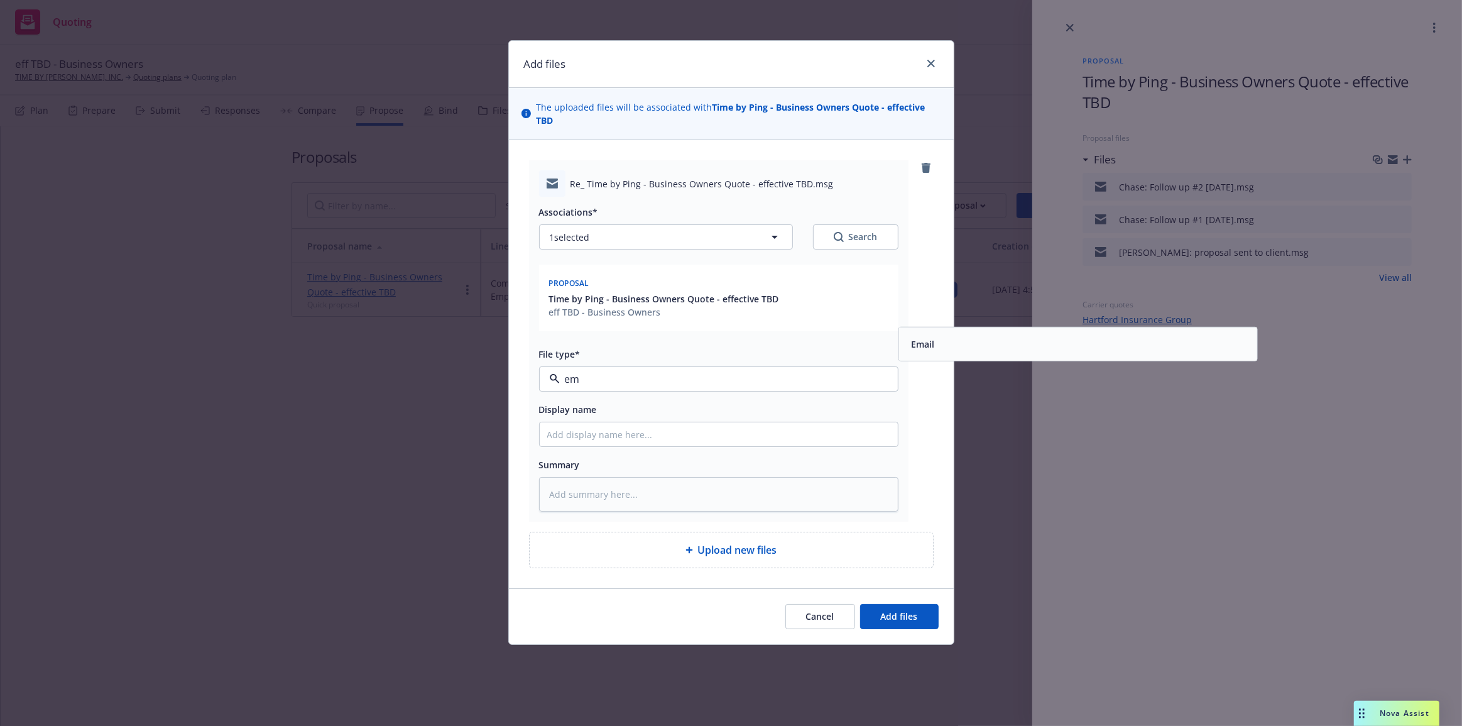
drag, startPoint x: 937, startPoint y: 320, endPoint x: 901, endPoint y: 346, distance: 44.1
click at [937, 327] on div "Email" at bounding box center [1077, 343] width 358 height 33
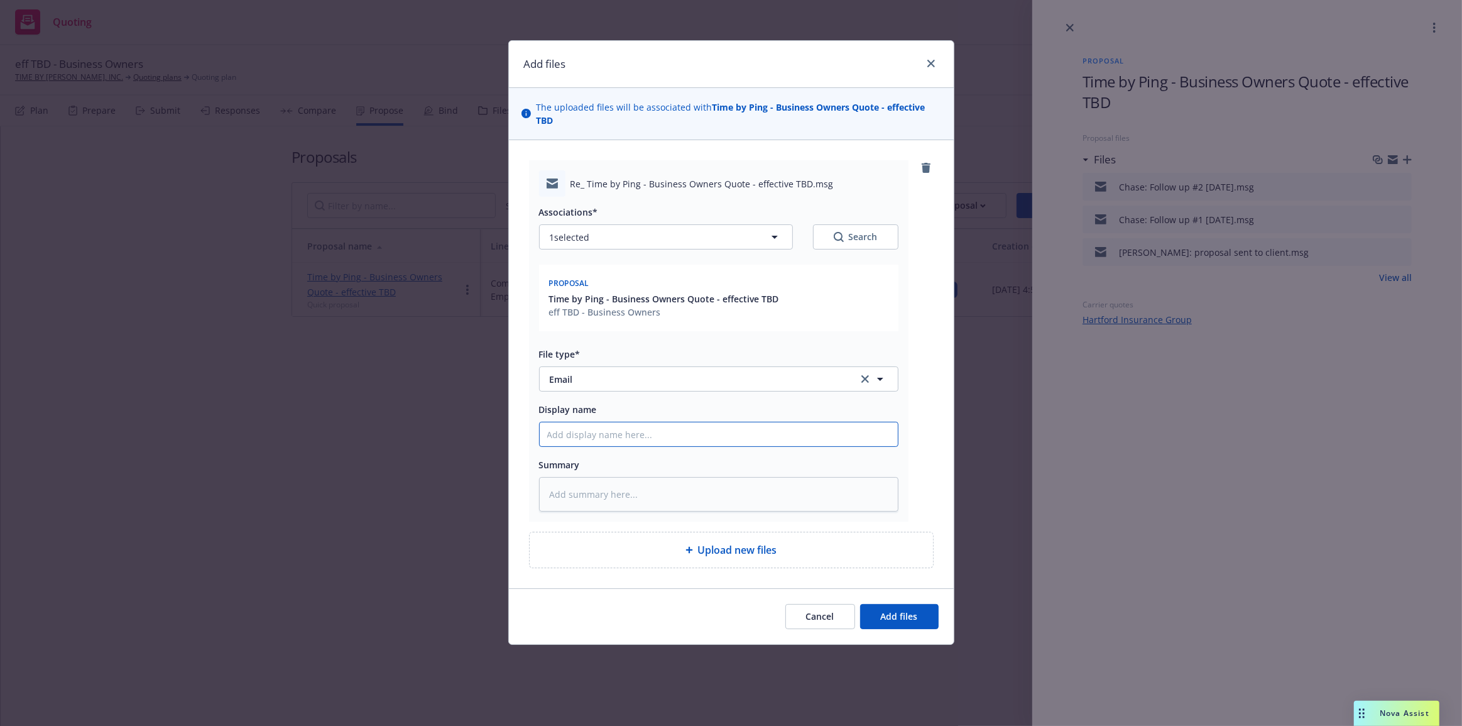
click at [838, 422] on input "Display name" at bounding box center [719, 434] width 358 height 24
type textarea "x"
type input "C"
type textarea "x"
type input "Cl"
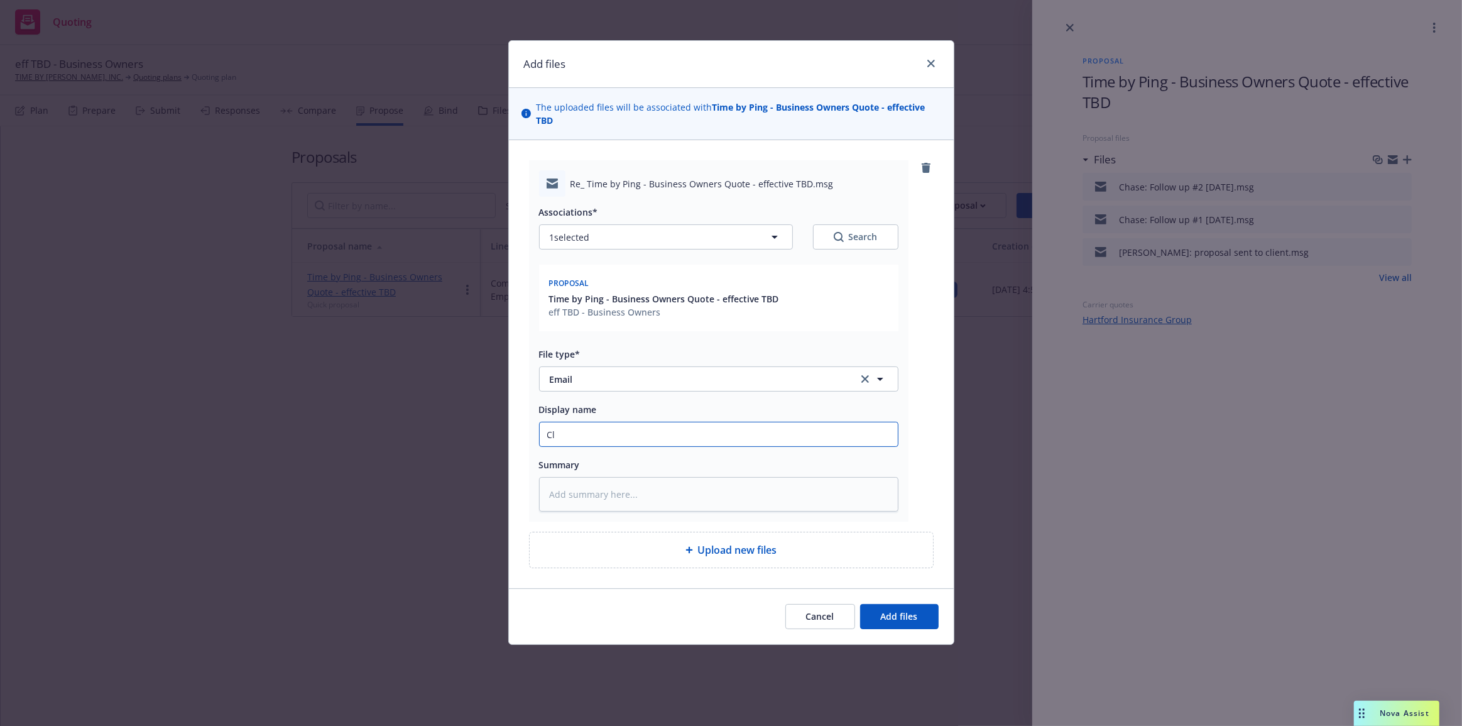
type textarea "x"
type input "Cli"
type textarea "x"
type input "Clie"
type textarea "x"
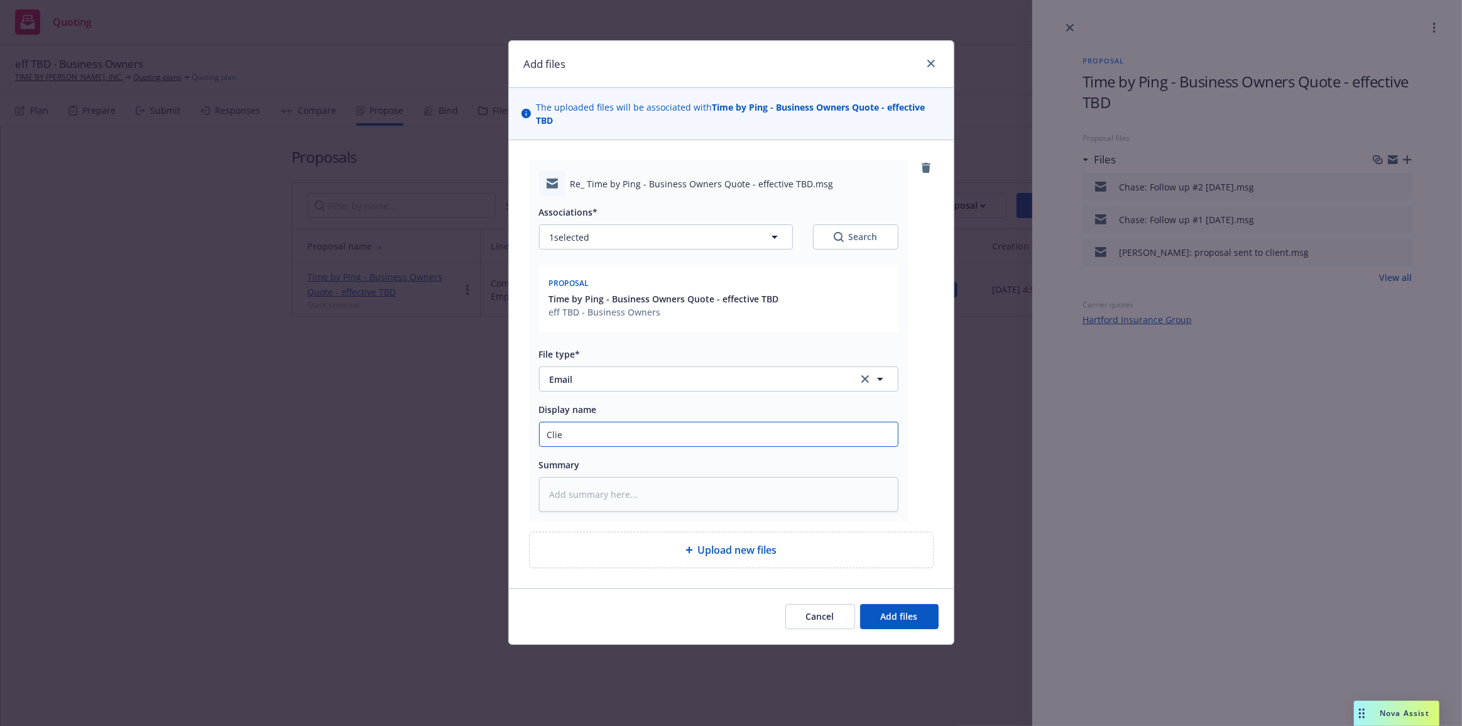
type input "Clien"
type textarea "x"
type input "Client"
type textarea "x"
type input "Client:"
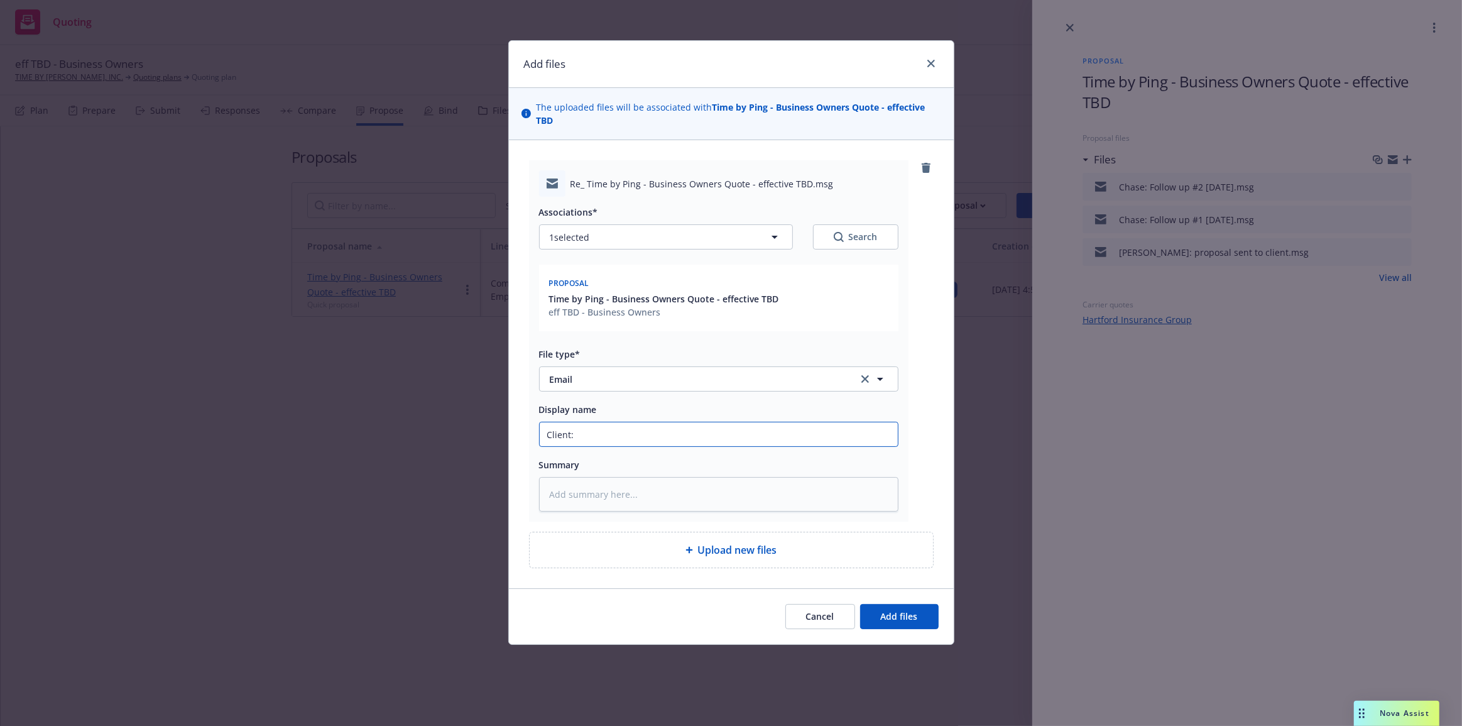
type textarea "x"
type input "Client:"
type textarea "x"
type input "Client: W"
type textarea "x"
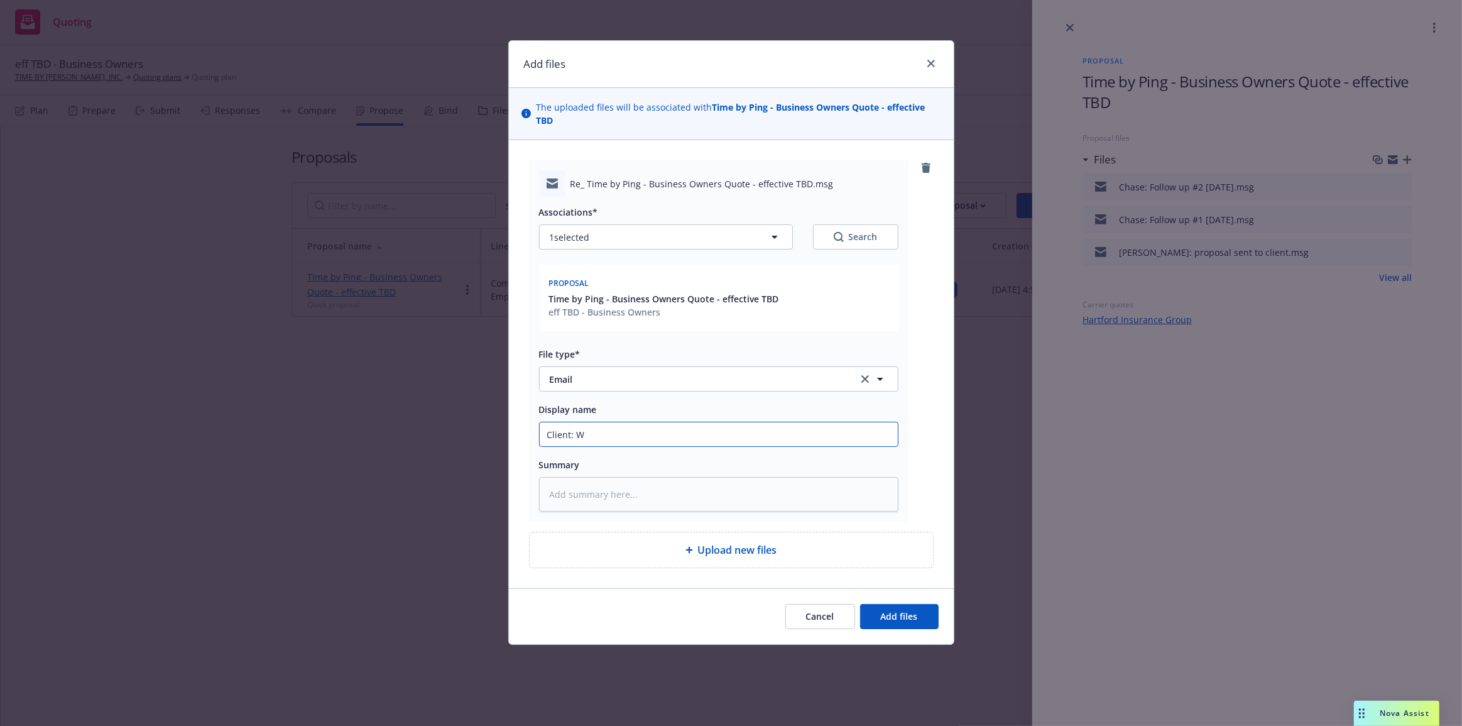
type input "Client: Wi"
type textarea "x"
type input "Client: Wil"
type textarea "x"
type input "Client: Will"
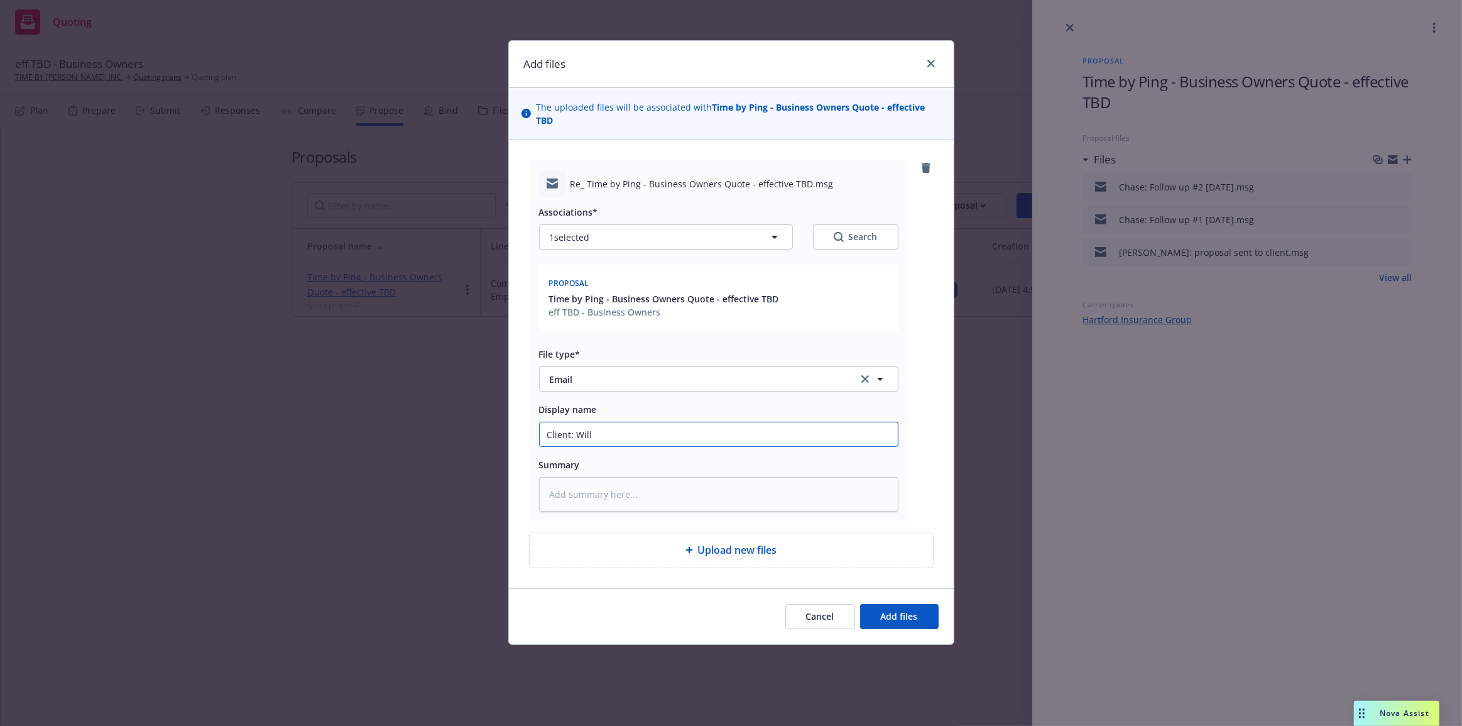
type textarea "x"
type input "Client: Will"
type textarea "x"
type input "Client: Will b"
type textarea "x"
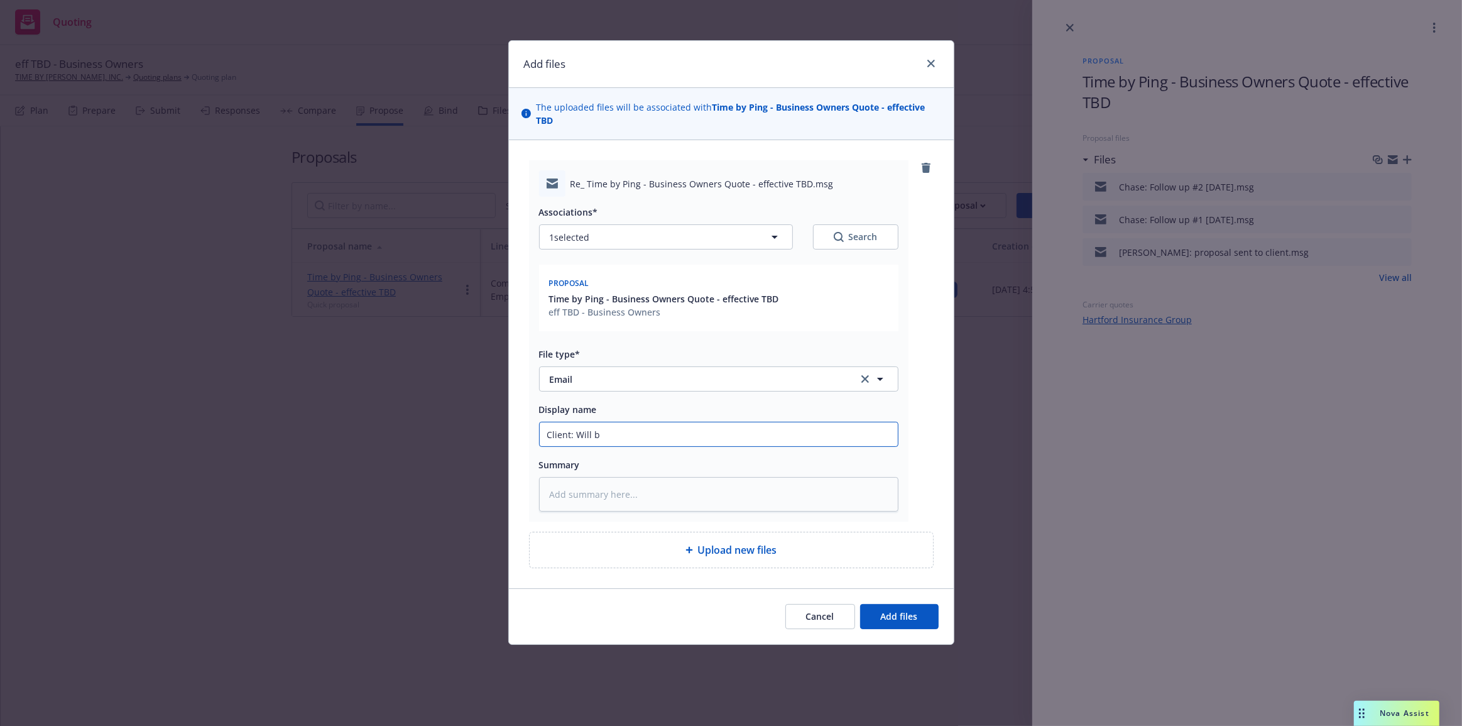
type input "Client: Will bi"
type textarea "x"
type input "Client: [PERSON_NAME]"
type textarea "x"
type input "Client: Will bind"
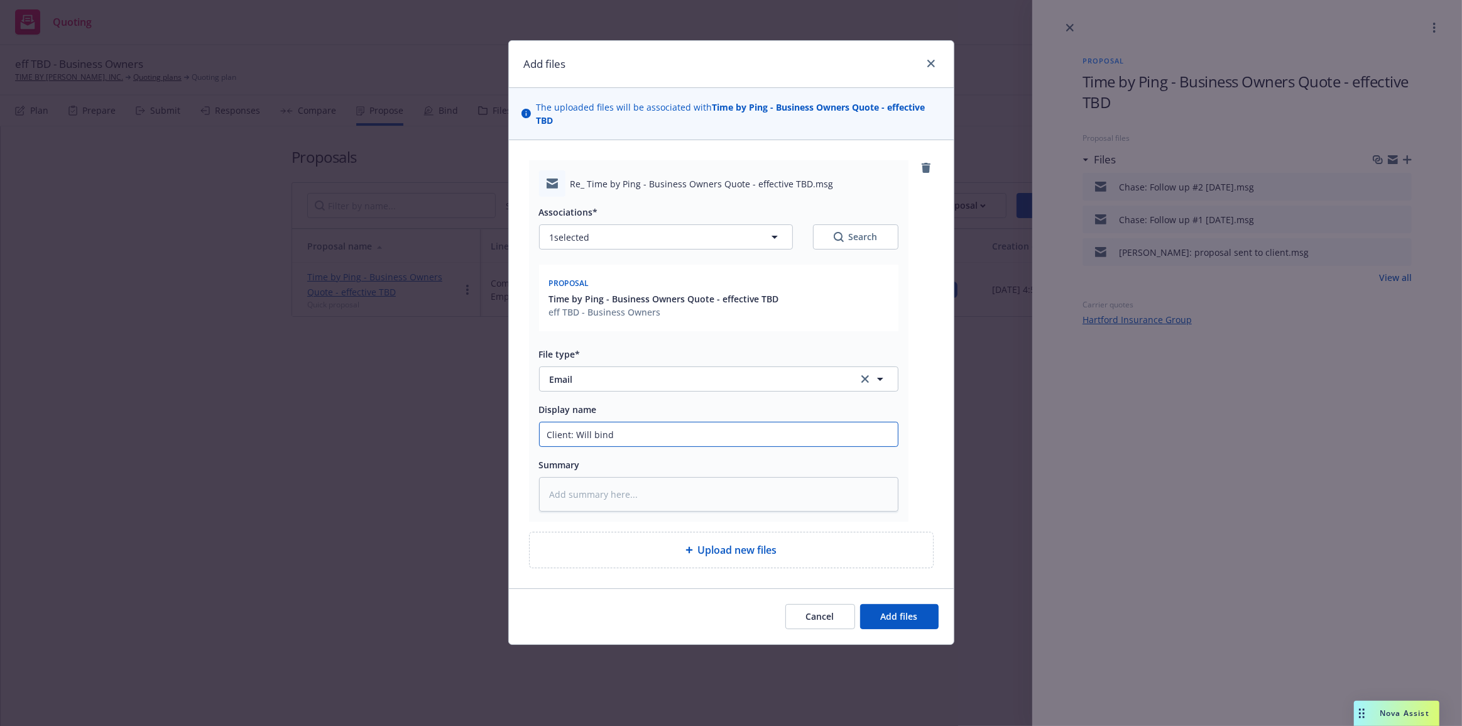
type textarea "x"
type input "Client: Will bind i"
type textarea "x"
type input "Client: Will bind if"
type textarea "x"
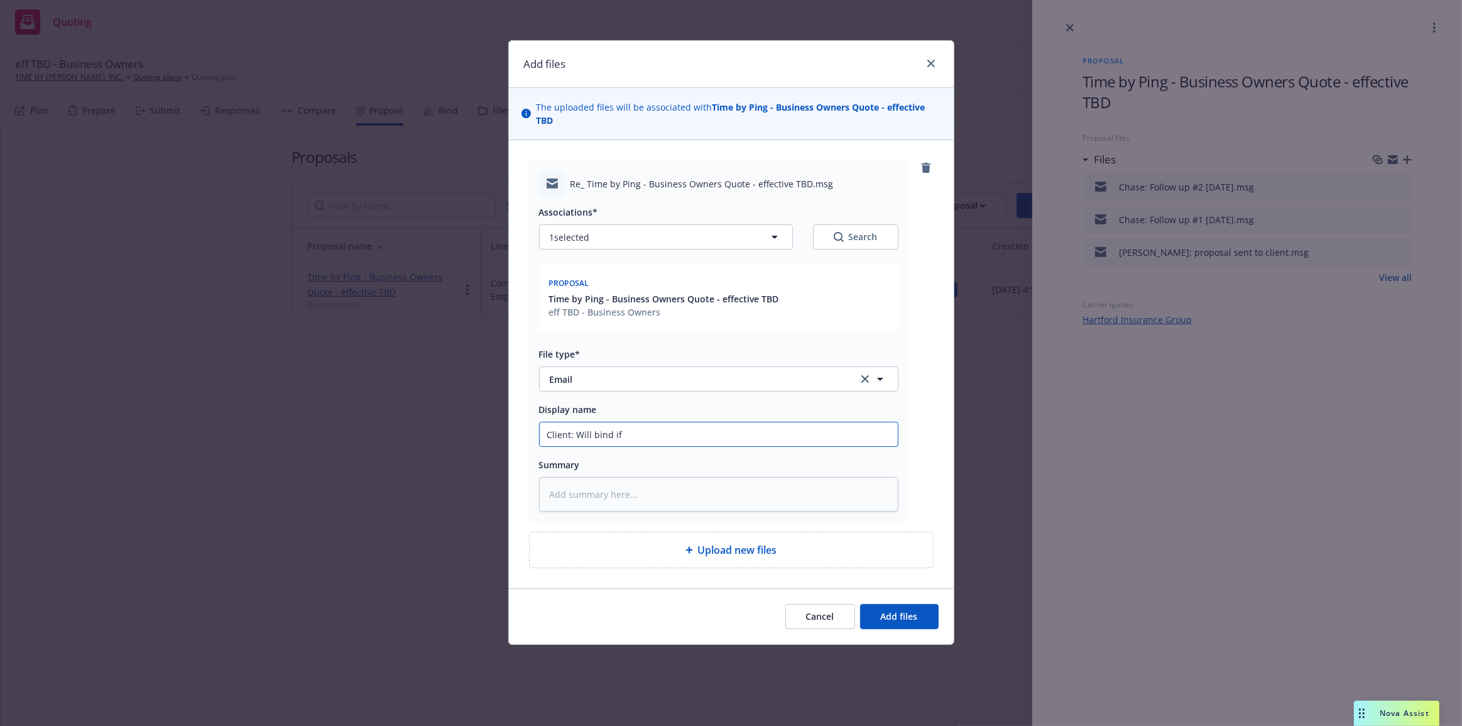
type input "Client: Will bind if t"
type textarea "x"
type input "Client: Will bind if th"
type textarea "x"
type input "Client: Will bind if the"
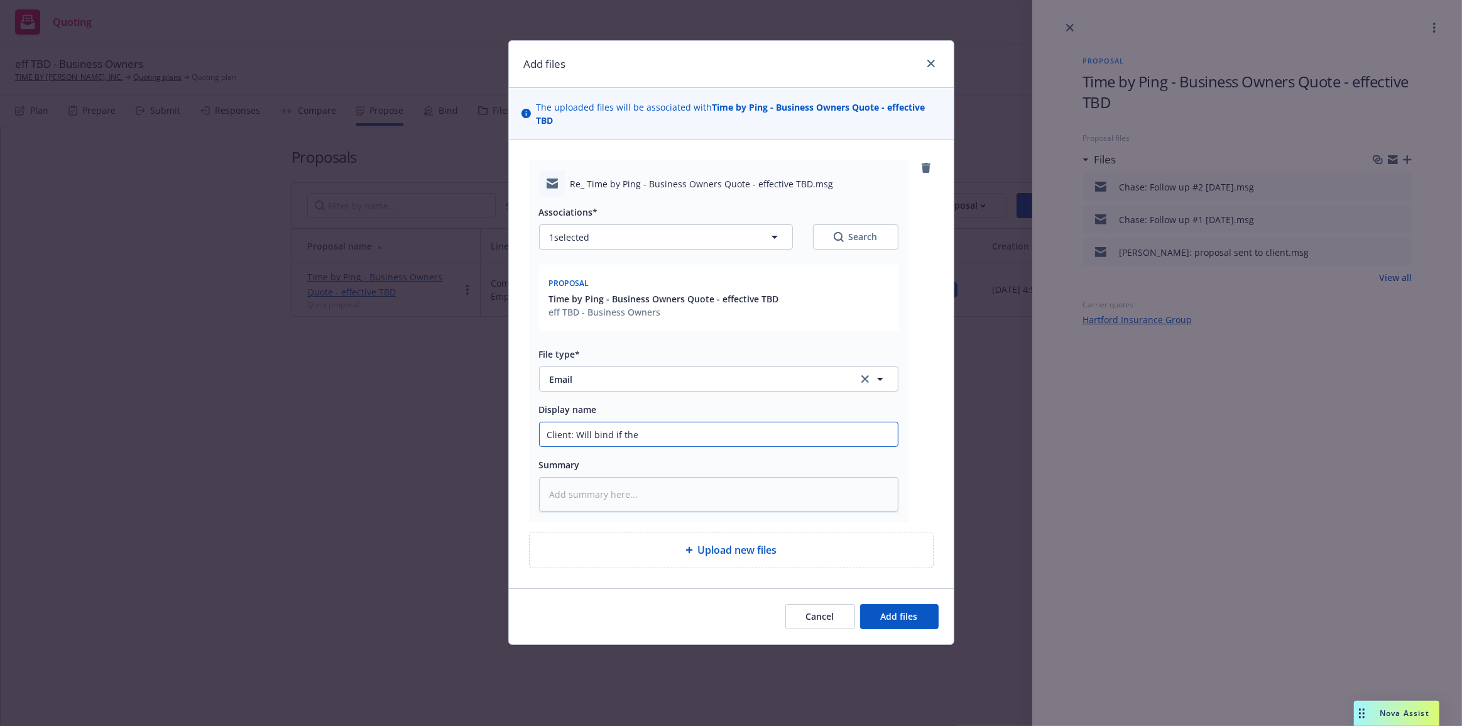
type textarea "x"
type input "Client: Will bind if they"
type textarea "x"
type input "Client: Will bind if they"
type textarea "x"
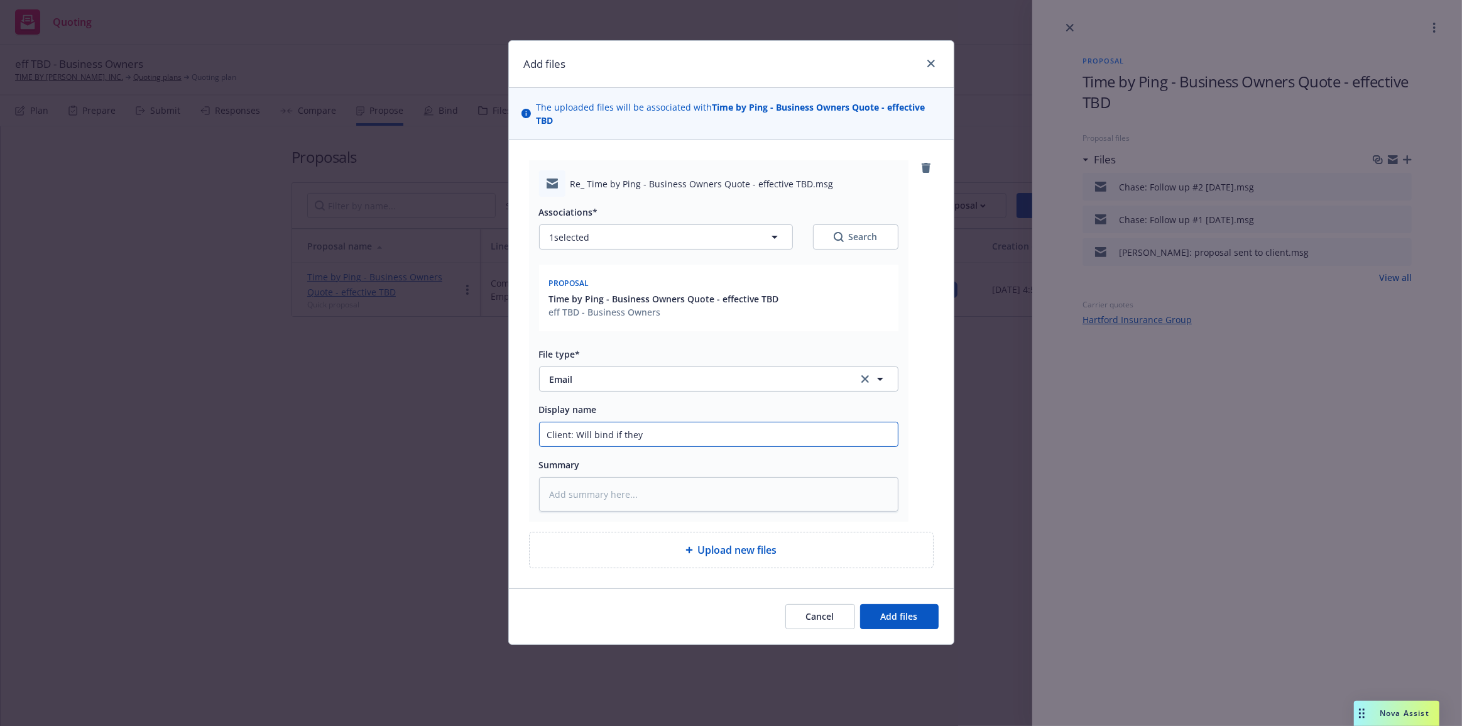
type input "Client: Will bind if they g"
type textarea "x"
type input "Client: Will bind if they ge"
type textarea "x"
type input "Client: Will bind if they get"
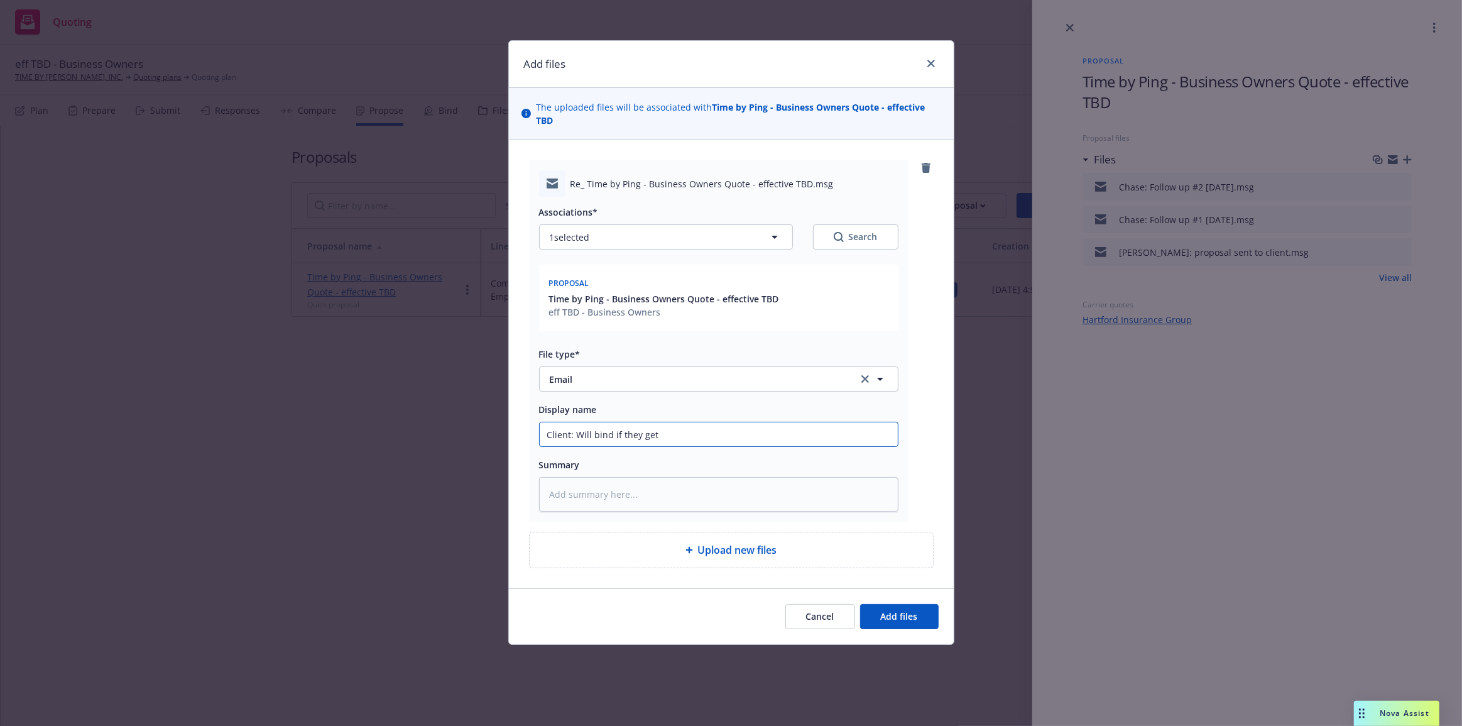
type textarea "x"
type input "Client: Will bind if they get th"
type textarea "x"
type input "Client: Will bind if they get the"
type textarea "x"
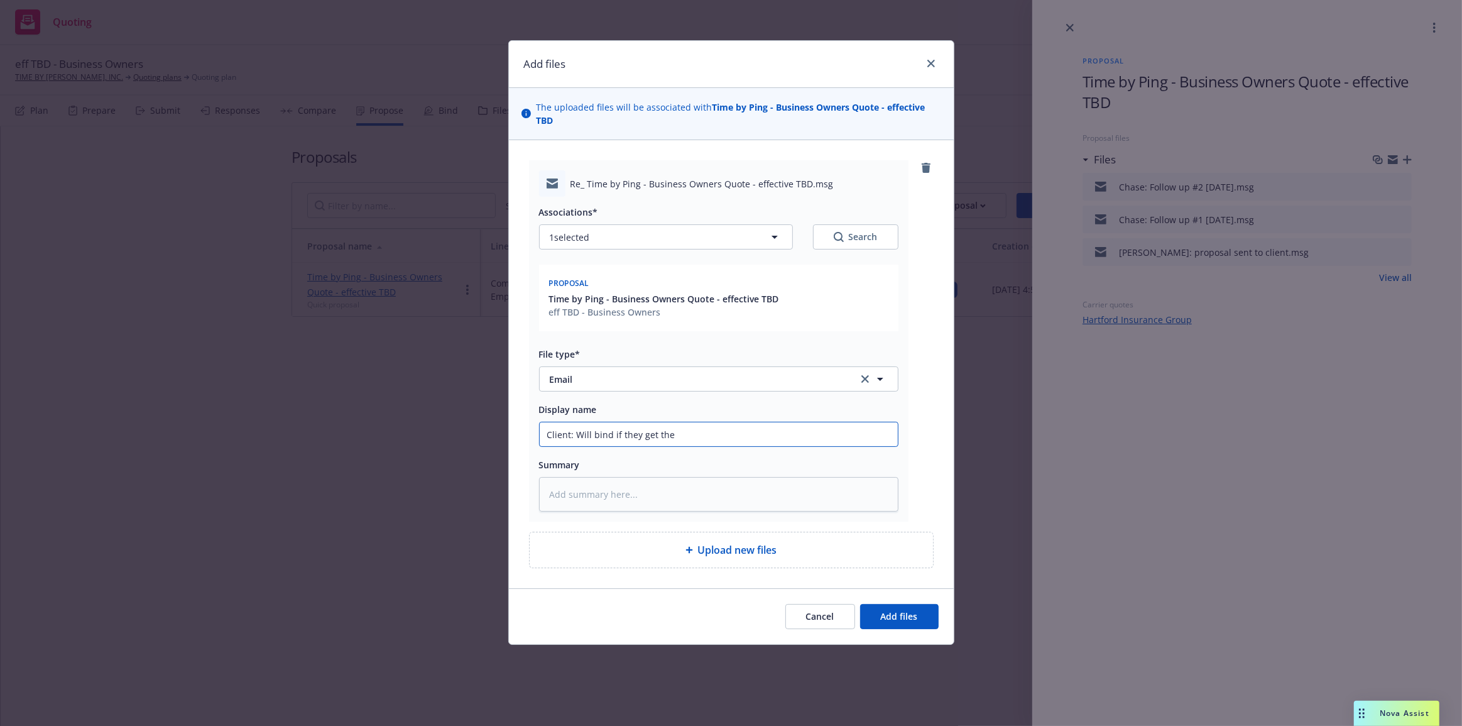
type input "Client: Will bind if they get the p"
type textarea "x"
type input "Client: Will bind if they get the pol"
type textarea "x"
type input "Client: Will bind if they get the poli"
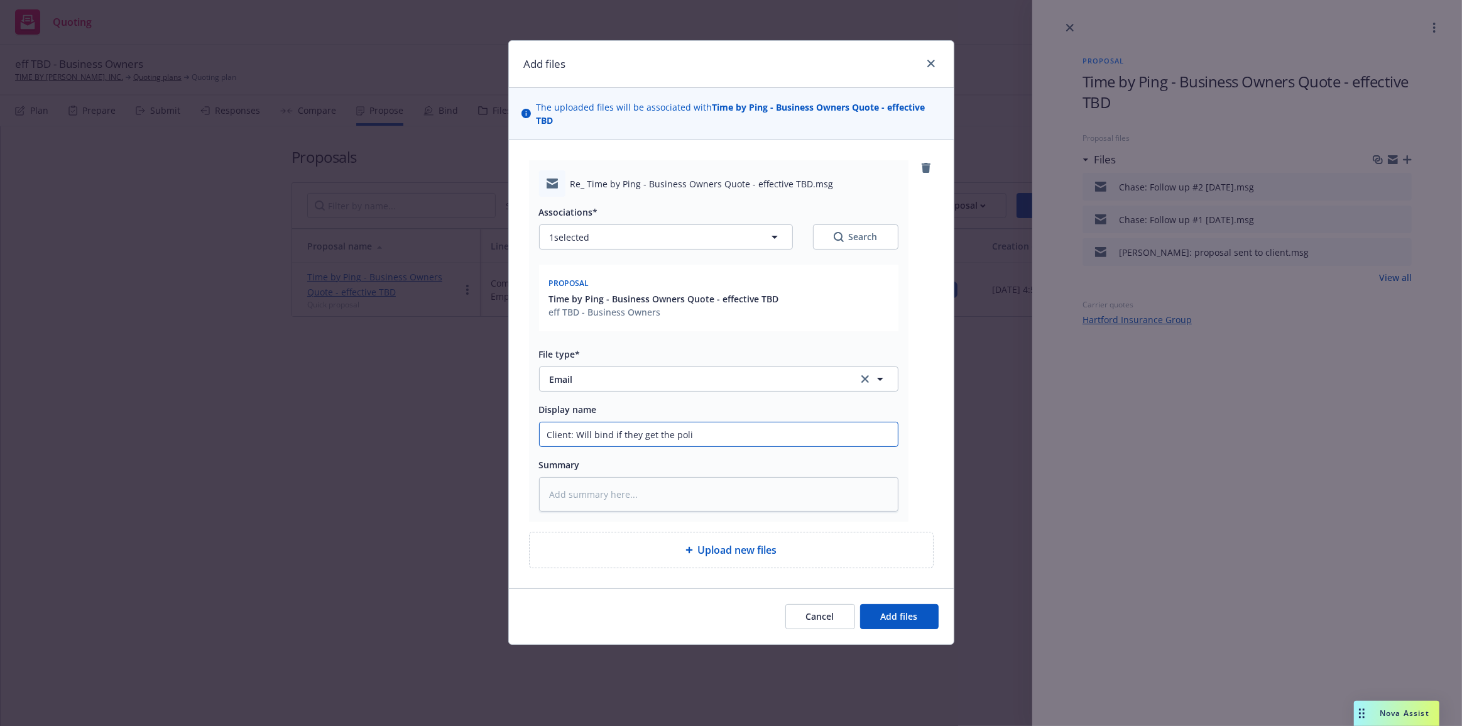
type textarea "x"
type input "Client: Will bind if they get the"
type textarea "x"
type input "Client: Will bind if they get the l"
type textarea "x"
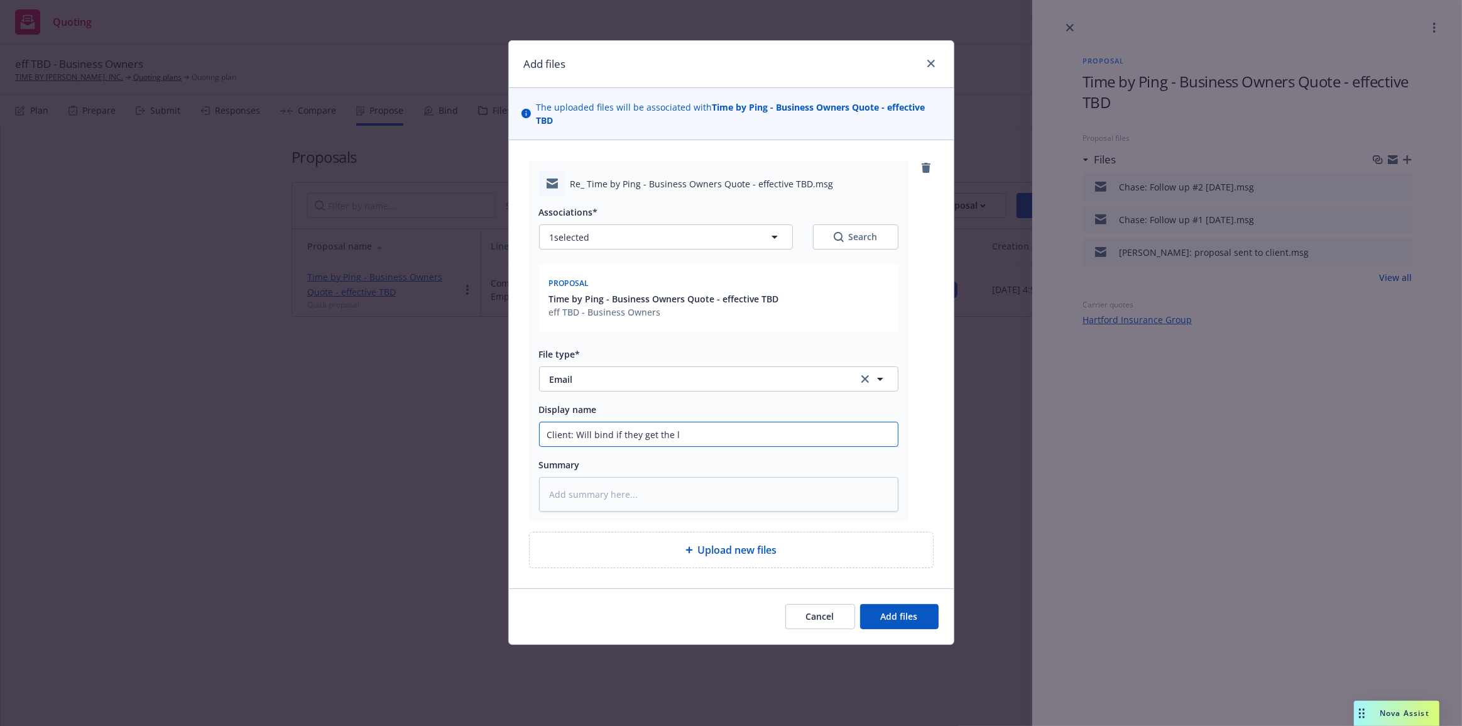
type input "Client: Will bind if they get the le"
type textarea "x"
type input "Client: Will bind if they get the lea"
type textarea "x"
type input "Client: Will bind if they get the leas"
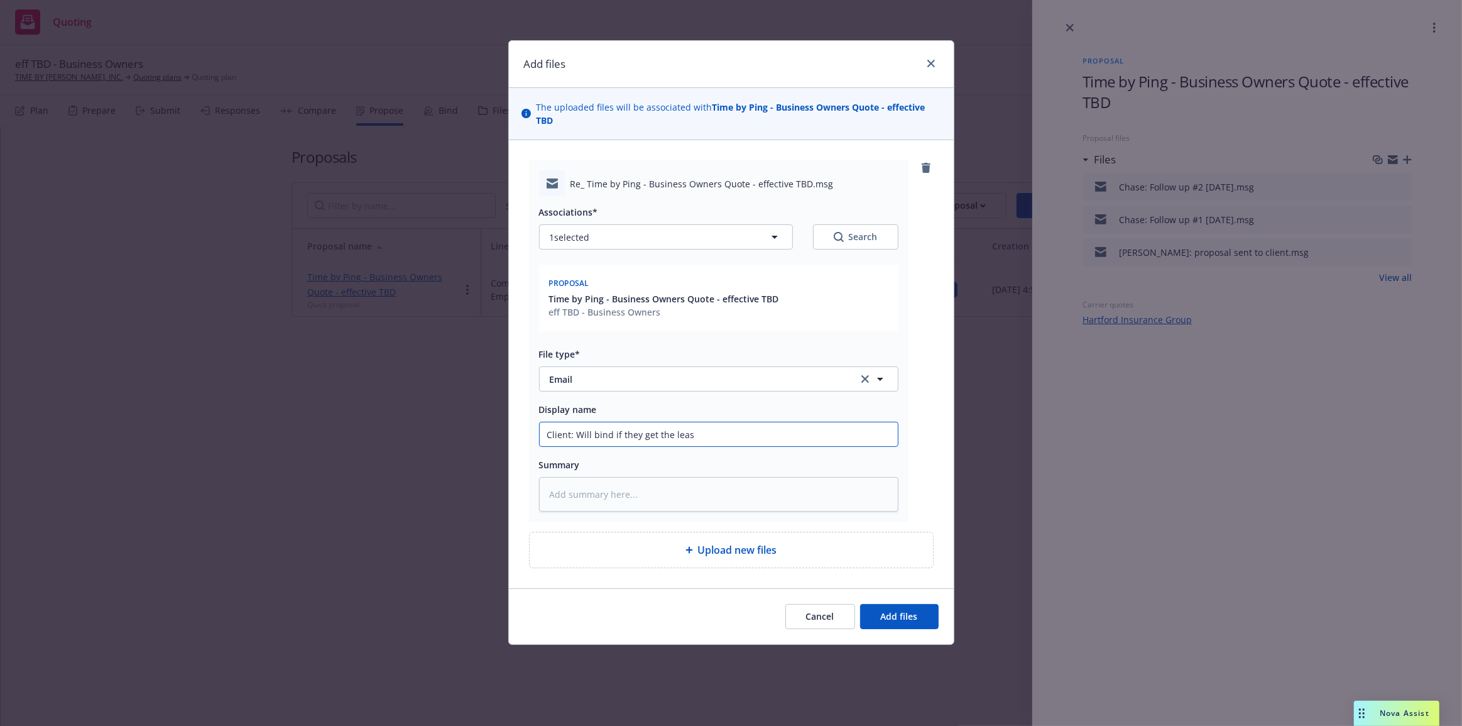
type textarea "x"
type input "Client: Will bind if they get the lease"
click at [860, 604] on button "Add files" at bounding box center [899, 616] width 79 height 25
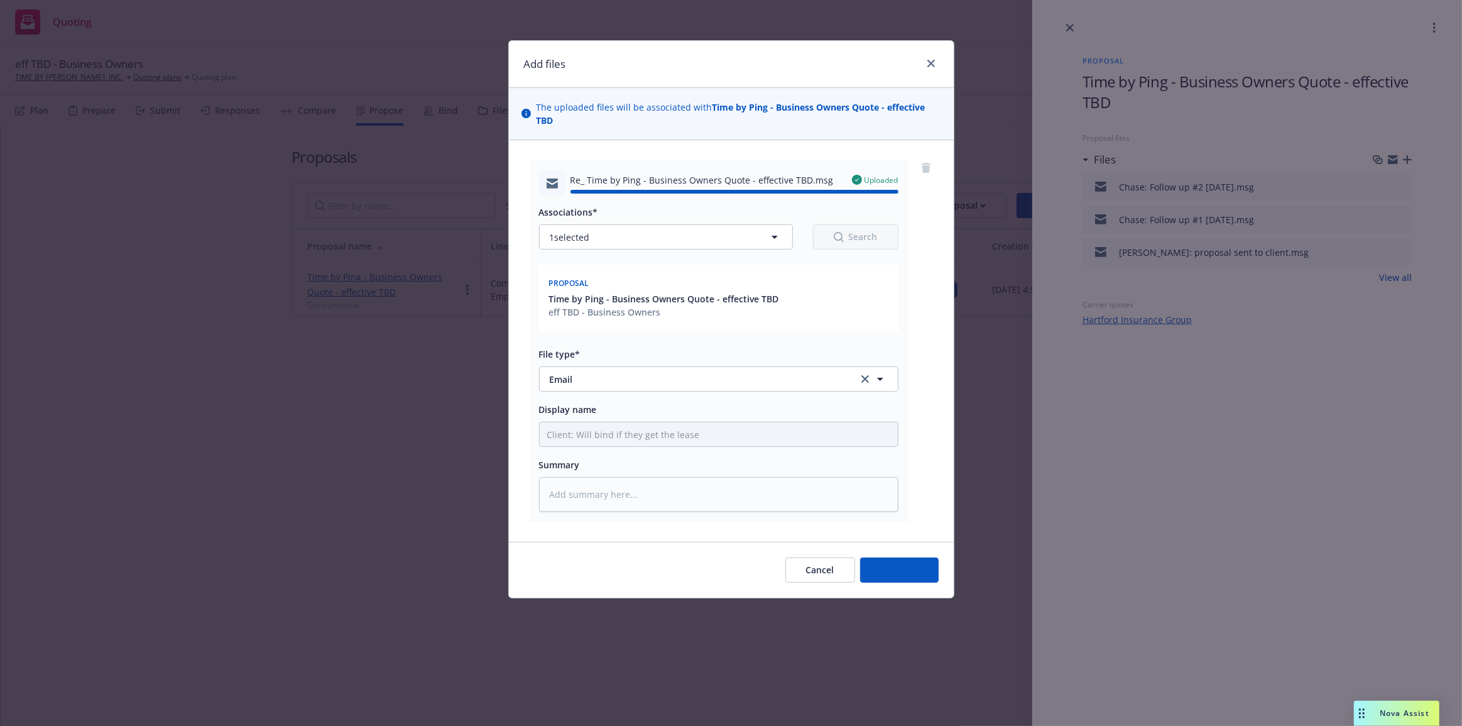
type textarea "x"
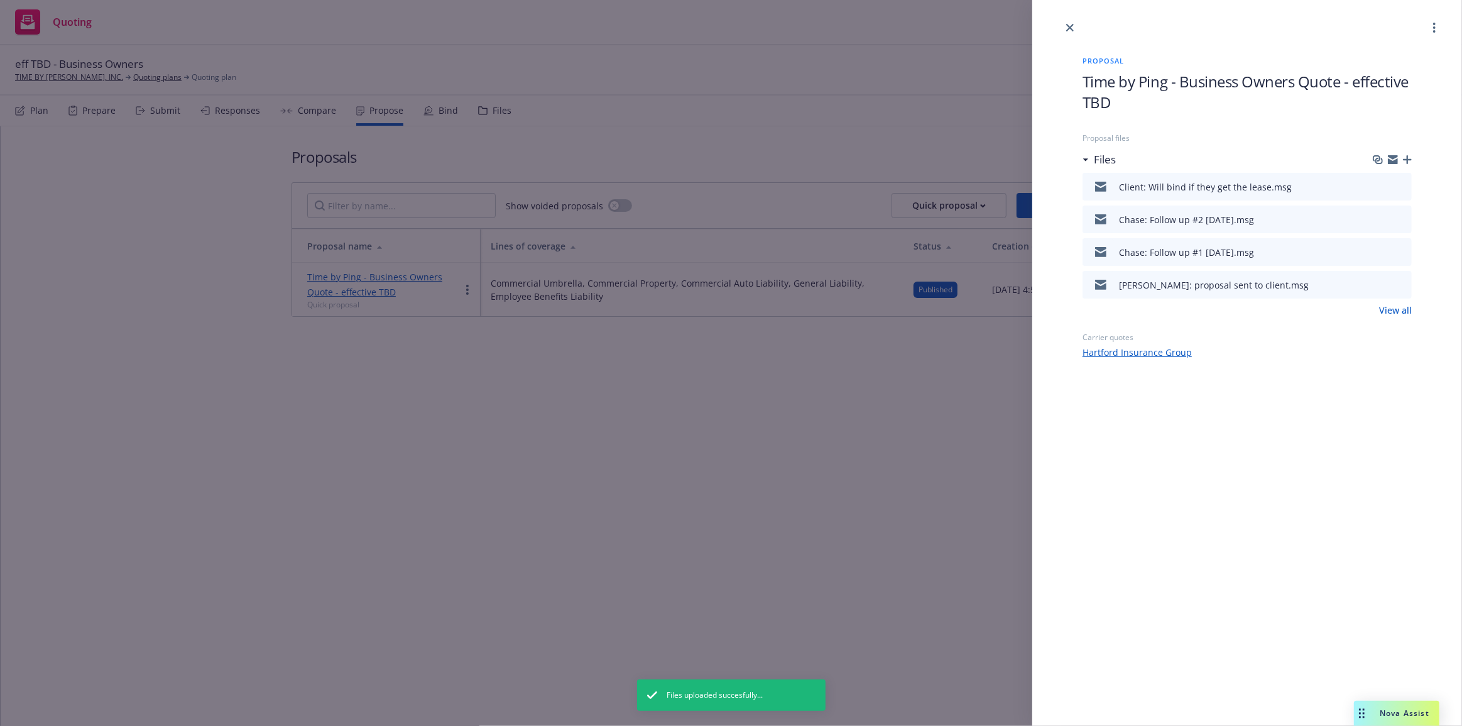
click at [839, 415] on div "Proposal Time by Ping - Business Owners Quote - effective TBD Proposal files Fi…" at bounding box center [731, 363] width 1462 height 726
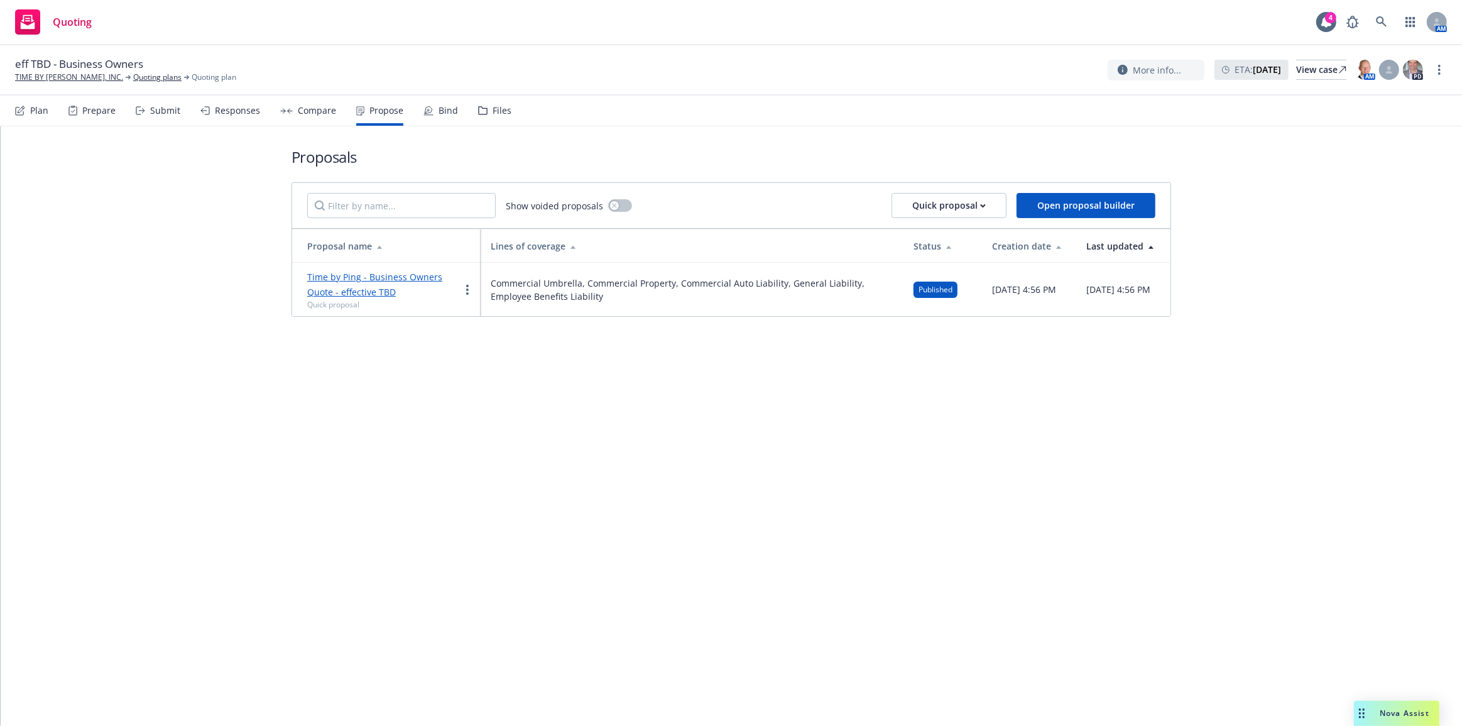
click at [1000, 714] on div "Proposals Show voided proposals Quick proposal Open proposal builder Proposal n…" at bounding box center [731, 425] width 1461 height 599
